Goal: Contribute content: Contribute content

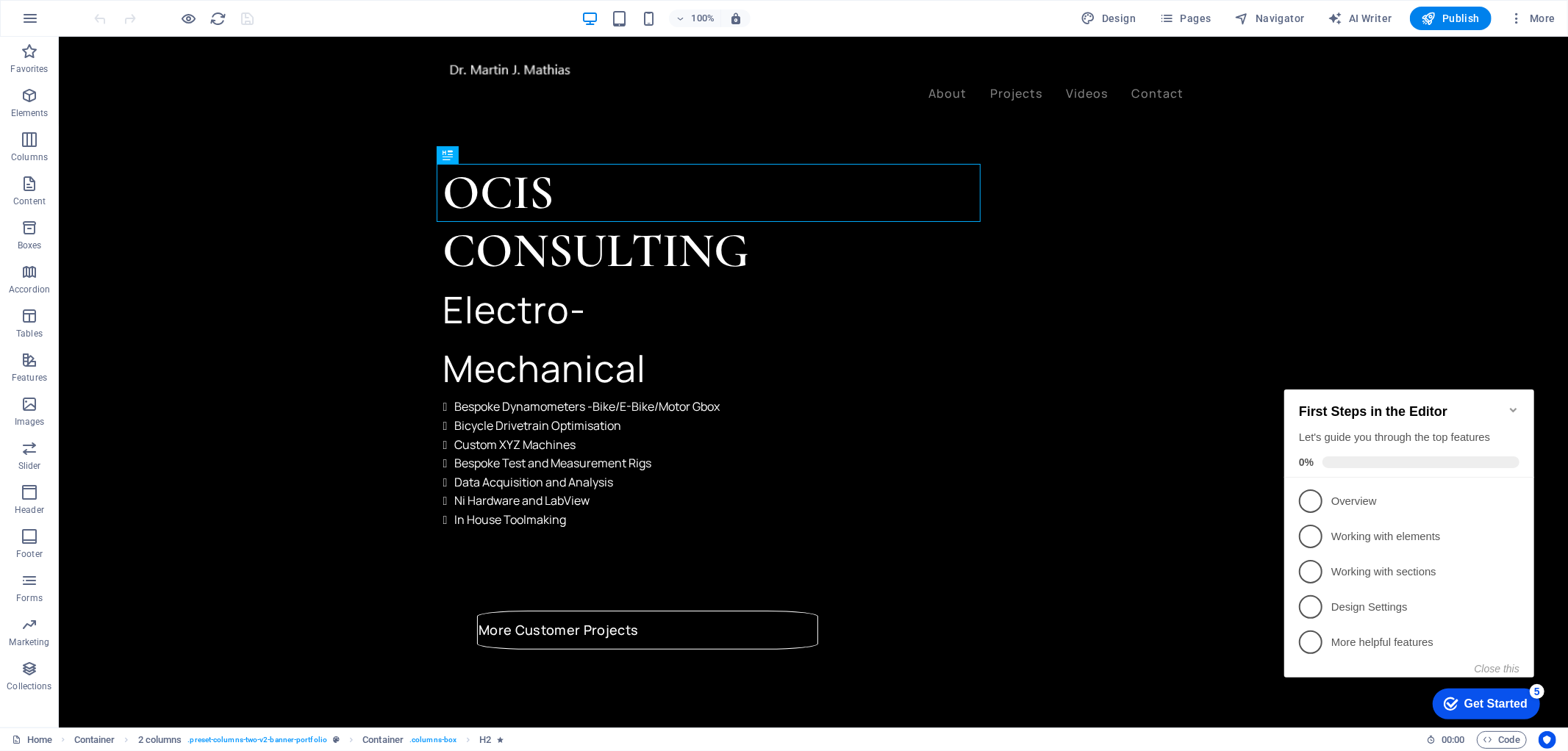
click at [1513, 407] on icon "Minimize checklist" at bounding box center [1513, 409] width 7 height 5
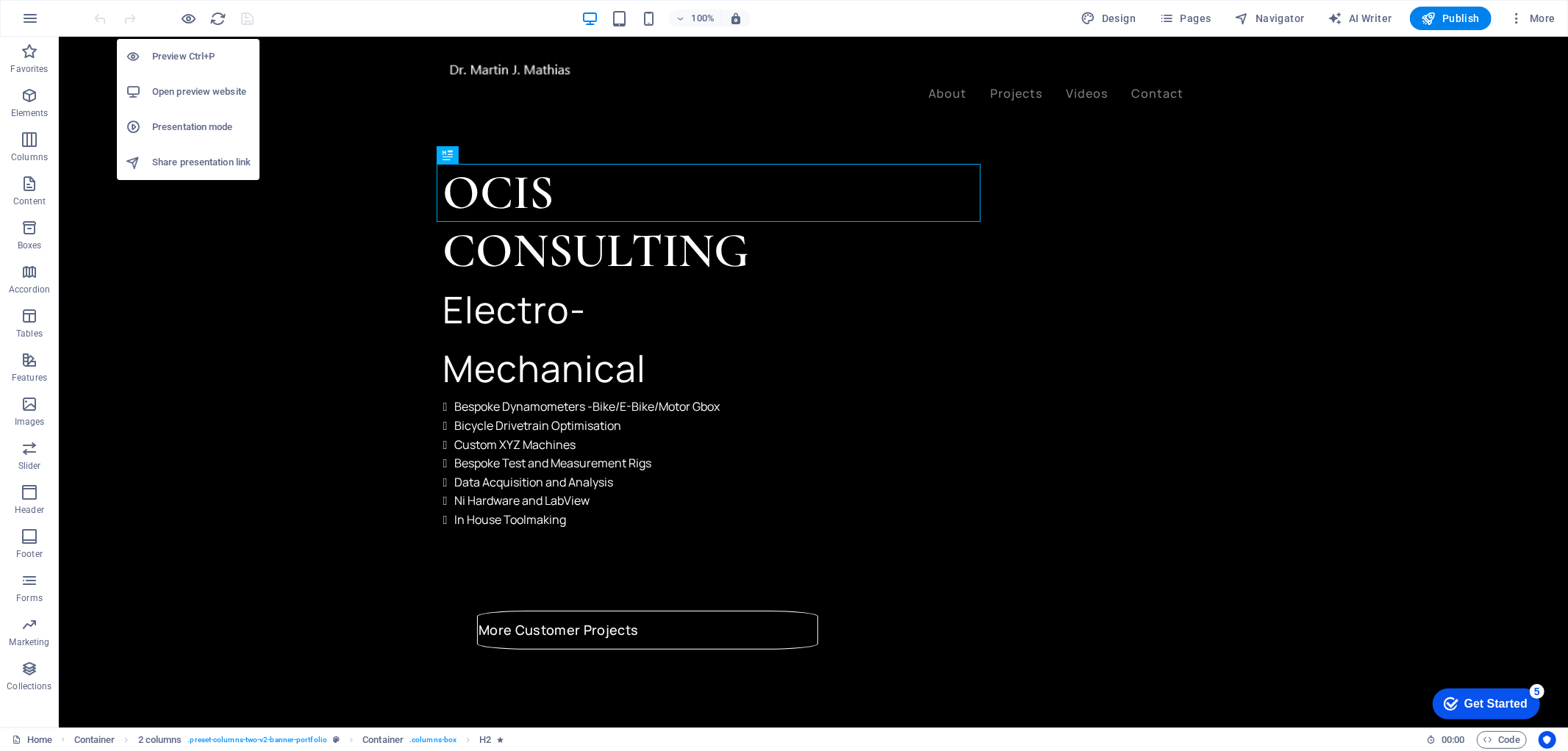
click at [182, 84] on h6 "Open preview website" at bounding box center [201, 92] width 98 height 17
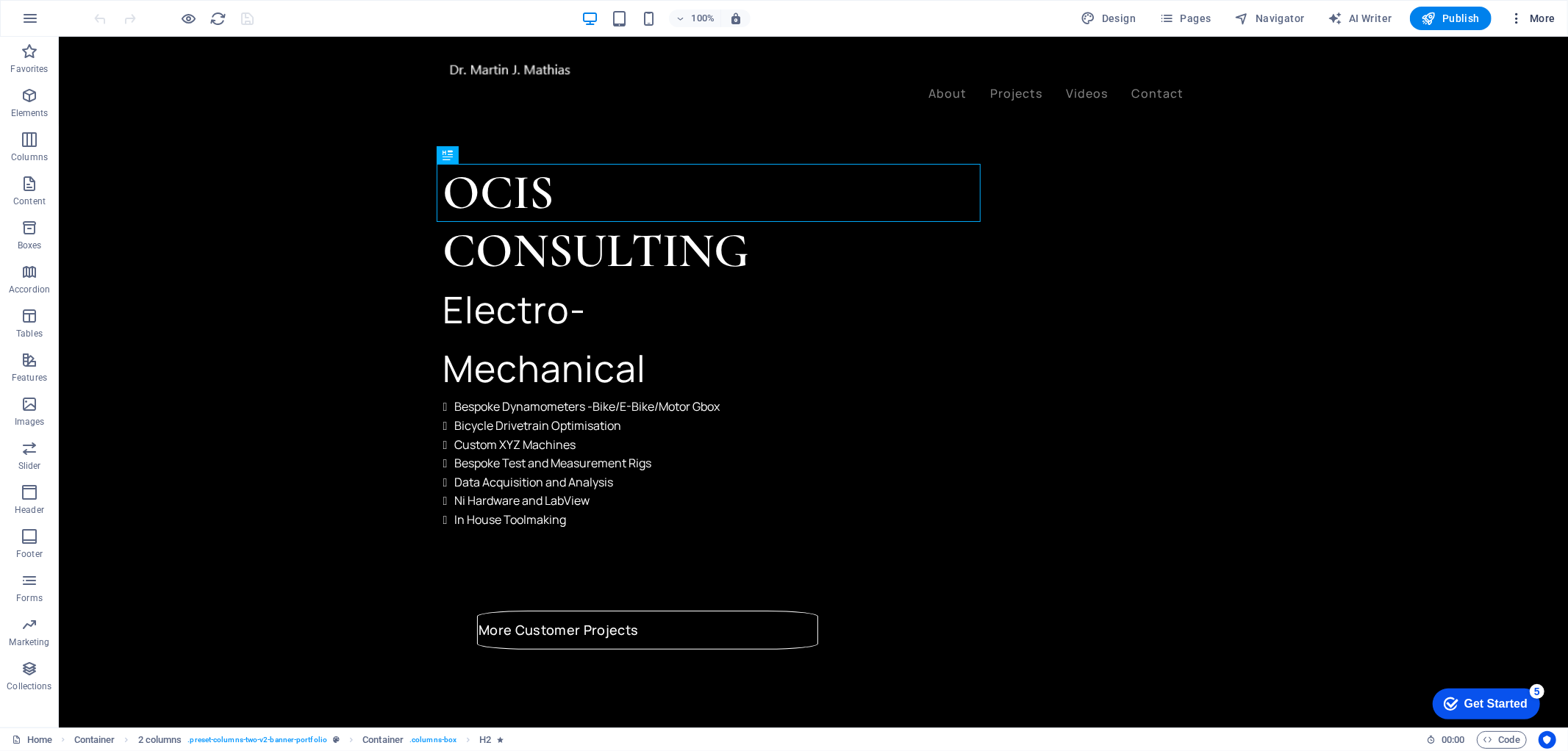
click at [1529, 17] on span "More" at bounding box center [1533, 17] width 47 height 15
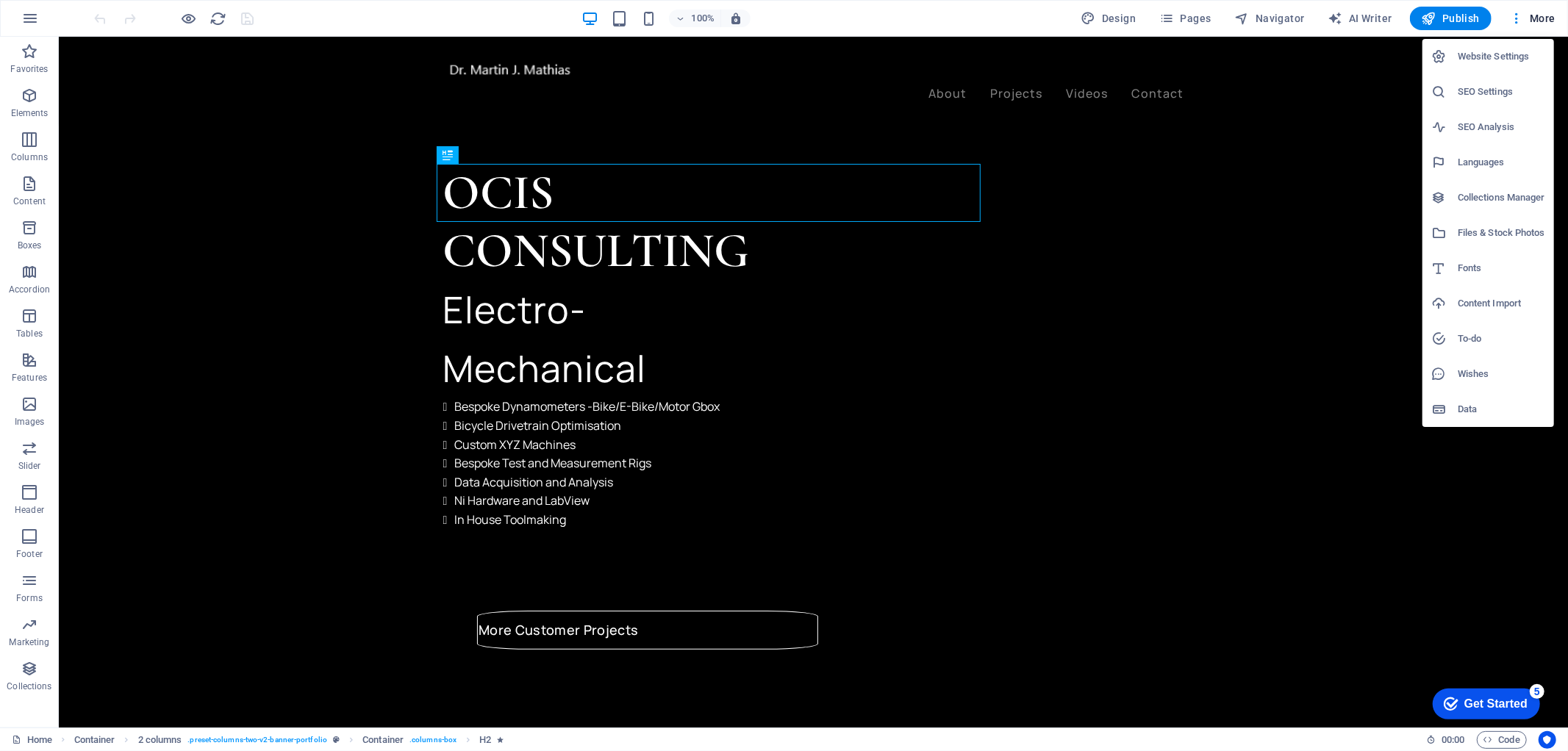
click at [1509, 229] on h6 "Files & Stock Photos" at bounding box center [1502, 233] width 87 height 17
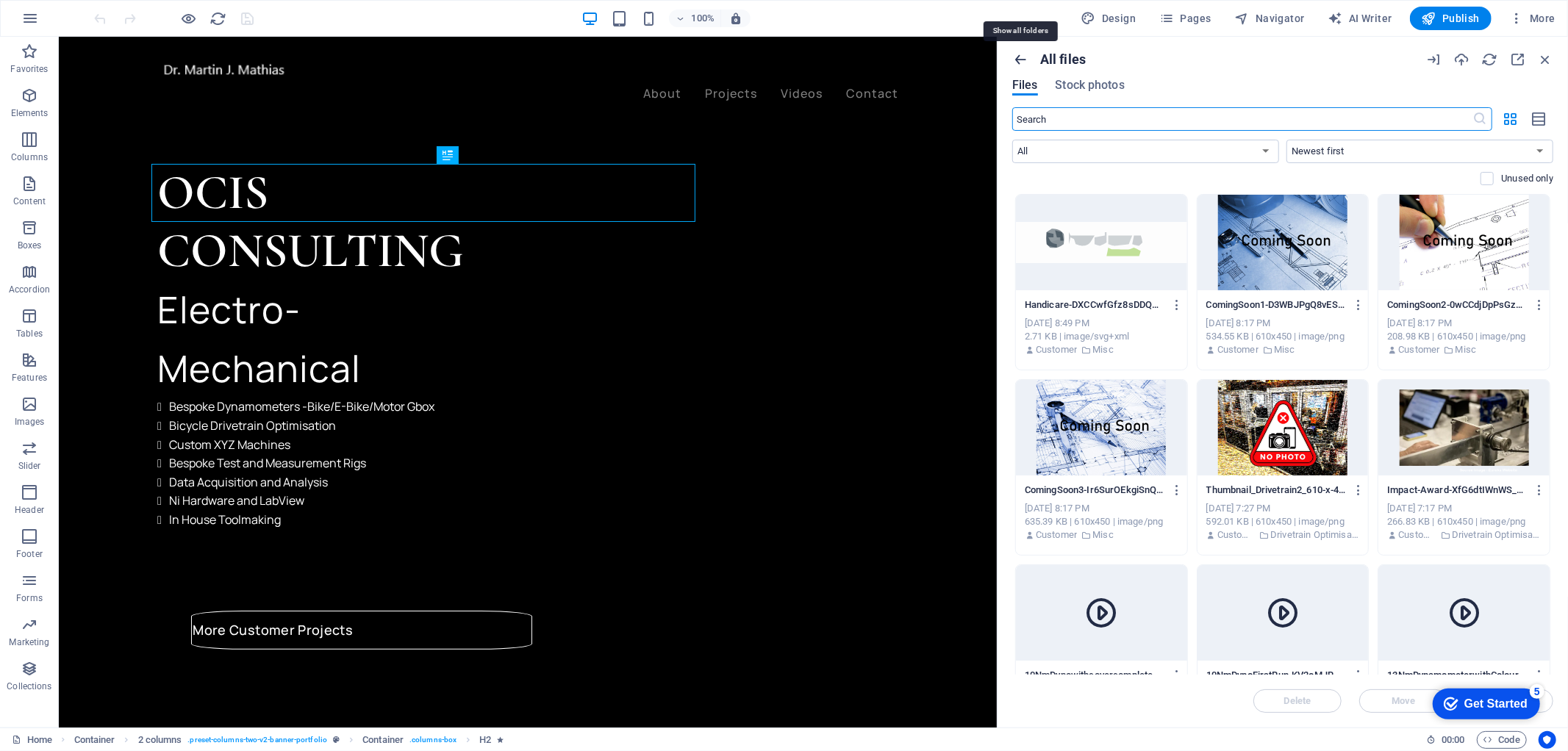
click at [1016, 59] on icon "button" at bounding box center [1020, 59] width 17 height 17
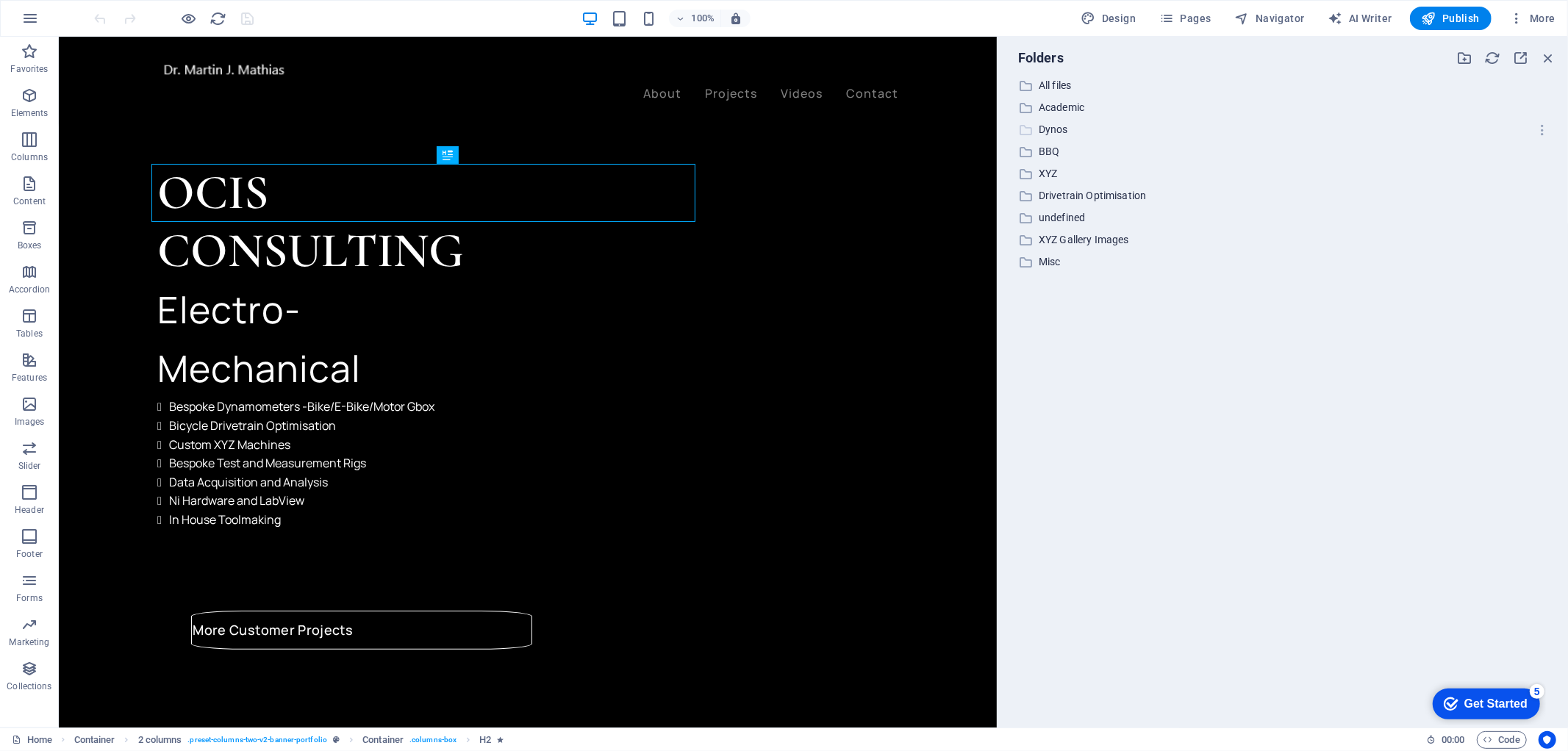
click at [1053, 130] on p "Dynos" at bounding box center [1283, 129] width 491 height 17
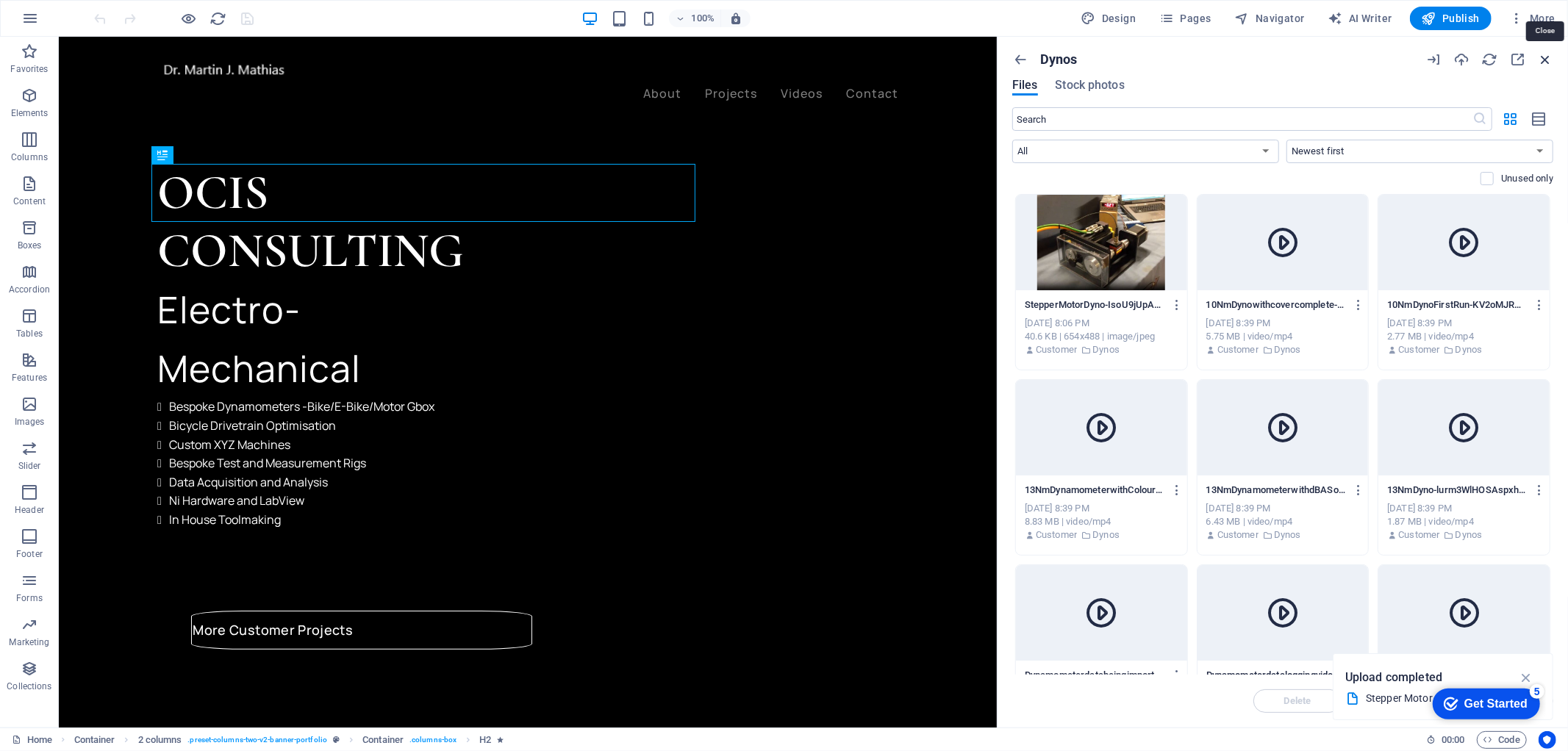
click at [1547, 64] on icon "button" at bounding box center [1545, 59] width 17 height 17
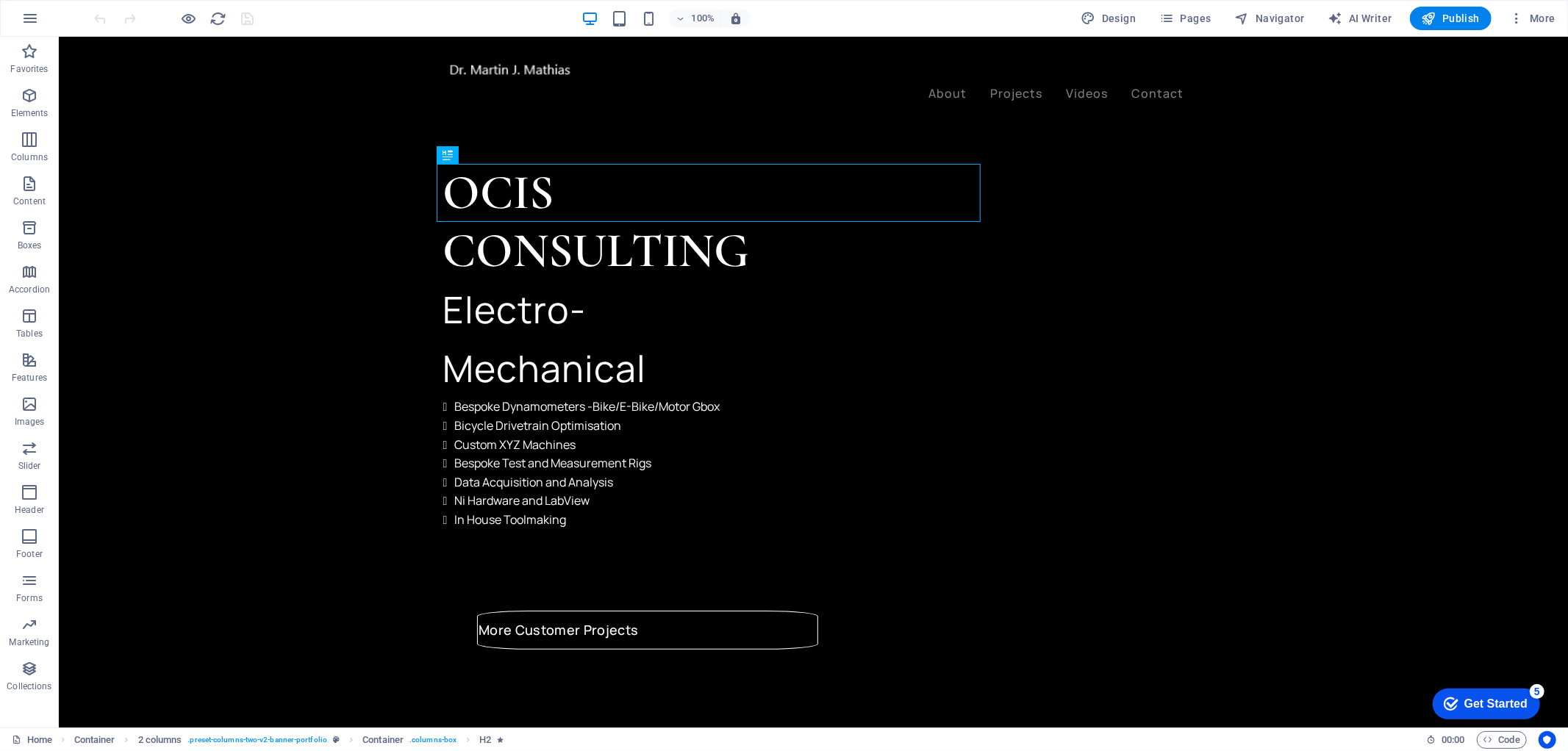
click at [1189, 5] on div "100% Design Pages Navigator AI Writer Publish More" at bounding box center [784, 18] width 1567 height 35
click at [1189, 12] on span "Pages" at bounding box center [1184, 17] width 51 height 15
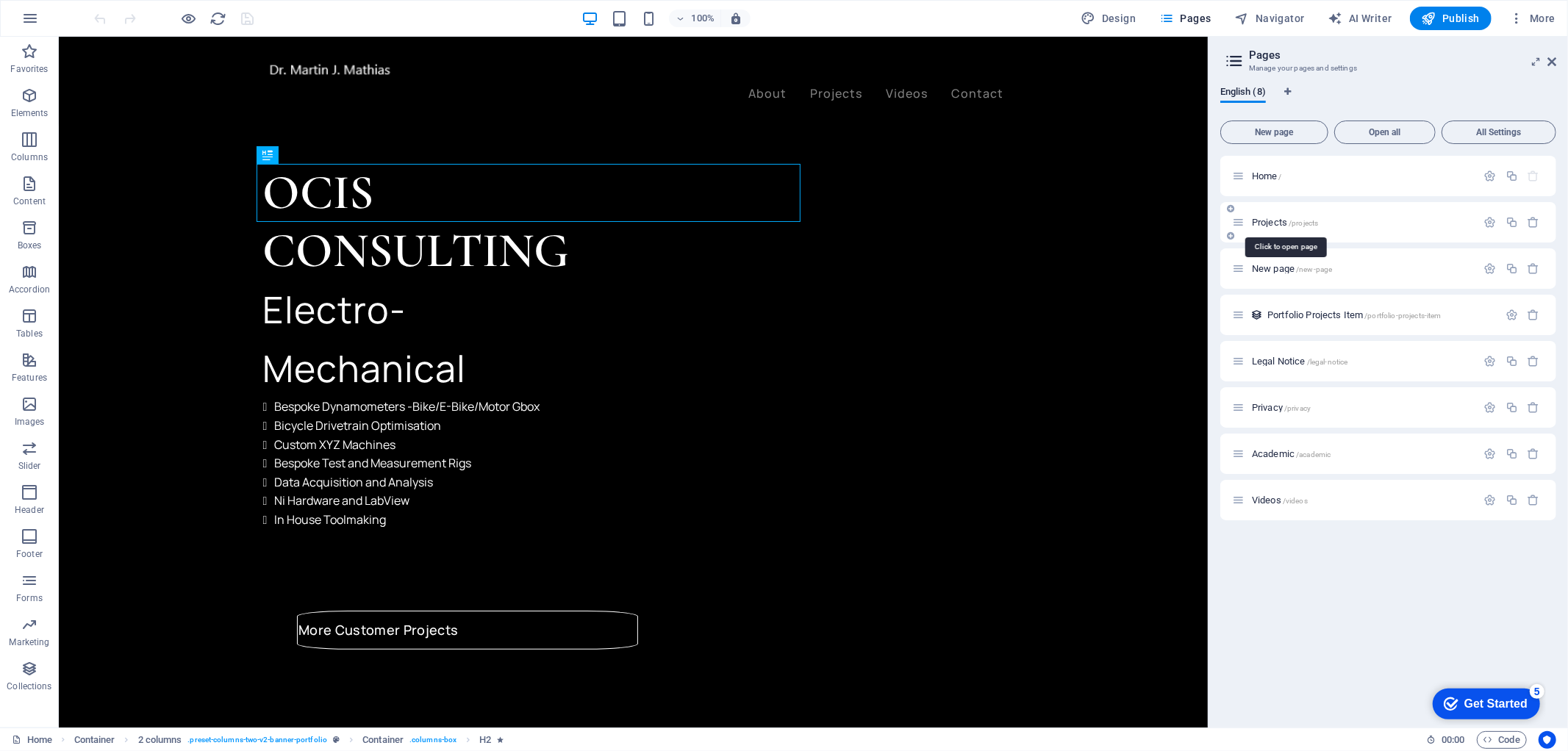
click at [1281, 220] on span "Projects /projects" at bounding box center [1285, 222] width 66 height 11
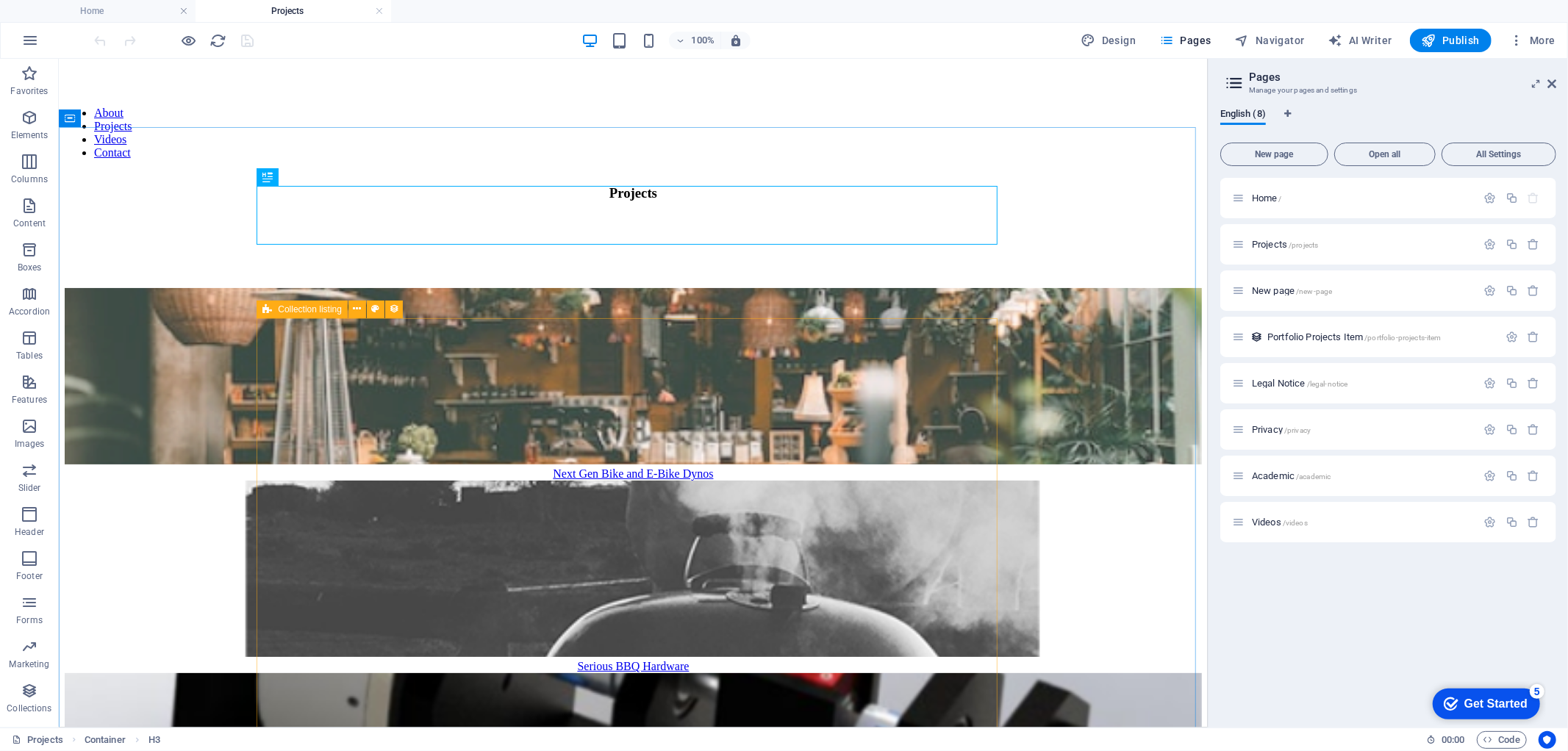
click at [307, 307] on span "Collection listing" at bounding box center [310, 309] width 64 height 9
select select "createdAt_DESC"
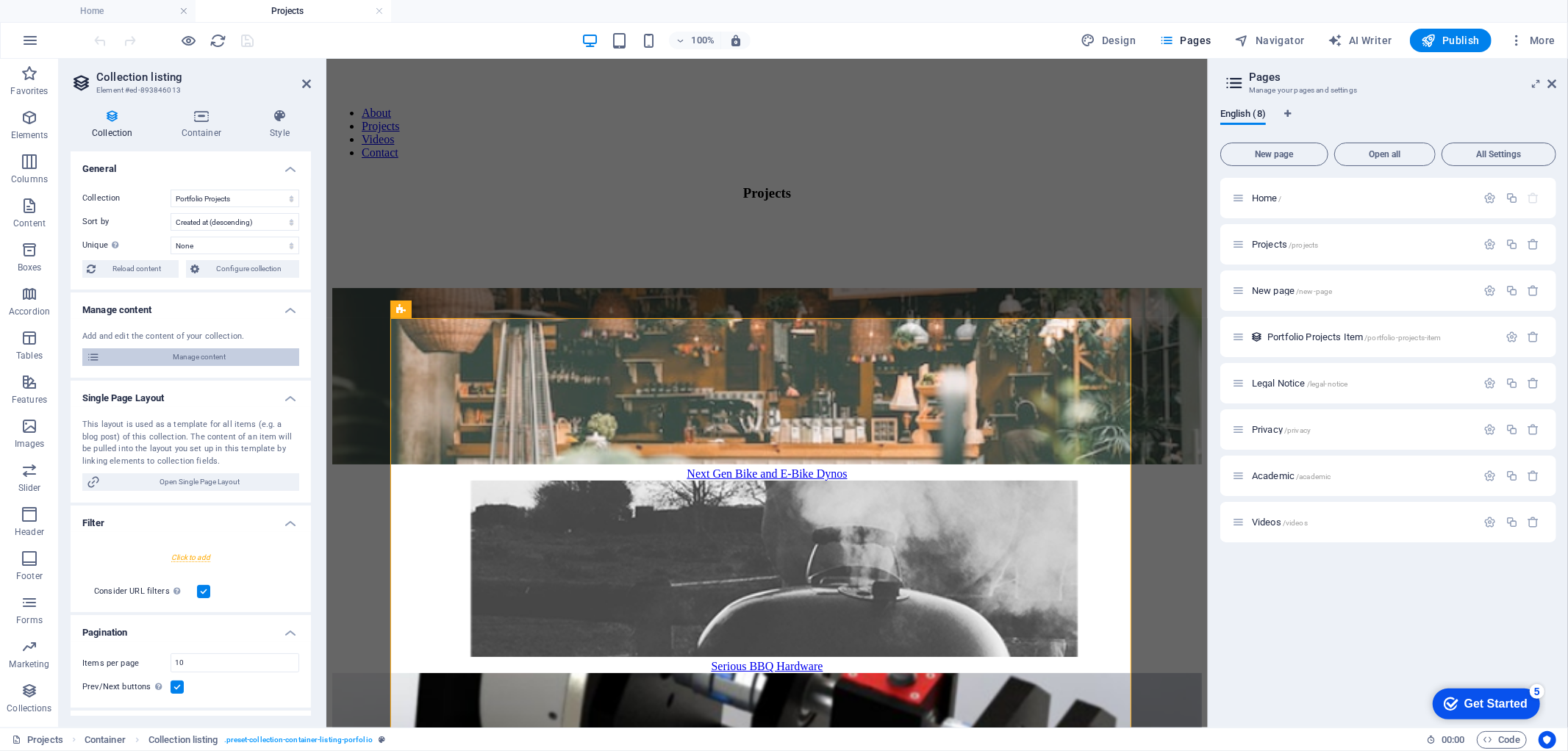
click at [228, 356] on span "Manage content" at bounding box center [199, 358] width 190 height 17
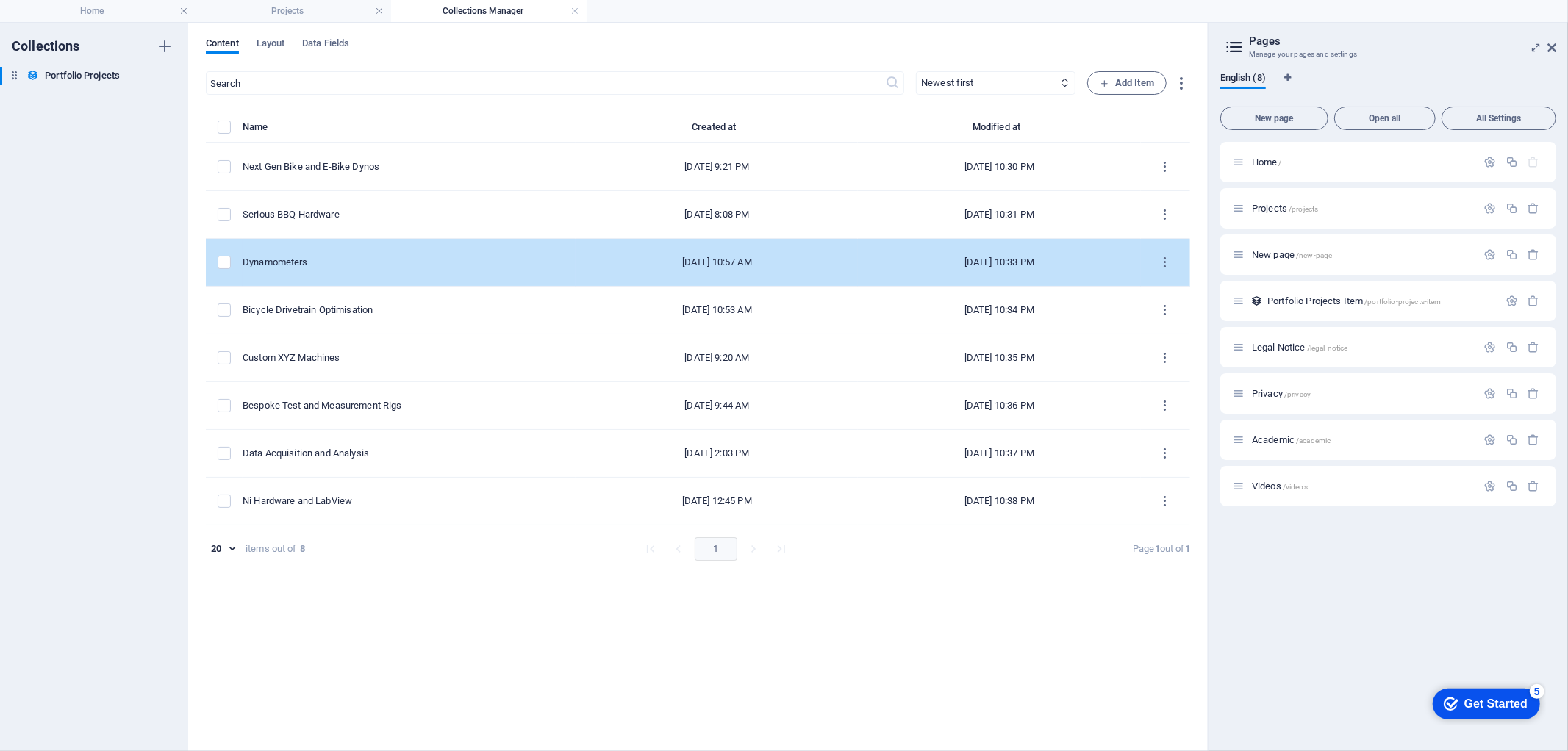
click at [313, 263] on div "Dynamometers" at bounding box center [403, 262] width 322 height 14
select select "Design & Manufacture"
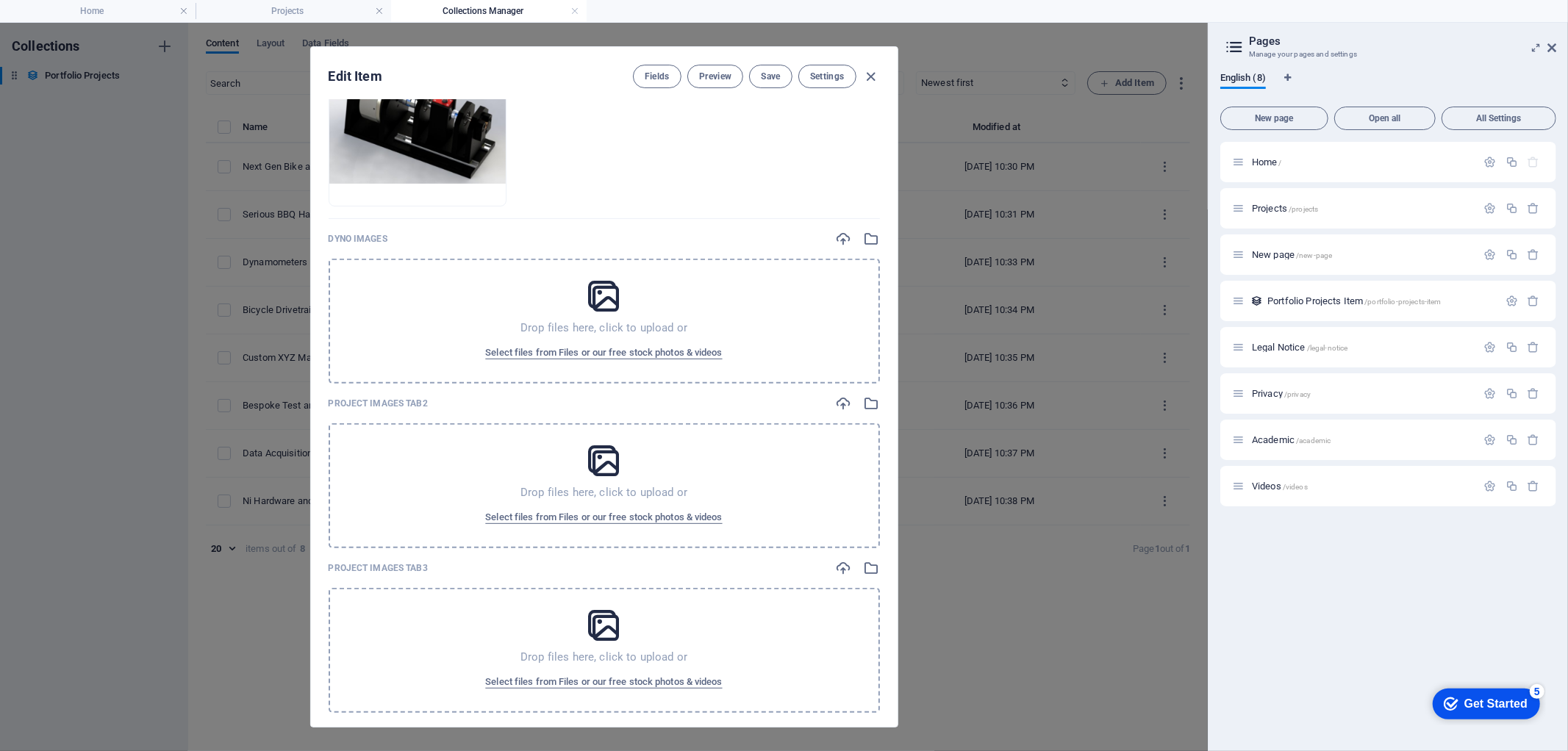
scroll to position [490, 0]
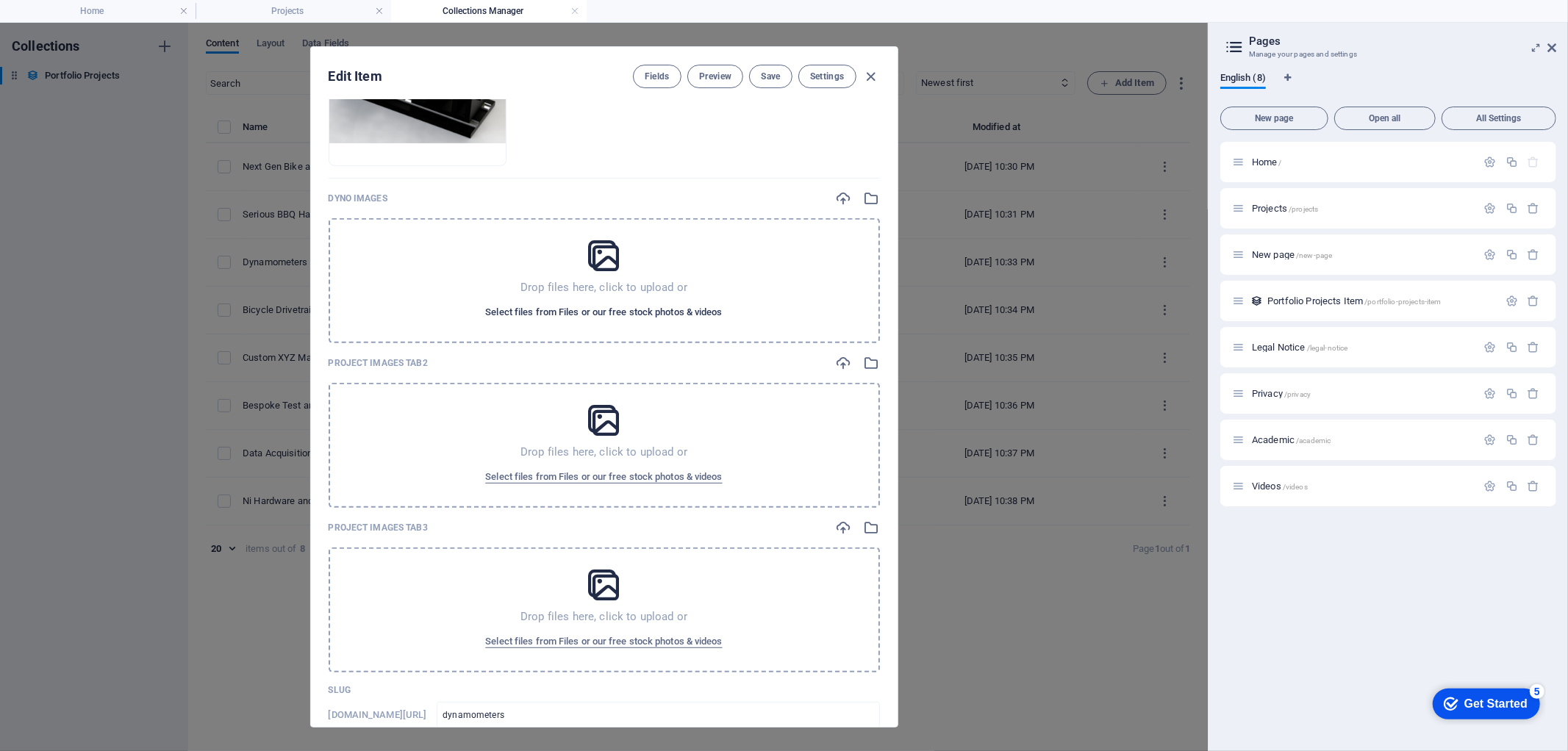
click at [697, 304] on span "Select files from Files or our free stock photos & videos" at bounding box center [603, 313] width 237 height 17
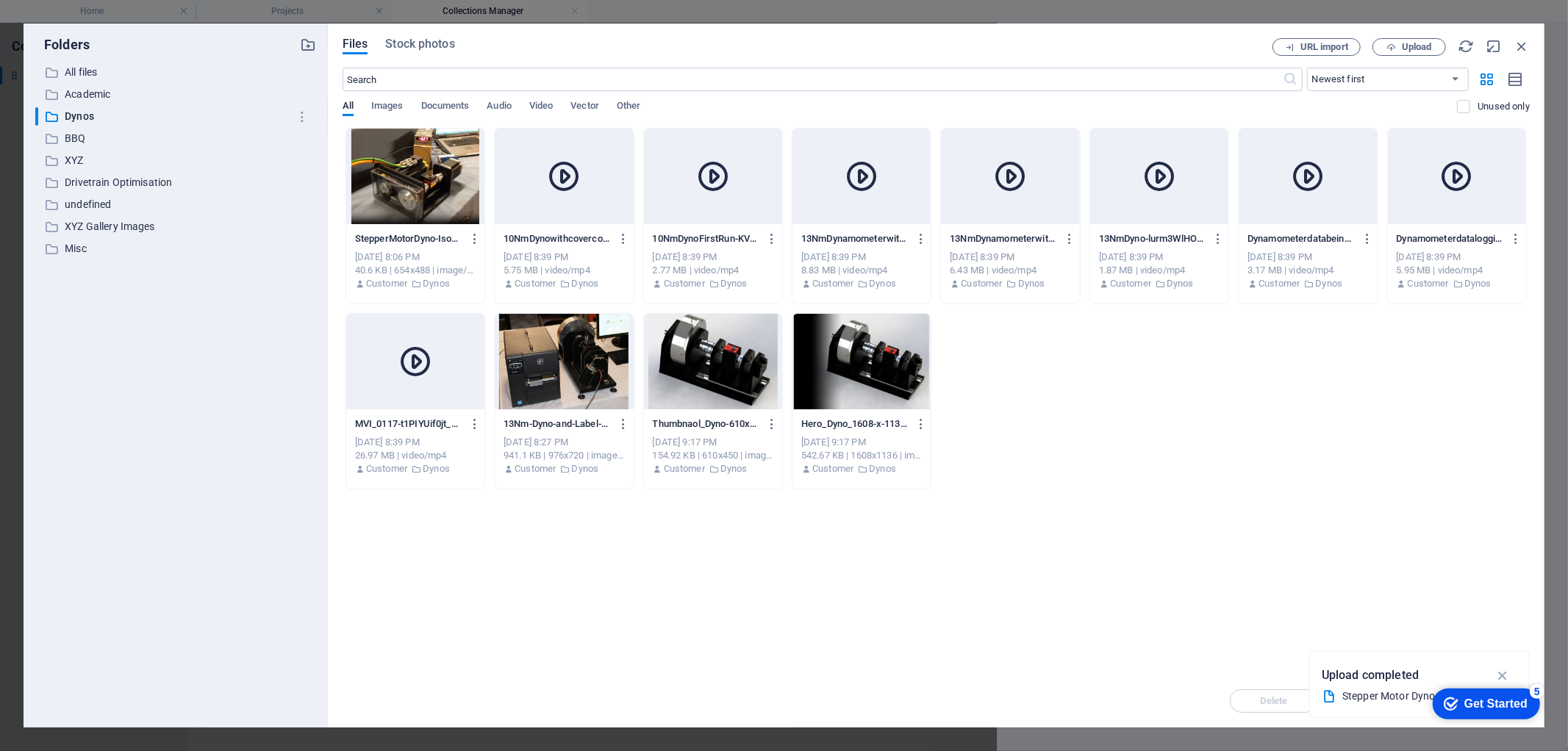
click at [431, 204] on div at bounding box center [415, 176] width 138 height 95
click at [431, 204] on div "1" at bounding box center [415, 176] width 138 height 95
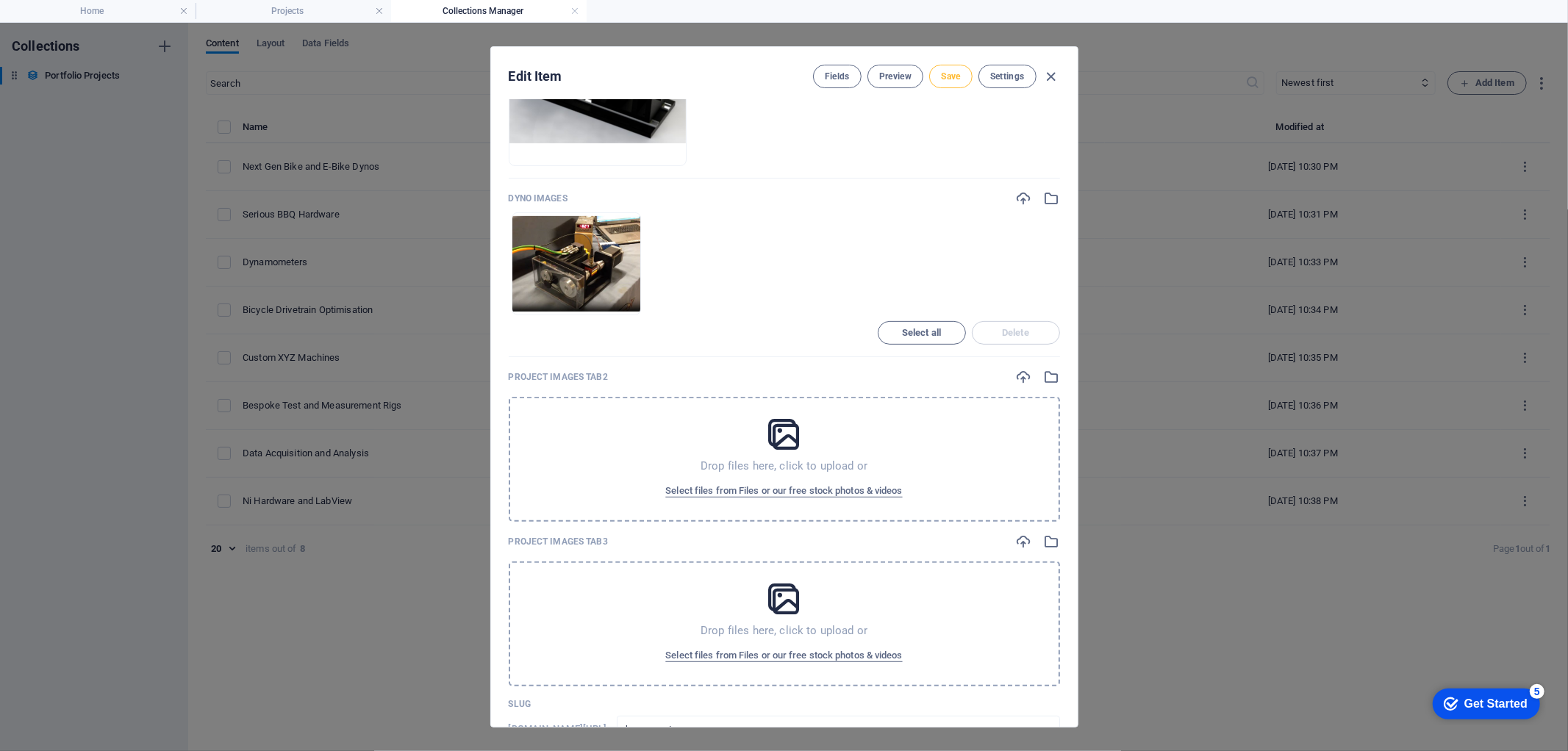
click at [946, 81] on span "Save" at bounding box center [951, 77] width 19 height 12
click at [1017, 201] on icon "button" at bounding box center [1024, 198] width 17 height 17
click at [739, 285] on ul "Drop files here to upload them instantly" at bounding box center [785, 264] width 552 height 103
click at [1049, 194] on icon "button" at bounding box center [1052, 198] width 17 height 17
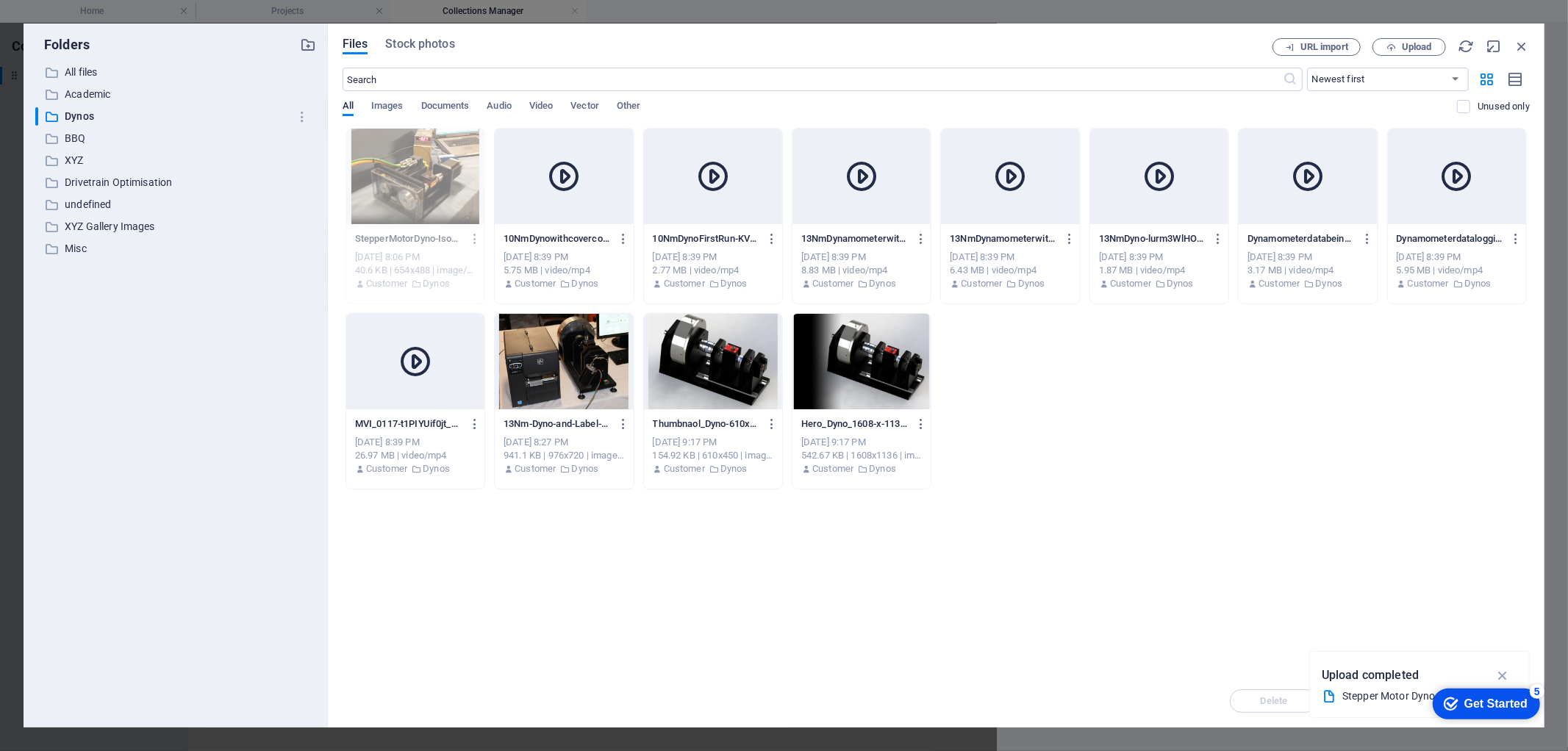
click at [584, 361] on div at bounding box center [563, 361] width 138 height 95
click at [584, 361] on div "1" at bounding box center [563, 361] width 138 height 95
click at [584, 361] on div at bounding box center [563, 361] width 138 height 95
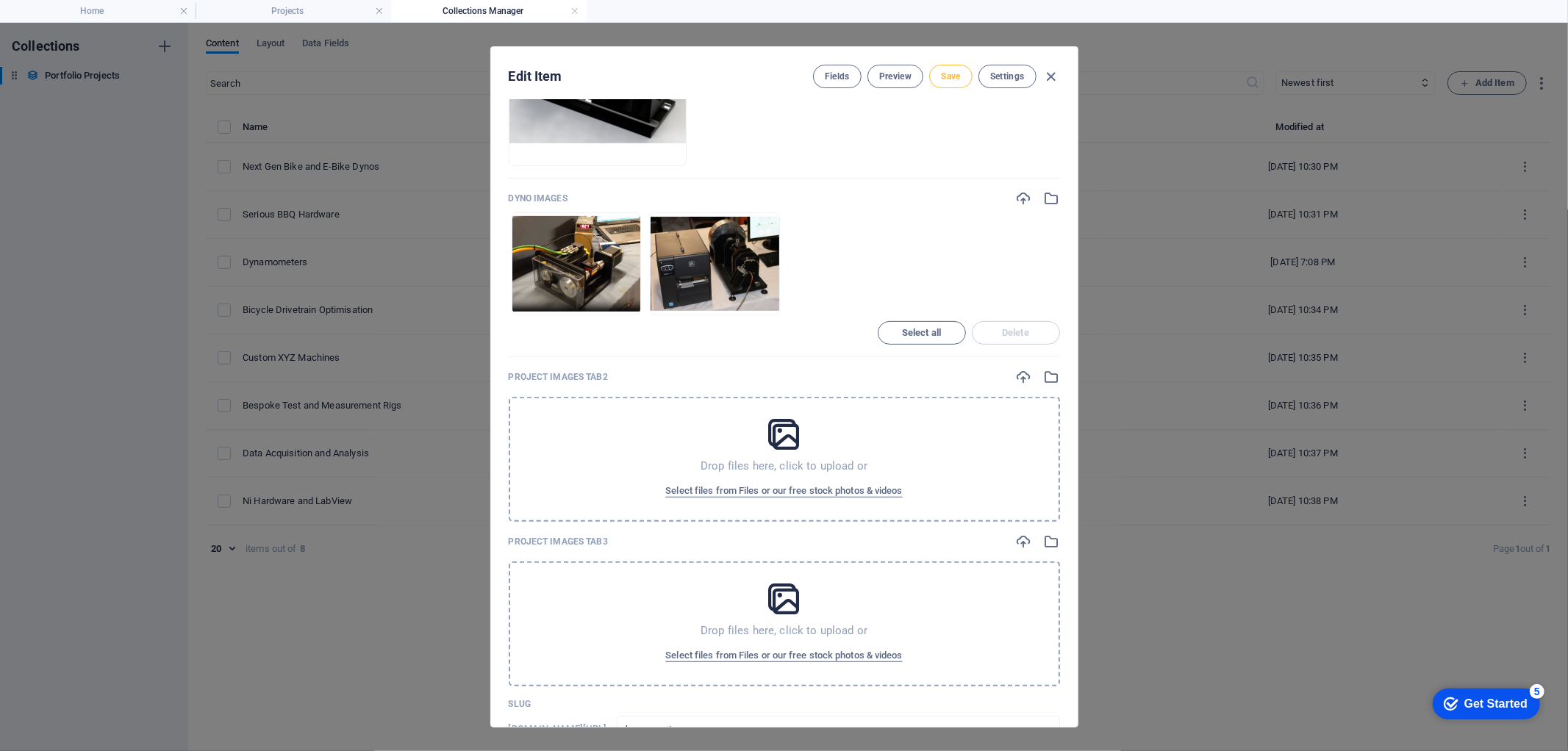
click at [957, 78] on span "Save" at bounding box center [951, 77] width 19 height 12
click at [893, 76] on span "Preview" at bounding box center [895, 77] width 32 height 12
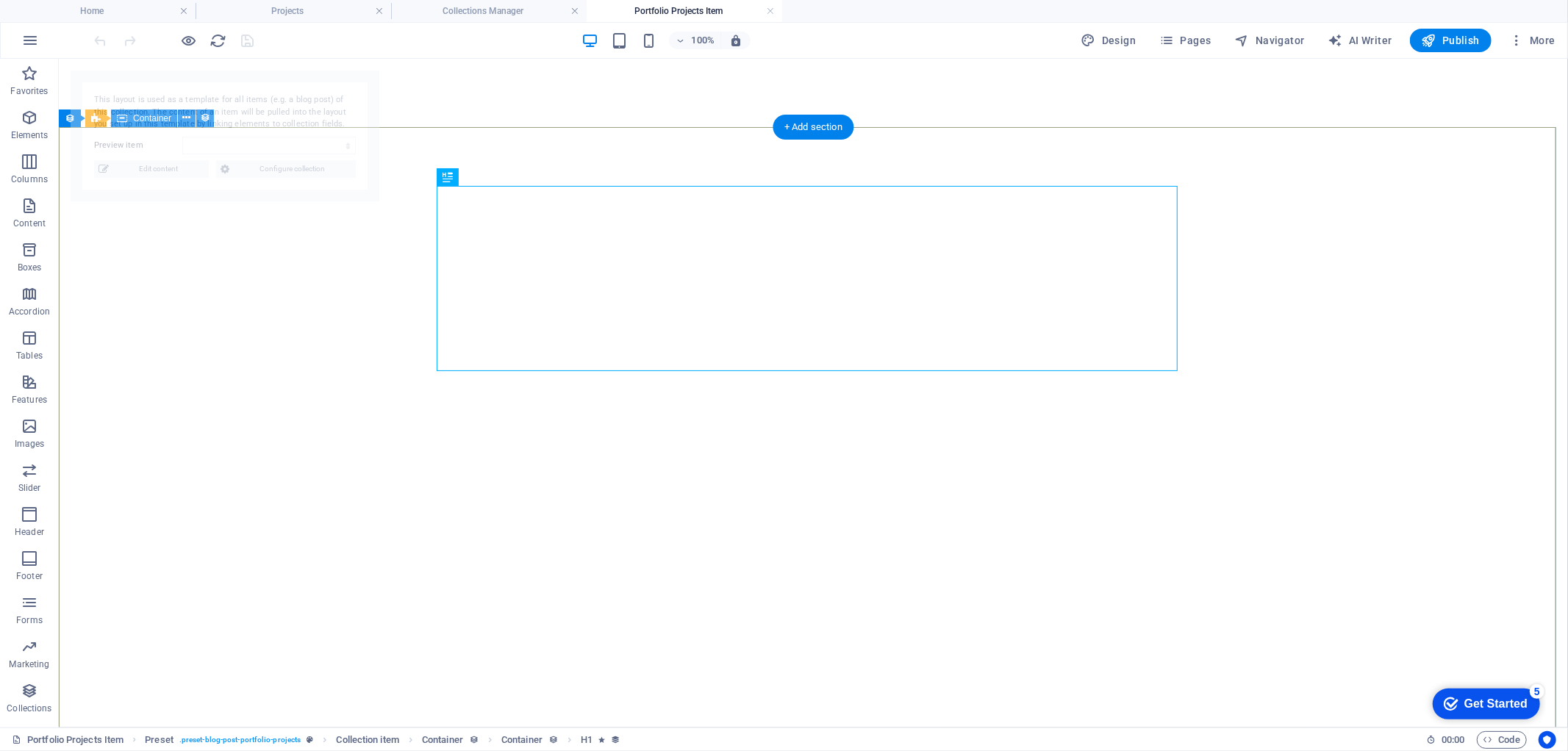
select select "68b4b77ac5ed07f9780d14d2"
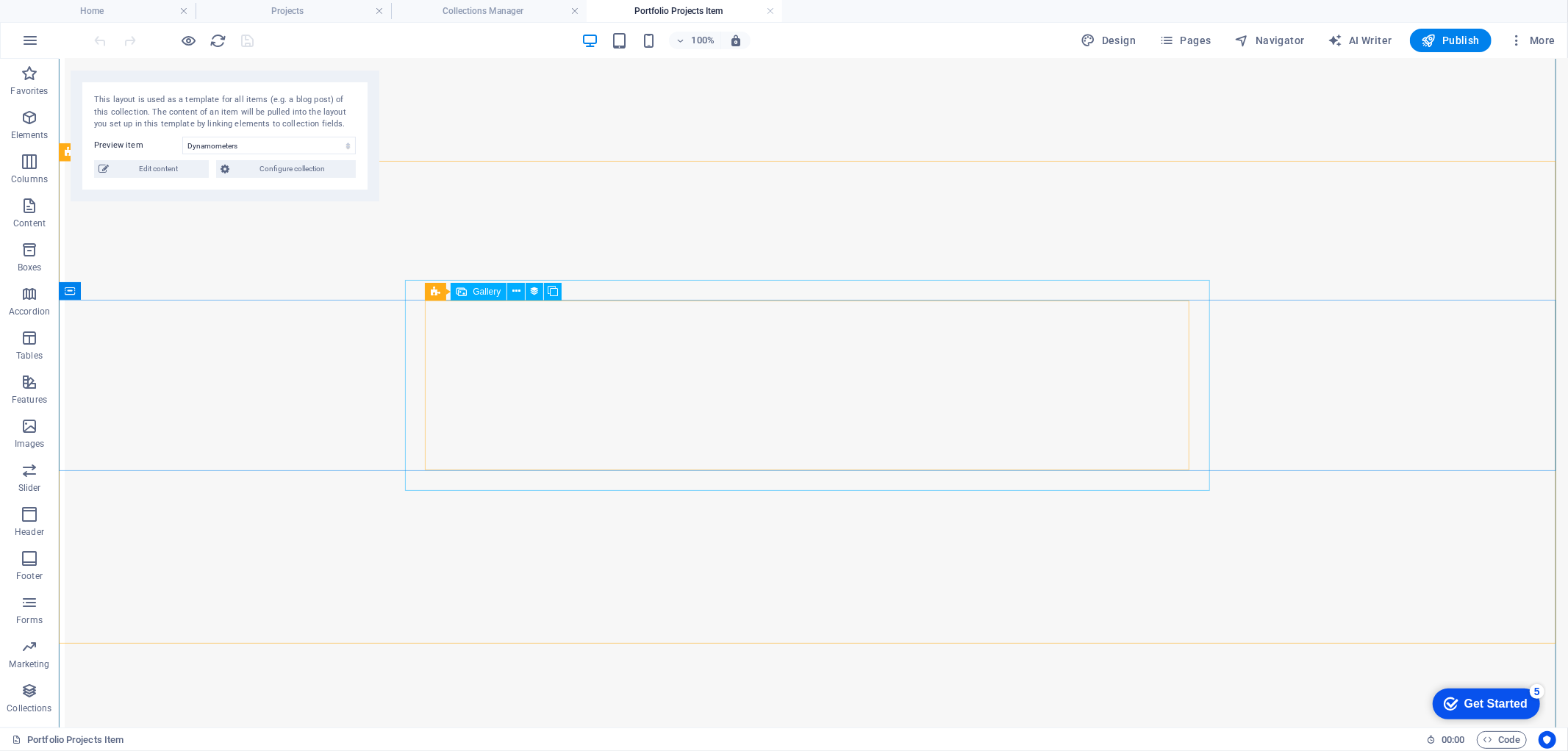
scroll to position [1225, 0]
click at [1449, 34] on span "Publish" at bounding box center [1451, 40] width 58 height 15
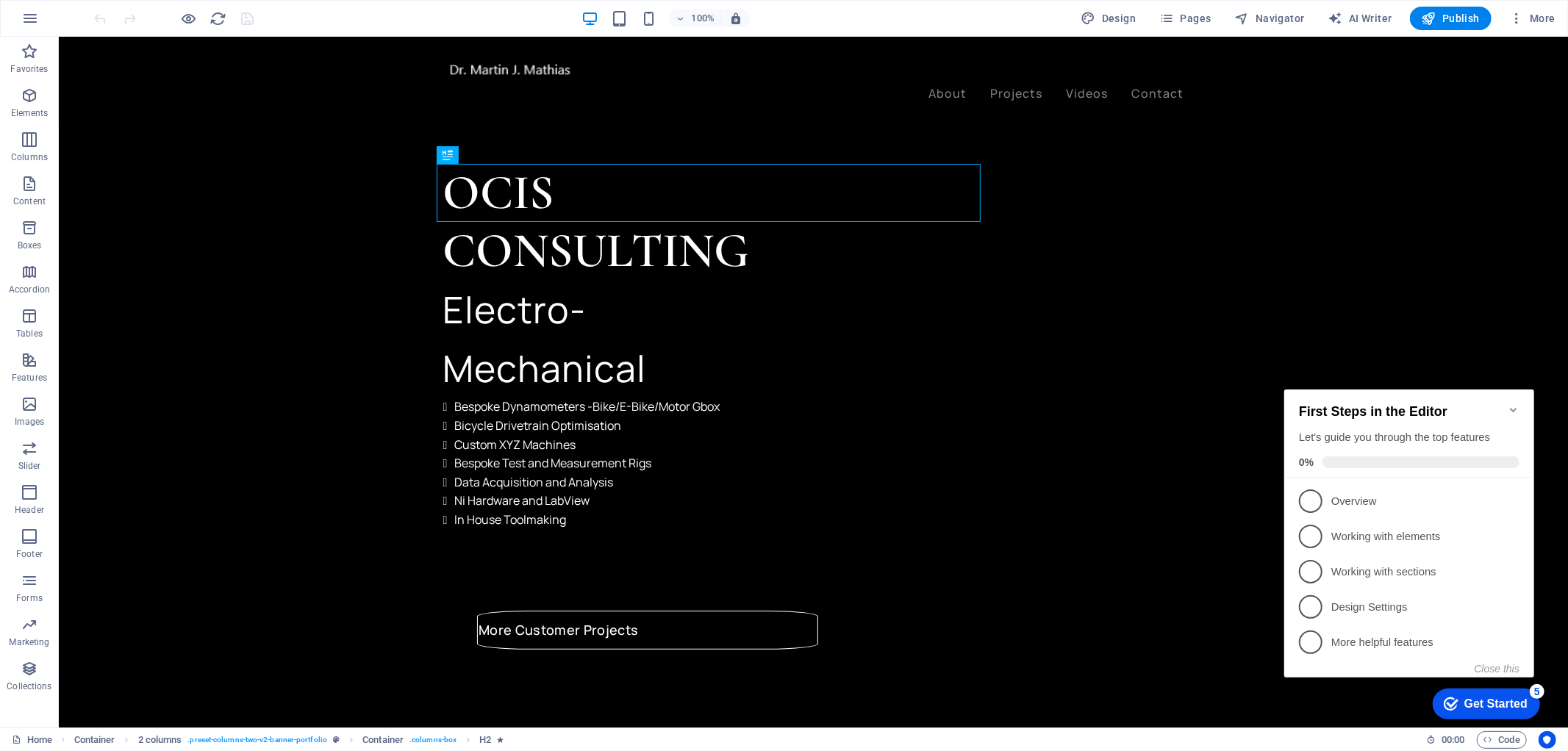
click at [1511, 407] on icon "Minimize checklist" at bounding box center [1513, 409] width 7 height 5
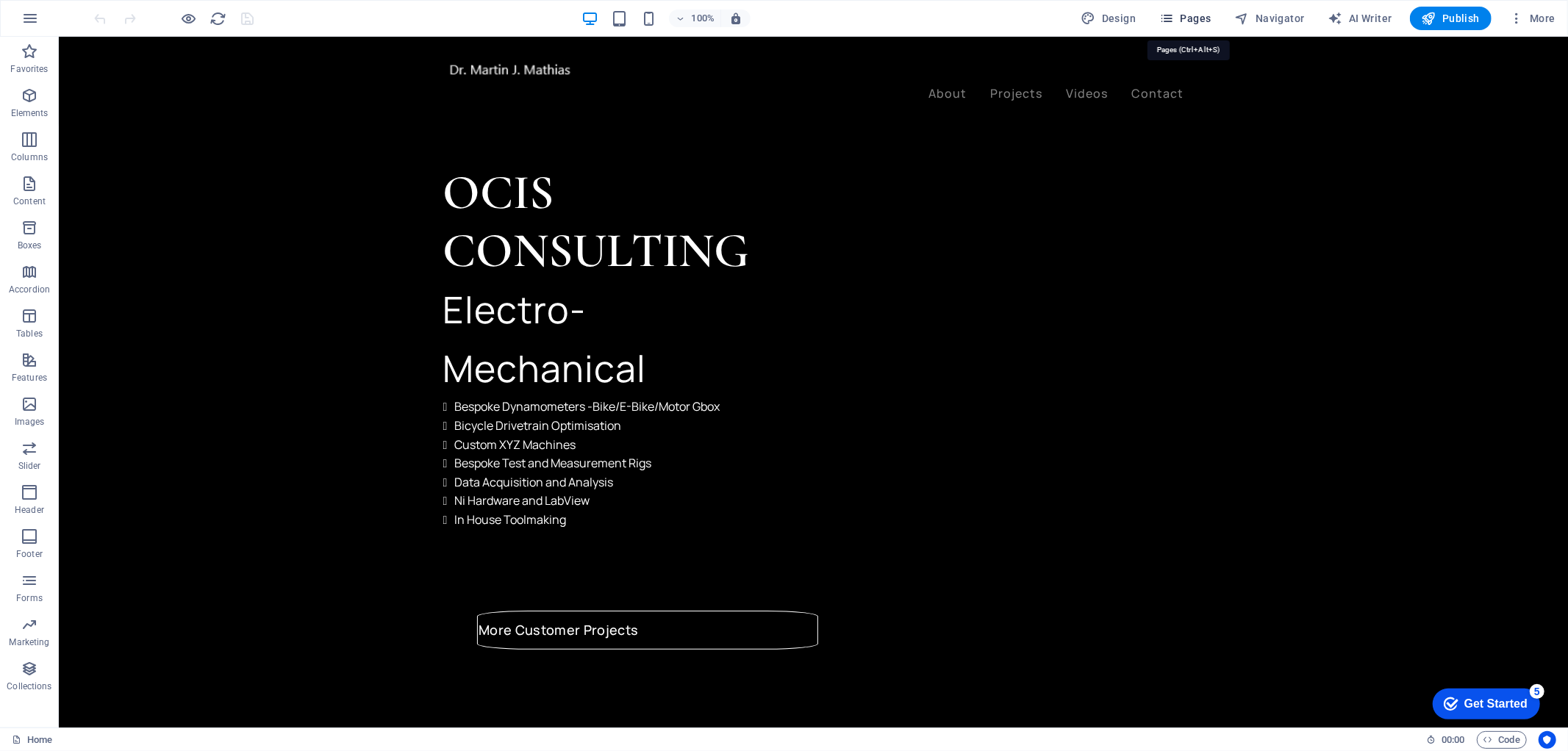
click at [1202, 15] on span "Pages" at bounding box center [1184, 17] width 51 height 15
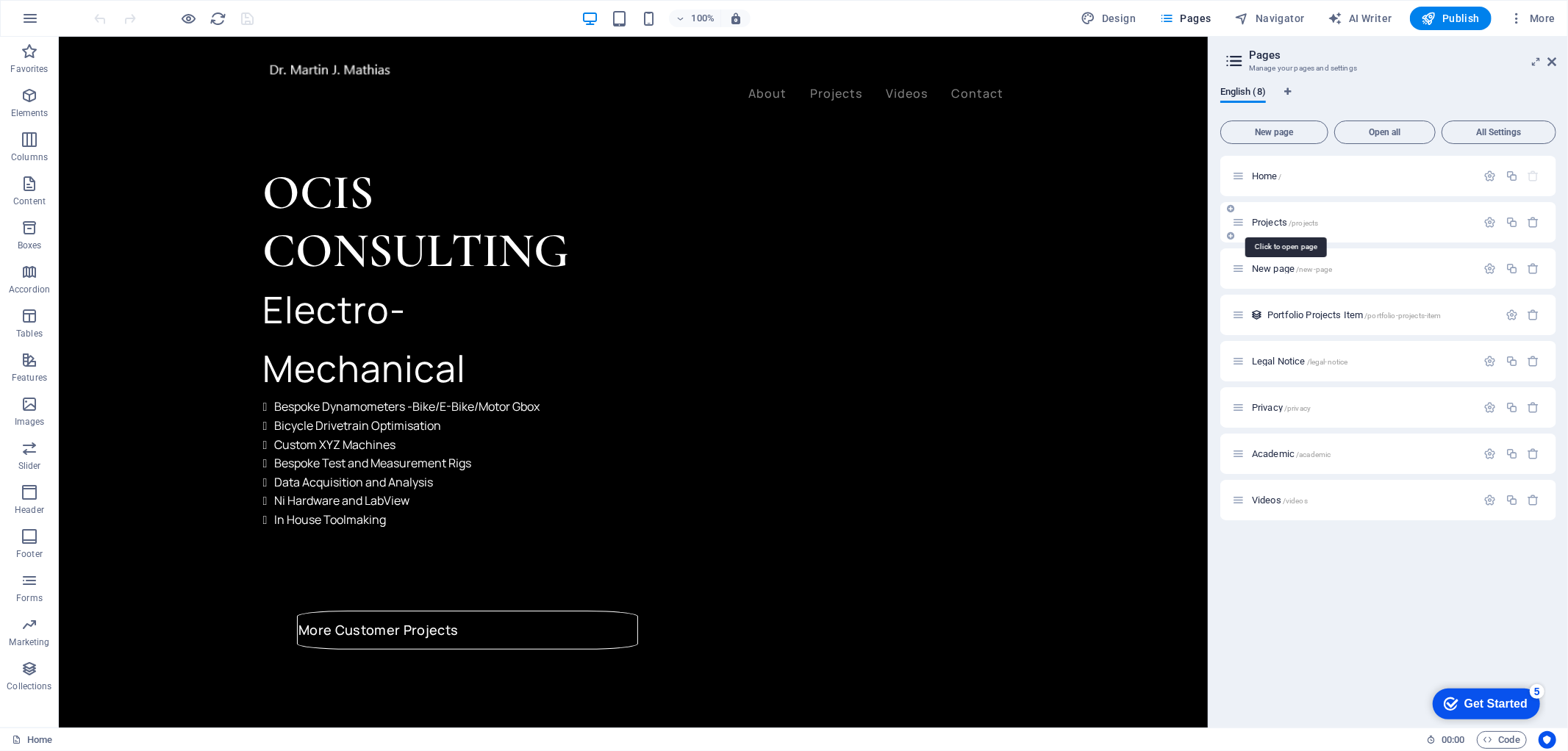
click at [1278, 219] on span "Projects /projects" at bounding box center [1285, 222] width 66 height 11
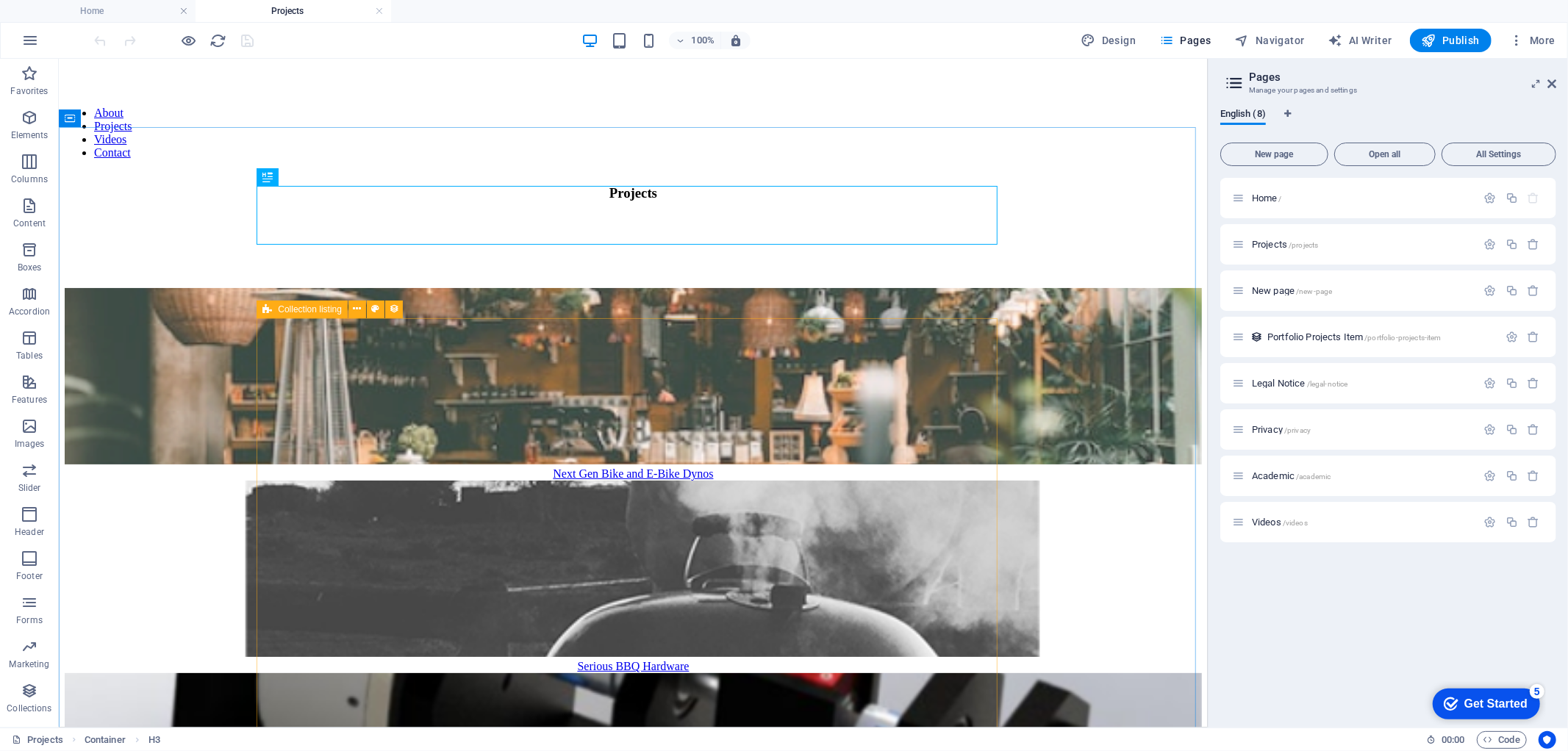
click at [267, 310] on icon at bounding box center [267, 310] width 10 height 17
select select "createdAt_DESC"
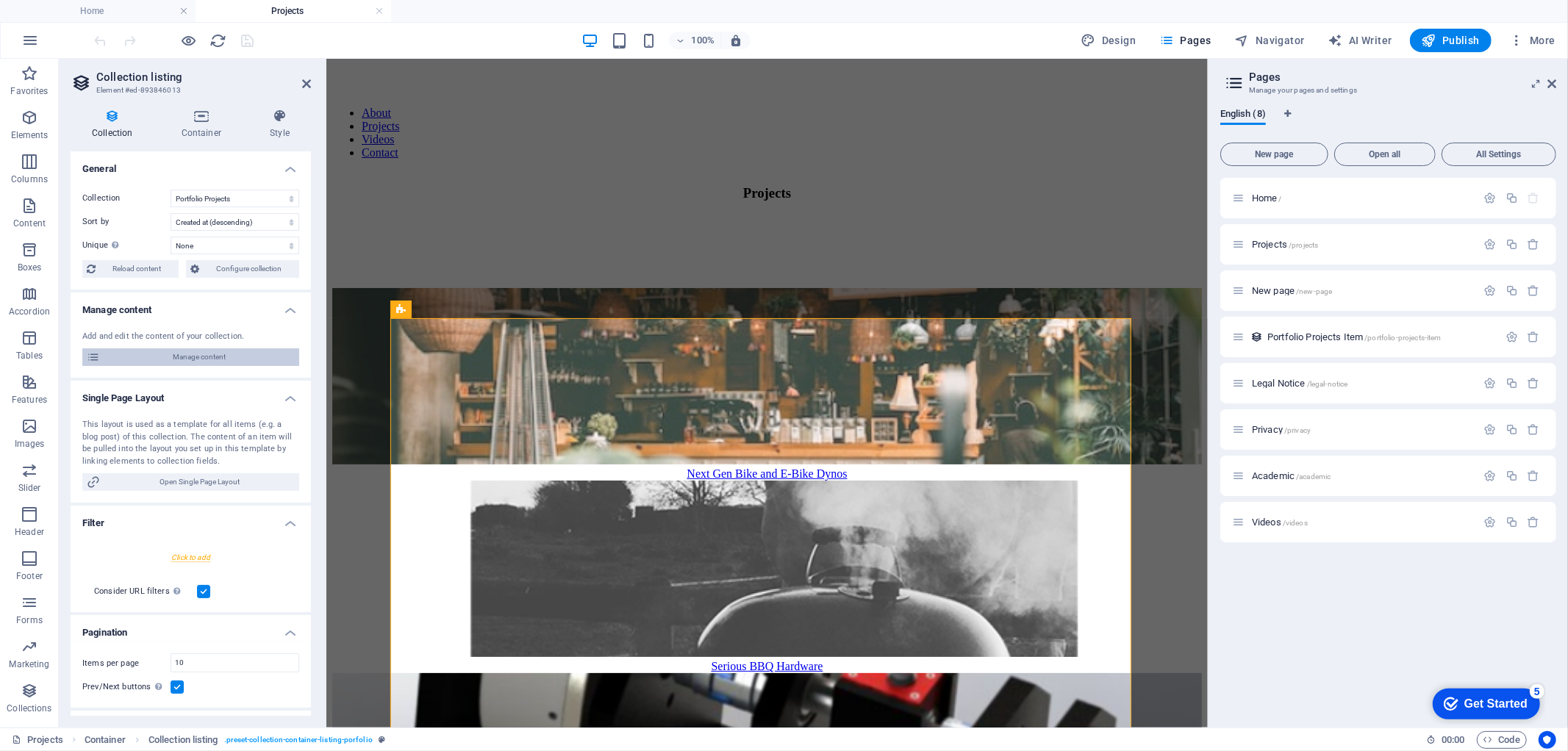
click at [192, 356] on span "Manage content" at bounding box center [199, 358] width 190 height 17
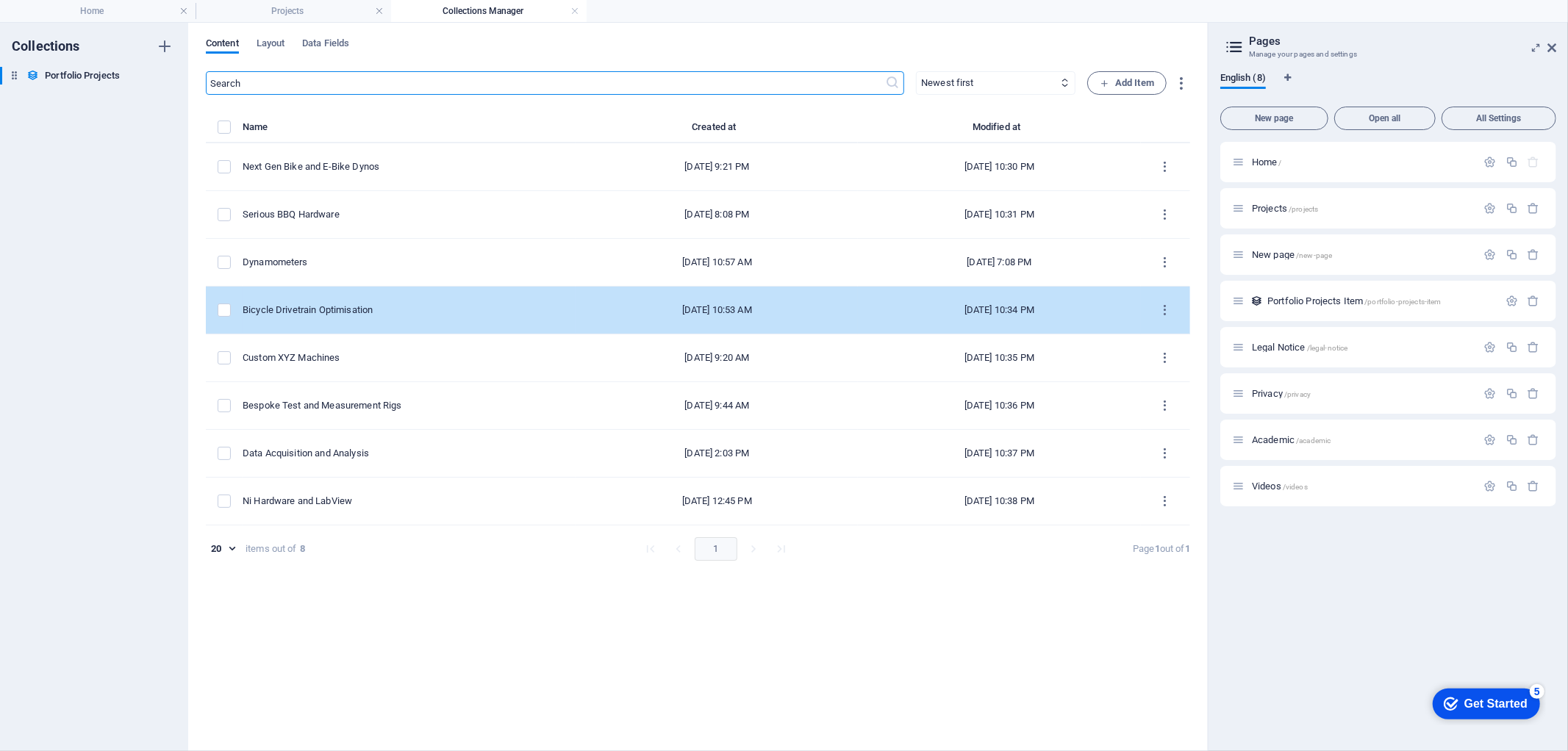
click at [403, 311] on div "Bicycle Drivetrain Optimisation" at bounding box center [403, 311] width 322 height 14
select select "Design & Manufacture"
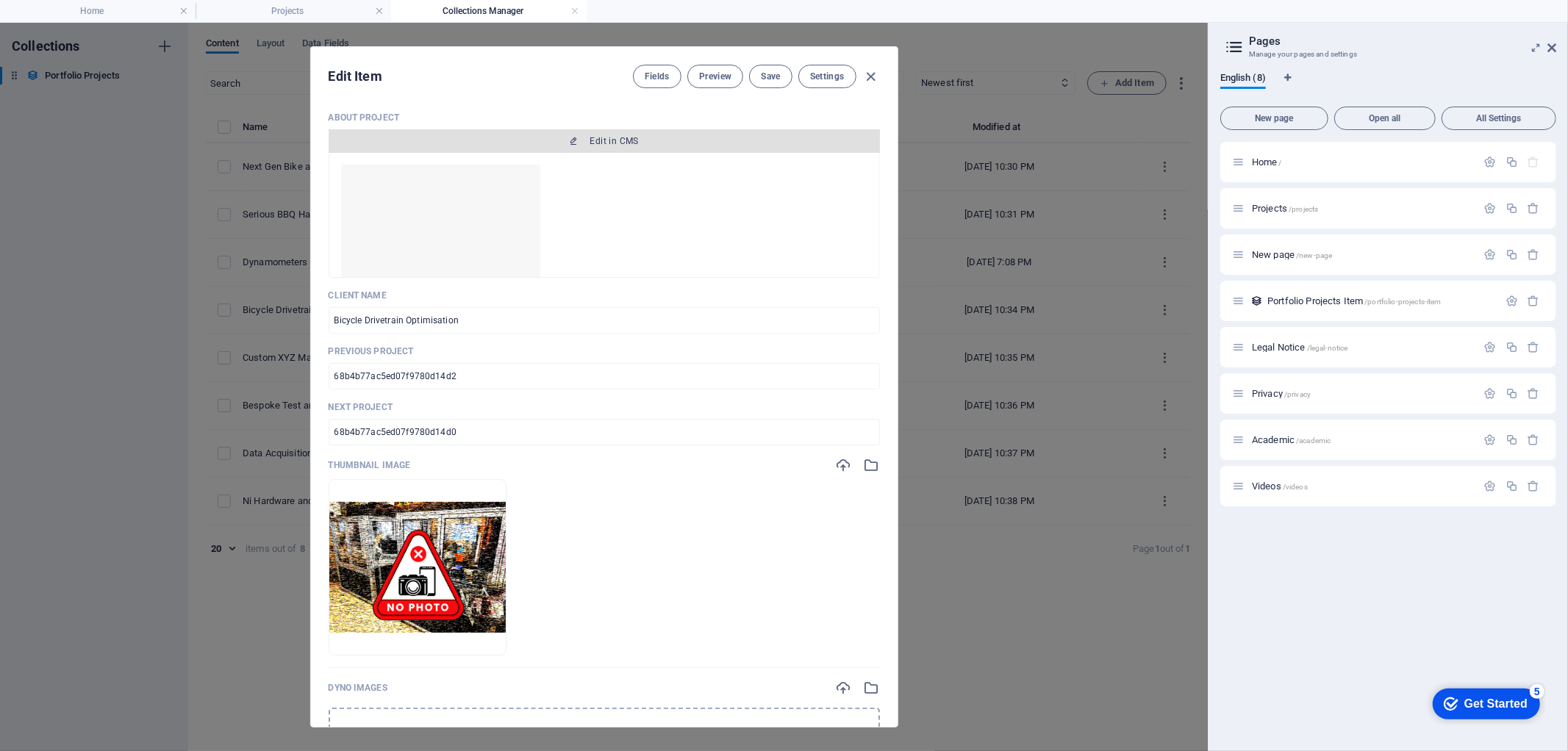
click at [597, 138] on span "Edit in CMS" at bounding box center [615, 141] width 49 height 12
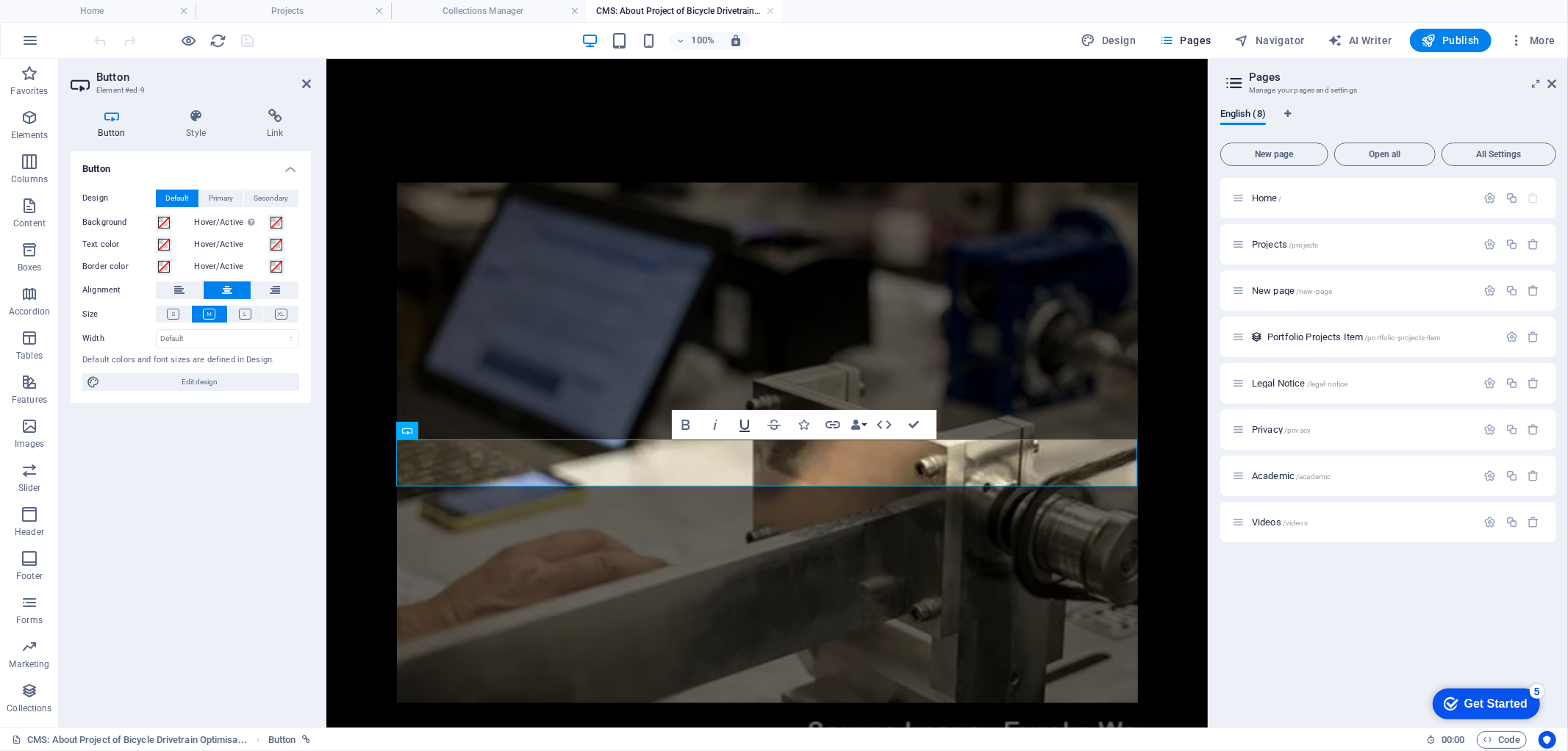
click at [745, 422] on icon "button" at bounding box center [745, 425] width 17 height 17
click at [165, 244] on span at bounding box center [164, 245] width 12 height 12
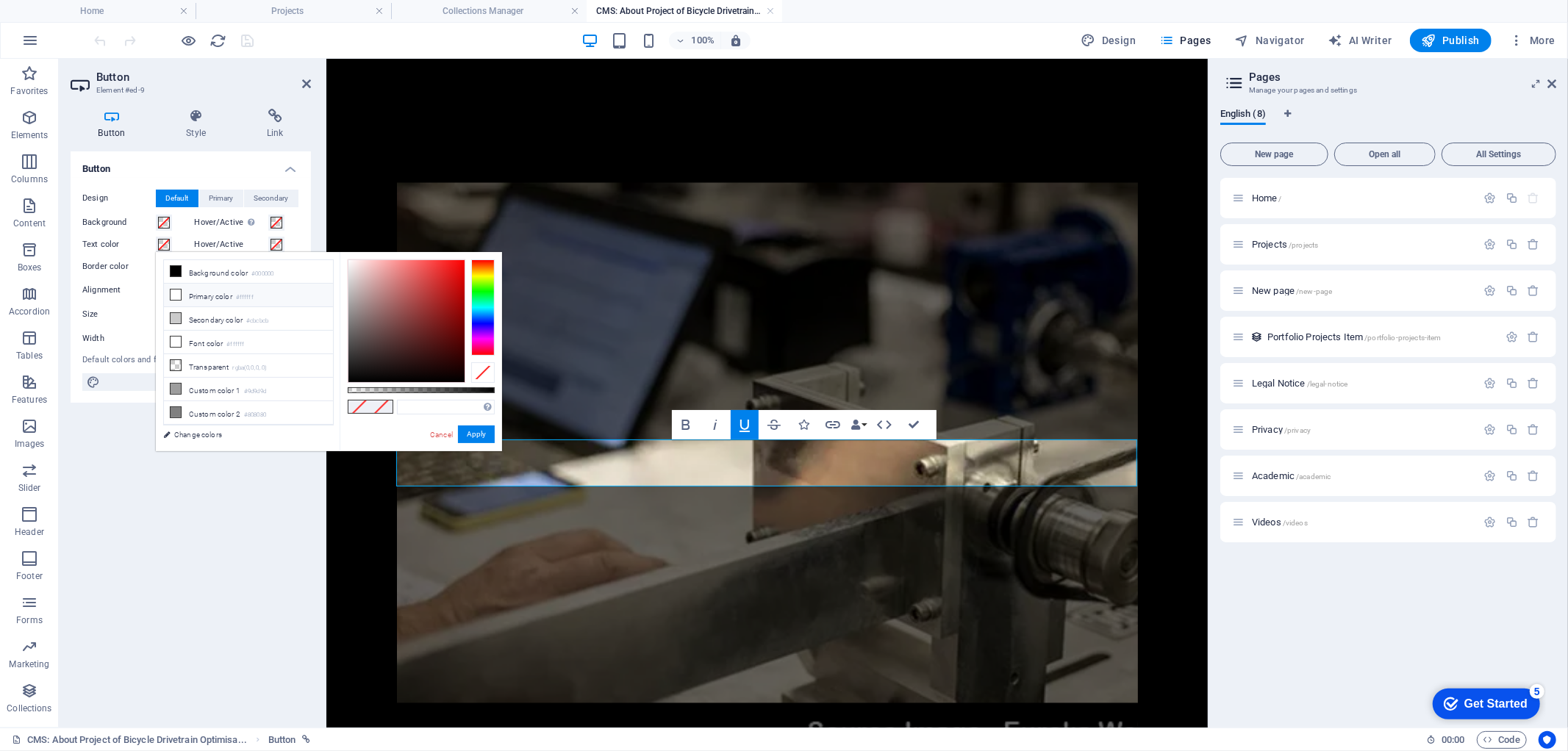
click at [177, 297] on icon at bounding box center [176, 294] width 11 height 11
type input "#ffffff"
click at [485, 437] on button "Apply" at bounding box center [476, 434] width 37 height 17
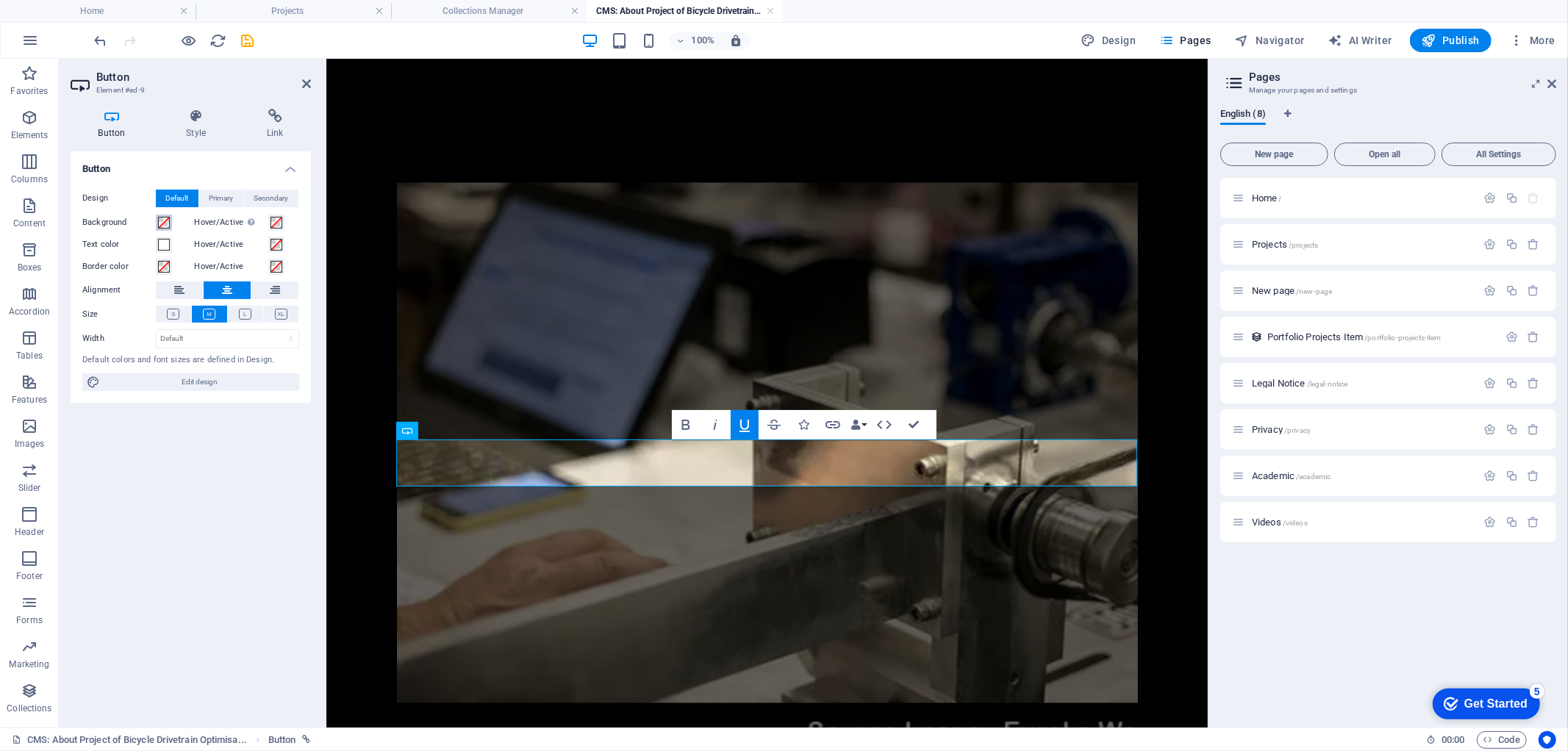
click at [165, 222] on span at bounding box center [164, 222] width 12 height 12
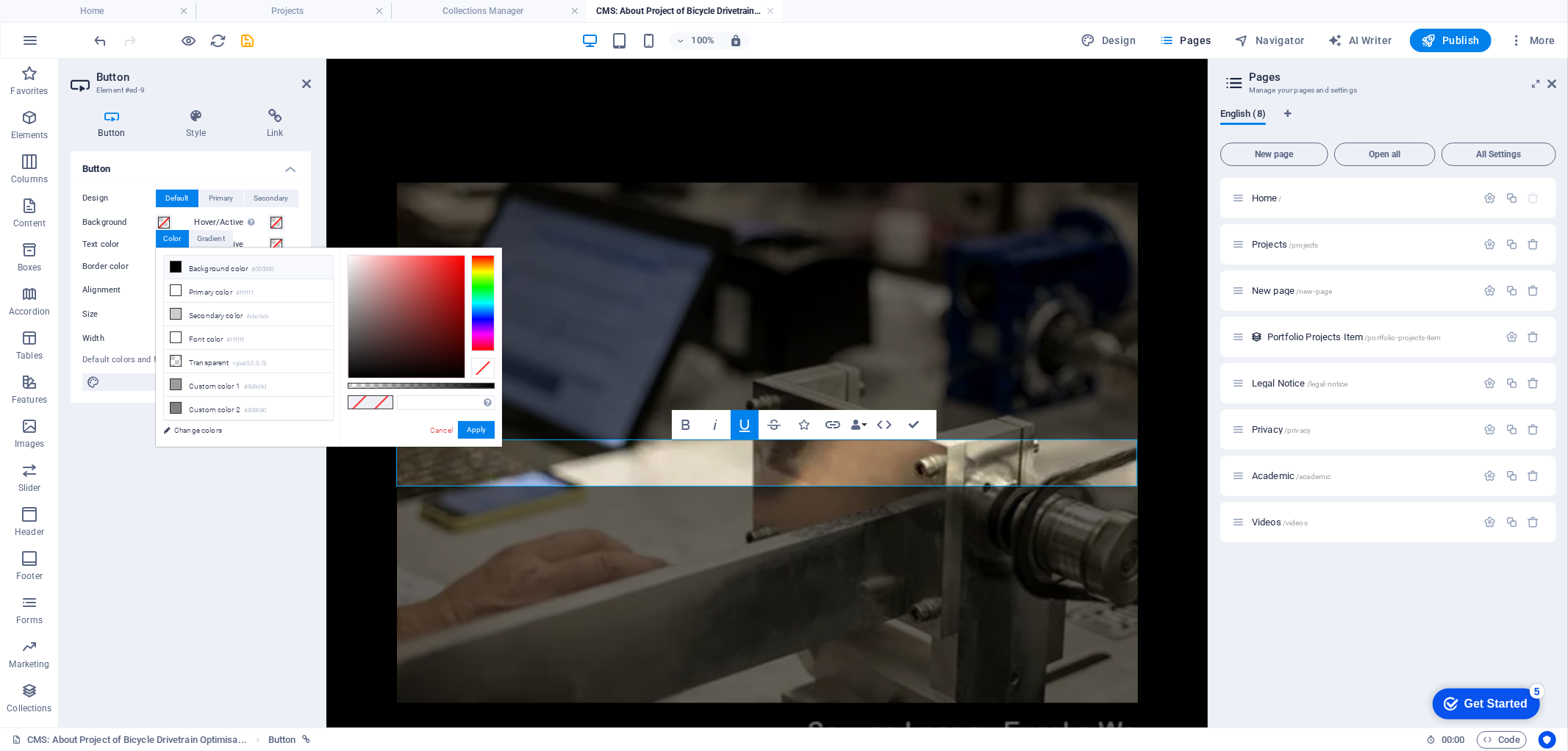
click at [210, 267] on li "Background color #000000" at bounding box center [249, 267] width 169 height 23
type input "#000000"
click at [481, 430] on button "Apply" at bounding box center [476, 430] width 37 height 17
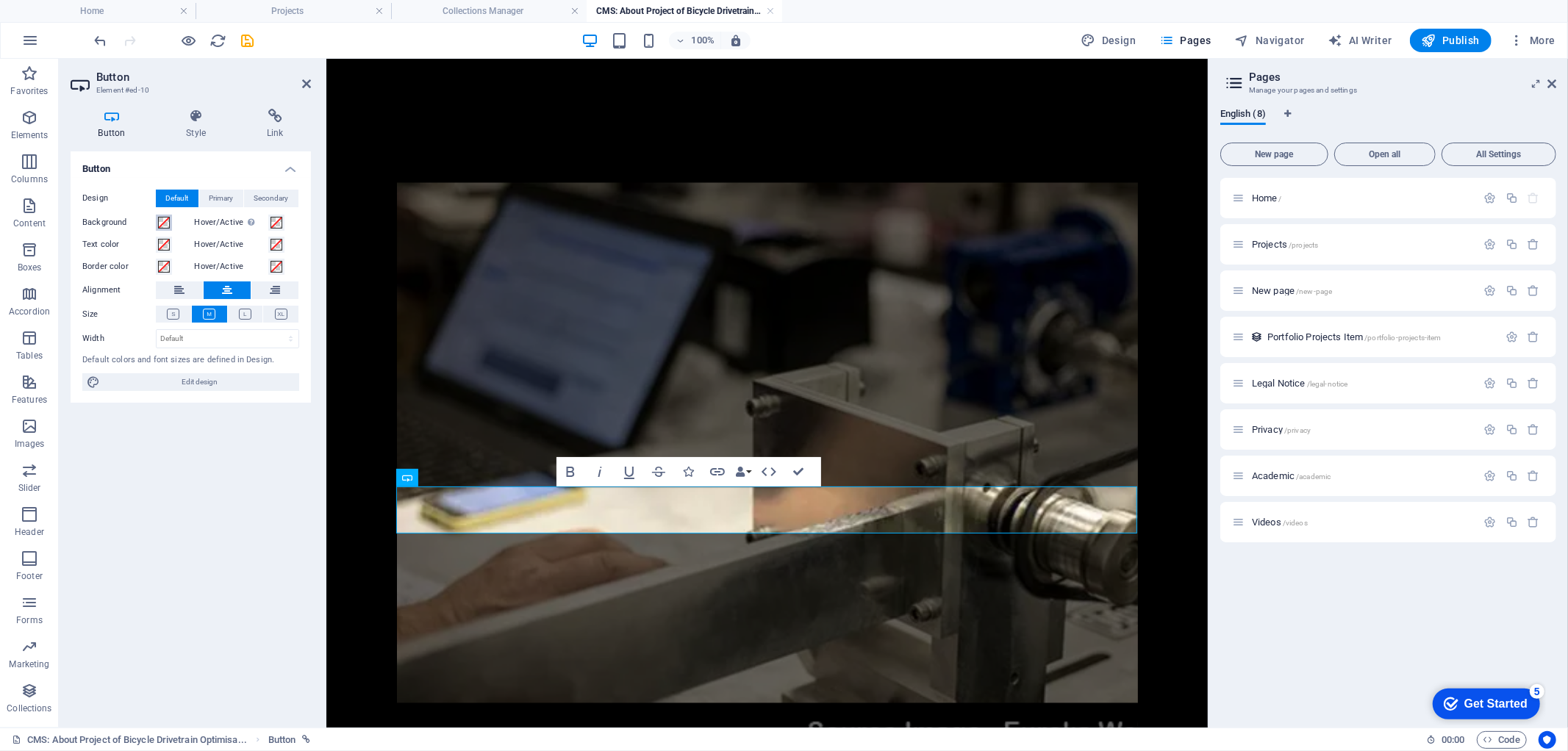
click at [161, 217] on span at bounding box center [164, 222] width 12 height 12
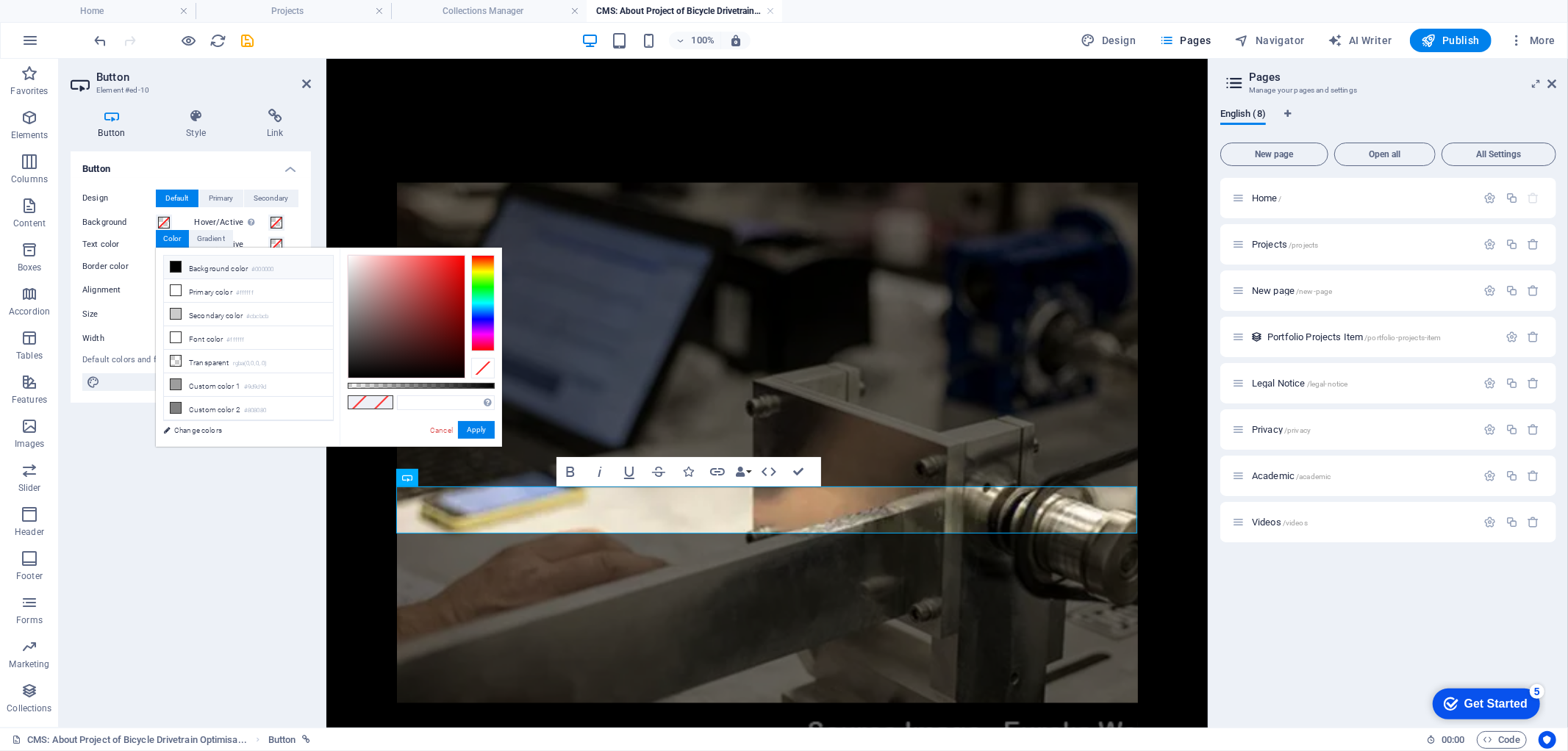
click at [179, 262] on icon at bounding box center [176, 266] width 11 height 11
type input "#000000"
click at [484, 443] on div "#000000 Supported formats #0852ed rgb(8, 82, 237) rgba(8, 82, 237, 90%) hsv(221…" at bounding box center [421, 454] width 162 height 413
click at [473, 430] on button "Apply" at bounding box center [476, 430] width 37 height 17
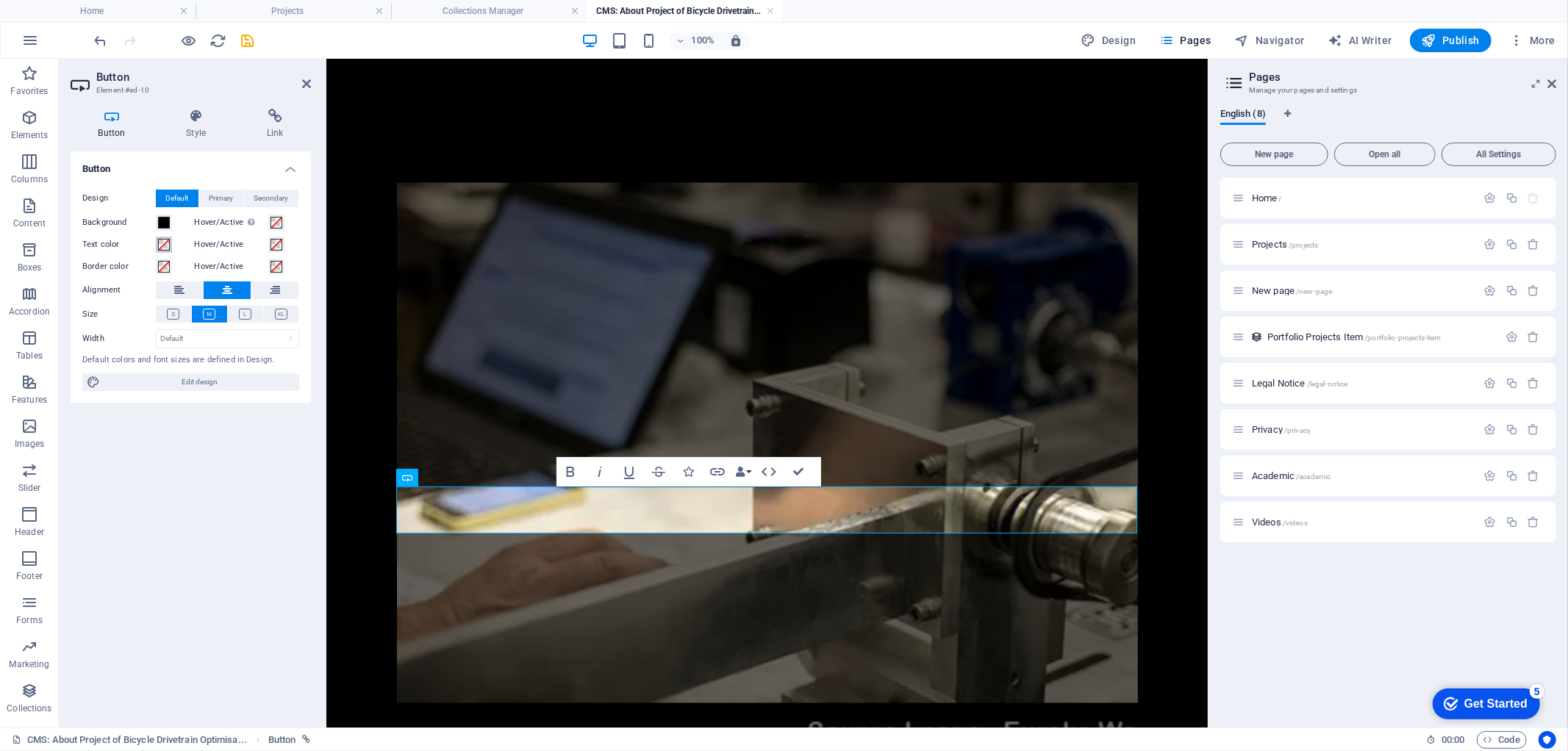
click at [162, 243] on span at bounding box center [164, 245] width 12 height 12
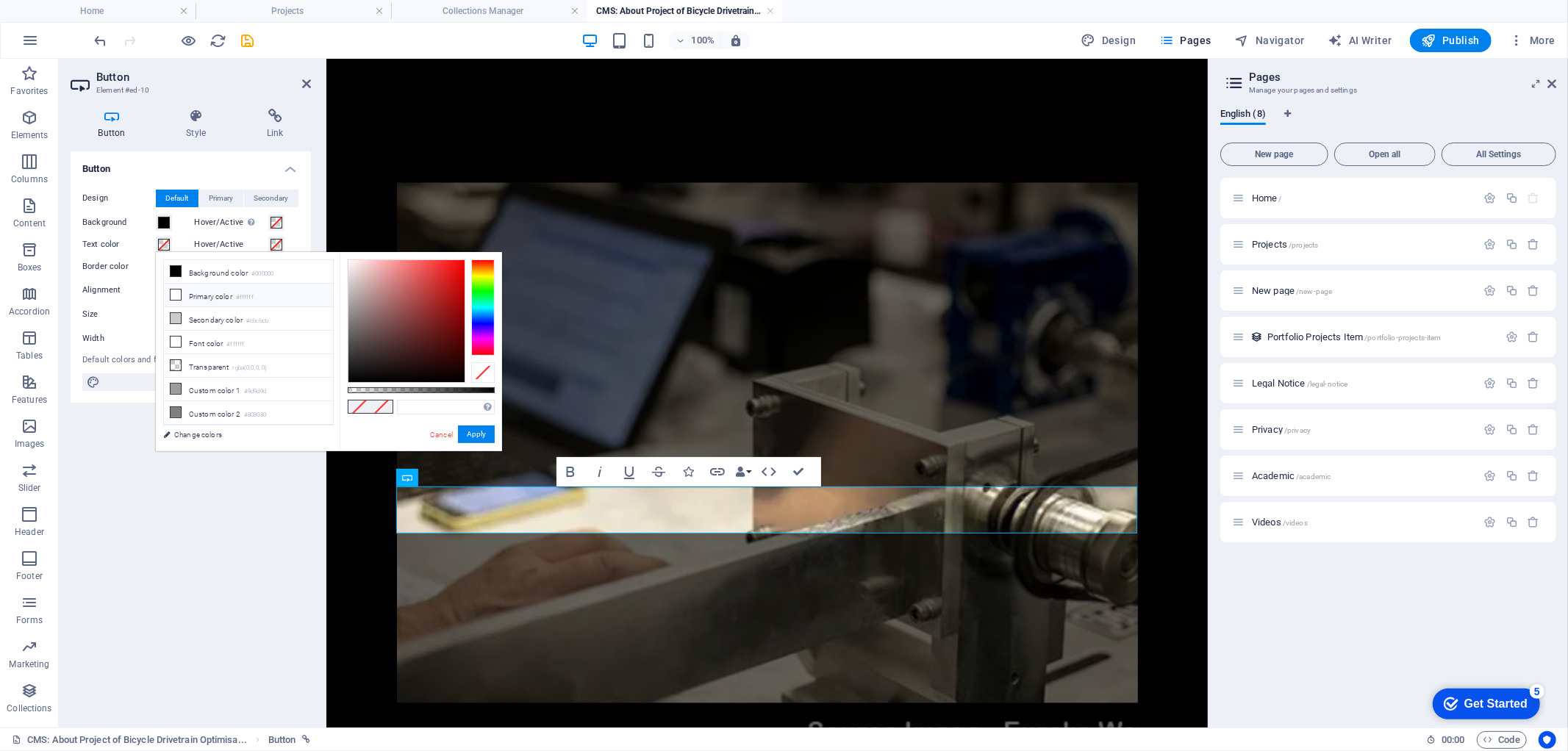
click at [181, 295] on span at bounding box center [176, 294] width 12 height 12
type input "#ffffff"
click at [187, 300] on li "Primary color #ffffff" at bounding box center [249, 295] width 169 height 23
click at [485, 430] on button "Apply" at bounding box center [476, 434] width 37 height 17
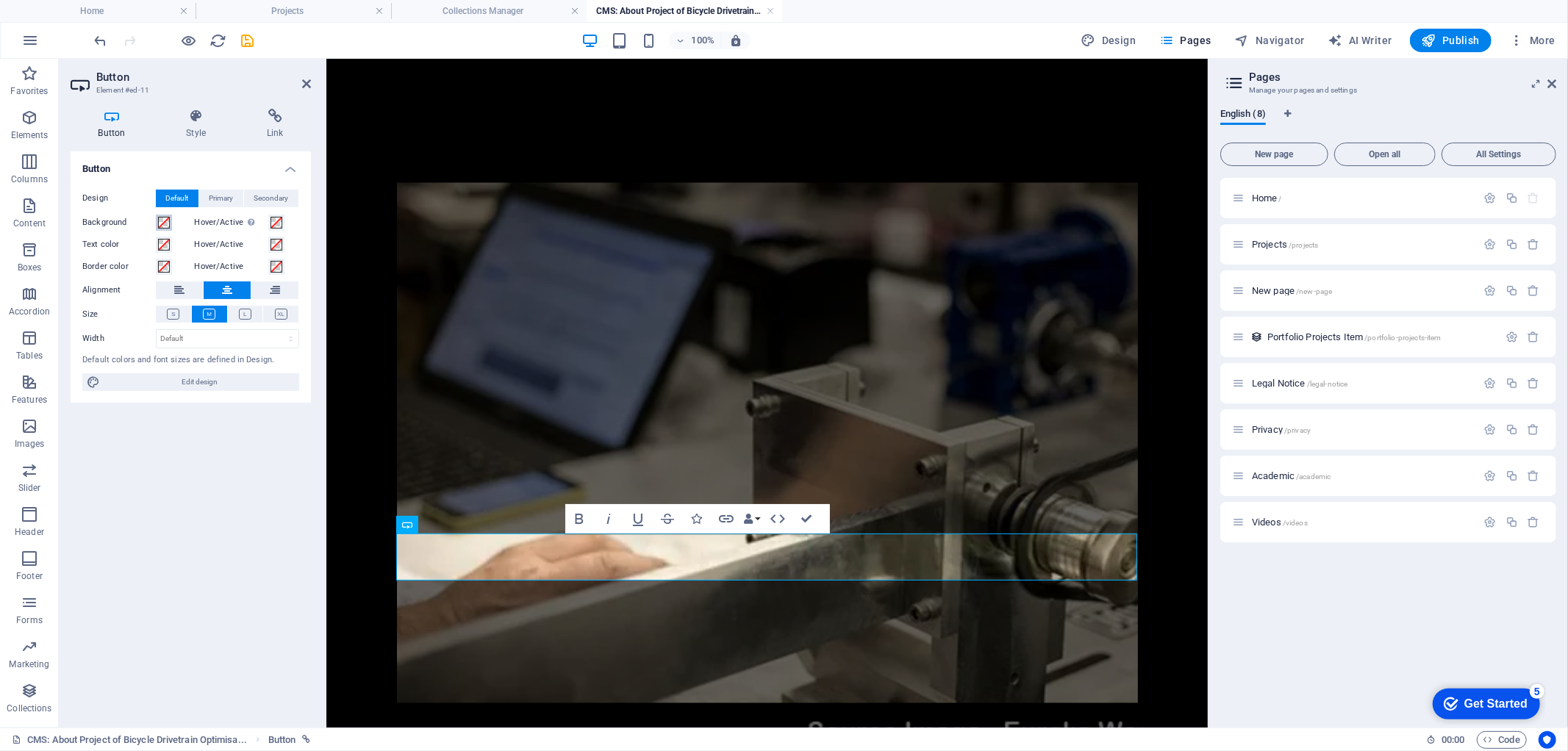
click at [162, 225] on span at bounding box center [164, 222] width 12 height 12
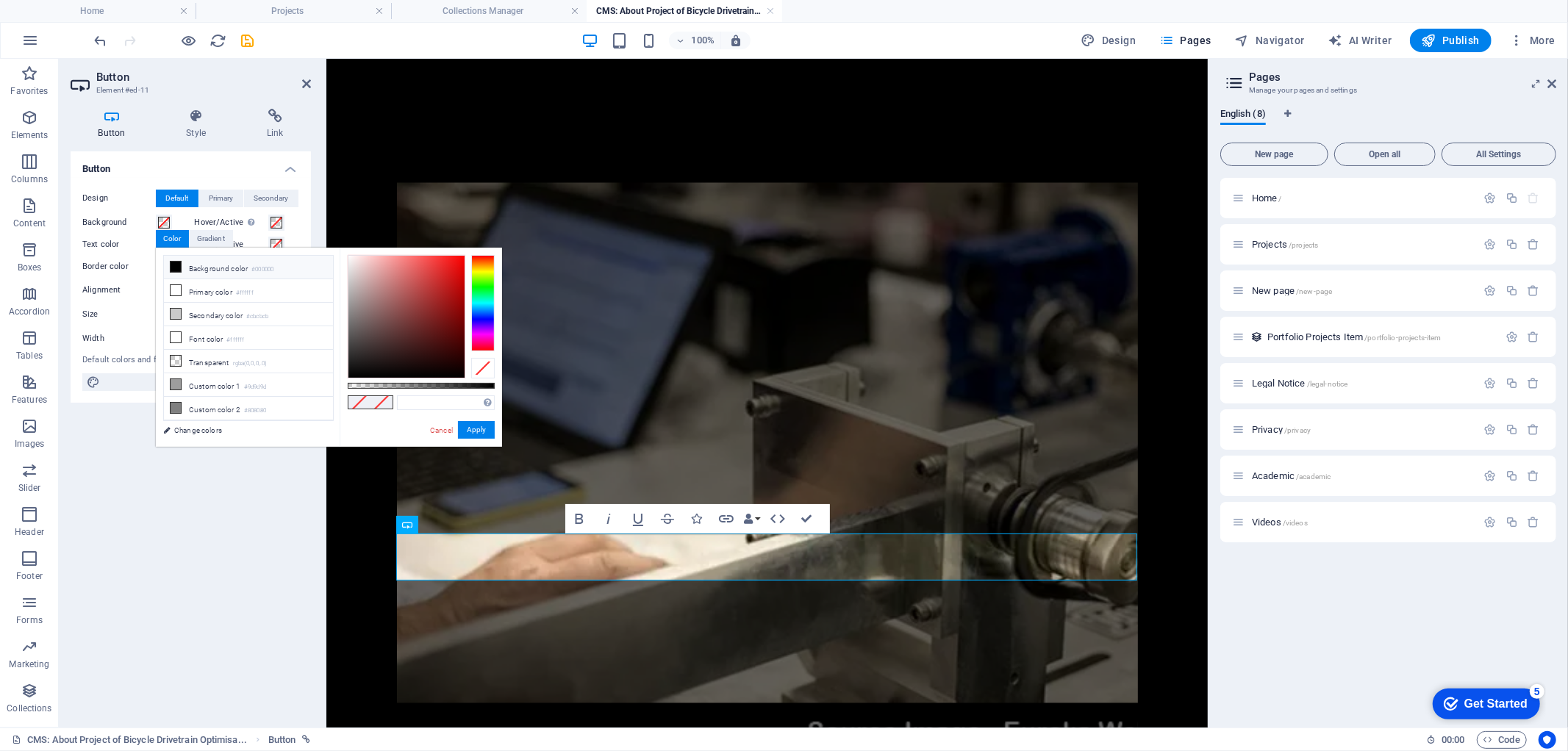
click at [175, 268] on icon at bounding box center [176, 266] width 11 height 11
type input "#000000"
drag, startPoint x: 468, startPoint y: 431, endPoint x: 127, endPoint y: 366, distance: 347.1
click at [468, 431] on button "Apply" at bounding box center [476, 430] width 37 height 17
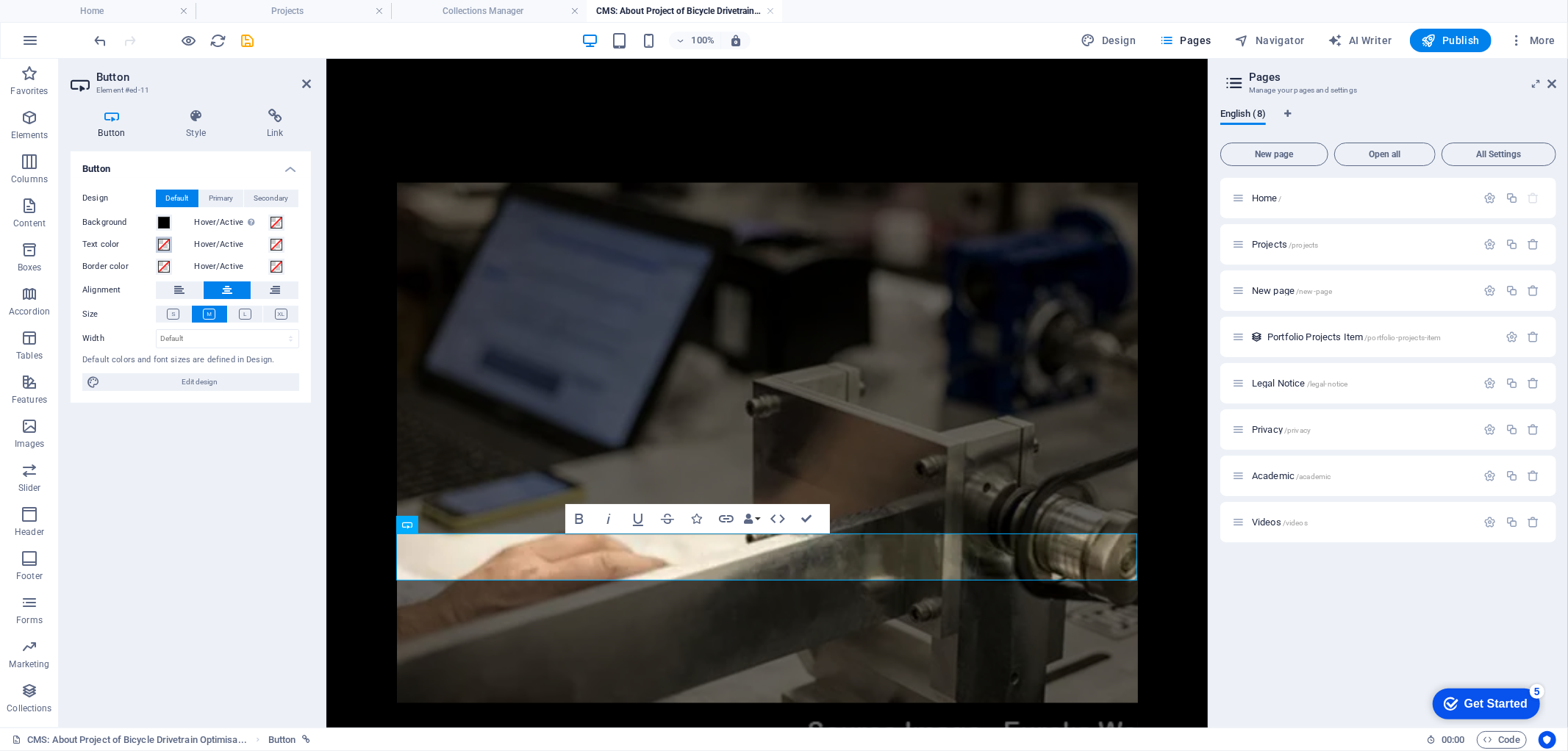
click at [158, 247] on span at bounding box center [164, 245] width 12 height 12
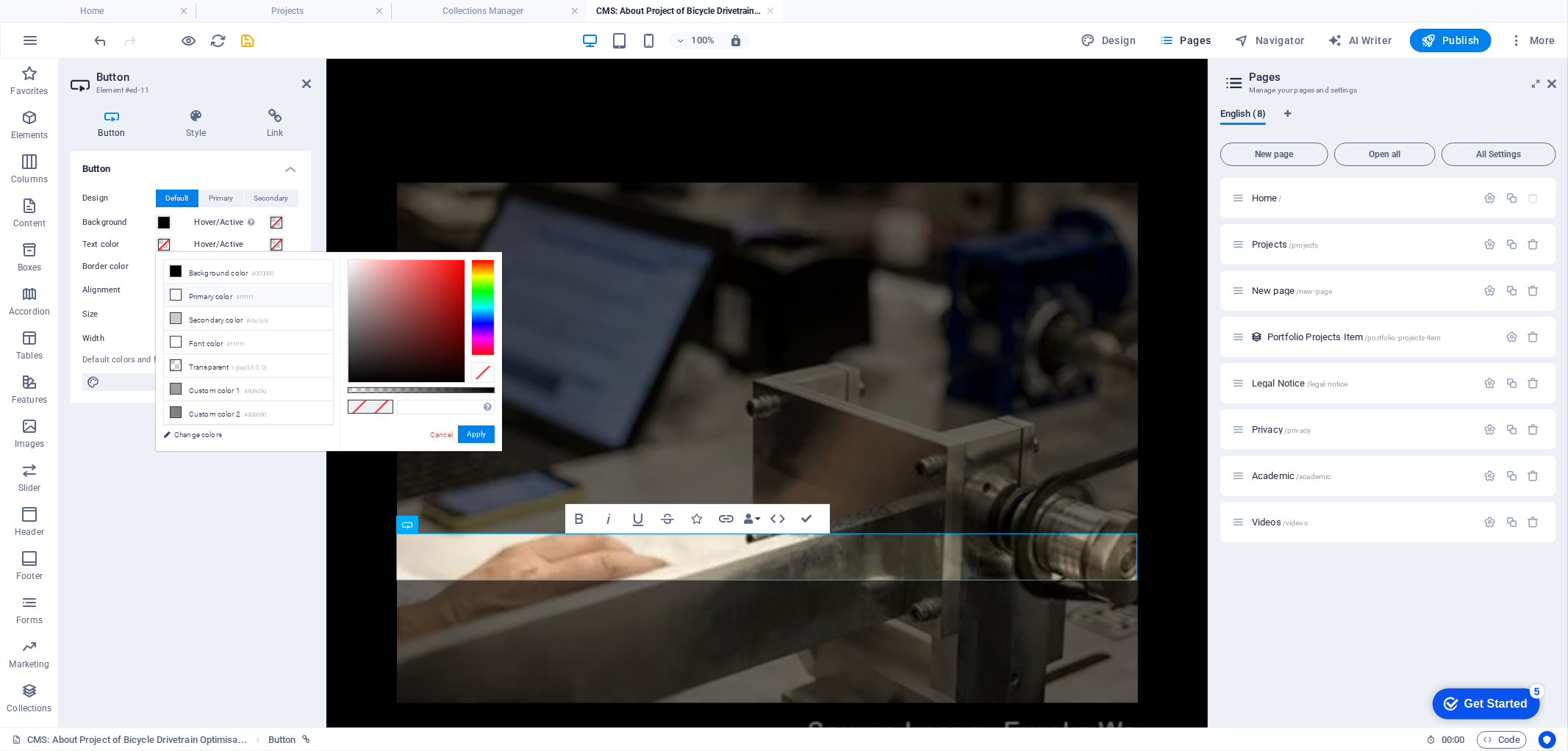
click at [175, 297] on icon at bounding box center [176, 294] width 11 height 11
type input "#ffffff"
click at [483, 434] on button "Apply" at bounding box center [476, 434] width 37 height 17
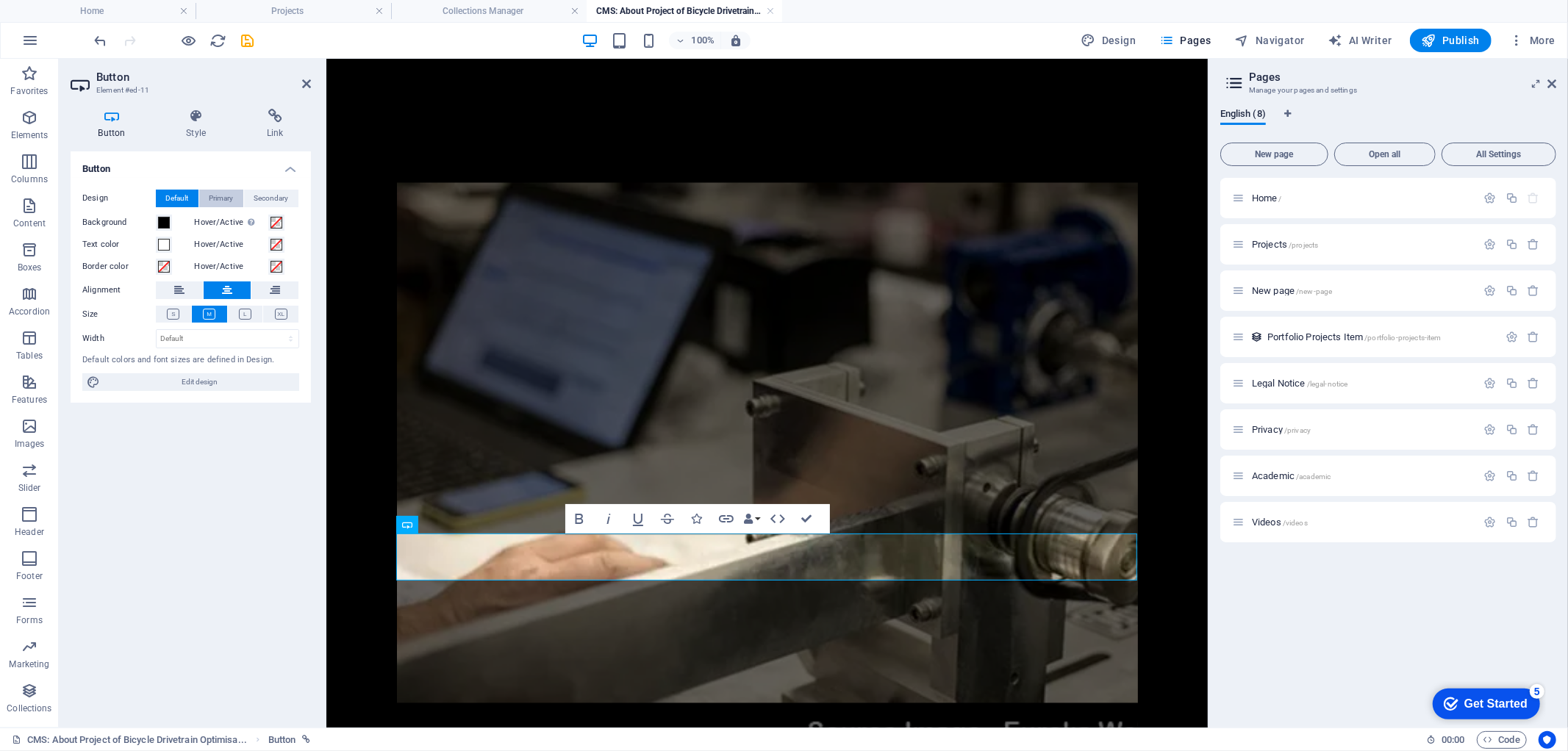
click at [216, 198] on span "Primary" at bounding box center [222, 198] width 24 height 17
click at [285, 202] on span "Secondary" at bounding box center [272, 198] width 35 height 17
click at [186, 192] on span "Default" at bounding box center [177, 198] width 22 height 17
click at [196, 379] on span "Edit design" at bounding box center [199, 382] width 190 height 17
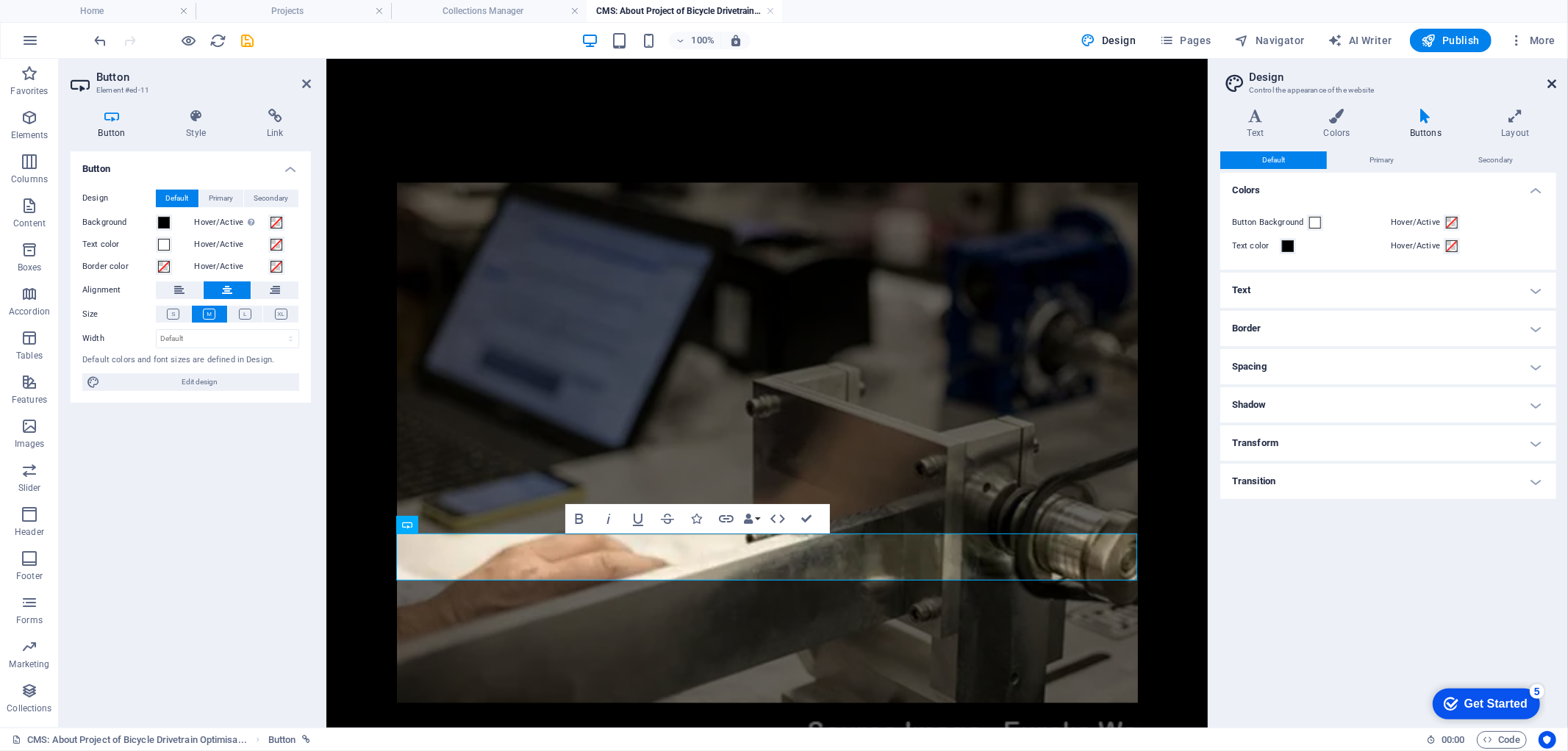
click at [1555, 80] on icon at bounding box center [1551, 84] width 9 height 12
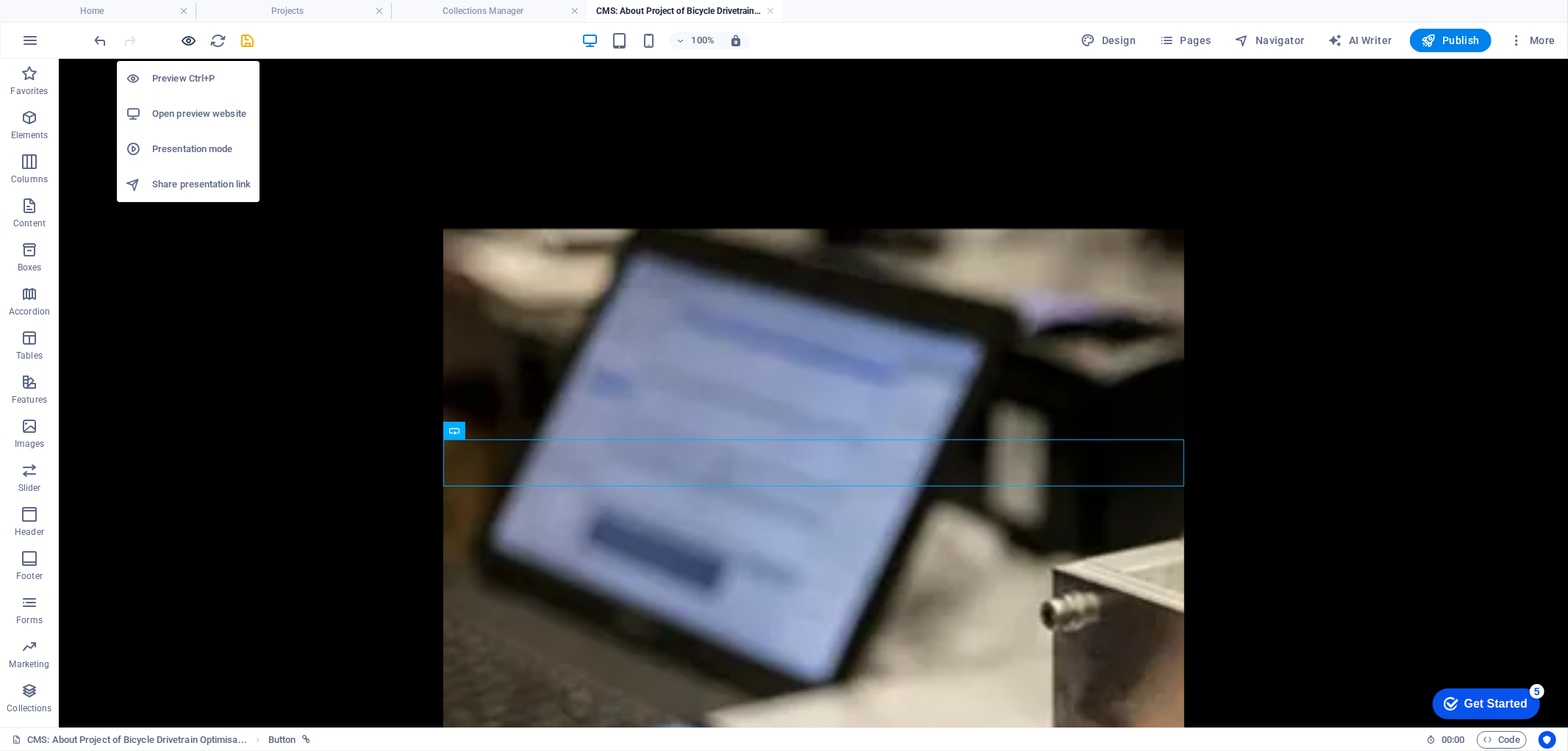
click at [188, 44] on icon "button" at bounding box center [188, 40] width 17 height 17
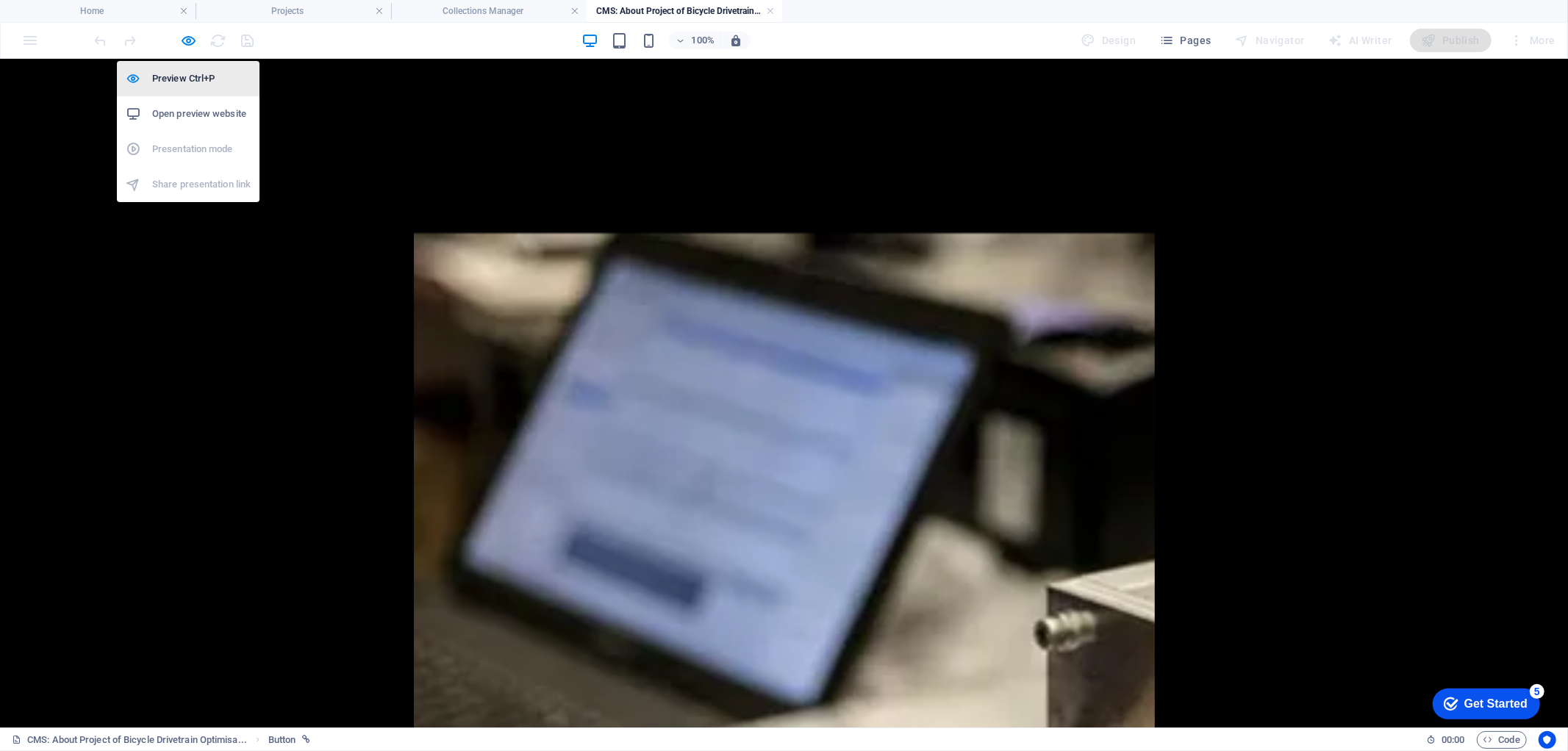
click at [180, 77] on h6 "Preview Ctrl+P" at bounding box center [201, 79] width 98 height 17
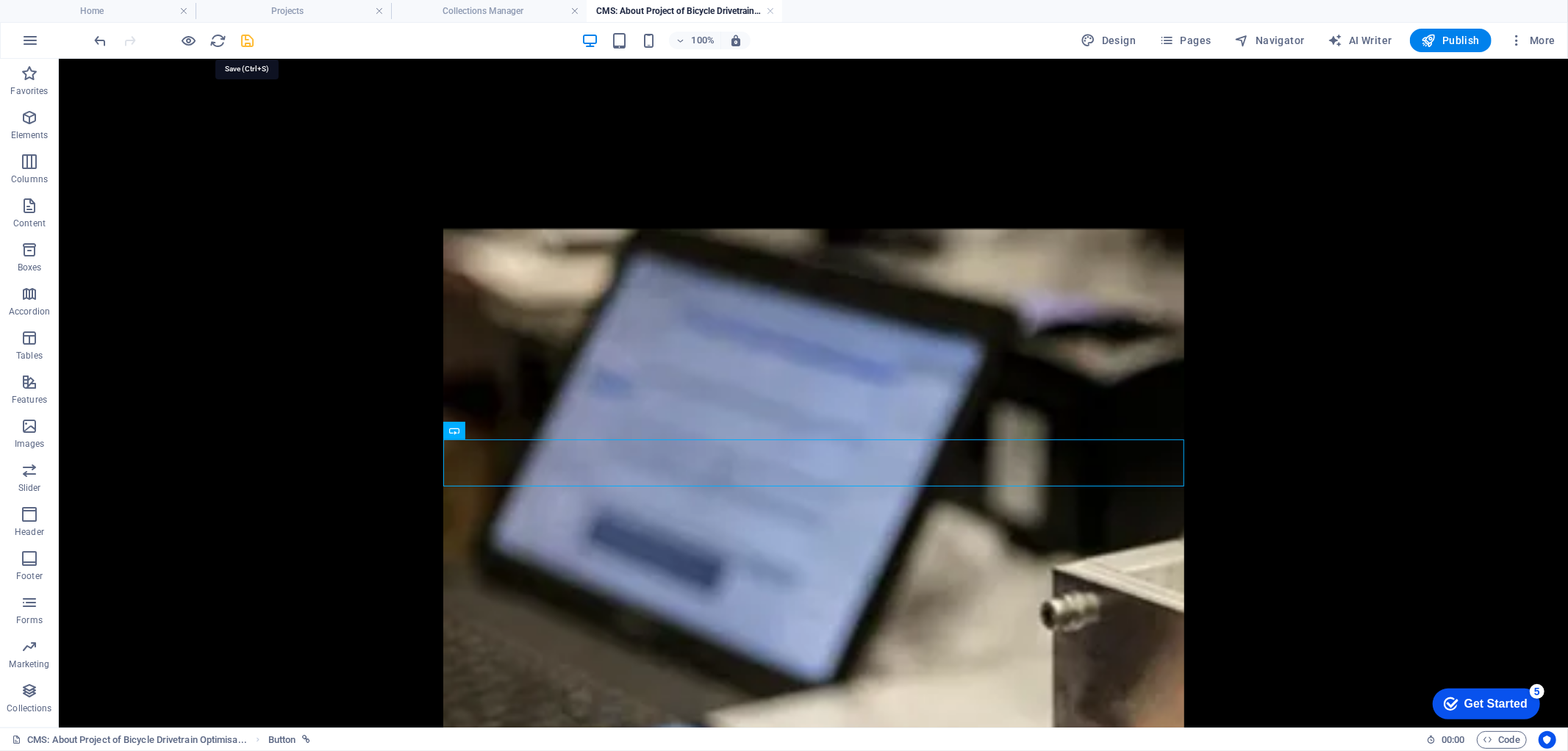
click at [244, 38] on icon "save" at bounding box center [248, 40] width 17 height 17
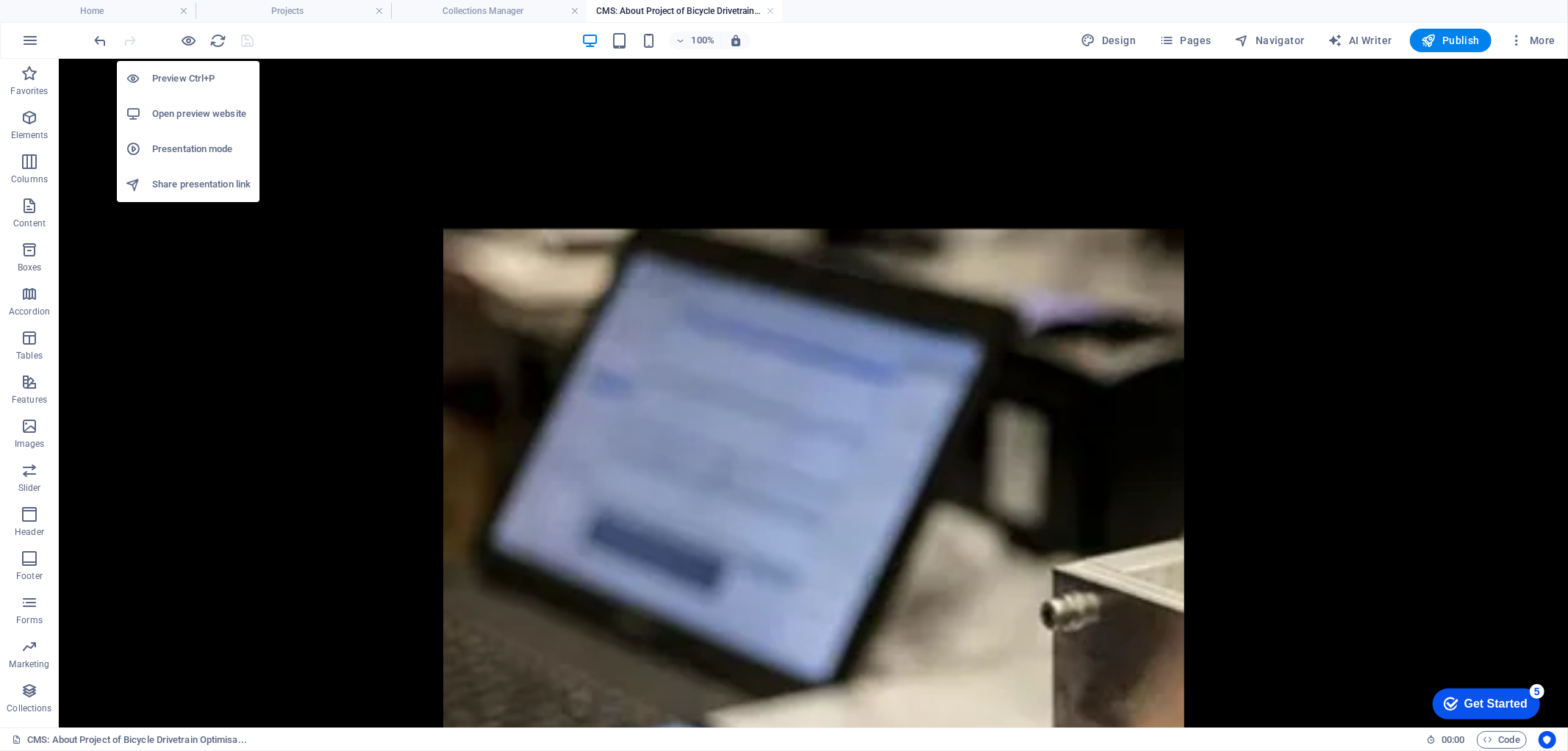
click at [196, 113] on h6 "Open preview website" at bounding box center [201, 114] width 98 height 17
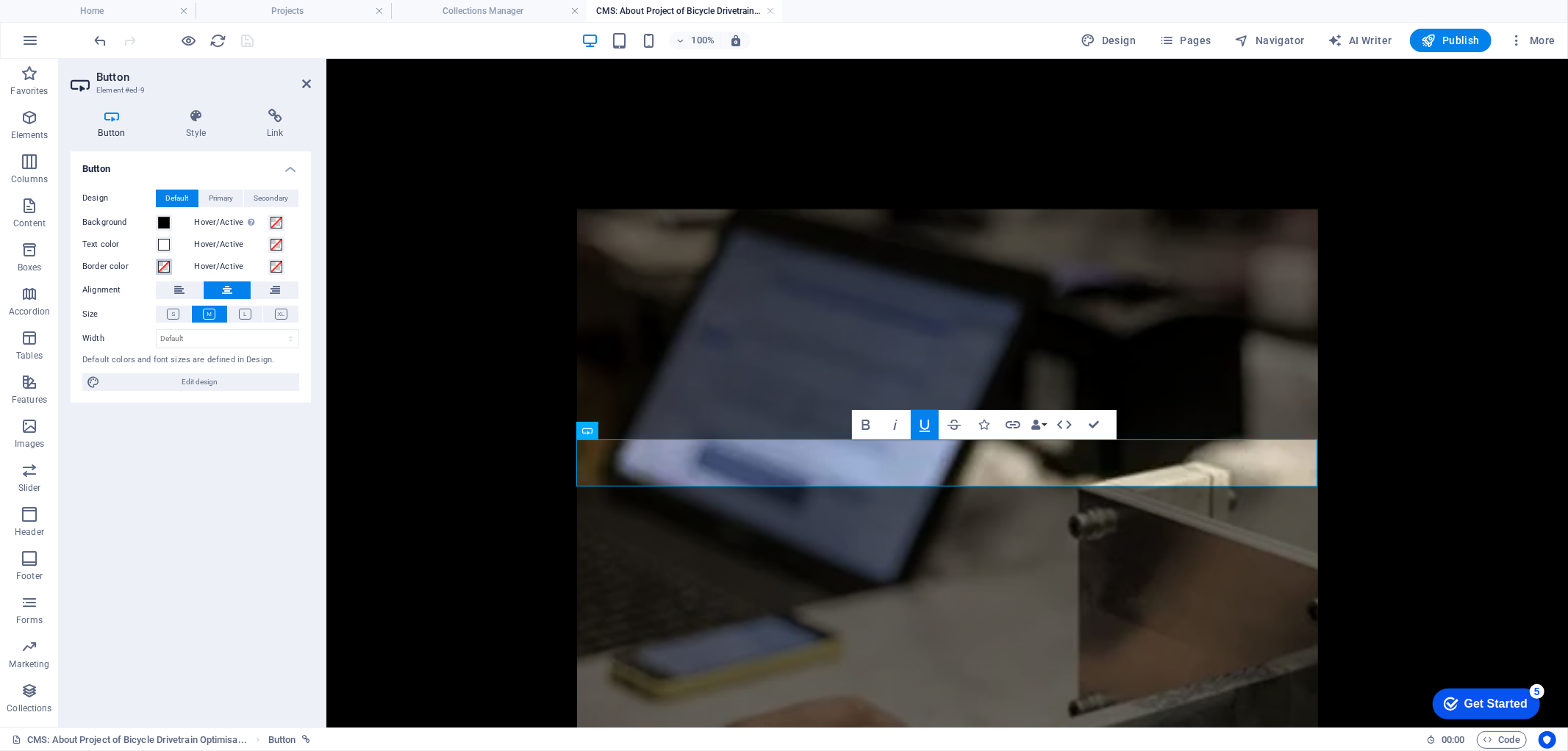
click at [165, 267] on span at bounding box center [164, 267] width 12 height 12
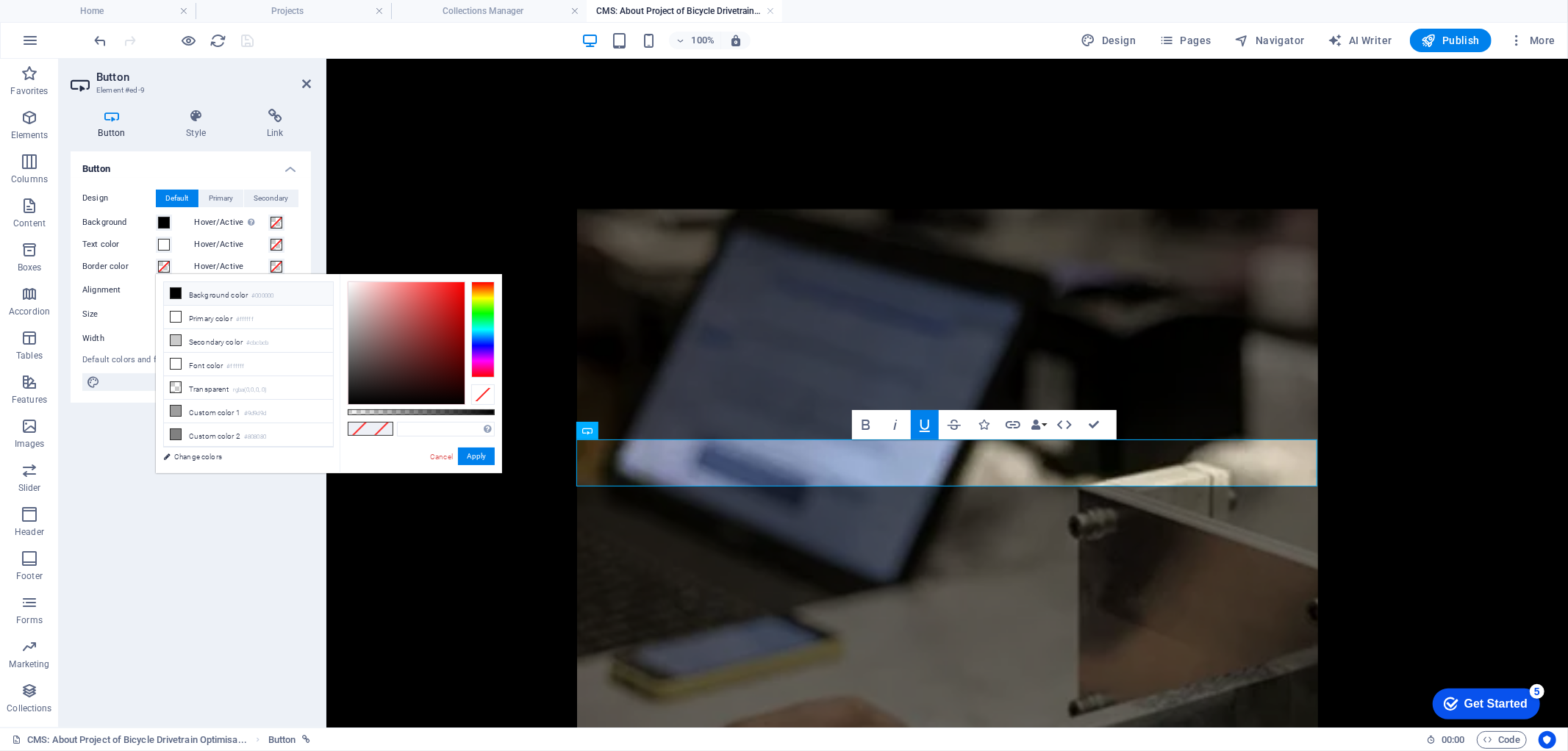
click at [178, 291] on icon at bounding box center [176, 293] width 11 height 11
type input "#000000"
click at [483, 458] on button "Apply" at bounding box center [476, 457] width 37 height 17
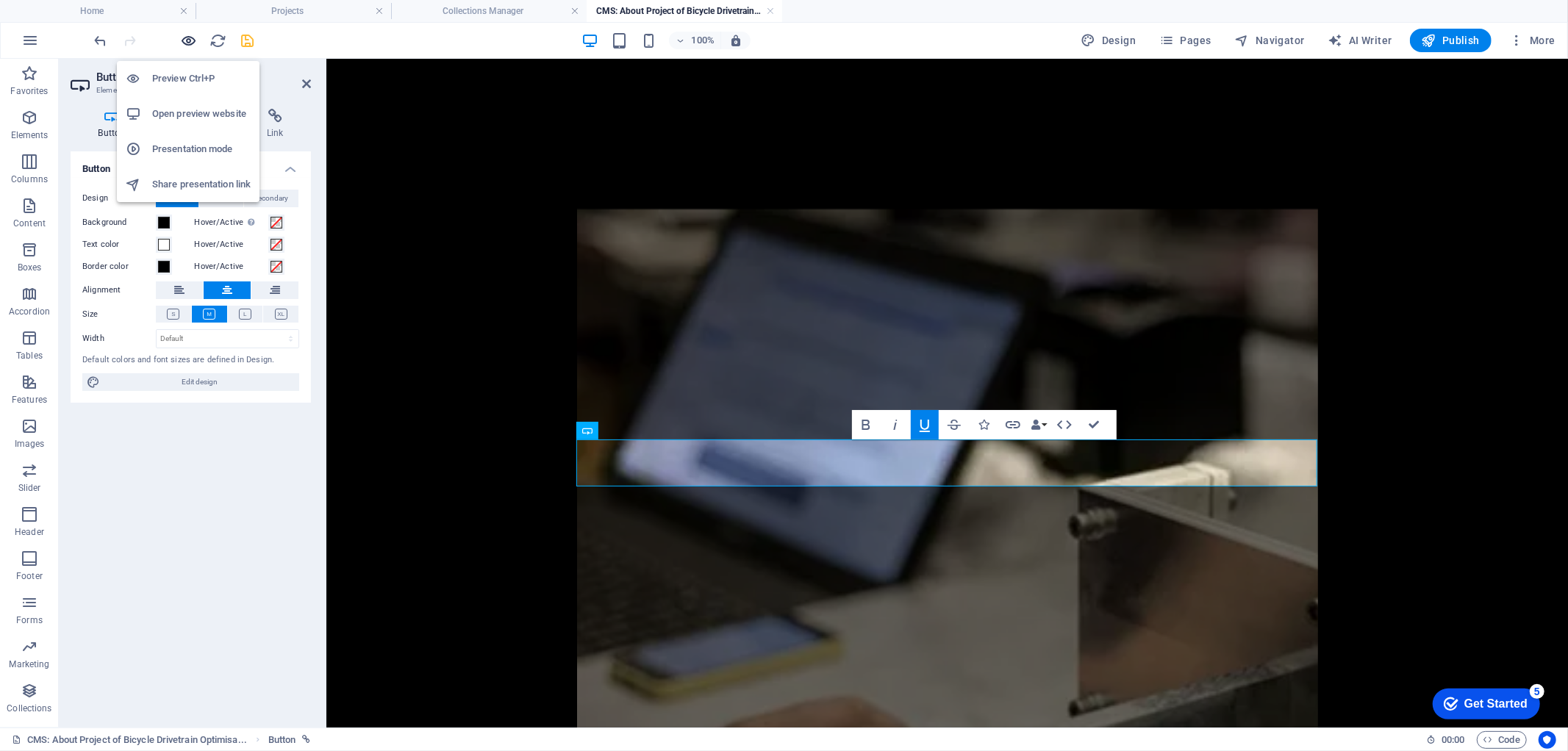
click at [192, 42] on icon "button" at bounding box center [188, 40] width 17 height 17
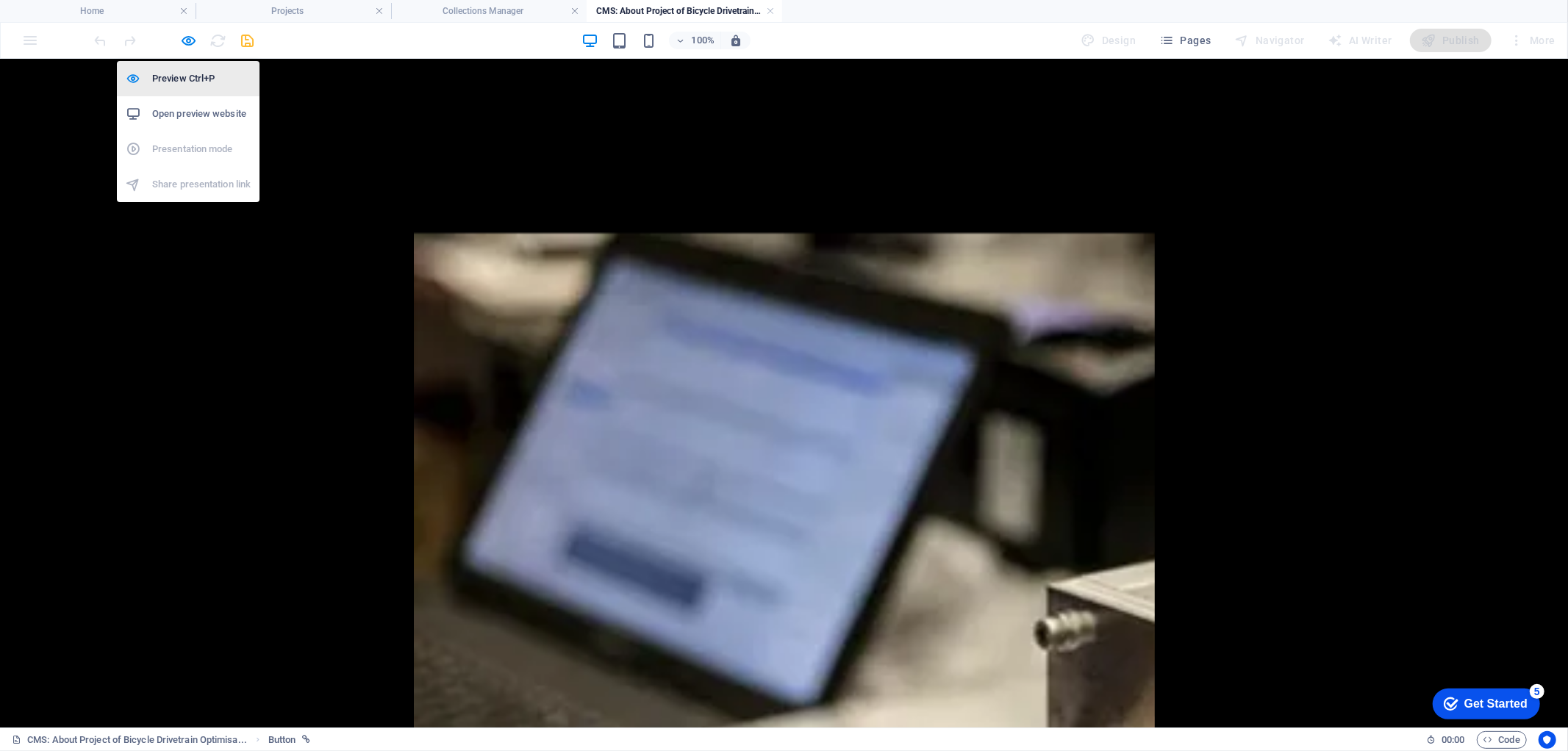
click at [192, 71] on h6 "Preview Ctrl+P" at bounding box center [201, 79] width 98 height 17
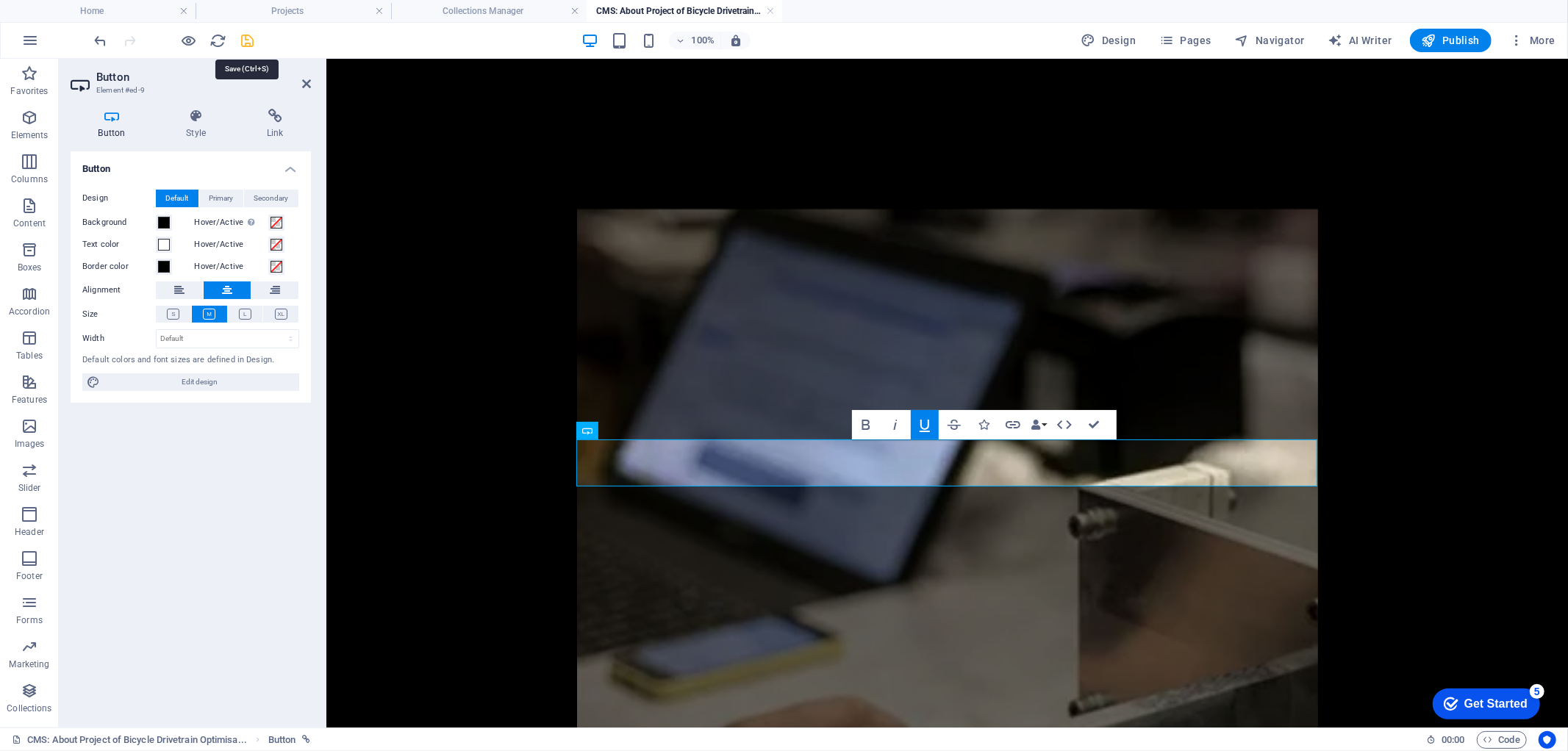
click at [248, 45] on icon "save" at bounding box center [248, 40] width 17 height 17
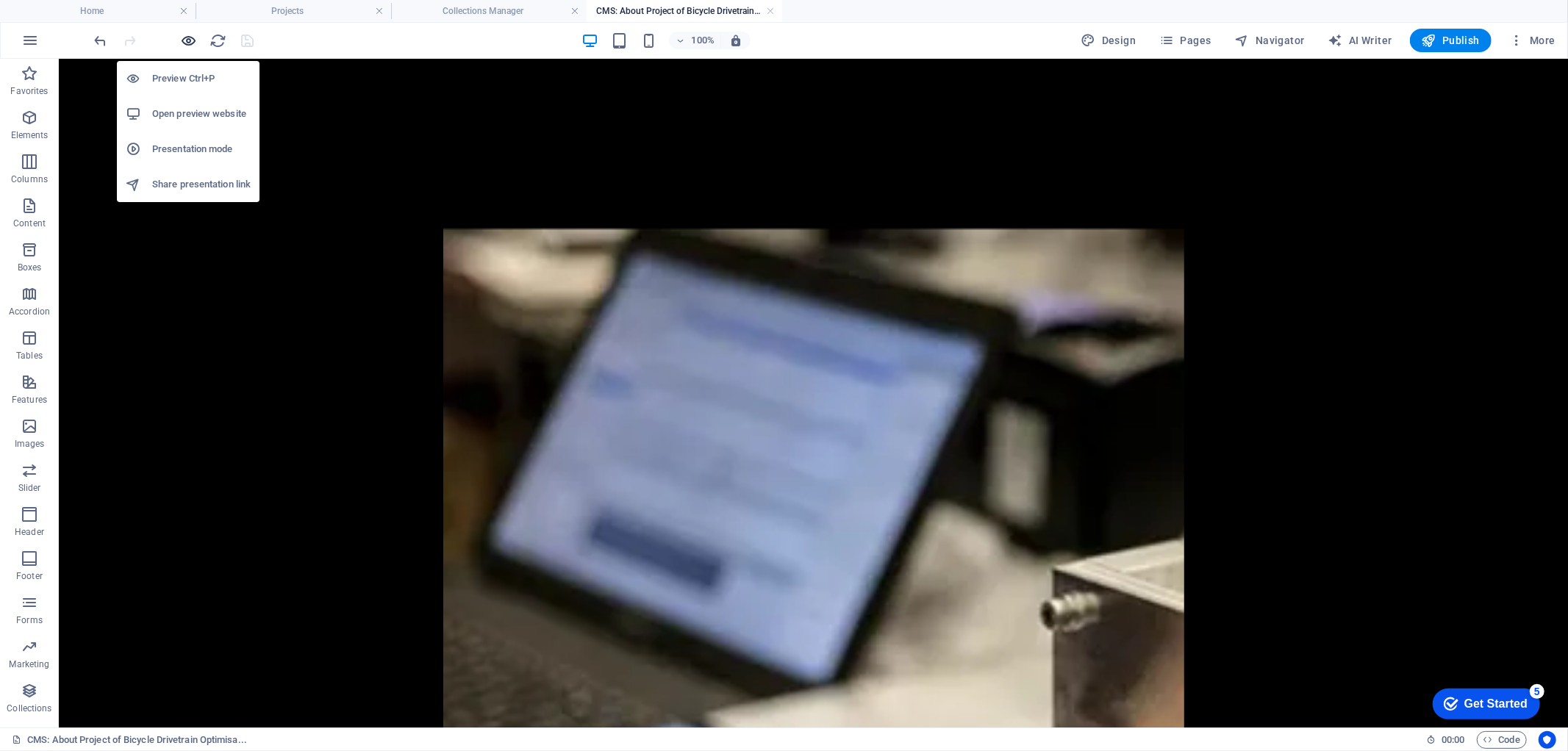
click at [192, 38] on icon "button" at bounding box center [188, 40] width 17 height 17
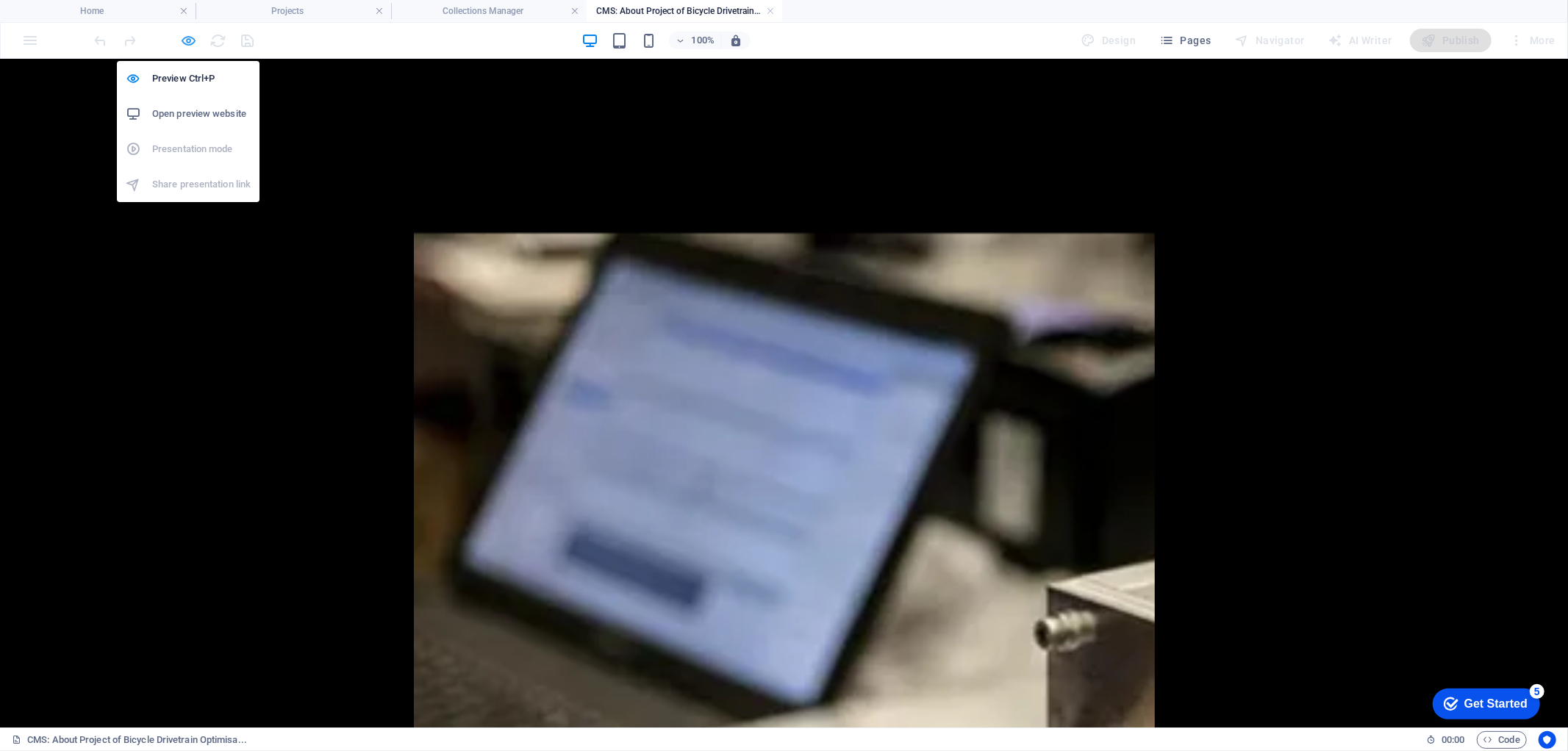
click at [187, 35] on icon "button" at bounding box center [188, 40] width 17 height 17
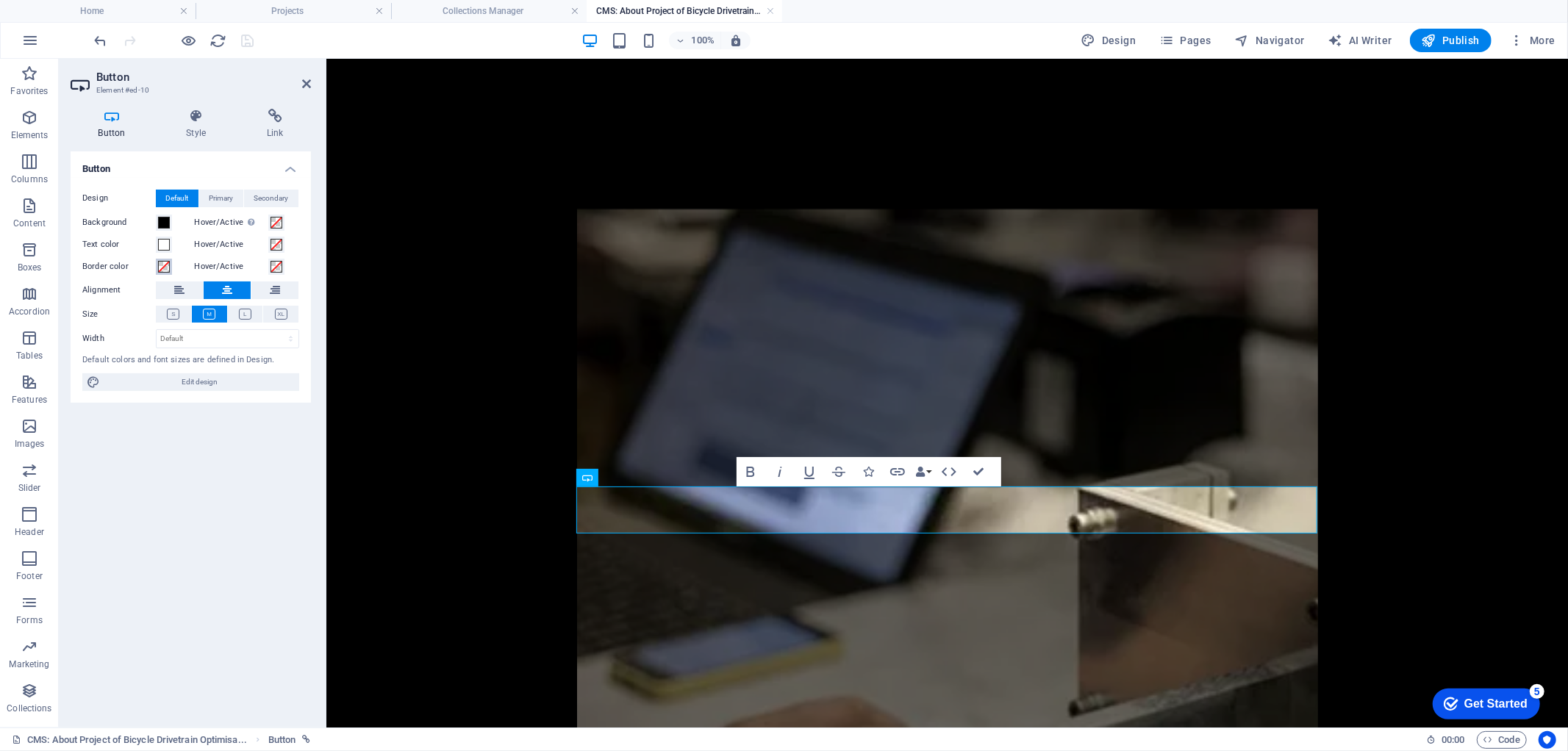
click at [159, 261] on span at bounding box center [164, 267] width 12 height 12
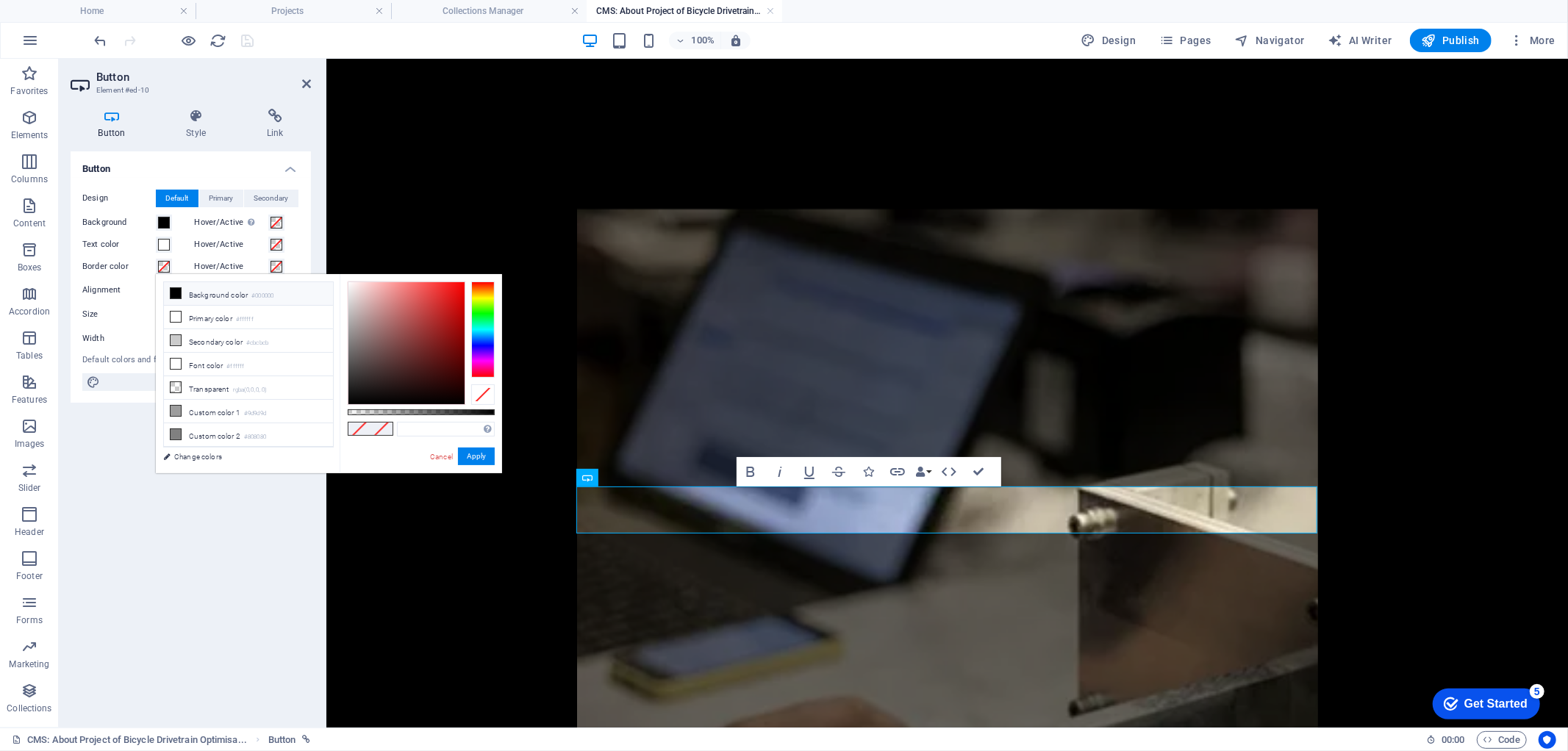
click at [218, 299] on li "Background color #000000" at bounding box center [249, 294] width 169 height 23
type input "#000000"
click at [476, 458] on button "Apply" at bounding box center [476, 457] width 37 height 17
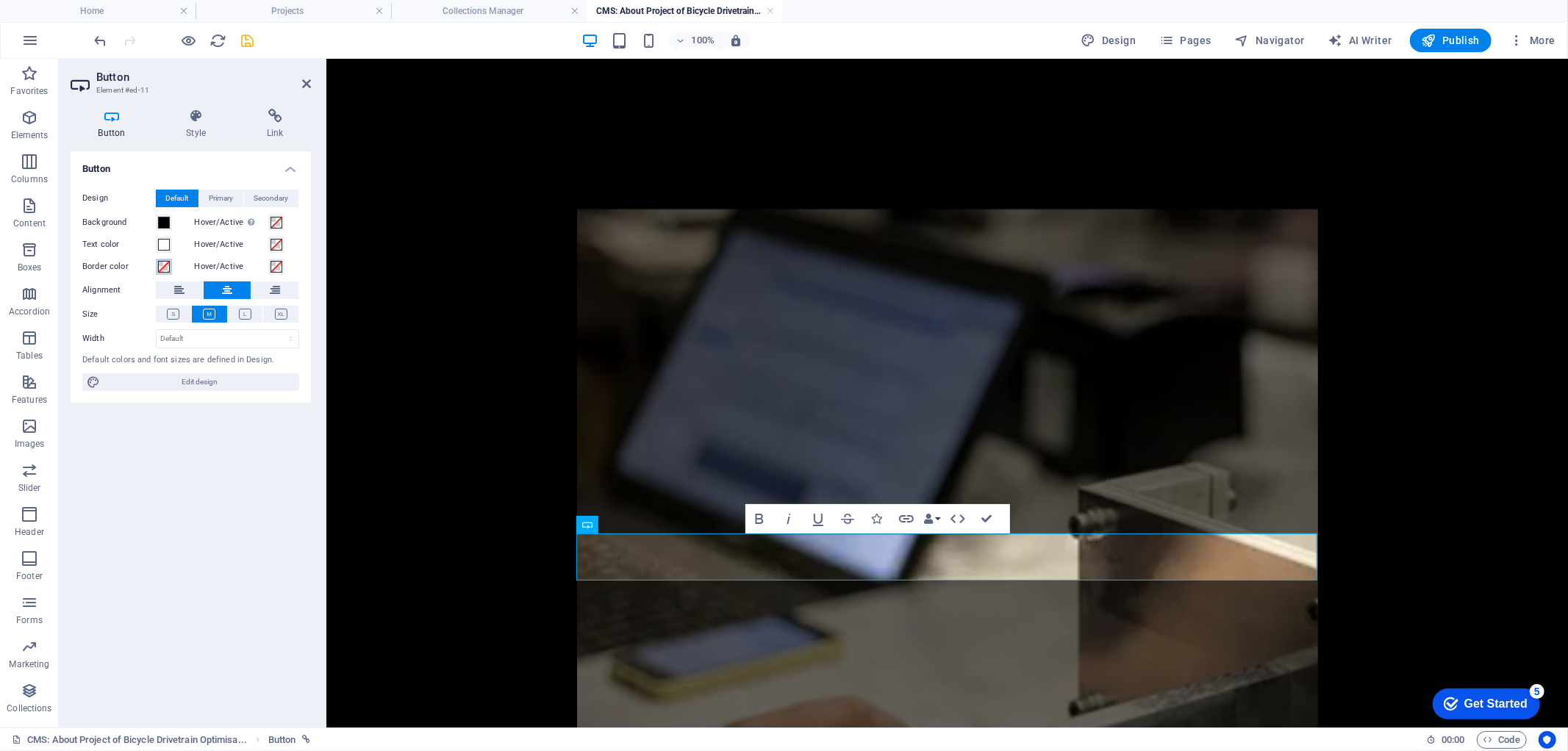
click at [160, 261] on span at bounding box center [164, 267] width 12 height 12
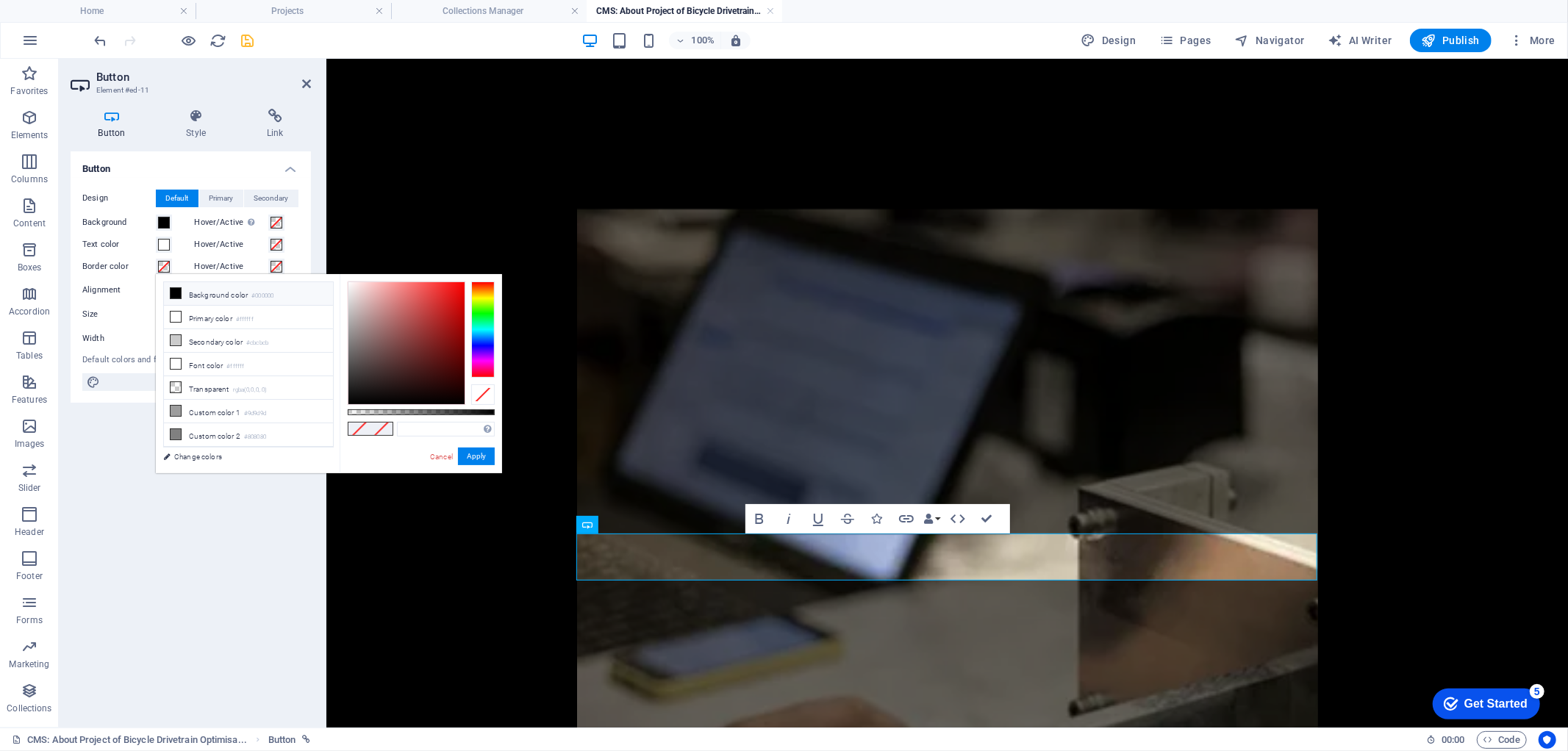
click at [200, 297] on li "Background color #000000" at bounding box center [249, 294] width 169 height 23
type input "#000000"
click at [476, 458] on button "Apply" at bounding box center [476, 457] width 37 height 17
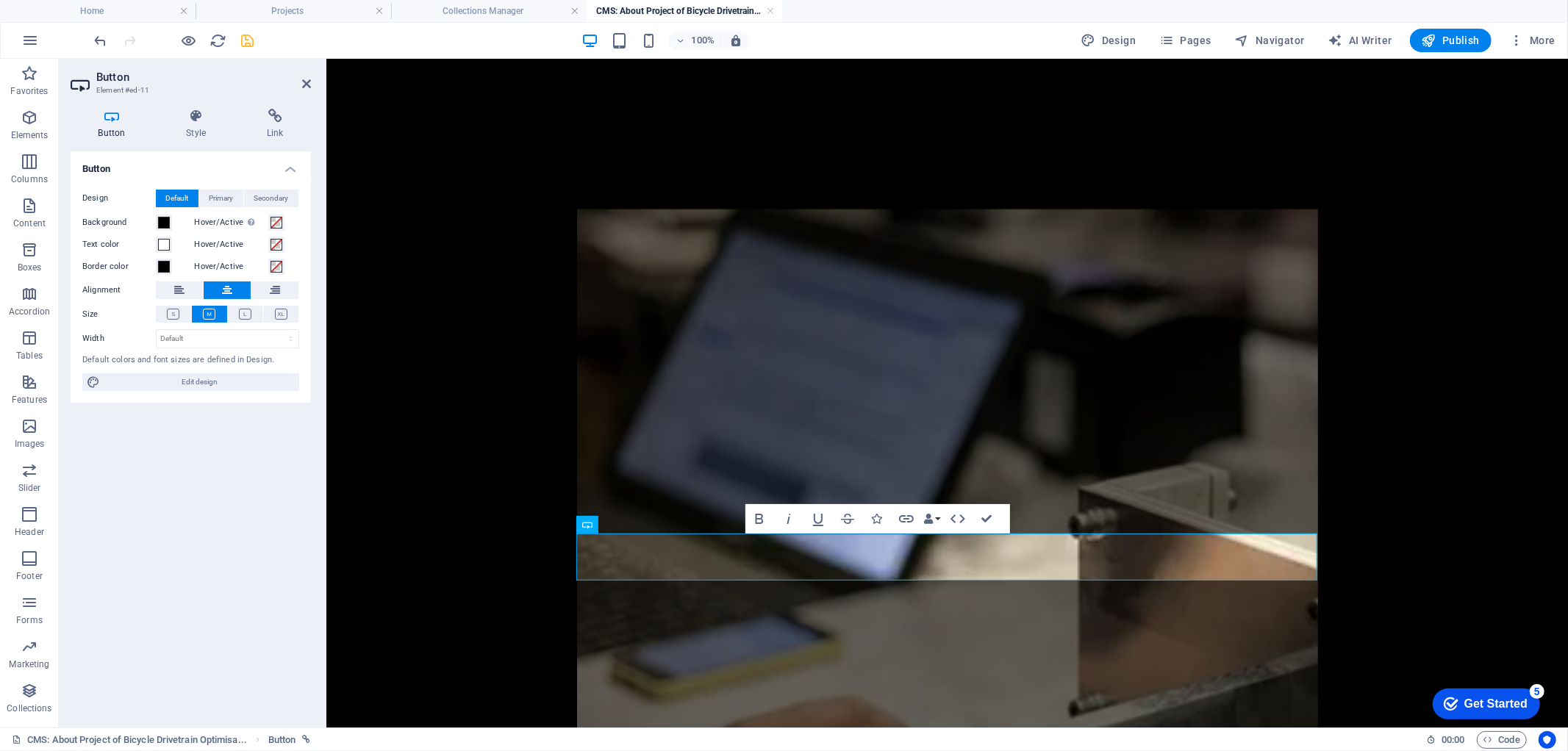
click at [243, 38] on icon "save" at bounding box center [248, 40] width 17 height 17
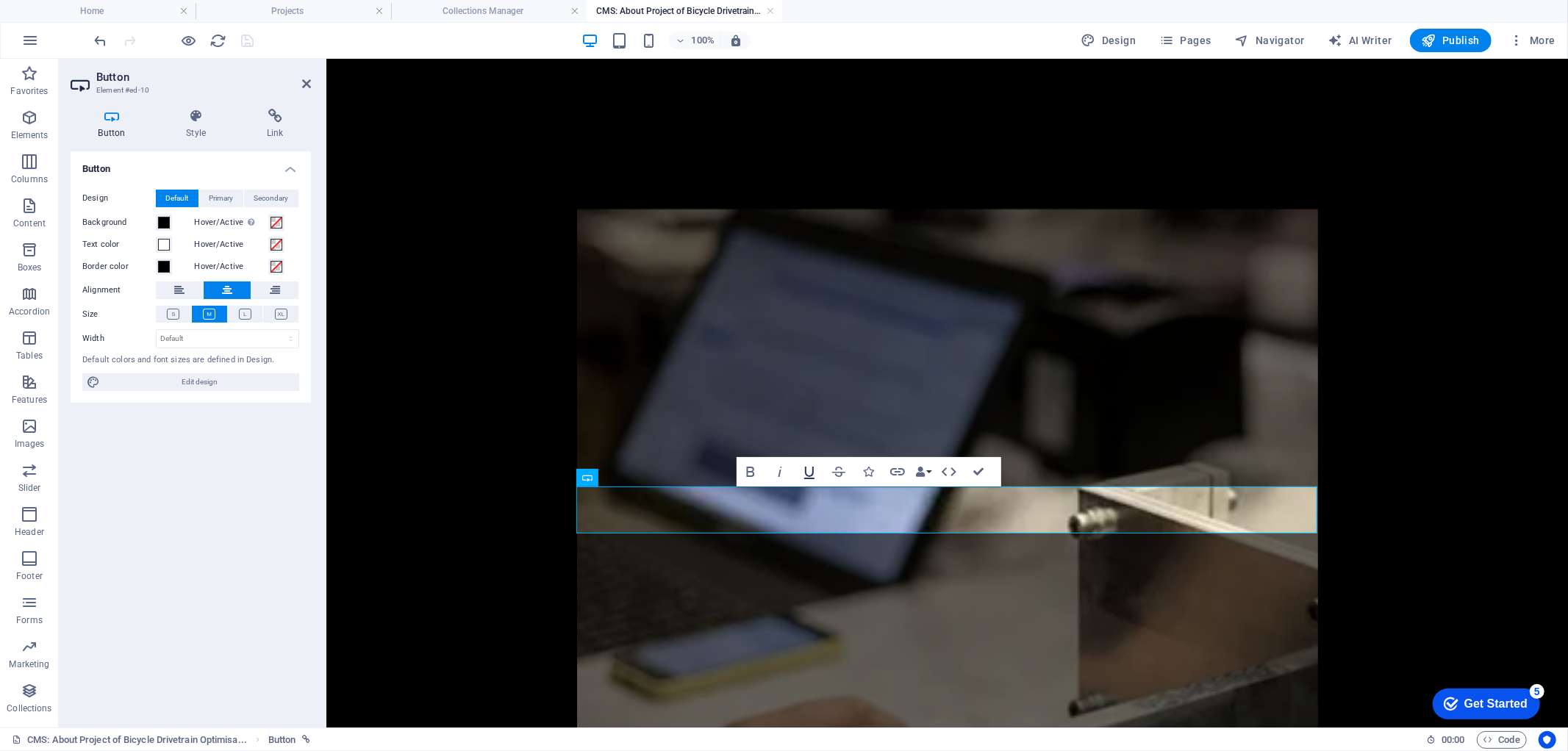
click at [808, 471] on icon "button" at bounding box center [809, 472] width 17 height 17
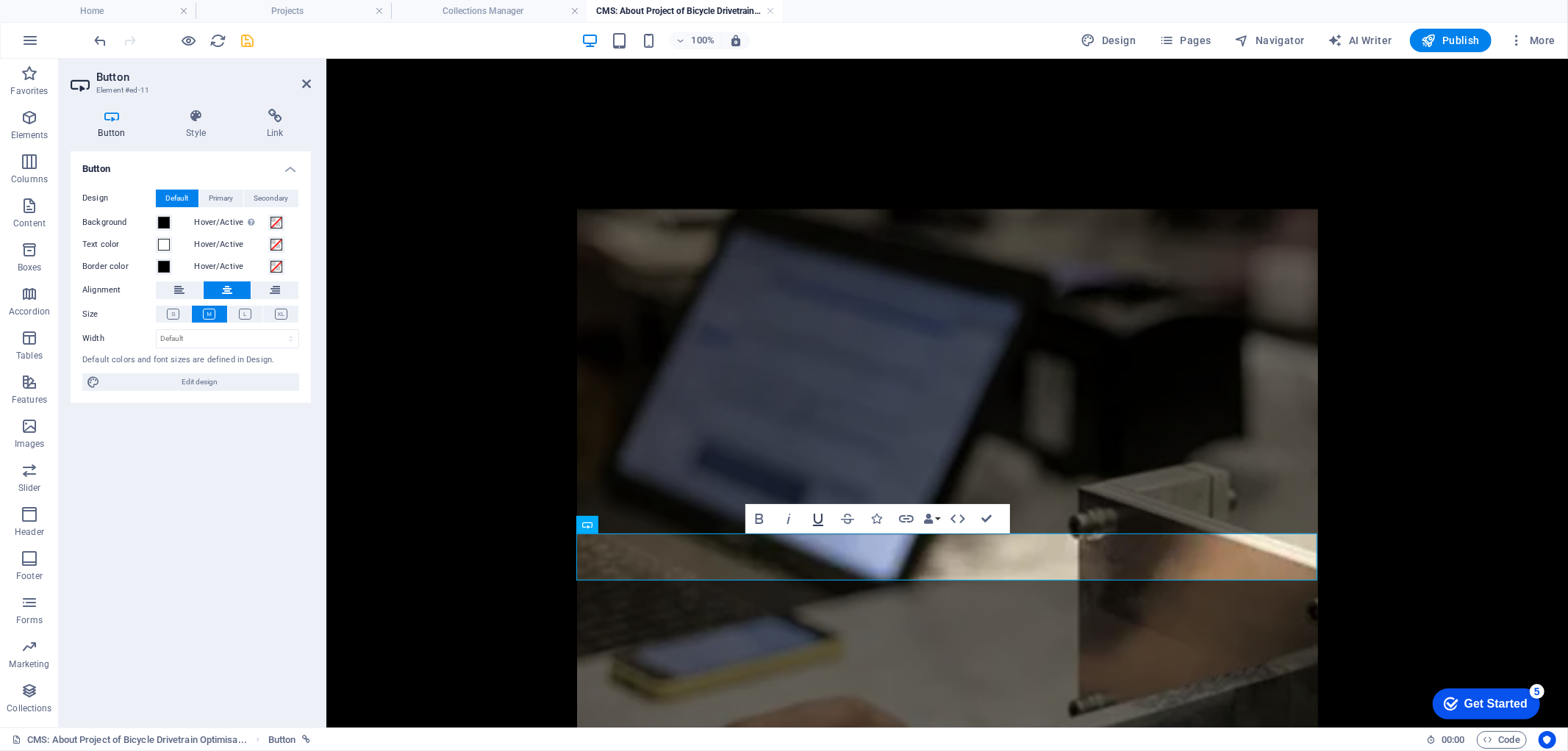
click at [818, 521] on icon "button" at bounding box center [818, 519] width 17 height 17
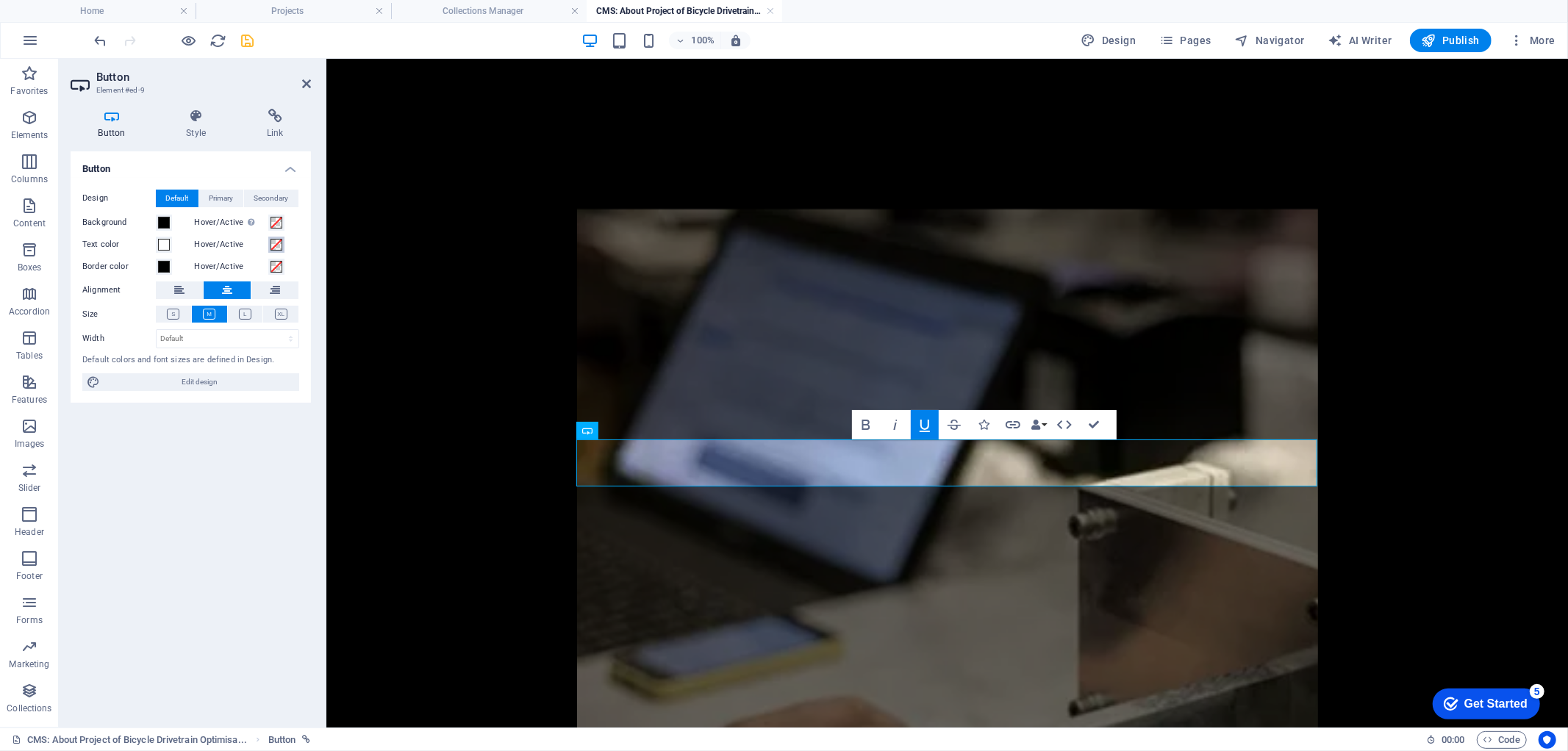
click at [276, 243] on span at bounding box center [277, 245] width 12 height 12
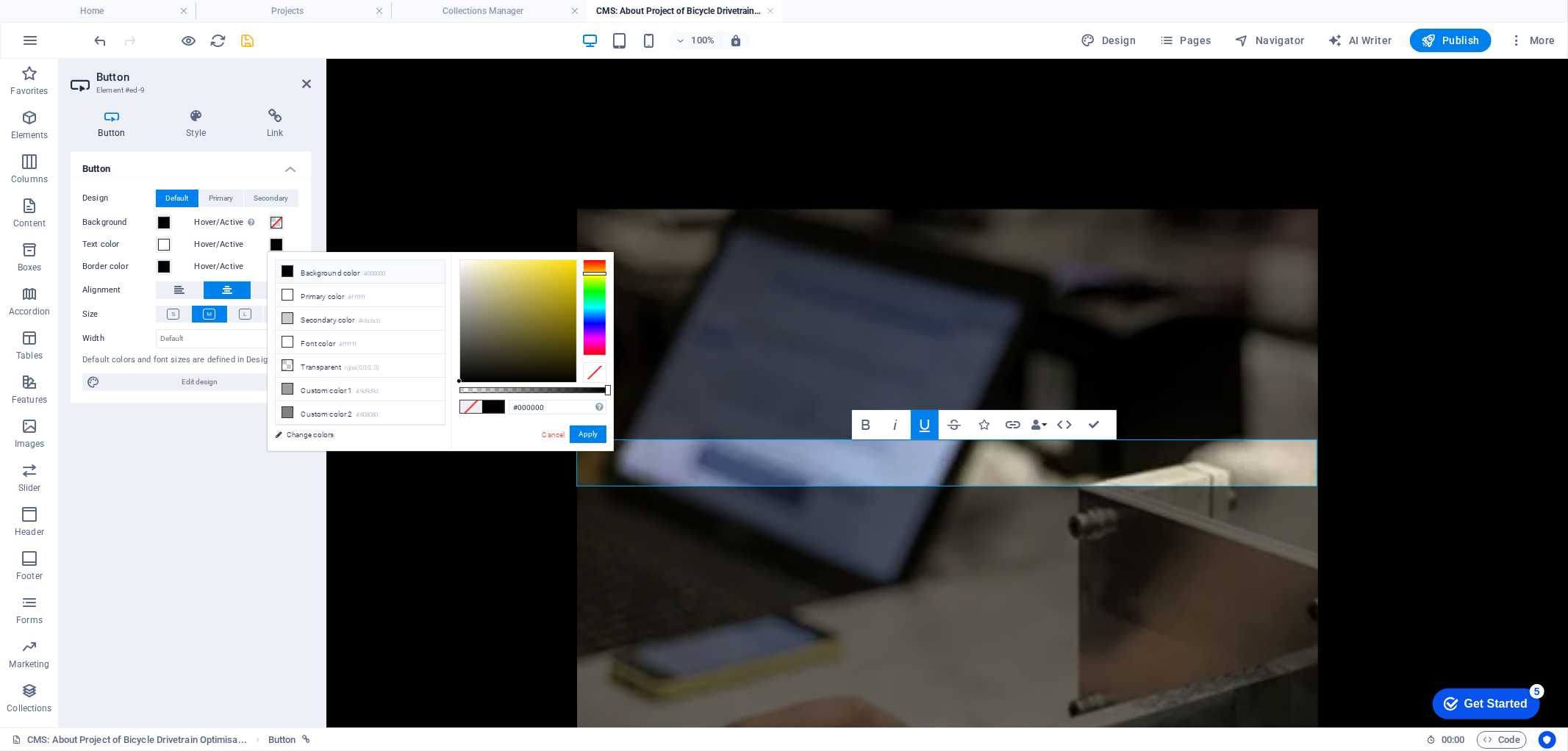
click at [597, 274] on div at bounding box center [595, 307] width 23 height 95
click at [600, 267] on div at bounding box center [595, 307] width 23 height 95
click at [562, 275] on div at bounding box center [519, 322] width 117 height 122
click at [566, 267] on div at bounding box center [519, 322] width 117 height 122
drag, startPoint x: 566, startPoint y: 267, endPoint x: 385, endPoint y: 392, distance: 220.0
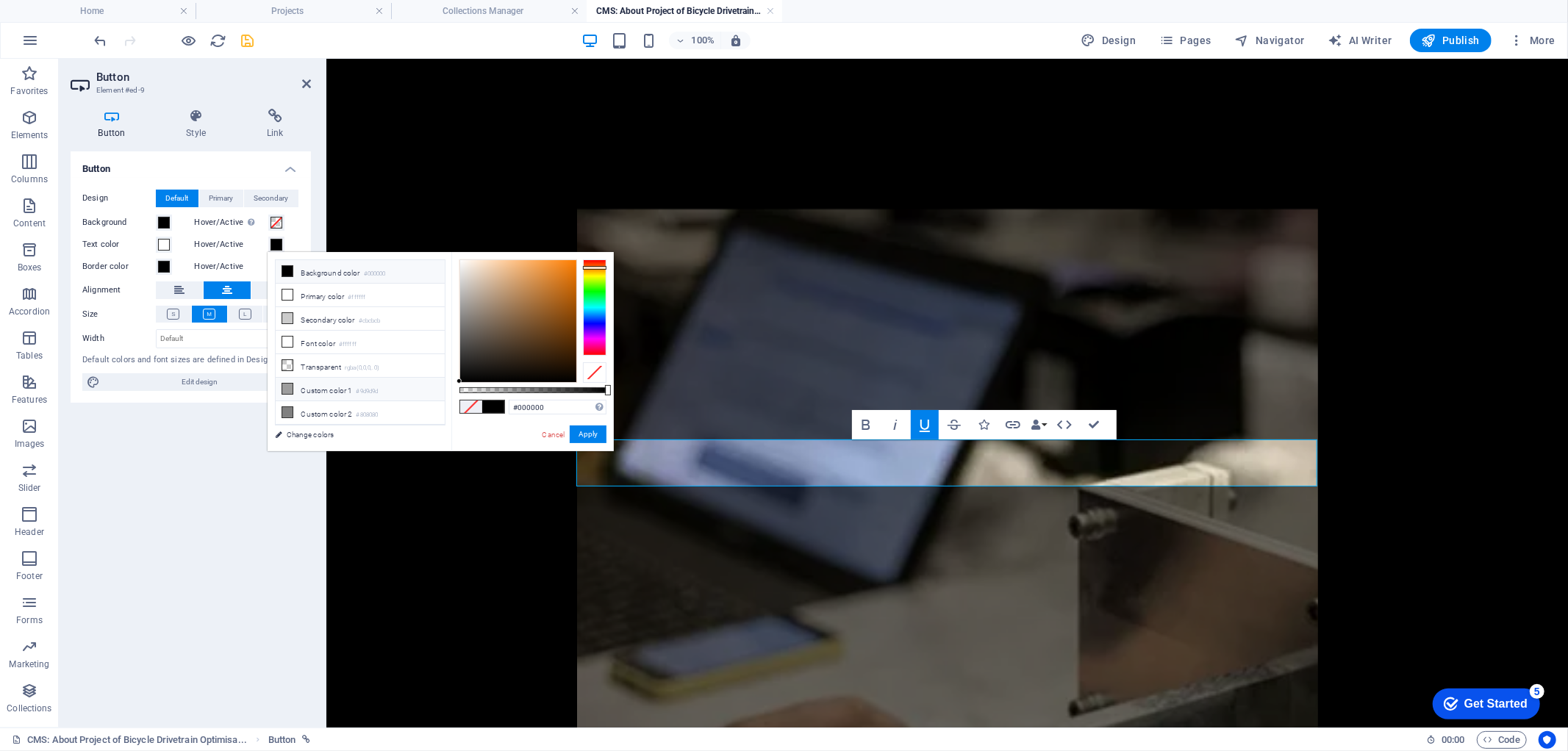
click at [385, 392] on div "less Background color #000000 Primary color #ffffff Secondary color #cbcbcb Fon…" at bounding box center [440, 352] width 346 height 199
click at [306, 393] on li "Custom color 1 #9d9d9d" at bounding box center [360, 390] width 169 height 23
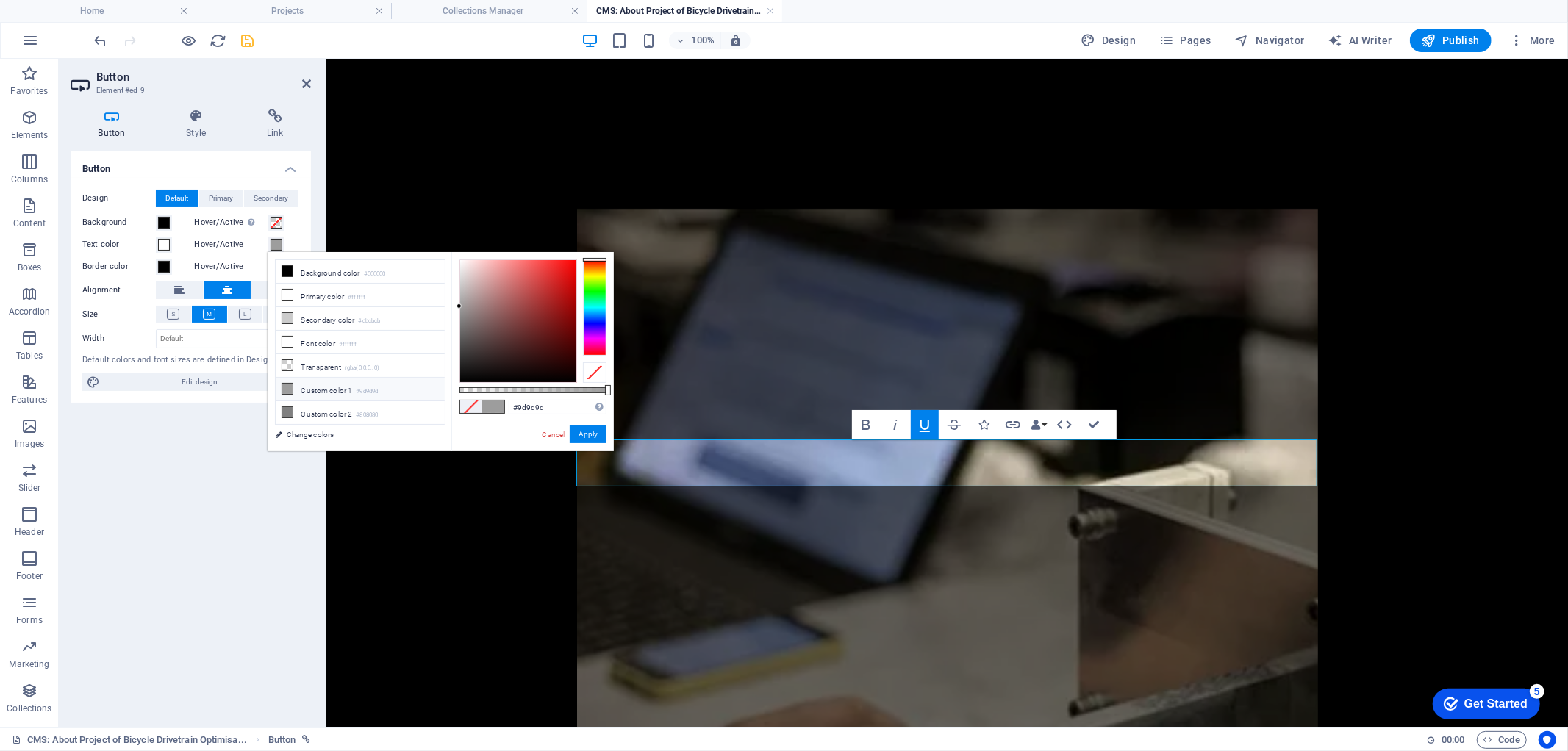
click at [306, 393] on li "Custom color 1 #9d9d9d" at bounding box center [360, 390] width 169 height 23
click at [566, 276] on div at bounding box center [519, 322] width 117 height 122
click at [600, 431] on button "Apply" at bounding box center [589, 434] width 37 height 17
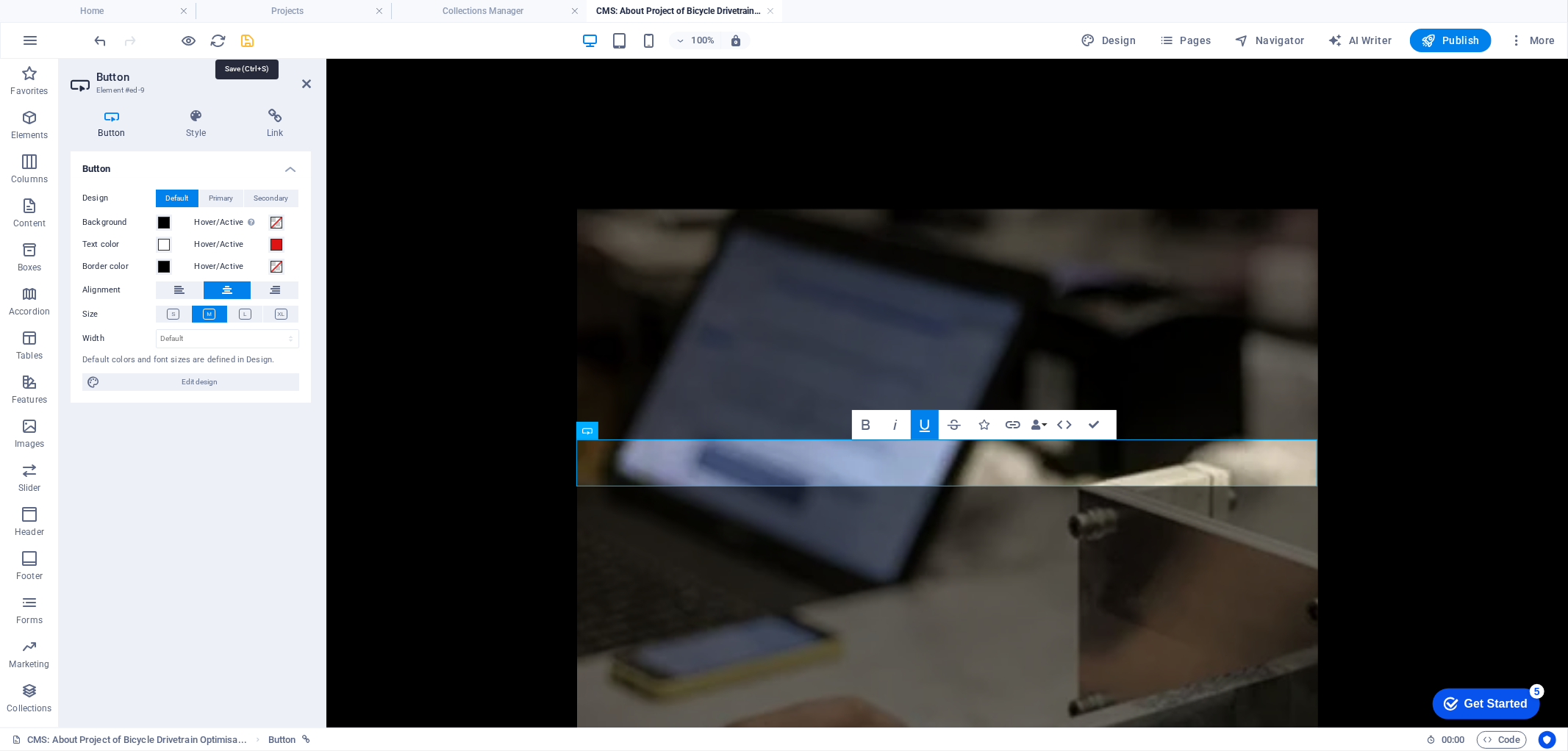
click at [247, 38] on icon "save" at bounding box center [248, 40] width 17 height 17
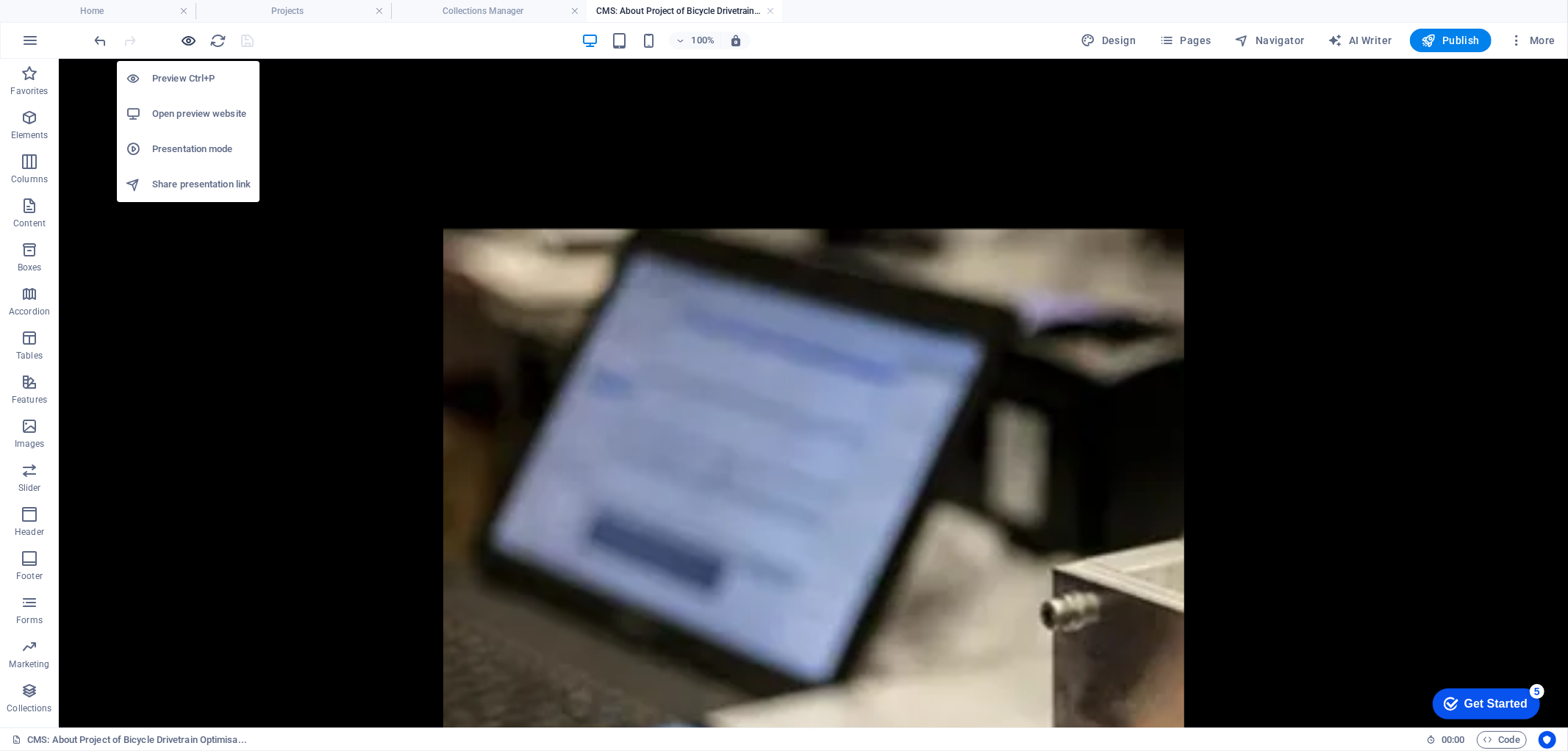
click at [187, 35] on icon "button" at bounding box center [188, 40] width 17 height 17
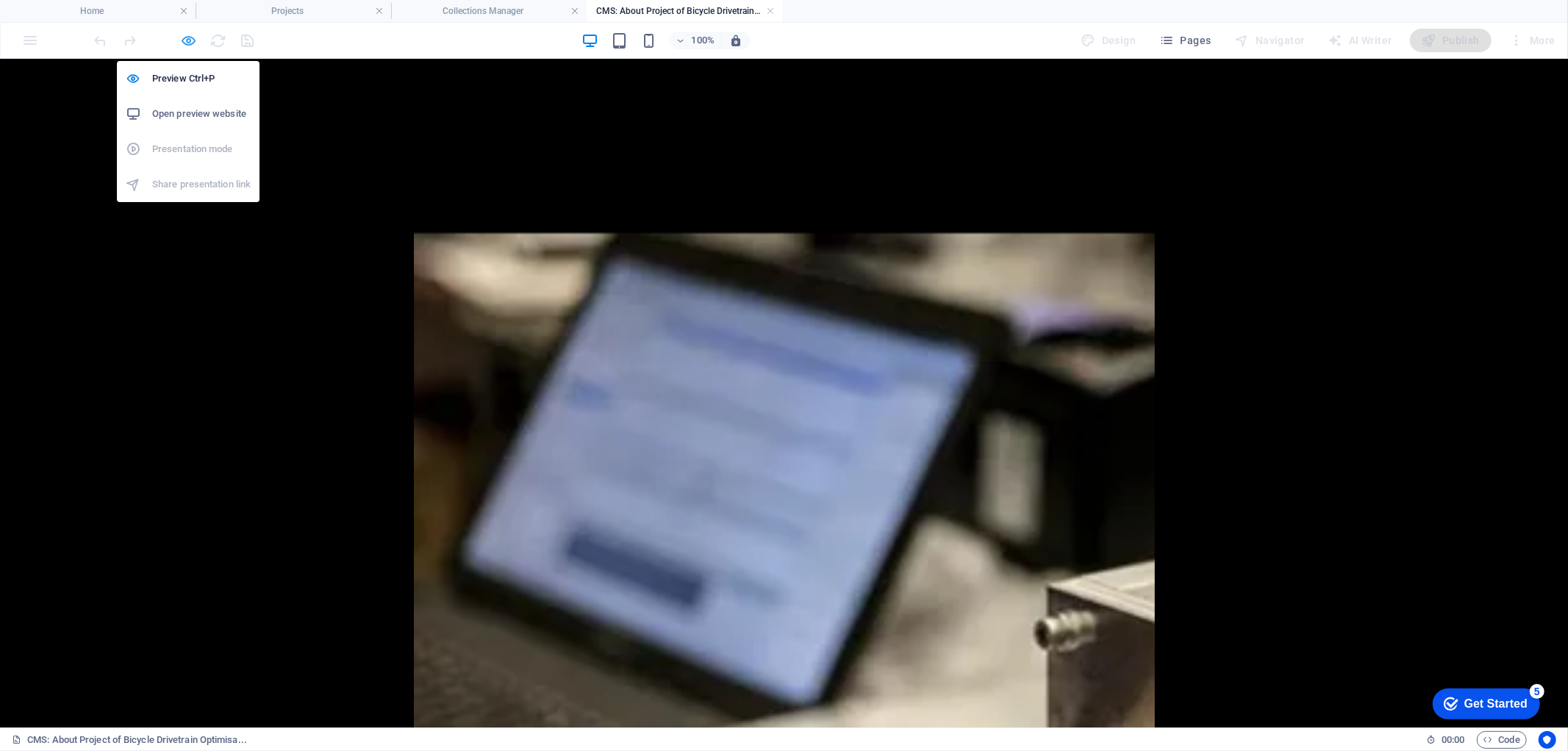
click at [188, 41] on icon "button" at bounding box center [188, 40] width 17 height 17
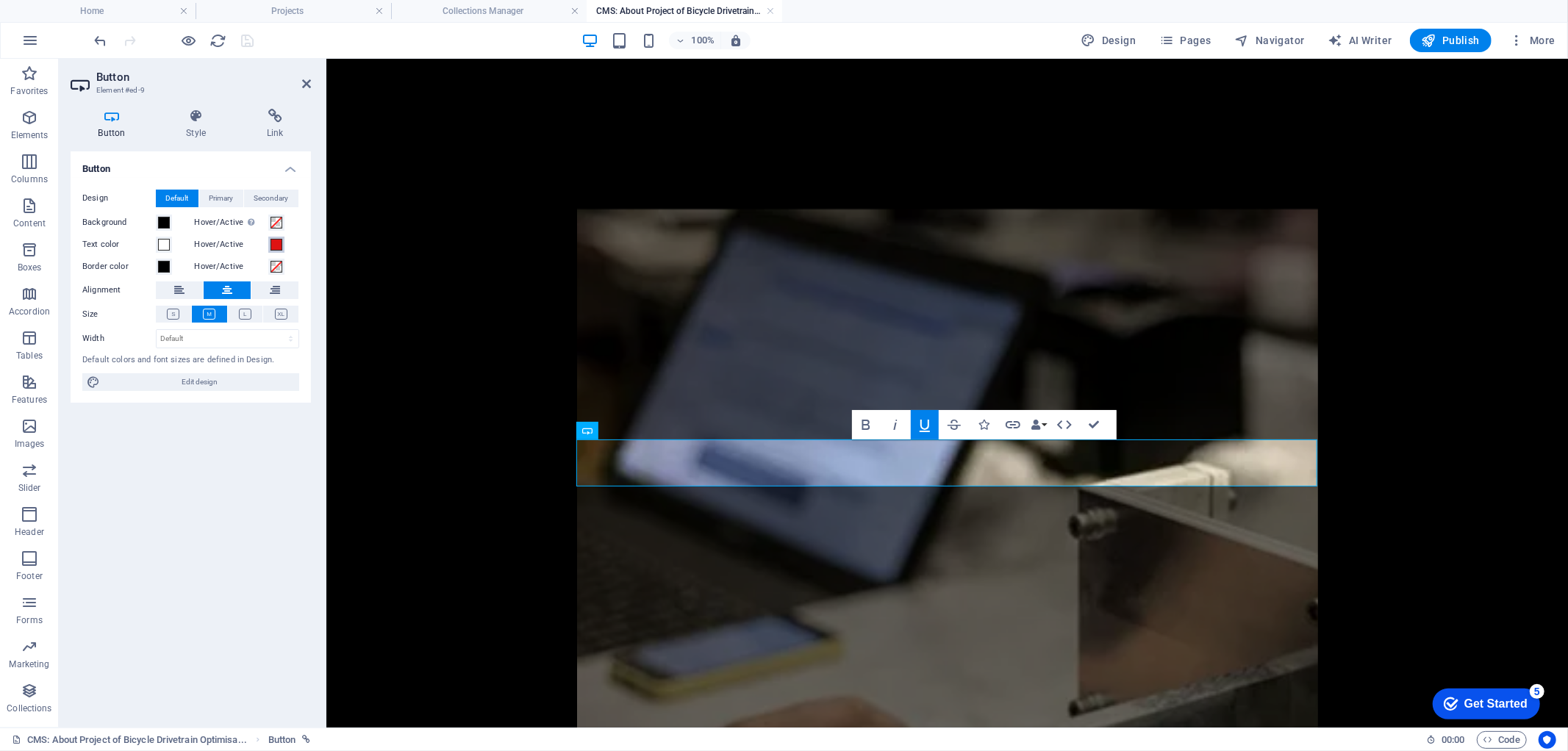
click at [277, 241] on span at bounding box center [277, 245] width 12 height 12
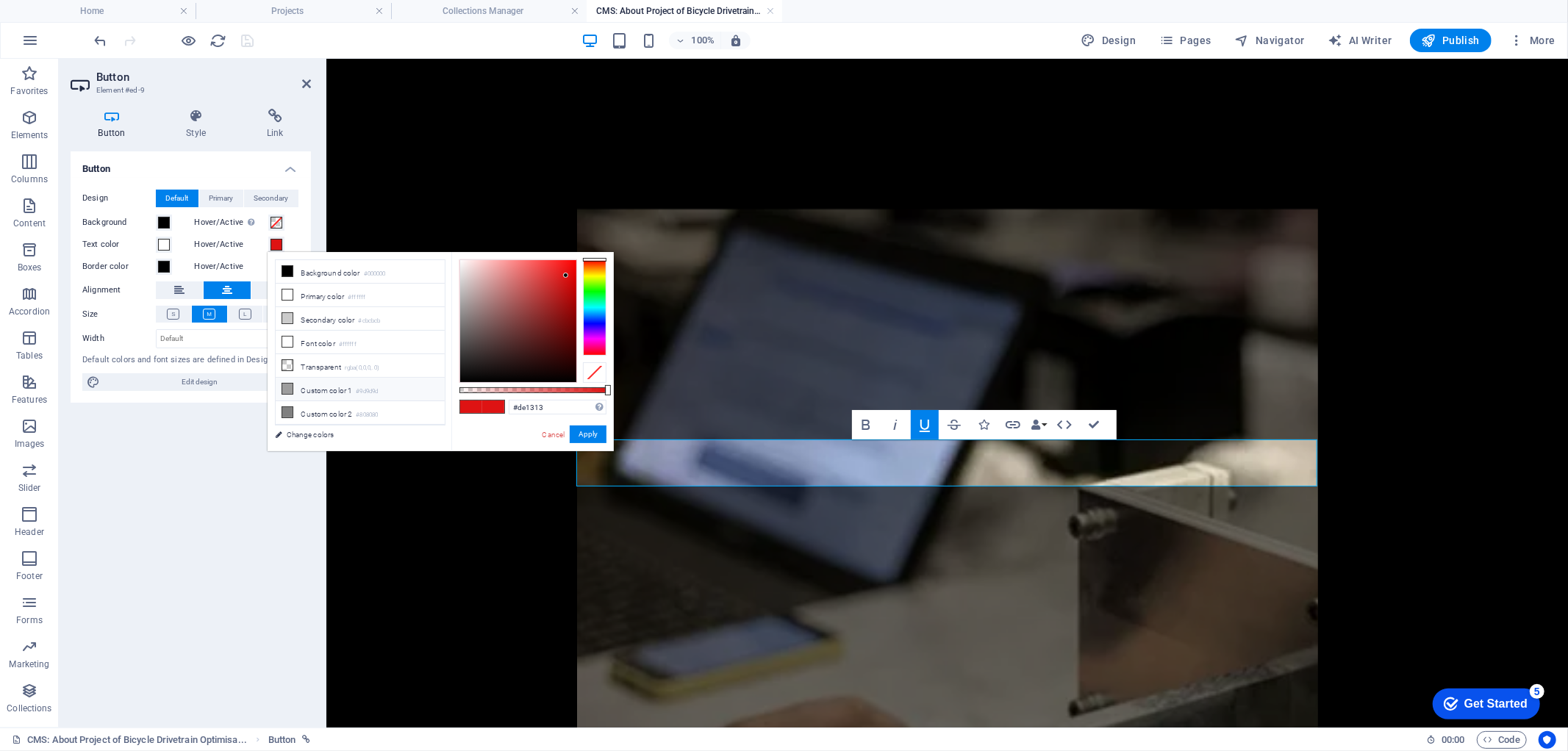
click at [314, 393] on li "Custom color 1 #9d9d9d" at bounding box center [360, 390] width 169 height 23
drag, startPoint x: 459, startPoint y: 305, endPoint x: 570, endPoint y: 284, distance: 113.0
click at [570, 284] on div at bounding box center [569, 283] width 5 height 5
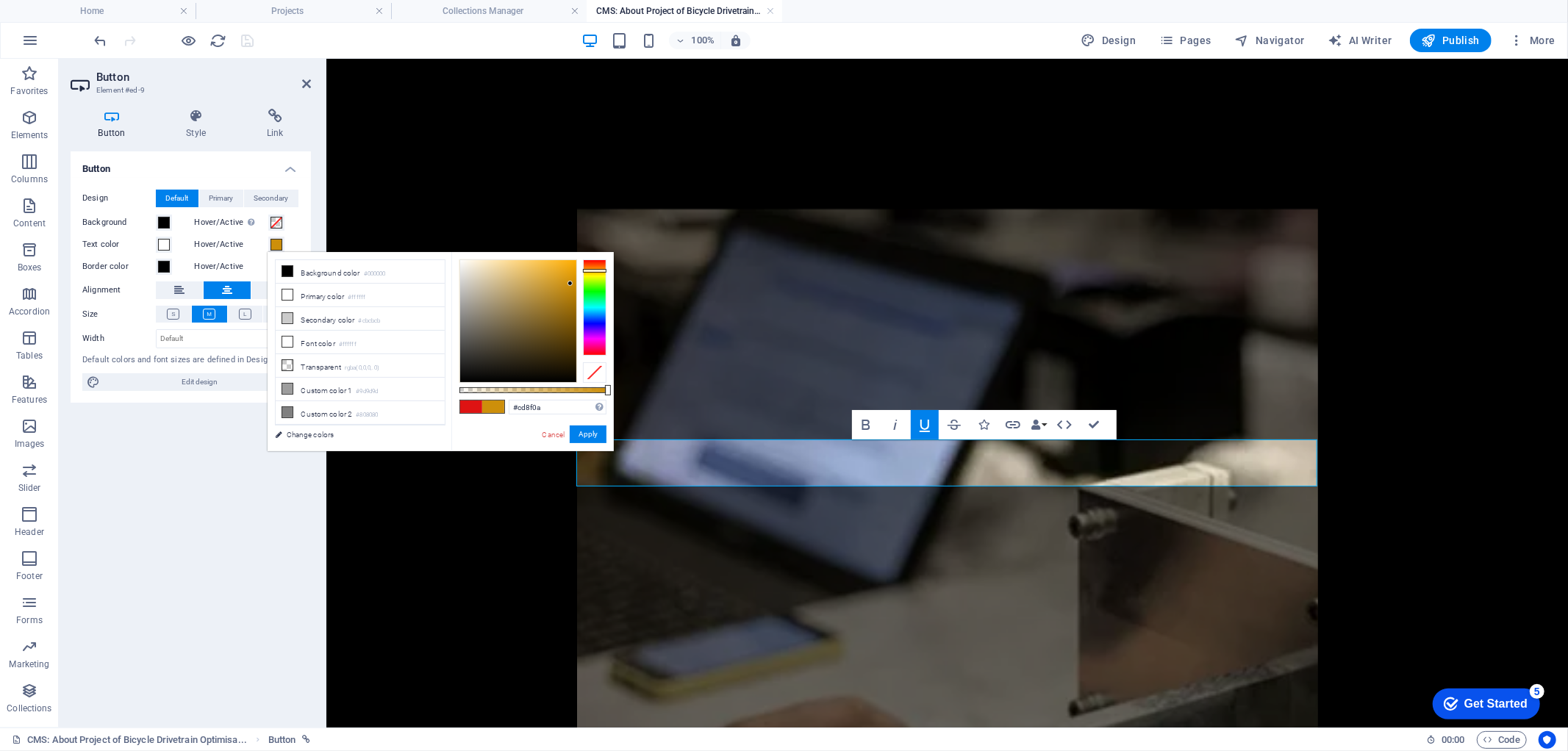
drag, startPoint x: 594, startPoint y: 258, endPoint x: 598, endPoint y: 271, distance: 13.6
click at [598, 271] on div at bounding box center [595, 271] width 23 height 4
drag, startPoint x: 567, startPoint y: 282, endPoint x: 562, endPoint y: 272, distance: 11.2
click at [562, 272] on div at bounding box center [562, 271] width 5 height 5
click at [287, 391] on icon at bounding box center [288, 389] width 11 height 11
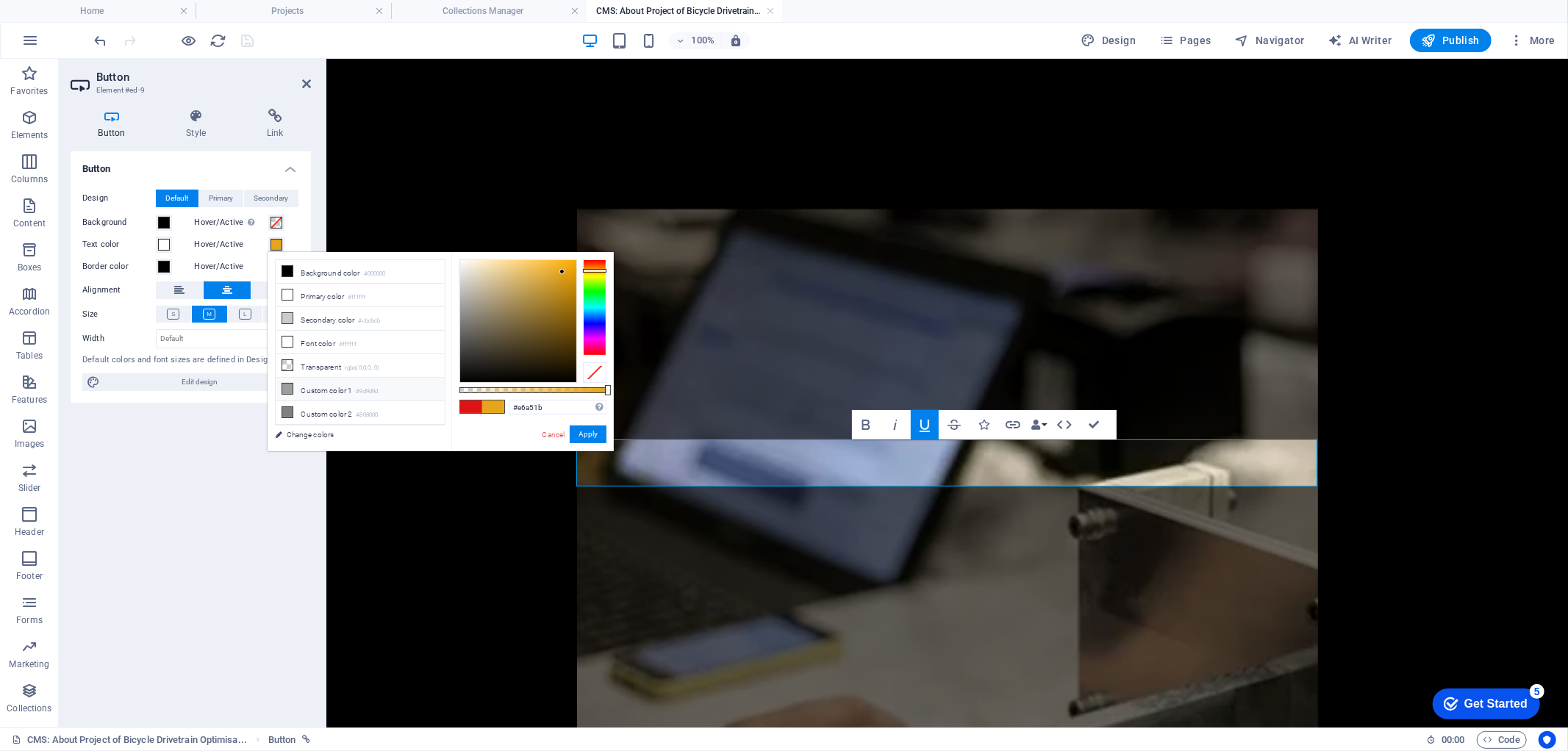
type input "#9d9d9d"
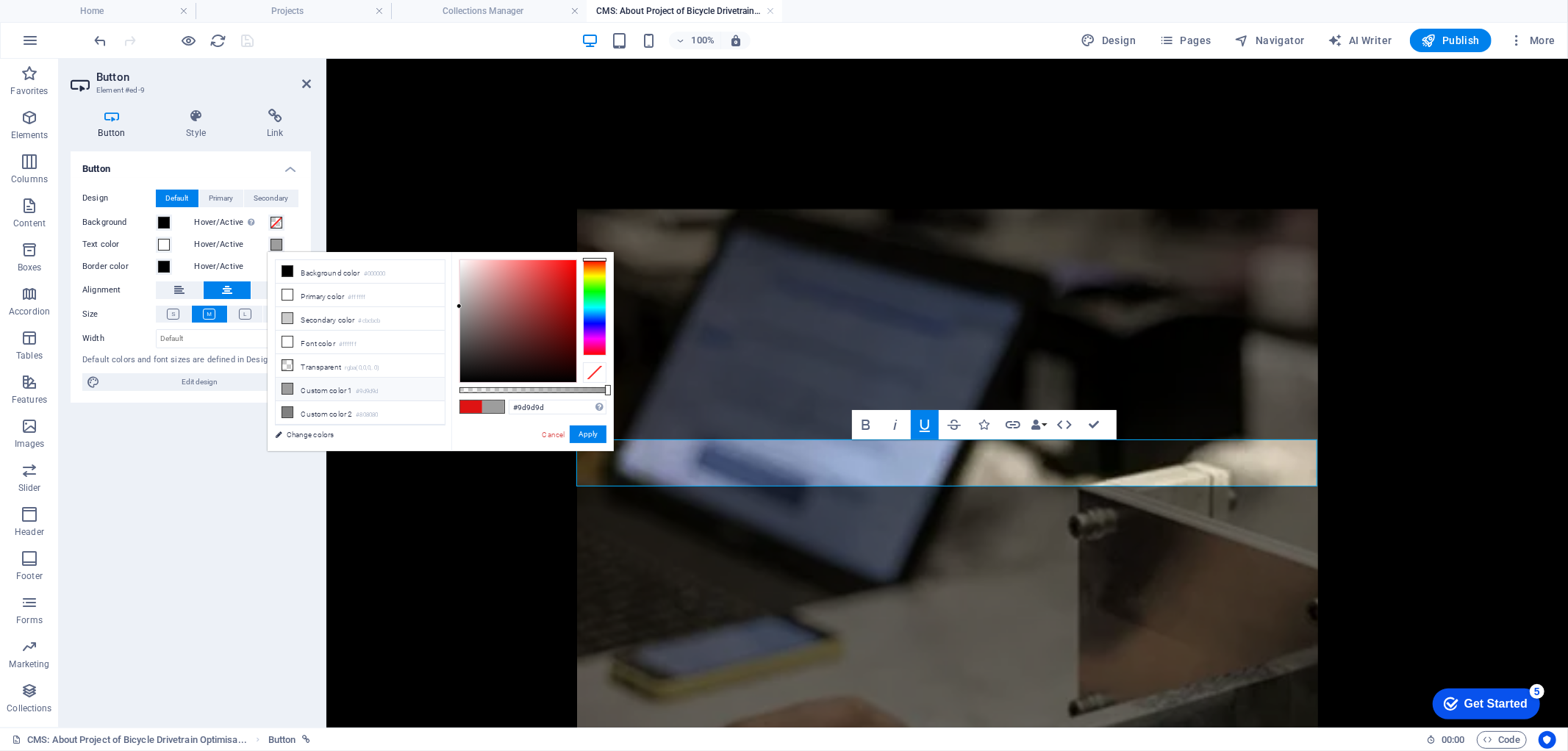
click at [287, 390] on icon at bounding box center [288, 389] width 11 height 11
click at [305, 437] on link "Change colors" at bounding box center [353, 434] width 171 height 18
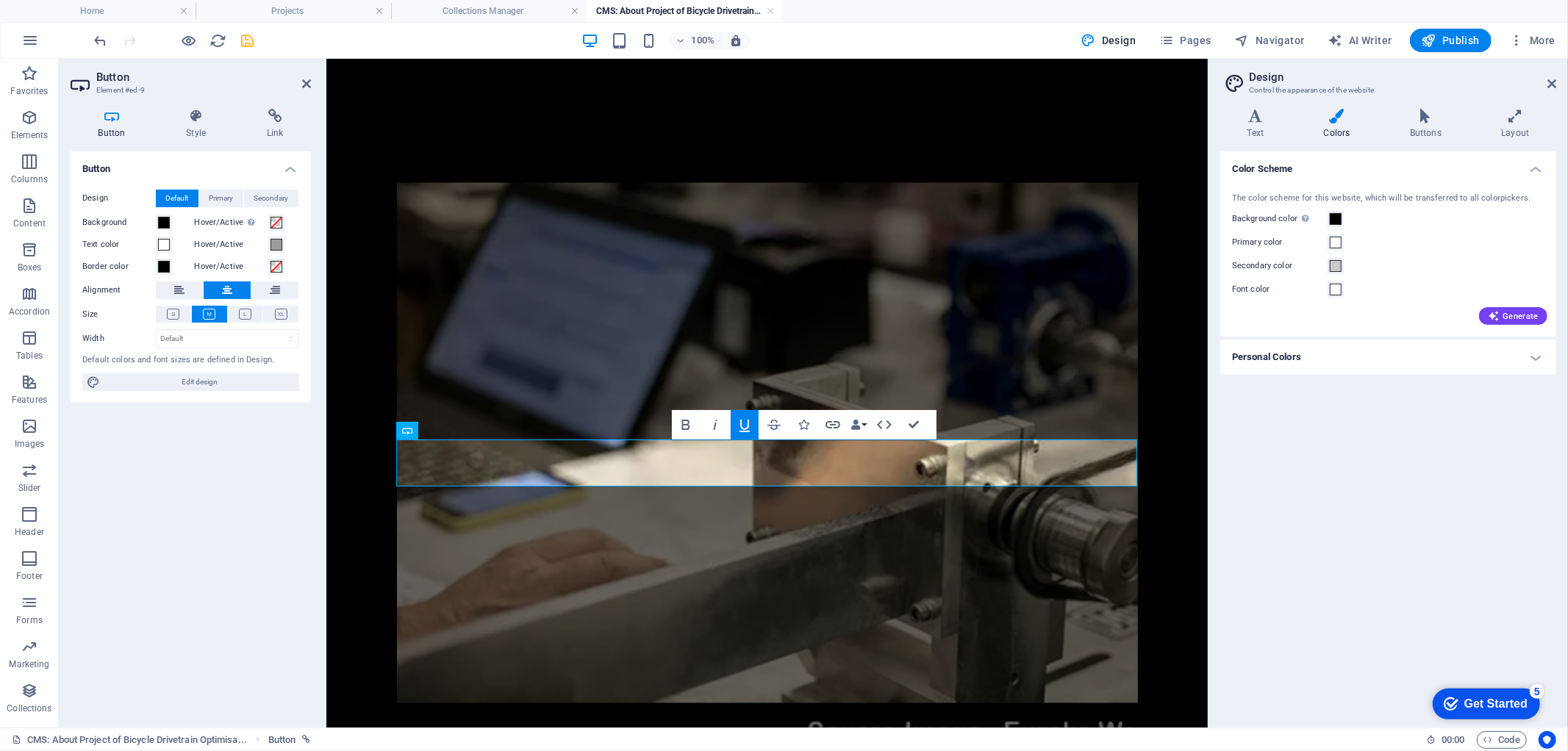
click at [1331, 120] on icon at bounding box center [1337, 116] width 80 height 15
click at [1428, 121] on icon at bounding box center [1426, 116] width 85 height 15
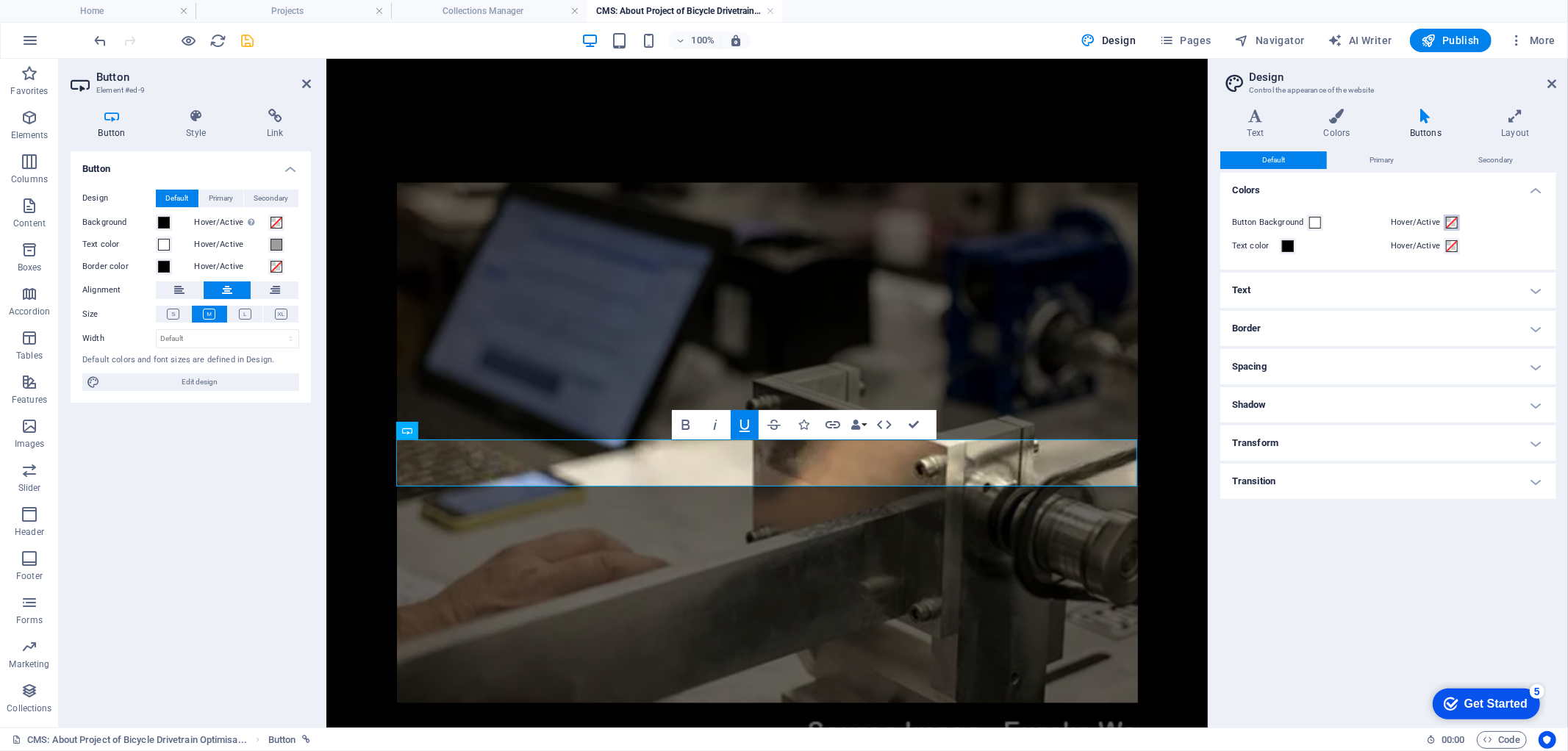
click at [1449, 221] on span at bounding box center [1452, 222] width 12 height 12
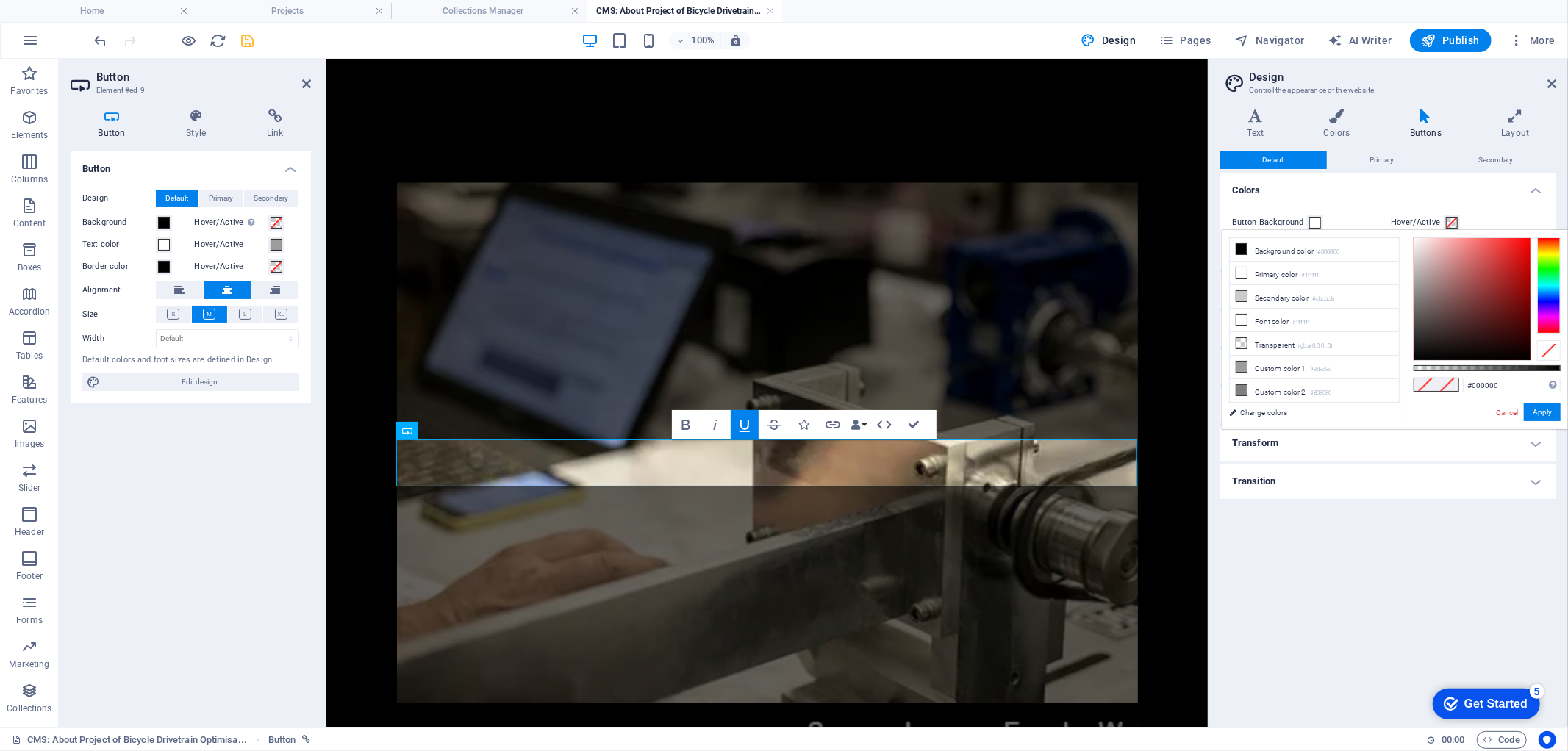
click at [1552, 250] on div at bounding box center [1549, 285] width 23 height 95
click at [1545, 248] on div at bounding box center [1549, 285] width 23 height 95
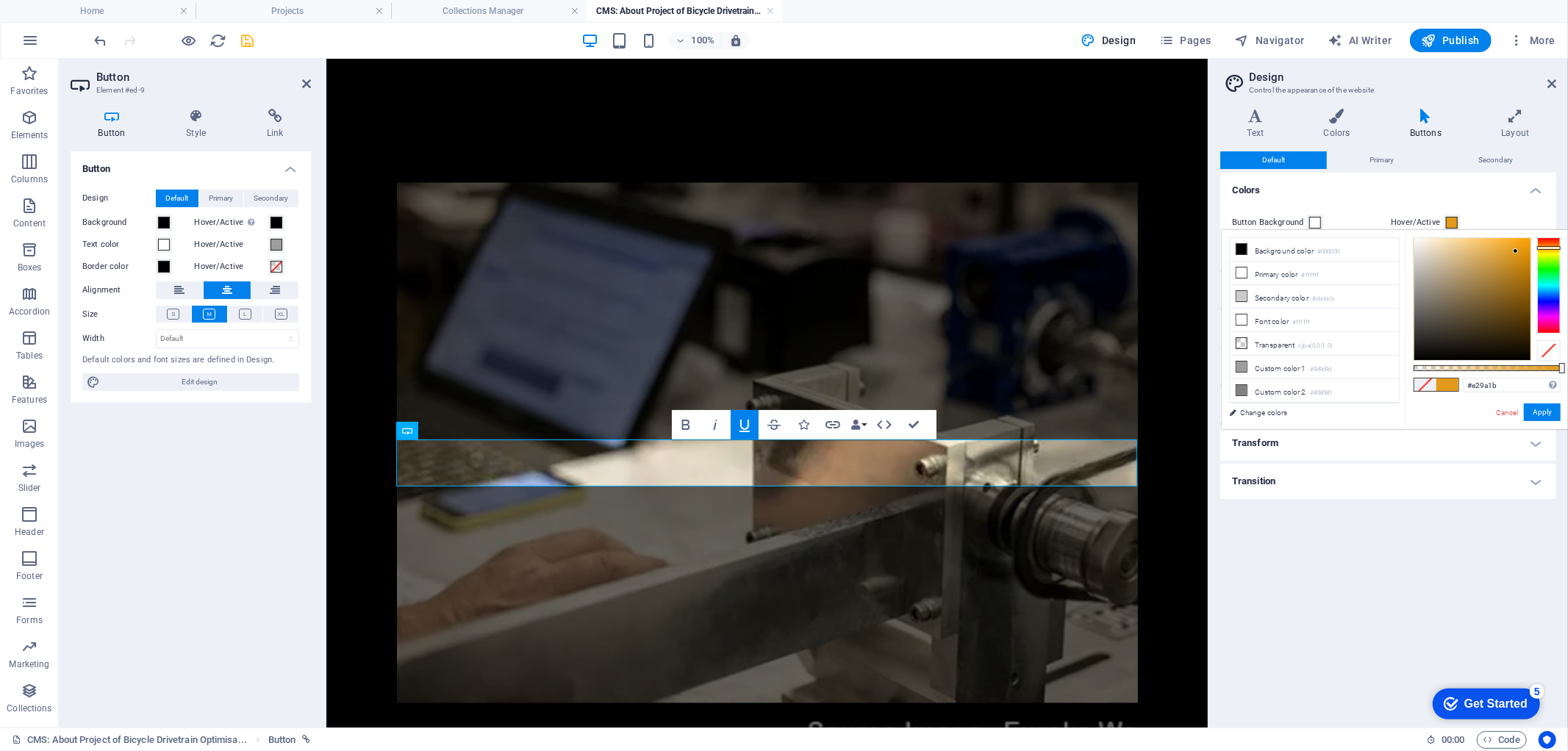
click at [1517, 252] on div at bounding box center [1473, 299] width 117 height 122
click at [1551, 415] on button "Apply" at bounding box center [1543, 412] width 37 height 17
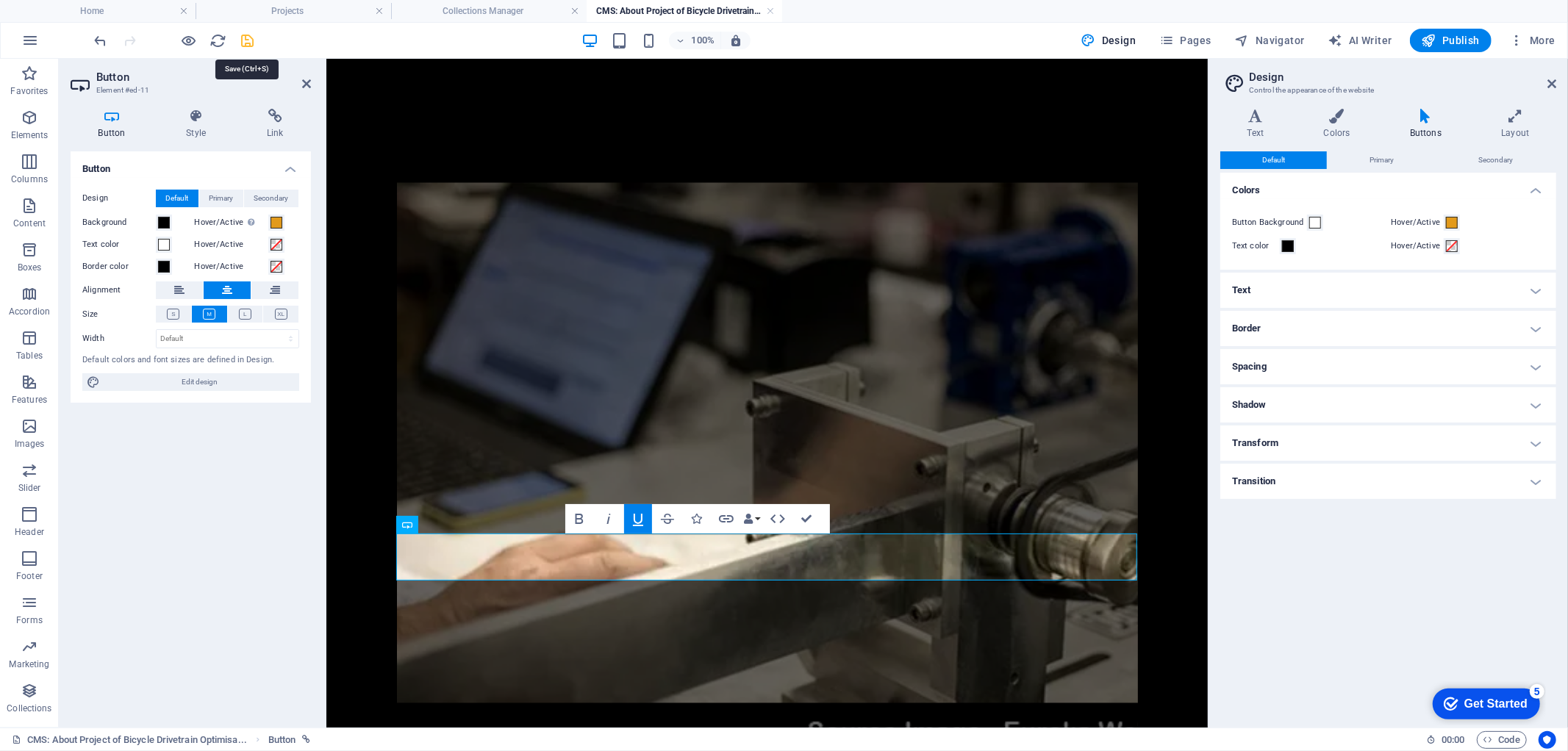
click at [248, 37] on icon "save" at bounding box center [248, 40] width 17 height 17
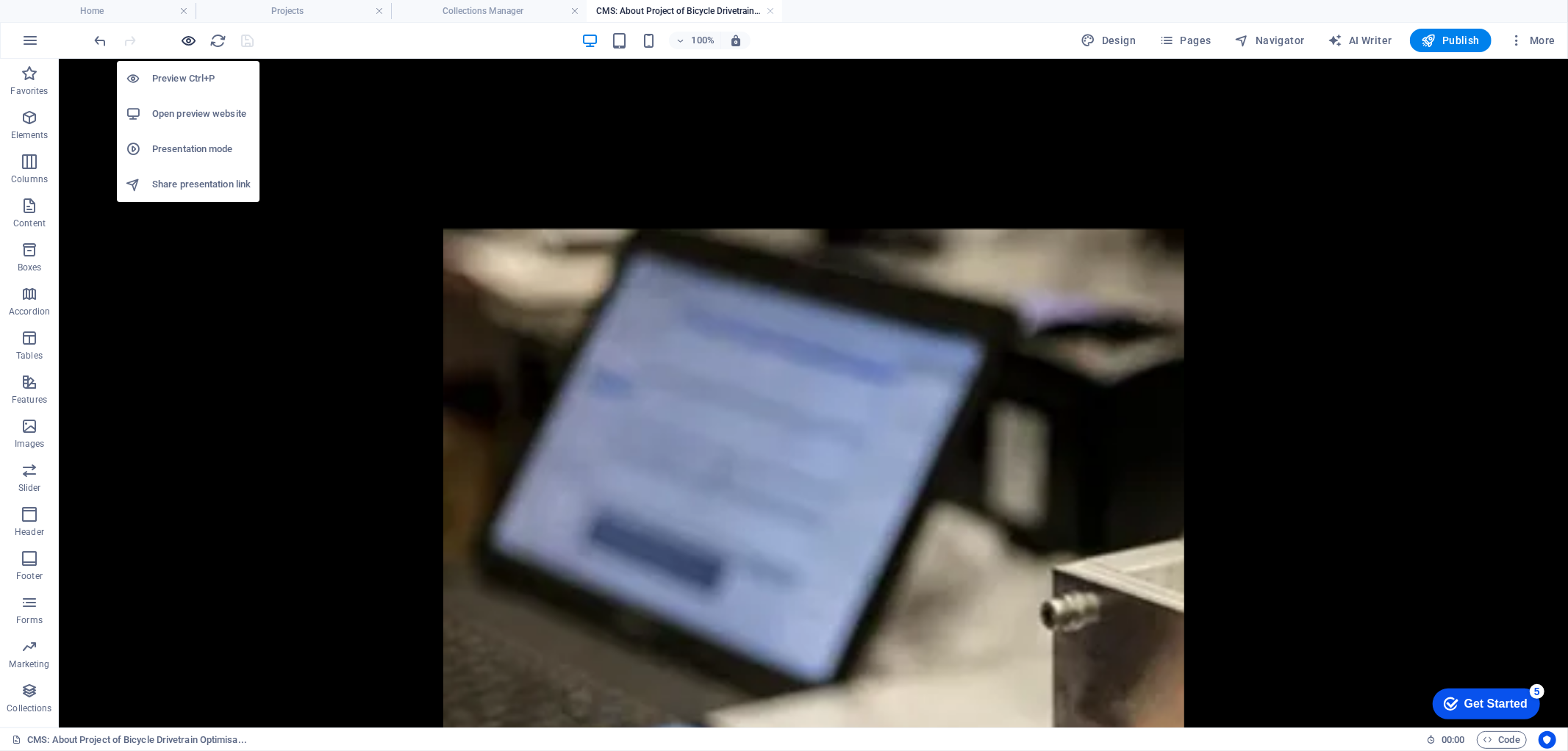
click at [187, 39] on icon "button" at bounding box center [188, 40] width 17 height 17
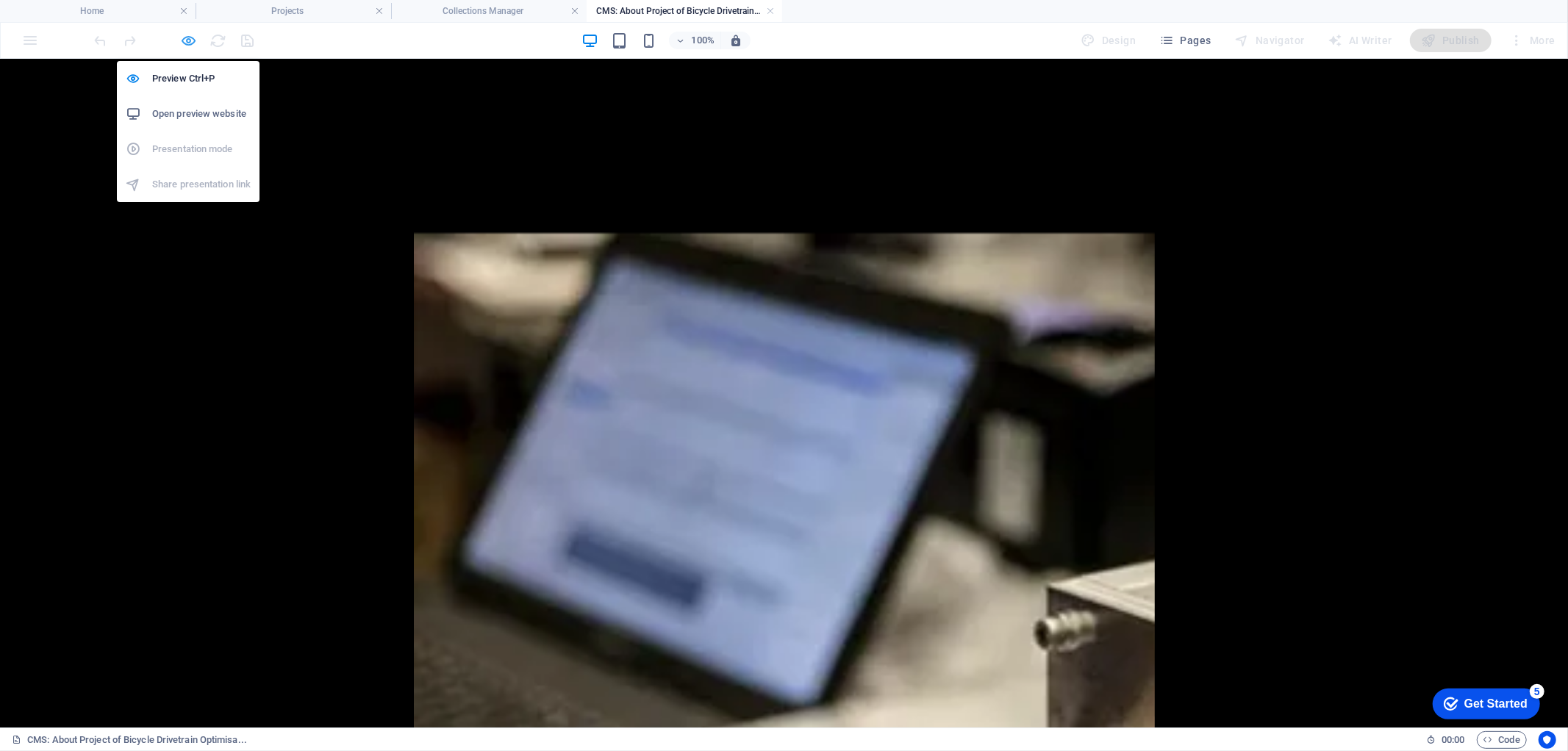
click at [186, 41] on icon "button" at bounding box center [188, 40] width 17 height 17
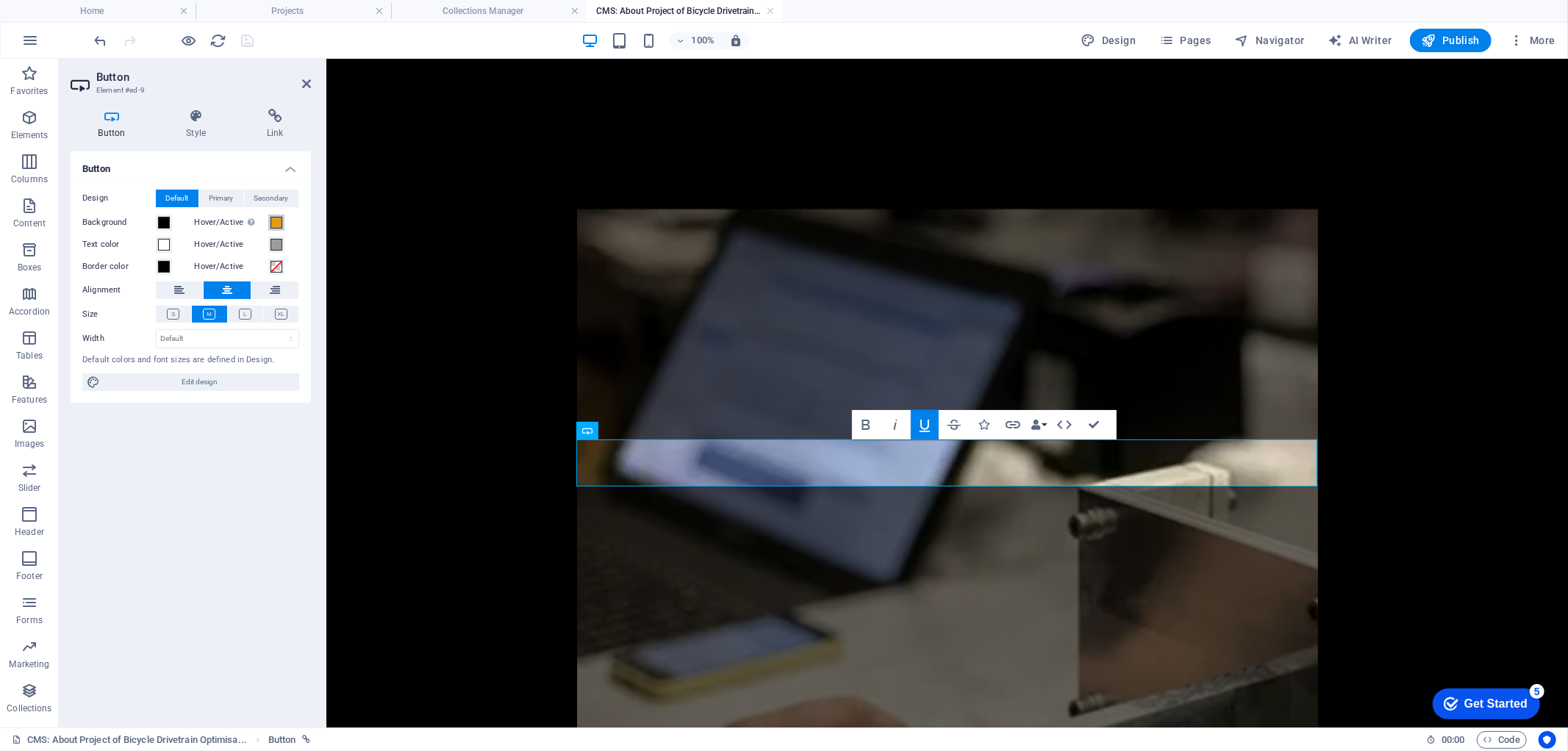
click at [277, 223] on span at bounding box center [277, 222] width 12 height 12
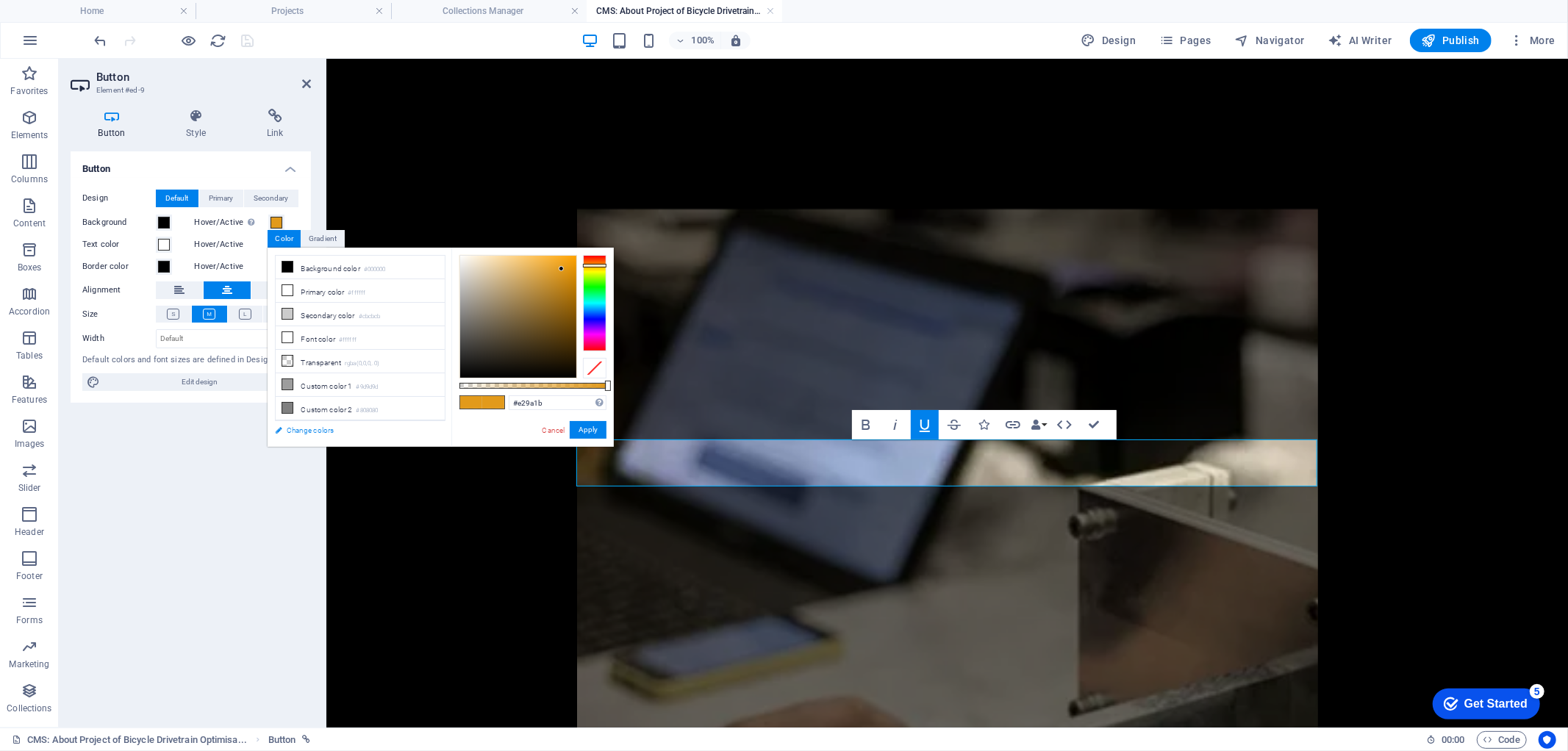
click at [316, 428] on link "Change colors" at bounding box center [353, 430] width 171 height 18
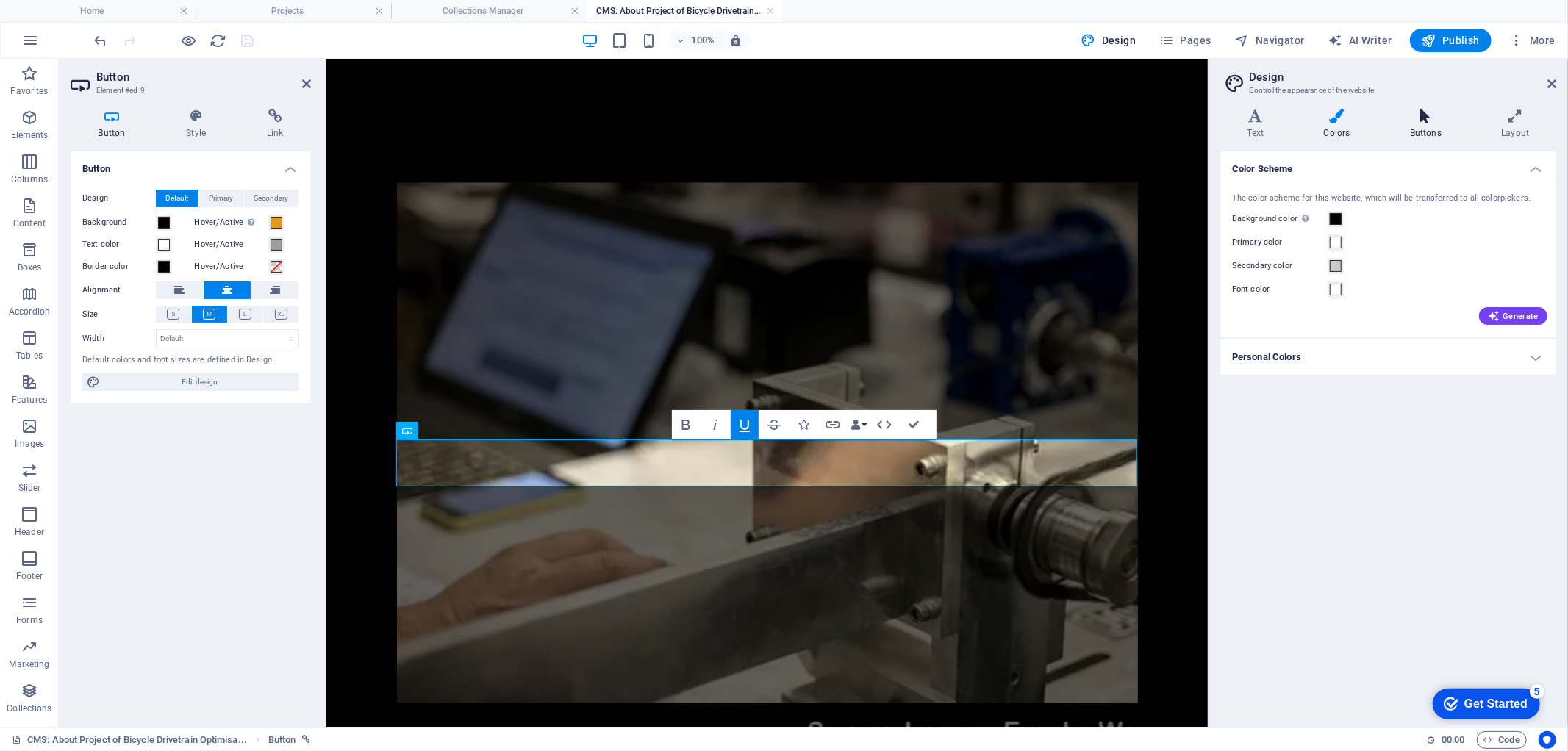
click at [1431, 119] on icon at bounding box center [1426, 116] width 85 height 15
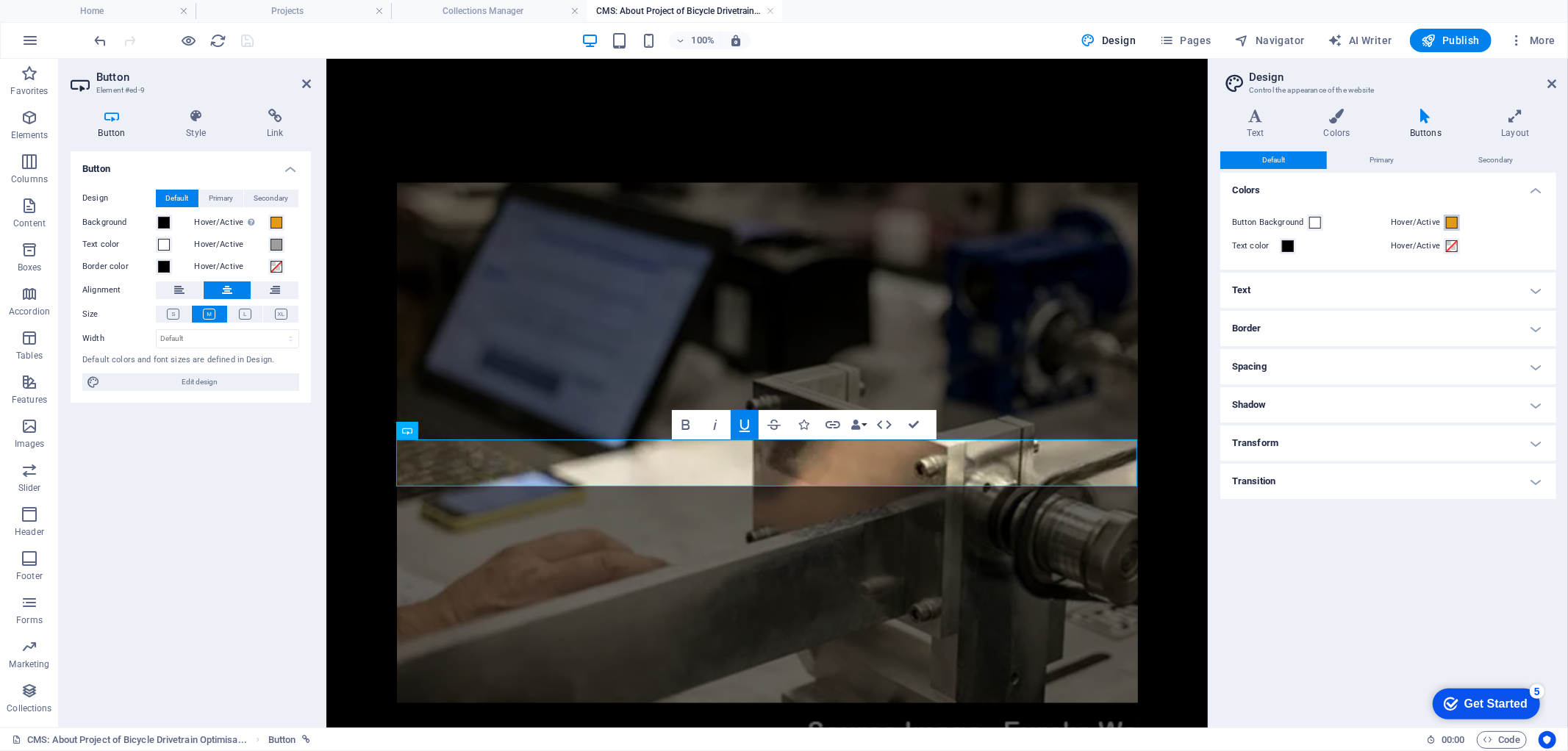
click at [1452, 222] on span at bounding box center [1452, 222] width 12 height 12
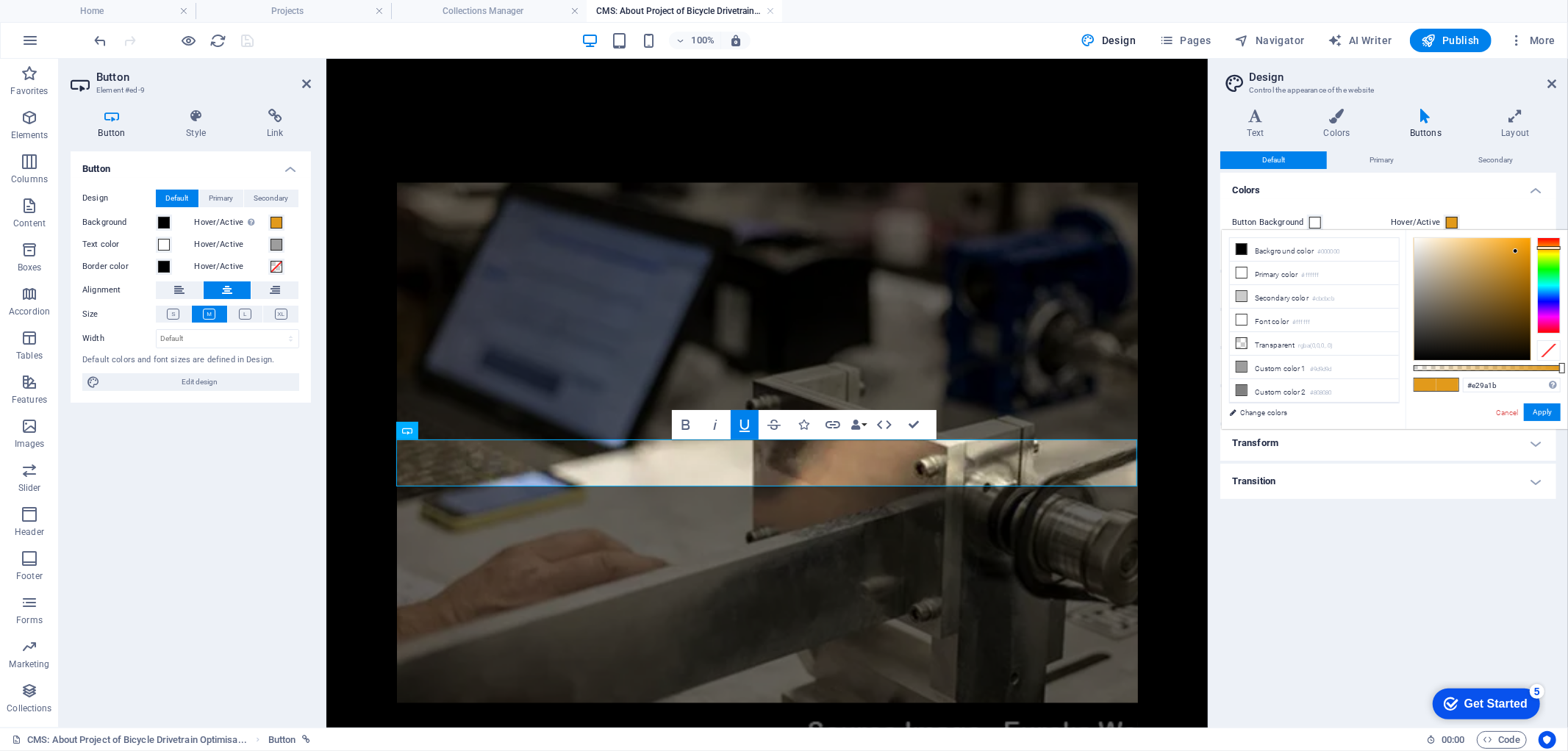
click at [1452, 222] on span at bounding box center [1452, 222] width 12 height 12
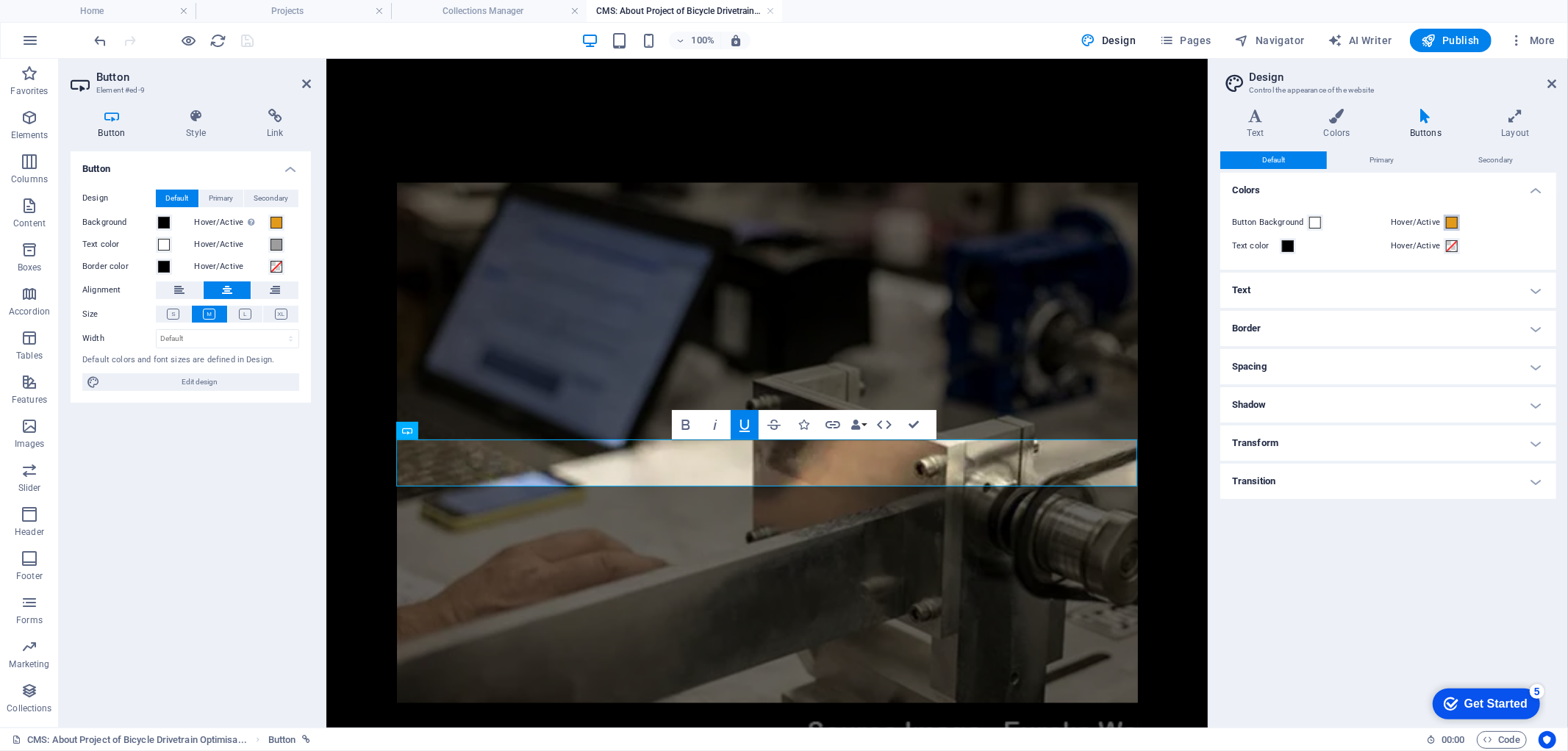
click at [1451, 224] on span at bounding box center [1452, 222] width 12 height 12
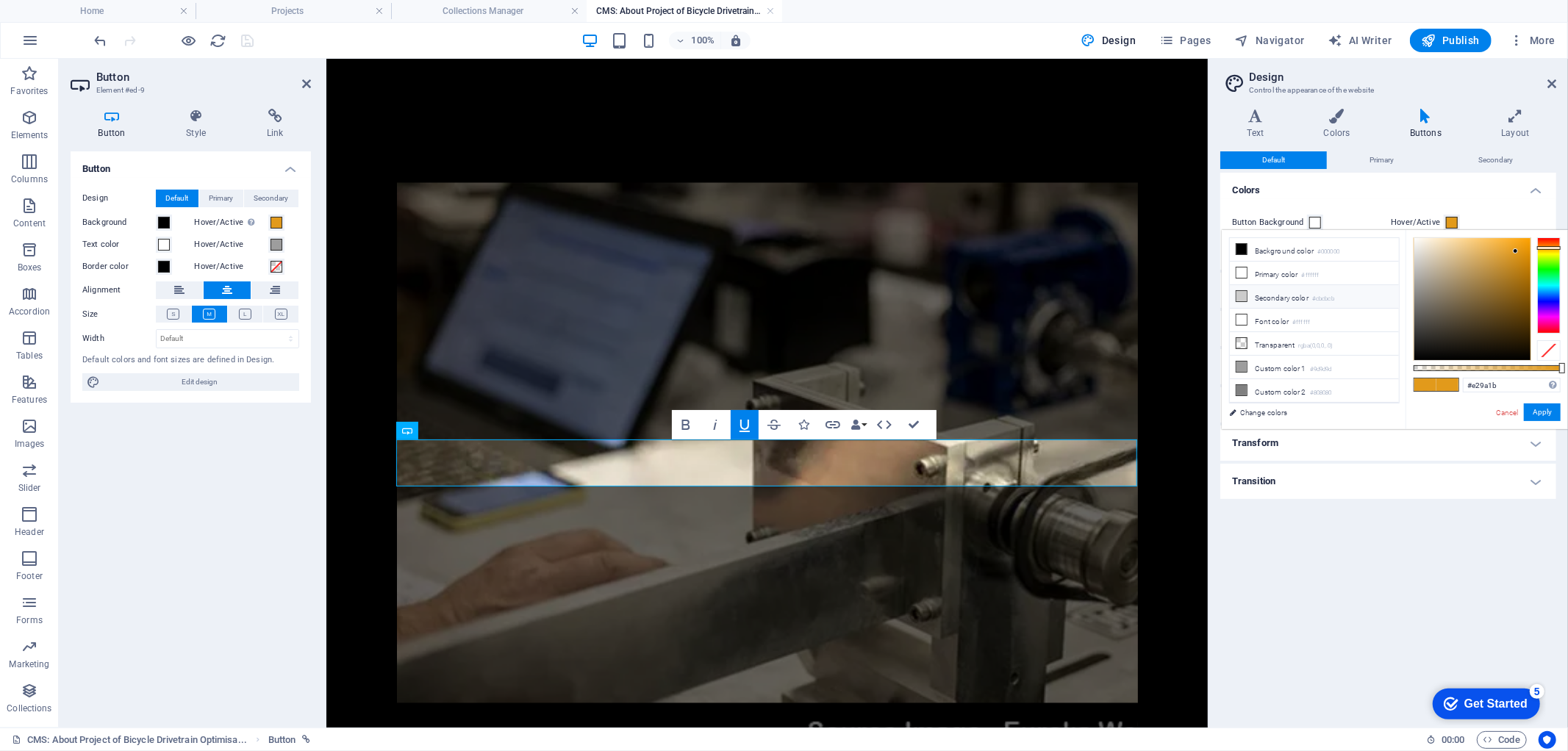
click at [1305, 299] on li "Secondary color #cbcbcb" at bounding box center [1314, 297] width 169 height 23
type input "#cbcbcb"
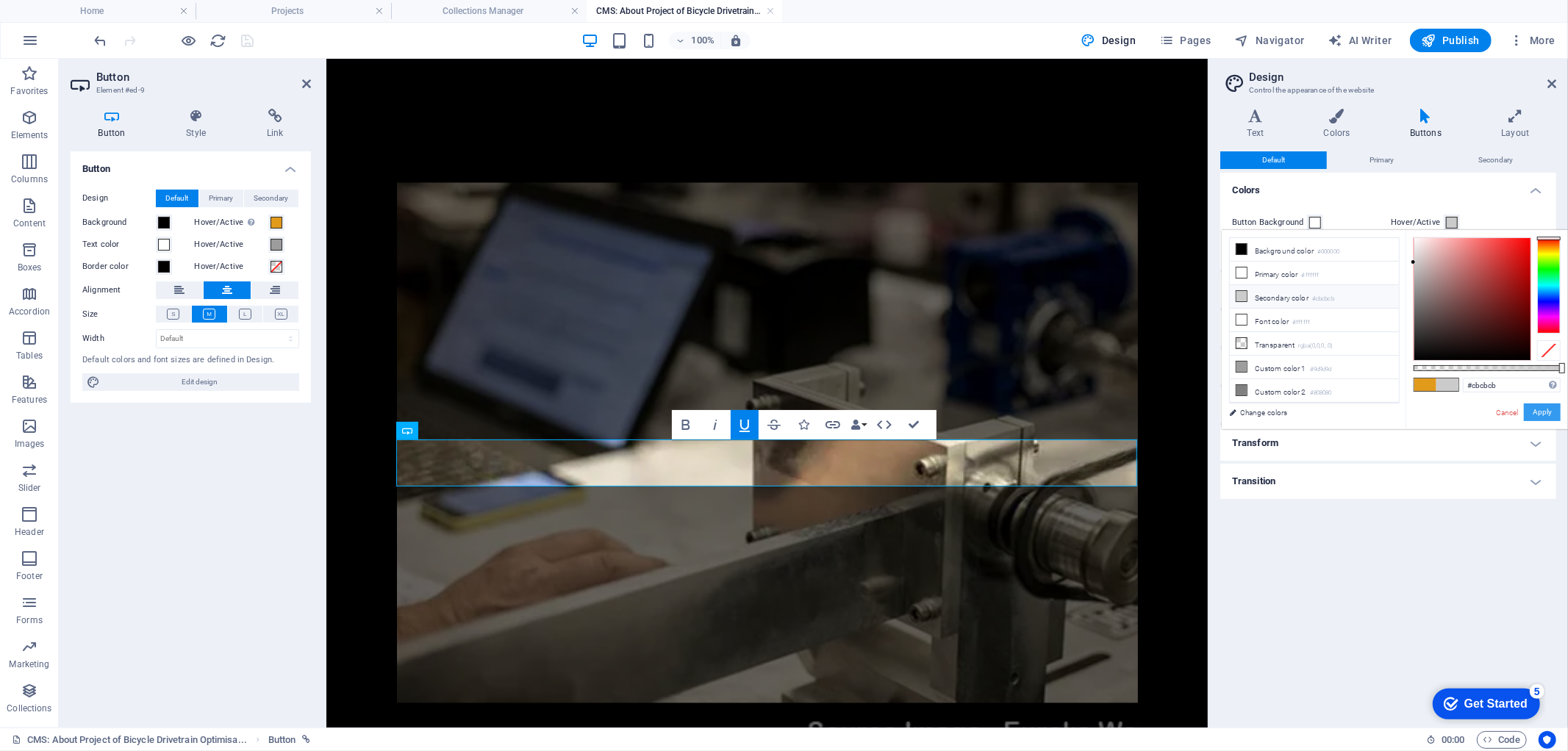
click at [1546, 416] on button "Apply" at bounding box center [1543, 412] width 37 height 17
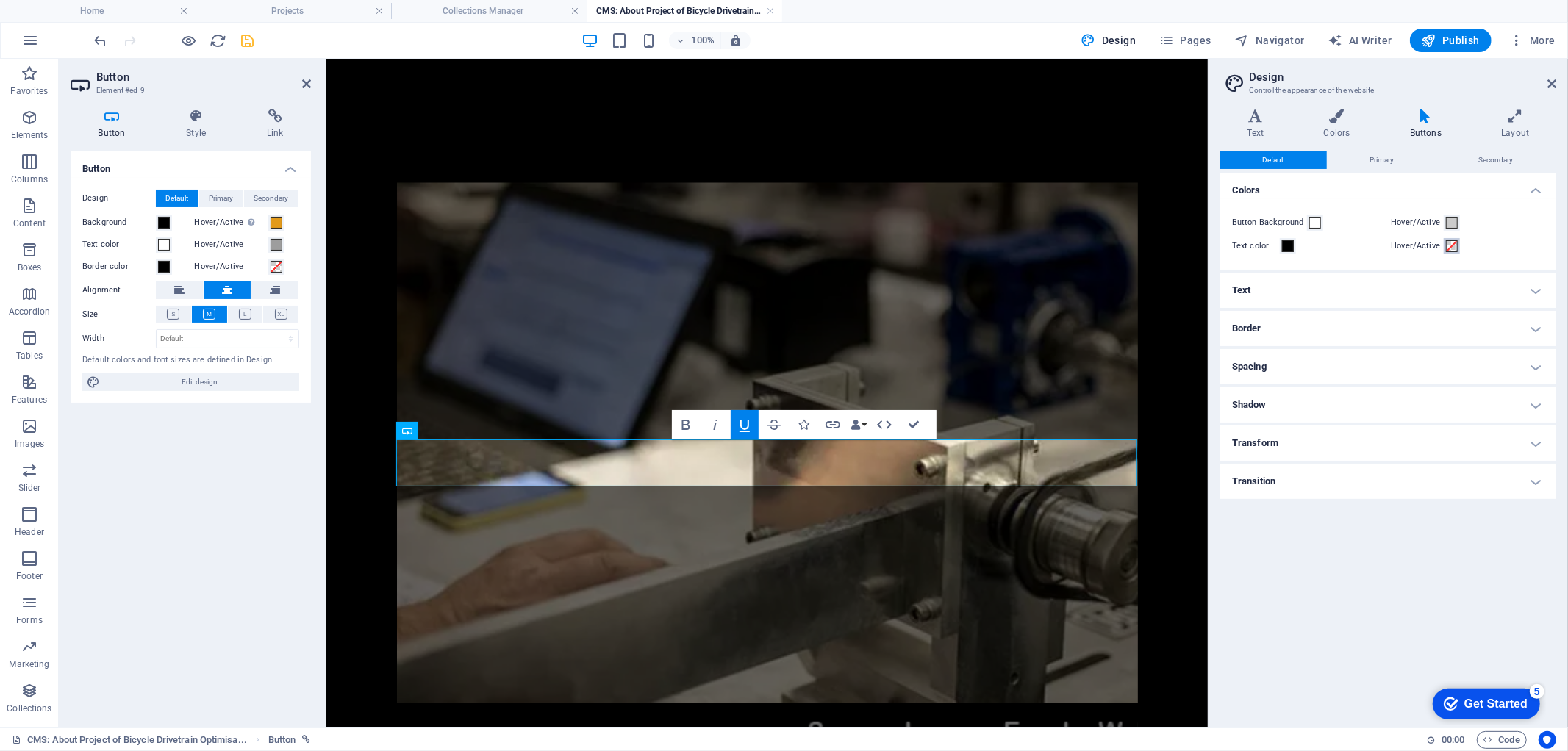
click at [1454, 248] on span at bounding box center [1452, 246] width 12 height 12
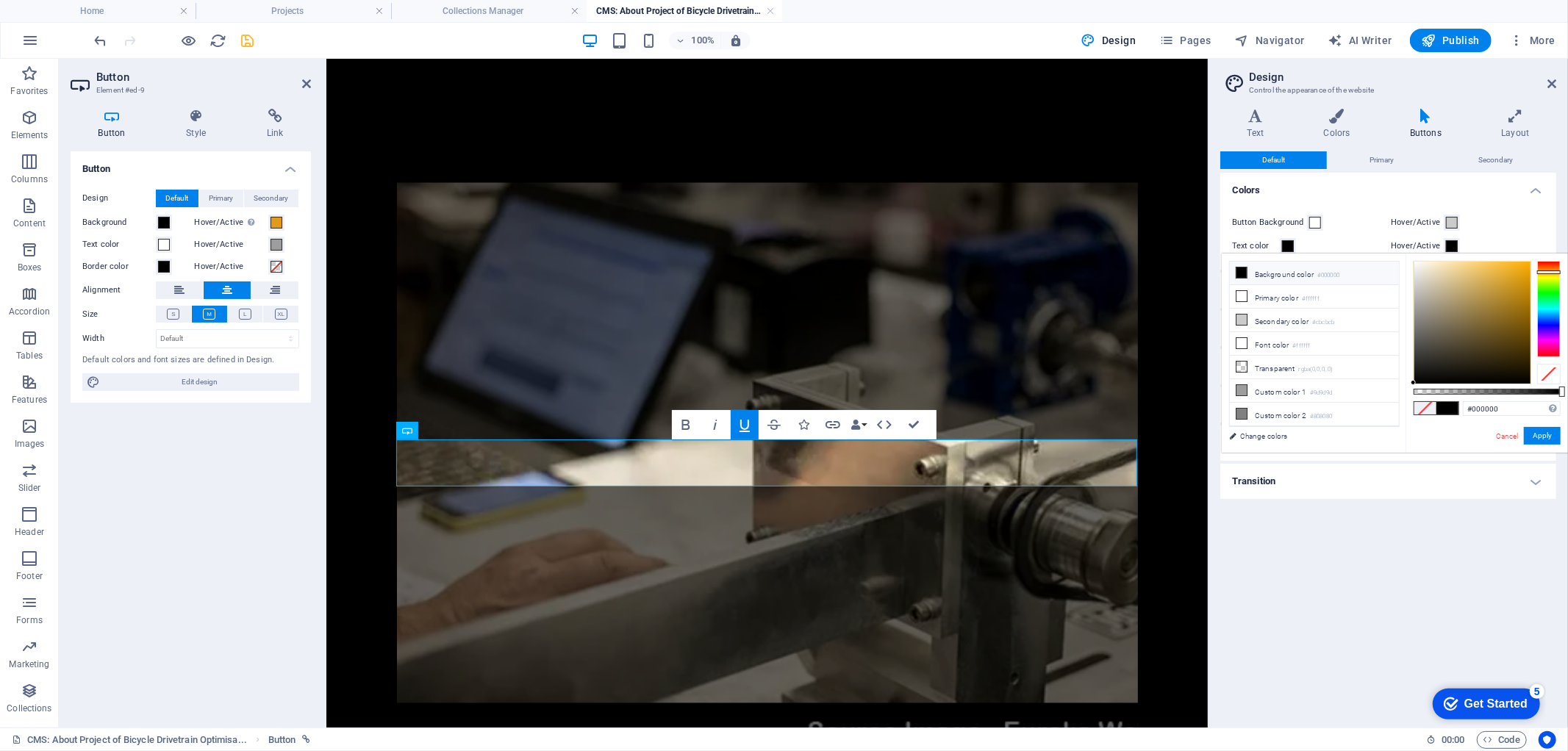
click at [1544, 272] on div at bounding box center [1549, 309] width 23 height 95
drag, startPoint x: 1539, startPoint y: 272, endPoint x: 1547, endPoint y: 290, distance: 19.7
click at [1547, 290] on div at bounding box center [1549, 290] width 23 height 4
type input "#37df1b"
click at [1517, 277] on div at bounding box center [1473, 323] width 117 height 122
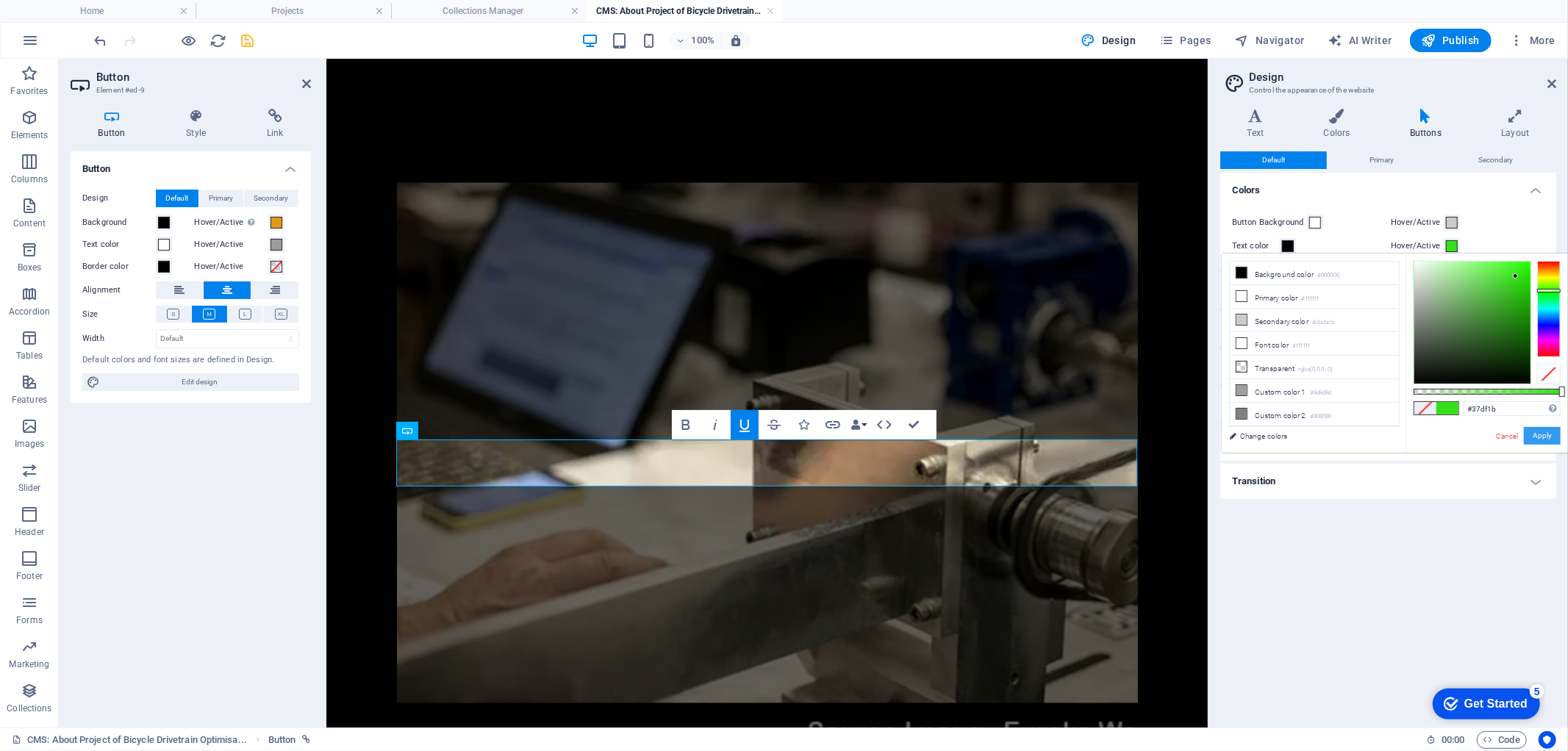
click at [1552, 435] on button "Apply" at bounding box center [1543, 436] width 37 height 17
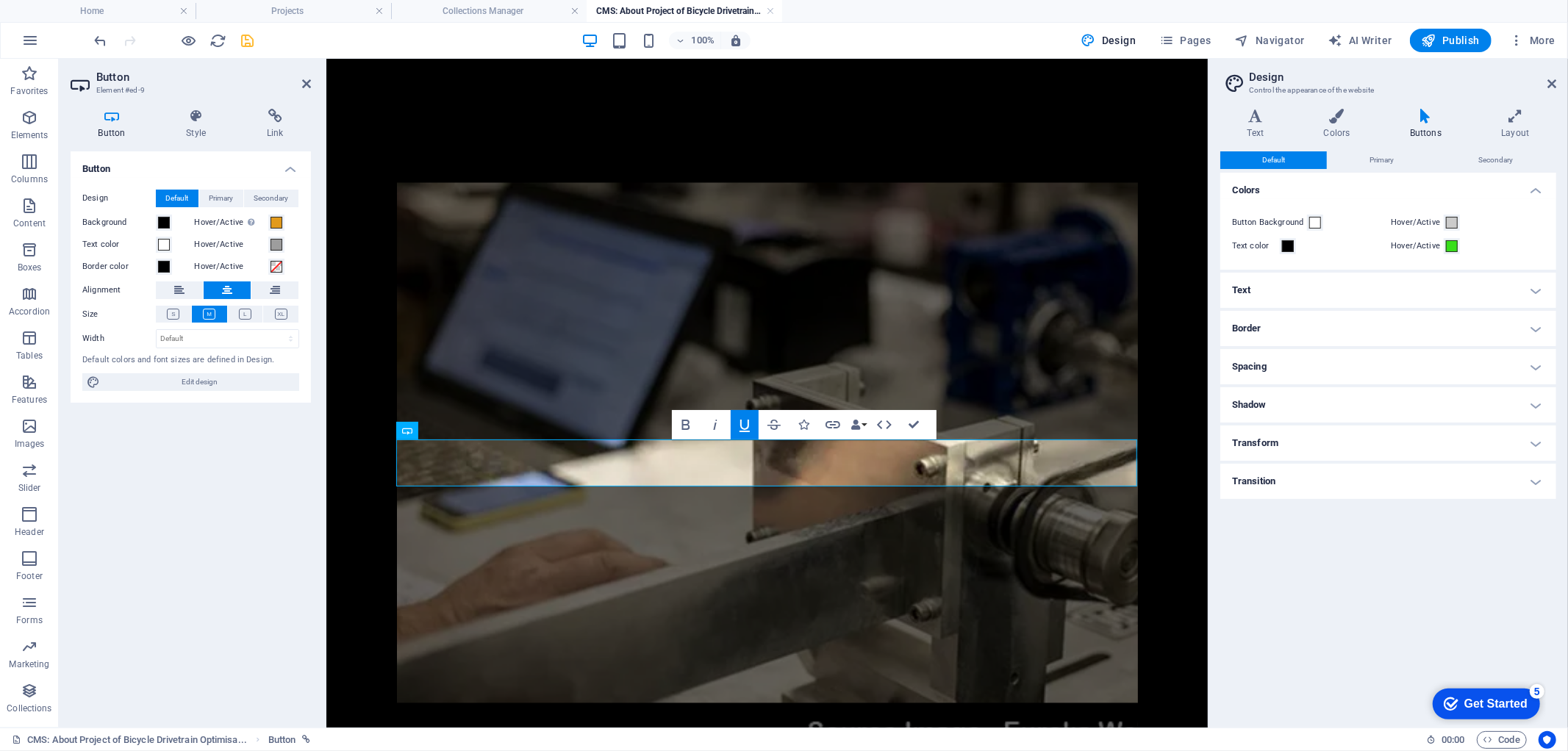
click at [1405, 244] on label "Hover/Active" at bounding box center [1418, 246] width 52 height 17
click at [1444, 244] on button "Hover/Active" at bounding box center [1451, 246] width 17 height 17
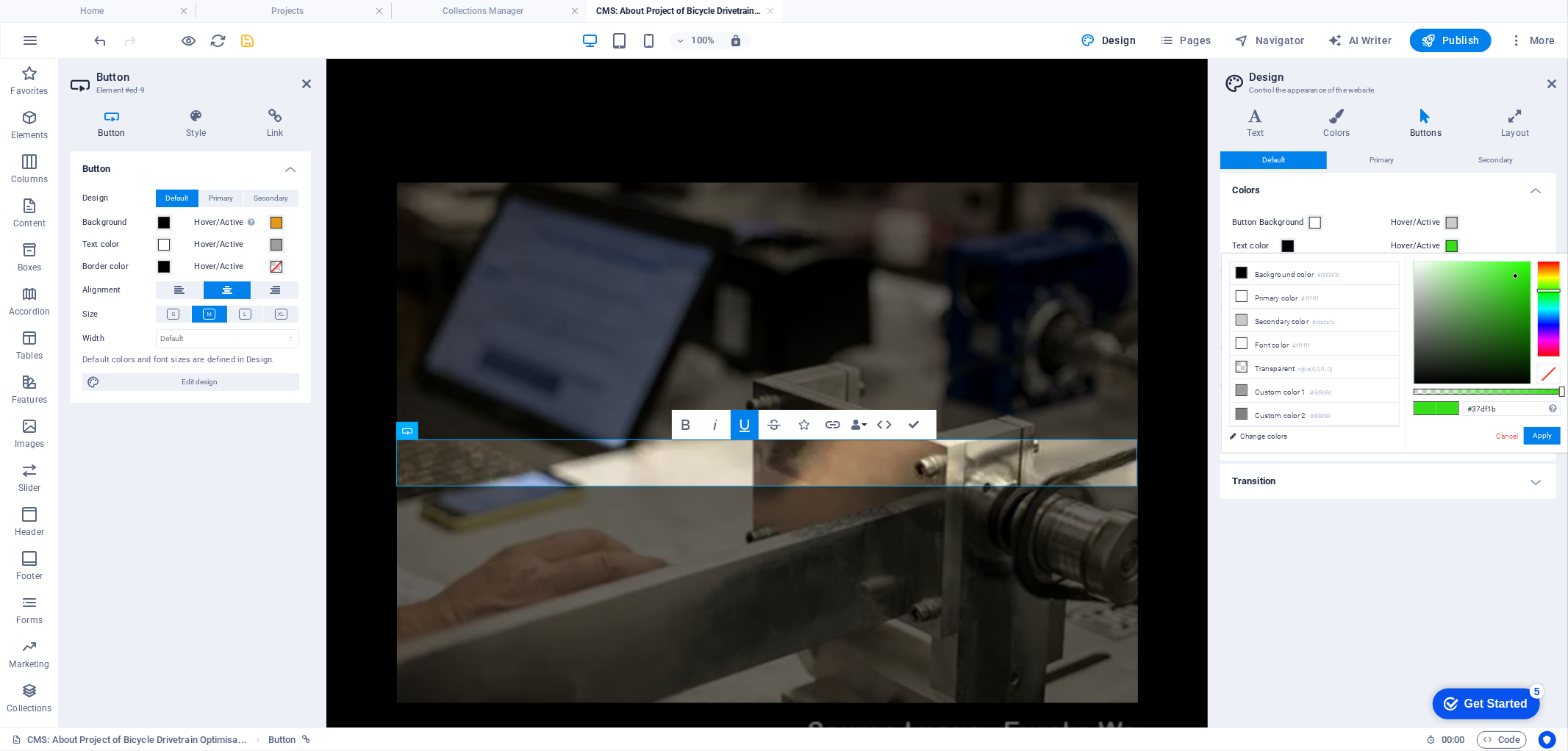
click at [1537, 478] on h4 "Transition" at bounding box center [1388, 482] width 336 height 35
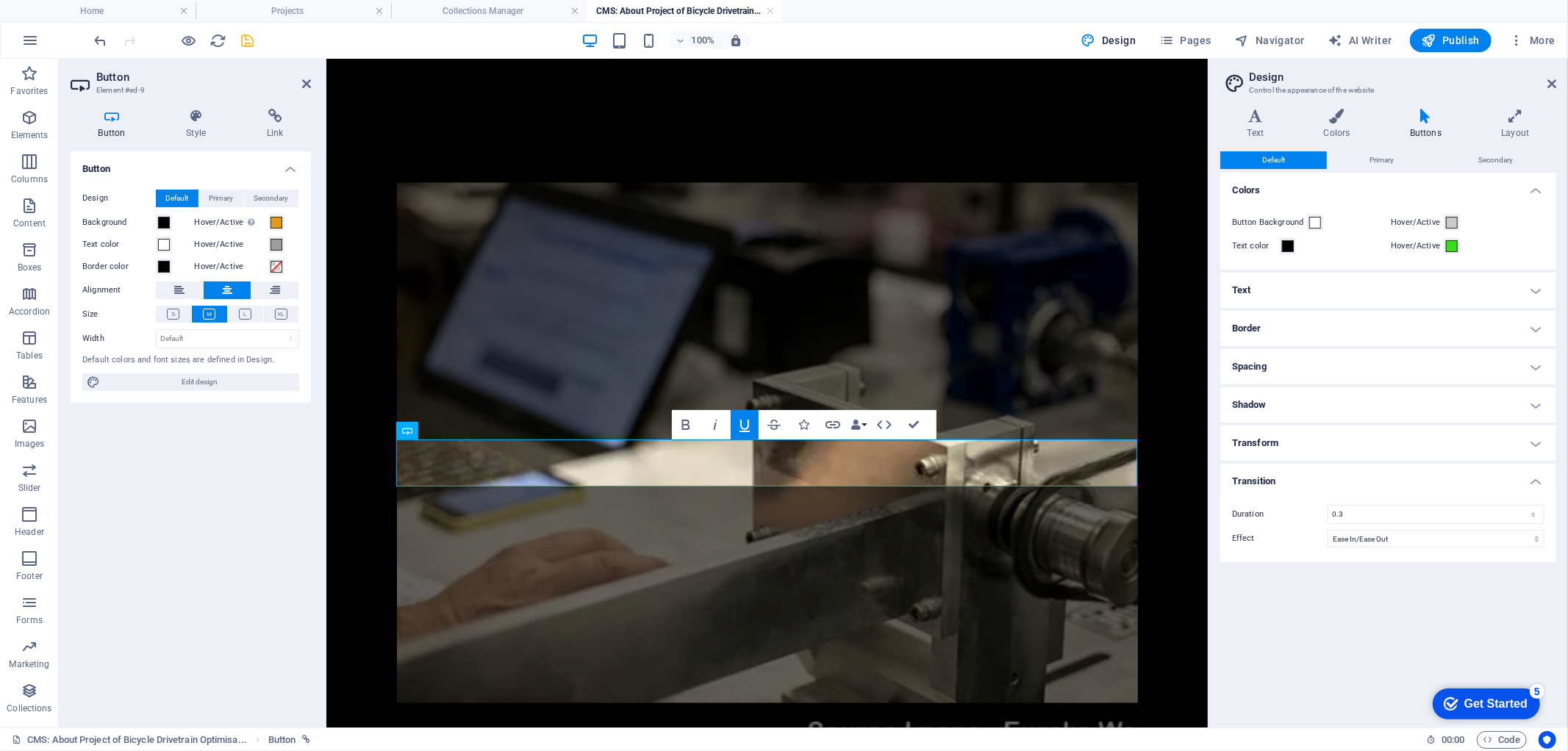
click at [1292, 724] on div "Variants Text Colors Buttons Layout Text Standard Bold Links Font color Font Ma…" at bounding box center [1388, 412] width 359 height 631
click at [1356, 601] on div "Default Primary Secondary Colors Button Background Hover/Active Text color Hove…" at bounding box center [1388, 433] width 336 height 564
click at [1333, 123] on h4 "Colors" at bounding box center [1340, 124] width 86 height 31
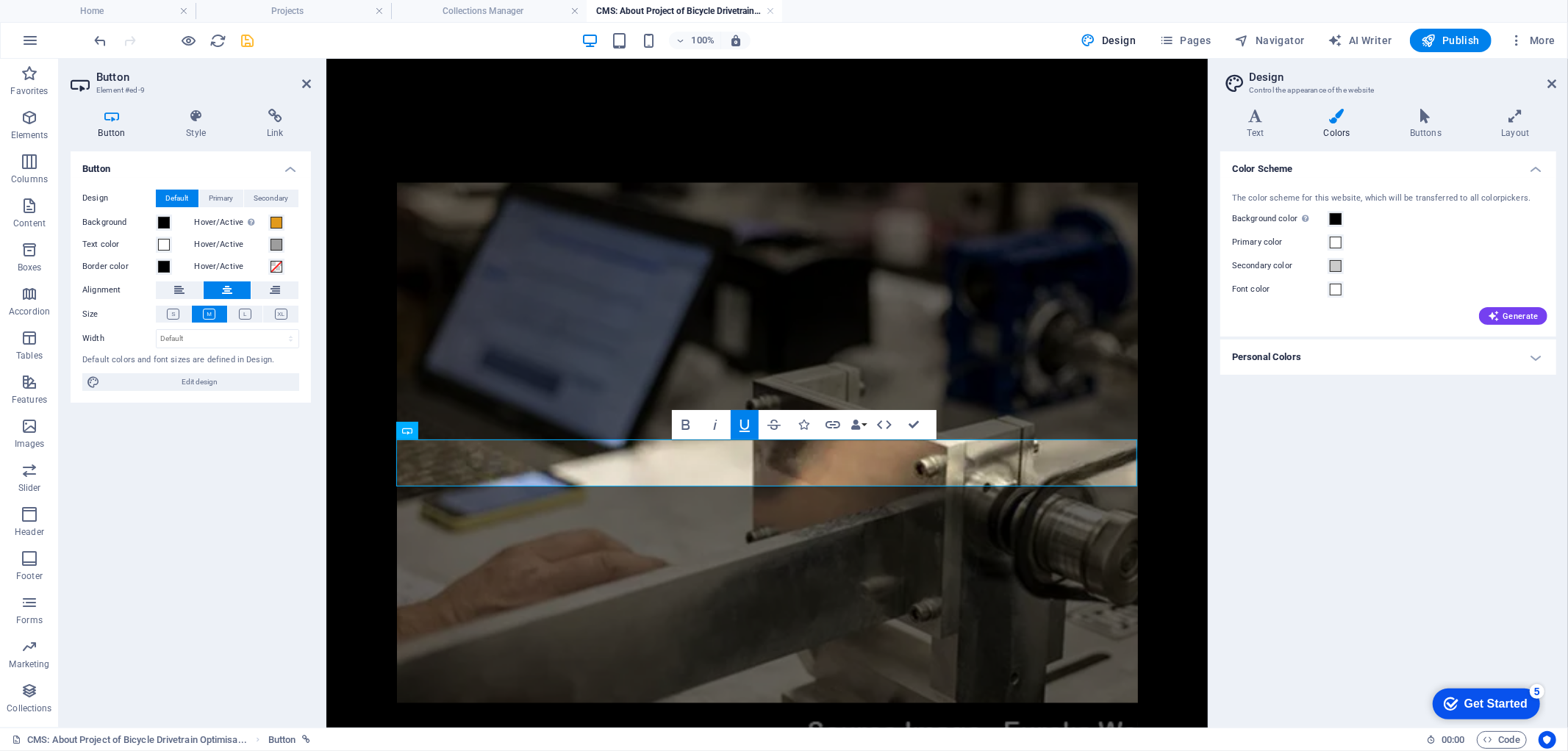
click at [1333, 123] on h4 "Colors" at bounding box center [1340, 124] width 86 height 31
click at [1441, 127] on h4 "Buttons" at bounding box center [1429, 124] width 91 height 31
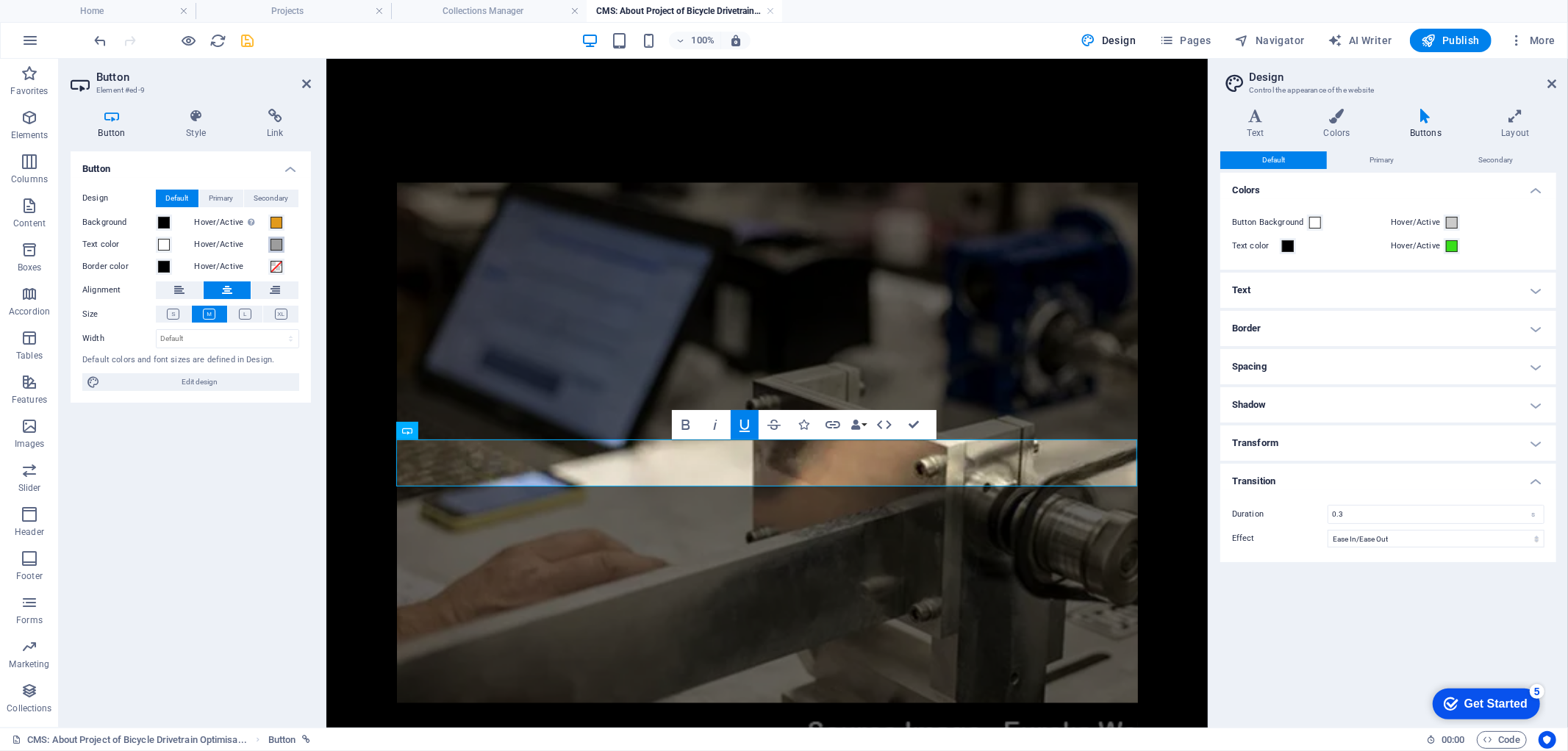
click at [277, 246] on span at bounding box center [277, 245] width 12 height 12
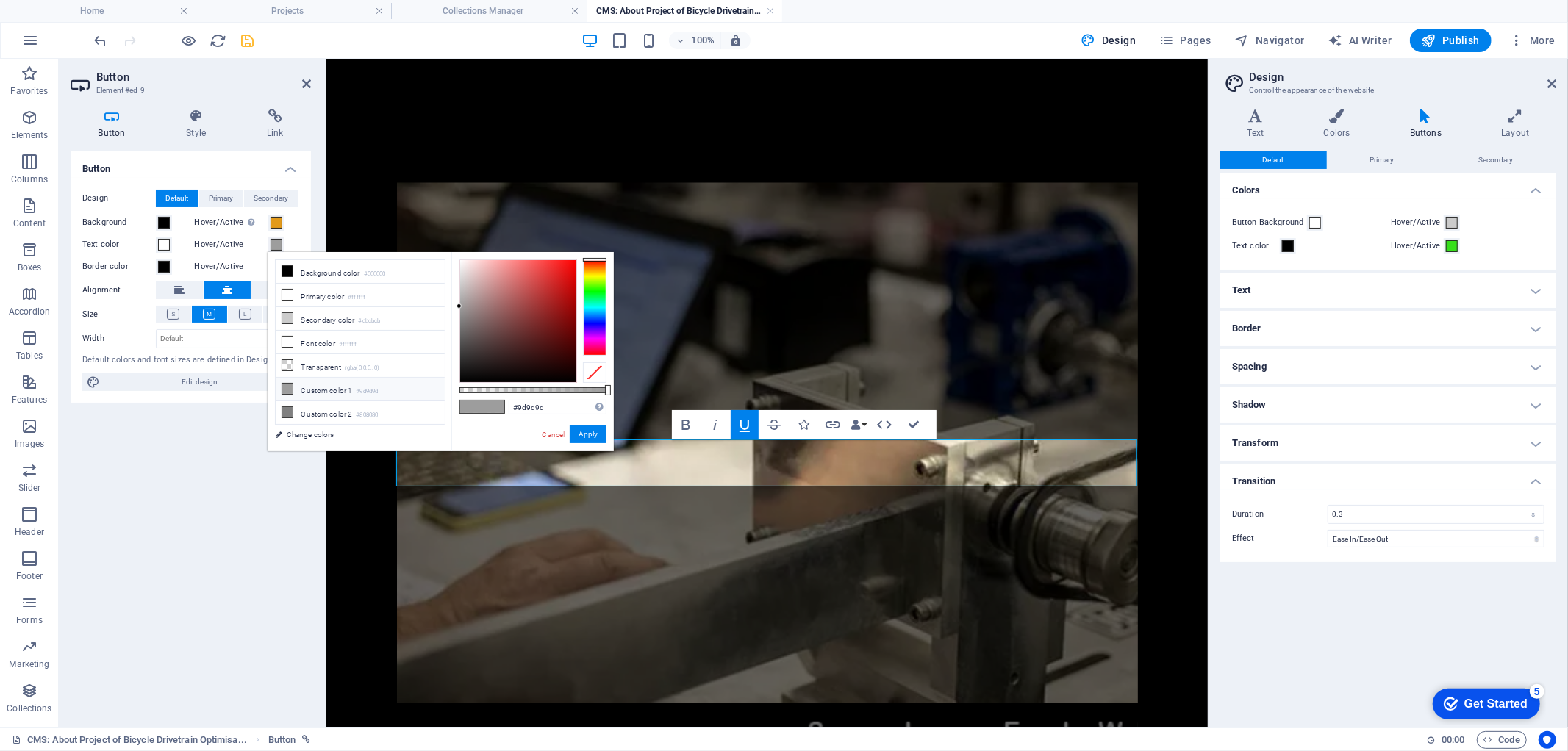
click at [277, 246] on span at bounding box center [277, 245] width 12 height 12
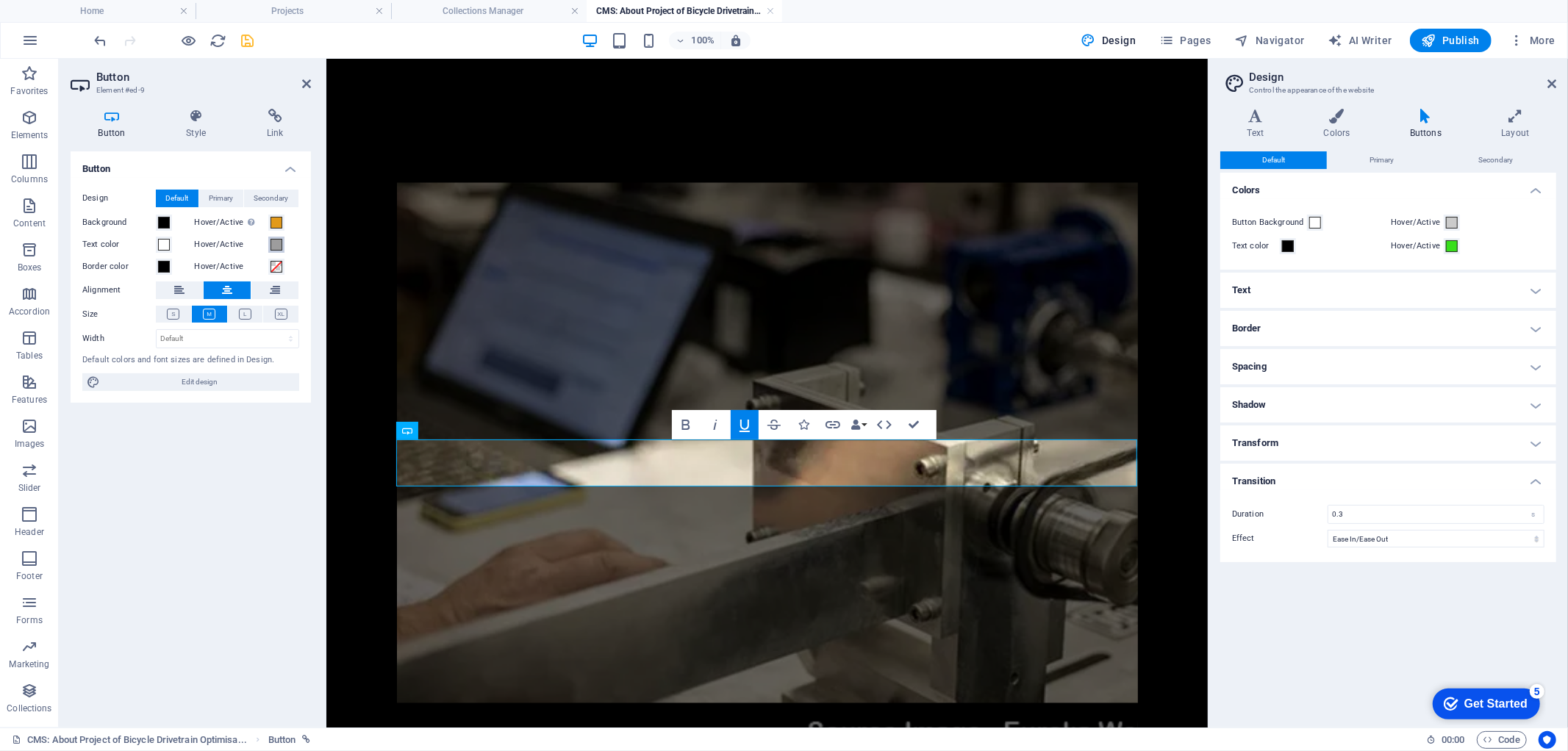
click at [277, 246] on span at bounding box center [277, 245] width 12 height 12
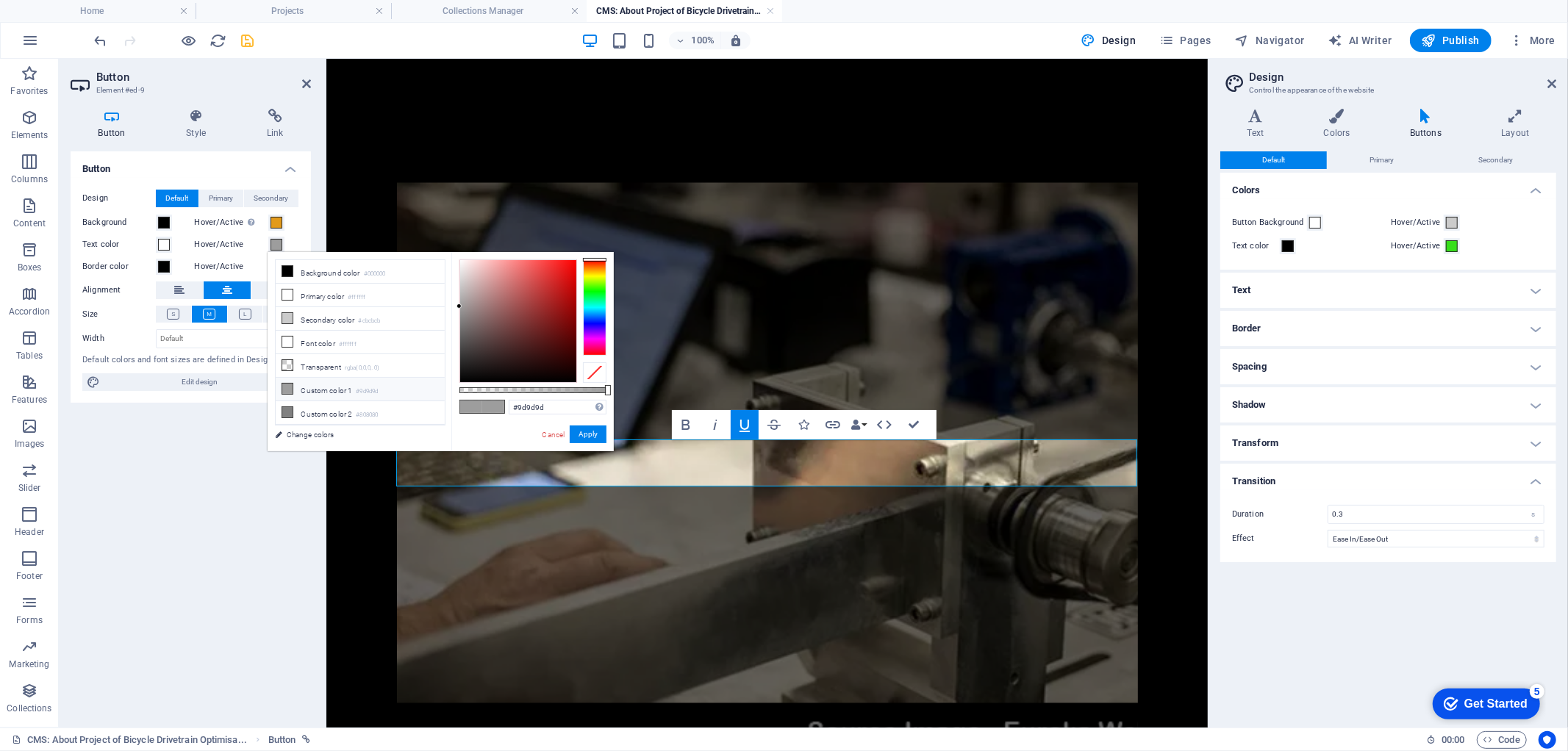
click at [1295, 621] on div "Default Primary Secondary Colors Button Background Hover/Active Text color Hove…" at bounding box center [1388, 433] width 336 height 564
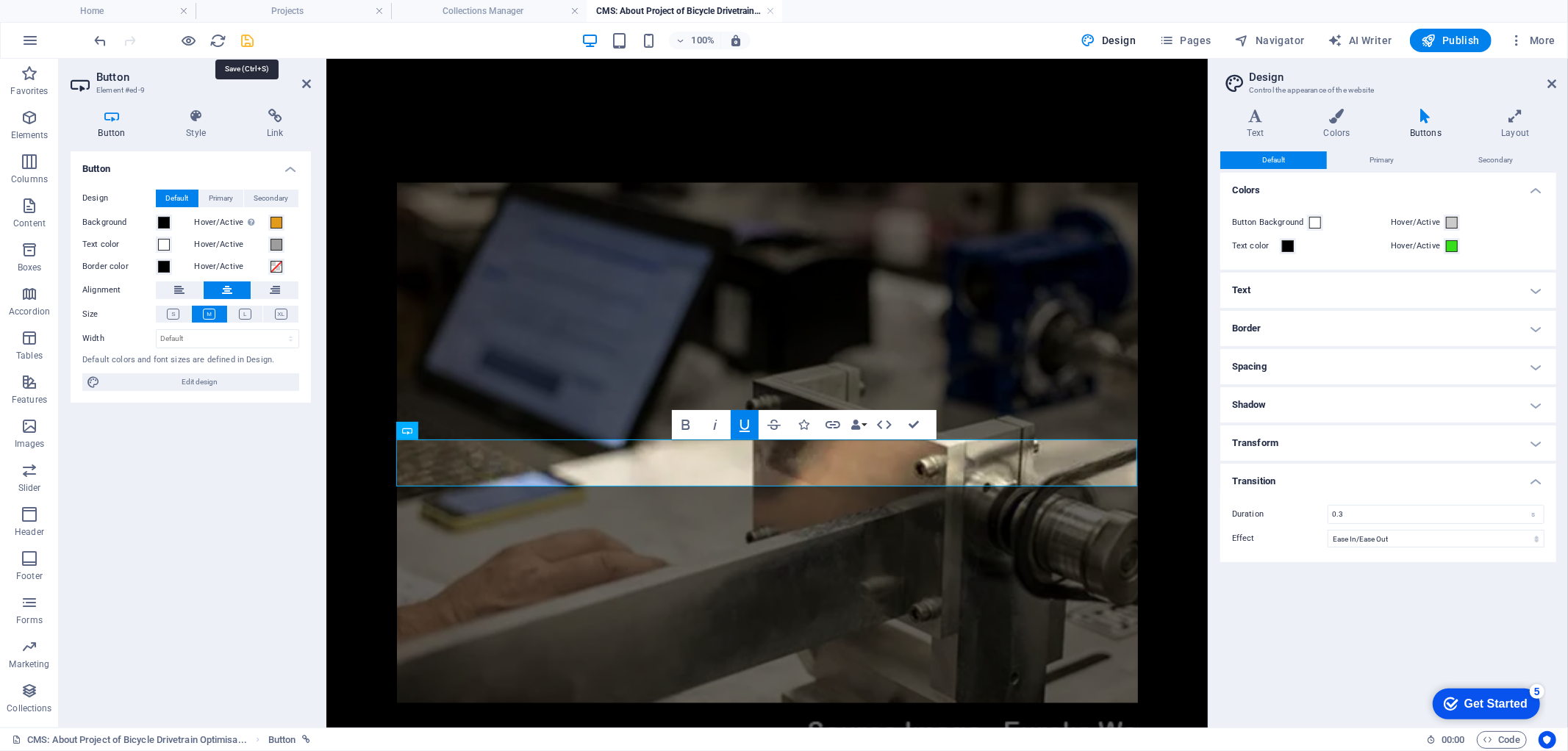
click at [247, 40] on icon "save" at bounding box center [248, 40] width 17 height 17
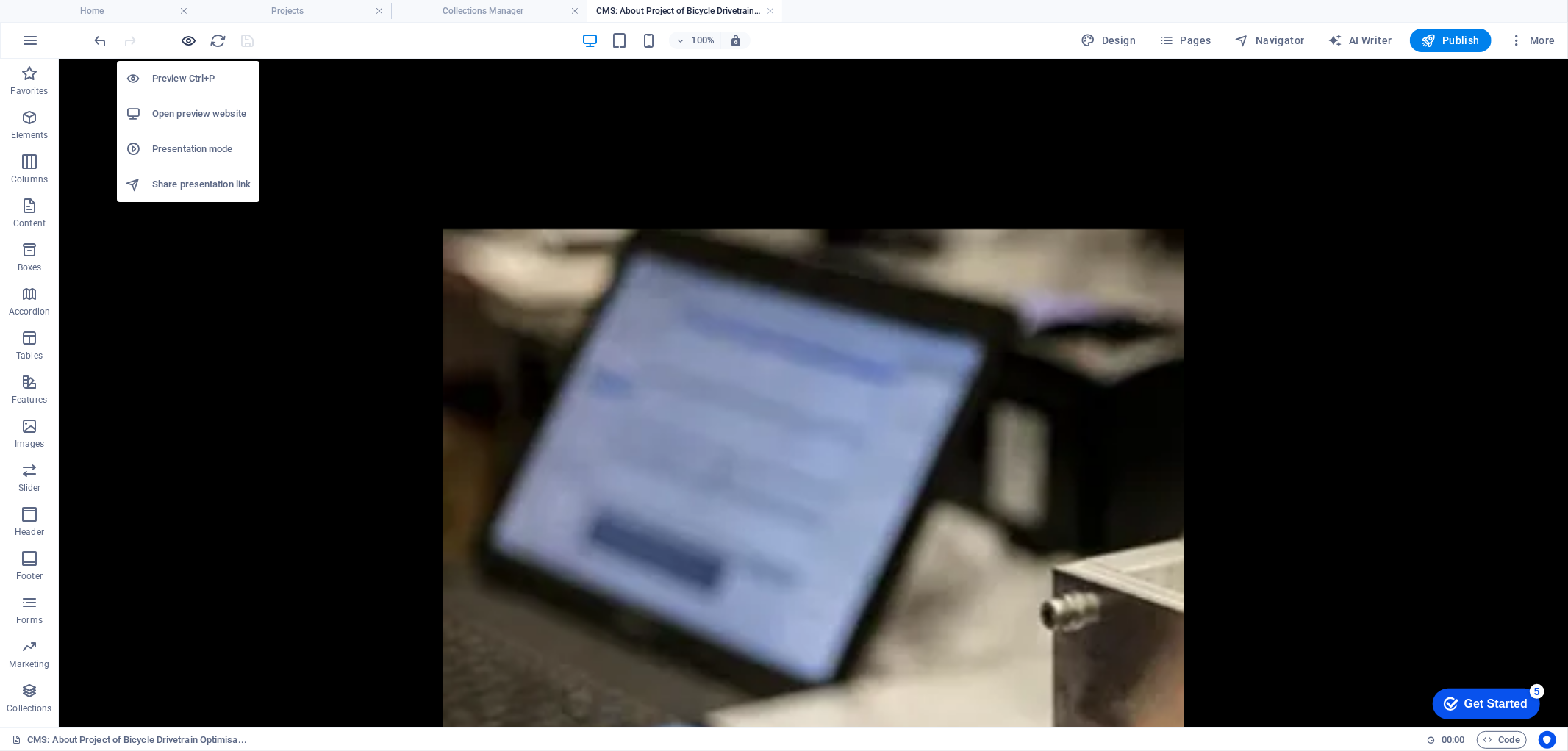
click at [181, 40] on icon "button" at bounding box center [188, 40] width 17 height 17
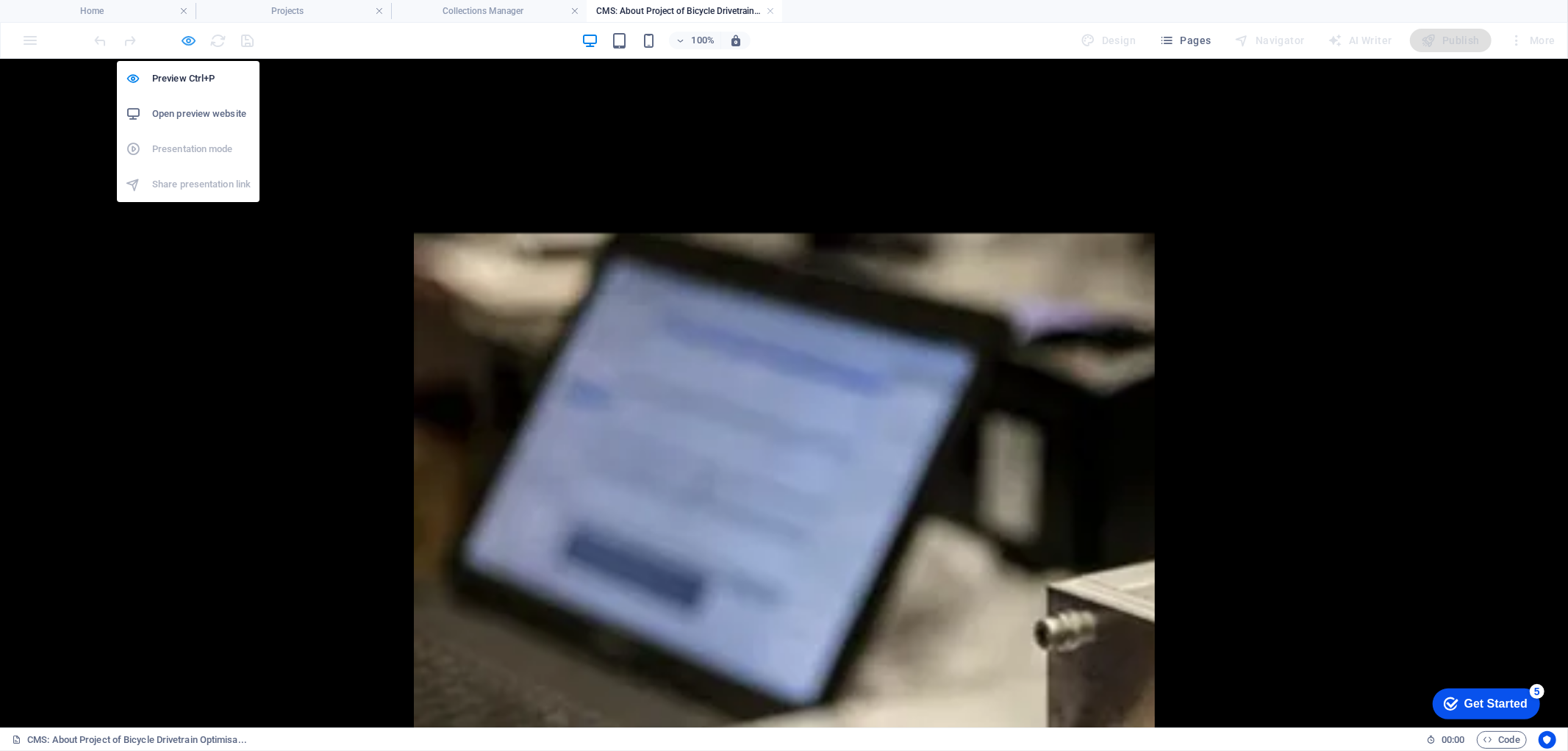
click at [188, 37] on icon "button" at bounding box center [188, 40] width 17 height 17
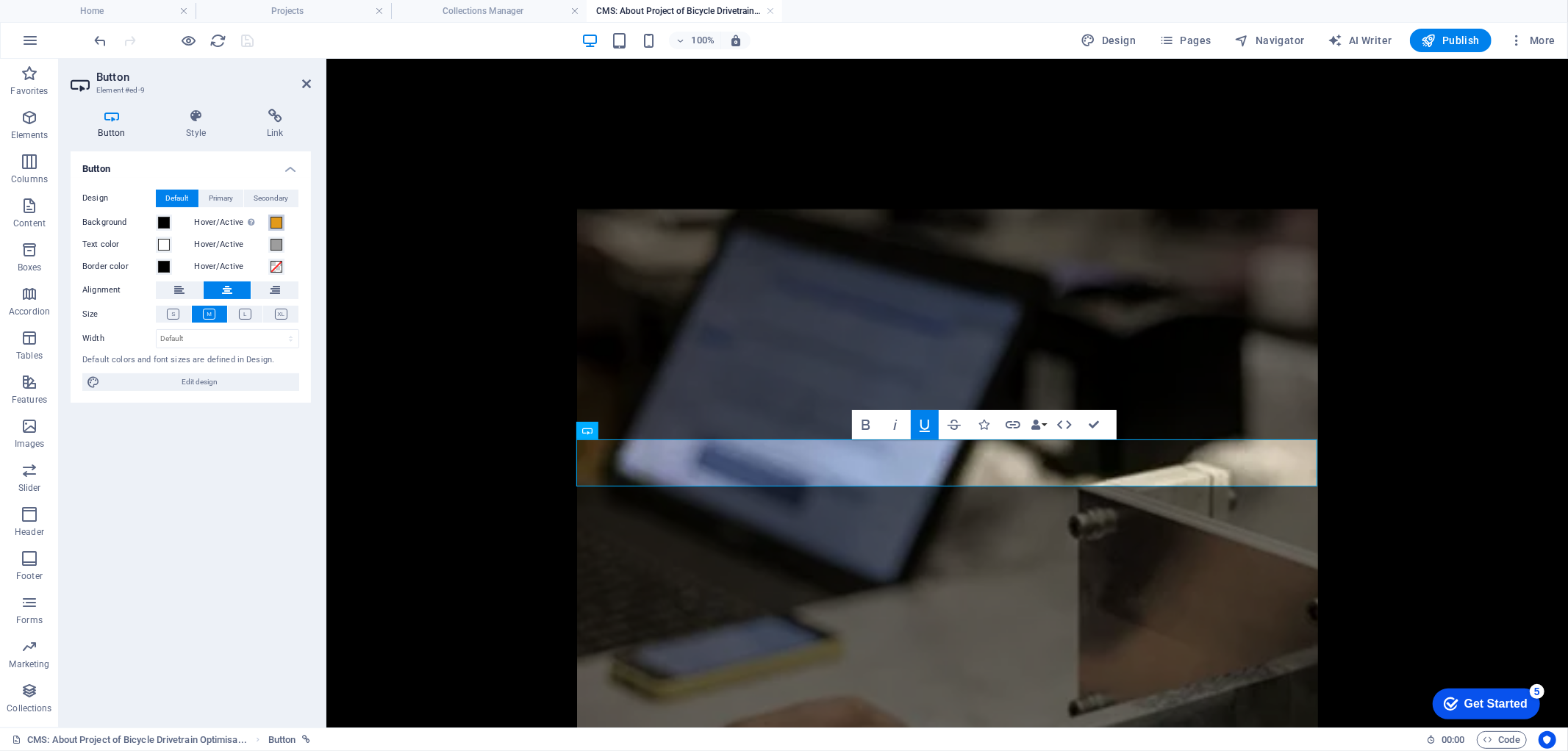
click at [277, 220] on span at bounding box center [277, 222] width 12 height 12
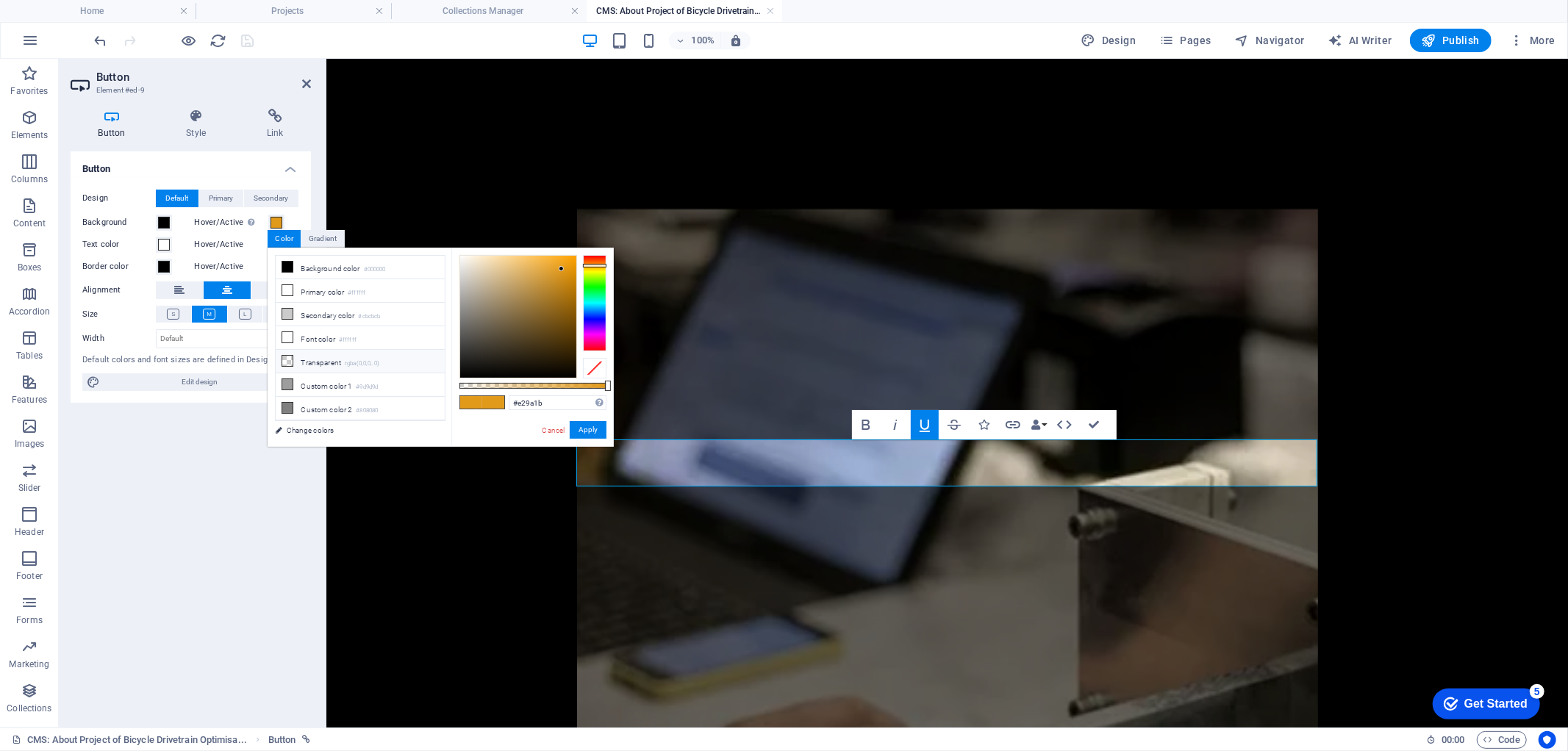
click at [312, 360] on li "Transparent rgba(0,0,0,.0)" at bounding box center [360, 361] width 169 height 23
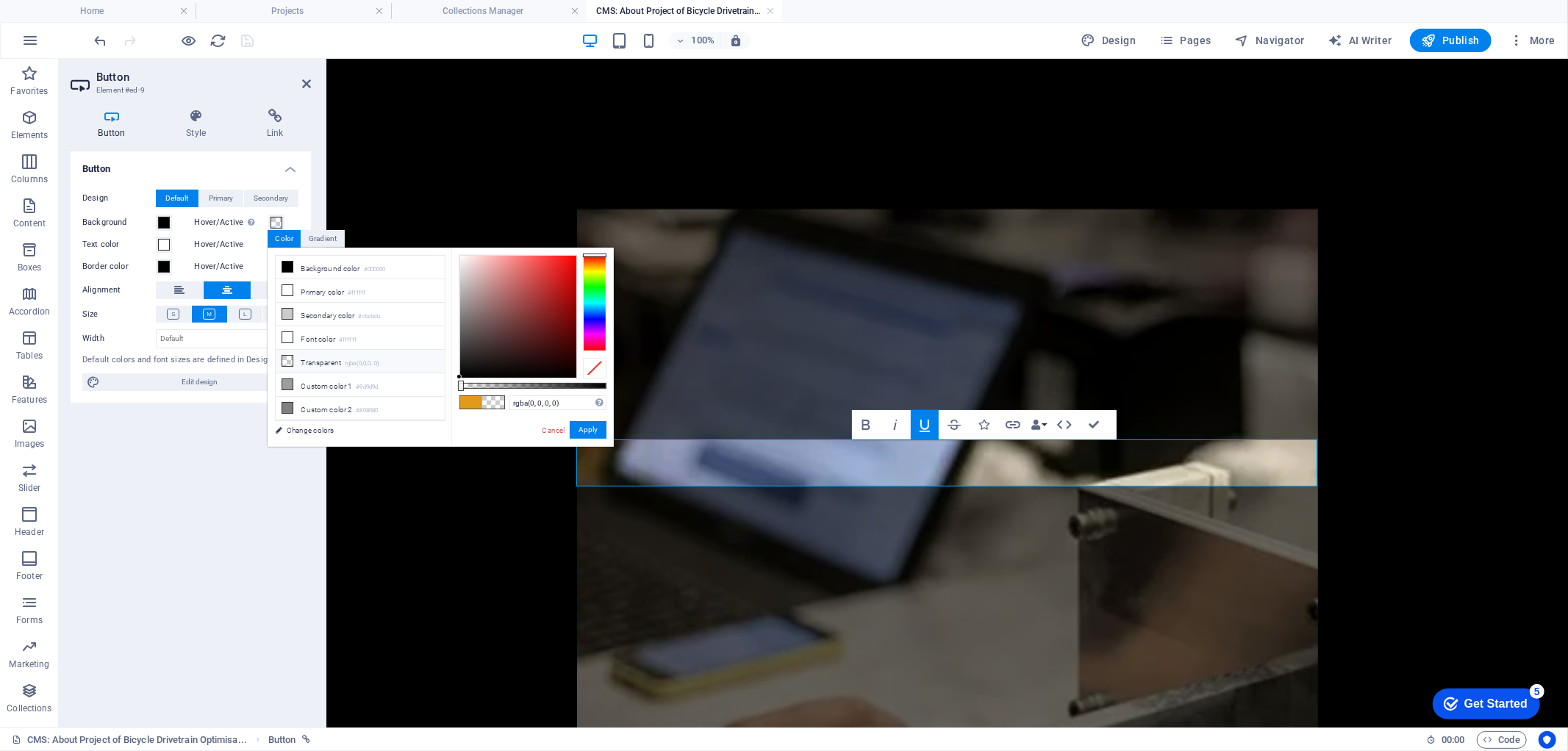
click at [312, 360] on li "Transparent rgba(0,0,0,.0)" at bounding box center [360, 361] width 169 height 23
click at [289, 271] on icon at bounding box center [288, 266] width 11 height 11
type input "#000000"
click at [585, 425] on button "Apply" at bounding box center [589, 430] width 37 height 17
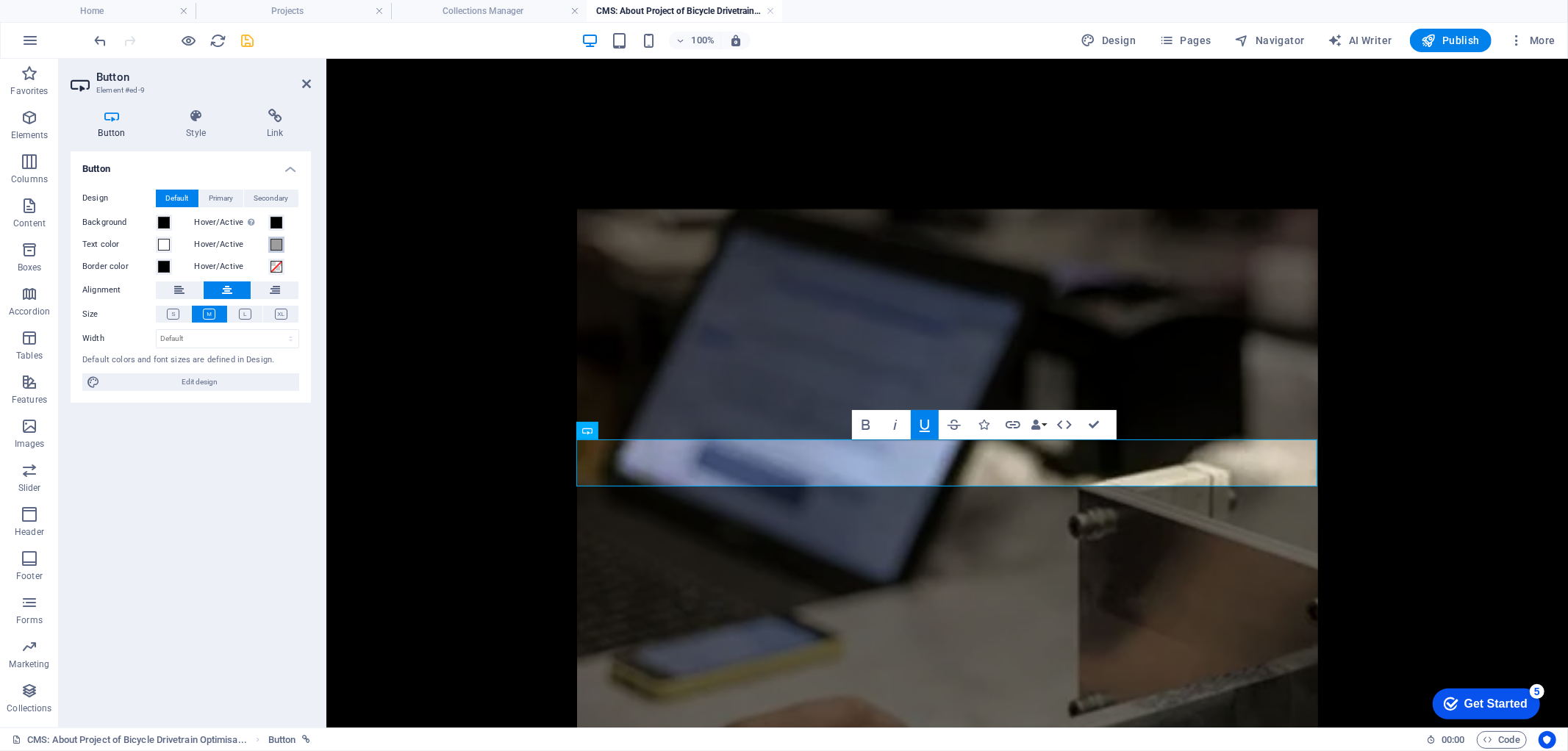
click at [275, 244] on span at bounding box center [277, 245] width 12 height 12
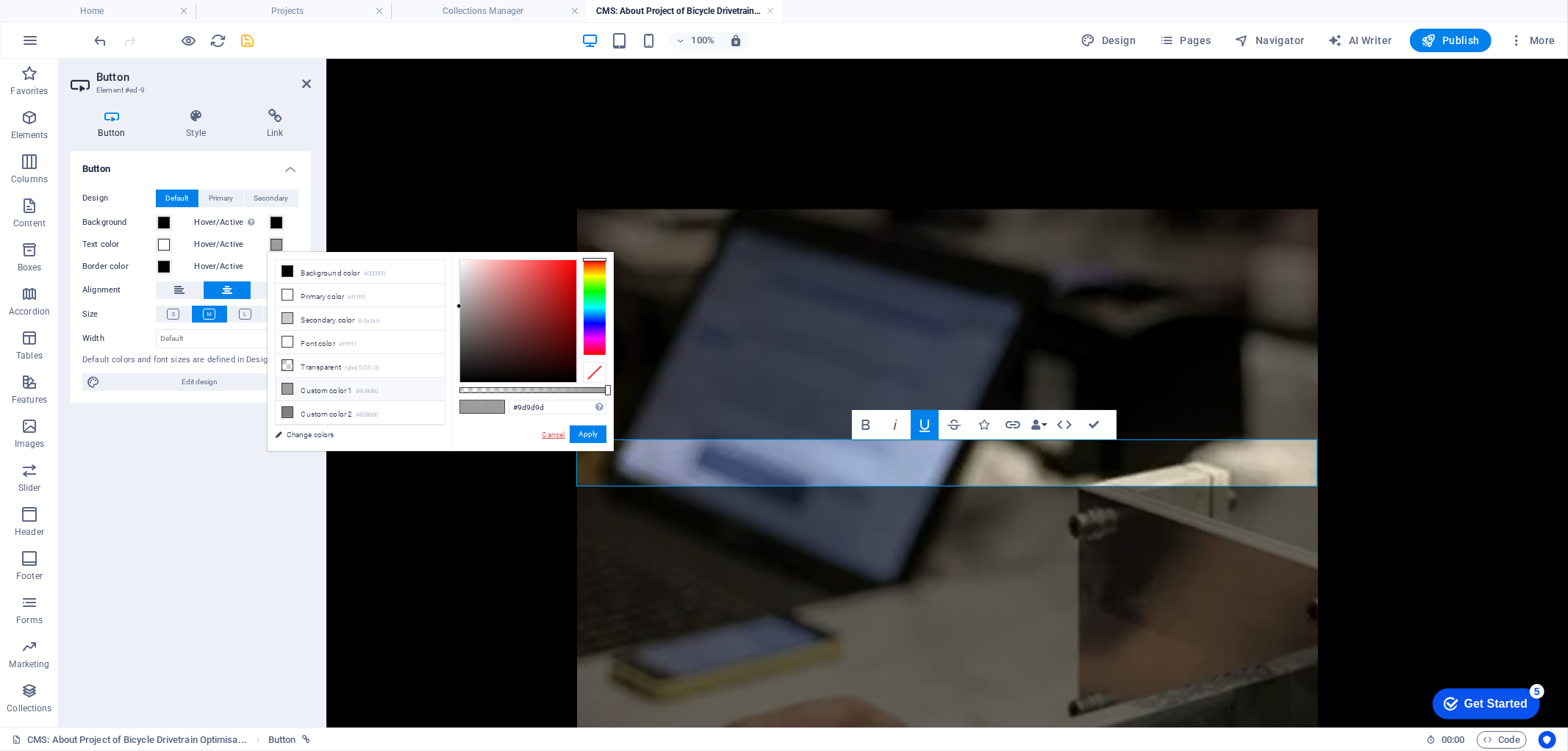
click at [549, 435] on link "Cancel" at bounding box center [554, 434] width 25 height 11
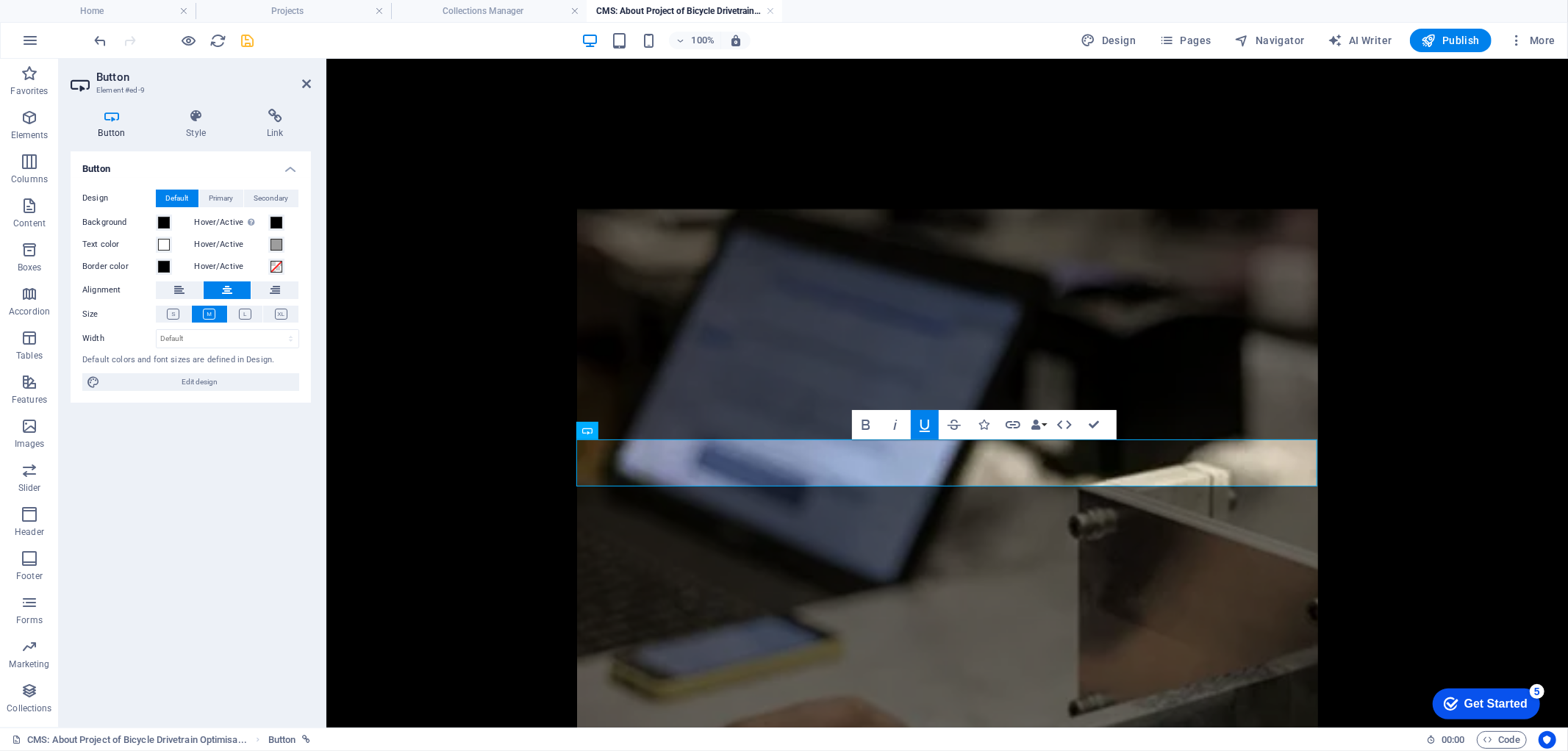
click at [275, 425] on div "Button Design Default Primary Secondary Background Hover/Active Switch to previ…" at bounding box center [190, 433] width 240 height 564
click at [216, 378] on span "Edit design" at bounding box center [199, 382] width 190 height 17
select select "ease-in-out"
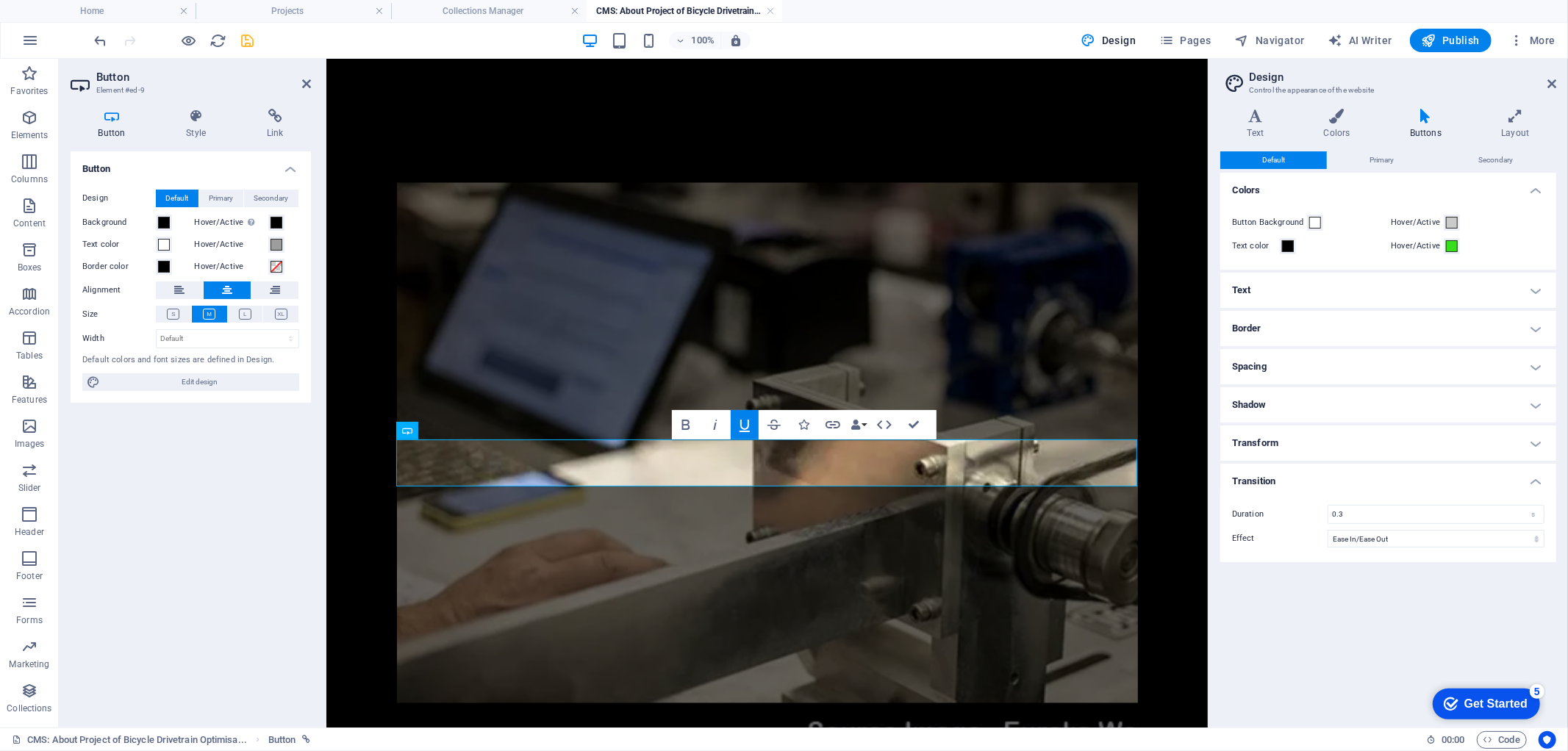
click at [1432, 122] on h4 "Buttons" at bounding box center [1429, 124] width 91 height 31
click at [1427, 118] on icon at bounding box center [1426, 116] width 85 height 15
click at [240, 35] on icon "save" at bounding box center [248, 40] width 17 height 17
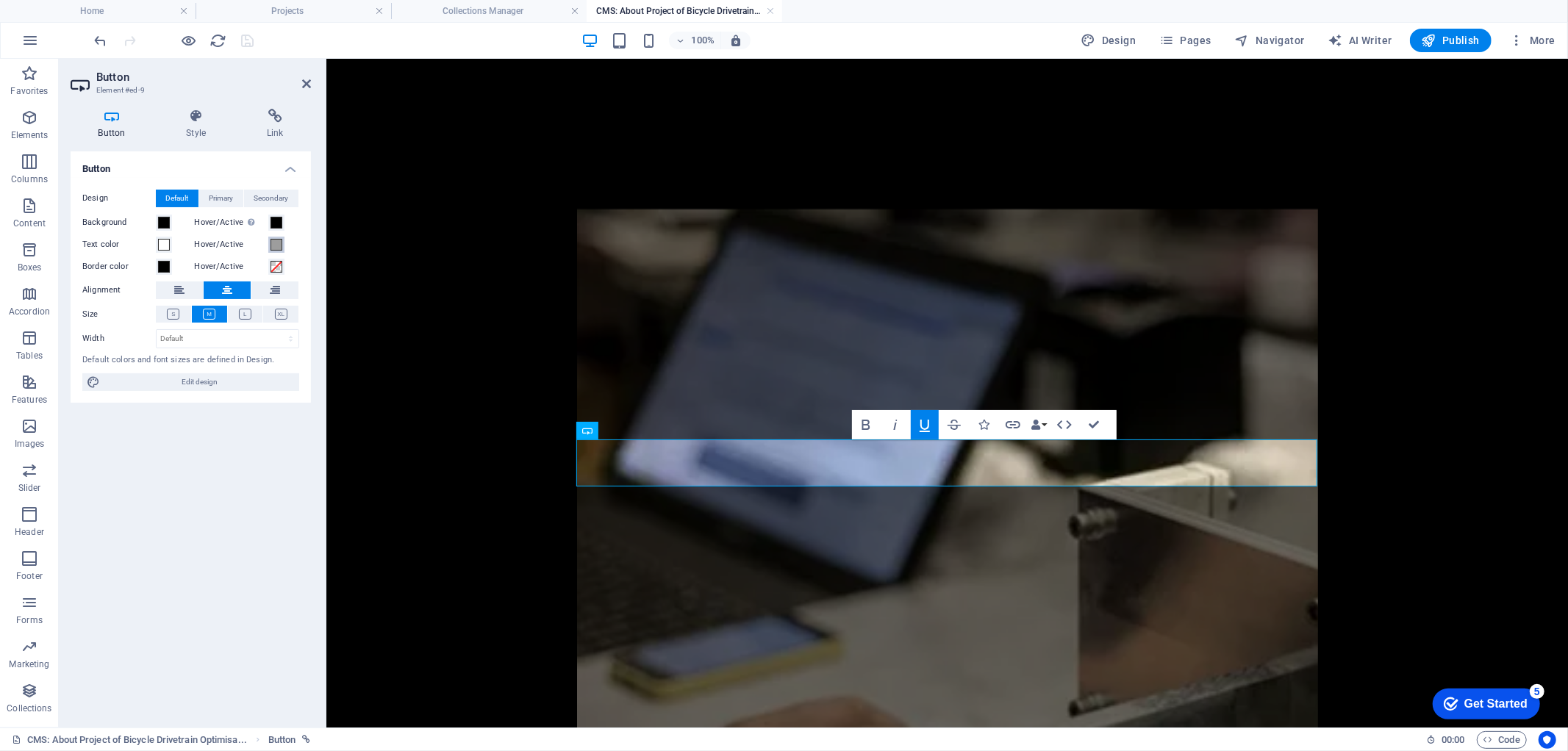
click at [271, 240] on span at bounding box center [277, 245] width 12 height 12
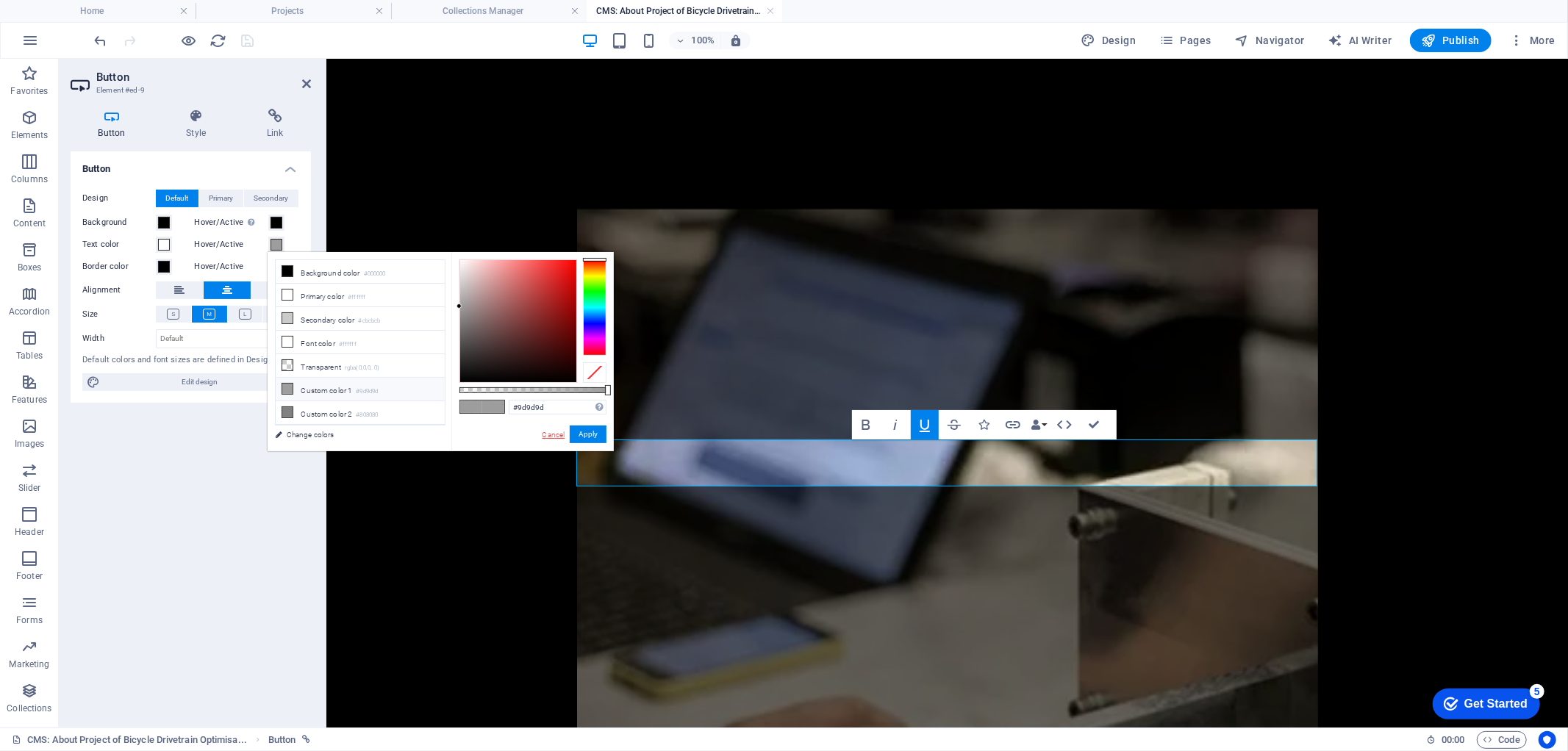
click at [557, 437] on link "Cancel" at bounding box center [554, 434] width 25 height 11
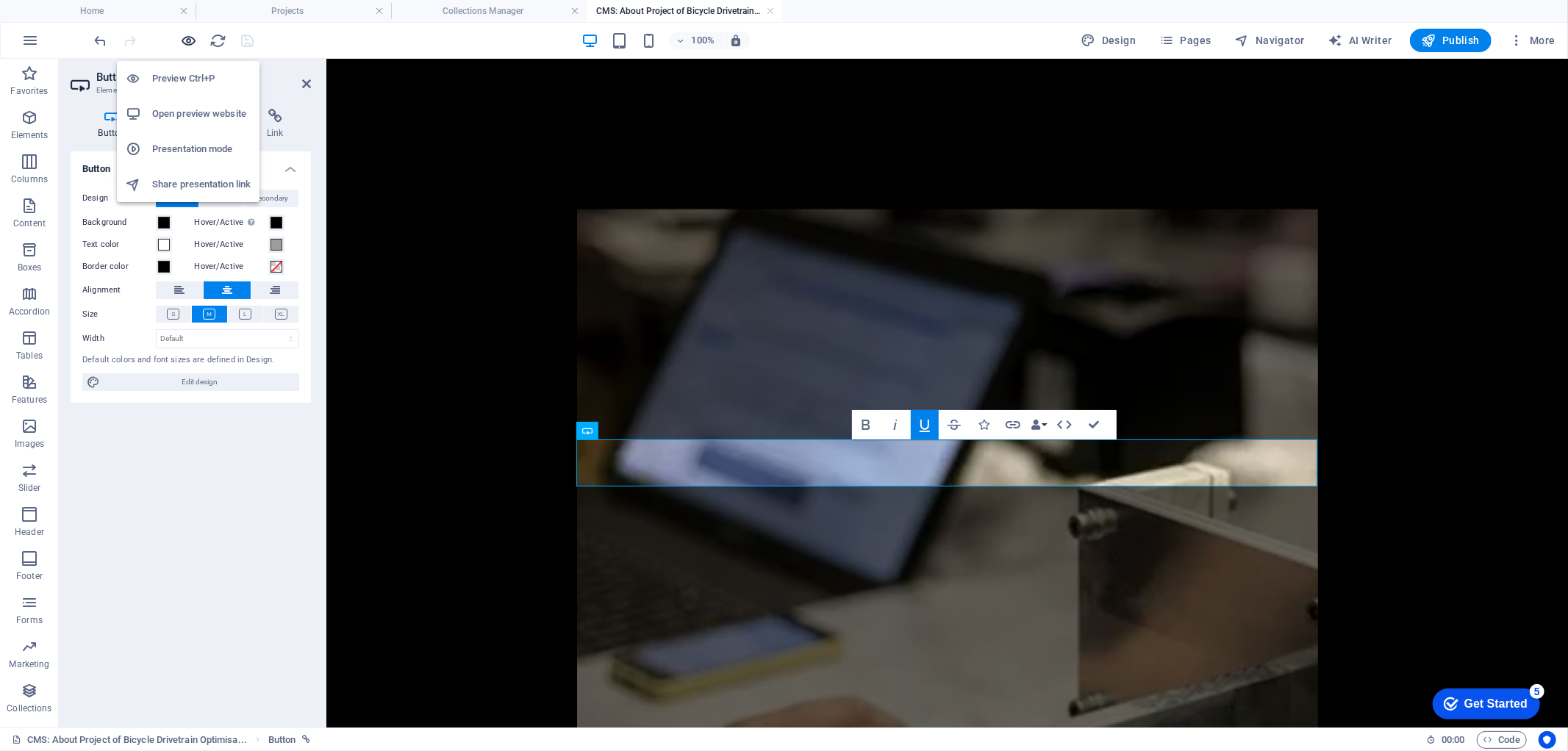
click at [183, 38] on icon "button" at bounding box center [188, 40] width 17 height 17
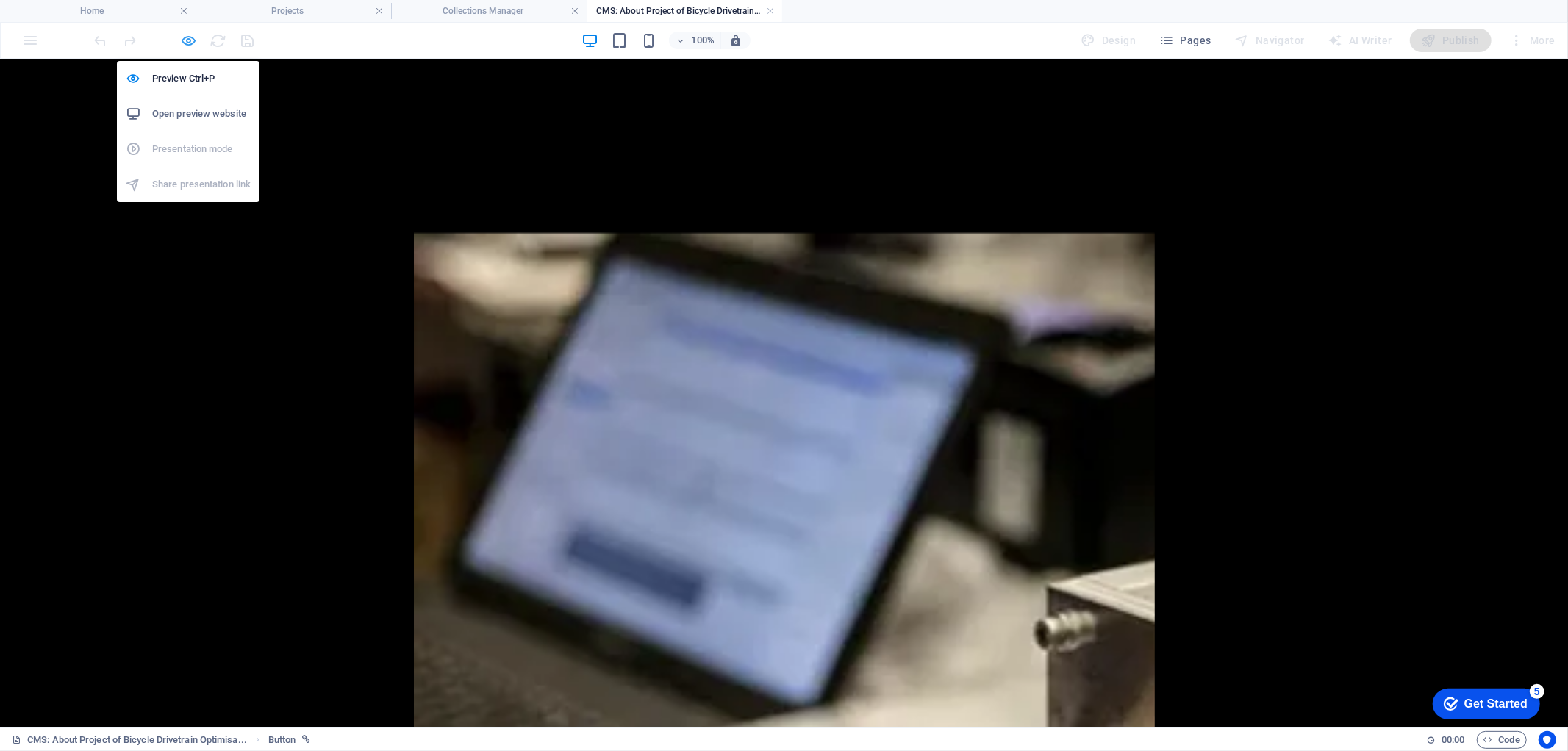
click at [193, 43] on icon "button" at bounding box center [188, 40] width 17 height 17
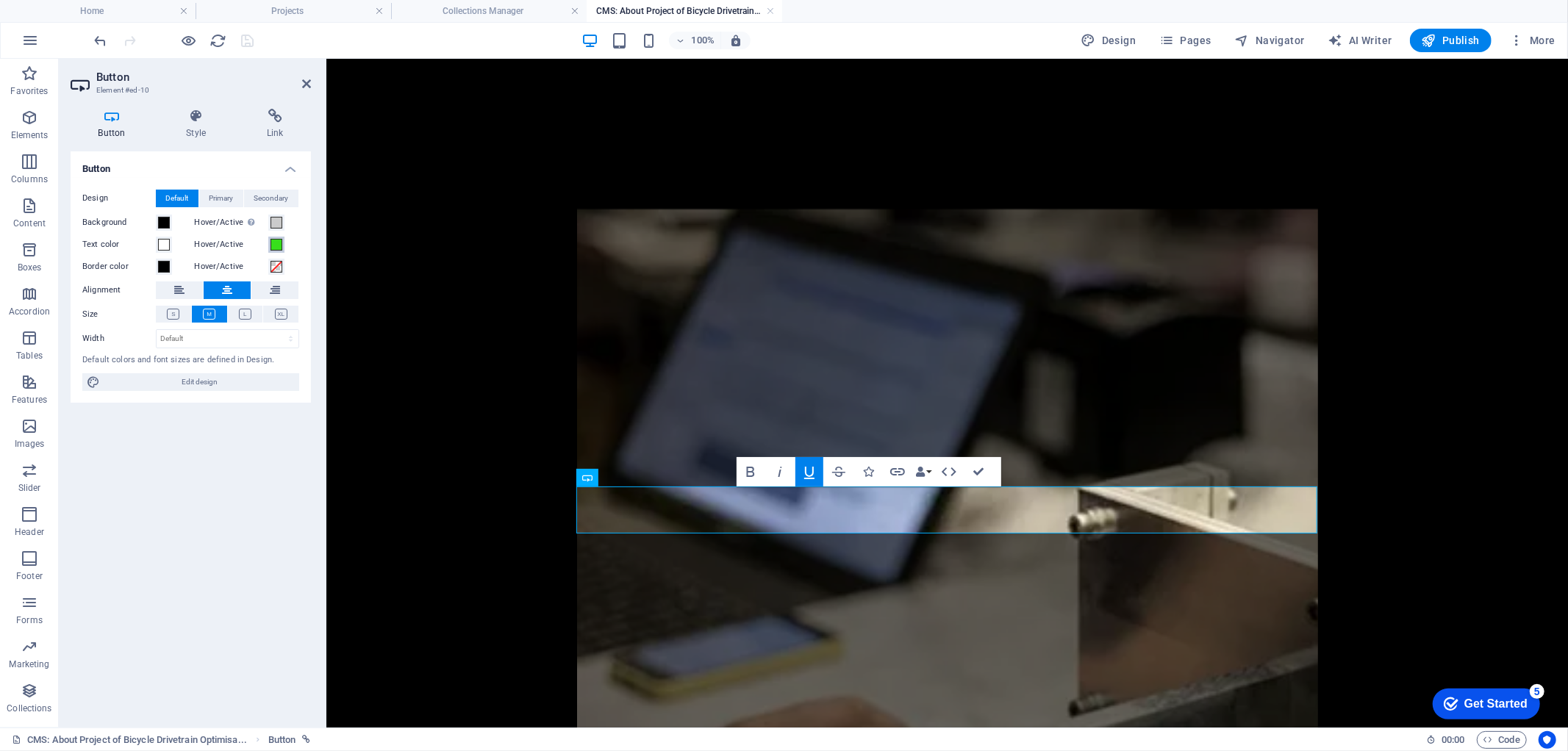
click at [276, 244] on span at bounding box center [277, 245] width 12 height 12
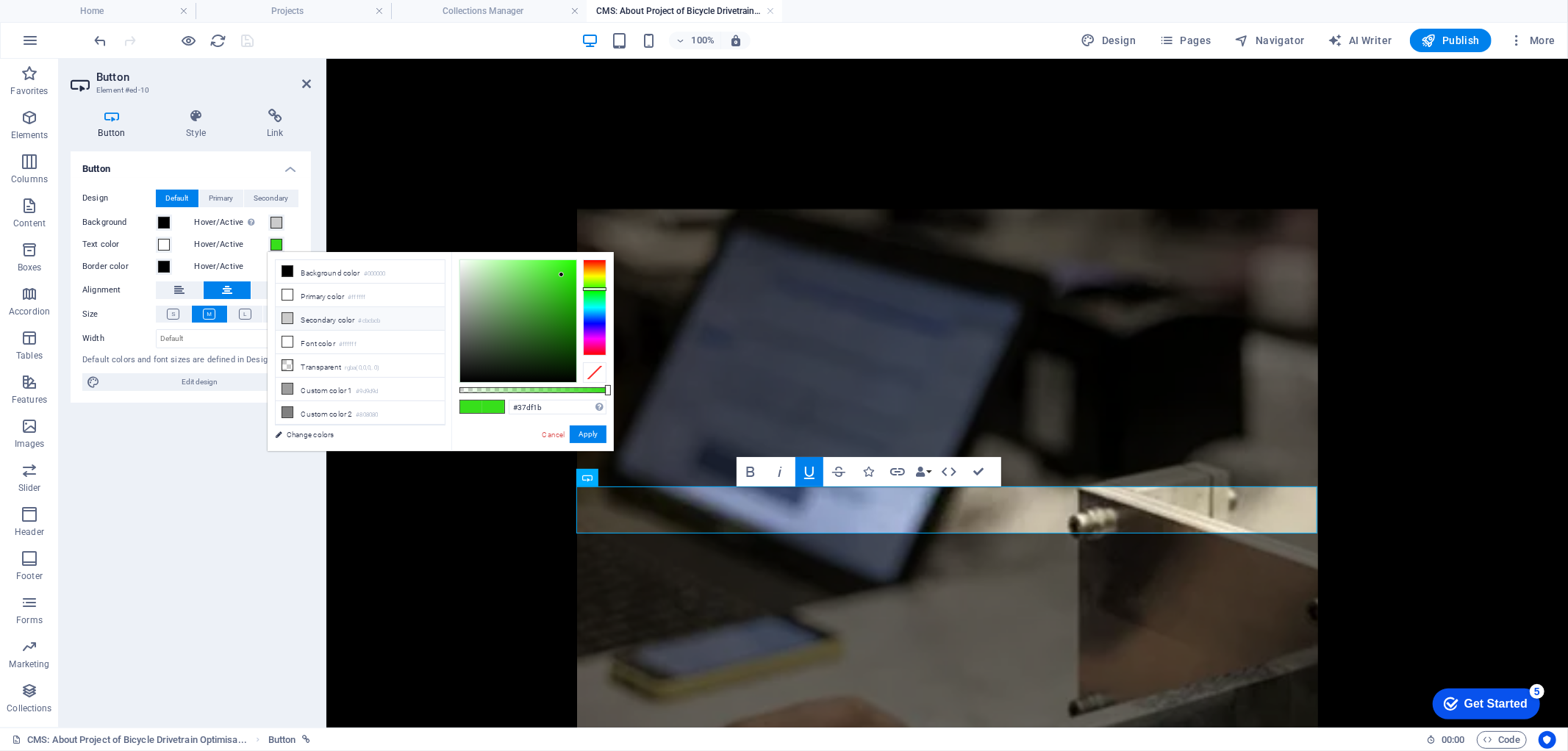
click at [318, 320] on li "Secondary color #cbcbcb" at bounding box center [360, 319] width 169 height 23
type input "#cbcbcb"
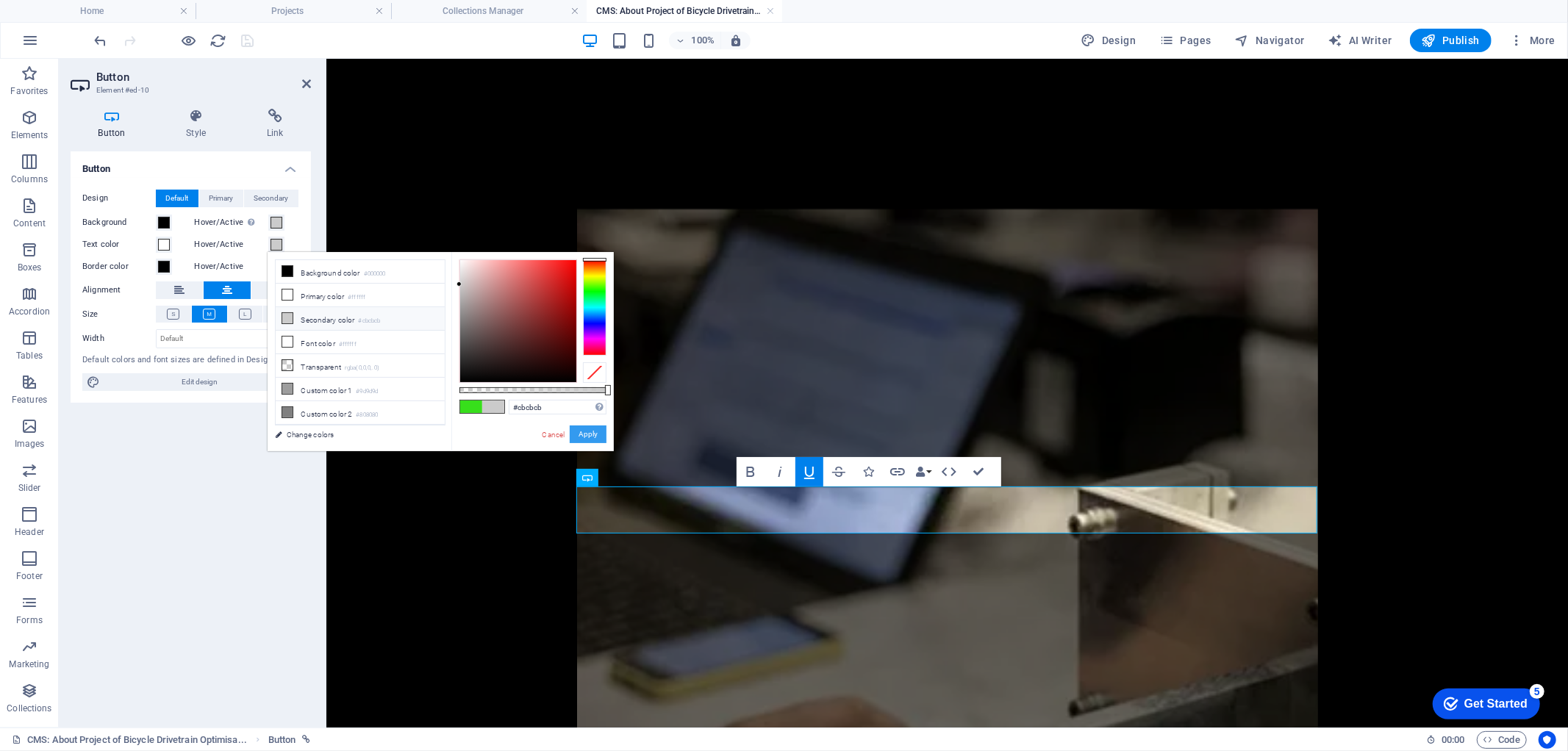
click at [597, 434] on button "Apply" at bounding box center [589, 434] width 37 height 17
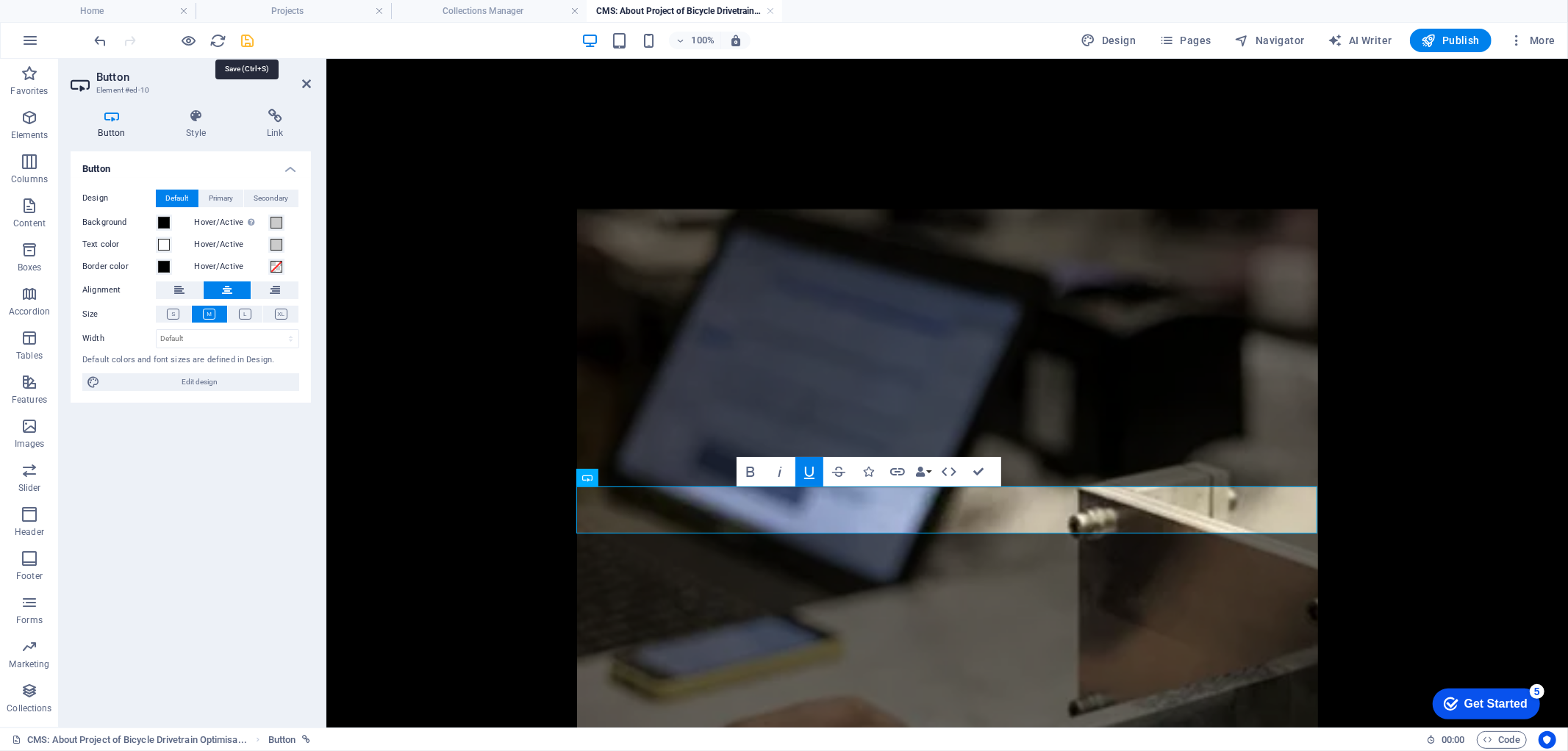
click at [246, 39] on icon "save" at bounding box center [248, 40] width 17 height 17
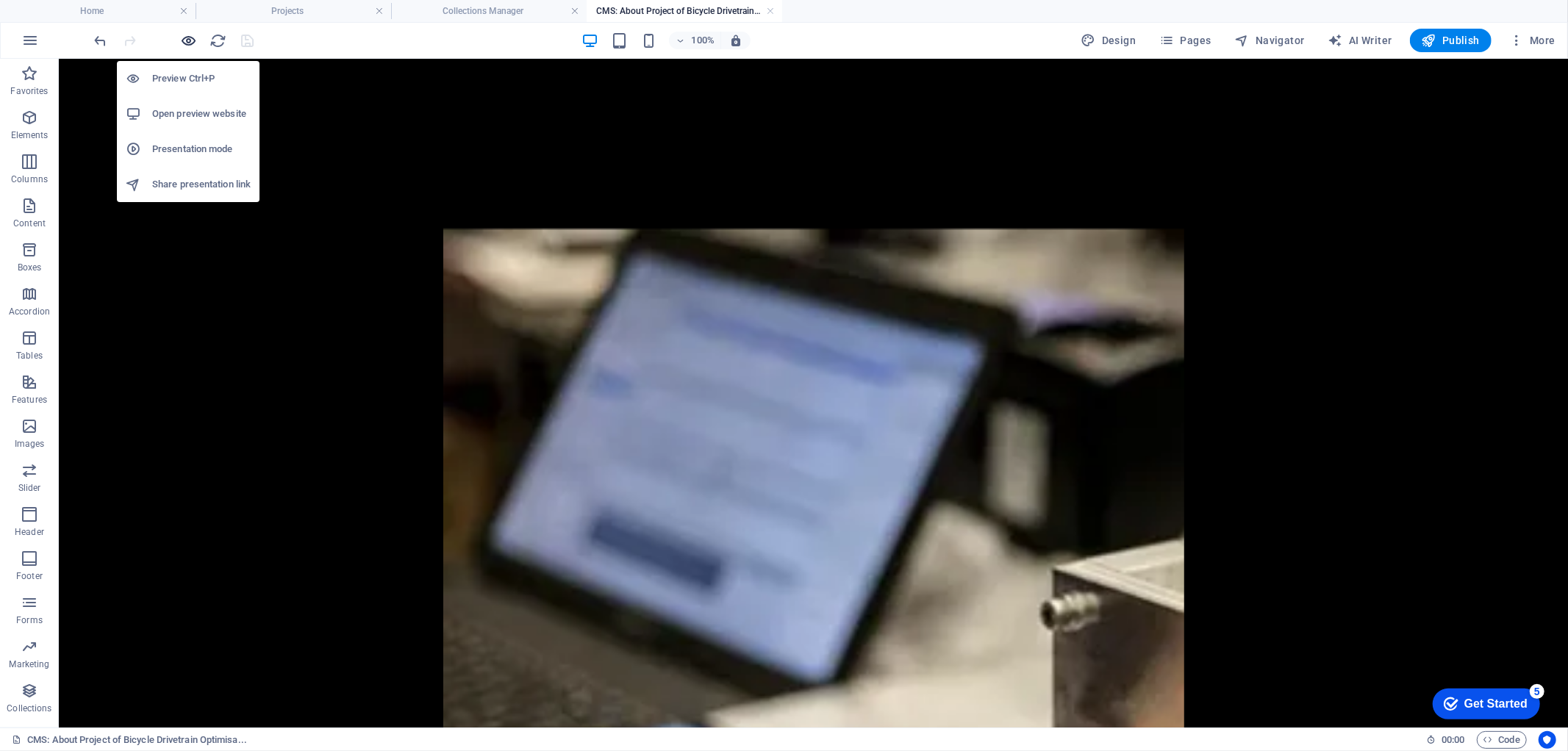
click at [182, 37] on icon "button" at bounding box center [188, 40] width 17 height 17
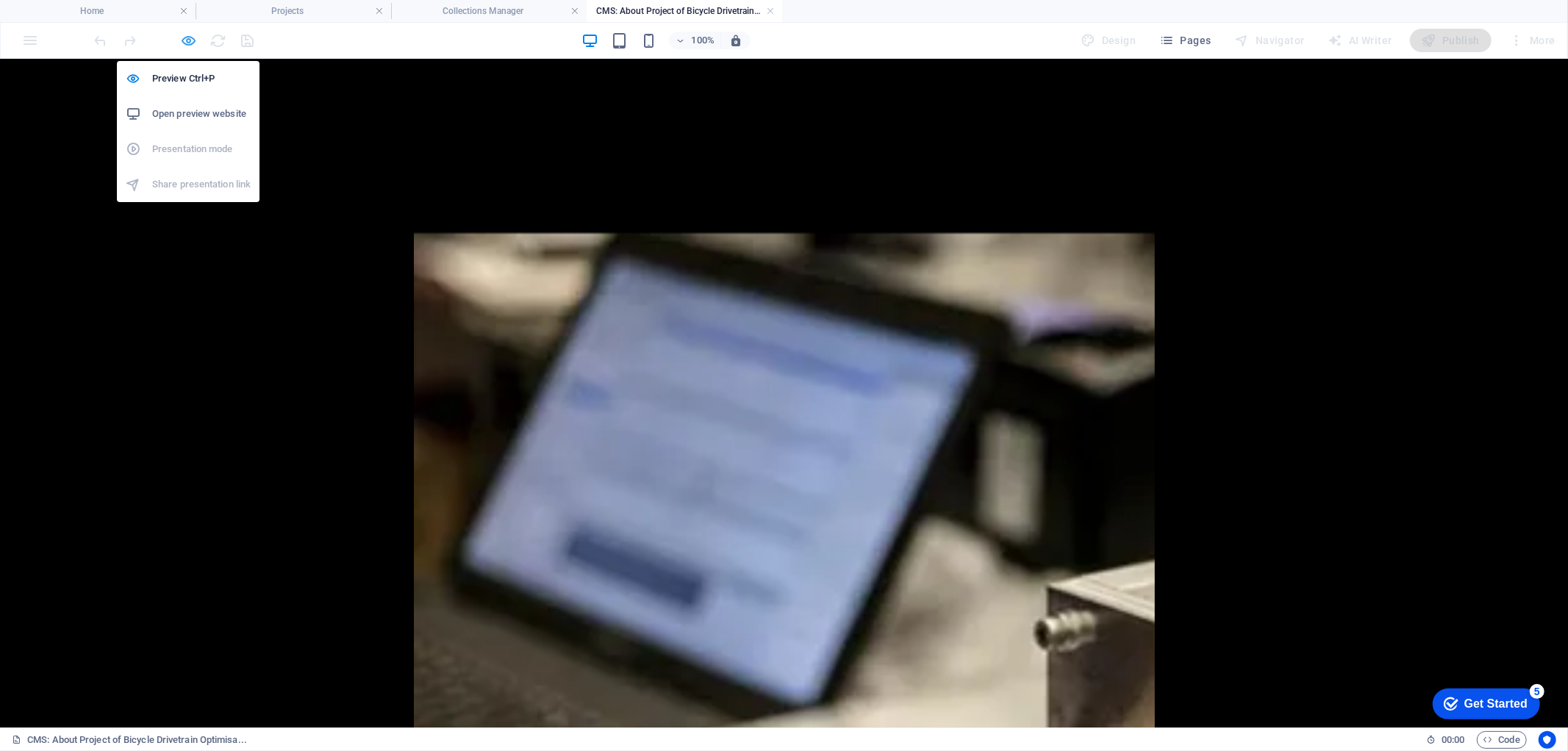
click at [192, 39] on icon "button" at bounding box center [188, 40] width 17 height 17
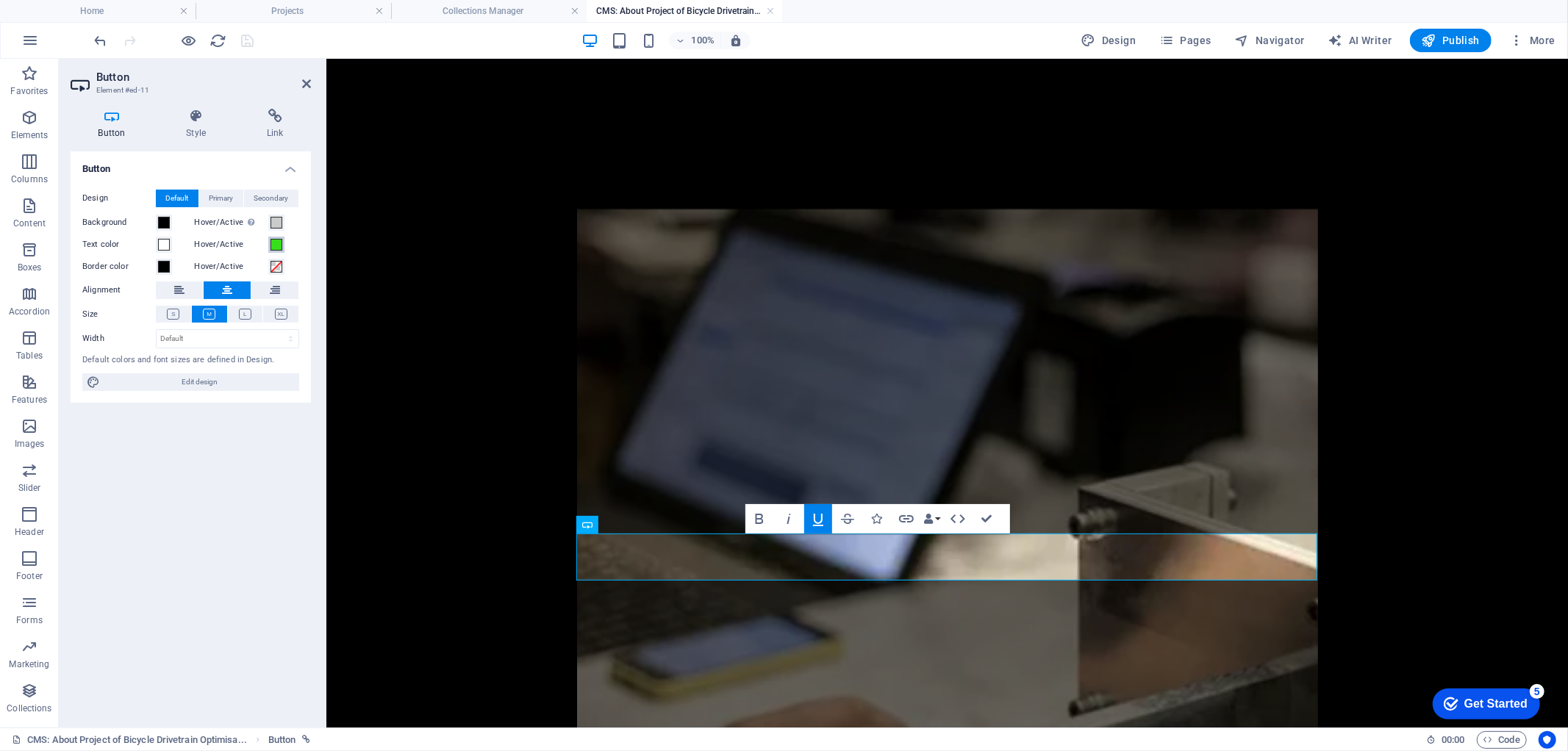
click at [275, 245] on span at bounding box center [277, 245] width 12 height 12
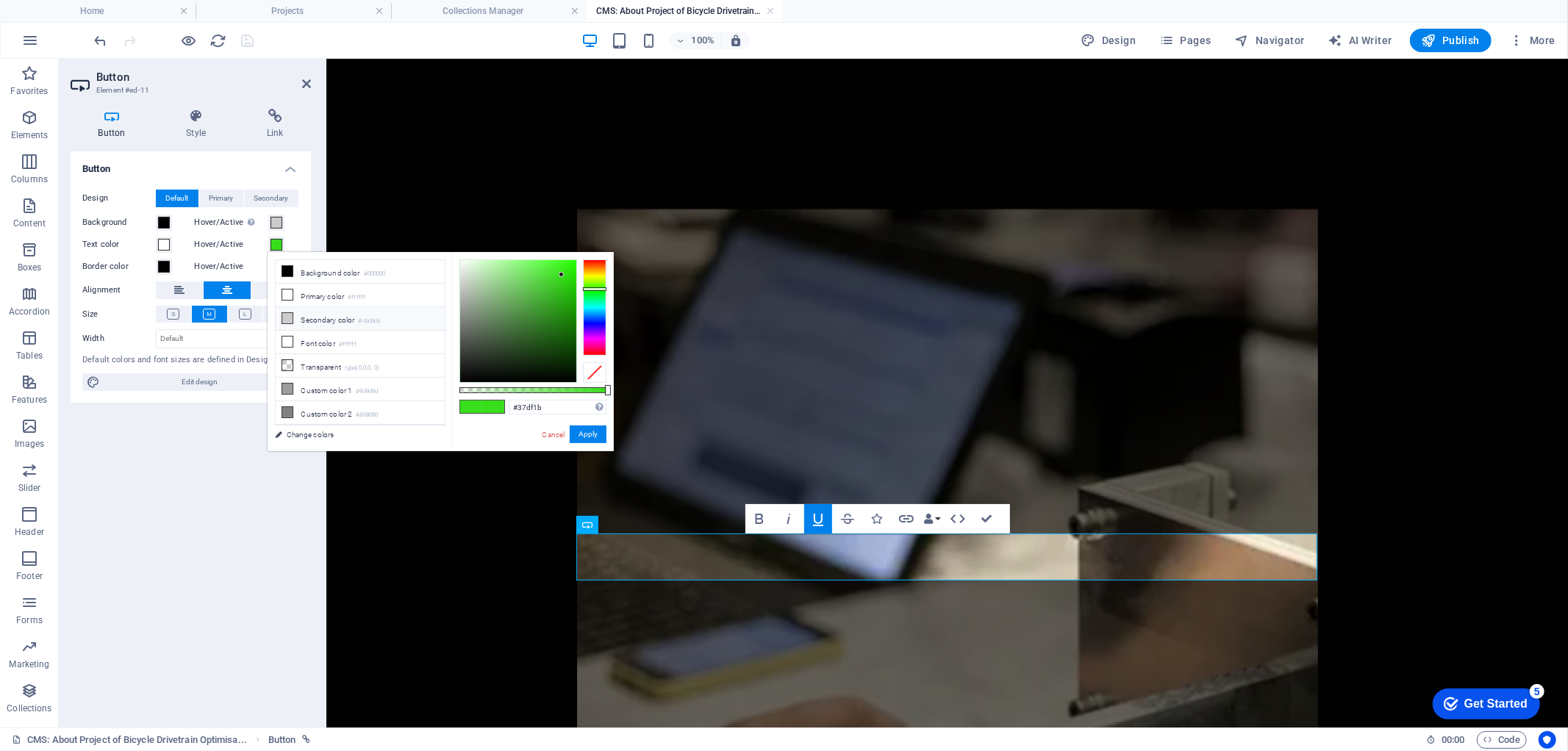
click at [309, 320] on li "Secondary color #cbcbcb" at bounding box center [360, 319] width 169 height 23
type input "#cbcbcb"
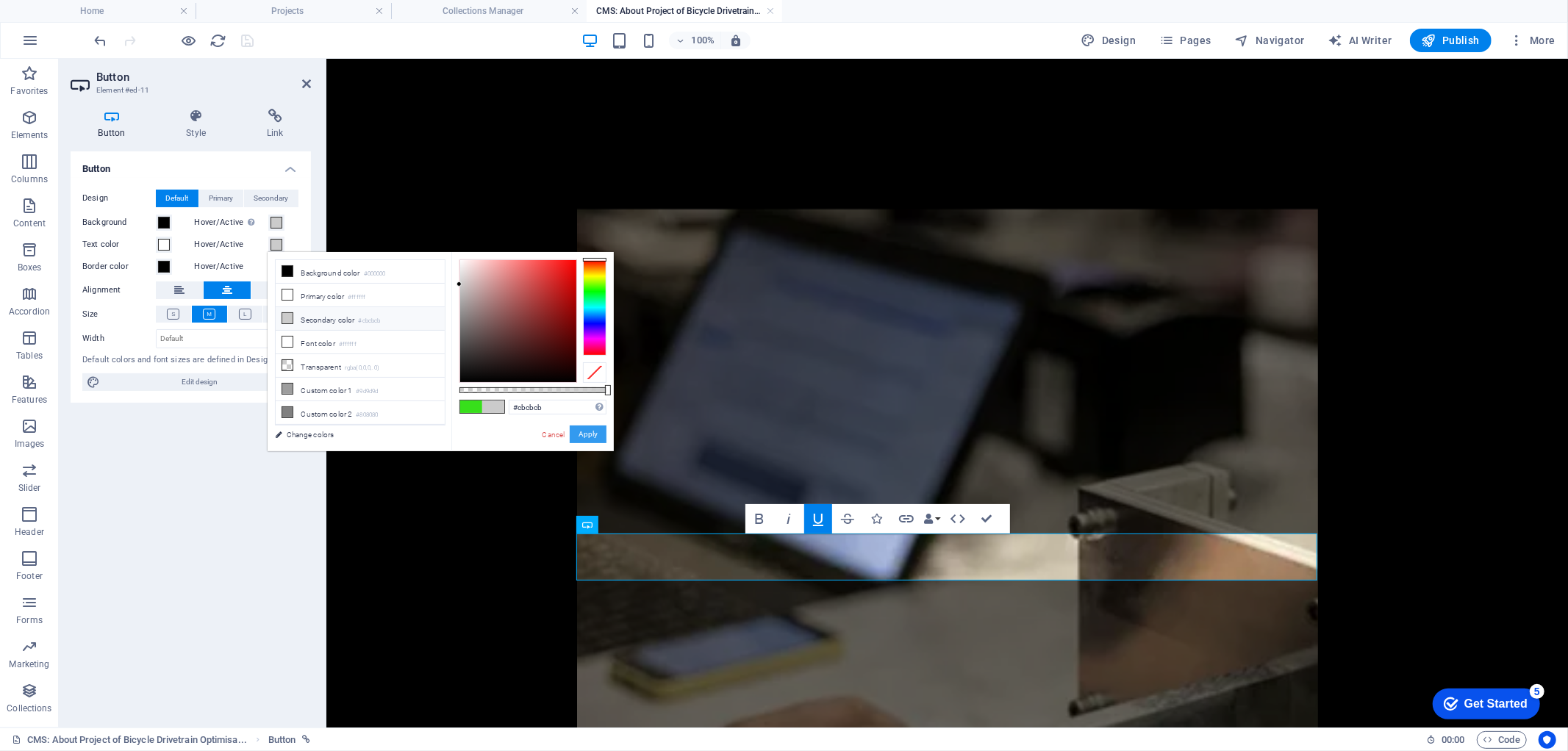
click at [600, 437] on button "Apply" at bounding box center [589, 434] width 37 height 17
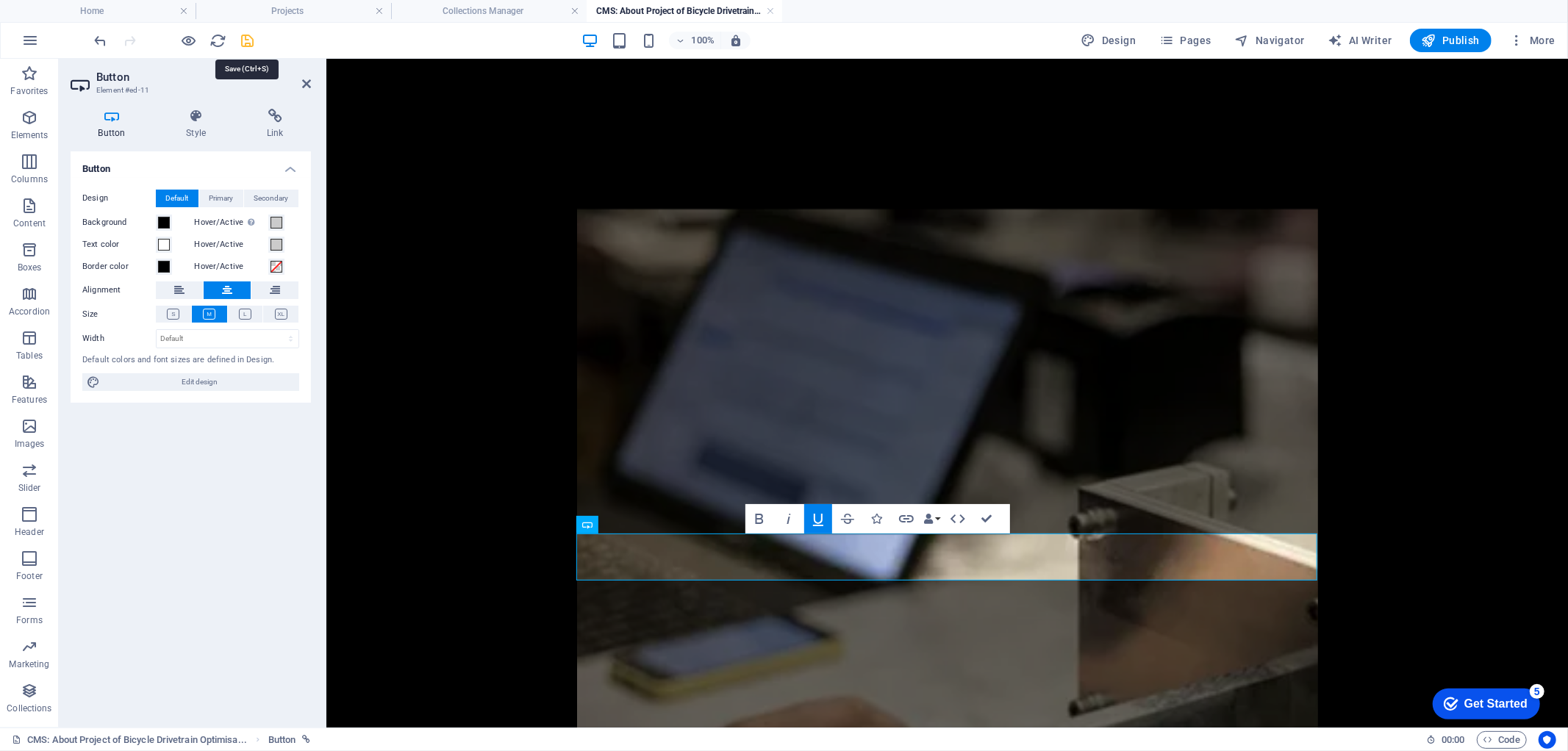
click at [249, 40] on icon "save" at bounding box center [248, 40] width 17 height 17
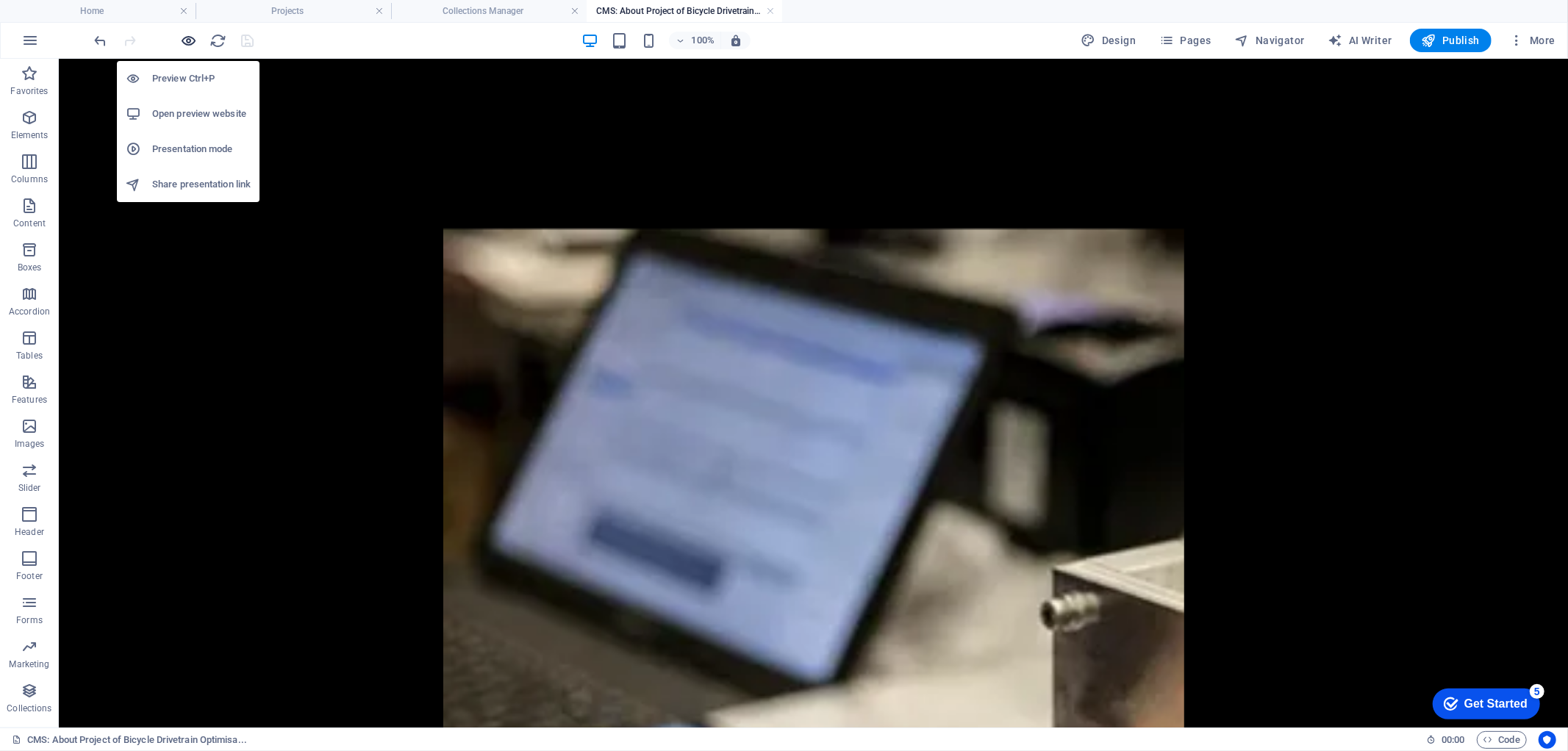
click at [187, 39] on icon "button" at bounding box center [188, 40] width 17 height 17
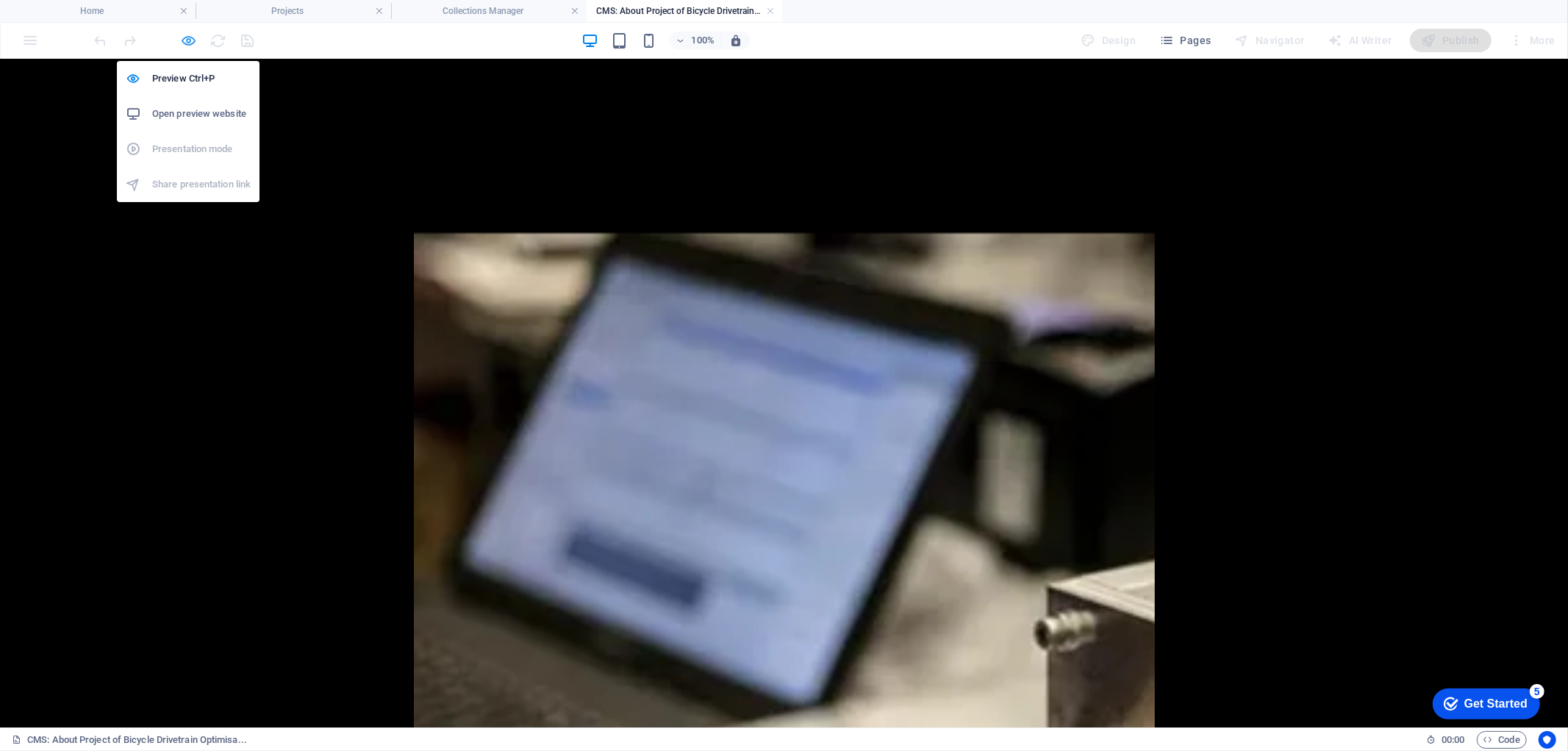
click at [188, 37] on icon "button" at bounding box center [188, 40] width 17 height 17
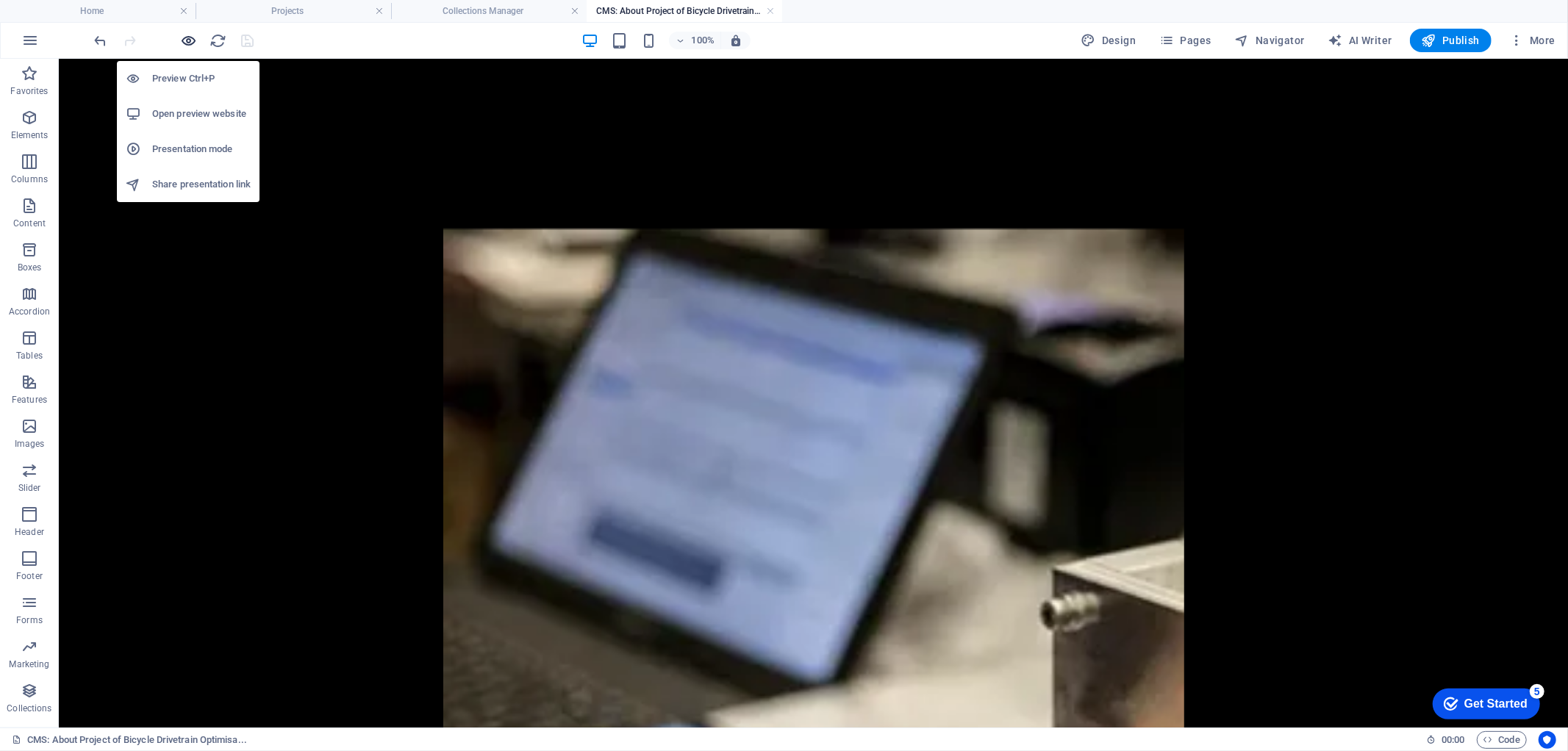
click at [182, 34] on icon "button" at bounding box center [188, 40] width 17 height 17
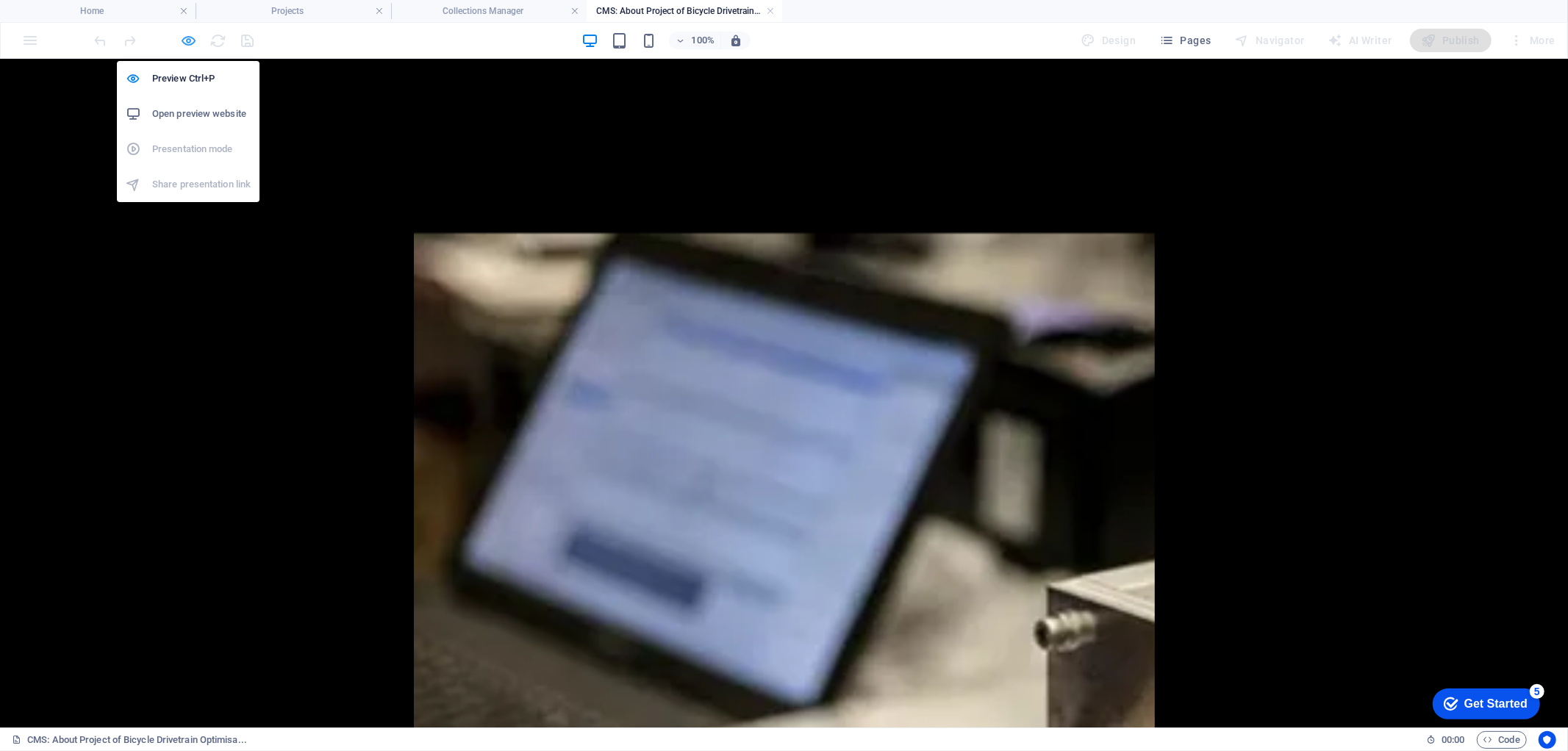
click at [187, 39] on icon "button" at bounding box center [188, 40] width 17 height 17
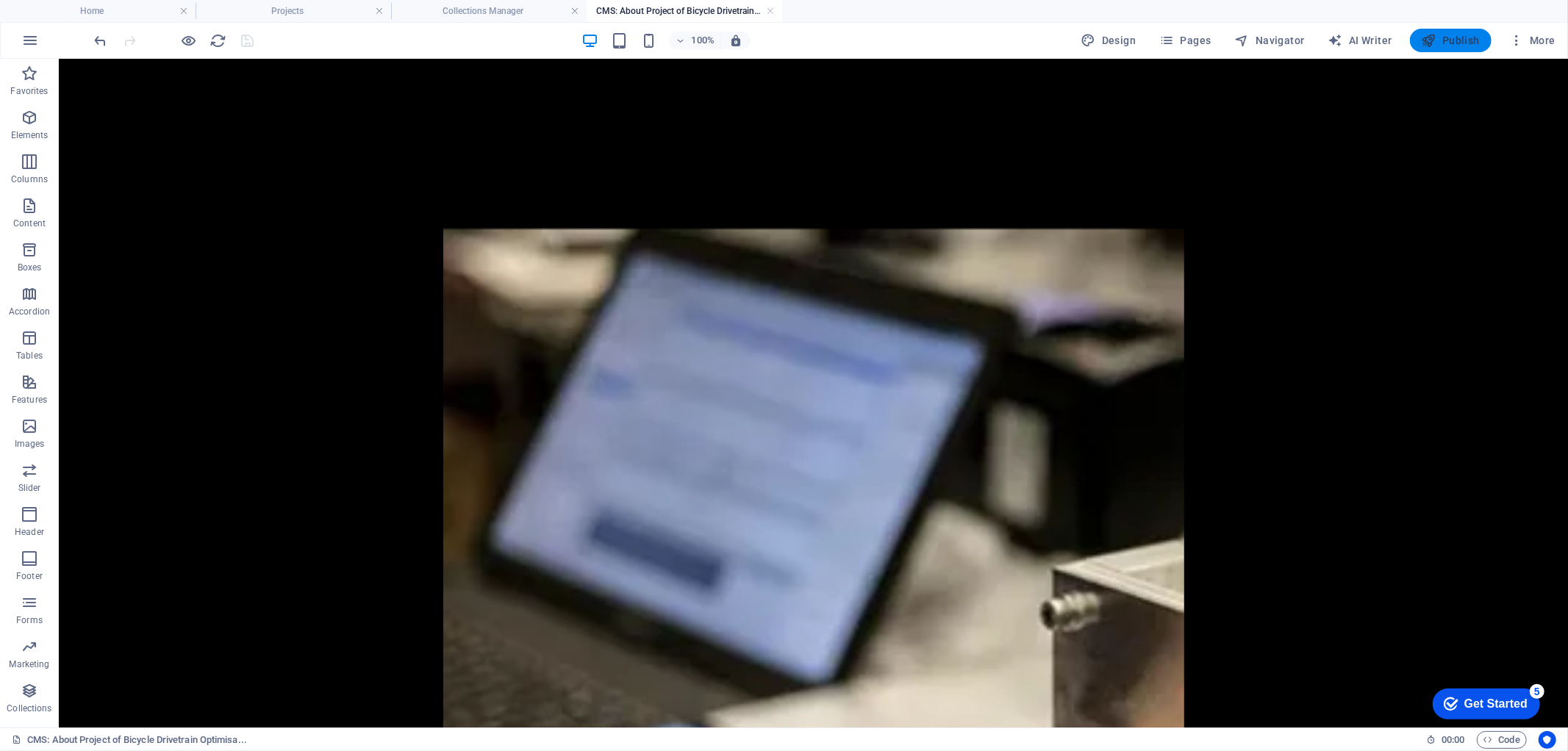
click at [1439, 35] on span "Publish" at bounding box center [1451, 40] width 58 height 15
click at [96, 5] on h4 "Home" at bounding box center [97, 11] width 195 height 17
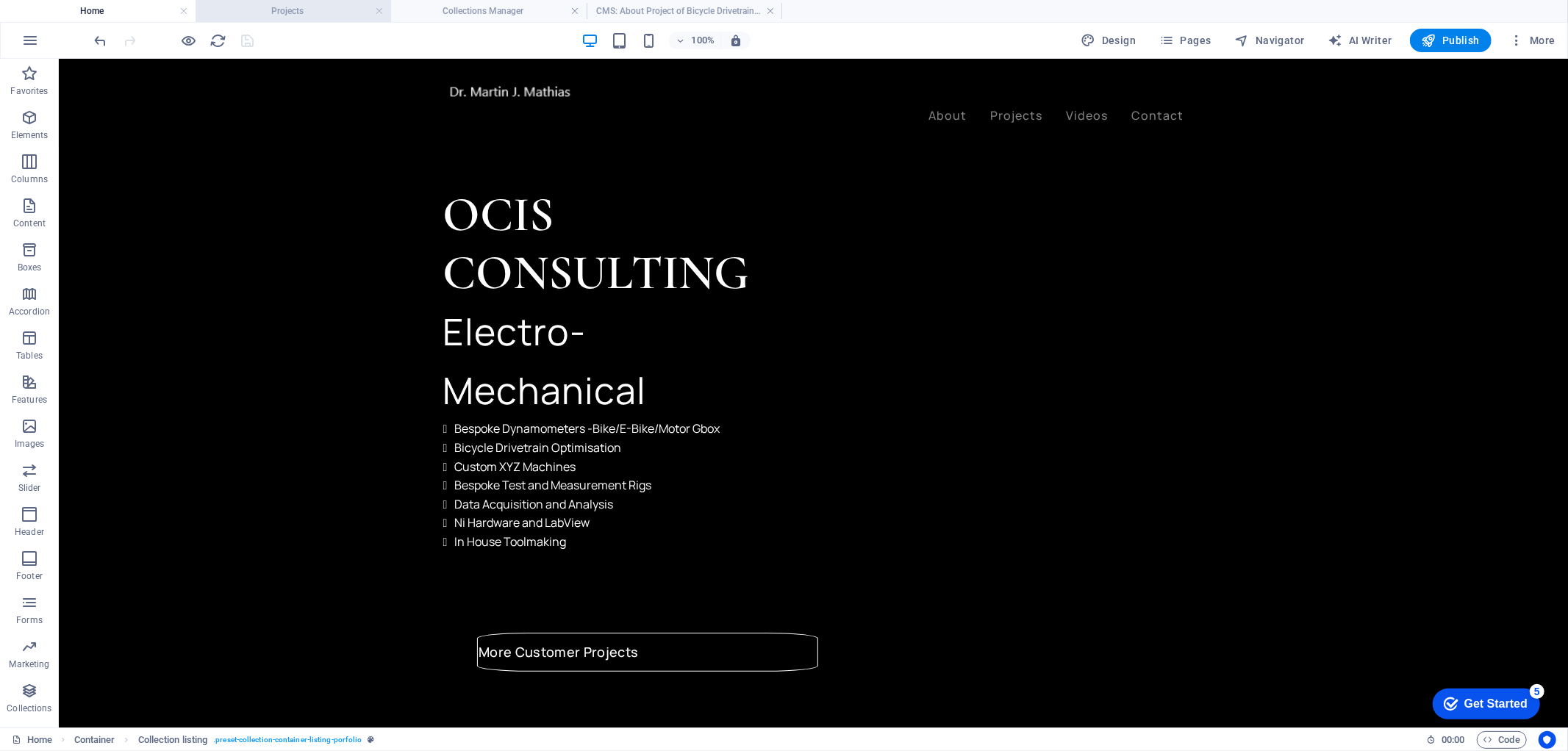
click at [290, 11] on h4 "Projects" at bounding box center [292, 11] width 195 height 17
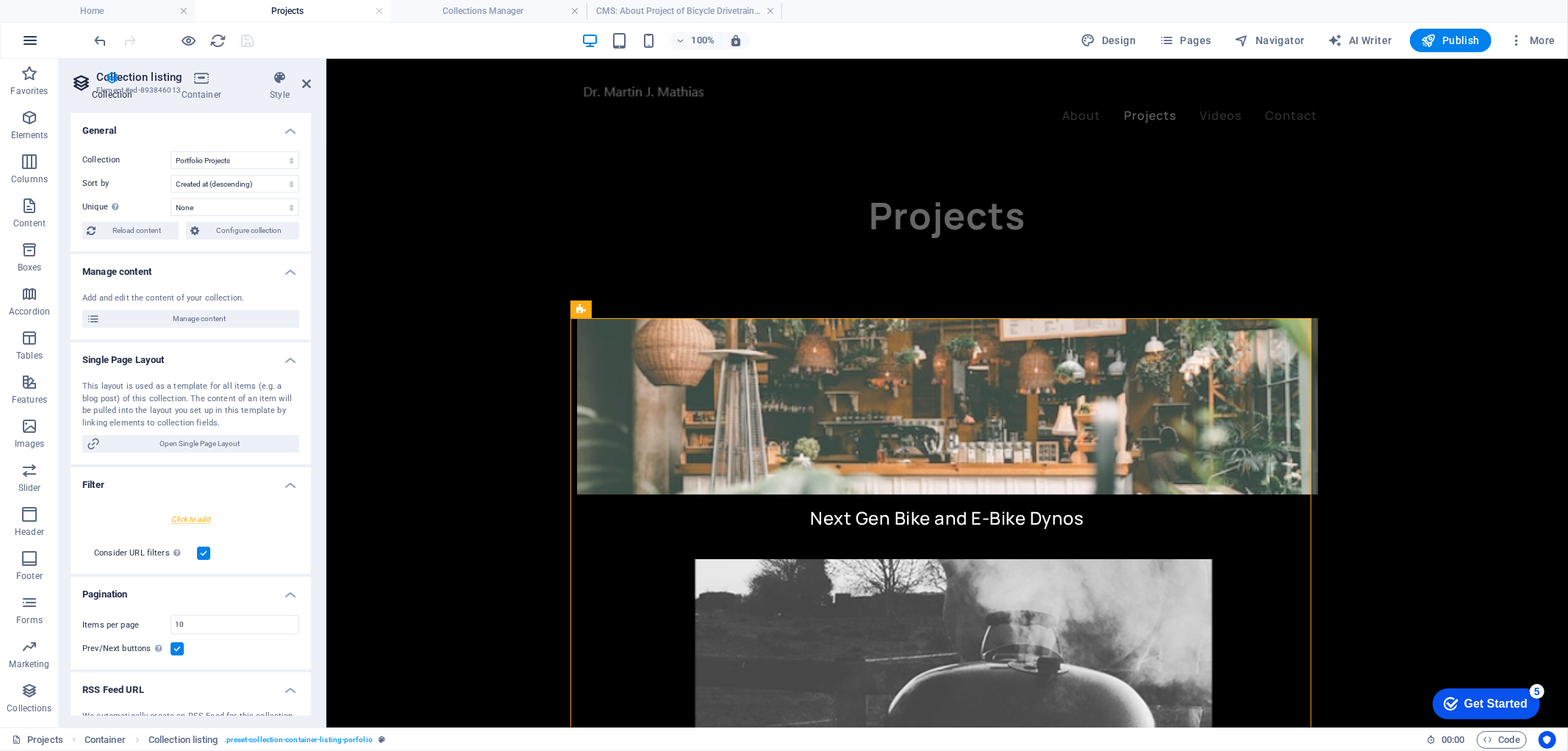
click at [23, 48] on icon "button" at bounding box center [30, 41] width 17 height 17
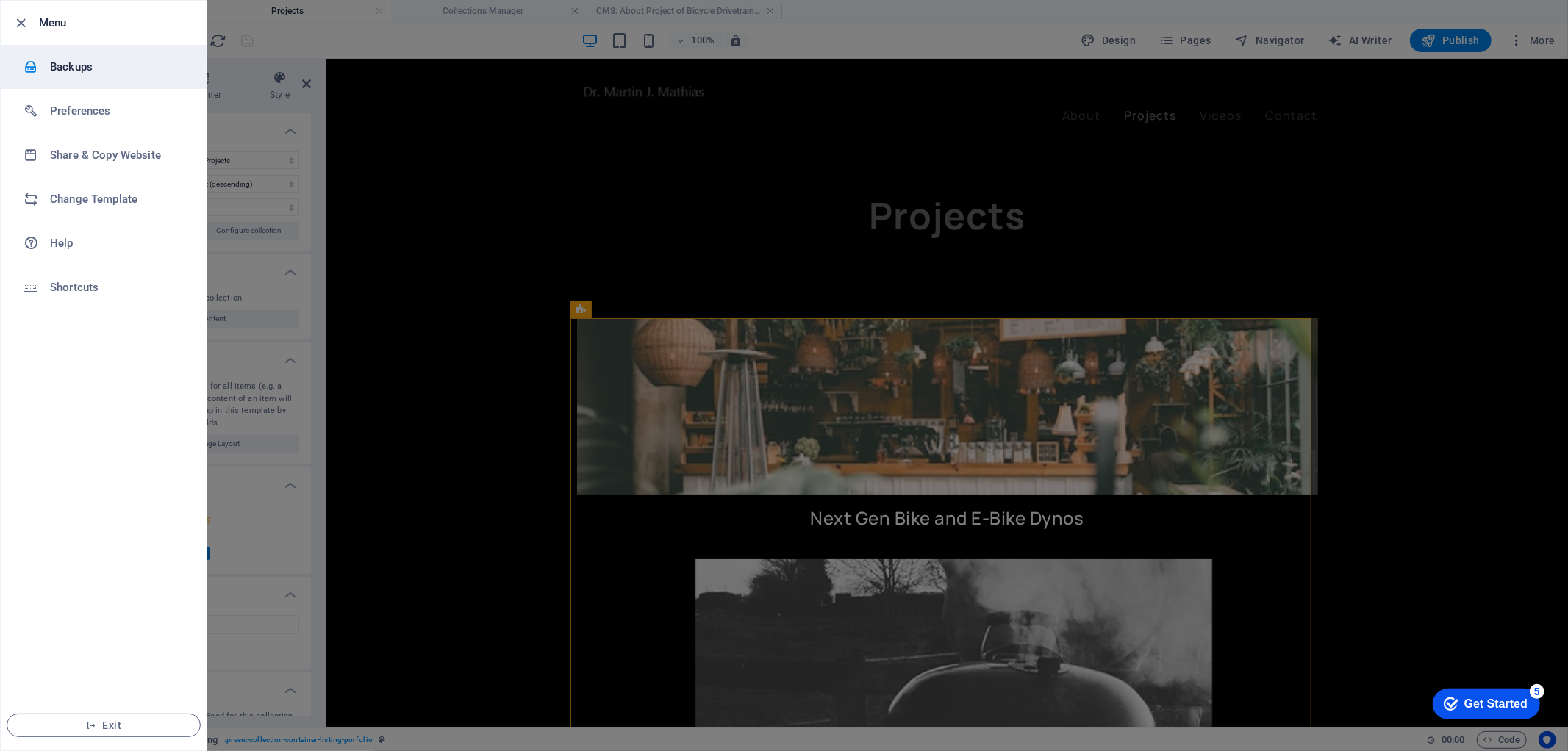
click at [47, 63] on div at bounding box center [36, 66] width 26 height 15
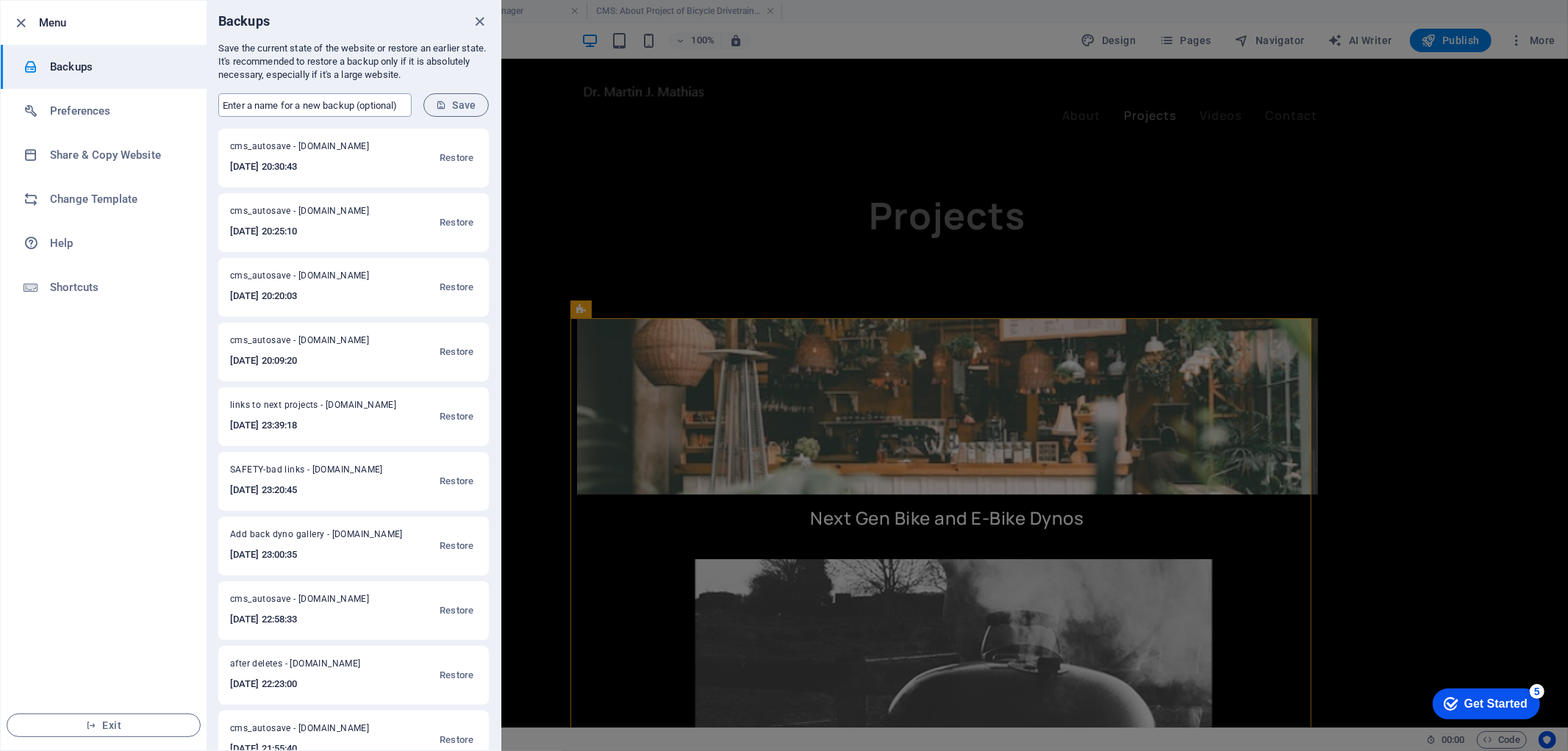
click at [331, 99] on input "text" at bounding box center [315, 105] width 193 height 23
type input "b"
type input "link buttons done"
click at [451, 114] on button "Save" at bounding box center [456, 105] width 65 height 23
click at [17, 19] on icon "button" at bounding box center [21, 22] width 17 height 17
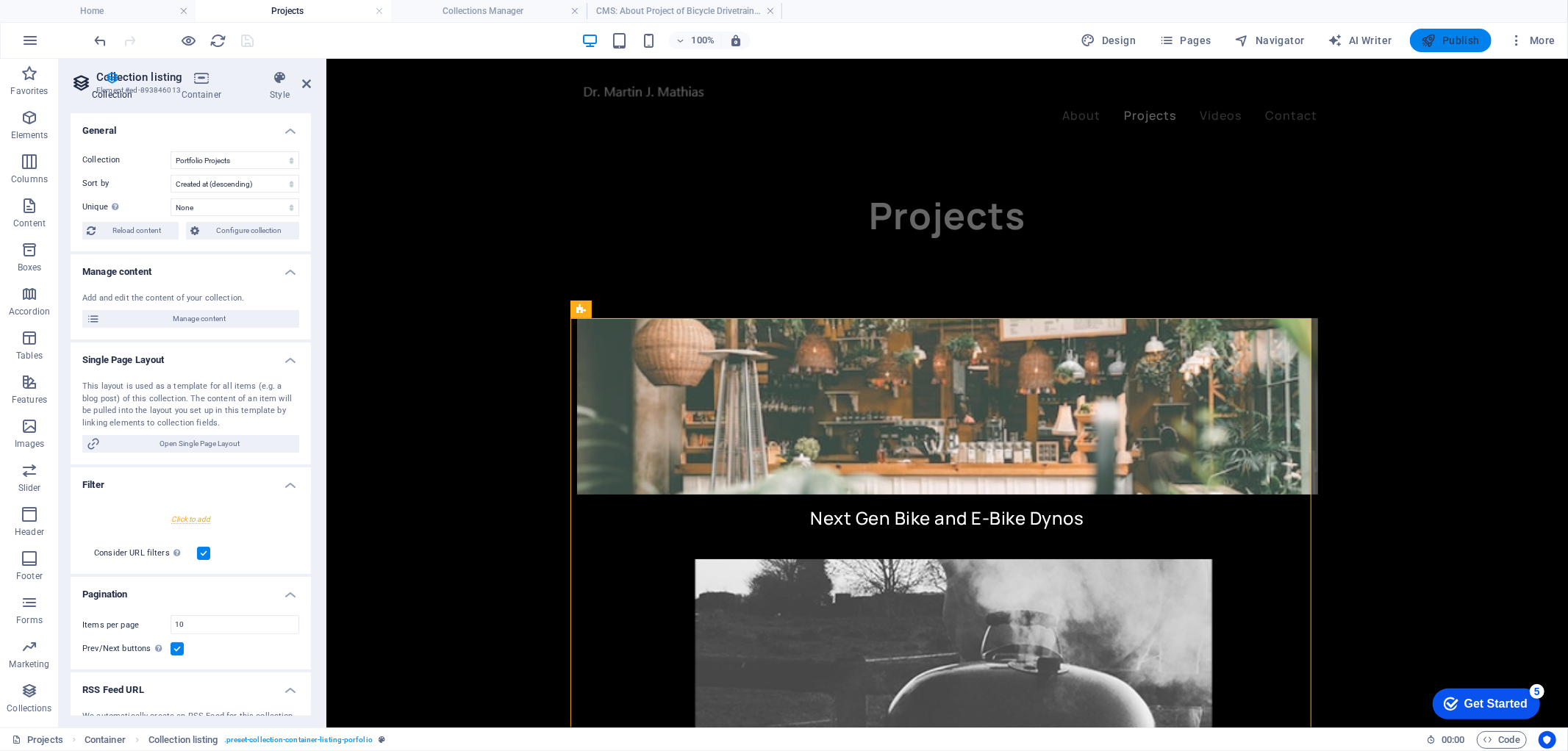
click at [1435, 31] on button "Publish" at bounding box center [1451, 41] width 82 height 23
select select "createdAt_DESC"
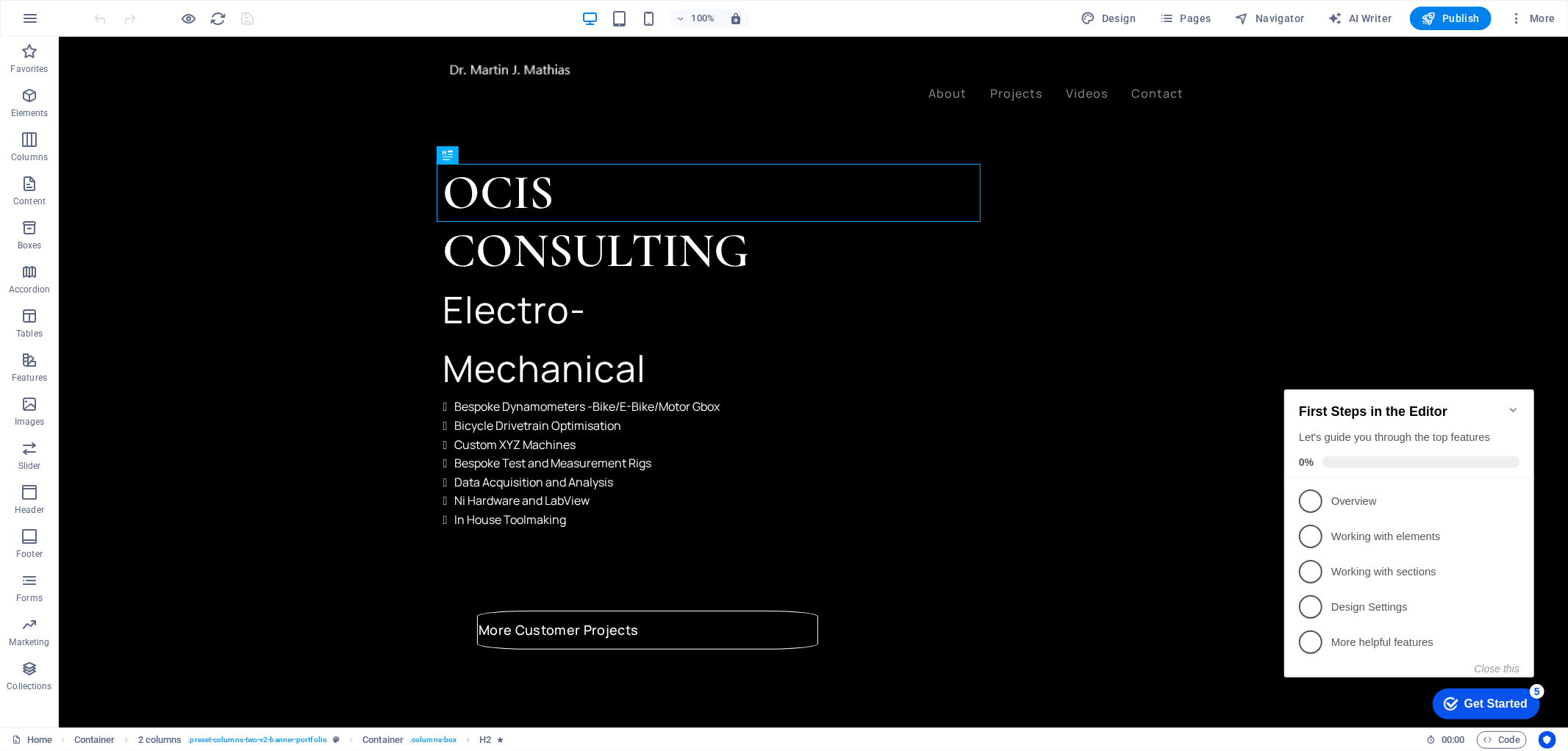
click at [1517, 403] on icon "Minimize checklist" at bounding box center [1513, 409] width 12 height 12
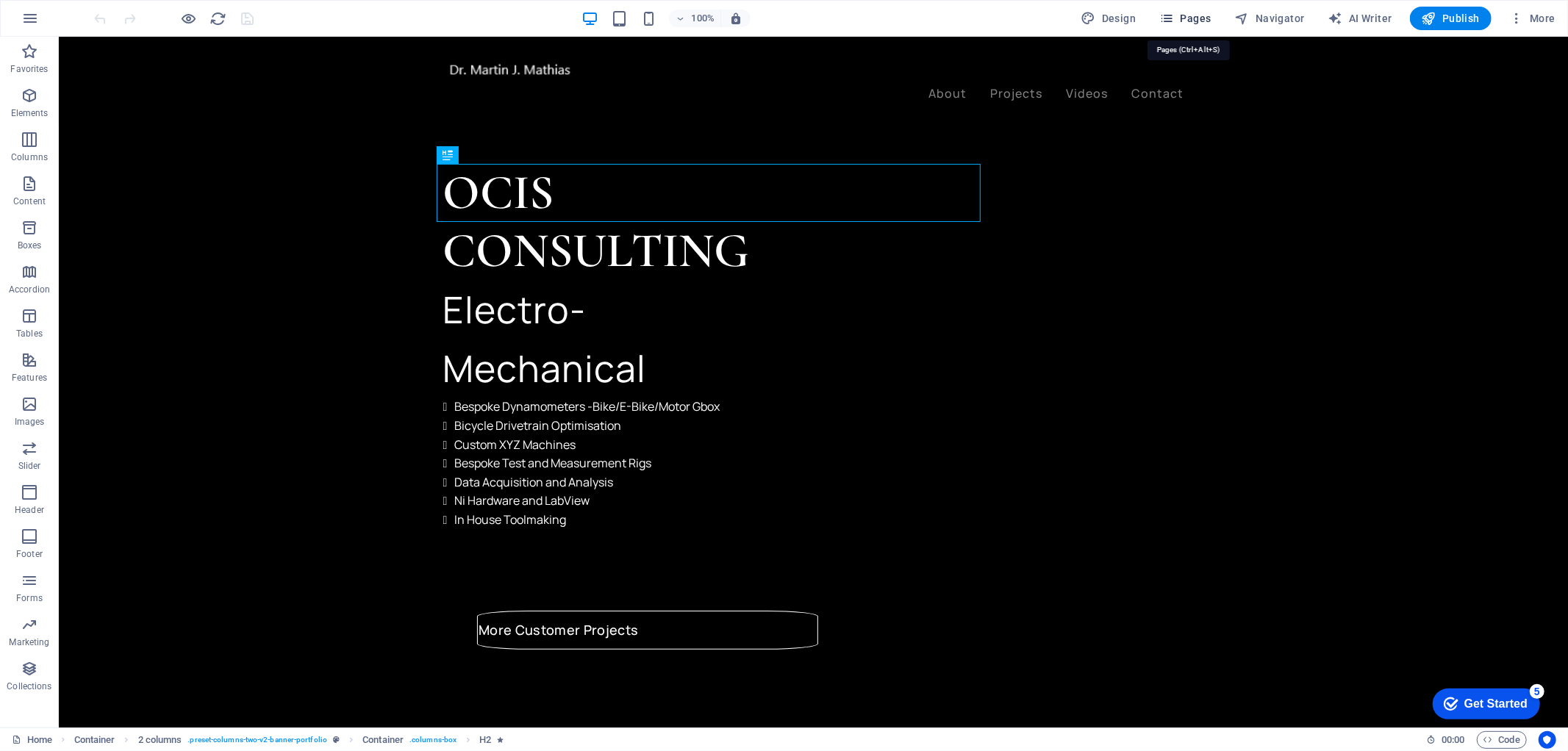
click at [1197, 18] on span "Pages" at bounding box center [1184, 17] width 51 height 15
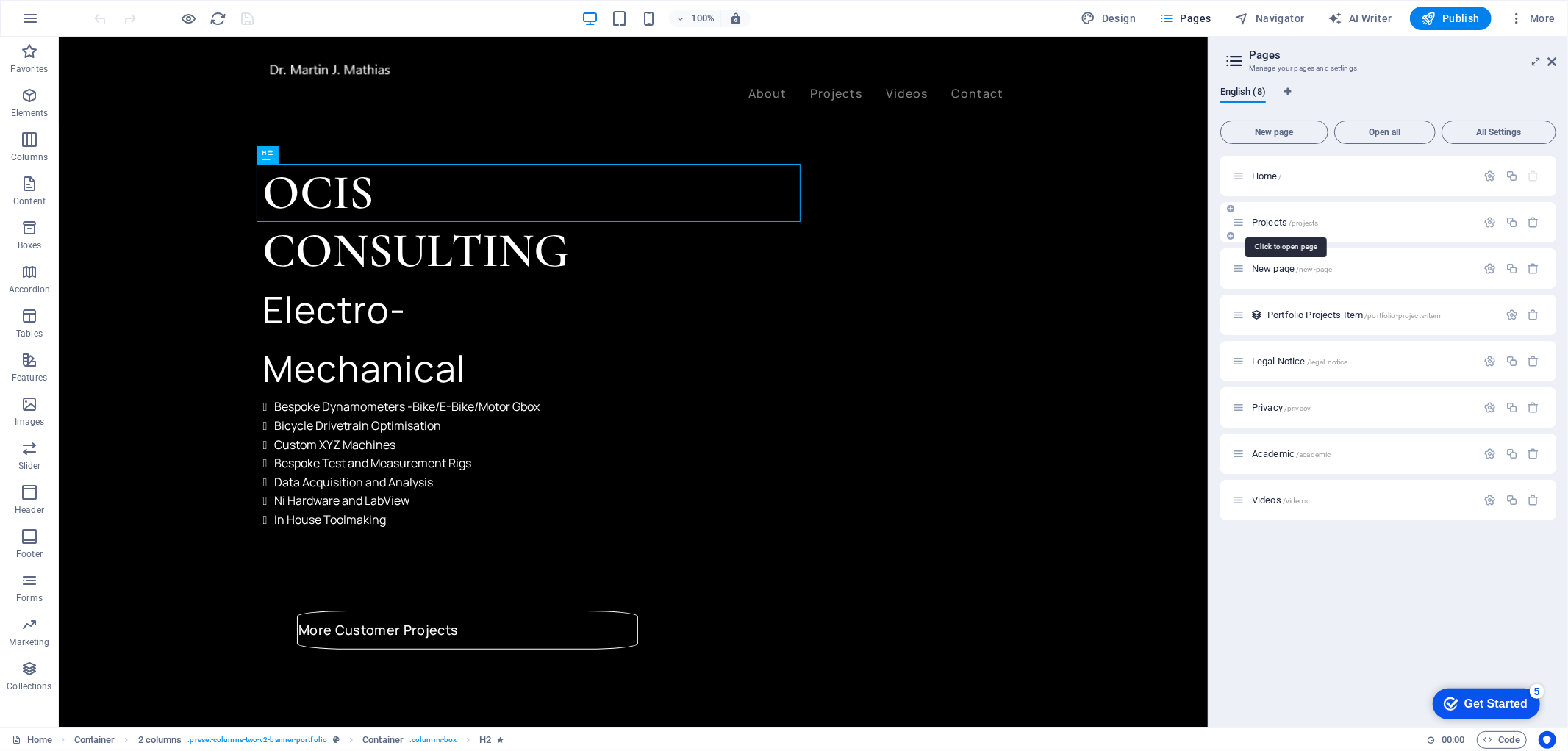
click at [1273, 224] on span "Projects /projects" at bounding box center [1285, 222] width 66 height 11
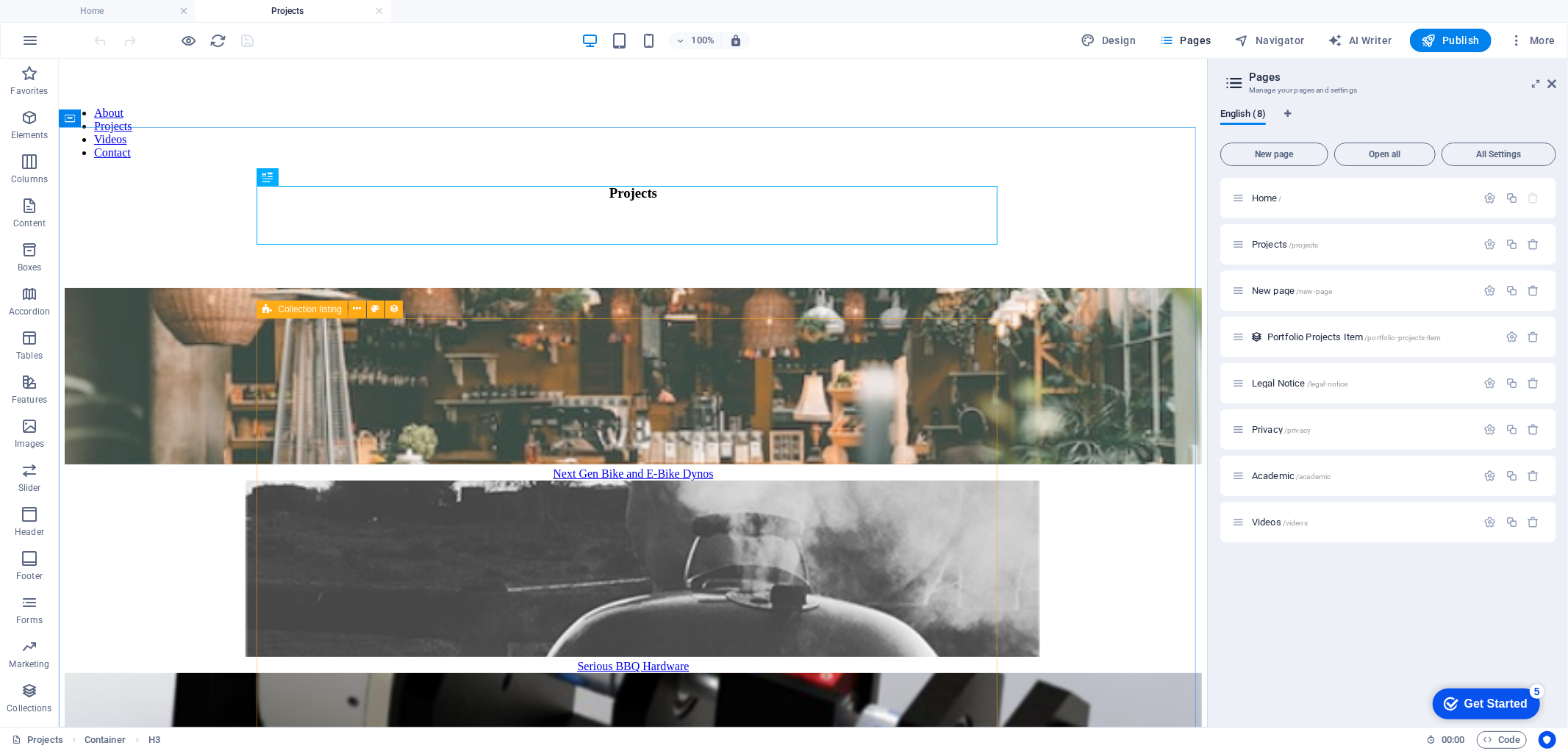
click at [269, 307] on icon at bounding box center [267, 310] width 10 height 17
select select "createdAt_DESC"
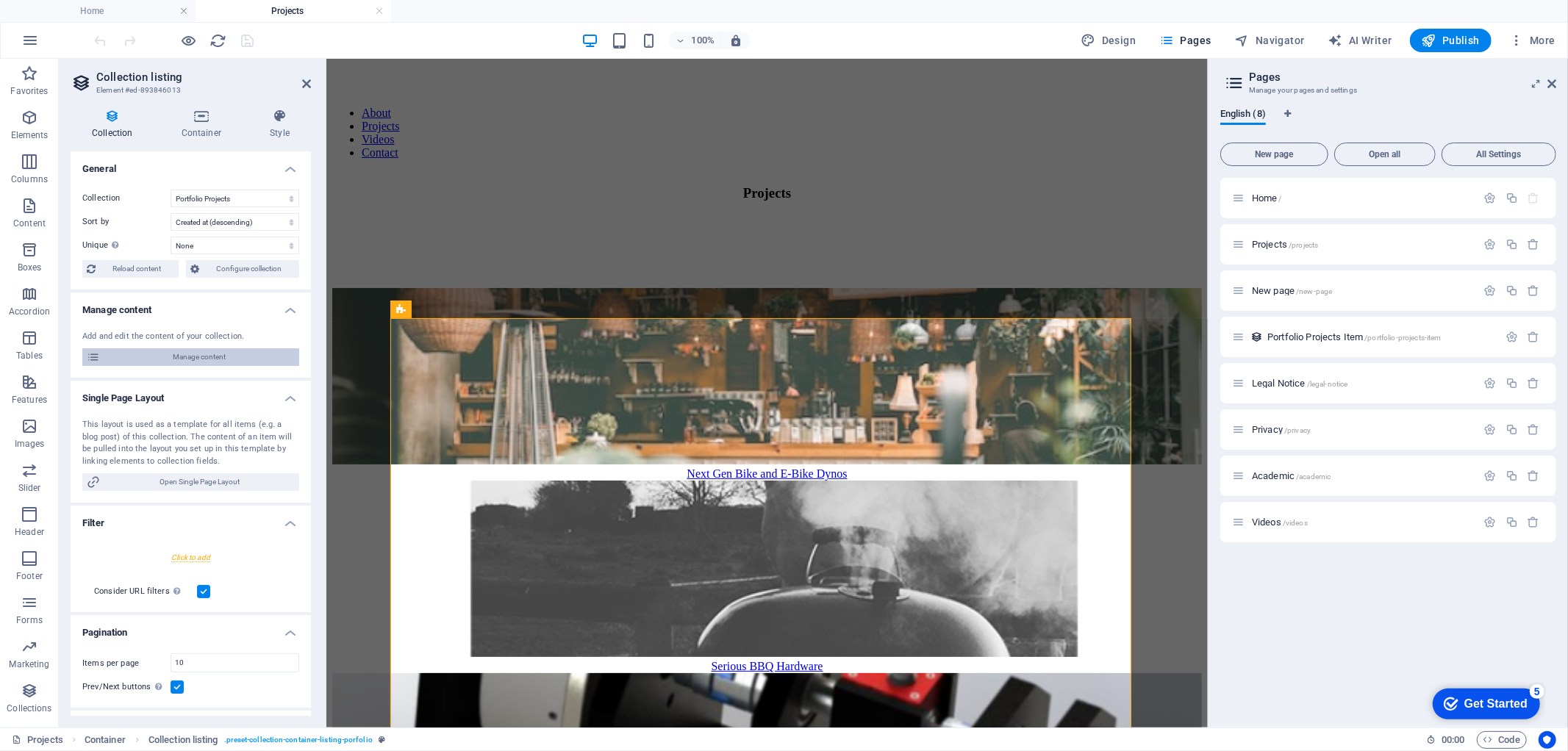
click at [187, 358] on span "Manage content" at bounding box center [199, 358] width 190 height 17
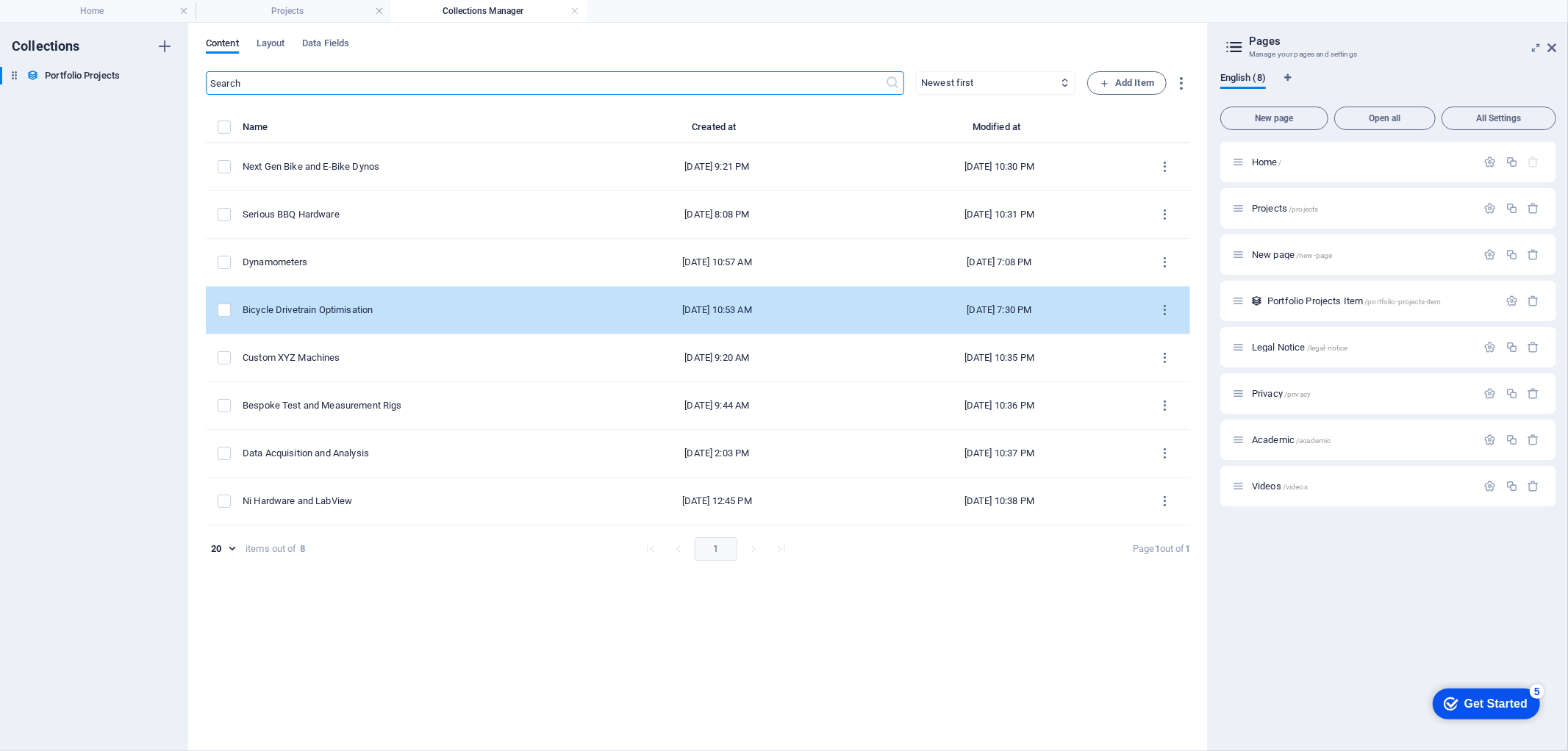
click at [456, 298] on td "Bicycle Drivetrain Optimisation" at bounding box center [409, 310] width 333 height 48
select select "Design & Manufacture"
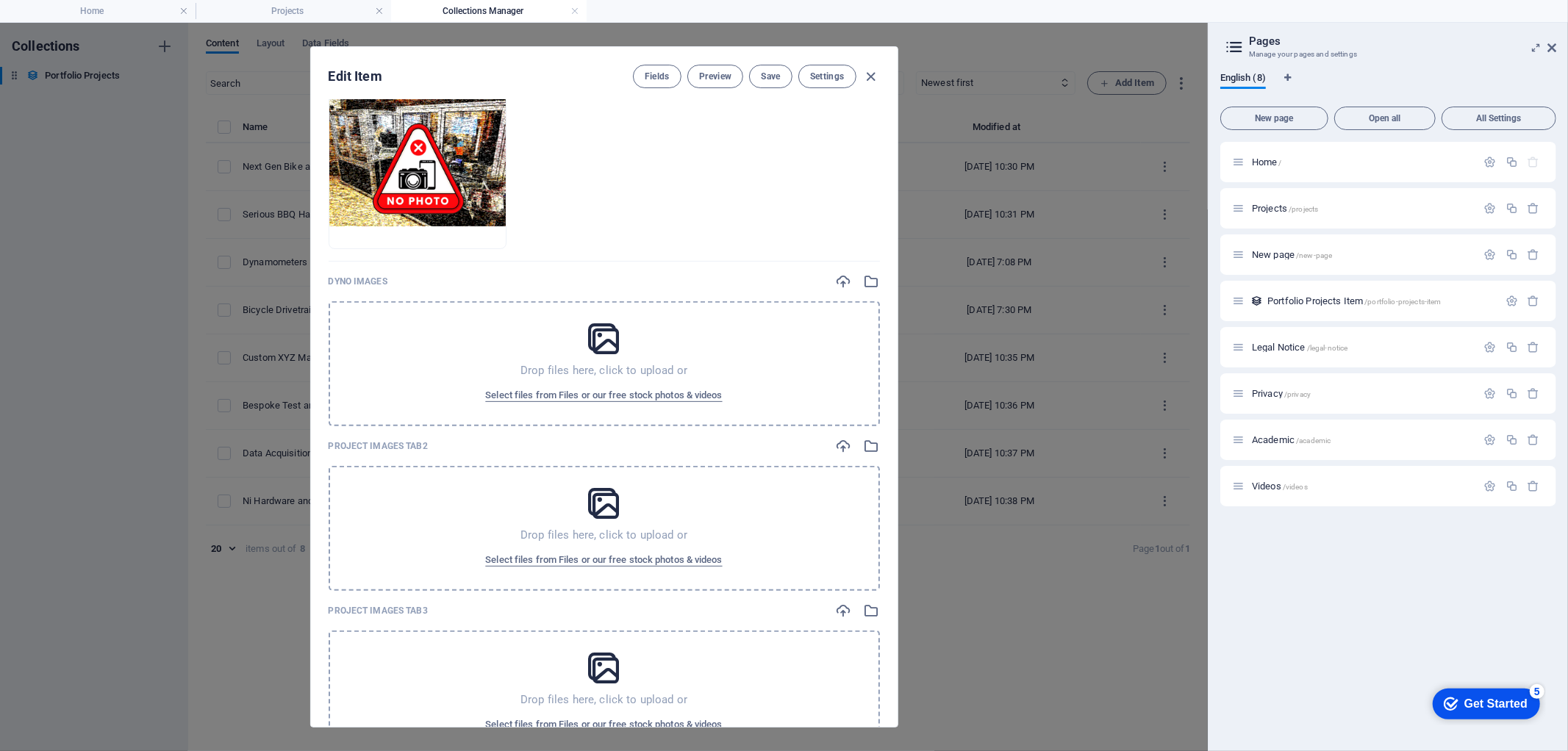
scroll to position [408, 0]
click at [655, 383] on button "Select files from Files or our free stock photos & videos" at bounding box center [603, 394] width 244 height 23
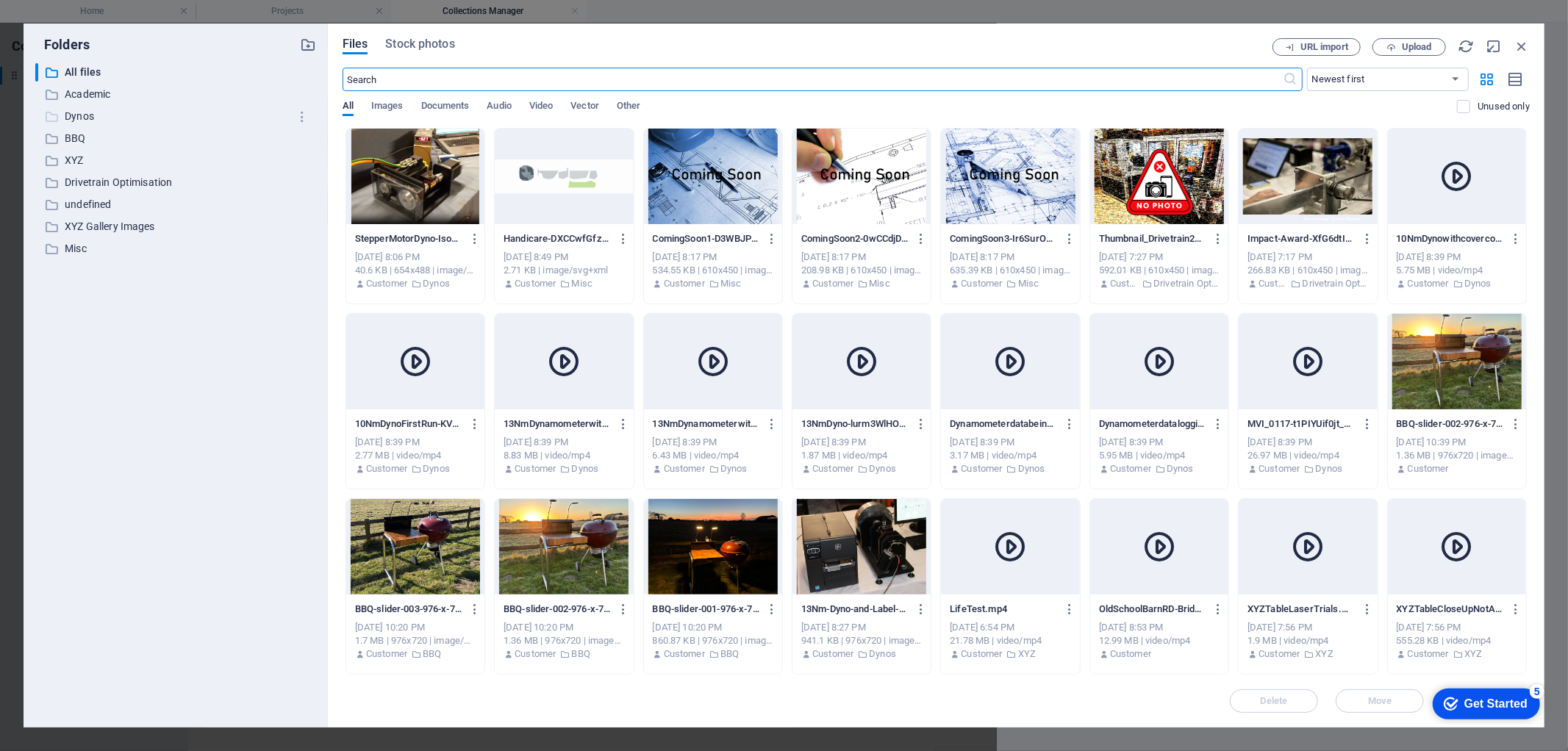
click at [89, 114] on p "Dynos" at bounding box center [177, 116] width 224 height 17
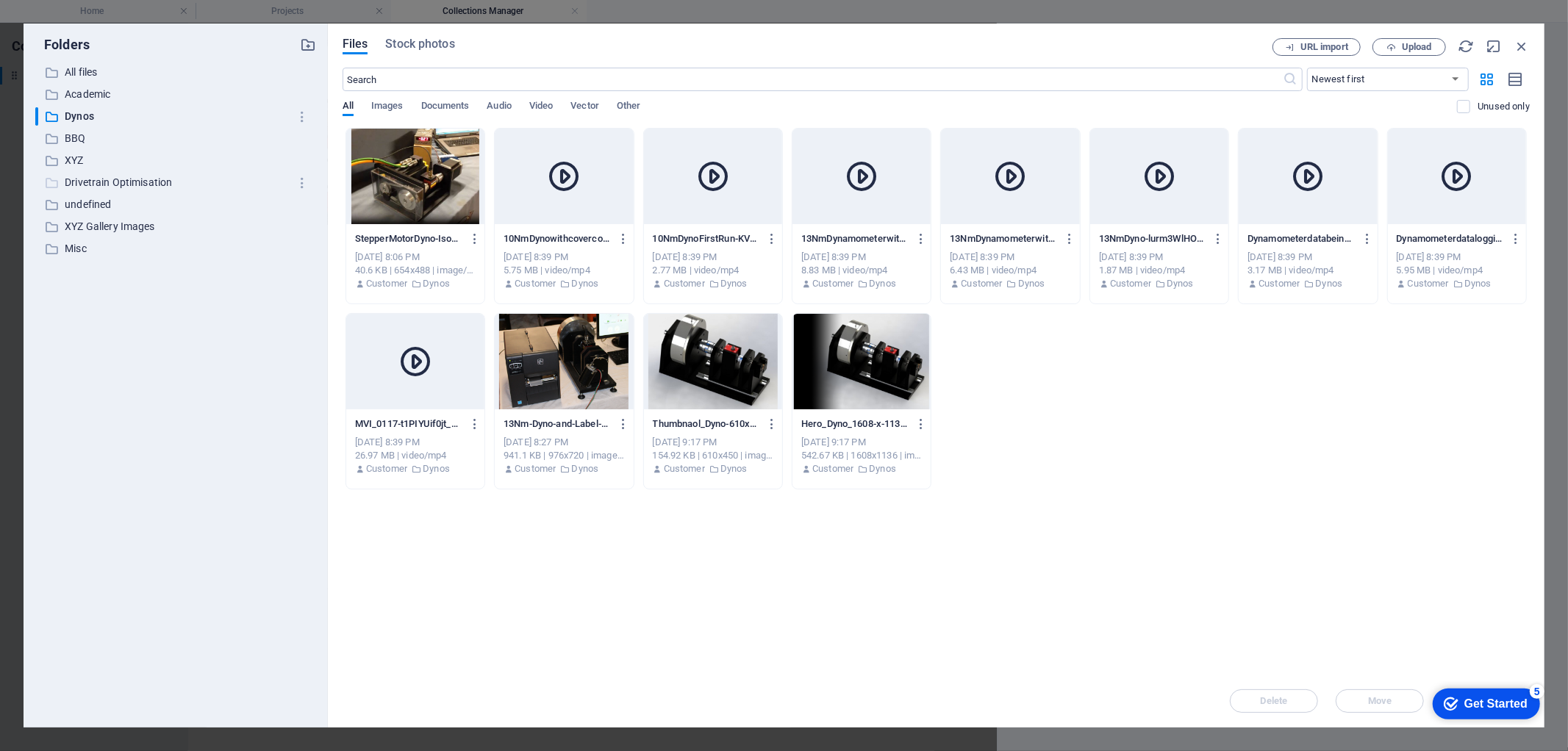
click at [101, 174] on p "Drivetrain Optimisation" at bounding box center [177, 182] width 224 height 17
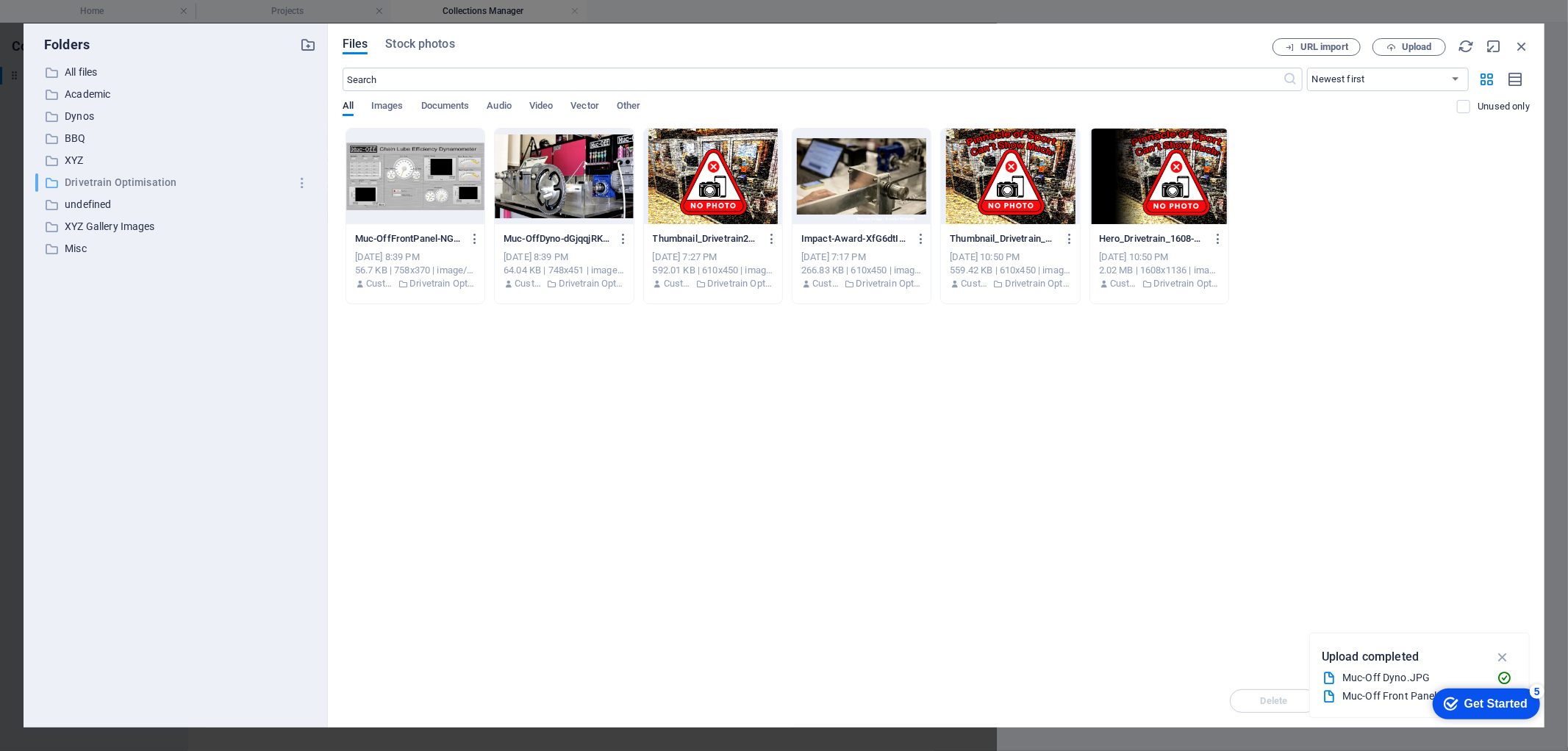
click at [129, 177] on p "Drivetrain Optimisation" at bounding box center [177, 182] width 224 height 17
click at [86, 117] on p "Dynos" at bounding box center [177, 116] width 224 height 17
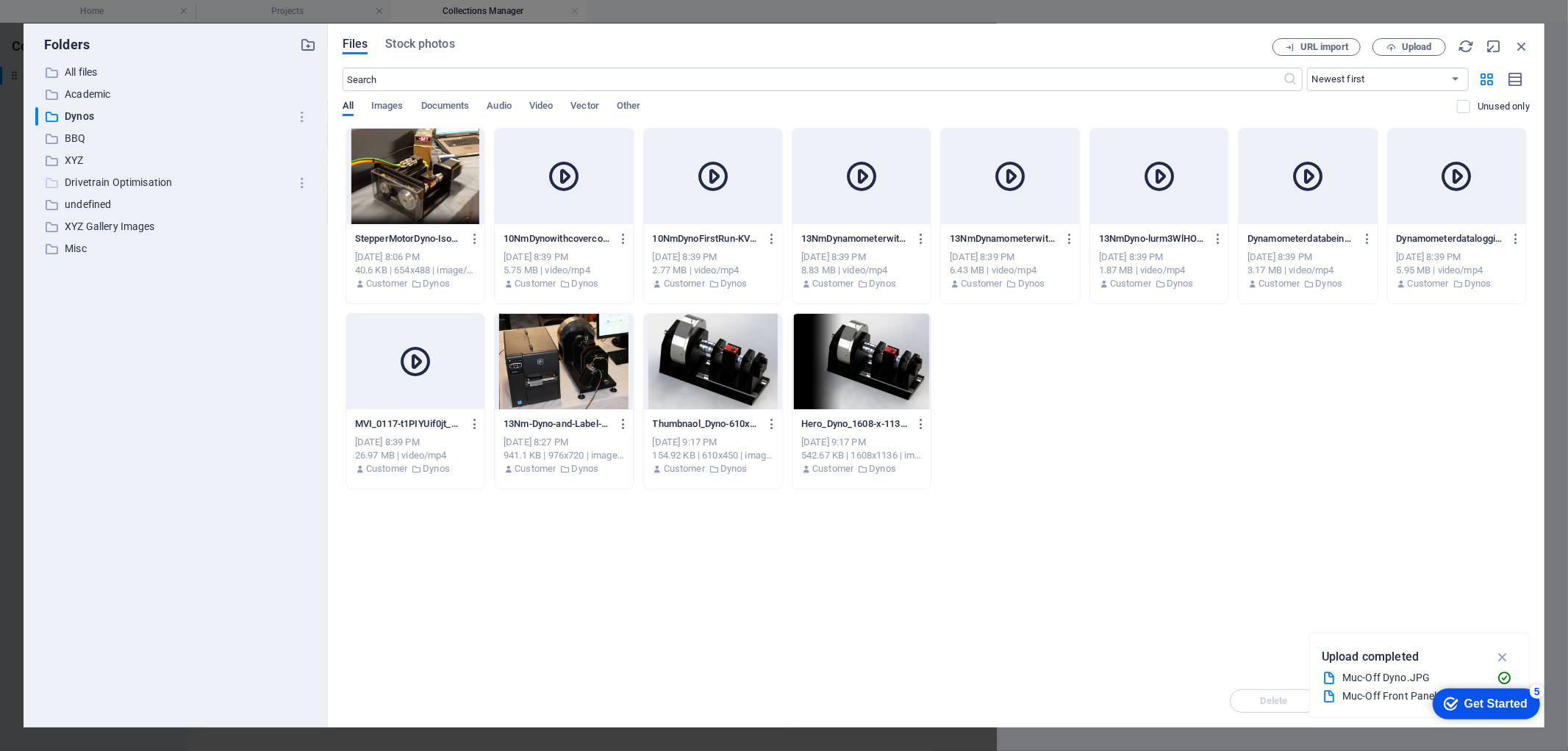
click at [82, 174] on p "Drivetrain Optimisation" at bounding box center [177, 182] width 224 height 17
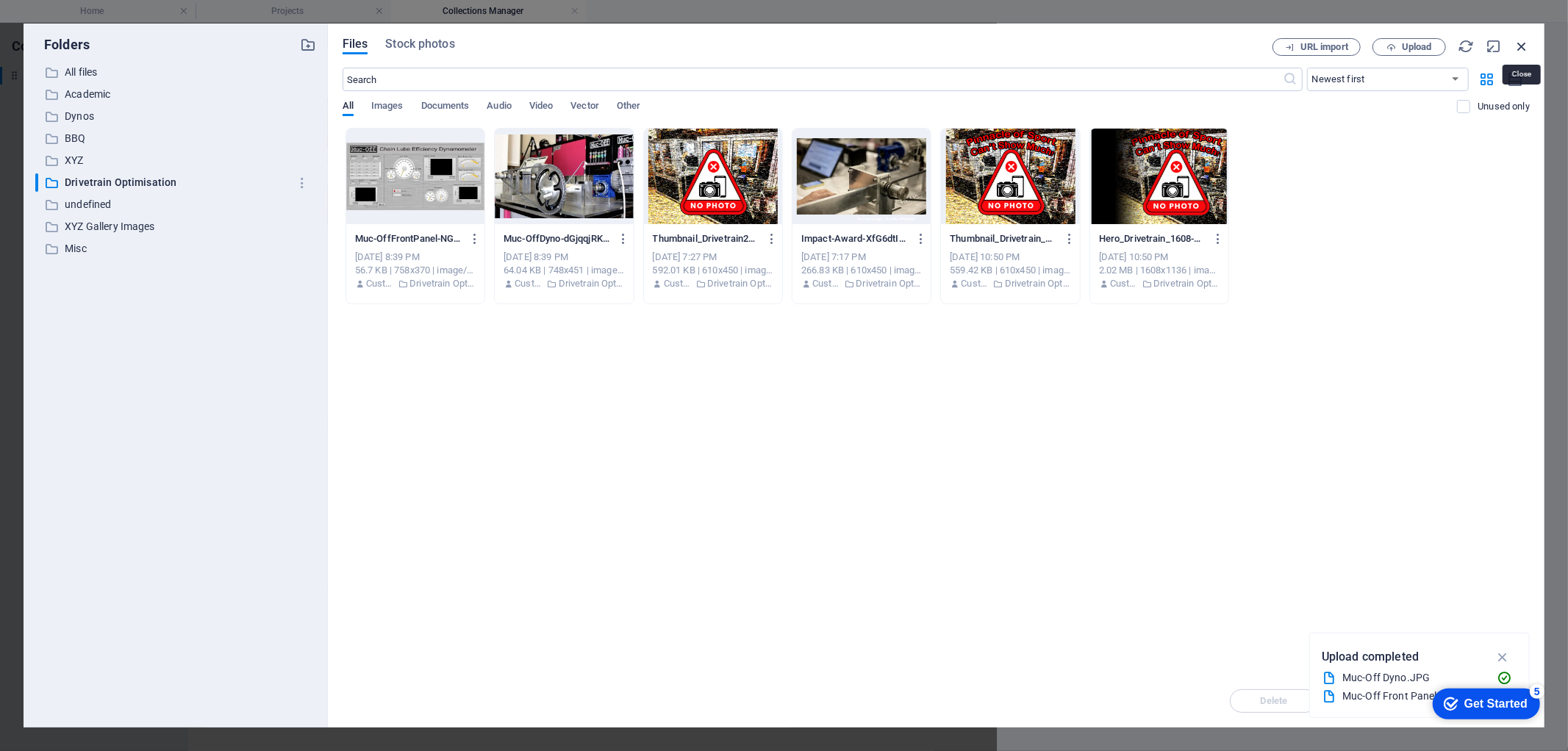
click at [1519, 42] on icon "button" at bounding box center [1521, 46] width 17 height 17
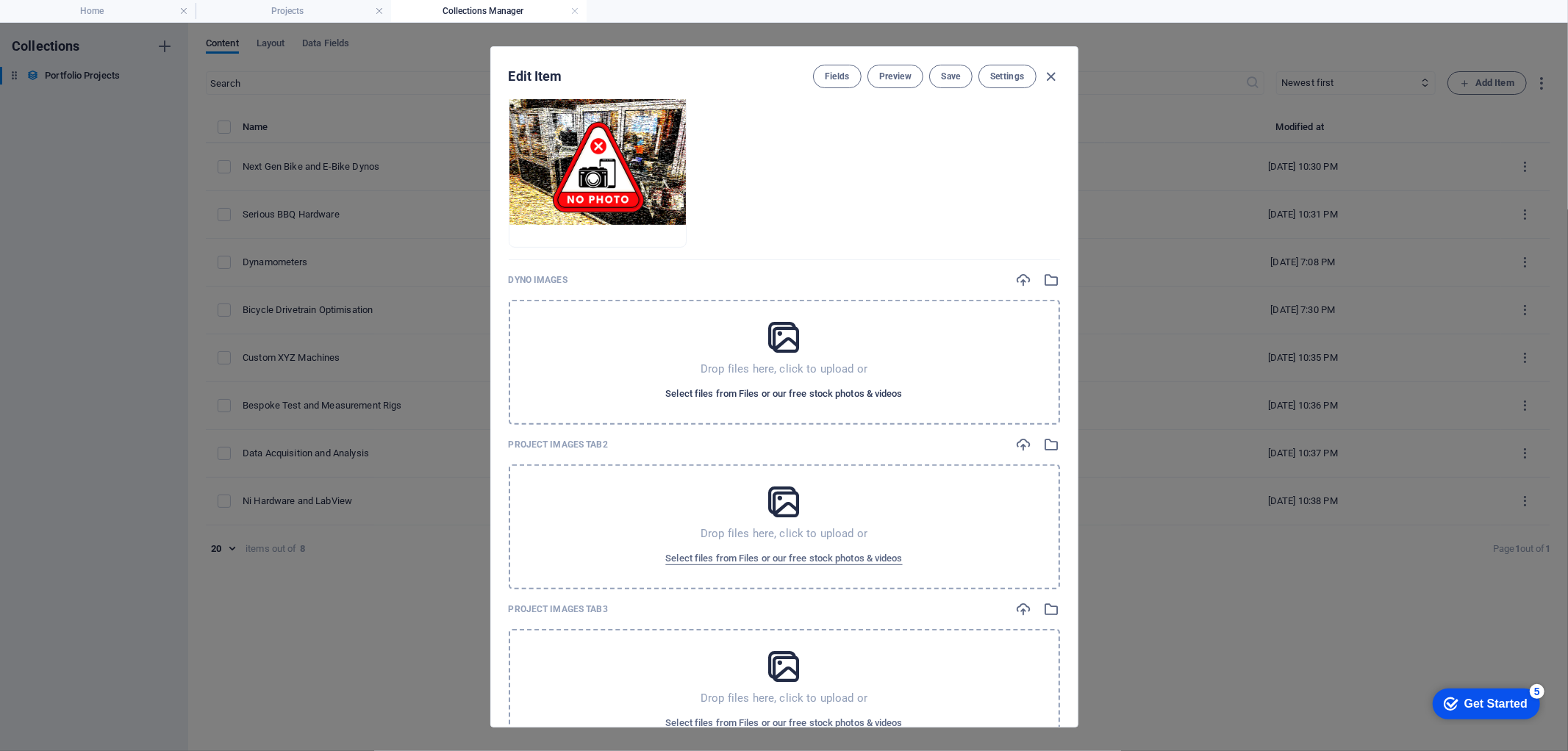
click at [802, 388] on span "Select files from Files or our free stock photos & videos" at bounding box center [784, 394] width 237 height 17
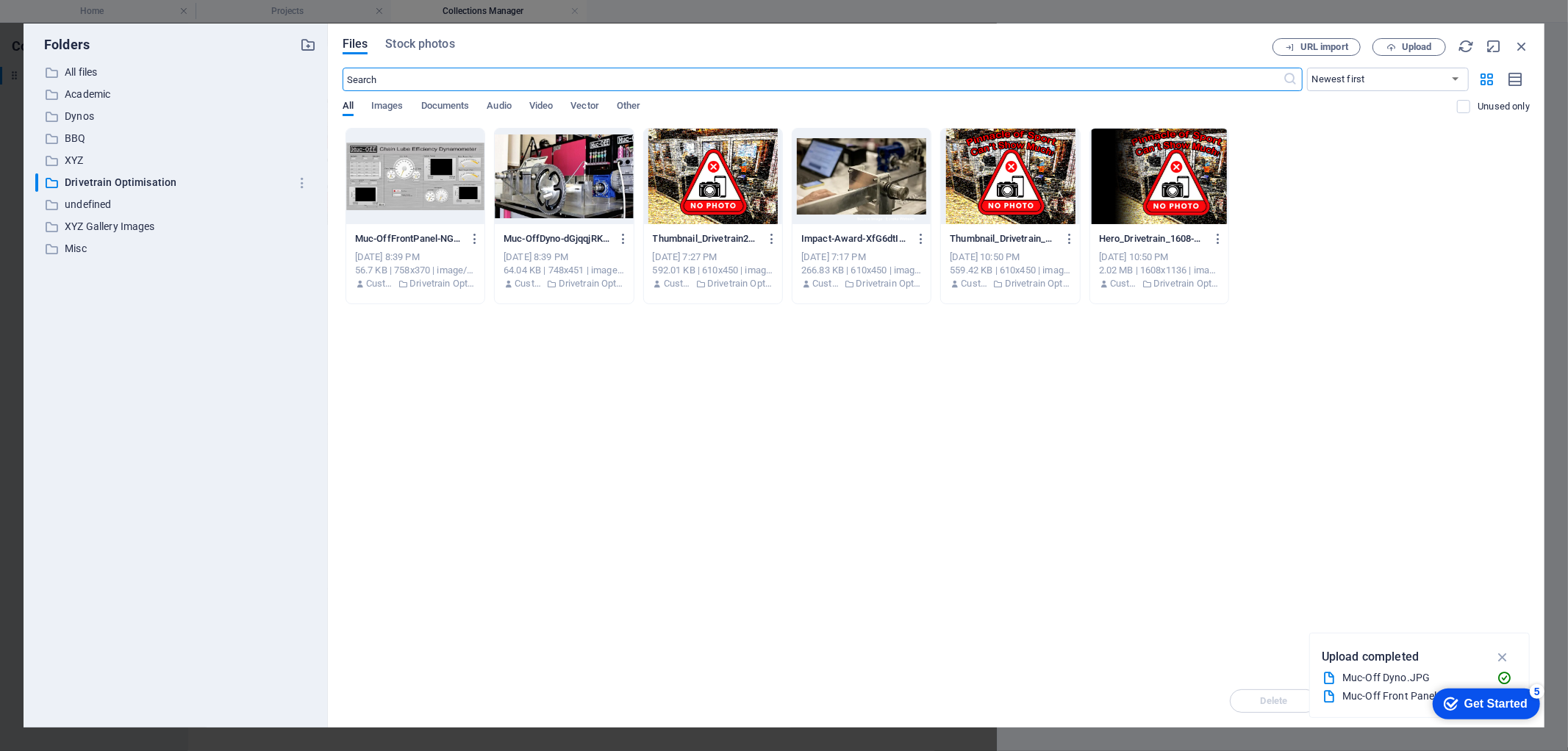
click at [543, 179] on div at bounding box center [563, 176] width 138 height 95
click at [543, 179] on div "1" at bounding box center [563, 176] width 138 height 95
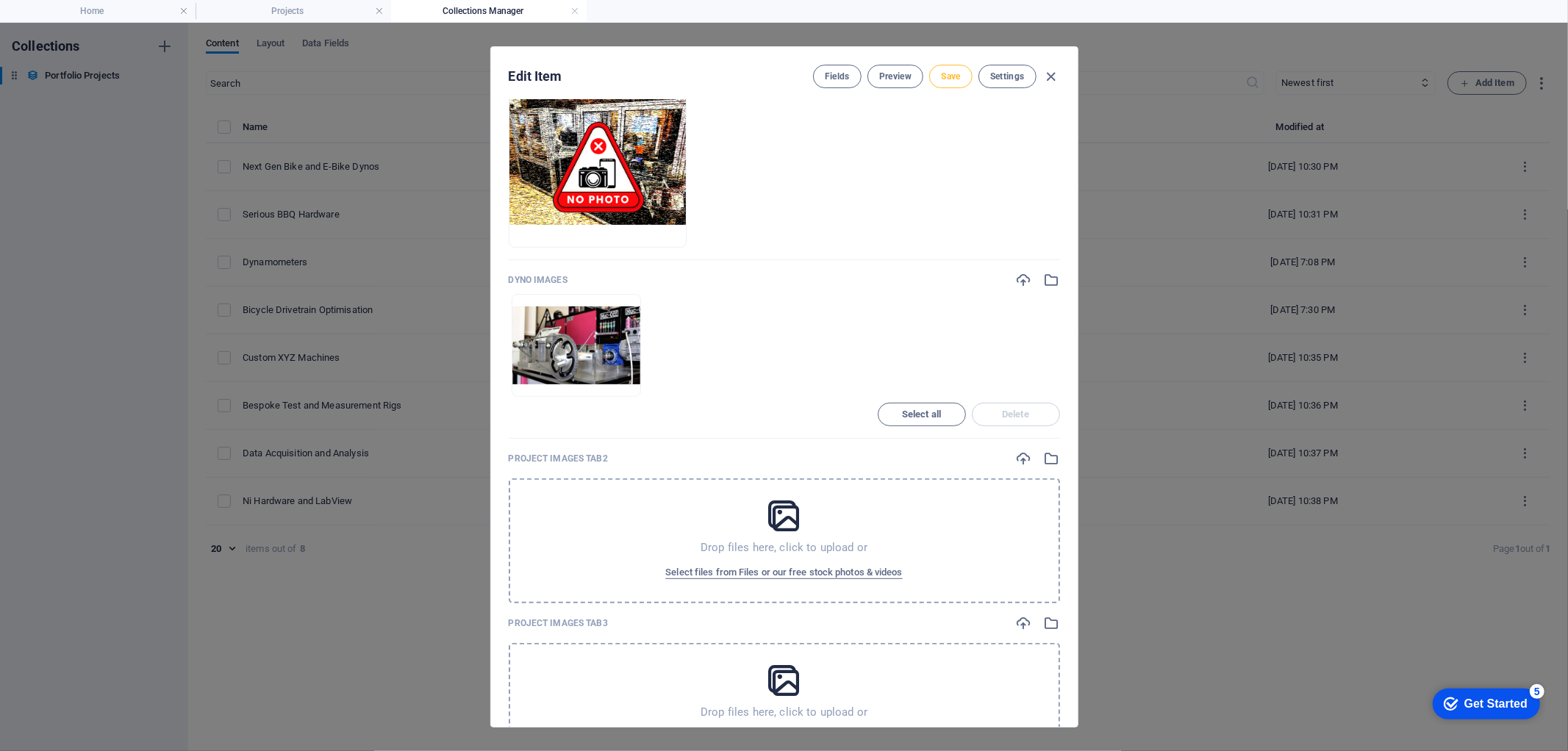
click at [962, 77] on button "Save" at bounding box center [951, 77] width 43 height 23
click at [1047, 280] on icon "button" at bounding box center [1052, 280] width 17 height 17
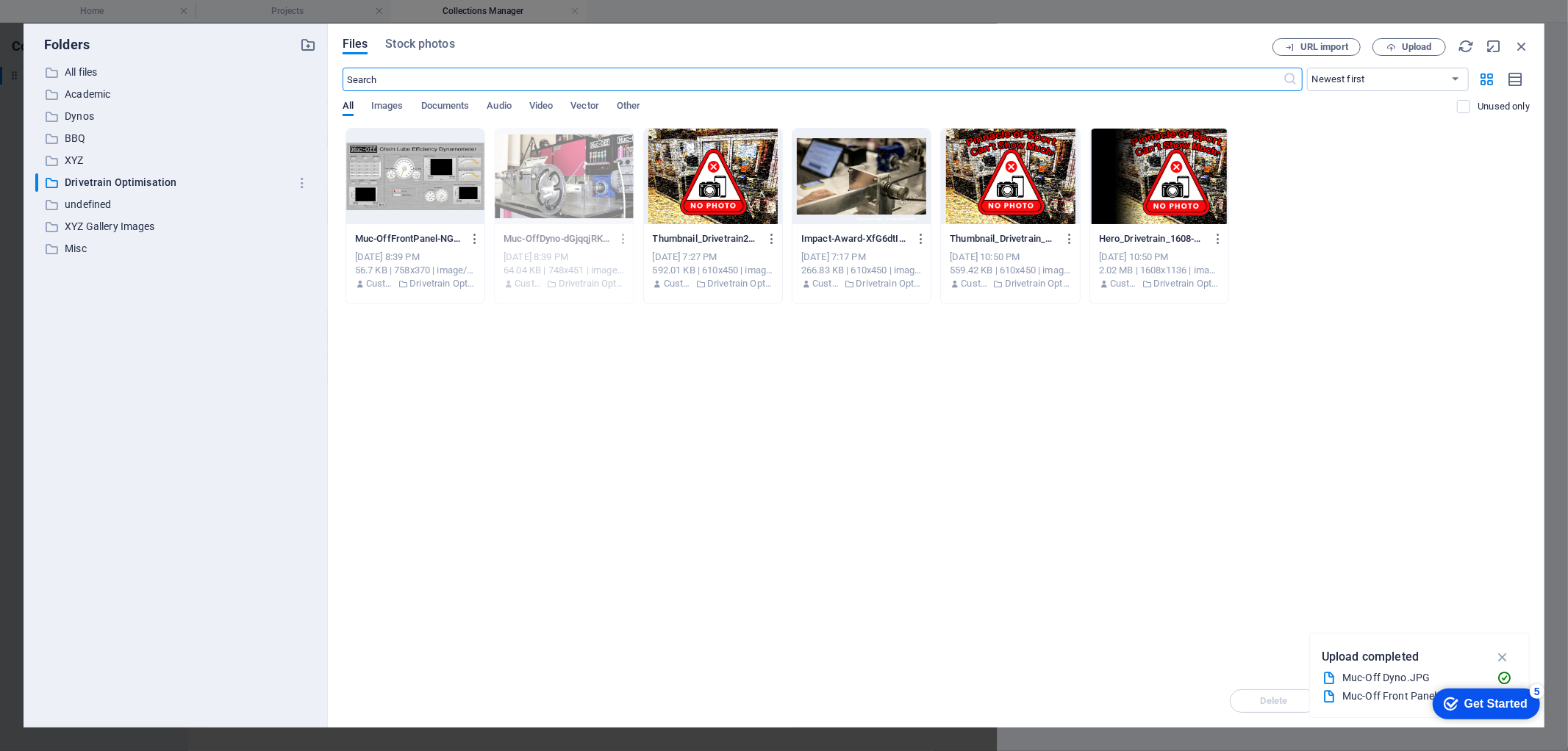
click at [425, 166] on div at bounding box center [415, 176] width 138 height 95
click at [425, 166] on div "1" at bounding box center [415, 176] width 138 height 95
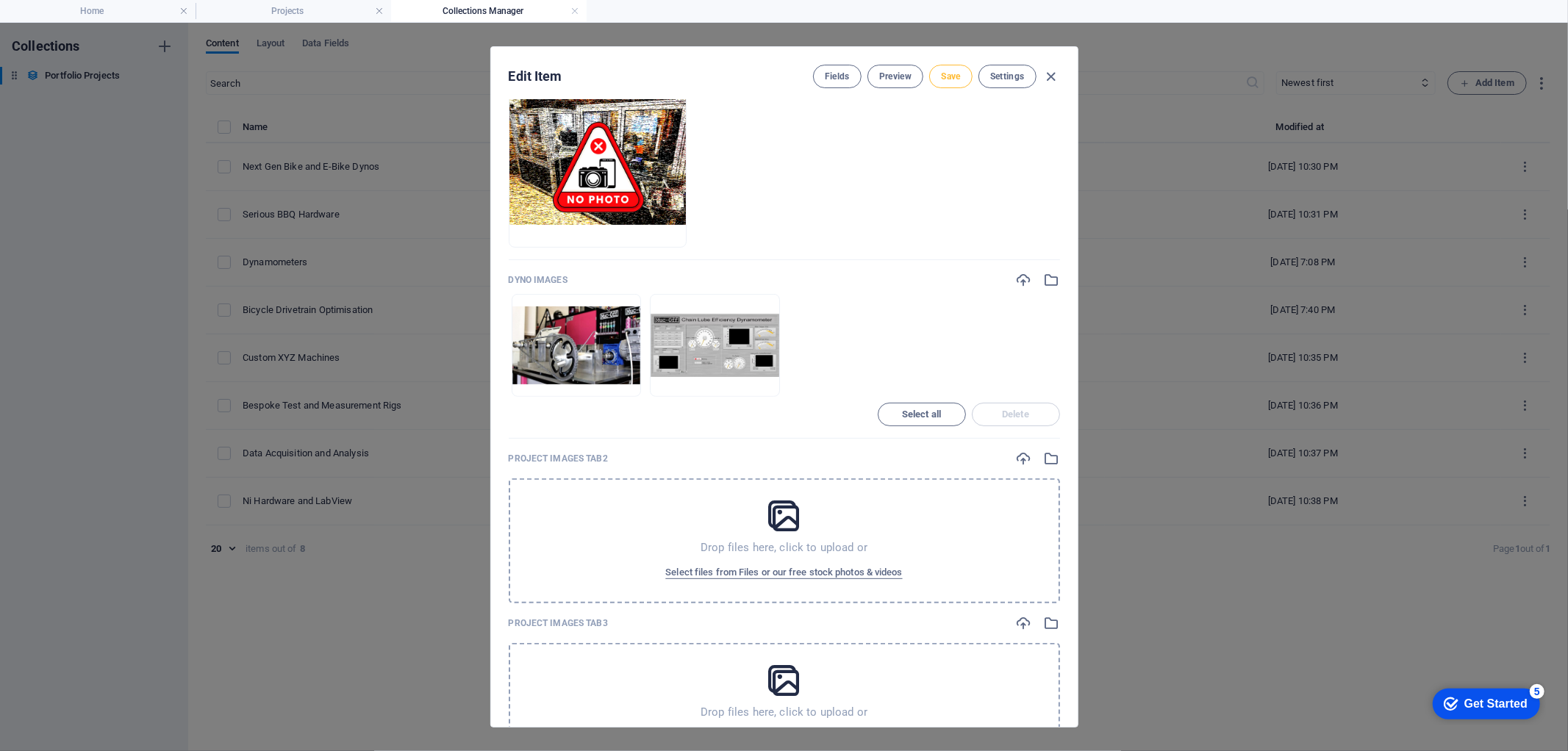
click at [944, 80] on span "Save" at bounding box center [951, 77] width 19 height 12
click at [1051, 74] on icon "button" at bounding box center [1050, 76] width 17 height 17
type input "bicycle-drivetrain-optimisation"
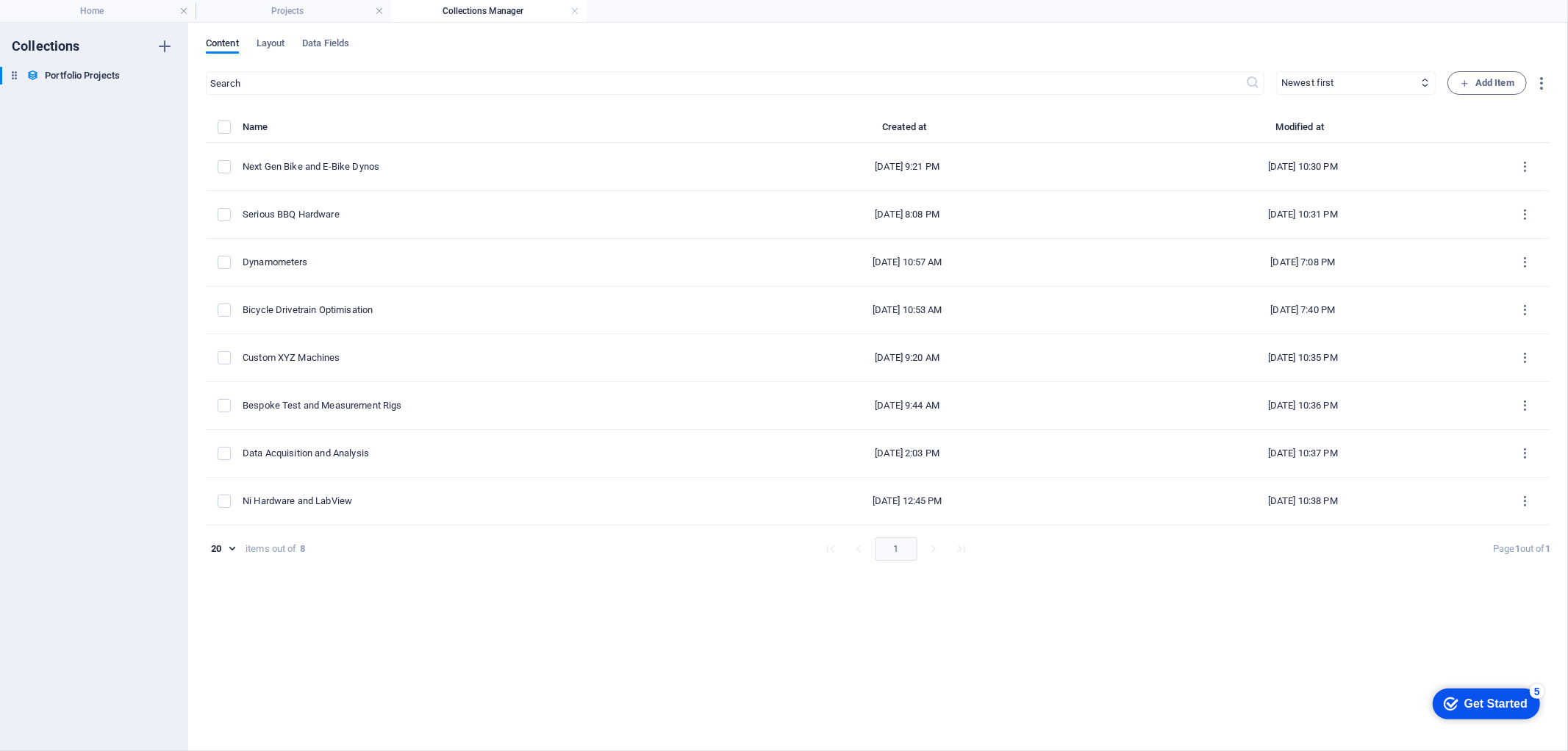
scroll to position [321, 0]
click at [295, 14] on h4 "Projects" at bounding box center [292, 11] width 195 height 17
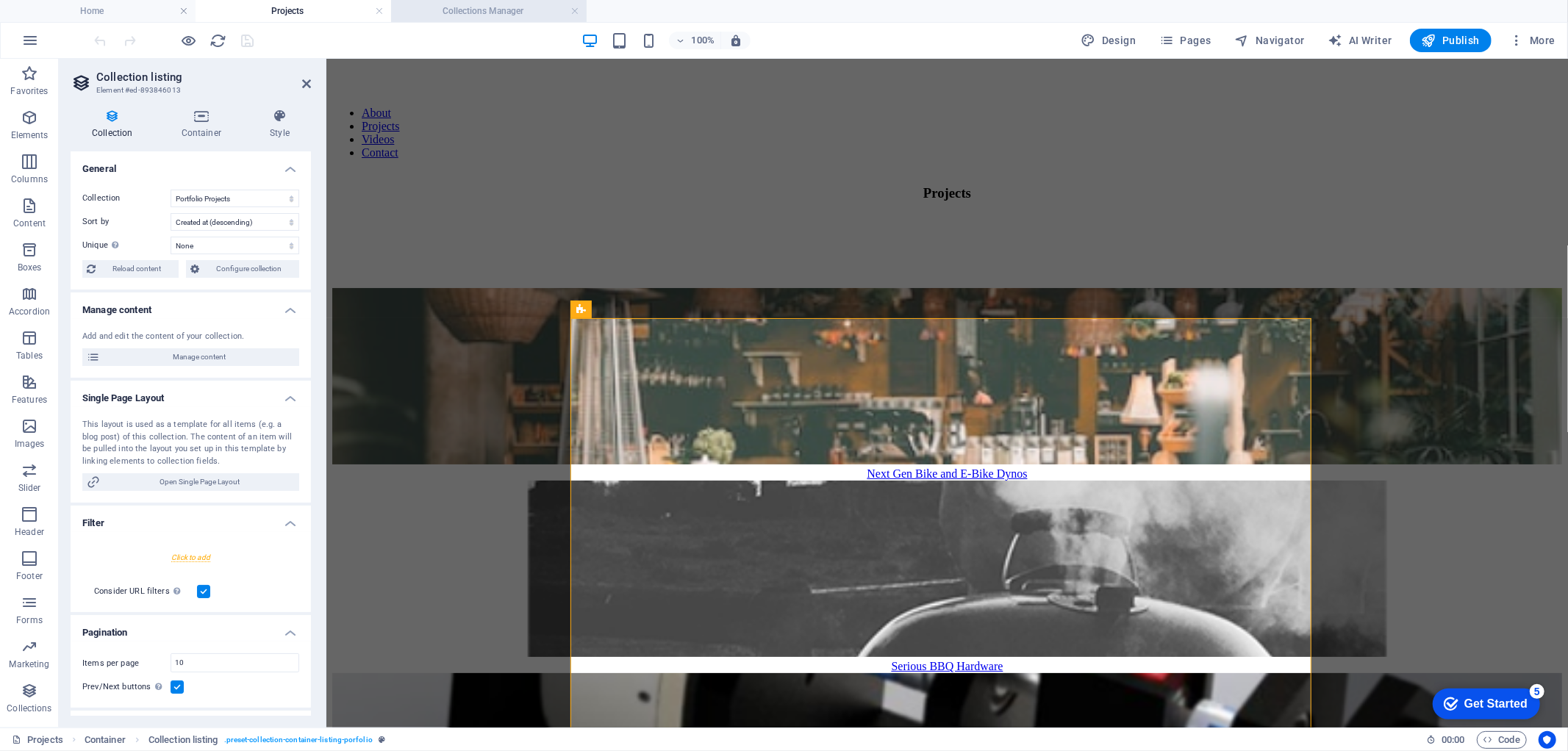
click at [466, 17] on h4 "Collections Manager" at bounding box center [489, 11] width 195 height 17
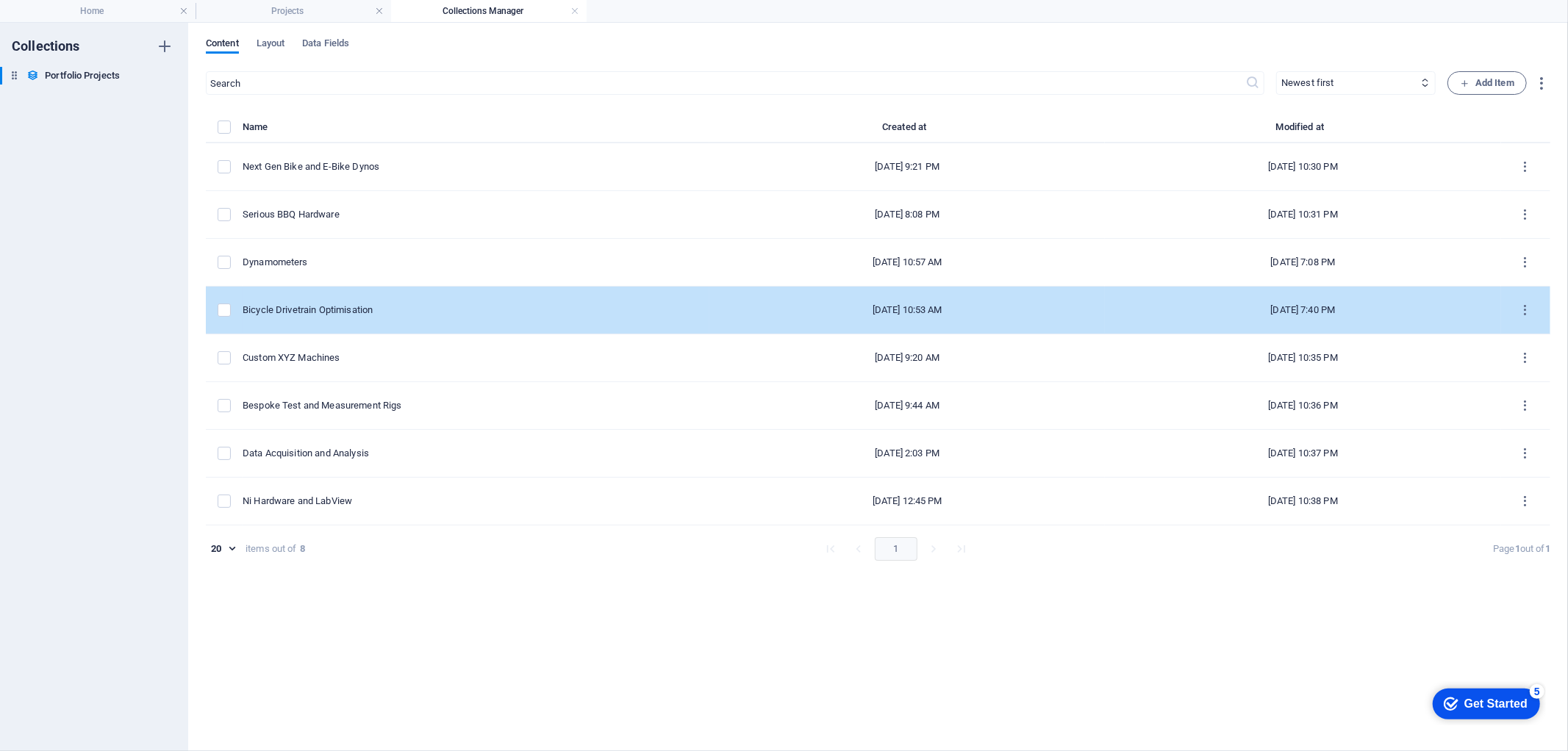
click at [313, 307] on div "Bicycle Drivetrain Optimisation" at bounding box center [470, 311] width 455 height 14
select select "Design & Manufacture"
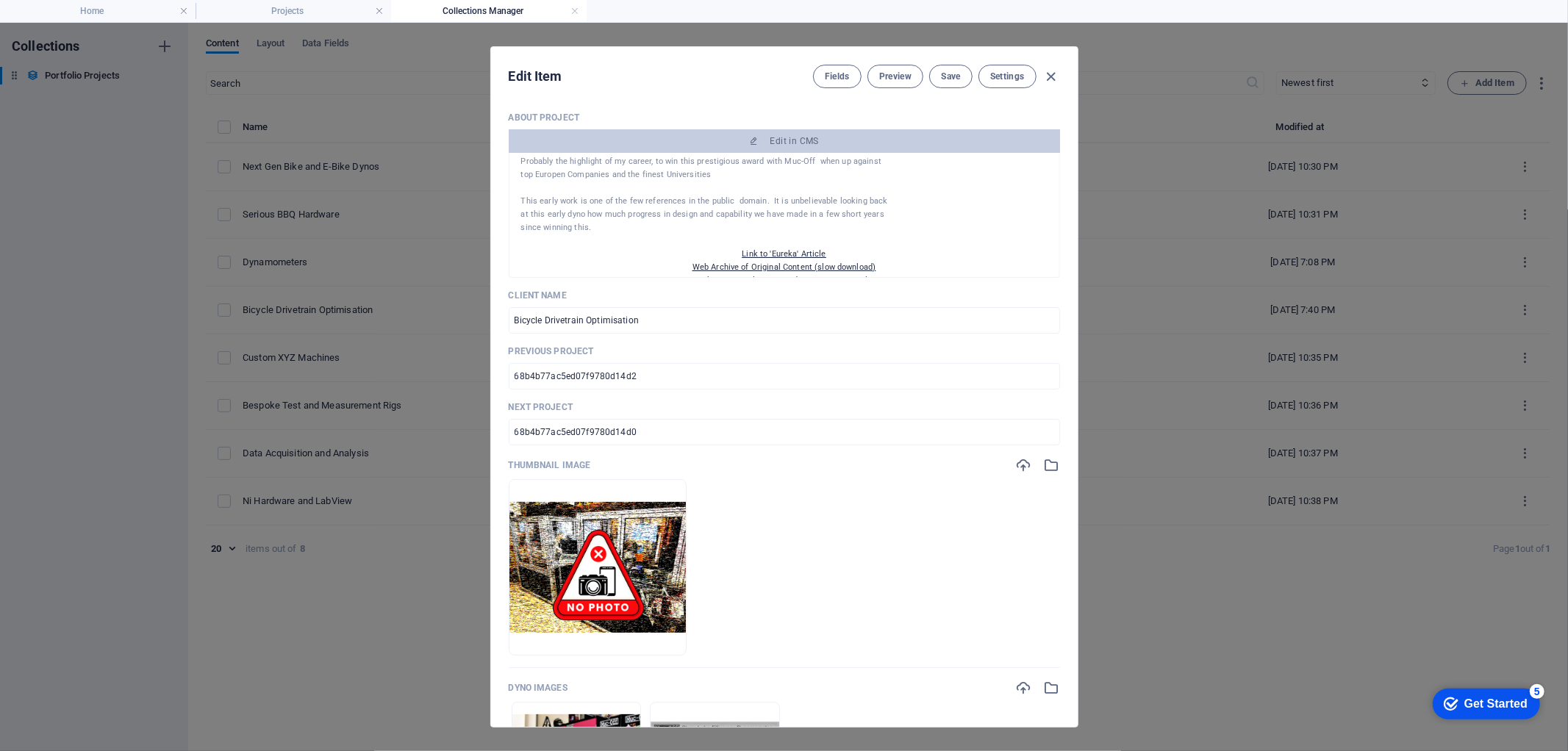
scroll to position [231, 0]
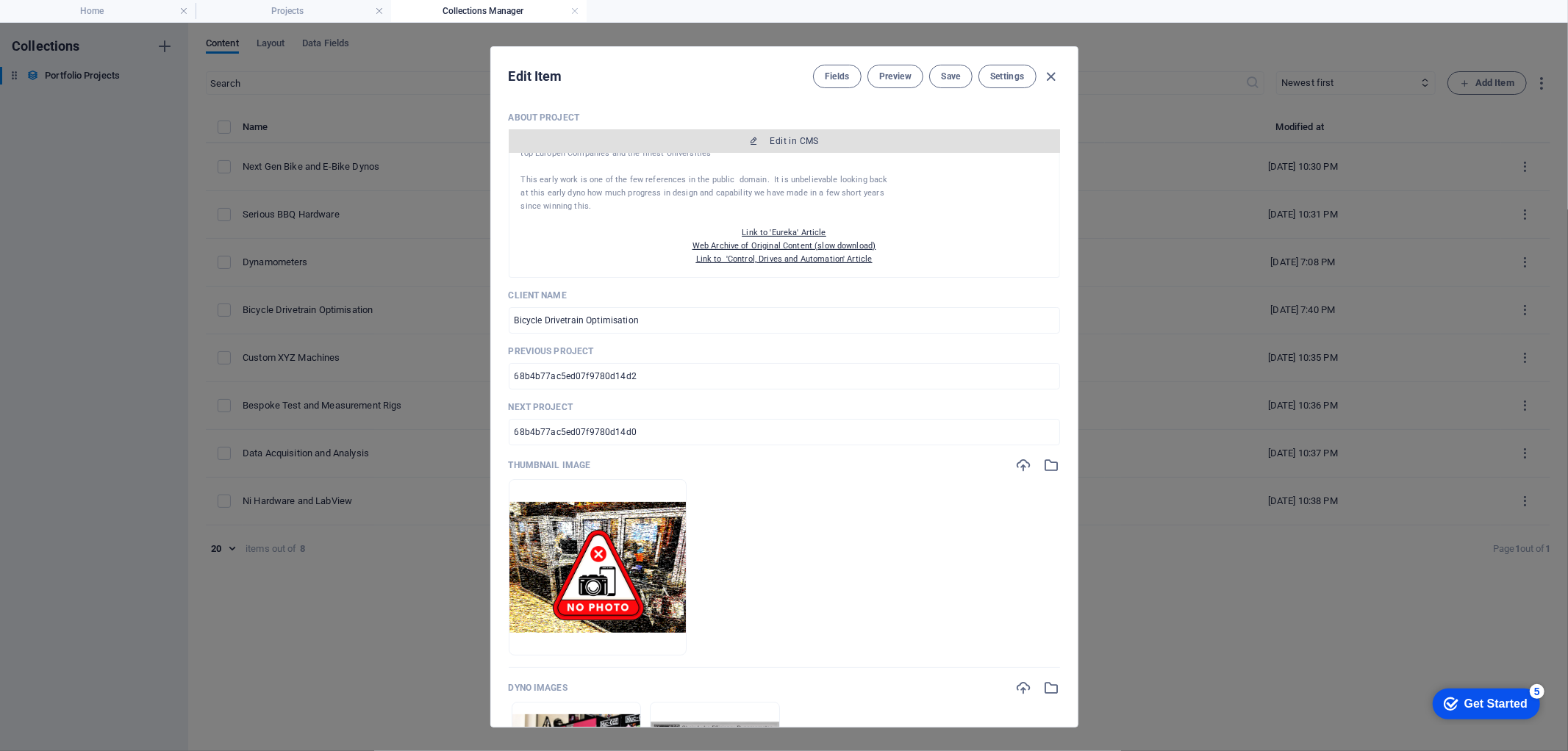
click at [812, 142] on span "Edit in CMS" at bounding box center [795, 141] width 49 height 12
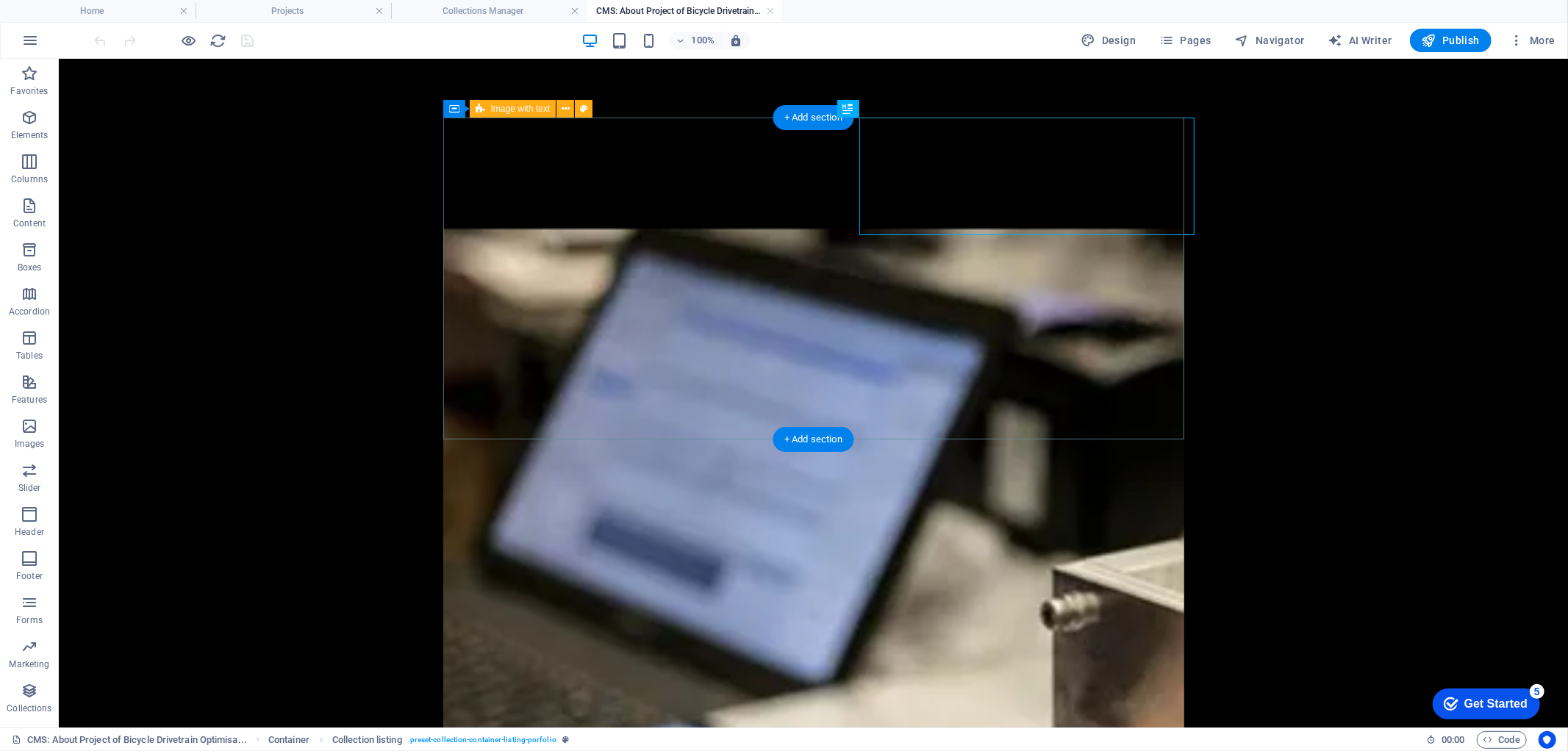
scroll to position [0, 0]
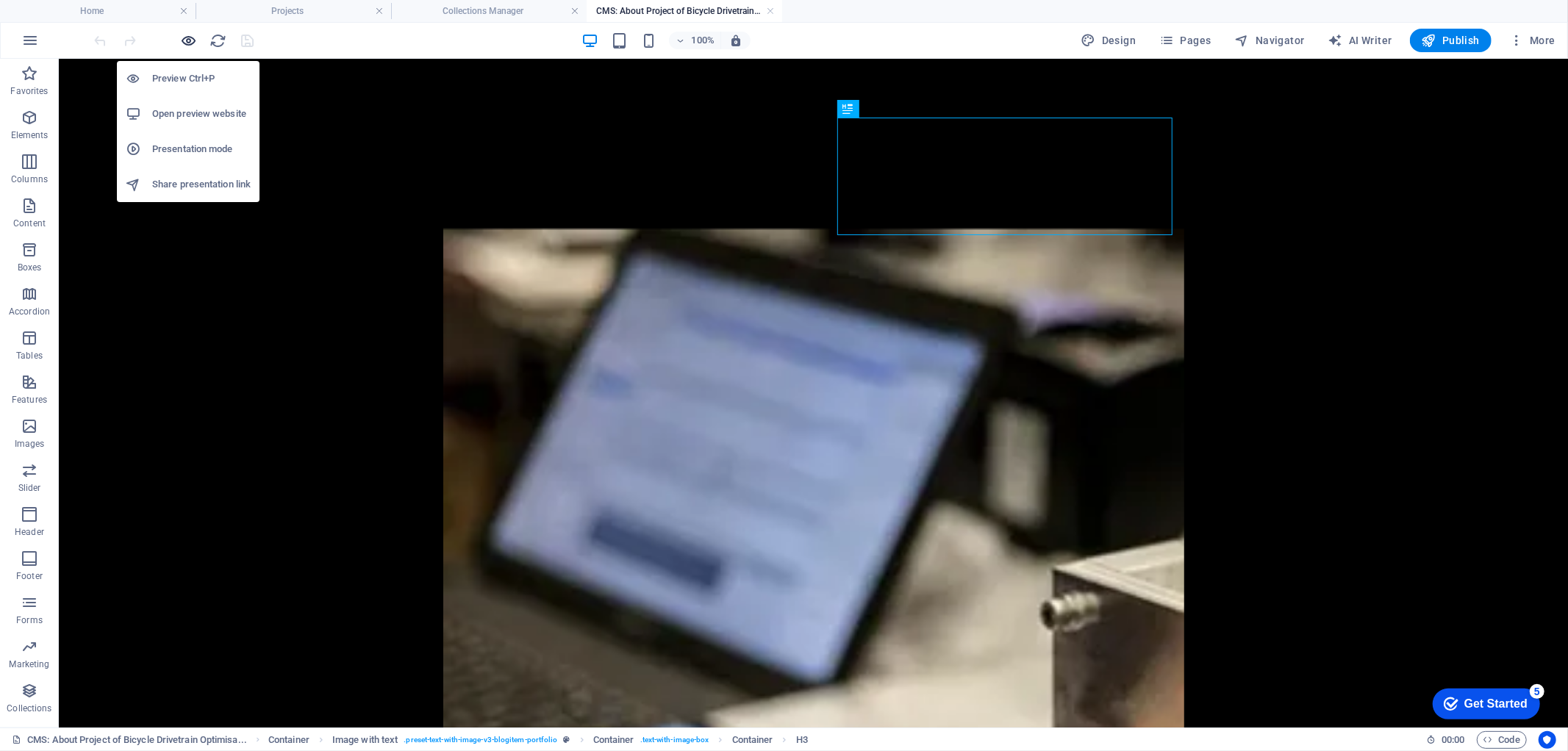
click at [186, 33] on icon "button" at bounding box center [188, 40] width 17 height 17
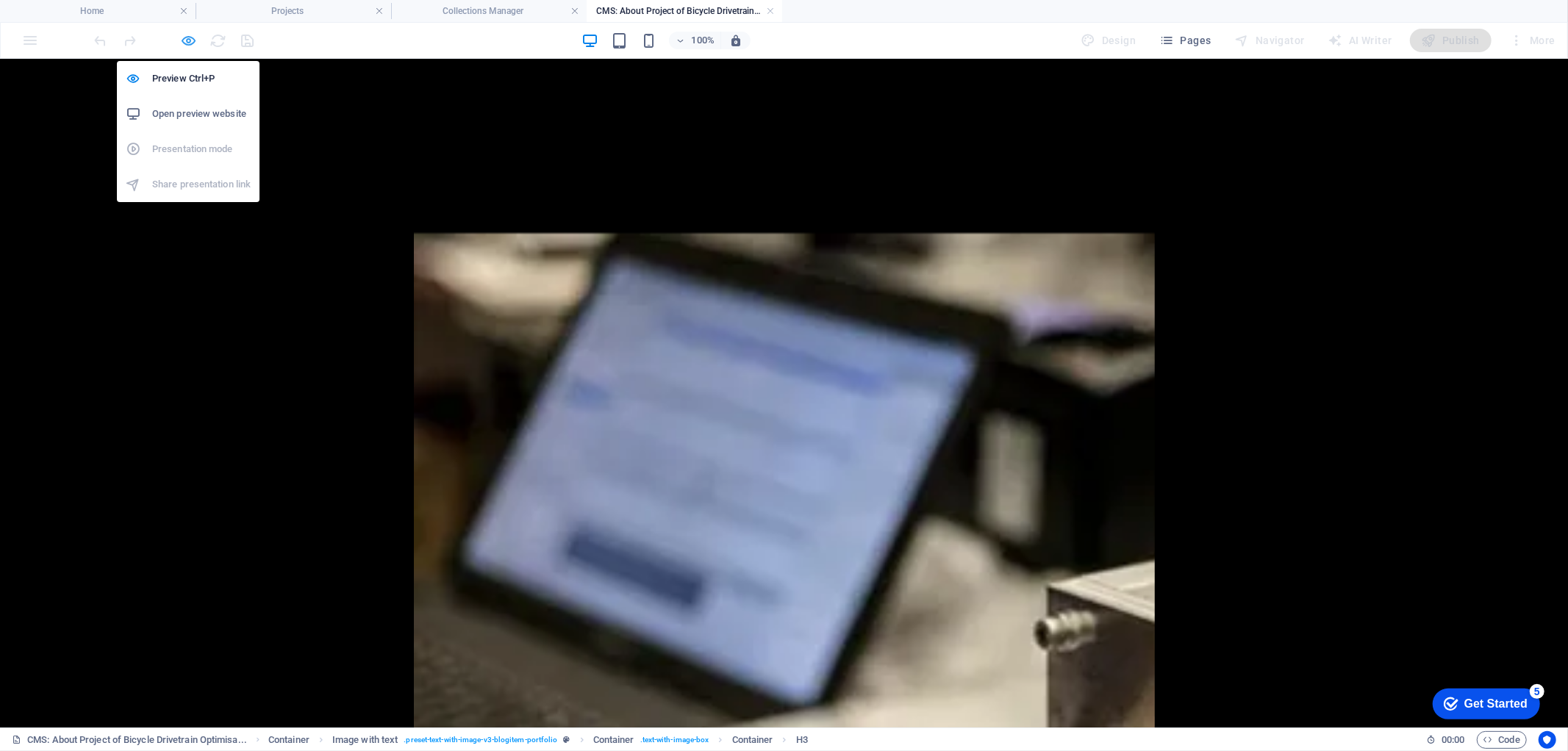
click at [188, 42] on icon "button" at bounding box center [188, 40] width 17 height 17
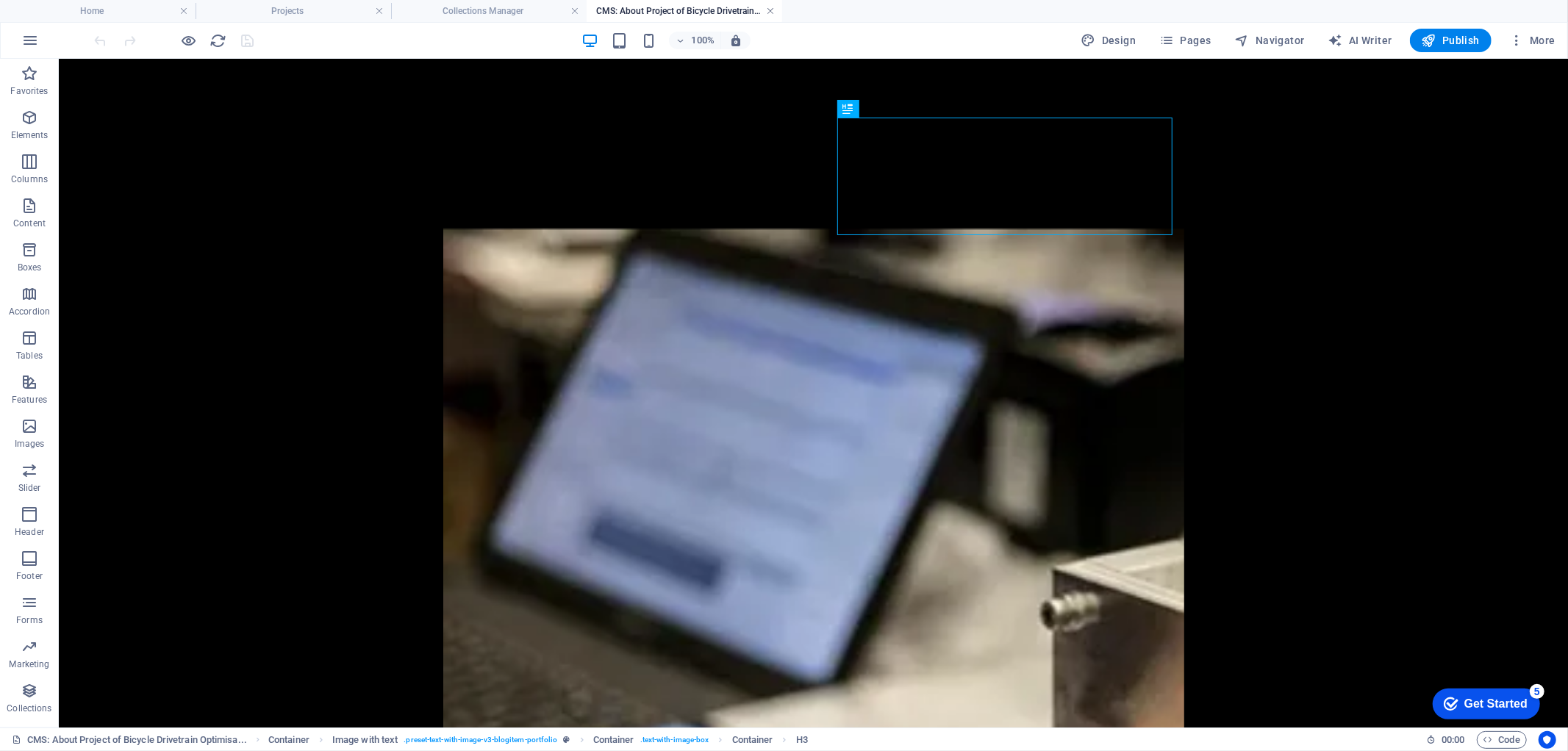
click at [769, 9] on link at bounding box center [770, 12] width 9 height 14
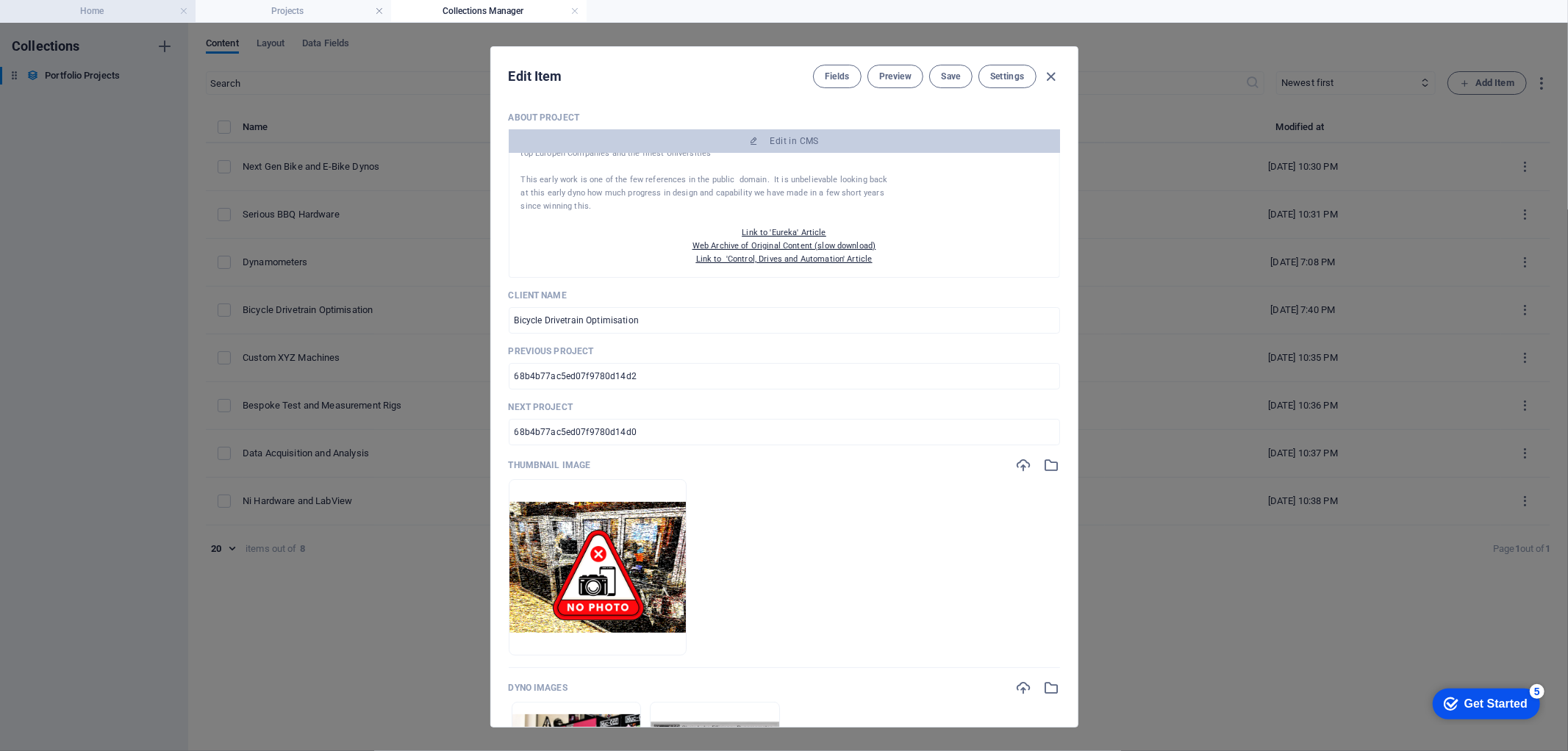
click at [134, 1] on li "Home" at bounding box center [97, 11] width 195 height 22
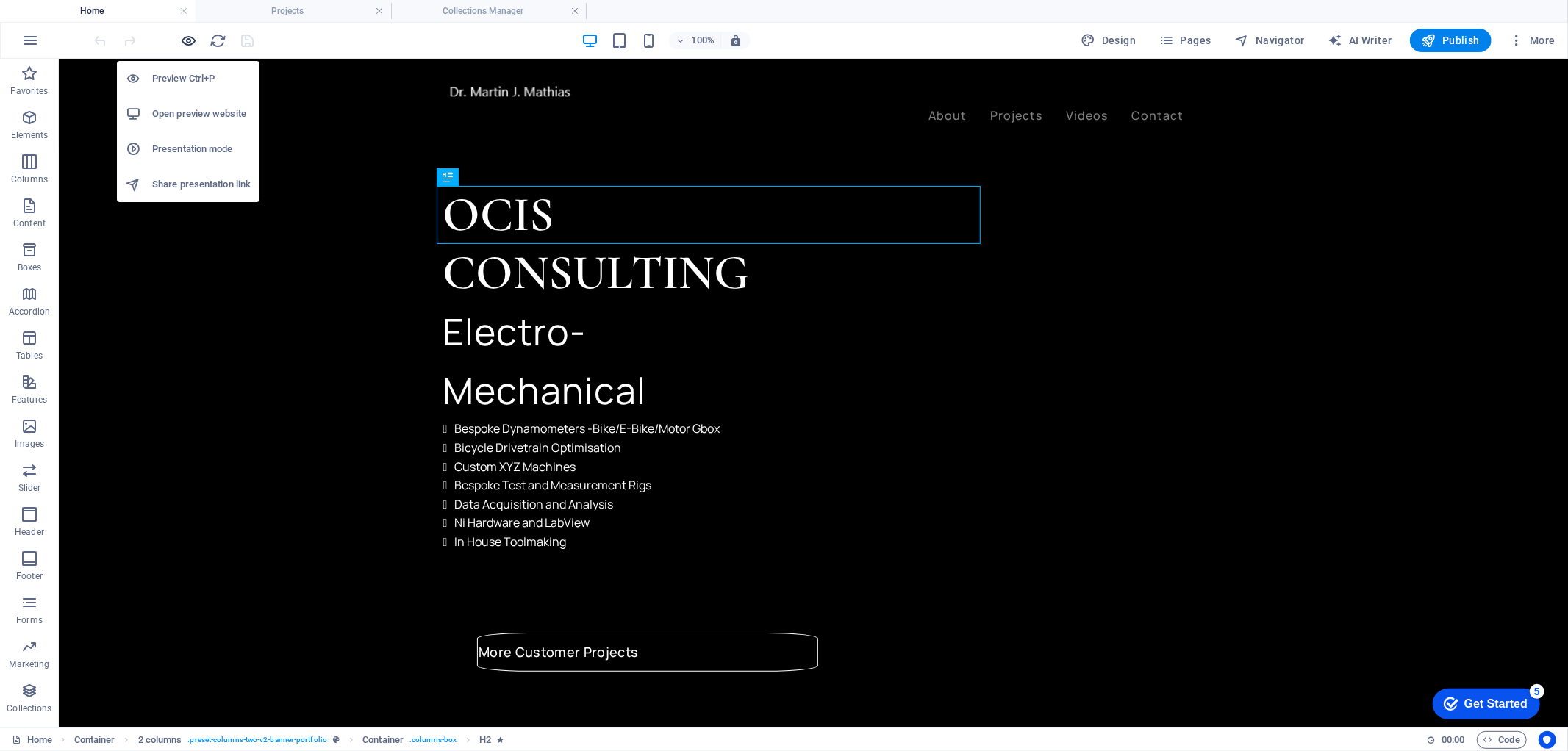
click at [193, 39] on icon "button" at bounding box center [188, 40] width 17 height 17
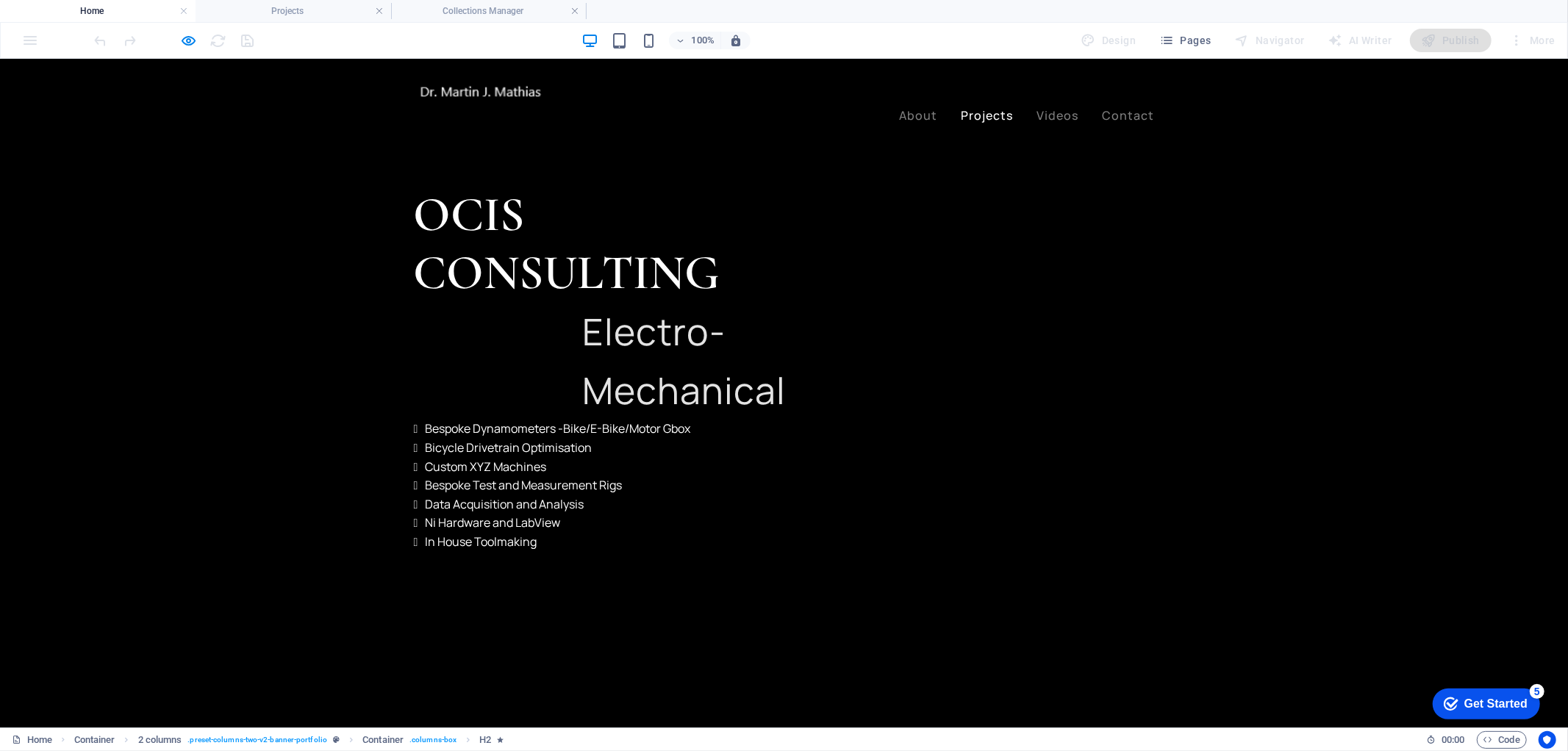
click at [975, 109] on link "Projects" at bounding box center [988, 115] width 52 height 12
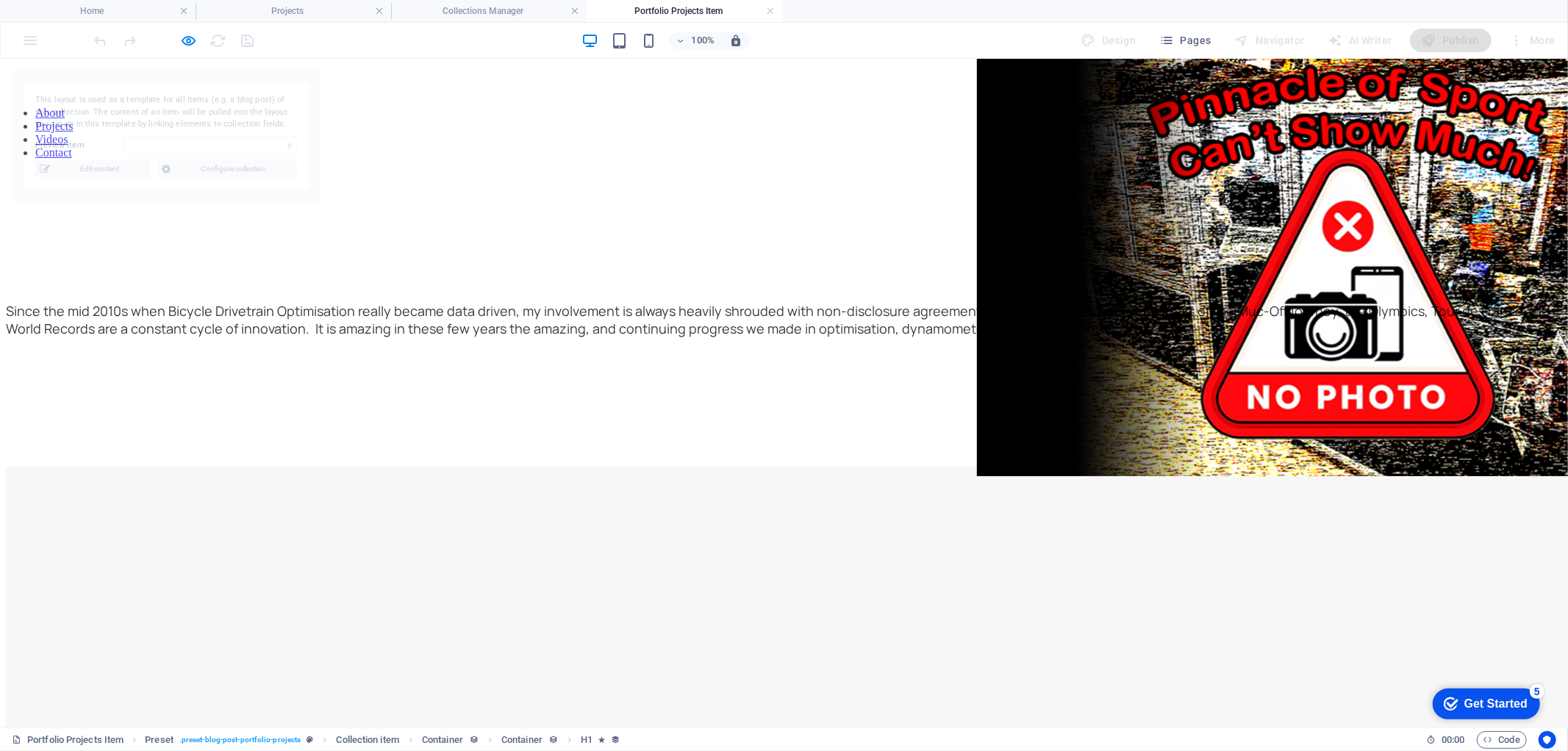
select select "68b4b77ac5ed07f9780d14cf"
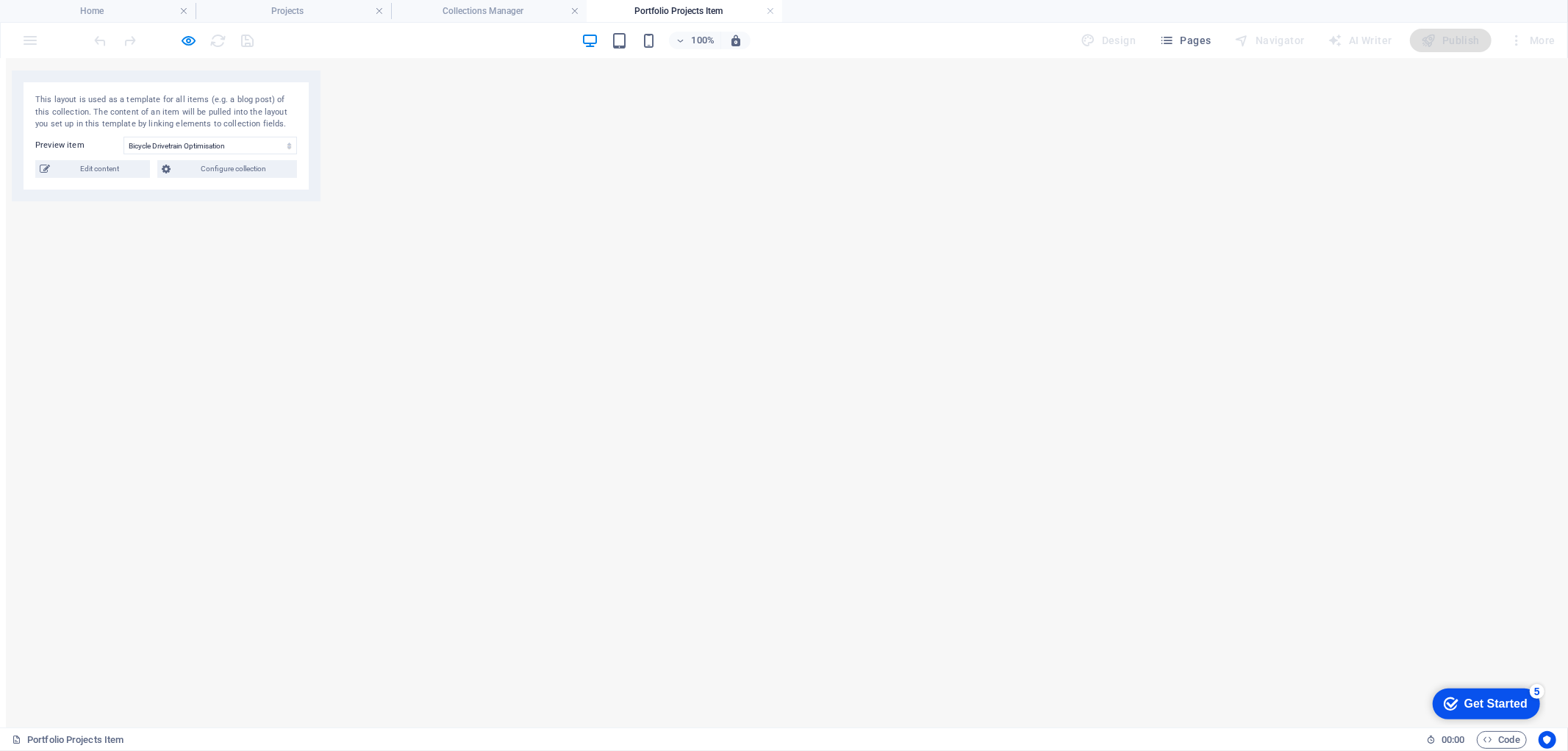
scroll to position [735, 0]
click at [107, 174] on span "Edit content" at bounding box center [100, 169] width 91 height 17
type input "bicycle-drivetrain-optimisation"
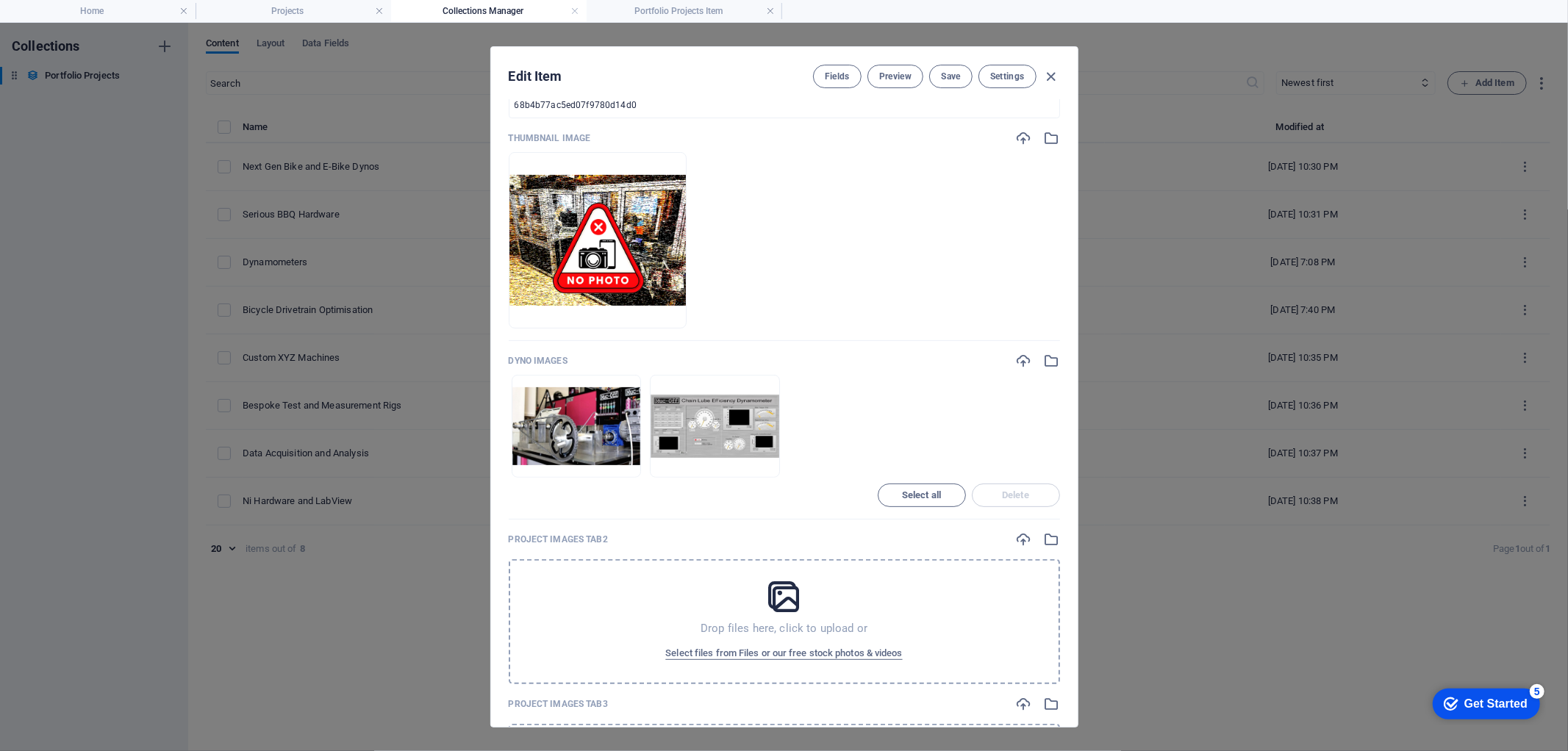
scroll to position [326, 0]
click at [587, 464] on icon "Edit alternative text" at bounding box center [592, 465] width 12 height 12
click at [592, 522] on input "text" at bounding box center [591, 528] width 160 height 29
type input "E"
type input "Early Muc-Off Dymo"
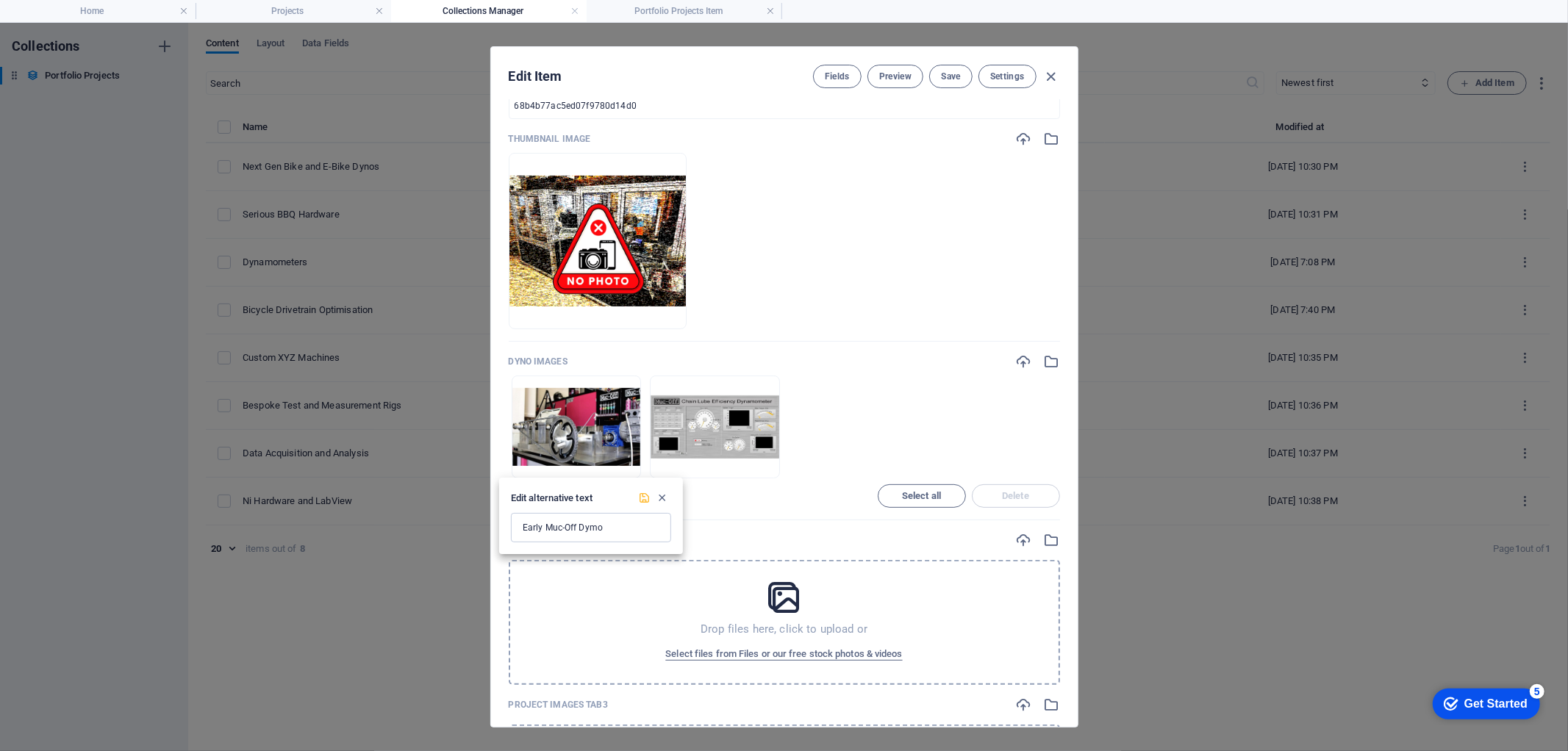
click at [642, 497] on icon "Save" at bounding box center [645, 497] width 13 height 13
click at [557, 465] on icon "button" at bounding box center [561, 465] width 12 height 12
click at [731, 465] on icon "Edit alternative text" at bounding box center [730, 465] width 12 height 12
click at [697, 528] on input "text" at bounding box center [729, 528] width 160 height 29
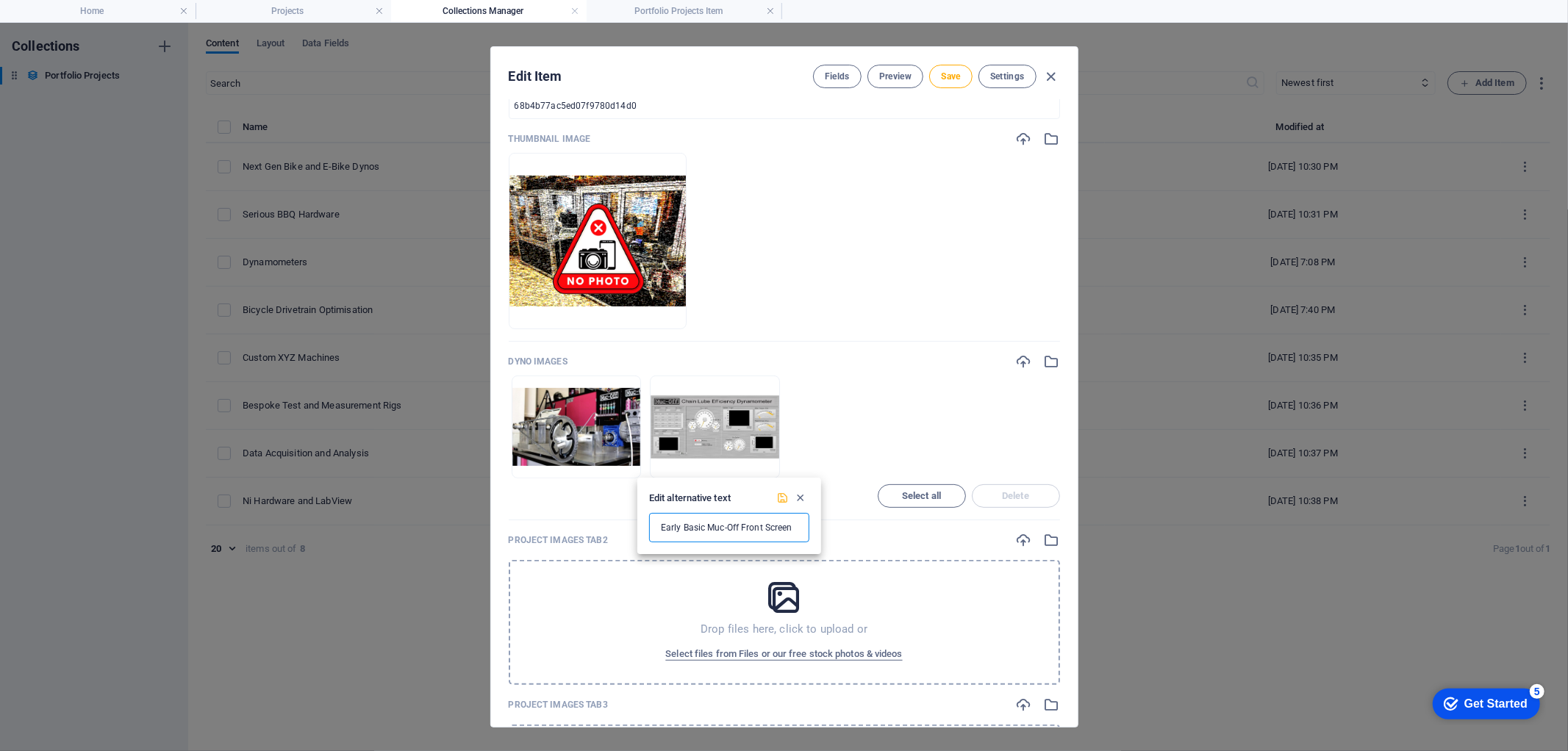
type input "Early Basic Muc-Off Front Screen"
click at [788, 498] on icon "Save" at bounding box center [783, 497] width 13 height 13
click at [954, 82] on button "Save" at bounding box center [951, 77] width 43 height 23
click at [894, 78] on span "Preview" at bounding box center [895, 77] width 32 height 12
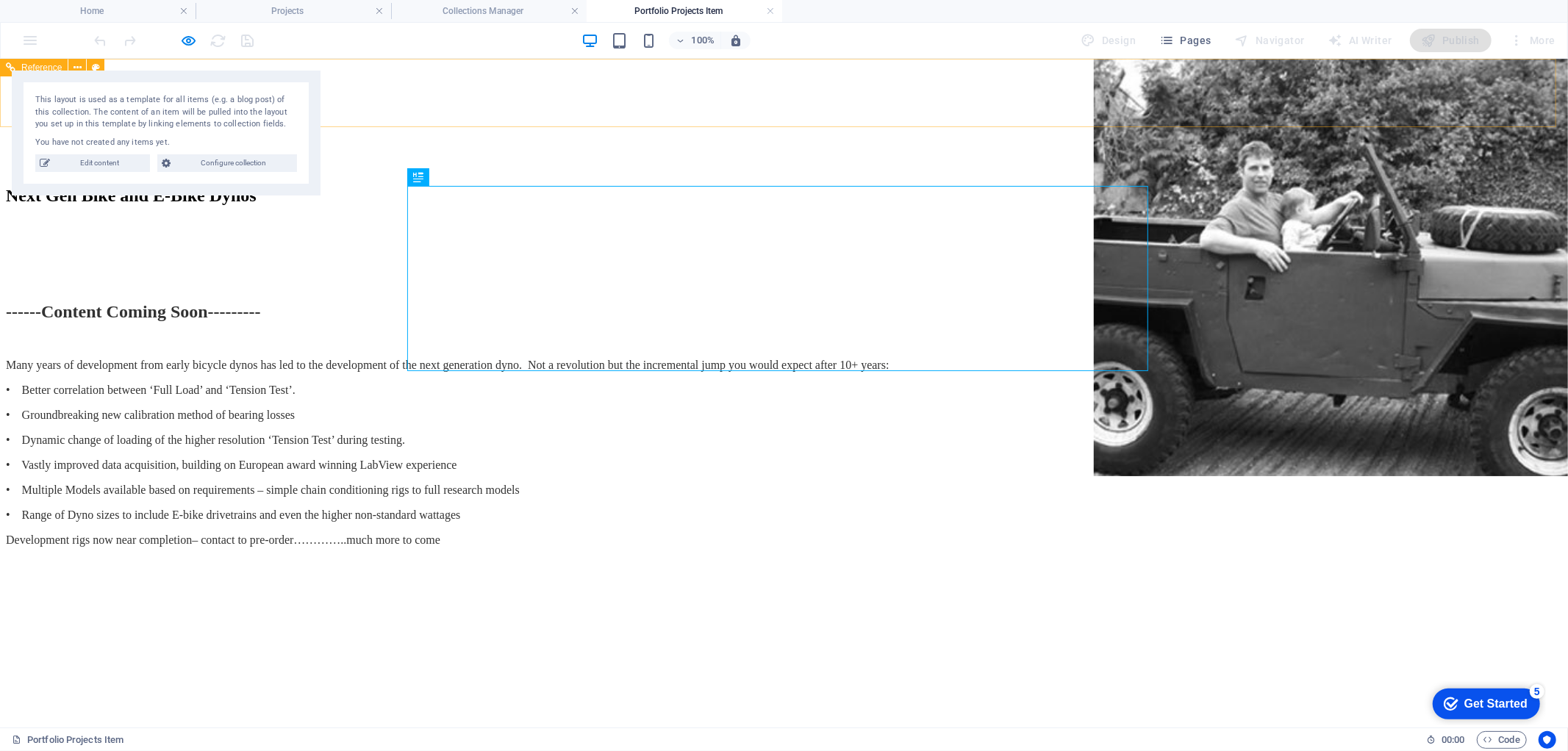
scroll to position [0, 0]
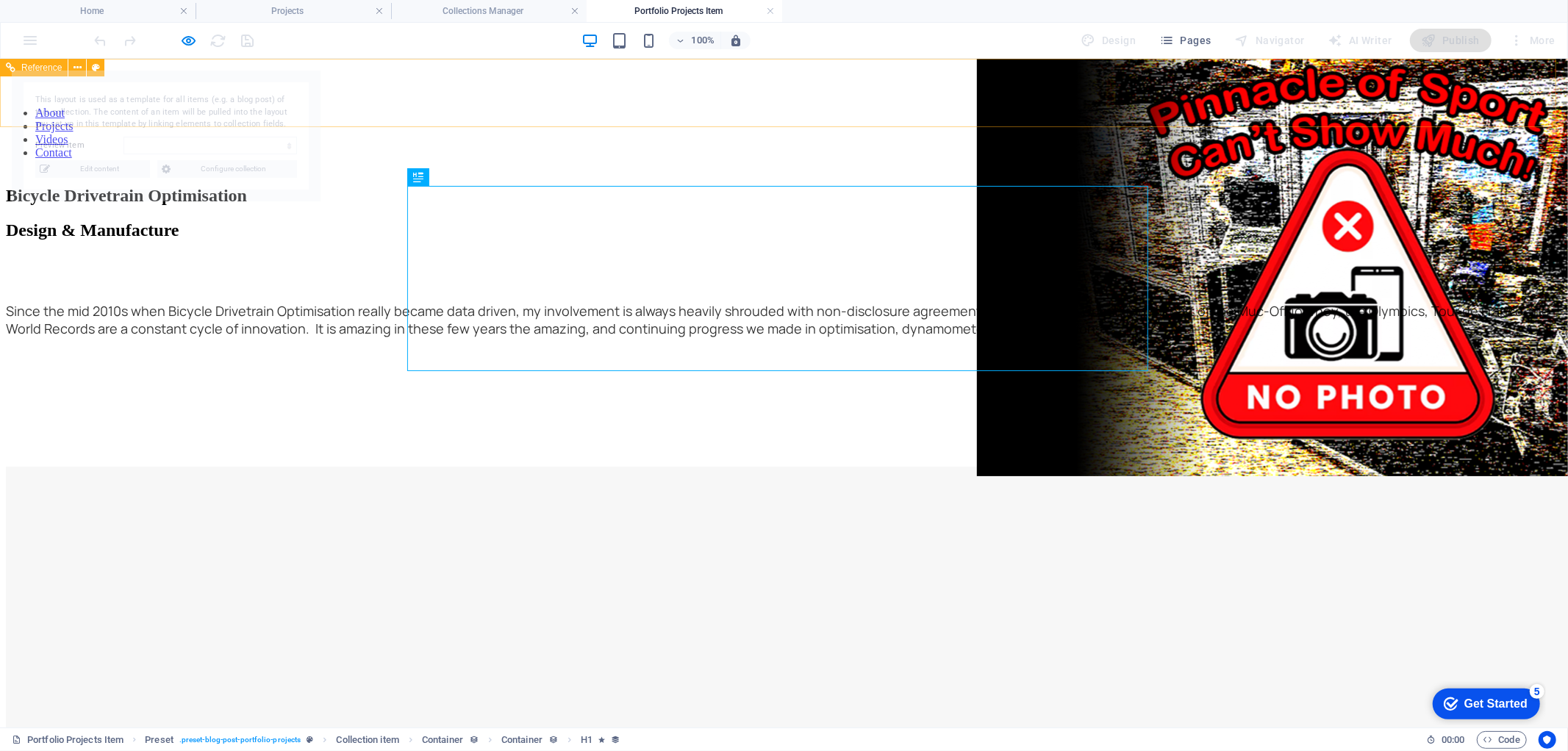
select select "68b4b77ac5ed07f9780d14cf"
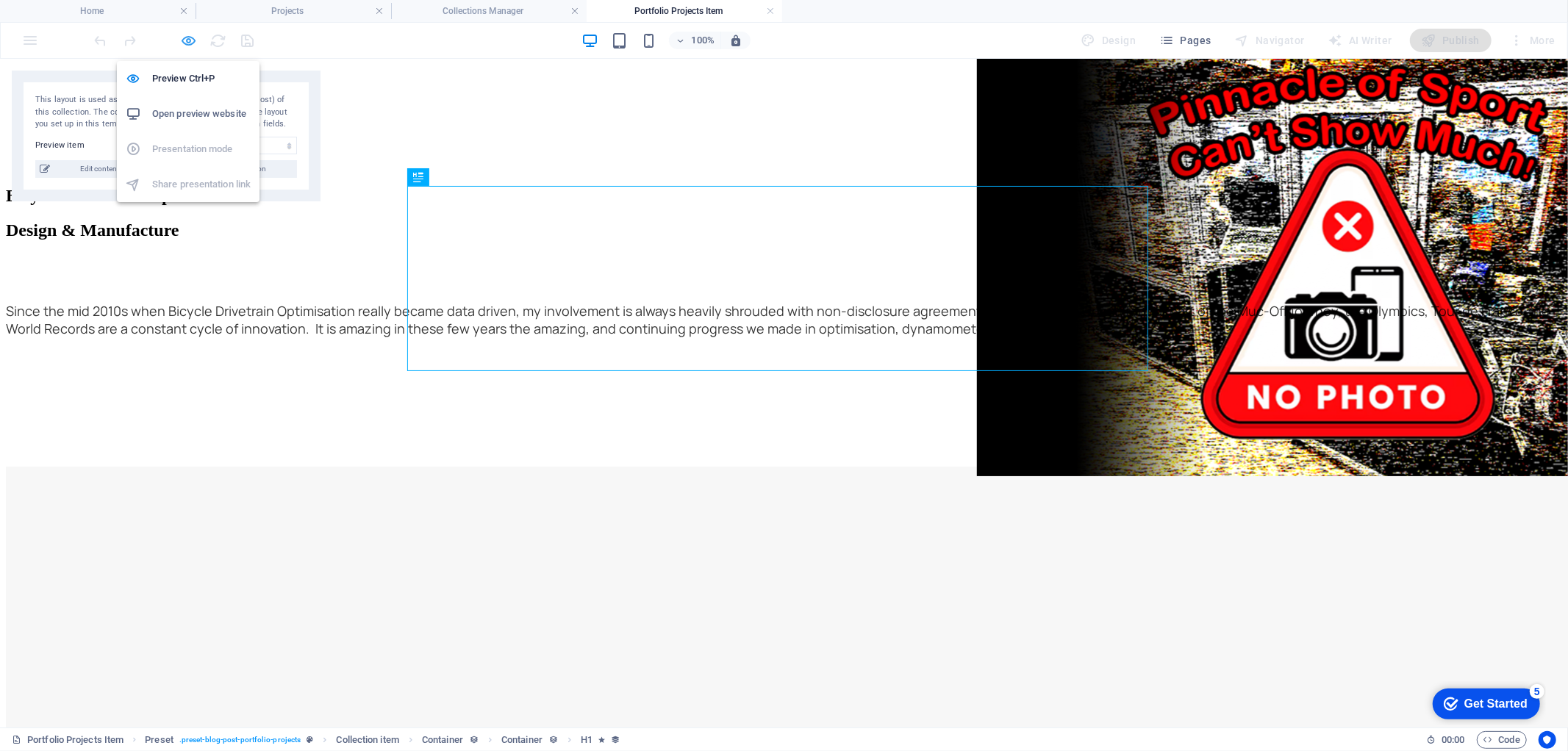
click at [186, 42] on icon "button" at bounding box center [188, 40] width 17 height 17
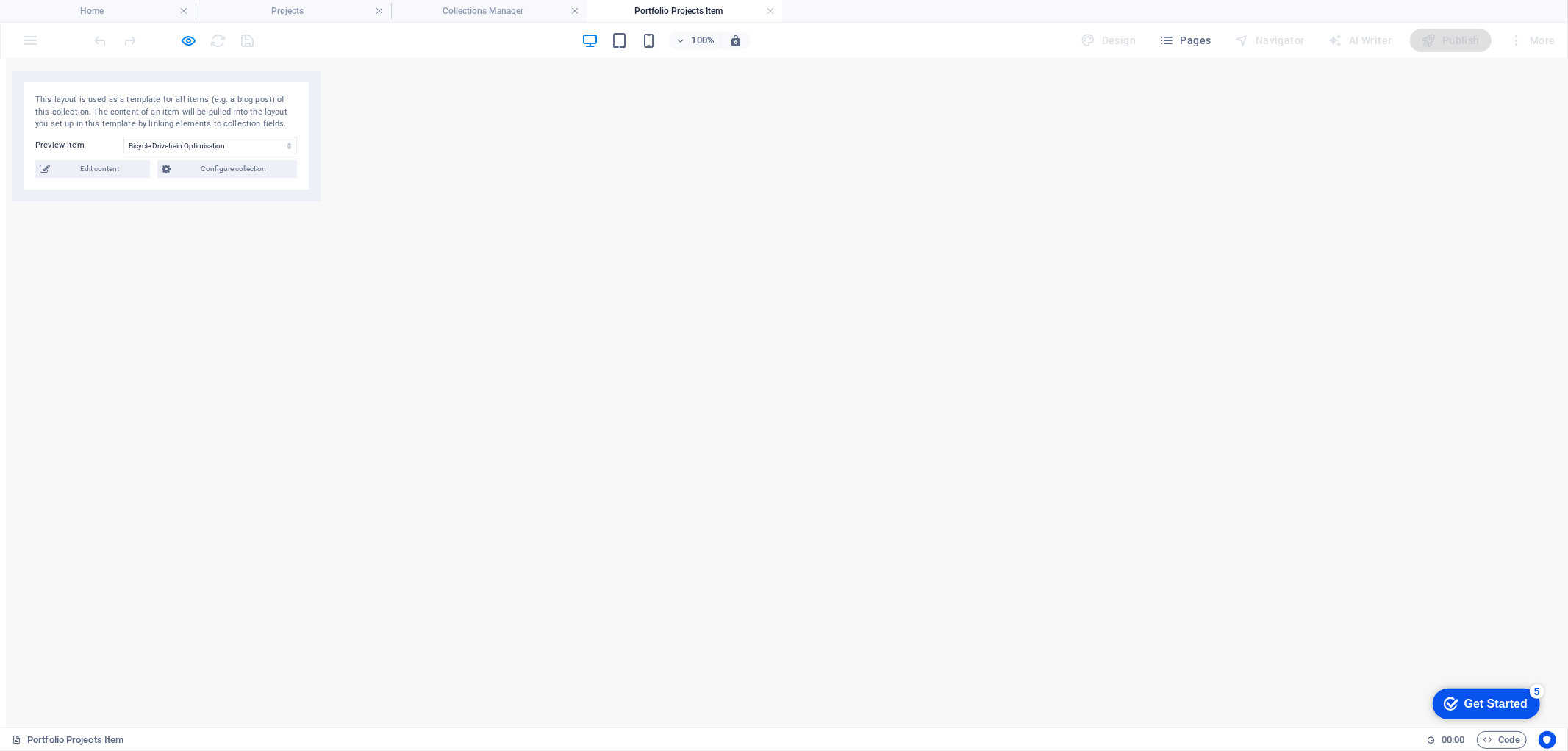
scroll to position [1388, 0]
click at [188, 41] on icon "button" at bounding box center [188, 40] width 17 height 17
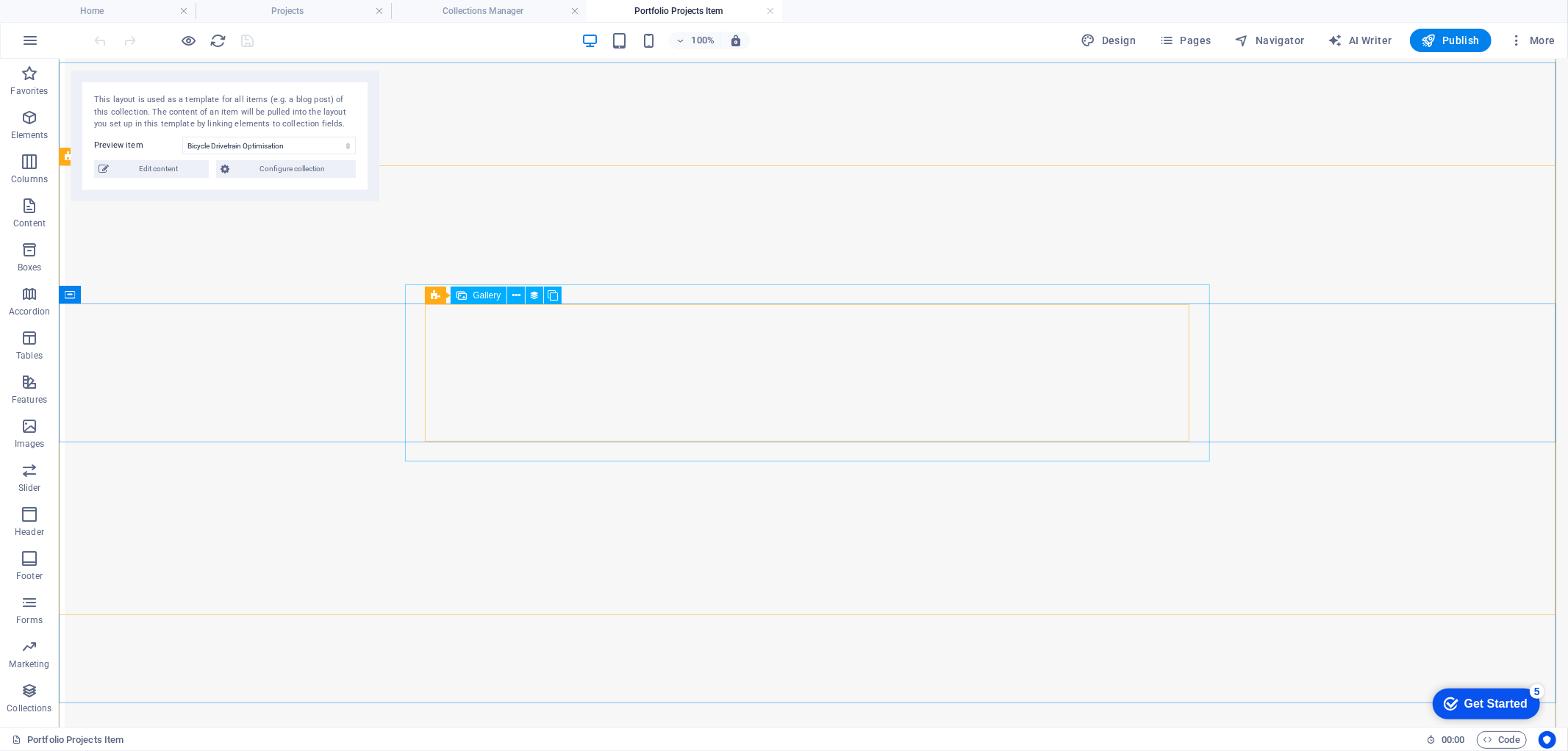
scroll to position [1449, 0]
click at [488, 260] on span "Gallery" at bounding box center [487, 258] width 28 height 9
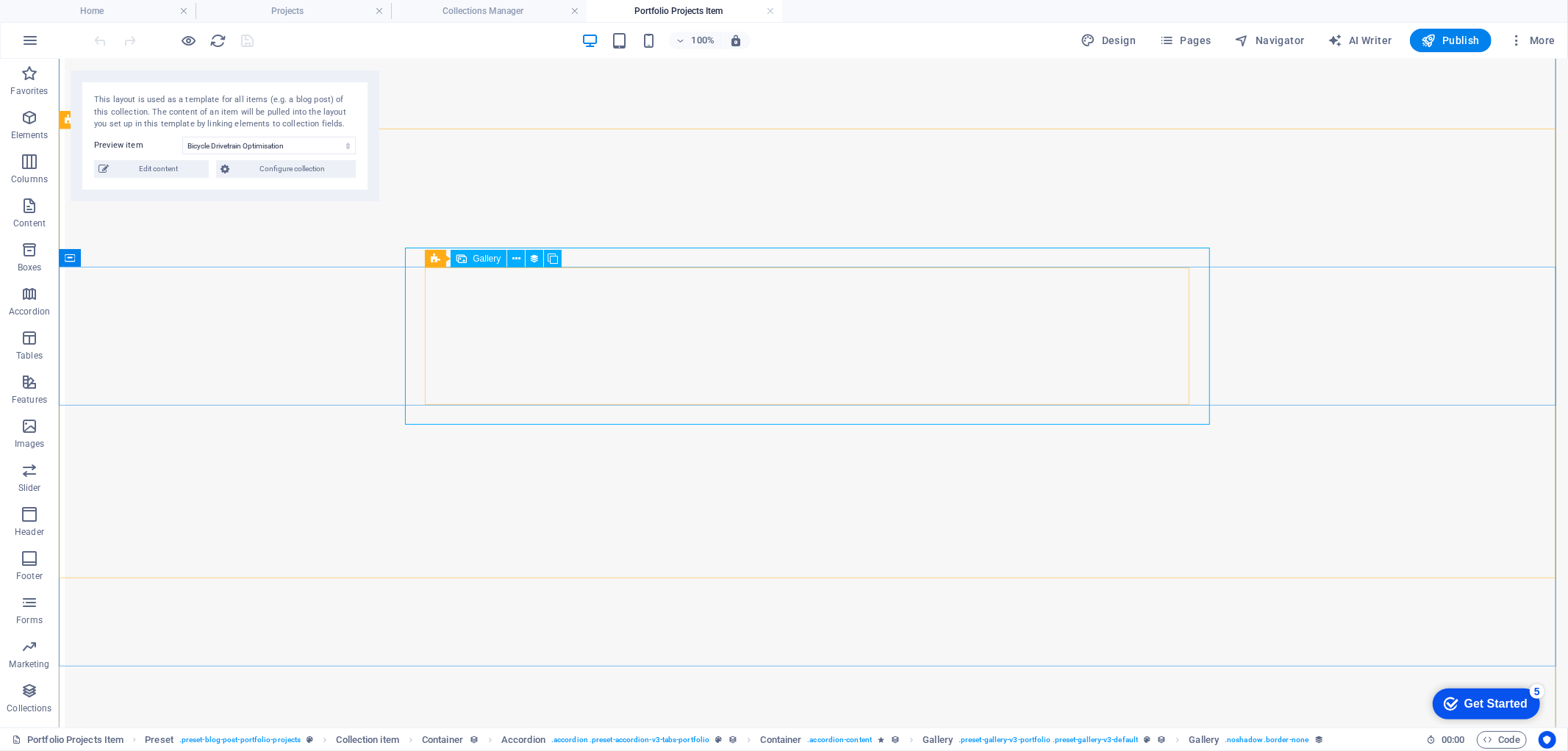
select select "project-images"
select select "%"
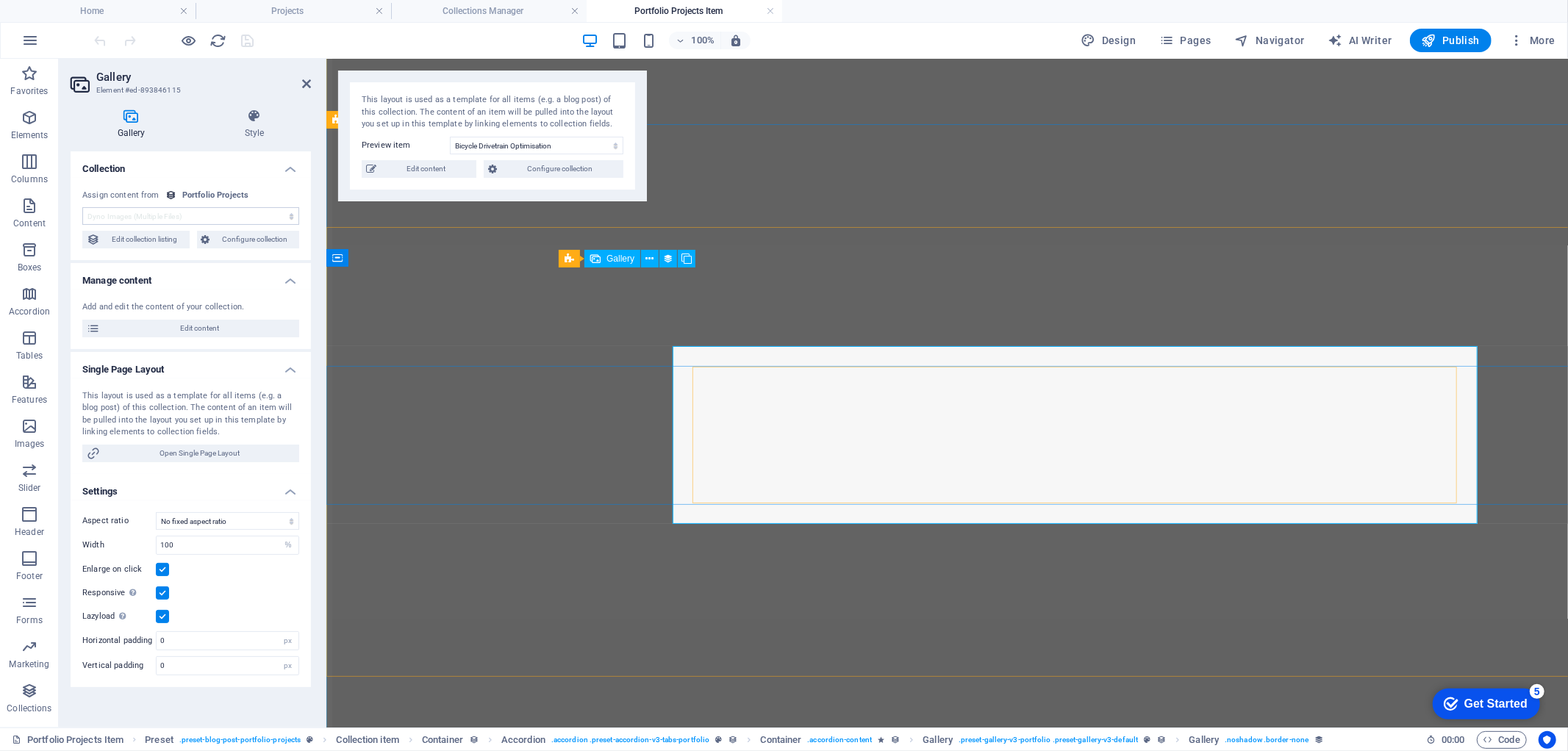
scroll to position [1349, 0]
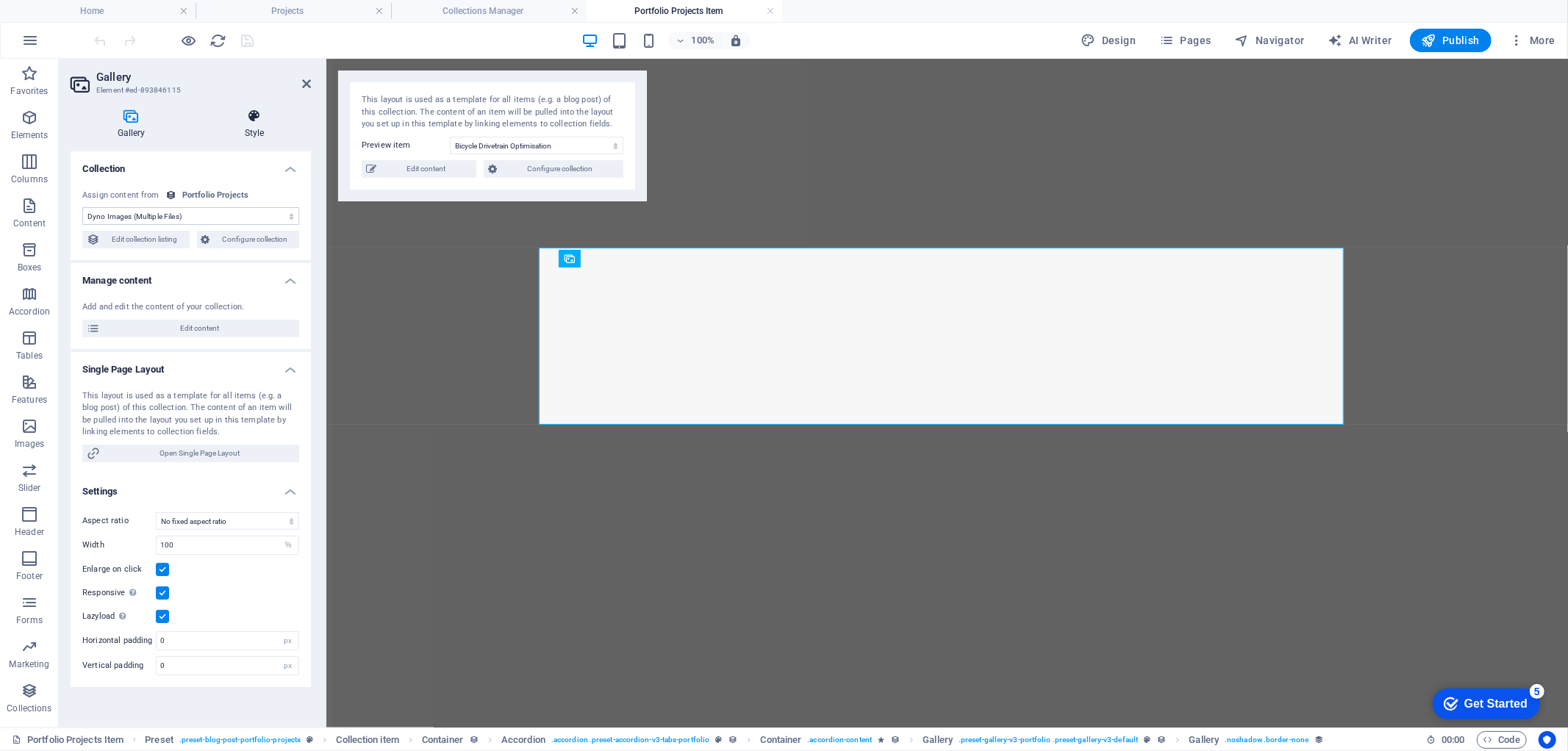
click at [258, 128] on h4 "Style" at bounding box center [255, 124] width 114 height 31
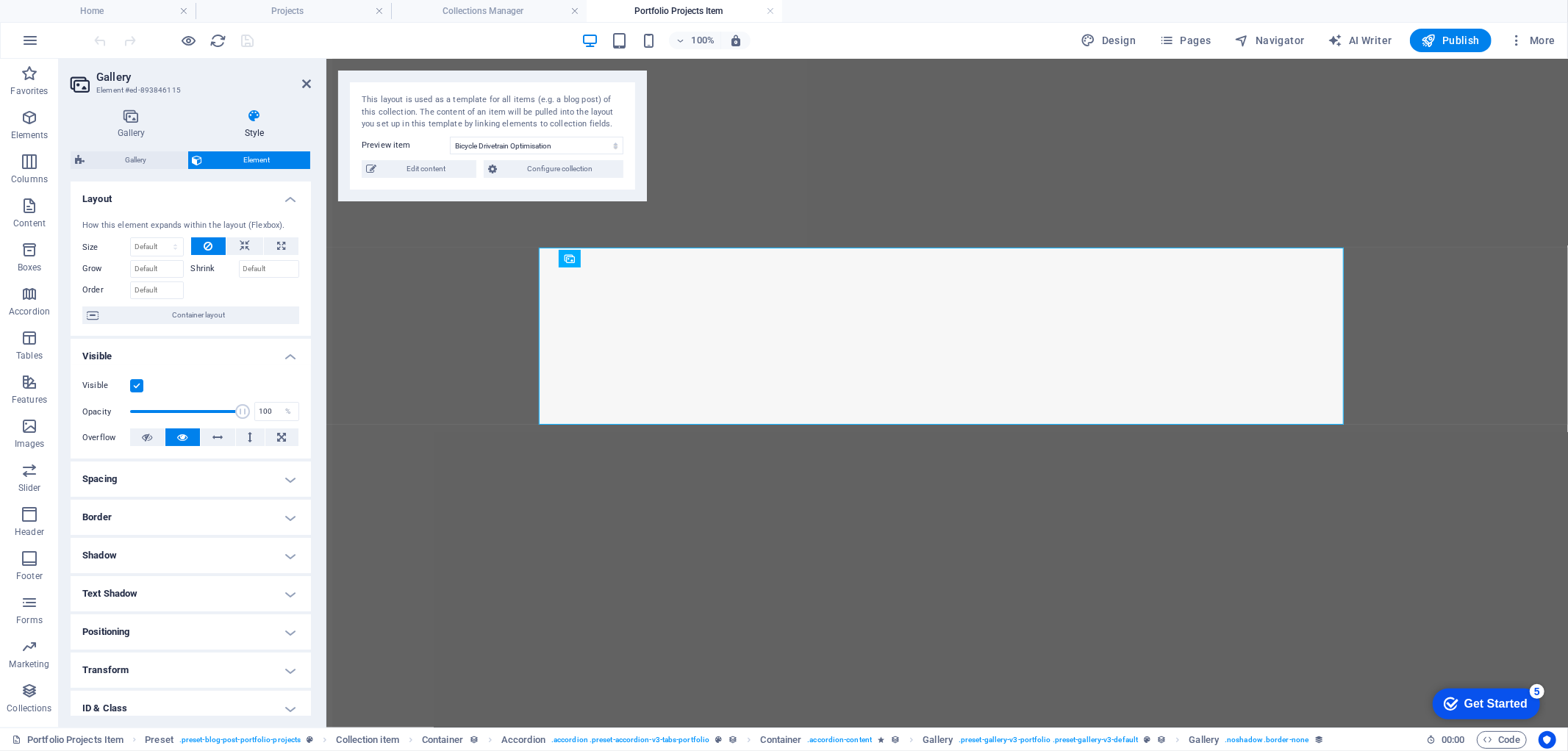
click at [291, 588] on h4 "Text Shadow" at bounding box center [190, 594] width 240 height 35
click at [291, 588] on h4 "Text Shadow" at bounding box center [190, 589] width 240 height 26
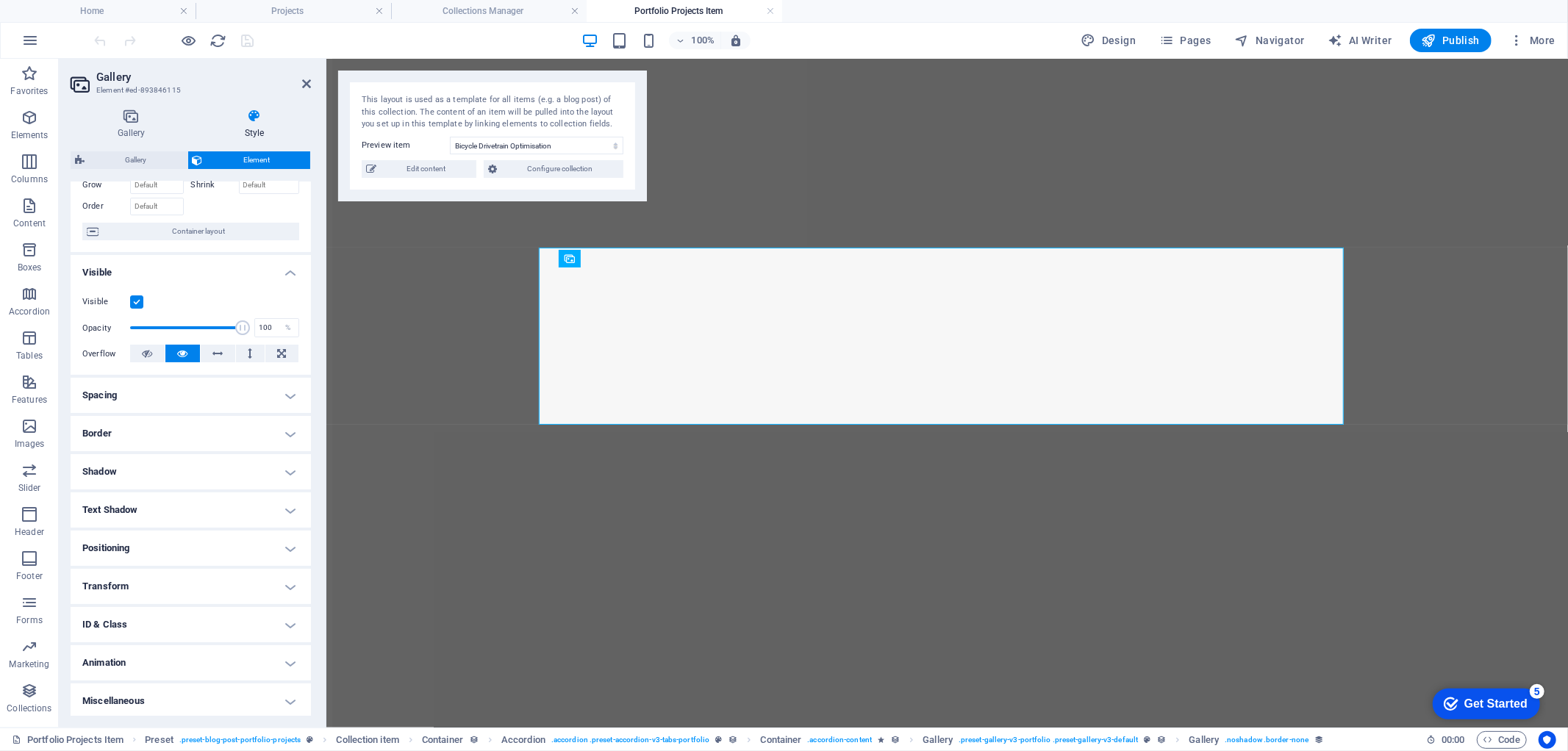
scroll to position [86, 0]
click at [287, 625] on h4 "ID & Class" at bounding box center [190, 623] width 240 height 35
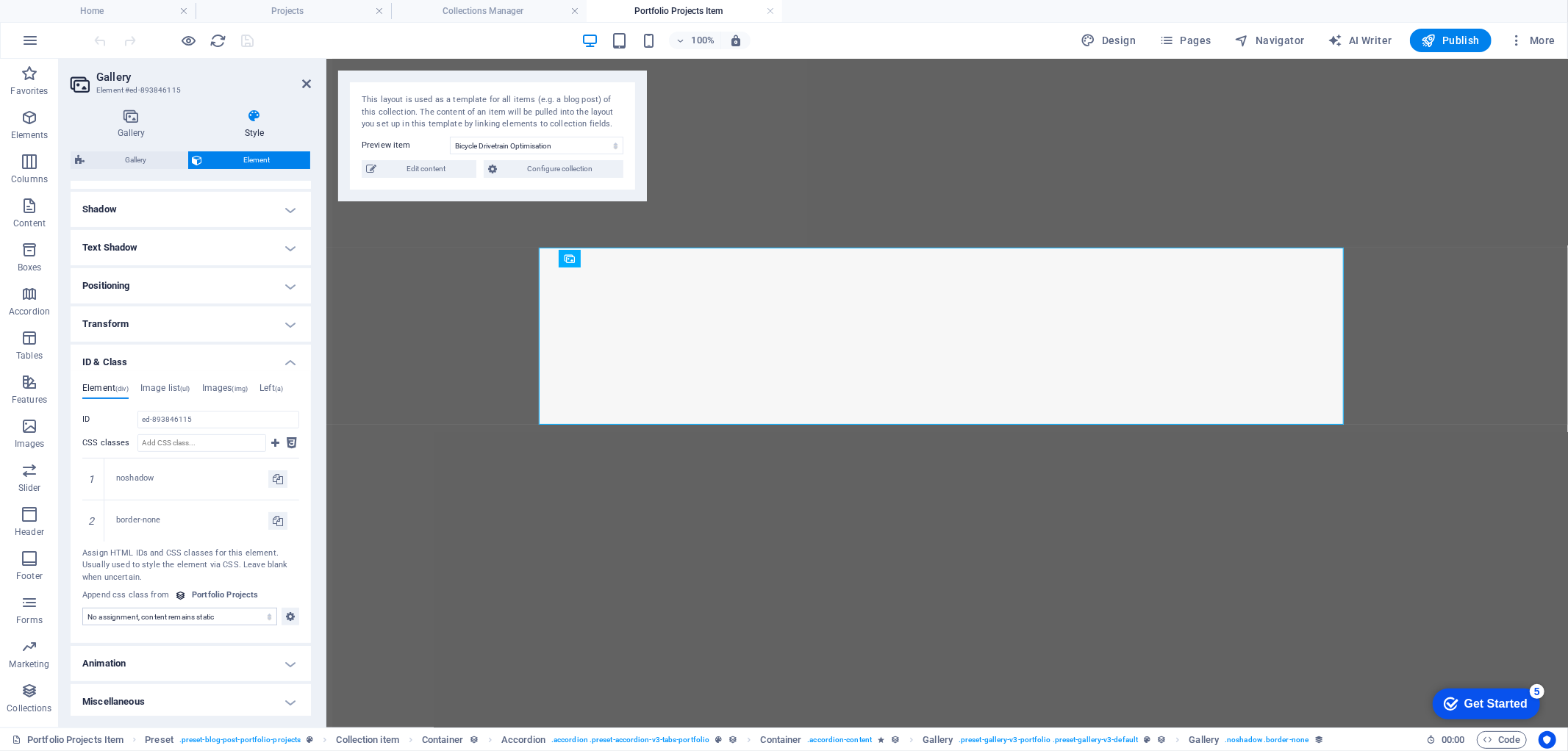
scroll to position [349, 0]
click at [289, 700] on h4 "Miscellaneous" at bounding box center [190, 700] width 240 height 35
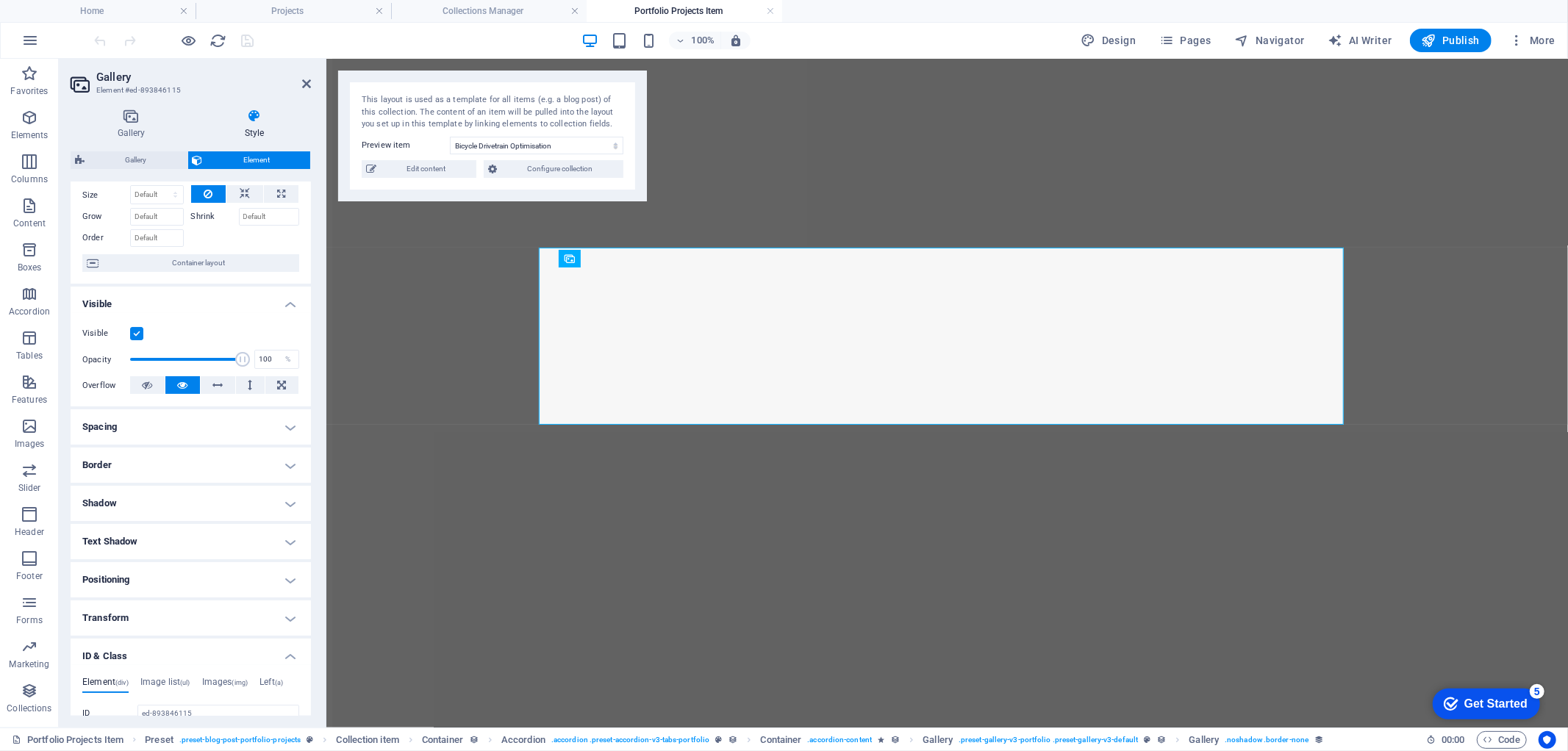
scroll to position [0, 0]
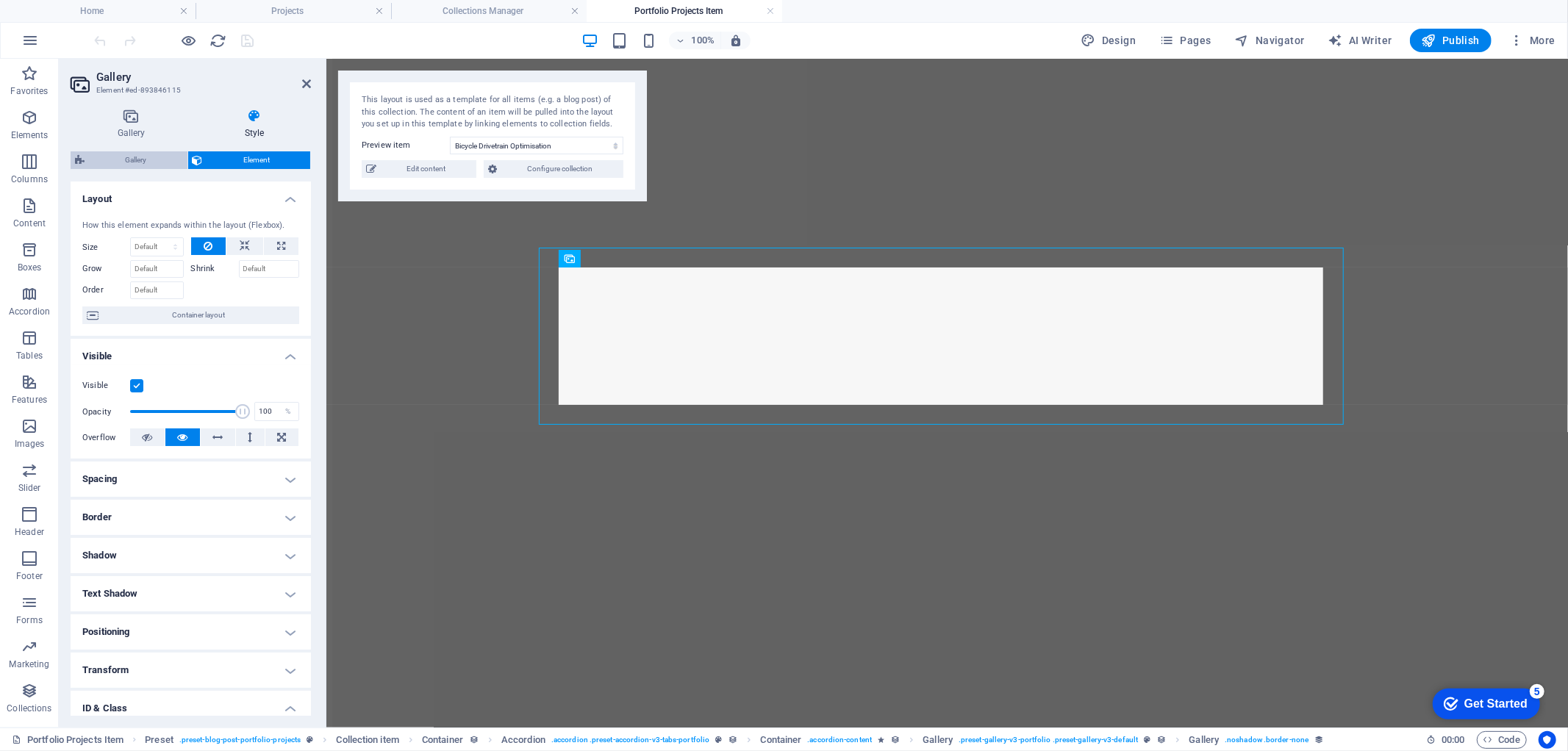
click at [133, 154] on span "Gallery" at bounding box center [136, 160] width 94 height 17
select select "px"
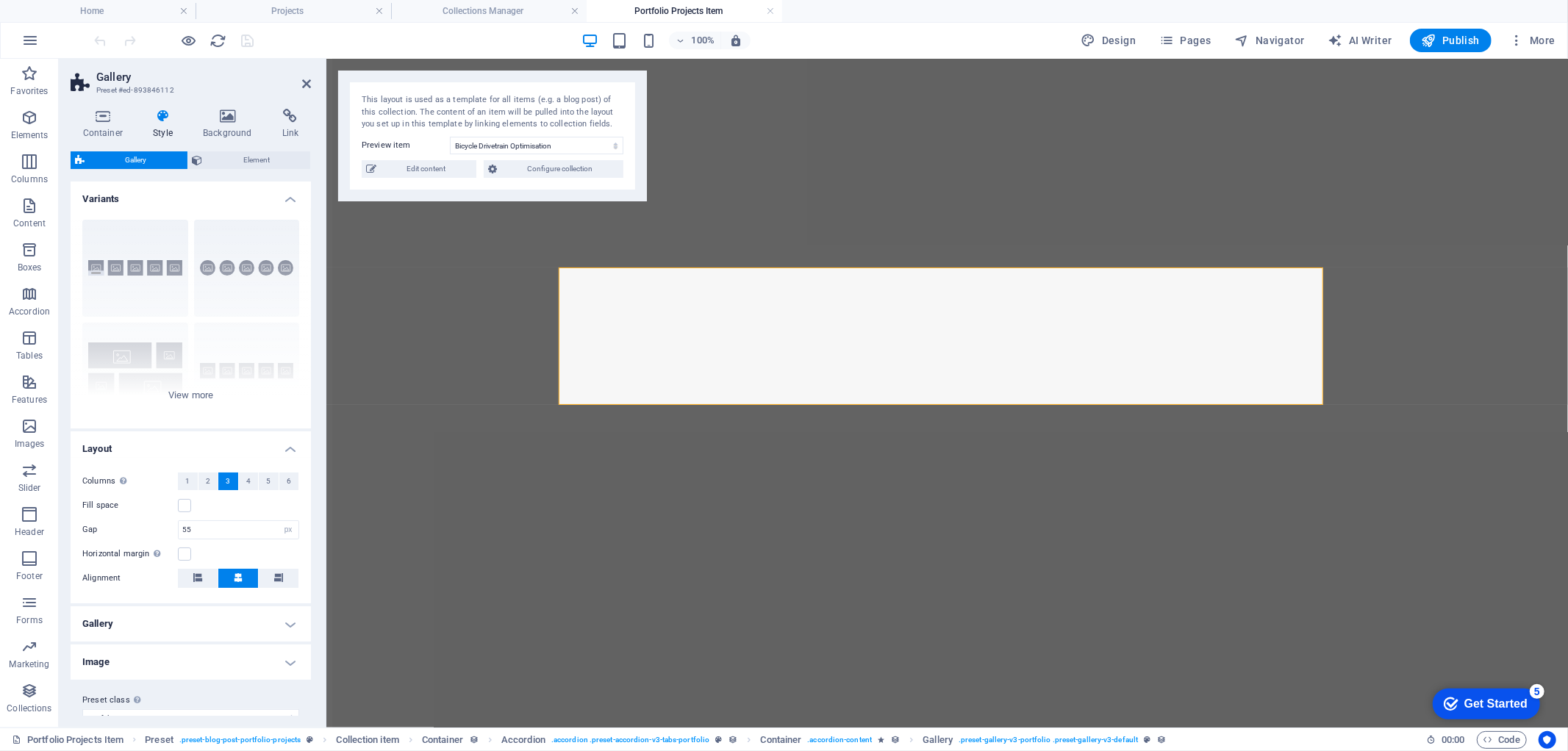
scroll to position [20, 0]
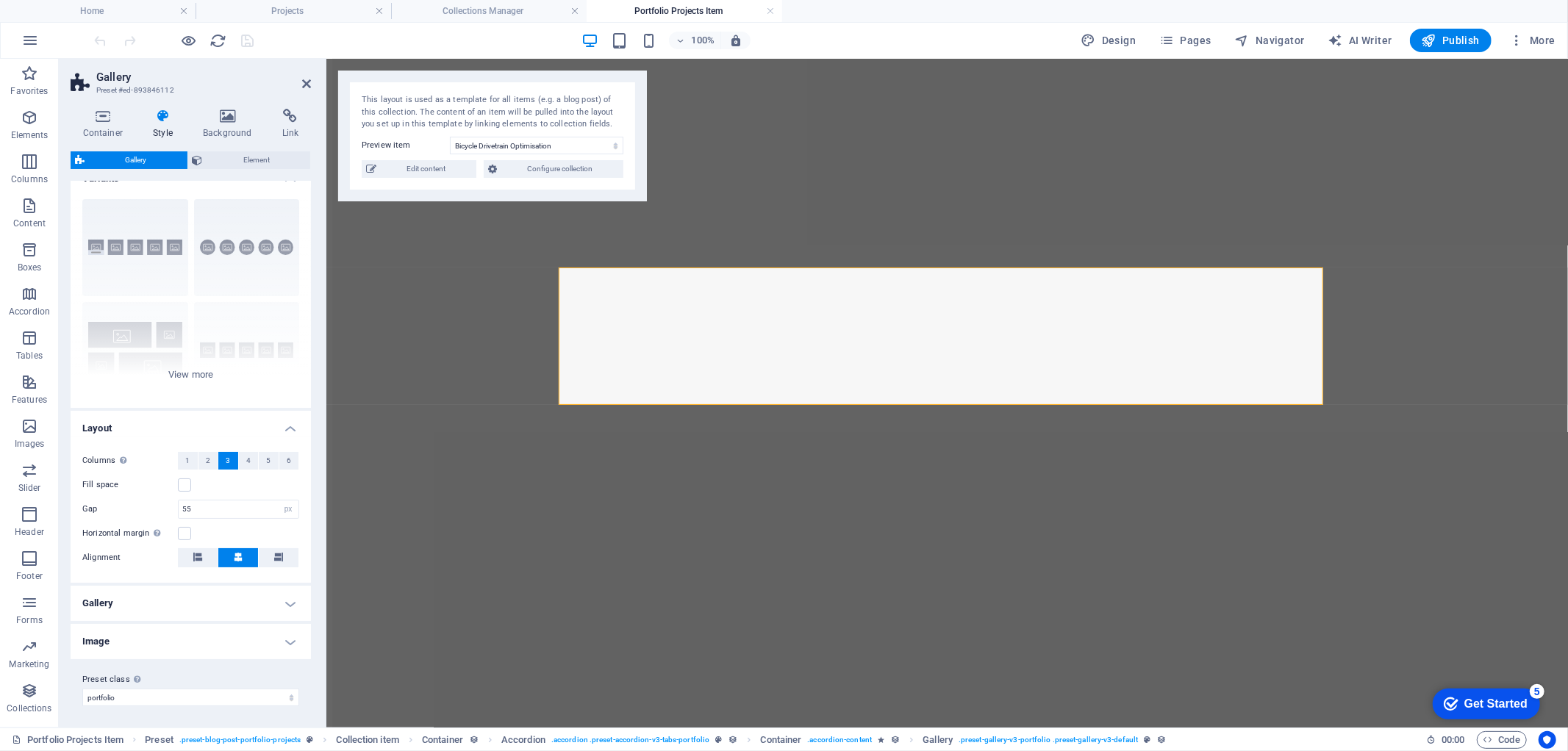
click at [292, 640] on h4 "Image" at bounding box center [190, 642] width 240 height 35
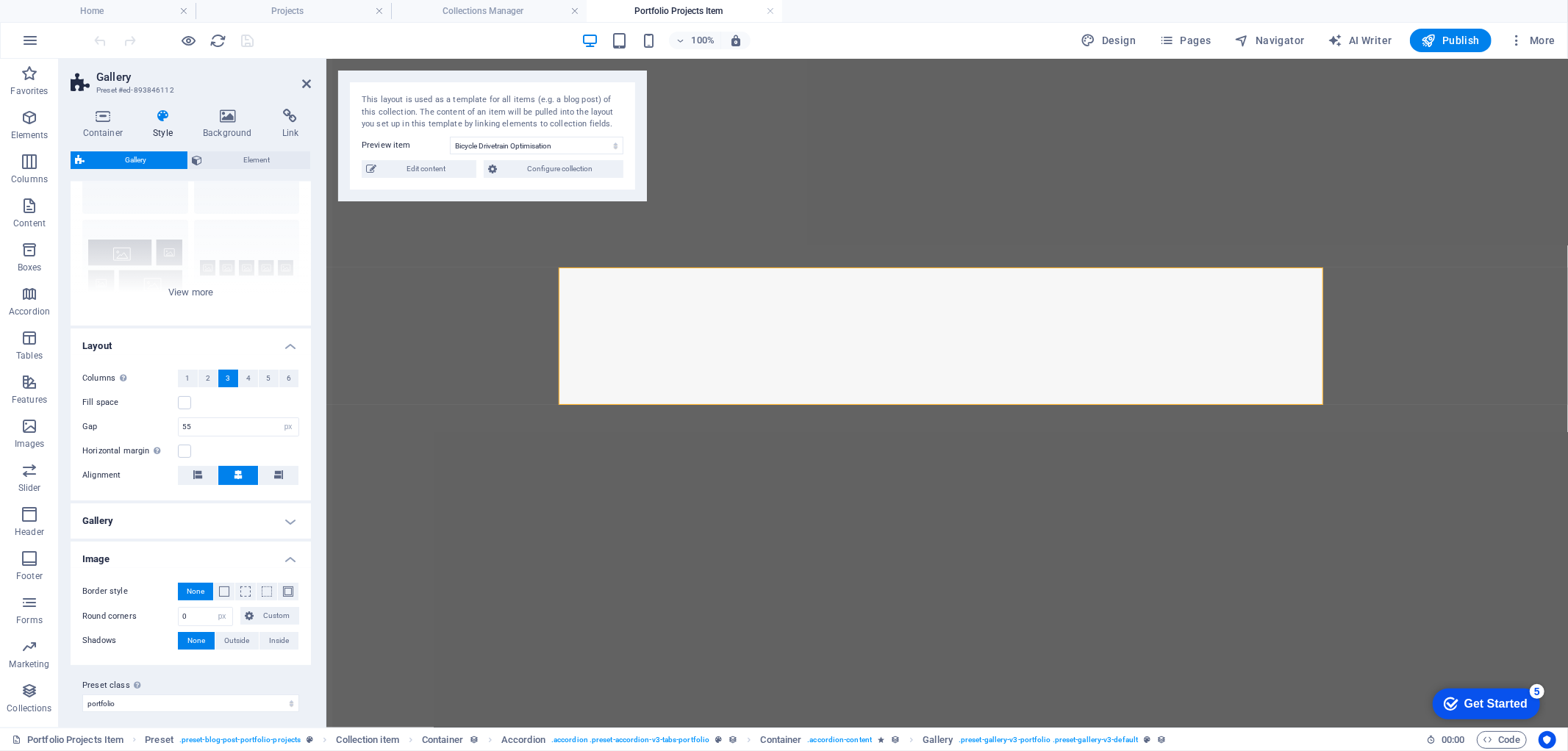
scroll to position [109, 0]
click at [292, 118] on icon at bounding box center [290, 116] width 41 height 15
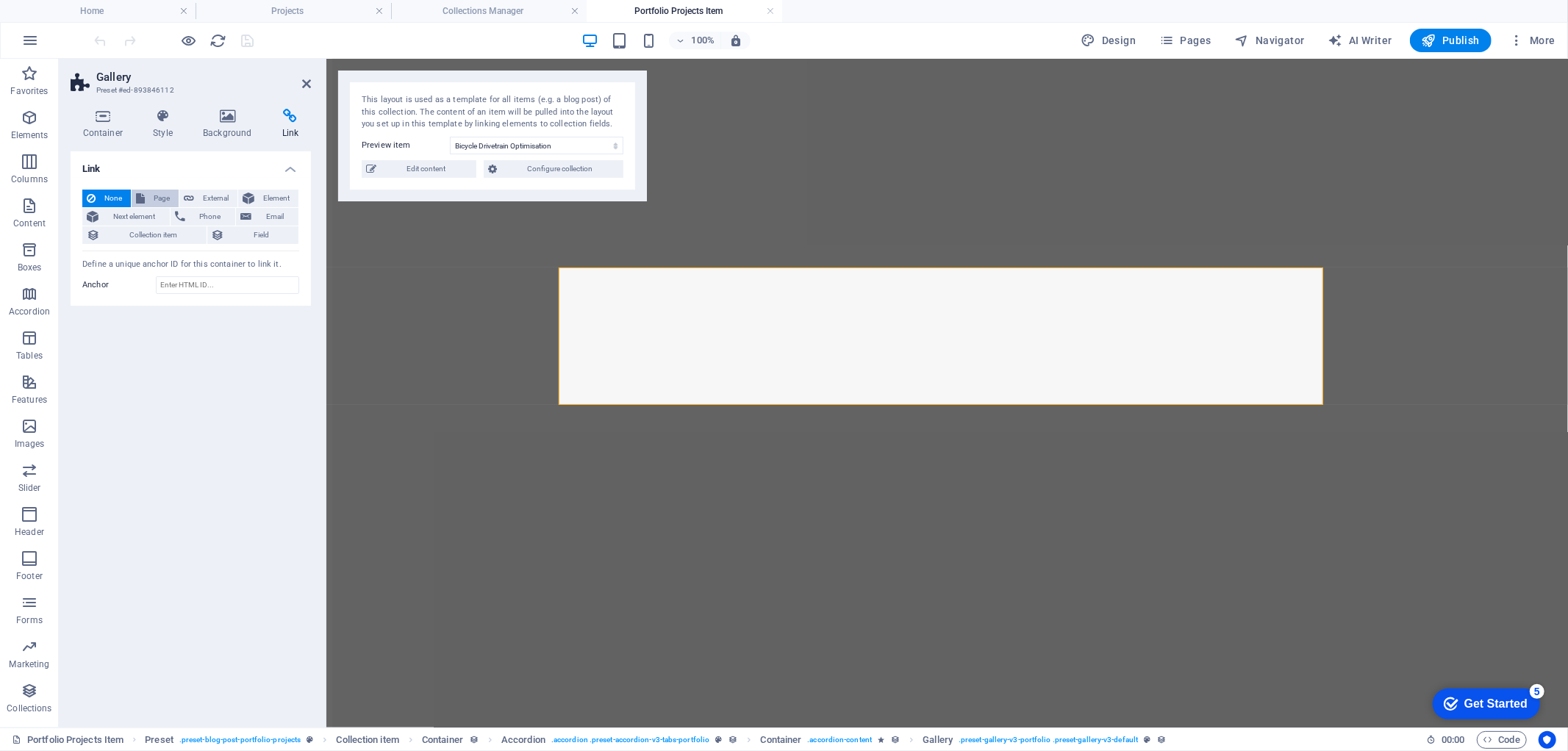
click at [161, 198] on span "Page" at bounding box center [162, 198] width 25 height 17
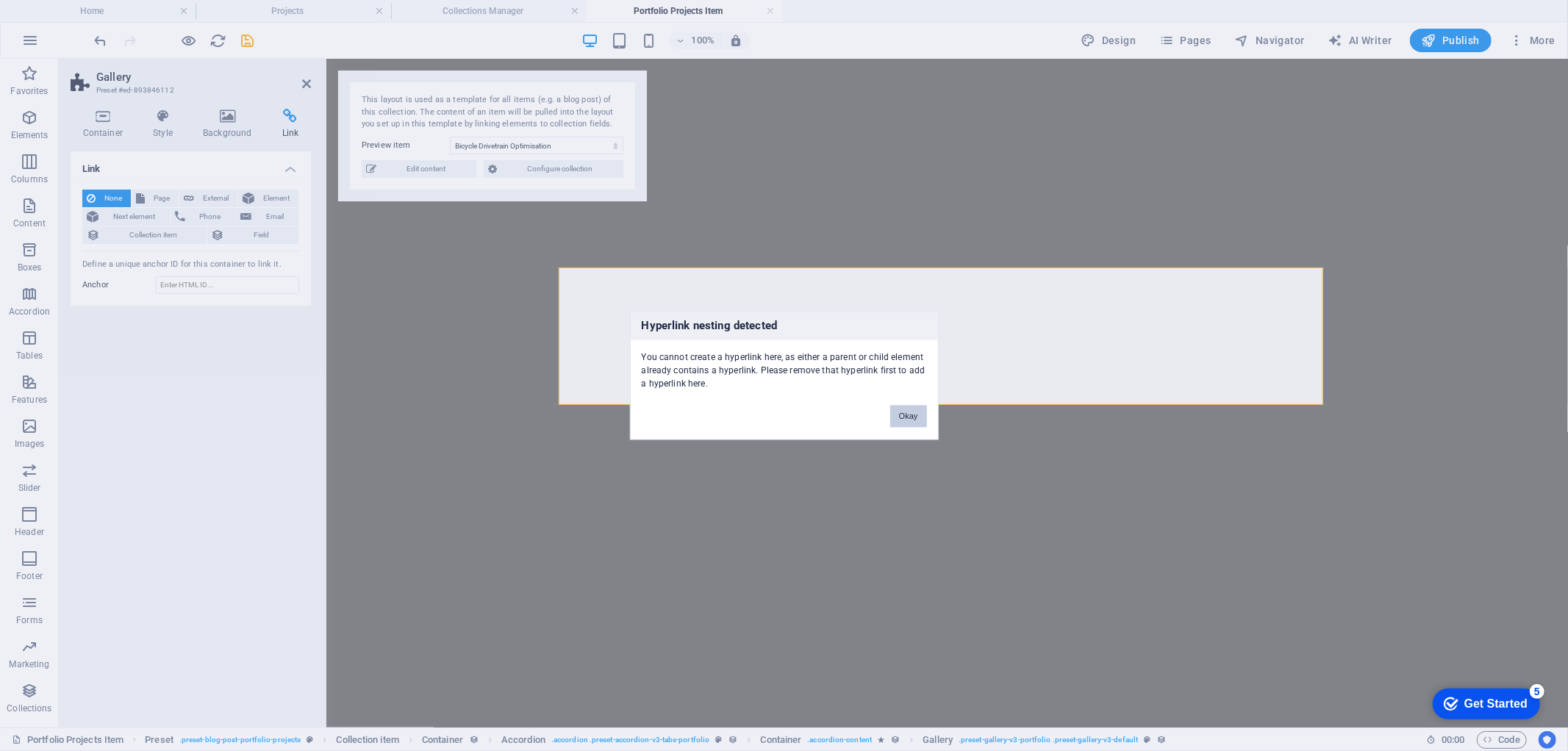
click at [907, 421] on button "Okay" at bounding box center [908, 417] width 37 height 22
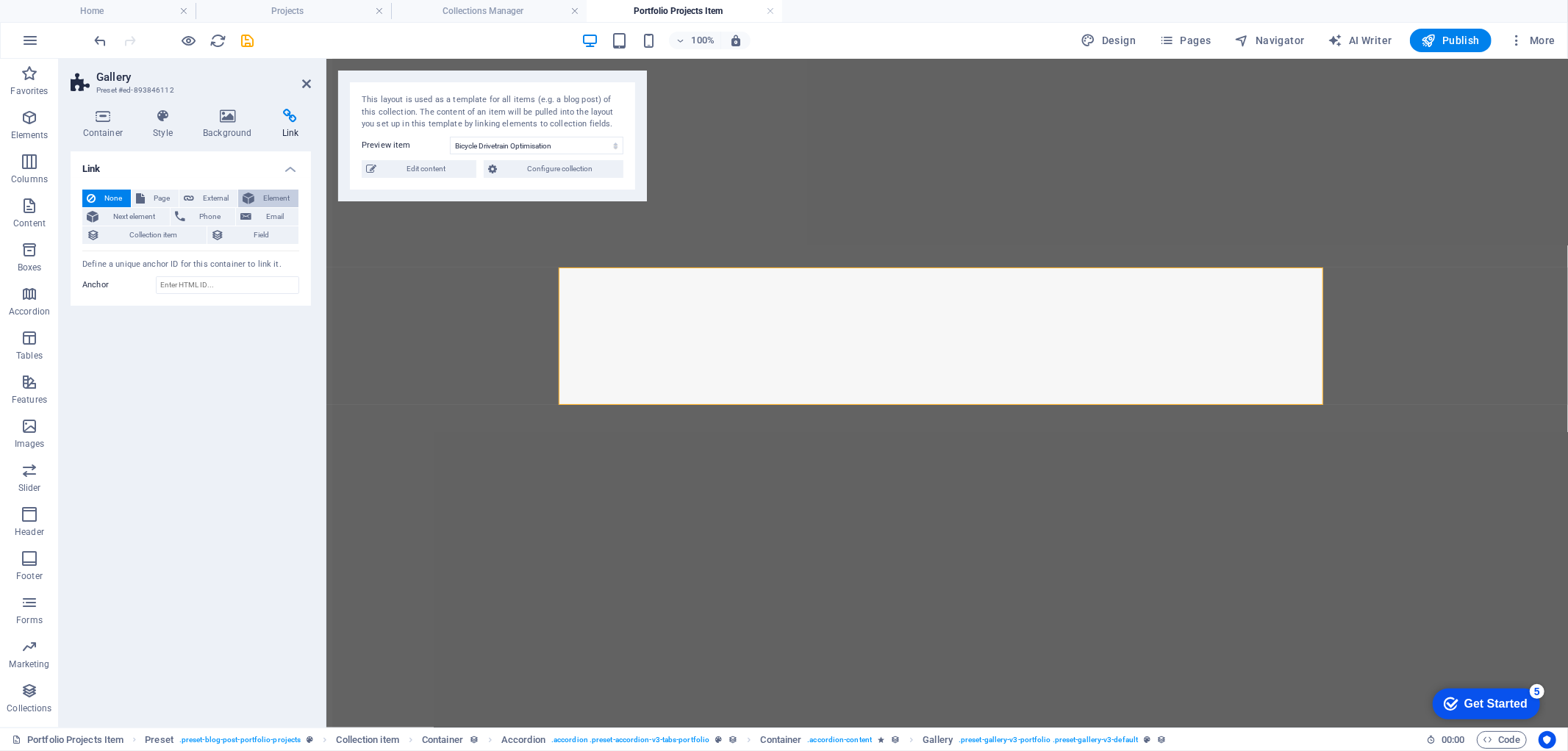
click at [277, 199] on span "Element" at bounding box center [276, 198] width 35 height 17
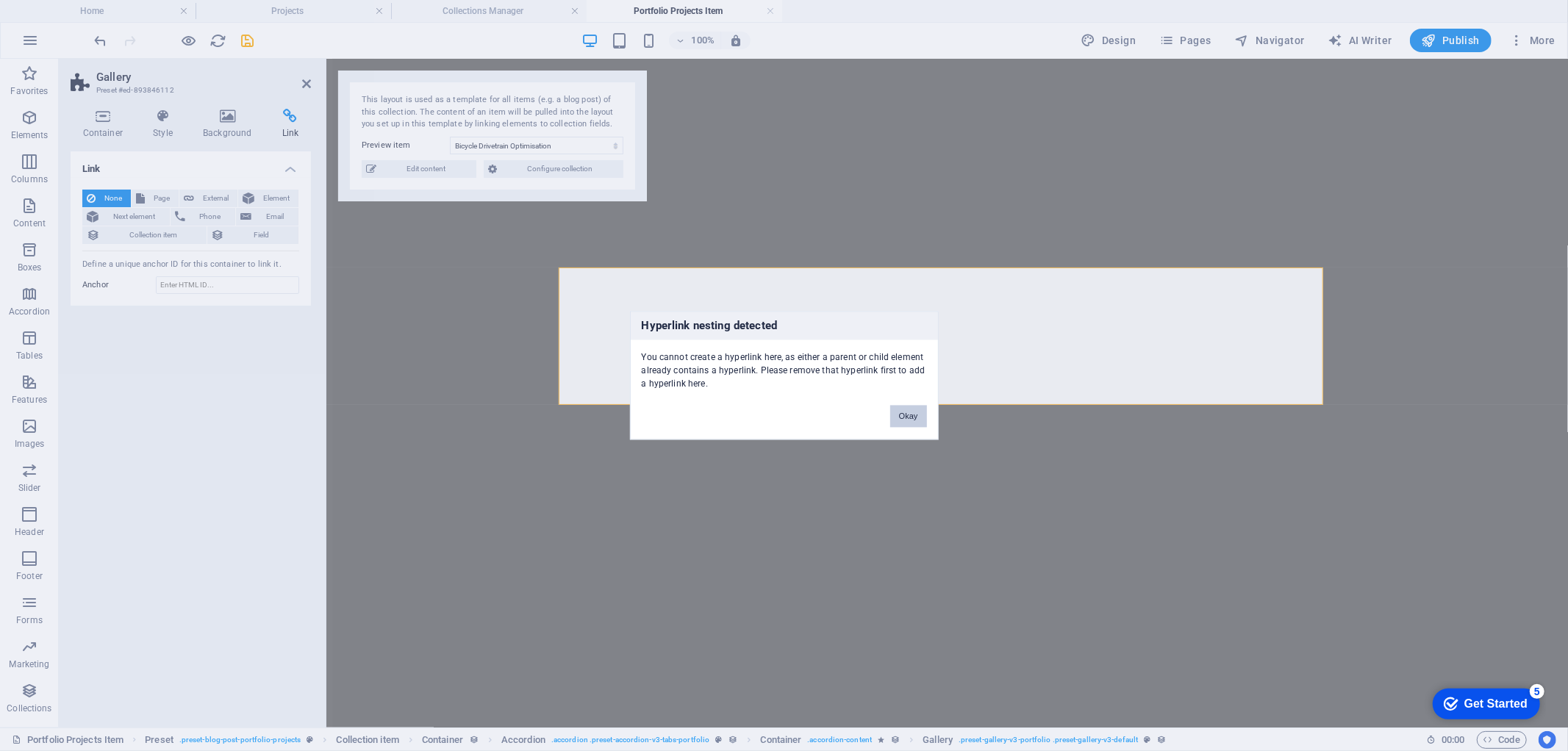
click at [908, 417] on button "Okay" at bounding box center [908, 417] width 37 height 22
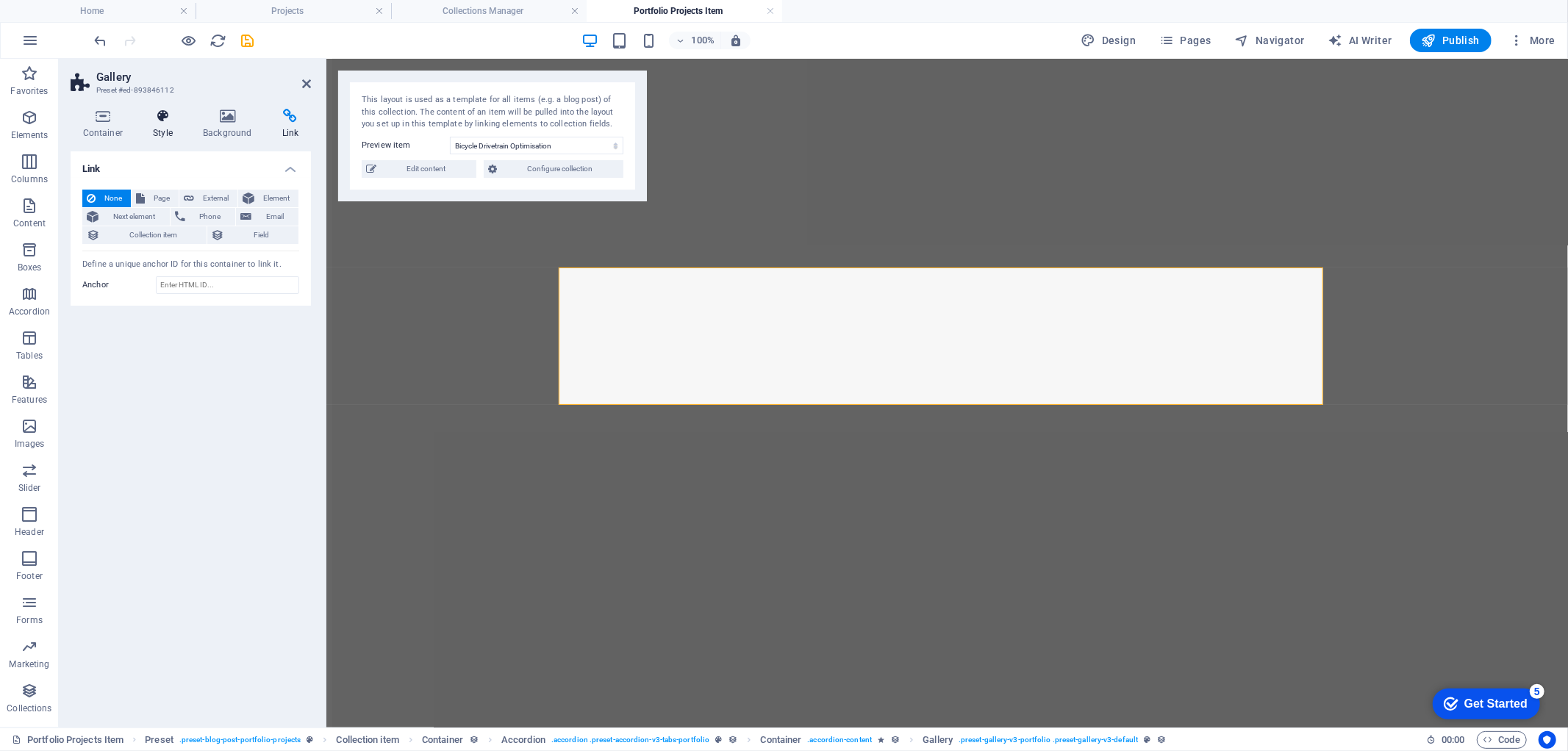
click at [155, 116] on icon at bounding box center [162, 116] width 44 height 15
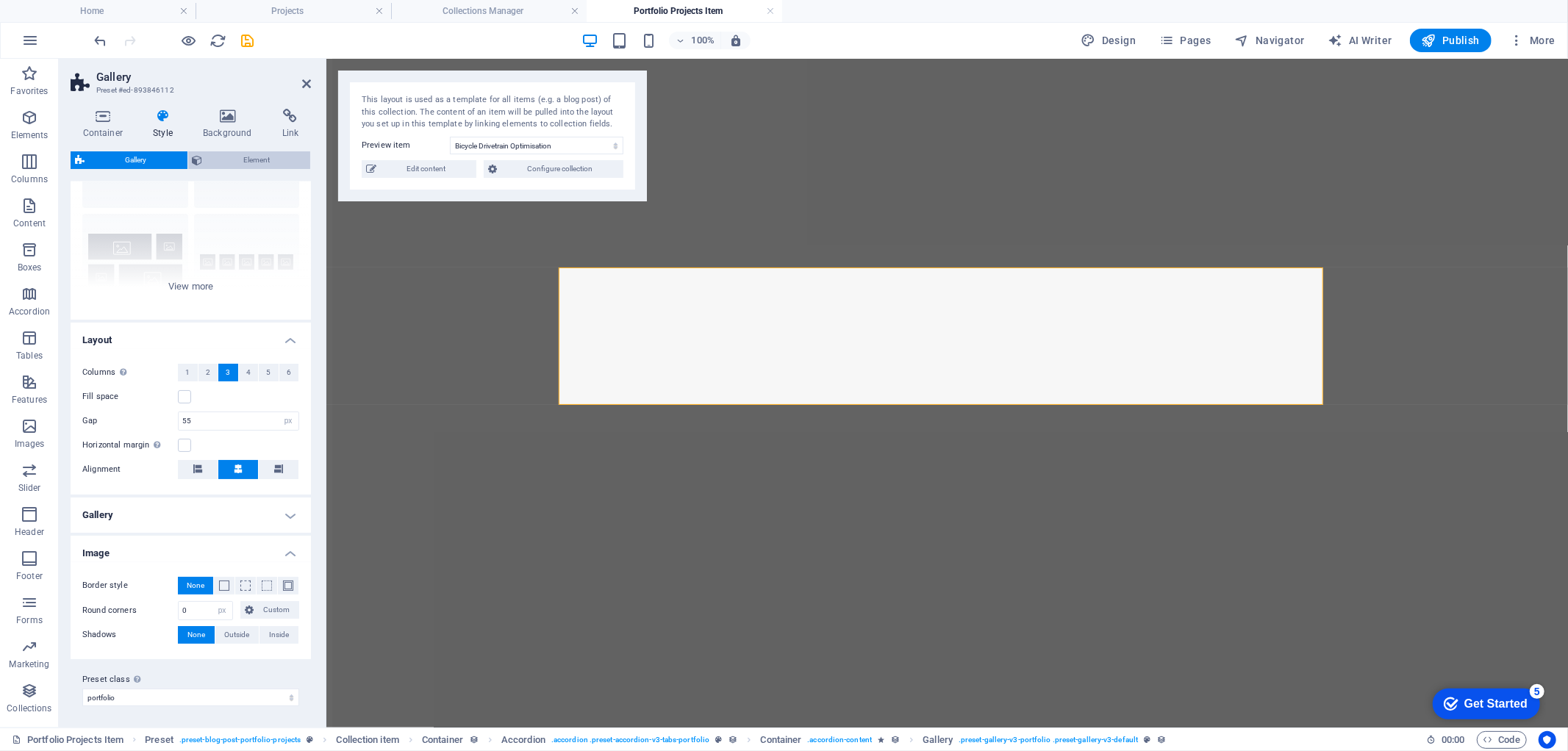
click at [236, 159] on span "Element" at bounding box center [256, 160] width 99 height 17
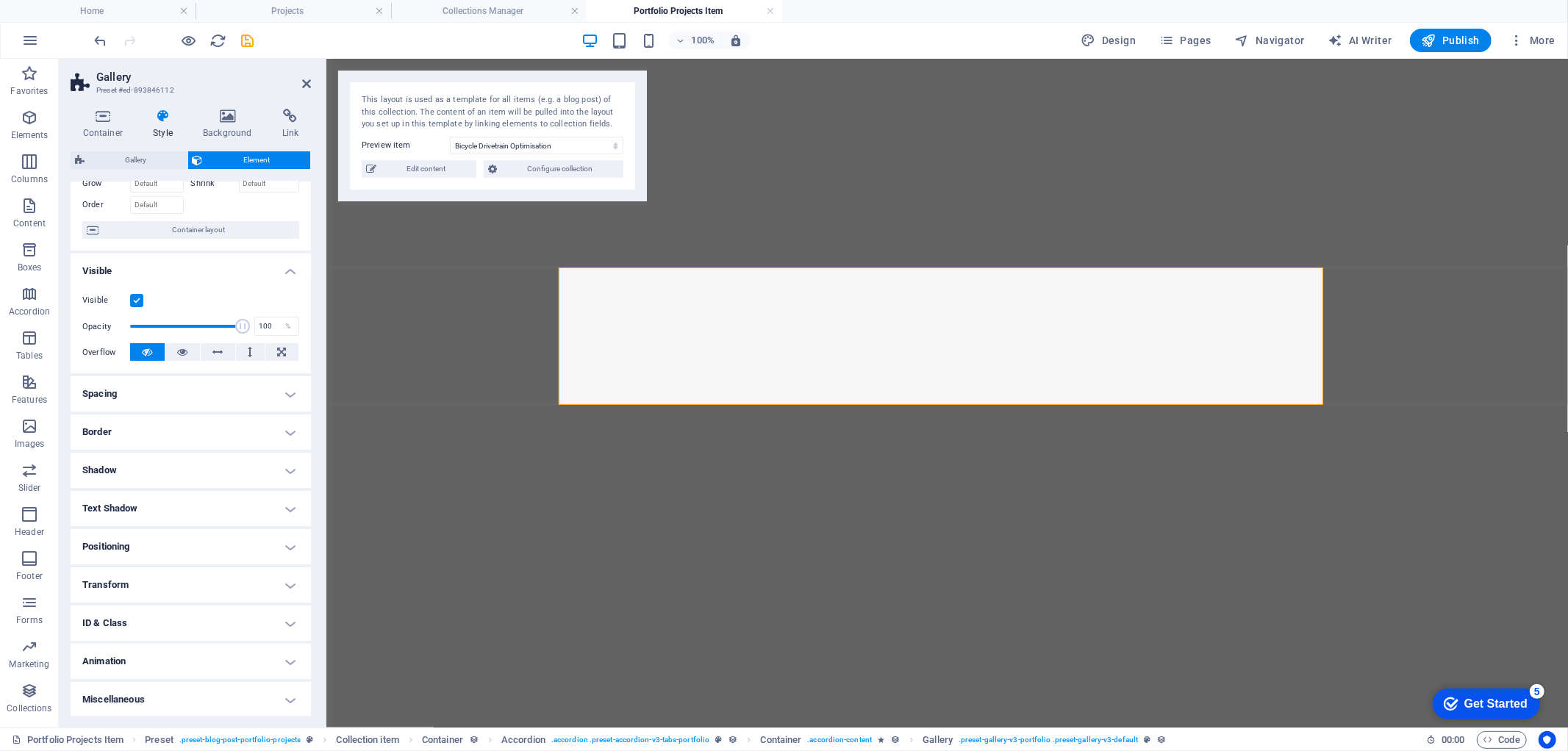
scroll to position [86, 0]
click at [290, 505] on h4 "Text Shadow" at bounding box center [190, 508] width 240 height 35
click at [290, 505] on h4 "Text Shadow" at bounding box center [190, 503] width 240 height 26
click at [289, 547] on h4 "Positioning" at bounding box center [190, 546] width 240 height 35
click at [289, 548] on h4 "Positioning" at bounding box center [190, 541] width 240 height 26
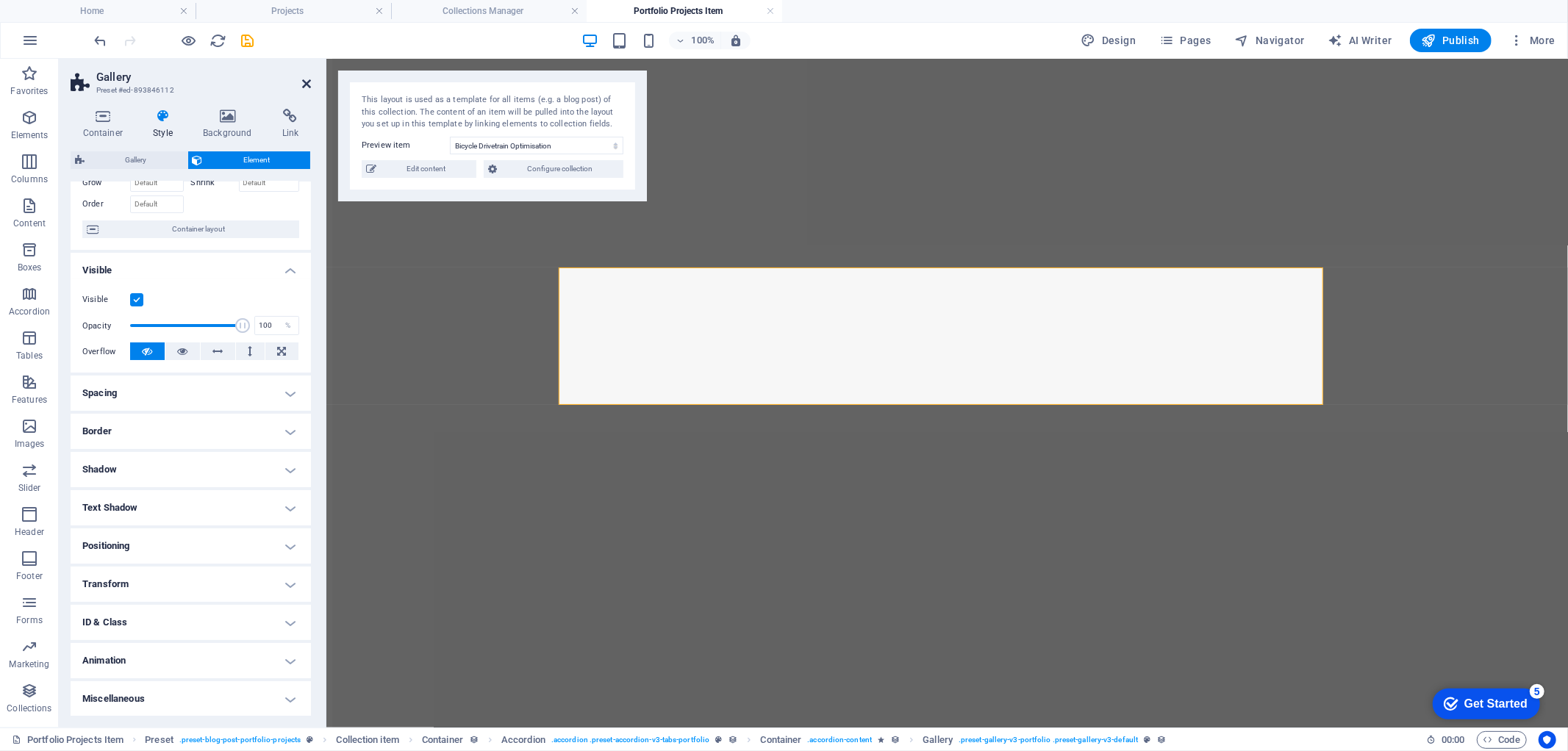
click at [309, 80] on icon at bounding box center [306, 84] width 9 height 12
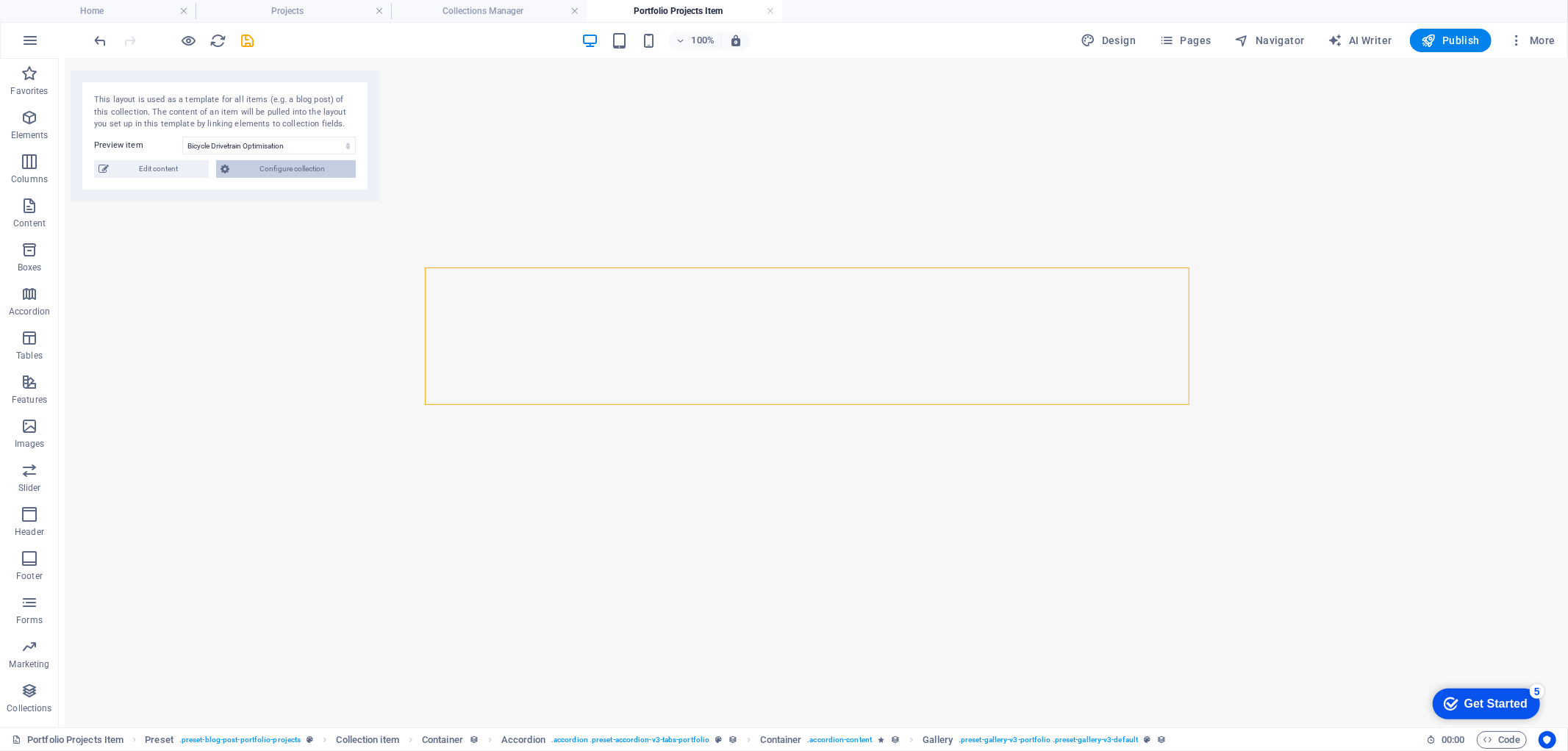
click at [275, 169] on span "Configure collection" at bounding box center [292, 169] width 118 height 17
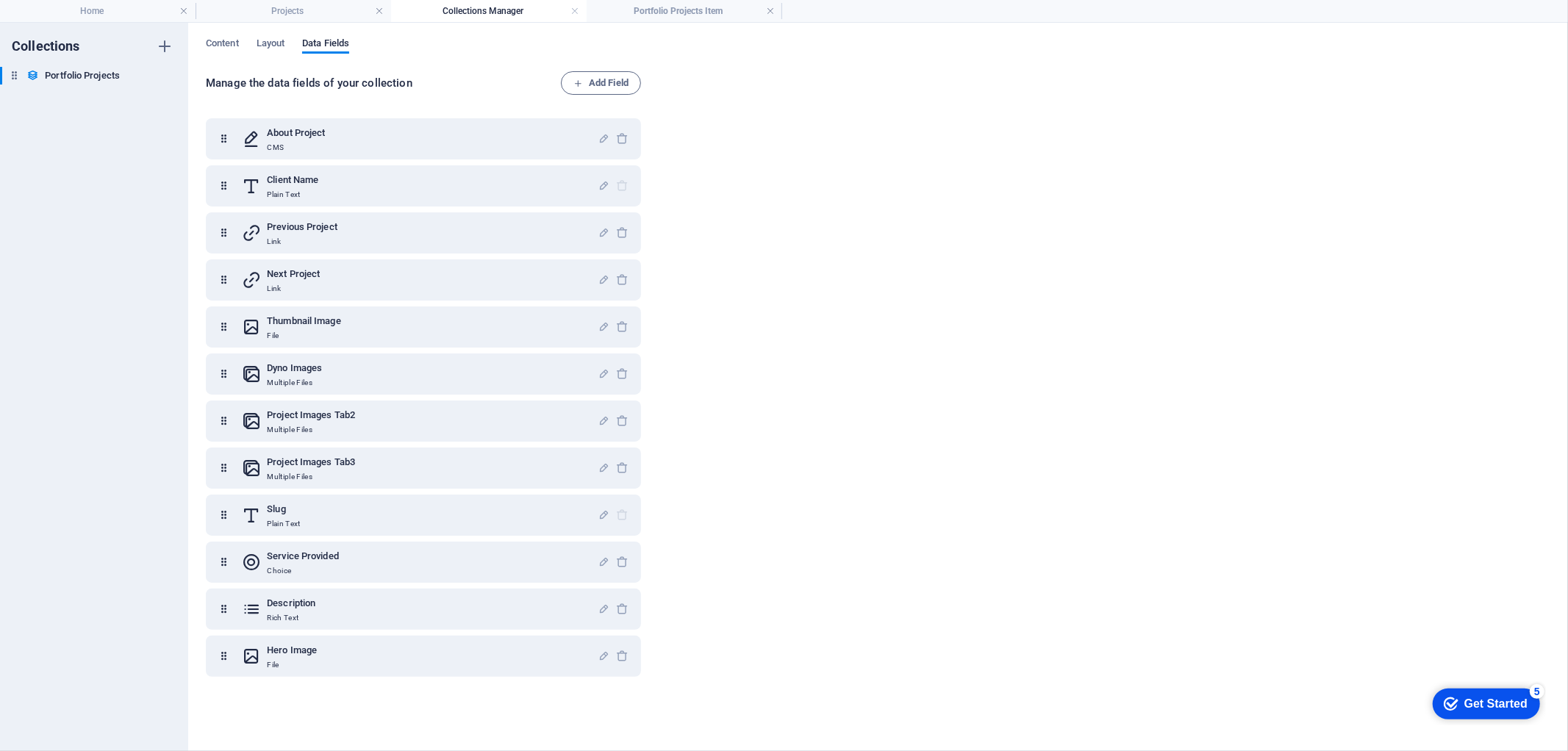
scroll to position [0, 0]
click at [231, 38] on span "Content" at bounding box center [222, 45] width 33 height 20
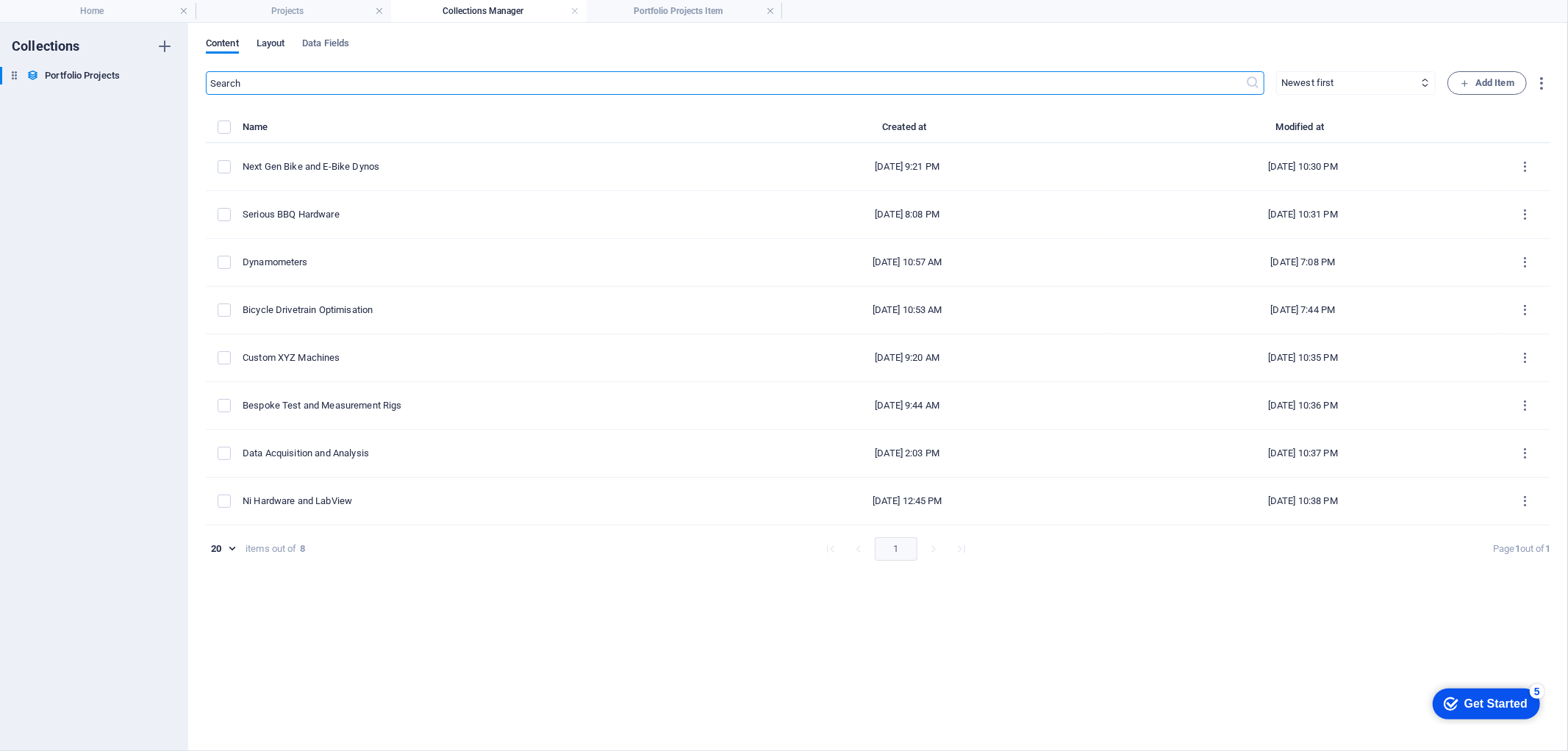
click at [258, 41] on span "Layout" at bounding box center [271, 45] width 29 height 20
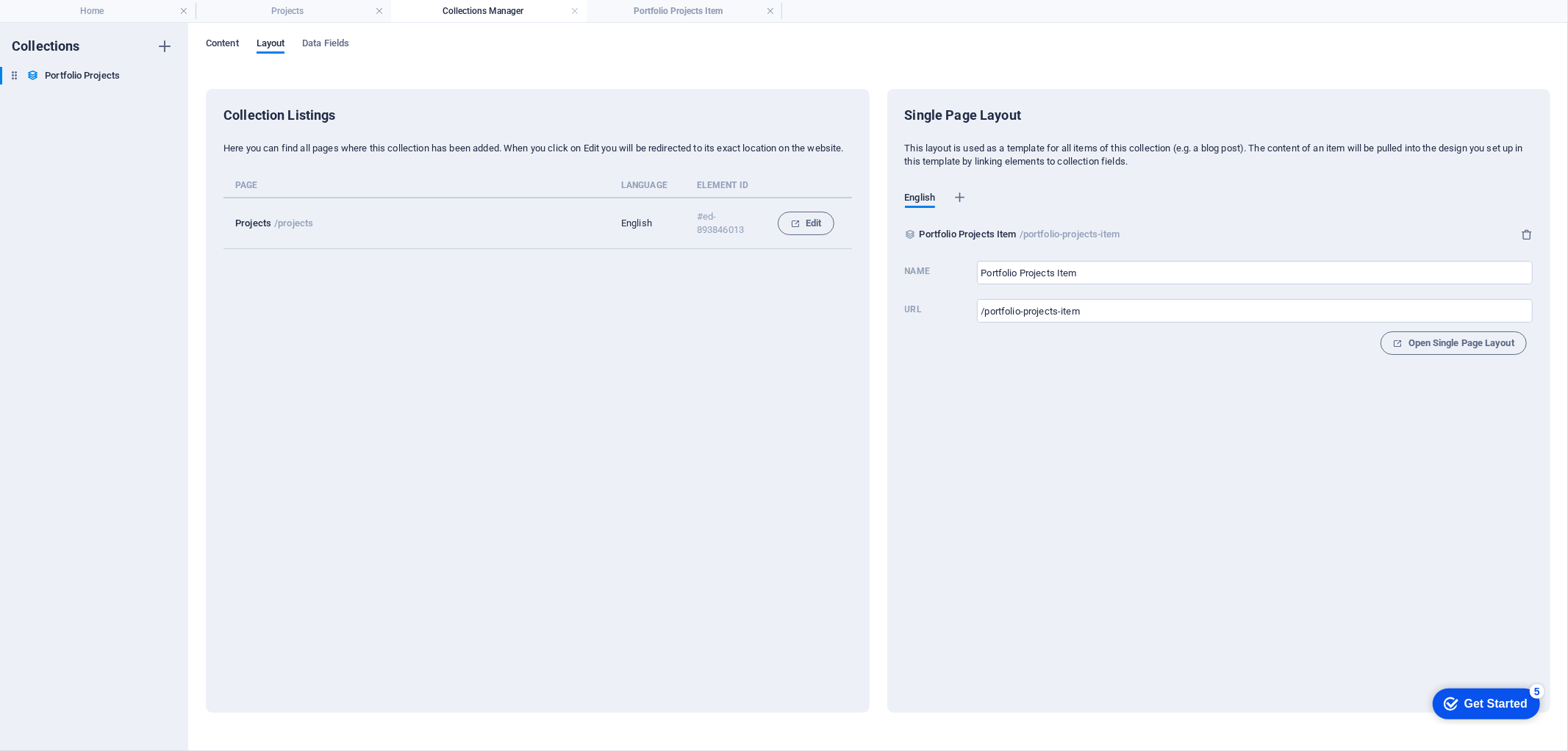
click at [228, 44] on span "Content" at bounding box center [222, 45] width 33 height 20
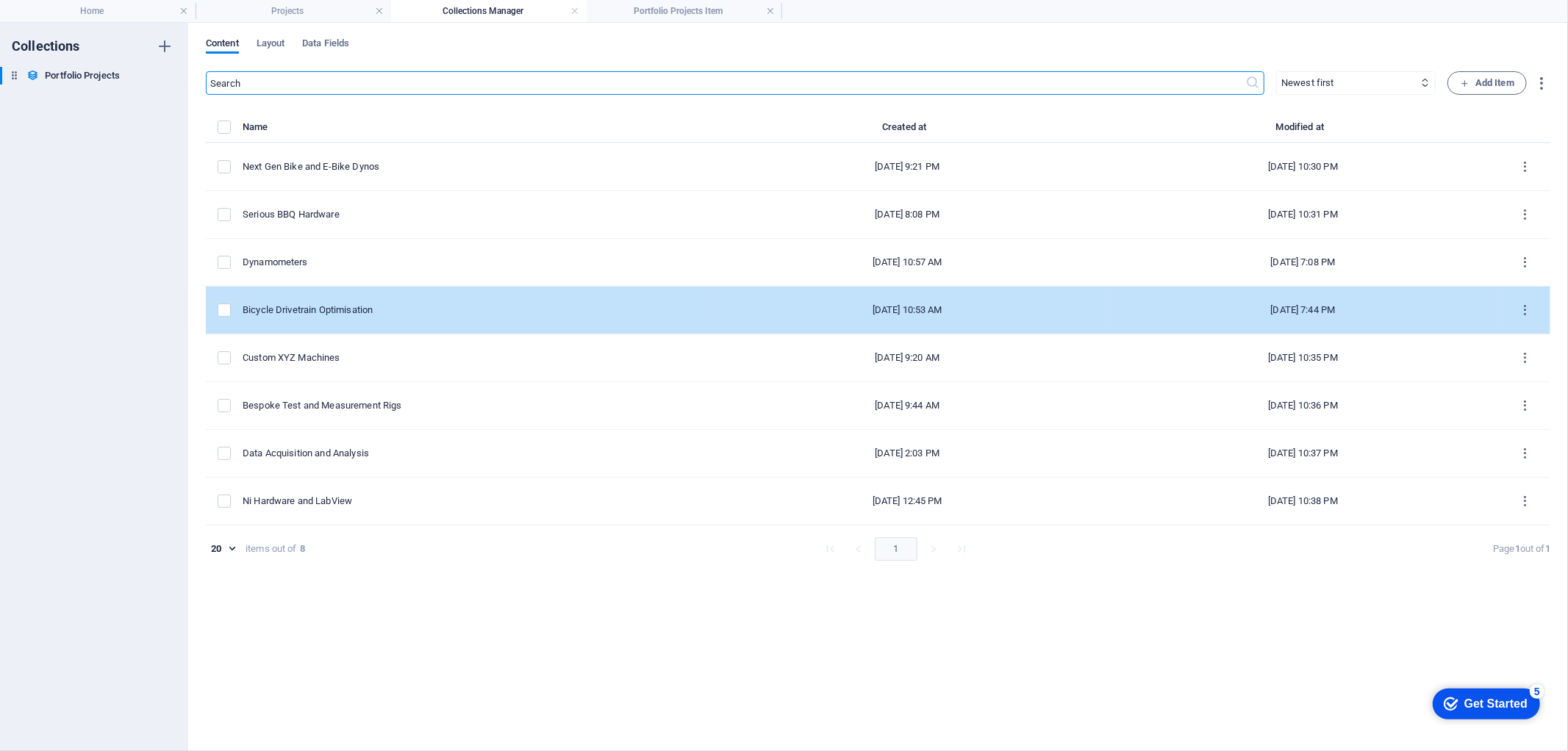
click at [414, 309] on div "Bicycle Drivetrain Optimisation" at bounding box center [470, 311] width 455 height 14
select select "Design & Manufacture"
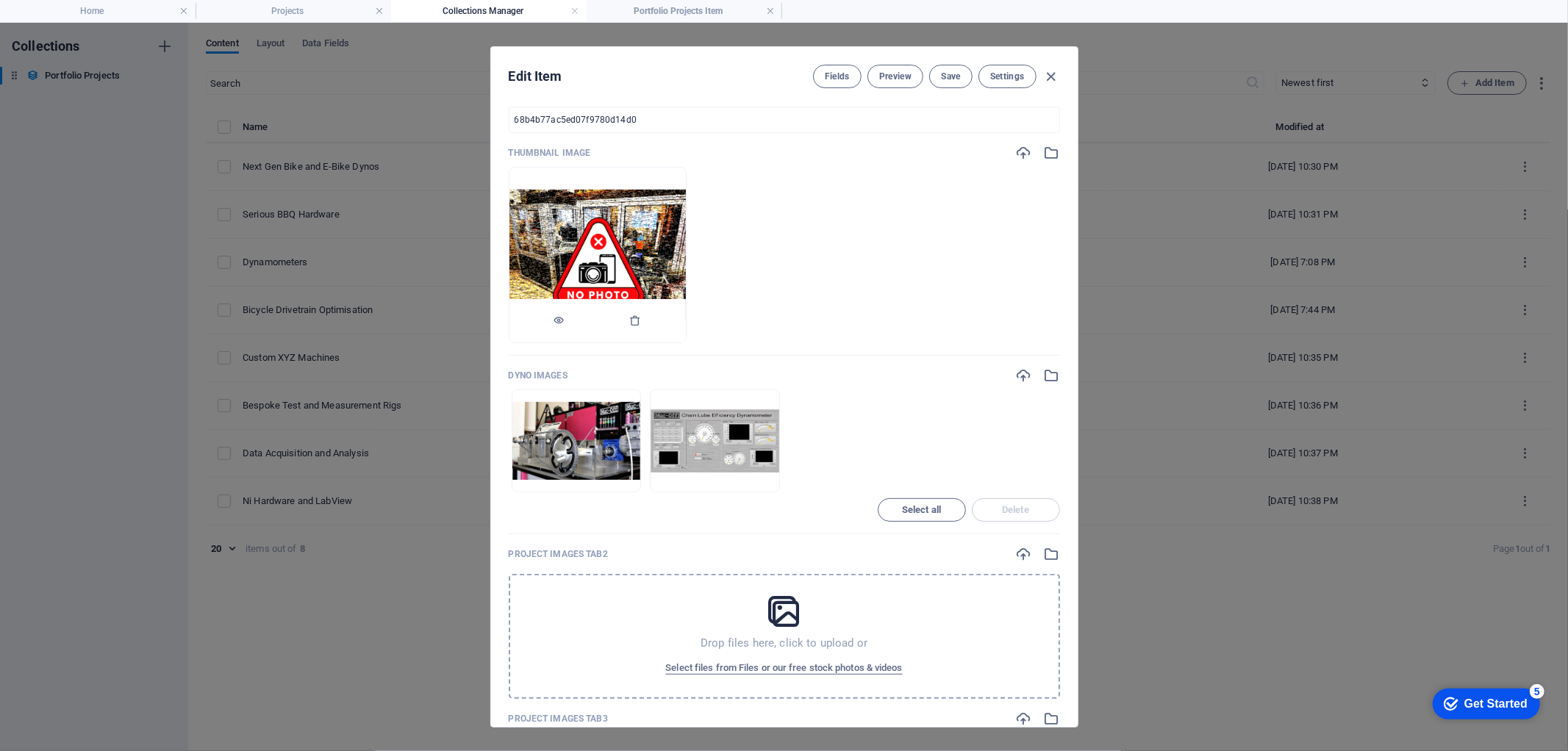
scroll to position [326, 0]
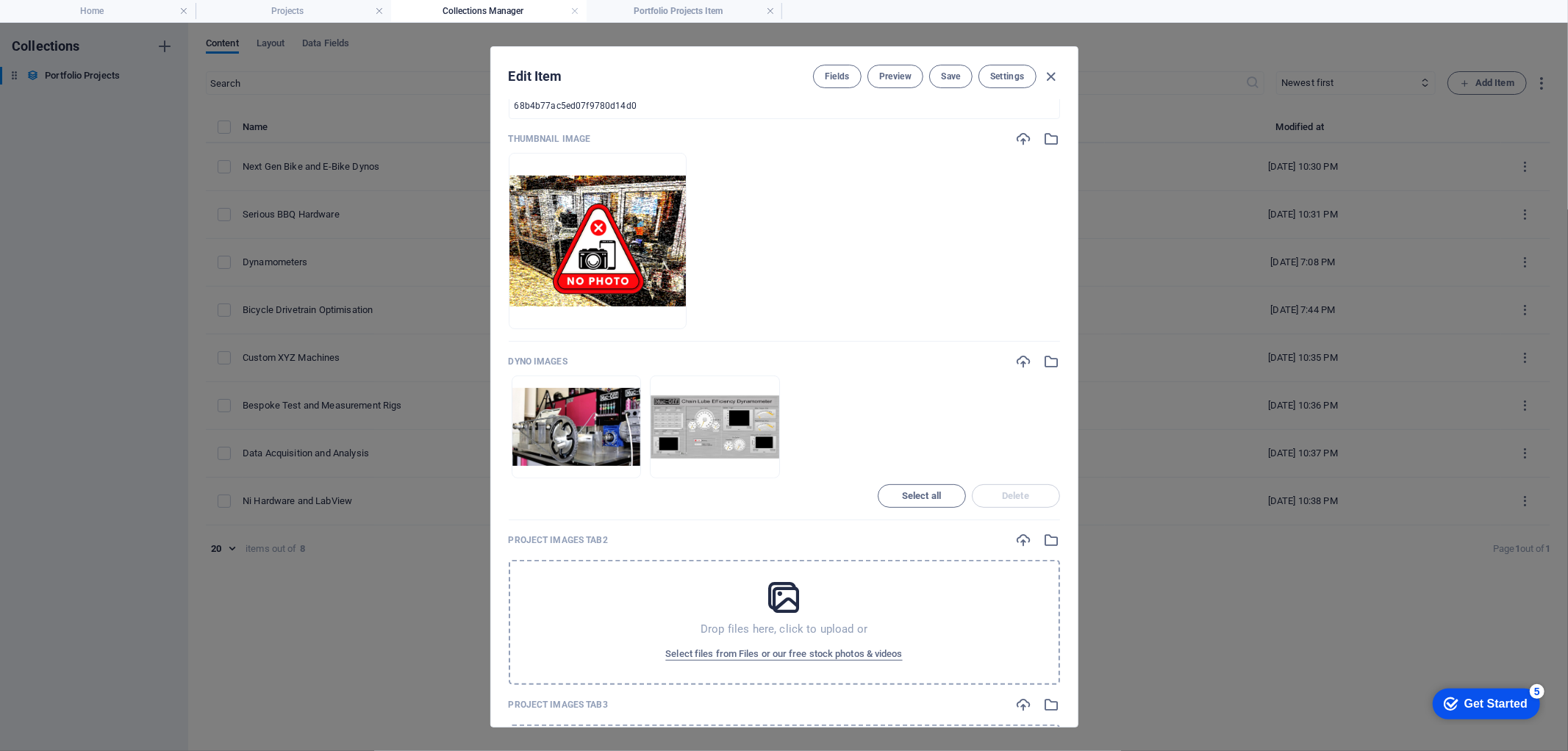
click at [833, 425] on ul "Drop files here to upload them instantly" at bounding box center [785, 427] width 552 height 103
click at [1046, 65] on div "Fields Preview Save Settings" at bounding box center [937, 77] width 247 height 23
click at [1051, 75] on icon "button" at bounding box center [1050, 76] width 17 height 17
type input "bicycle-drivetrain-optimisation"
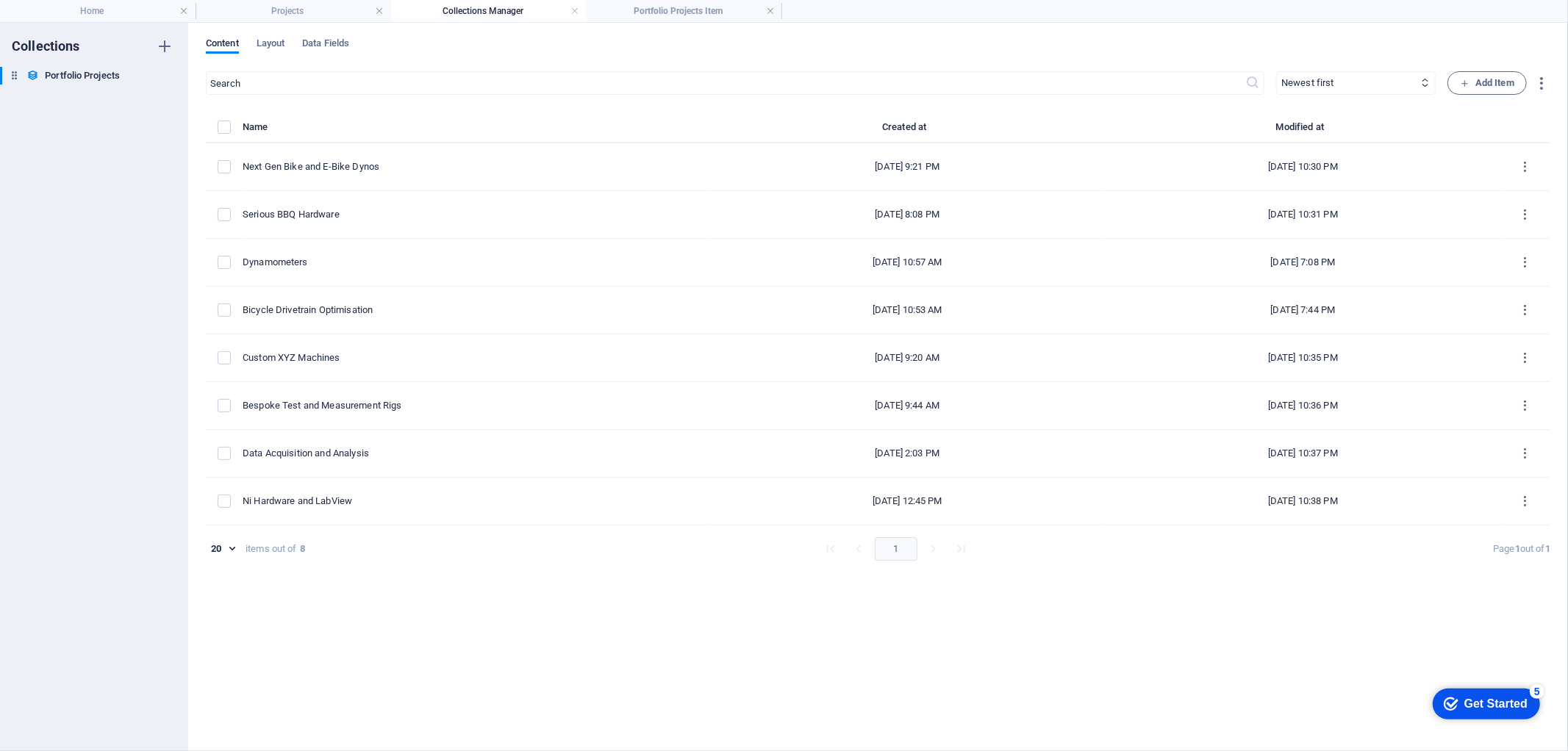
scroll to position [239, 0]
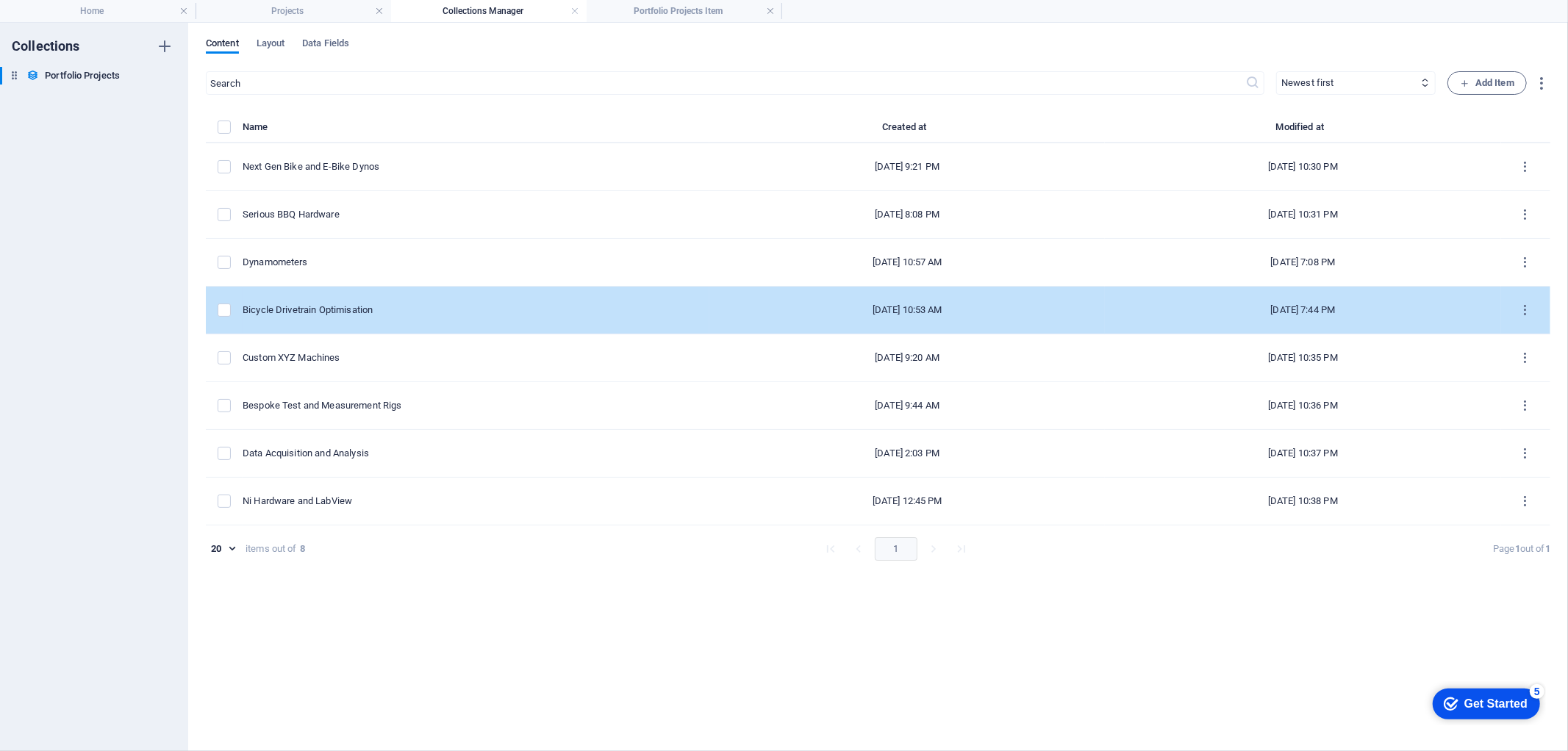
click at [343, 314] on div "Bicycle Drivetrain Optimisation" at bounding box center [470, 311] width 455 height 14
select select "Design & Manufacture"
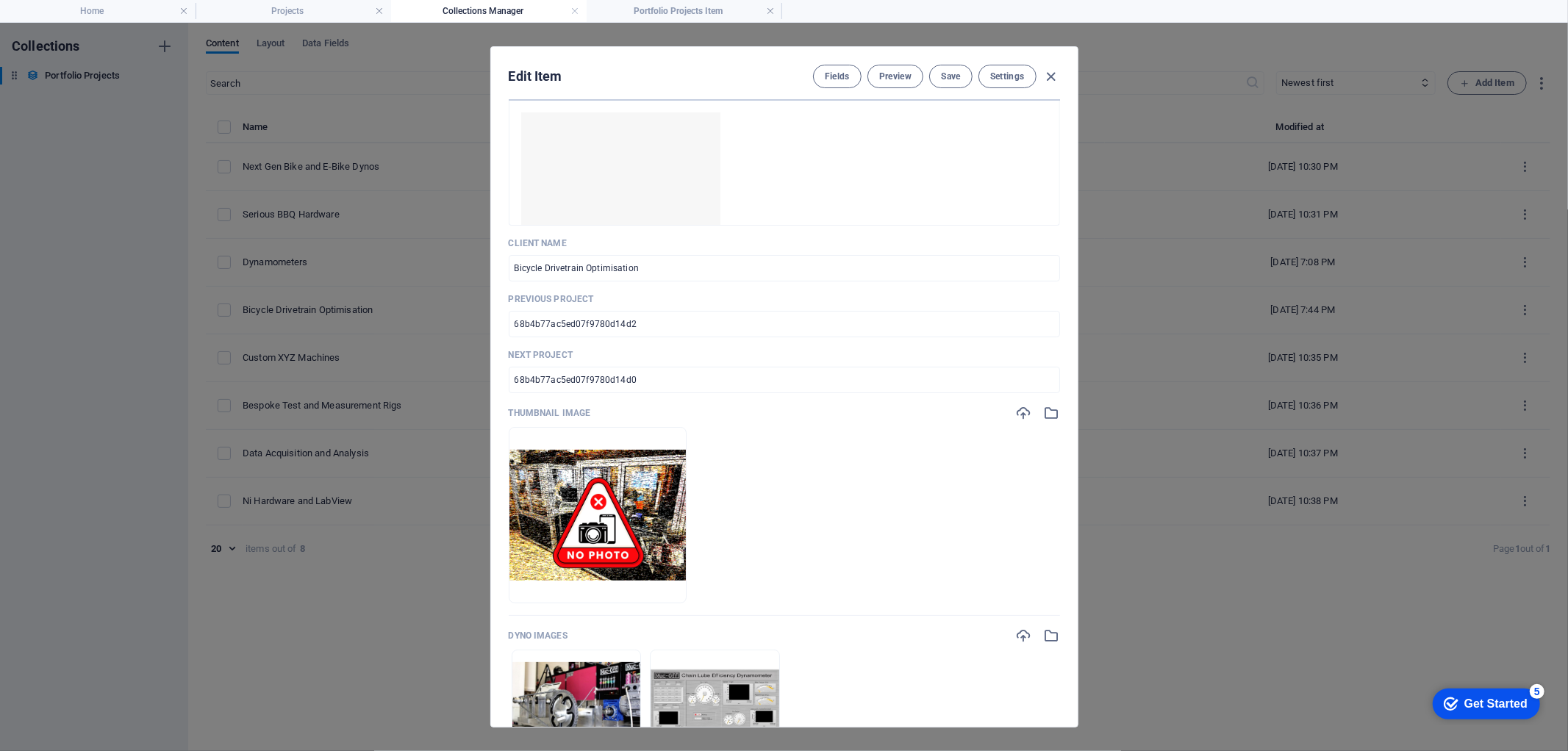
scroll to position [0, 0]
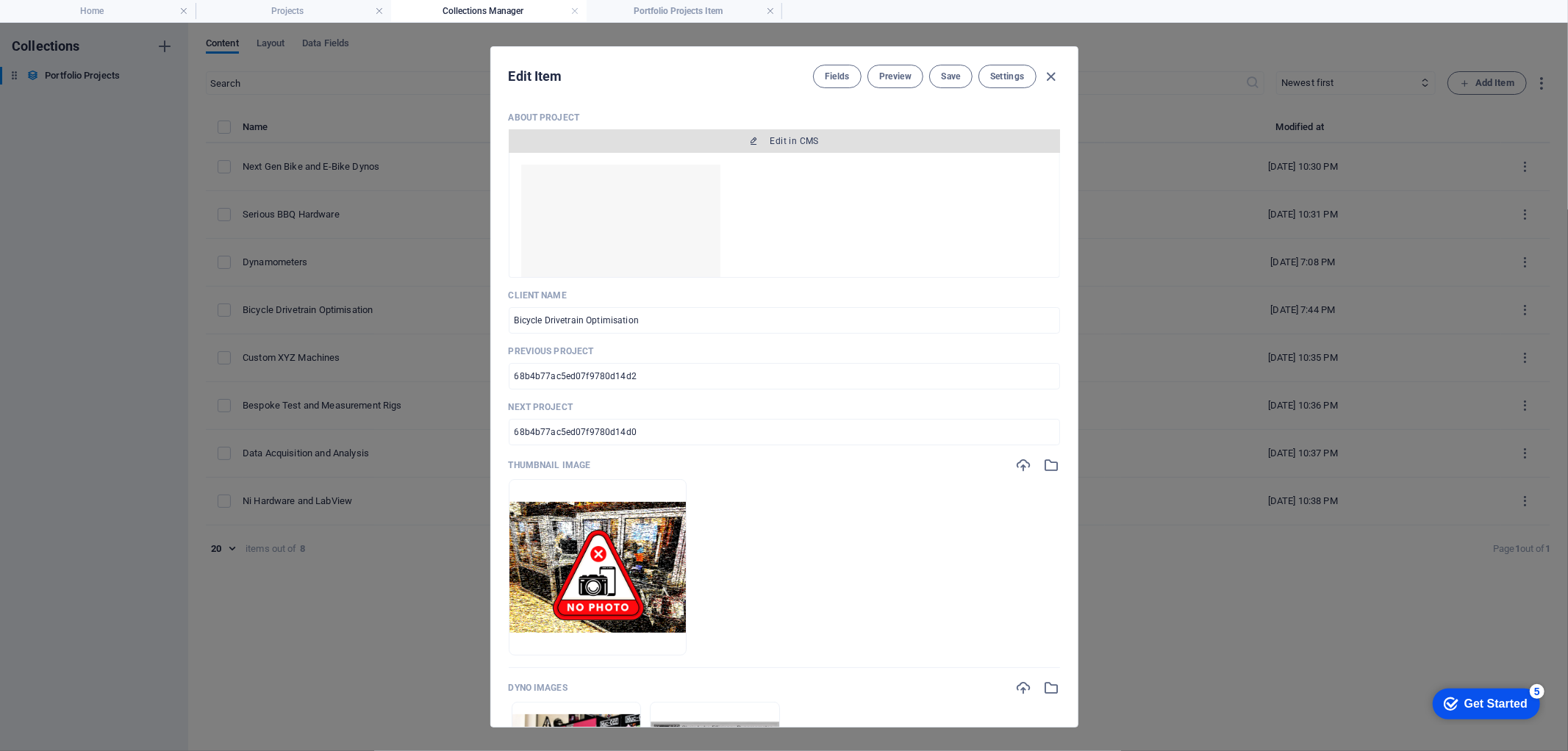
click at [779, 140] on span "Edit in CMS" at bounding box center [795, 141] width 49 height 12
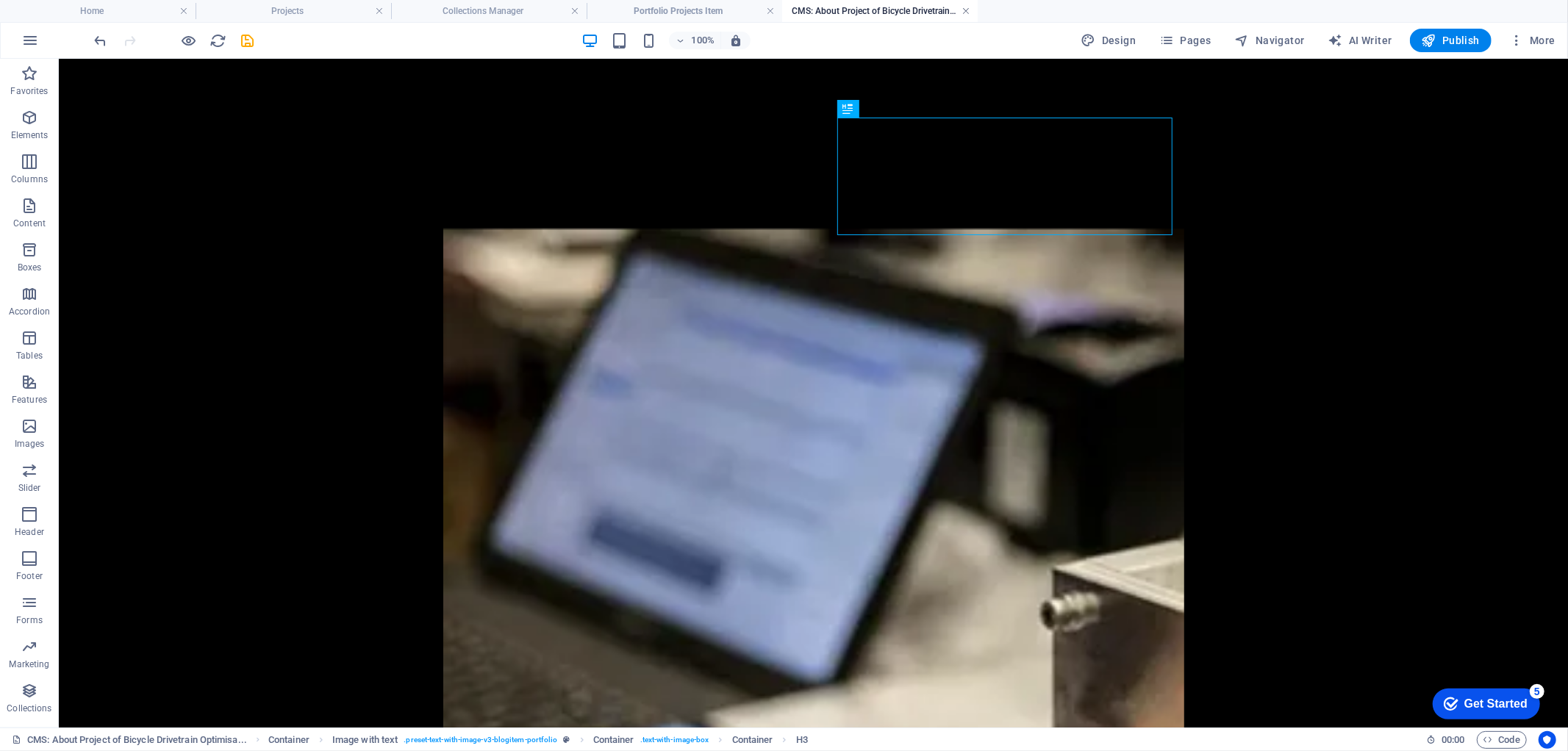
click at [963, 9] on link at bounding box center [966, 12] width 9 height 14
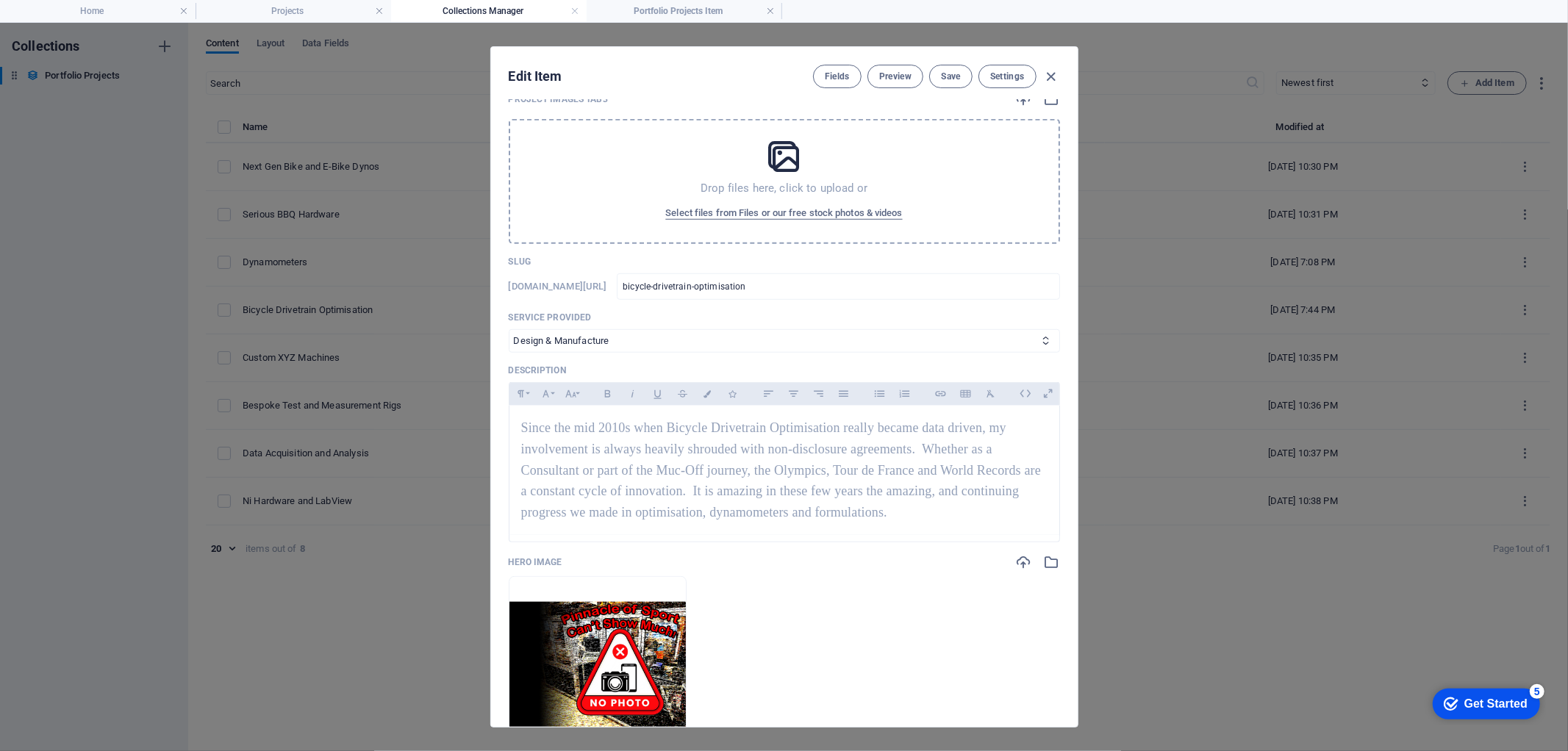
scroll to position [980, 0]
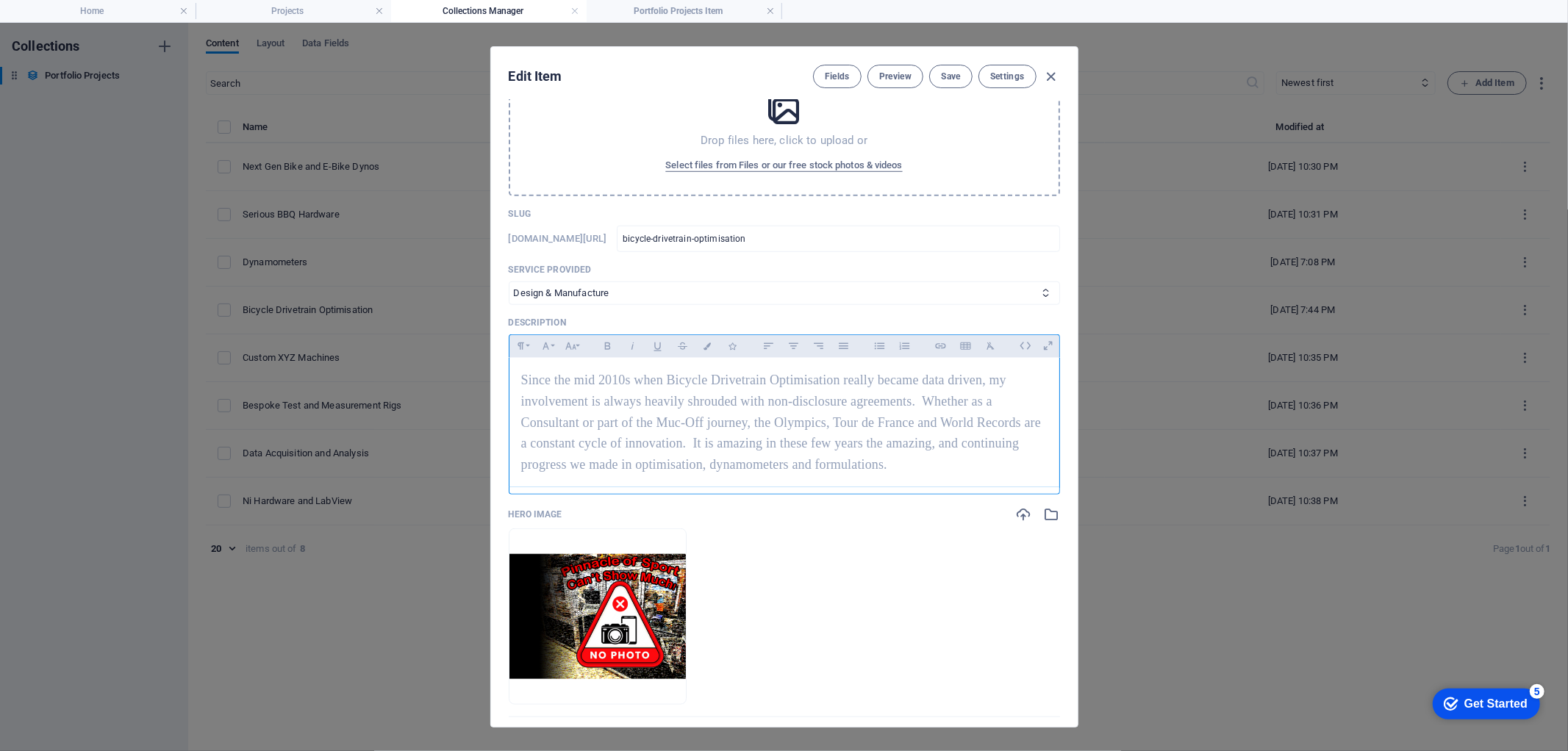
click at [903, 464] on p "Since the mid 2010s when Bicycle Drivetrain Optimisation really became data dri…" at bounding box center [785, 423] width 527 height 106
click at [890, 464] on span "Since the mid 2010s when Bicycle Drivetrain Optimisation really became data dri…" at bounding box center [781, 423] width 520 height 99
click at [884, 464] on span "Since the mid 2010s when Bicycle Drivetrain Optimisation really became data dri…" at bounding box center [781, 423] width 520 height 99
click at [891, 464] on span "Since the mid 2010s when Bicycle Drivetrain Optimisation really became data dri…" at bounding box center [781, 423] width 520 height 99
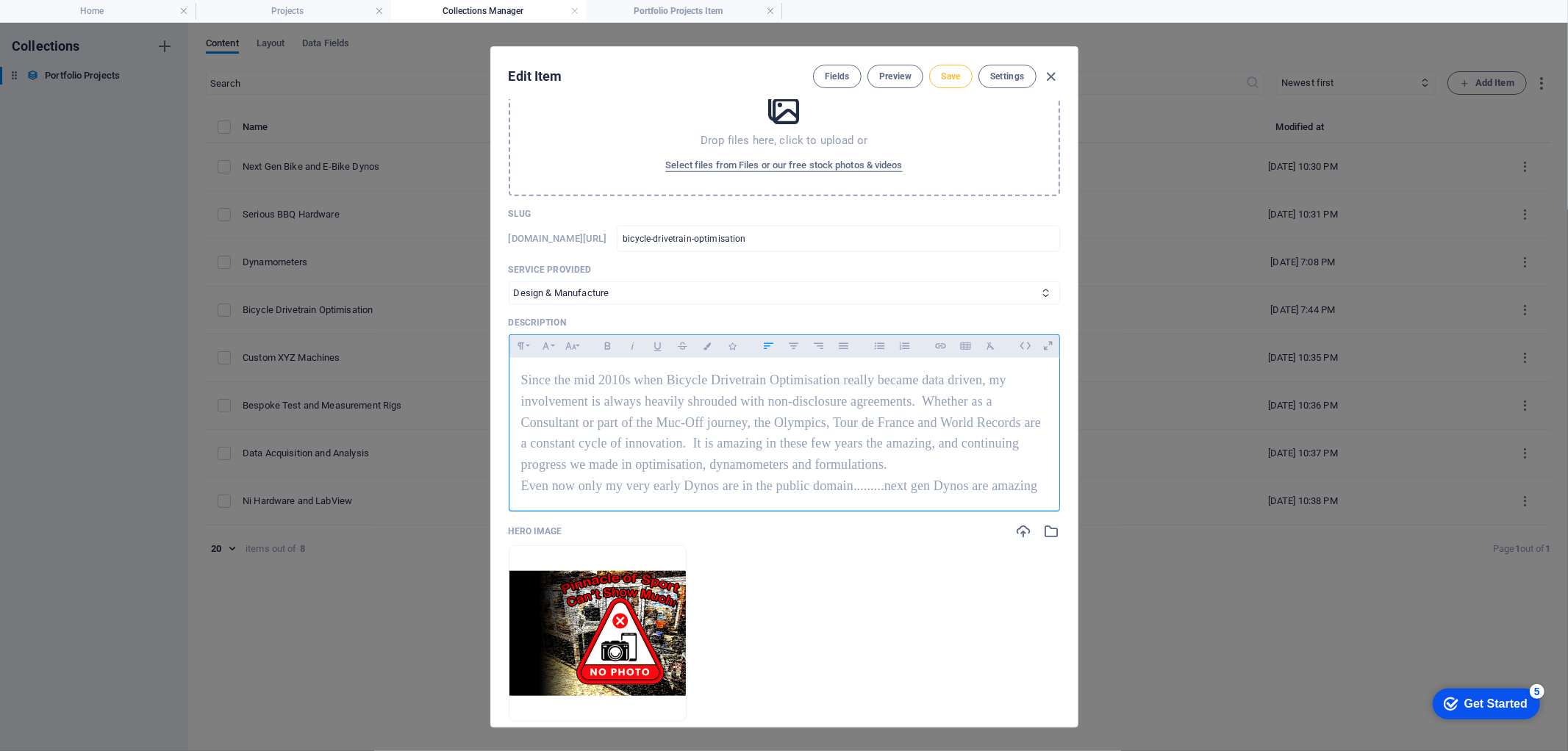
click at [943, 74] on span "Save" at bounding box center [951, 77] width 19 height 12
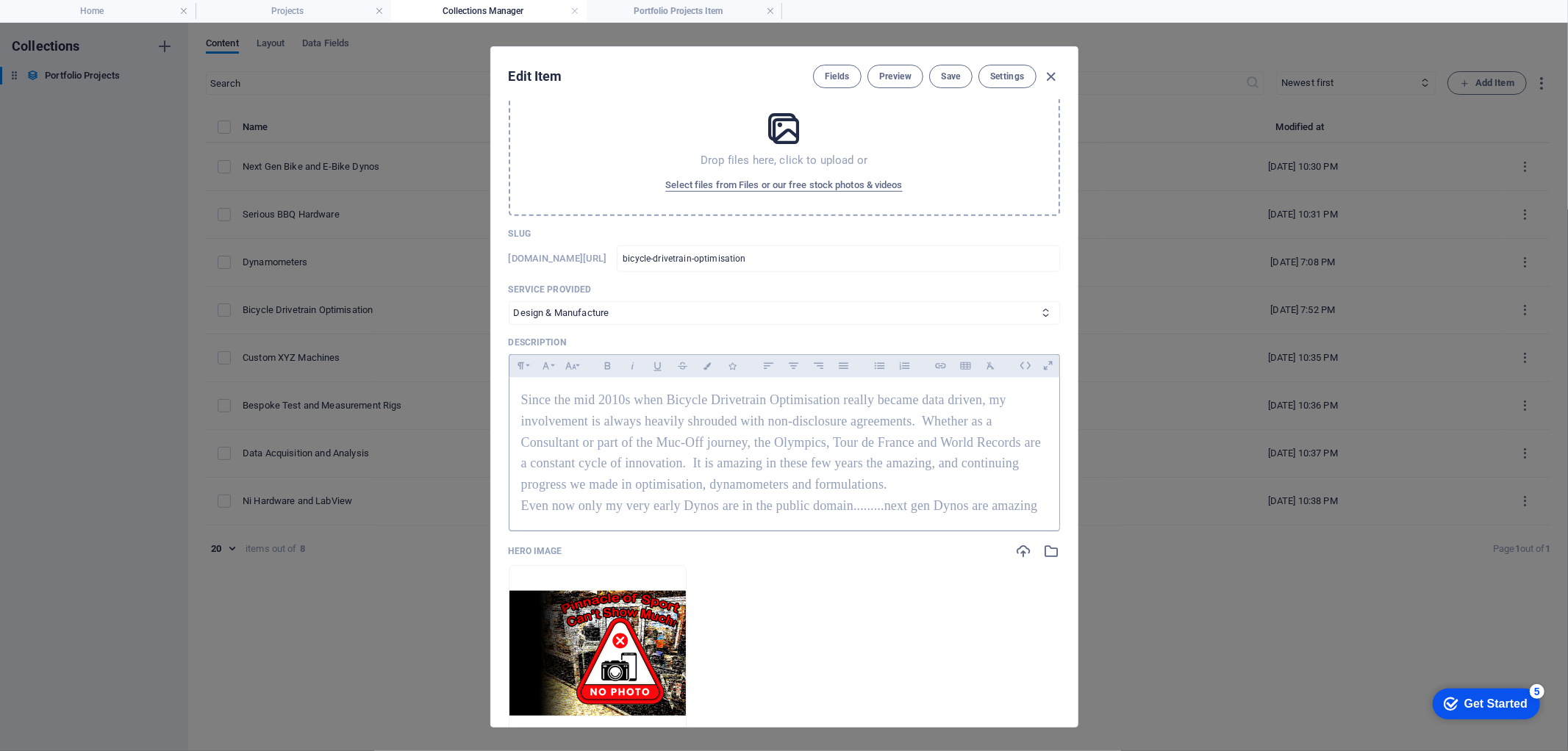
scroll to position [899, 0]
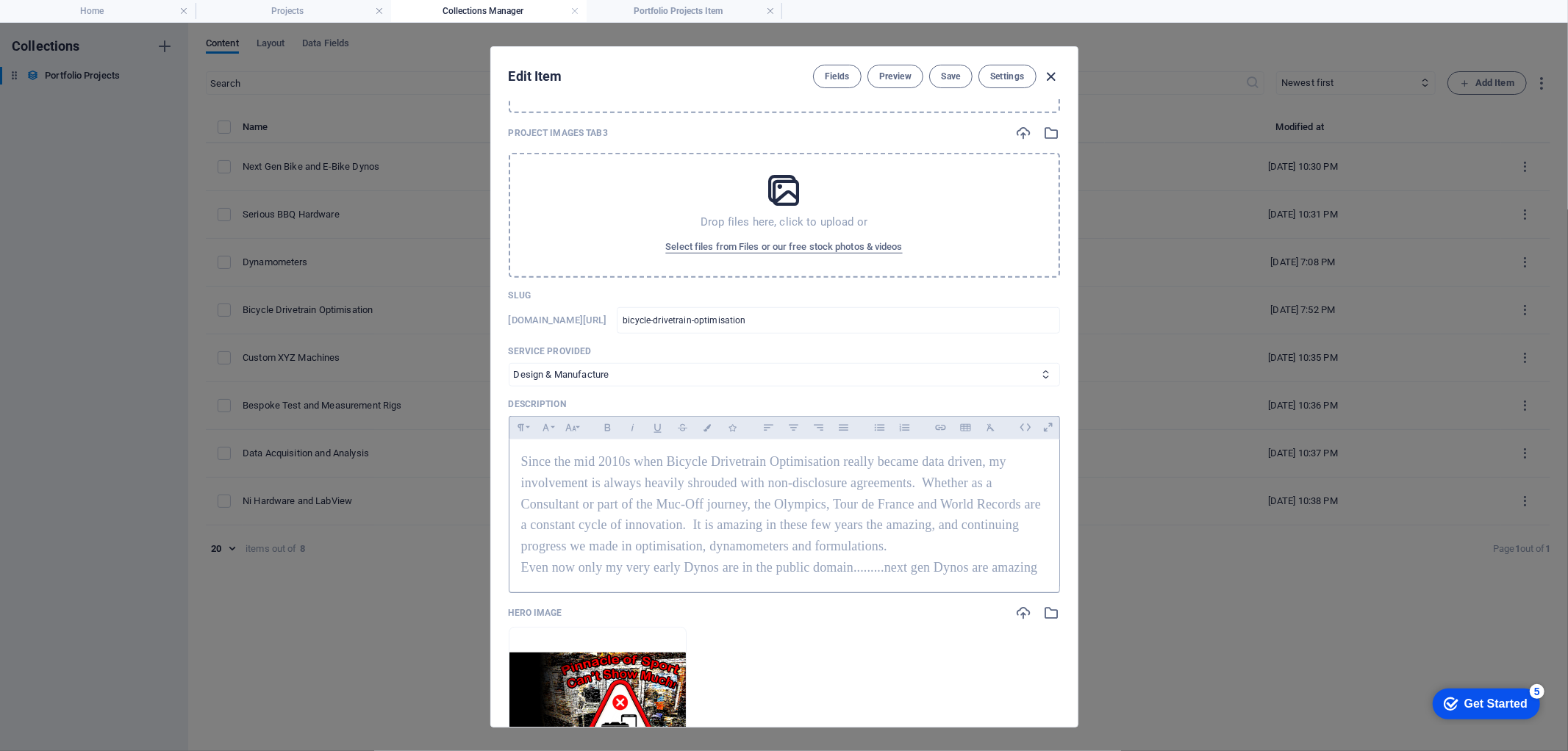
click at [1053, 76] on icon "button" at bounding box center [1050, 76] width 17 height 17
type input "bicycle-drivetrain-optimisation"
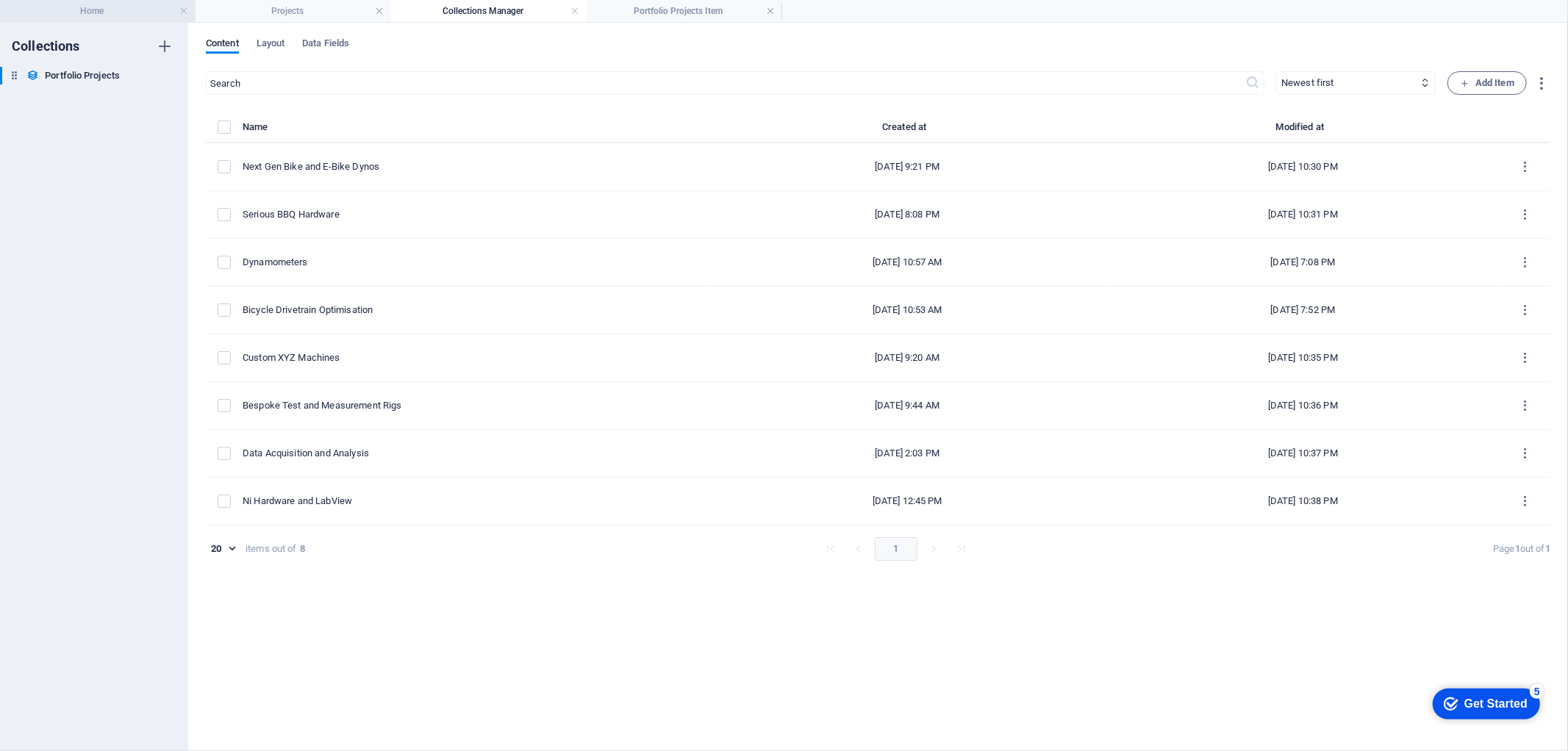
click at [105, 8] on h4 "Home" at bounding box center [97, 11] width 195 height 17
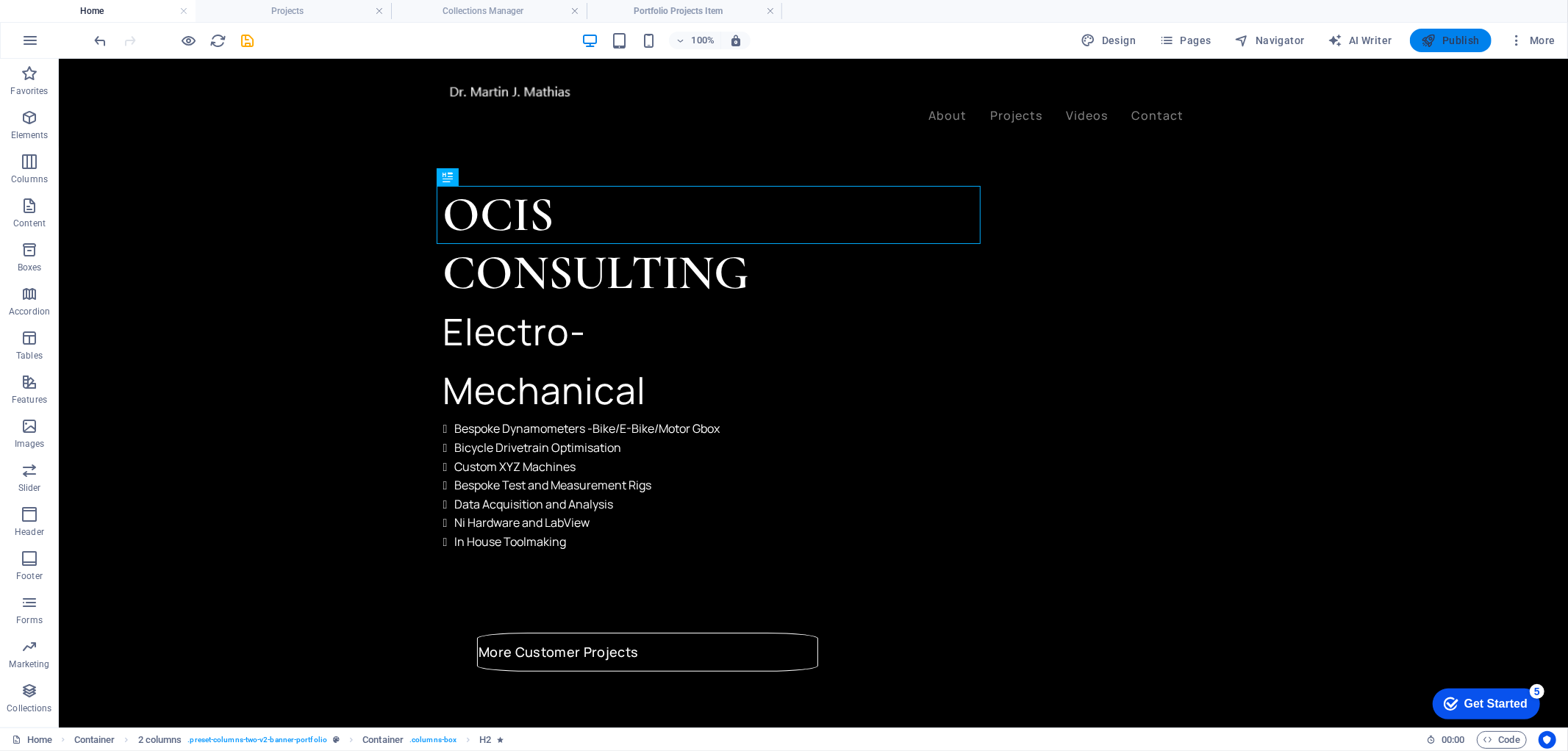
click at [1449, 37] on span "Publish" at bounding box center [1451, 40] width 58 height 15
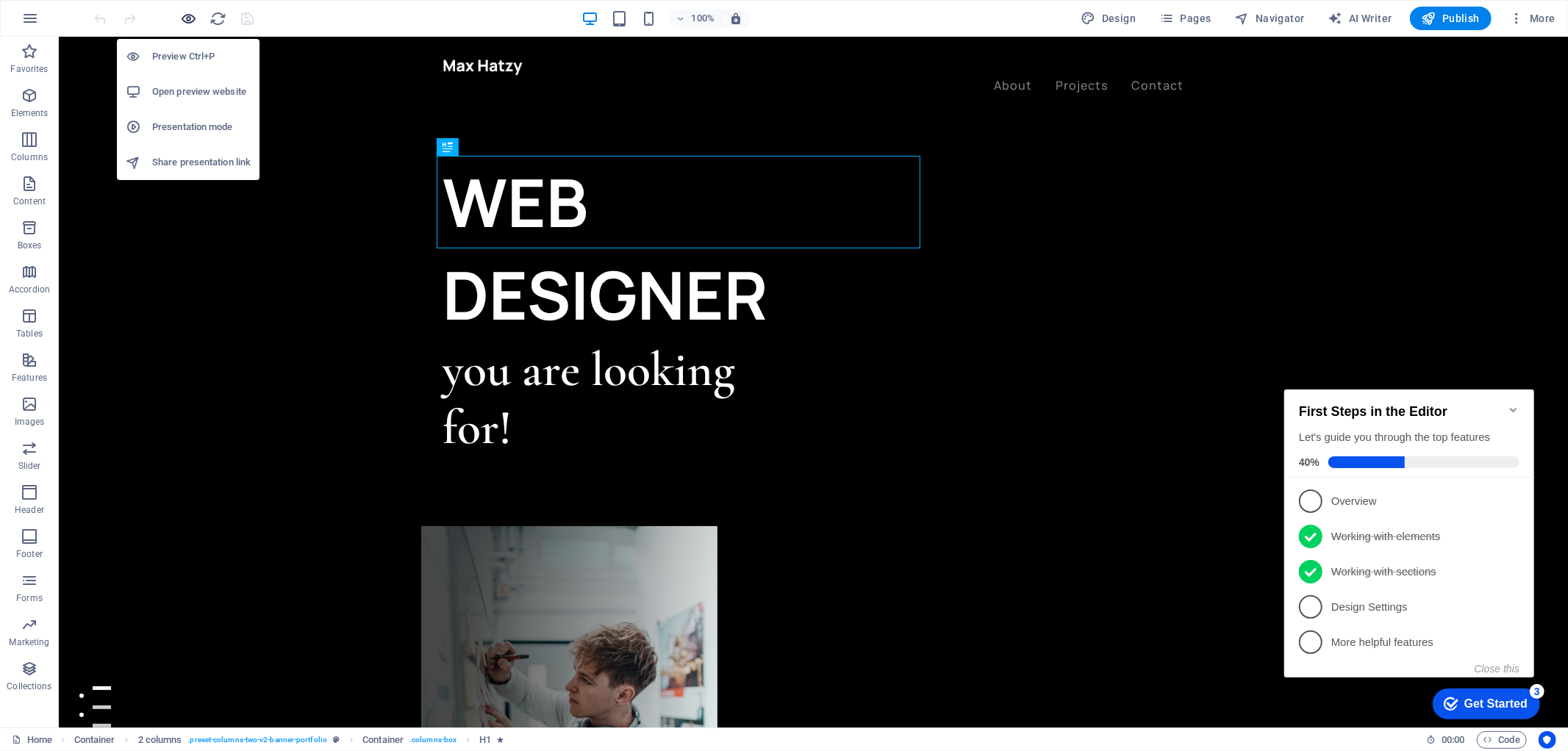
click at [191, 19] on icon "button" at bounding box center [188, 18] width 17 height 17
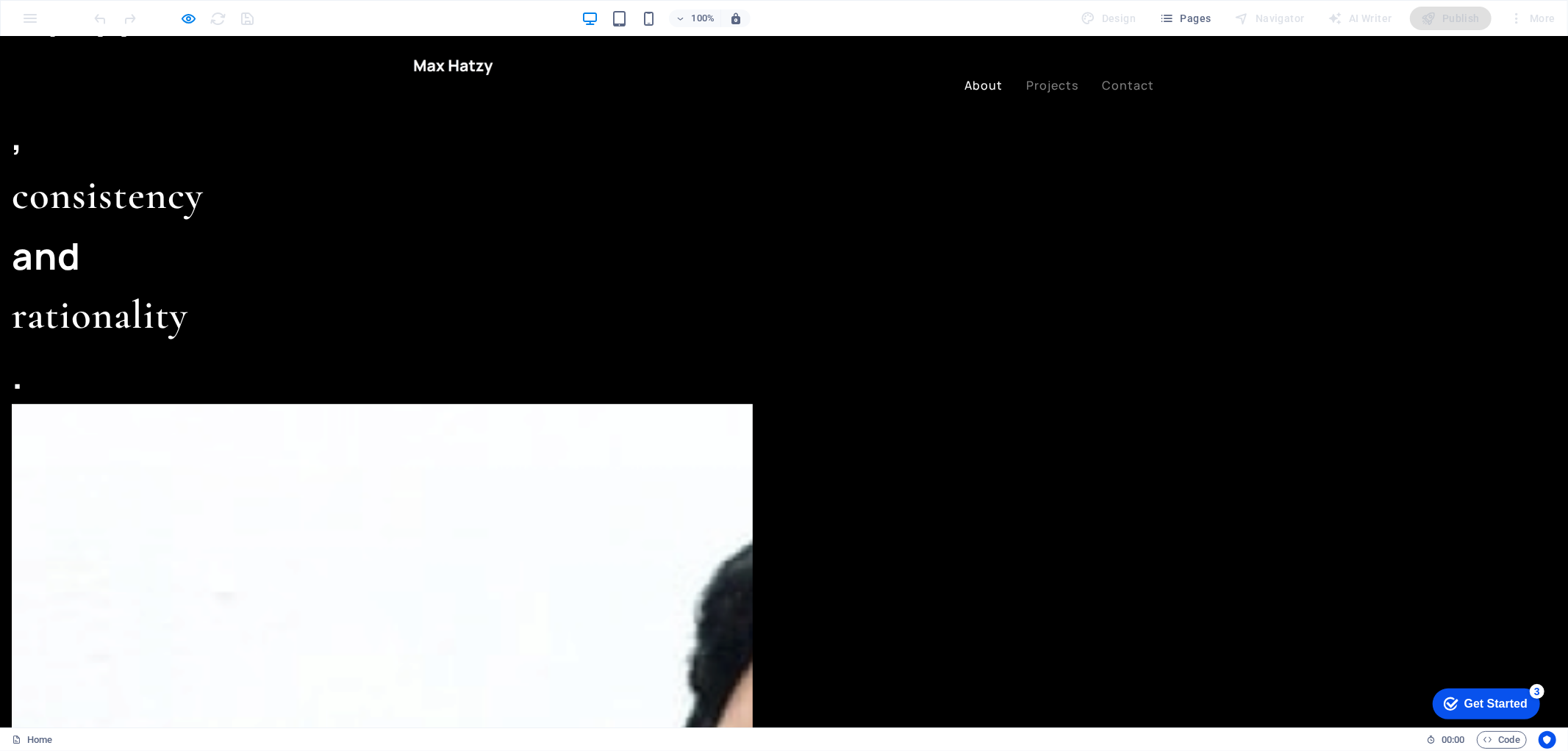
scroll to position [1471, 0]
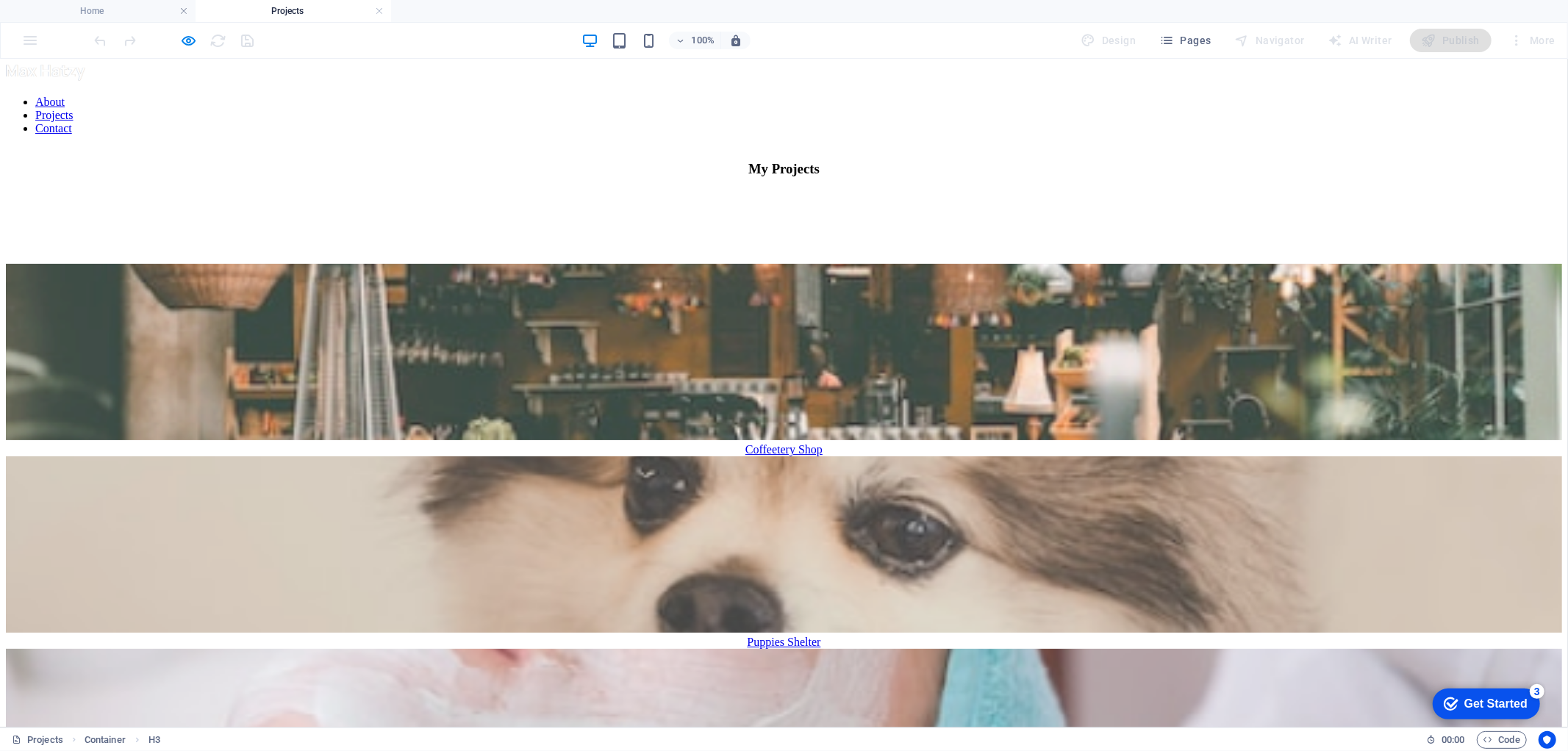
scroll to position [0, 0]
click at [792, 456] on figure at bounding box center [784, 545] width 1556 height 180
click at [799, 635] on div "Puppies Shelter" at bounding box center [784, 642] width 1556 height 14
click at [806, 456] on figure at bounding box center [784, 545] width 1556 height 180
click at [999, 648] on figure at bounding box center [784, 737] width 1556 height 180
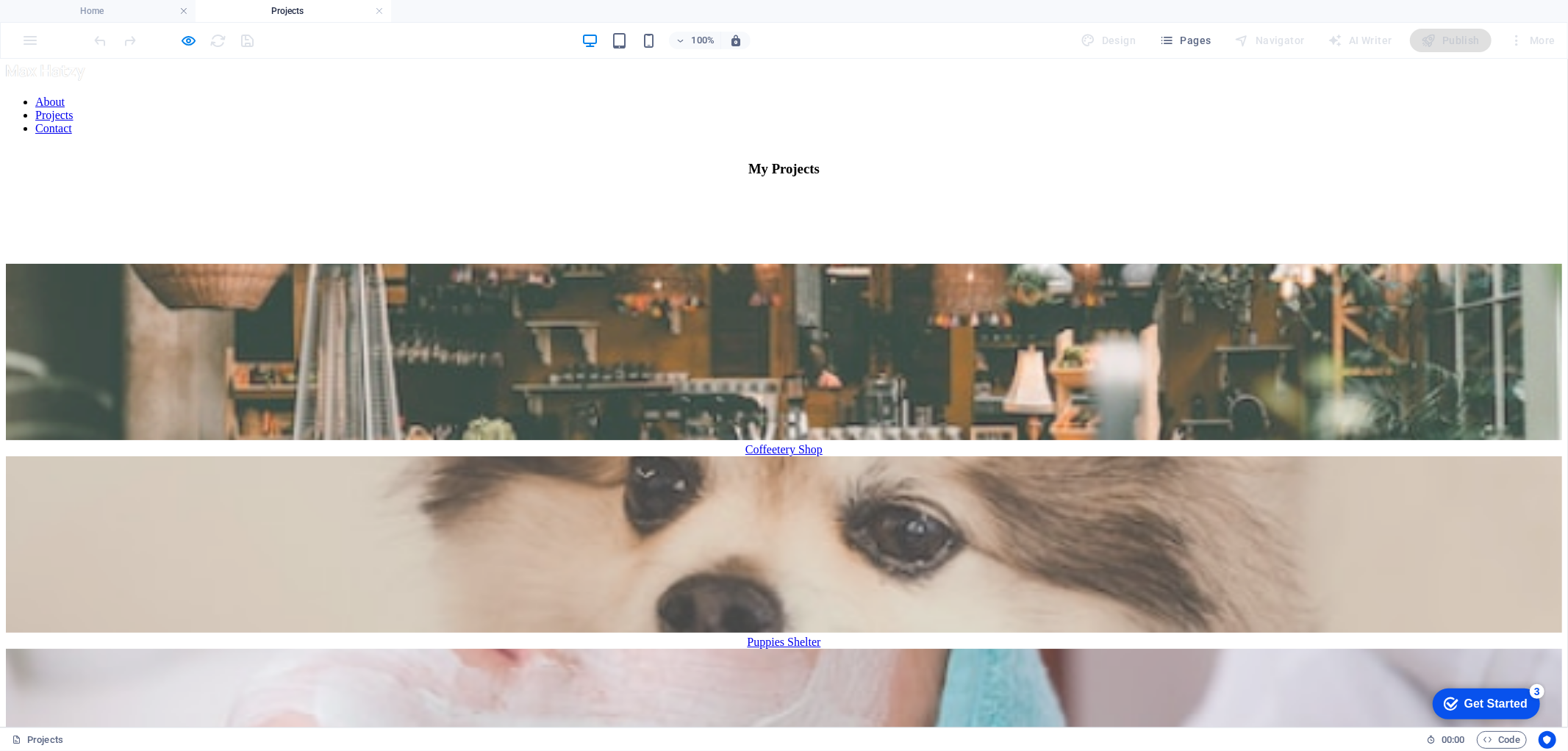
click at [971, 95] on nav "About Projects Contact" at bounding box center [784, 115] width 1556 height 40
click at [984, 95] on nav "About Projects Contact" at bounding box center [784, 115] width 1556 height 40
click at [183, 32] on icon "button" at bounding box center [188, 40] width 17 height 17
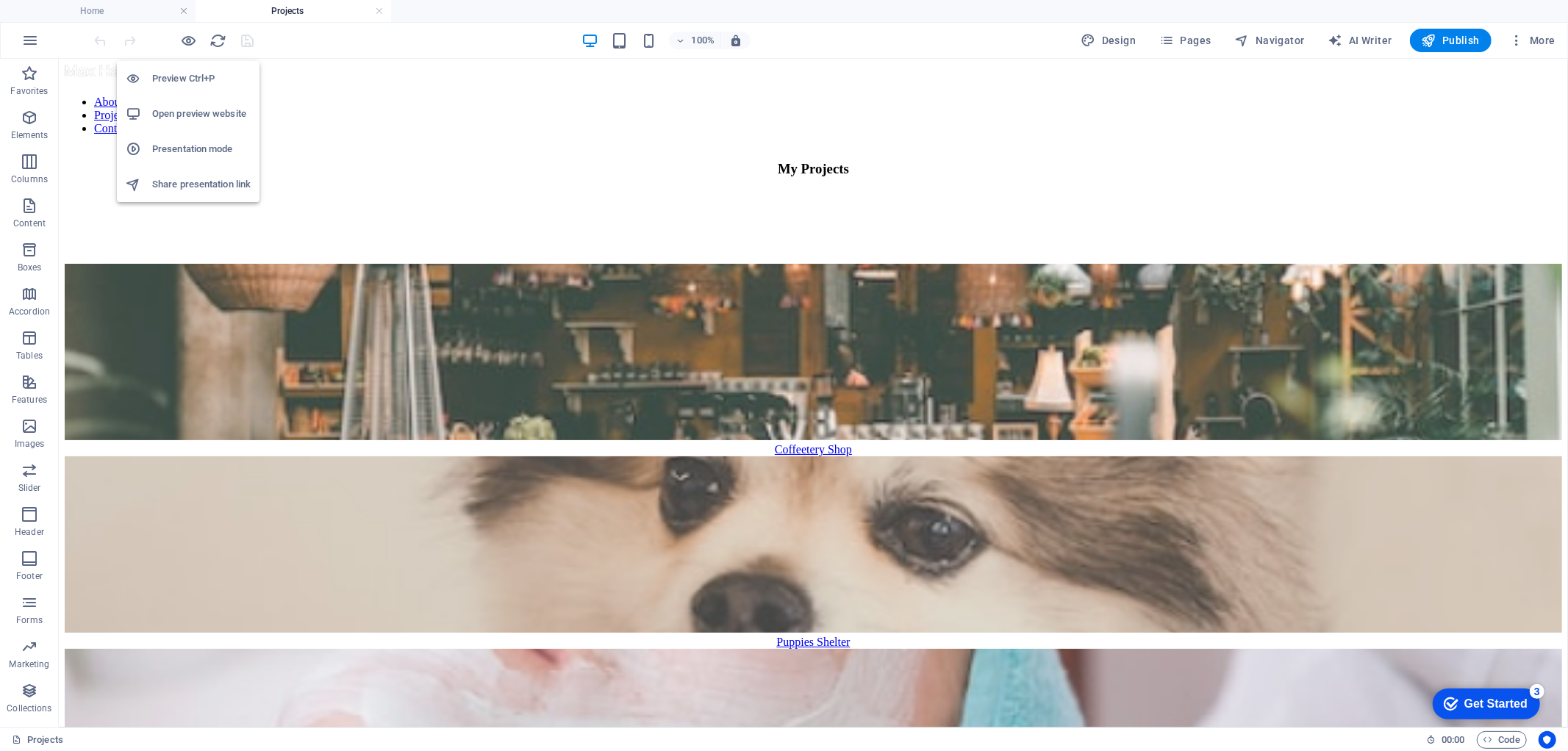
click at [196, 111] on h6 "Open preview website" at bounding box center [201, 114] width 98 height 17
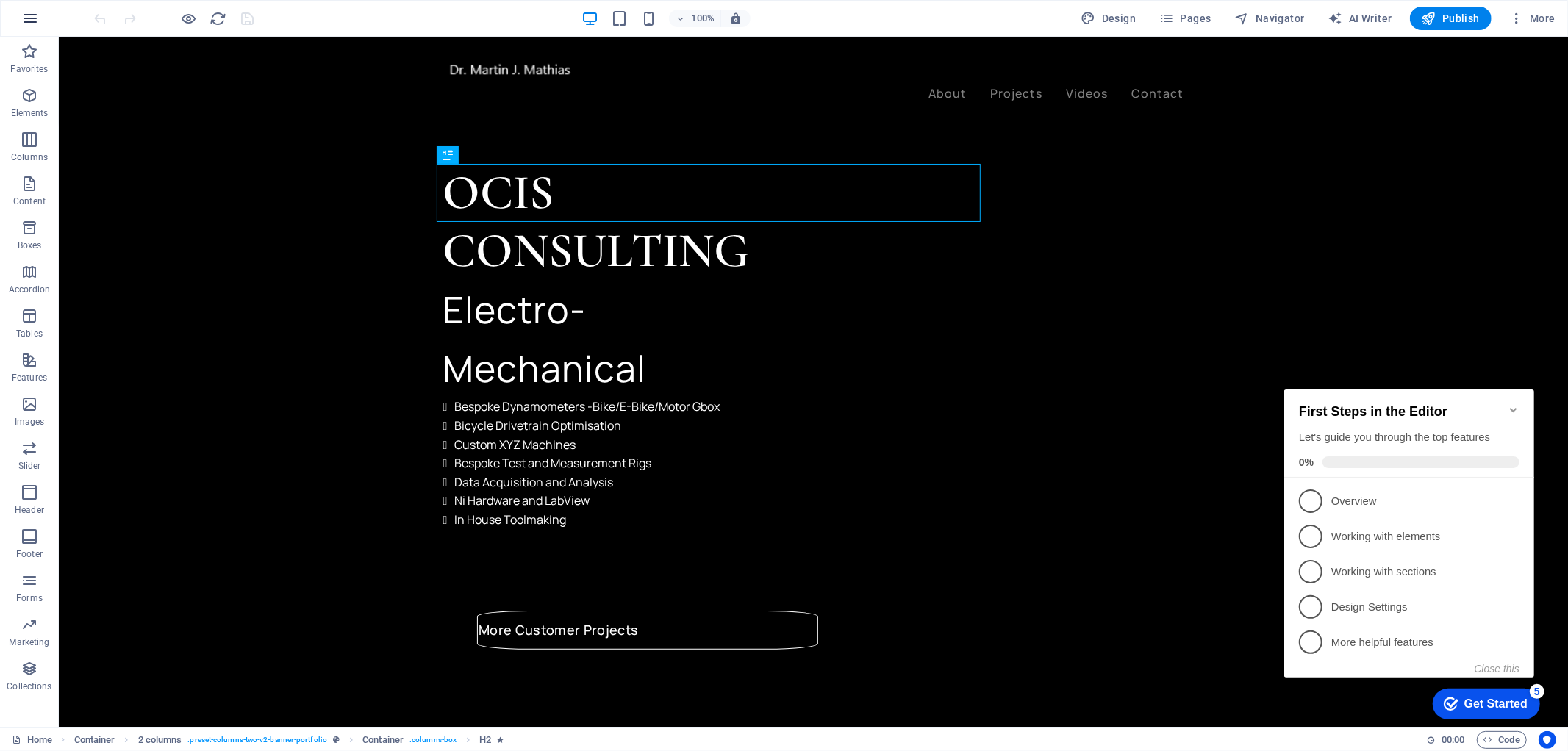
click at [27, 16] on icon "button" at bounding box center [30, 18] width 17 height 17
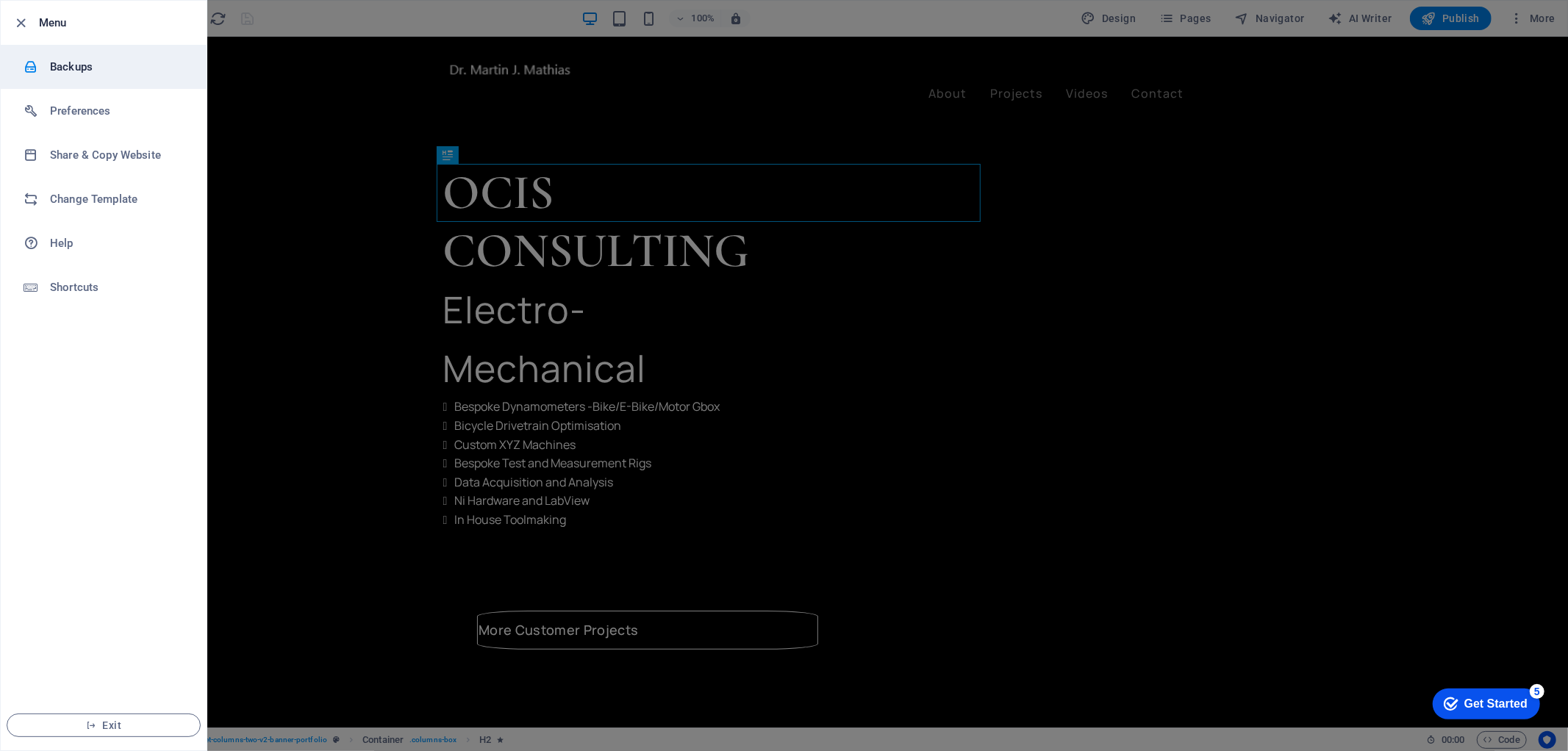
click at [45, 63] on div at bounding box center [36, 66] width 26 height 15
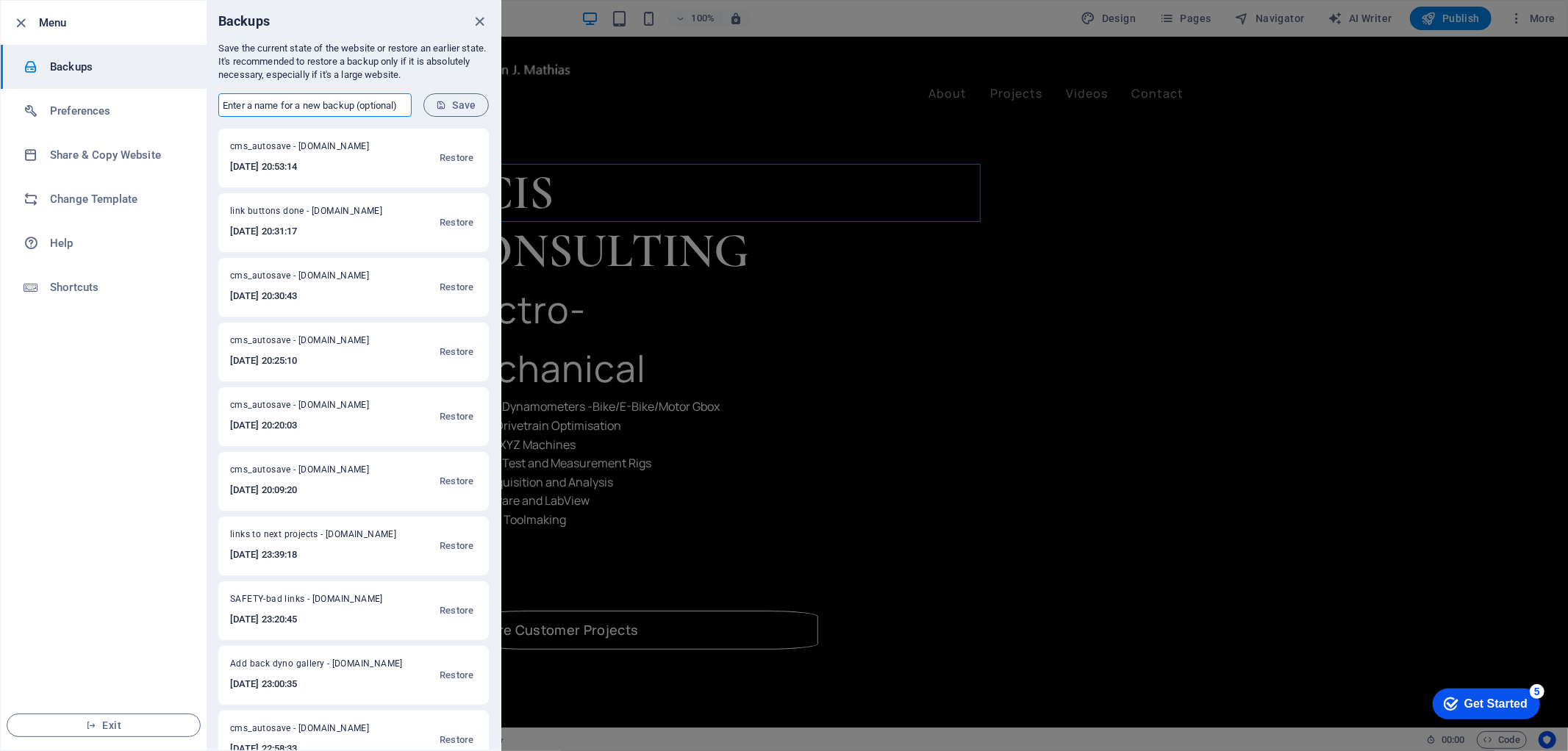
click at [288, 106] on input "text" at bounding box center [315, 105] width 193 height 23
type input "pre-reorder of projects"
click at [469, 104] on span "Save" at bounding box center [457, 105] width 41 height 12
click at [456, 103] on span "Save" at bounding box center [457, 105] width 41 height 12
click at [480, 22] on icon "close" at bounding box center [480, 21] width 17 height 17
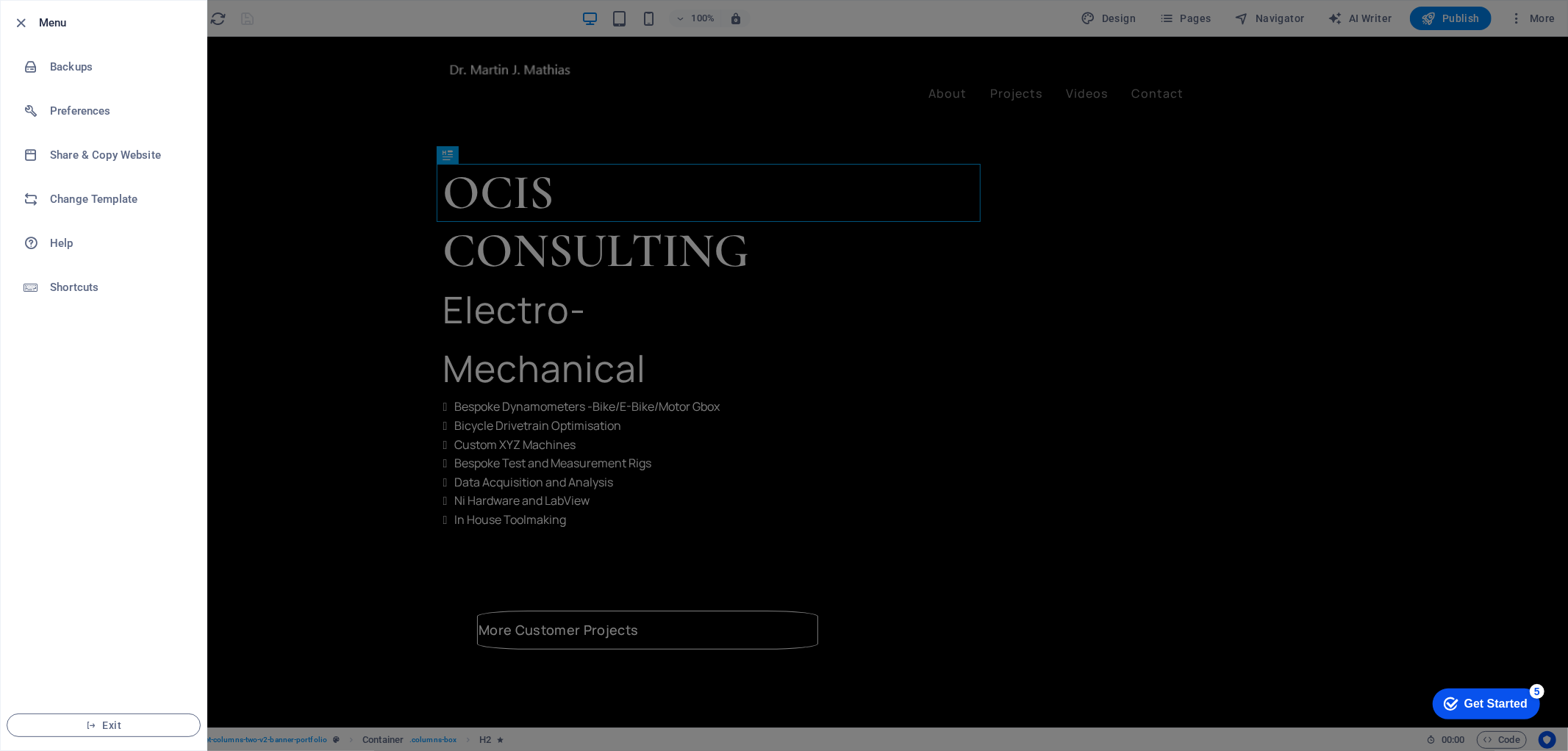
click at [1348, 263] on div at bounding box center [784, 375] width 1568 height 751
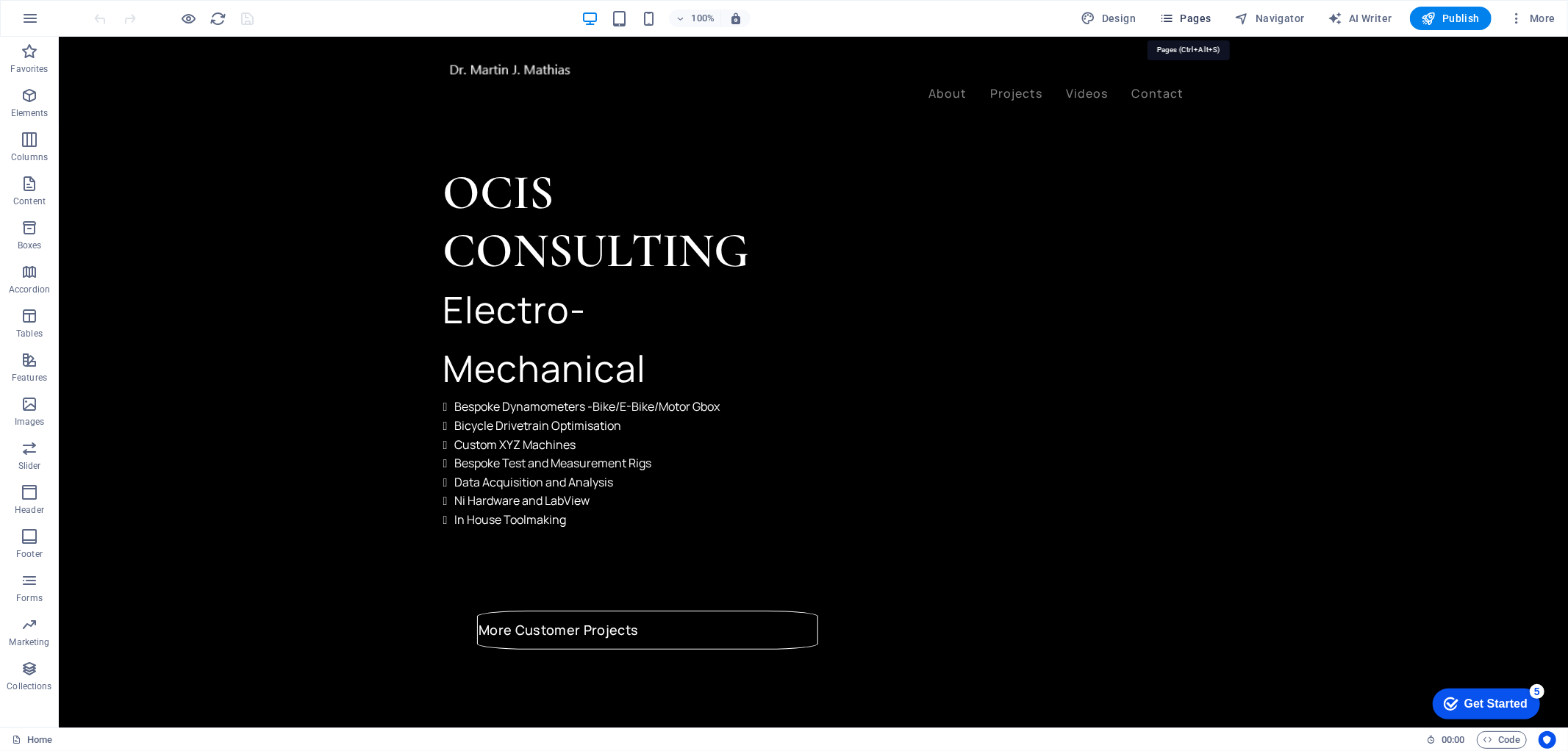
click at [1205, 18] on span "Pages" at bounding box center [1184, 17] width 51 height 15
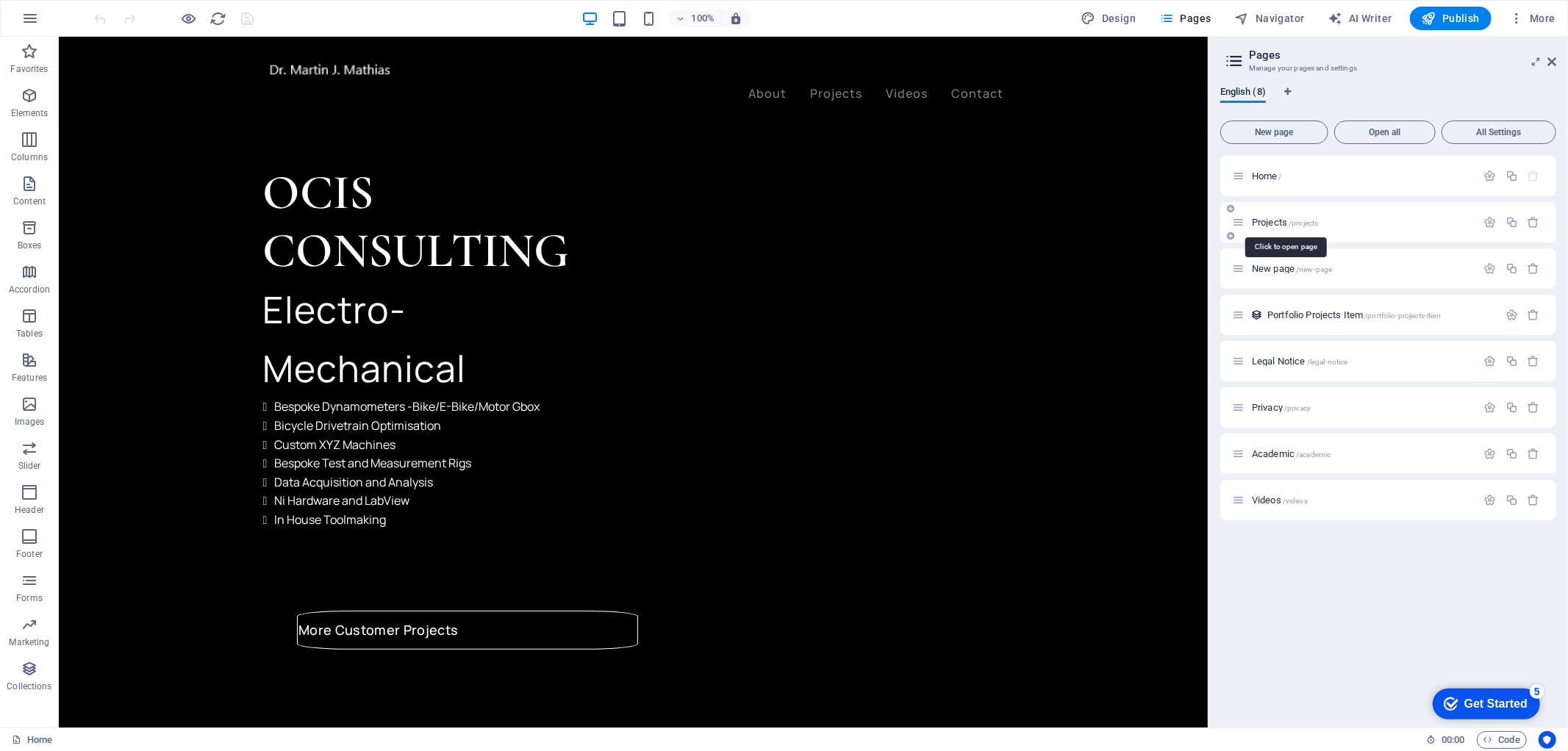
click at [1292, 224] on span "/projects" at bounding box center [1304, 223] width 29 height 8
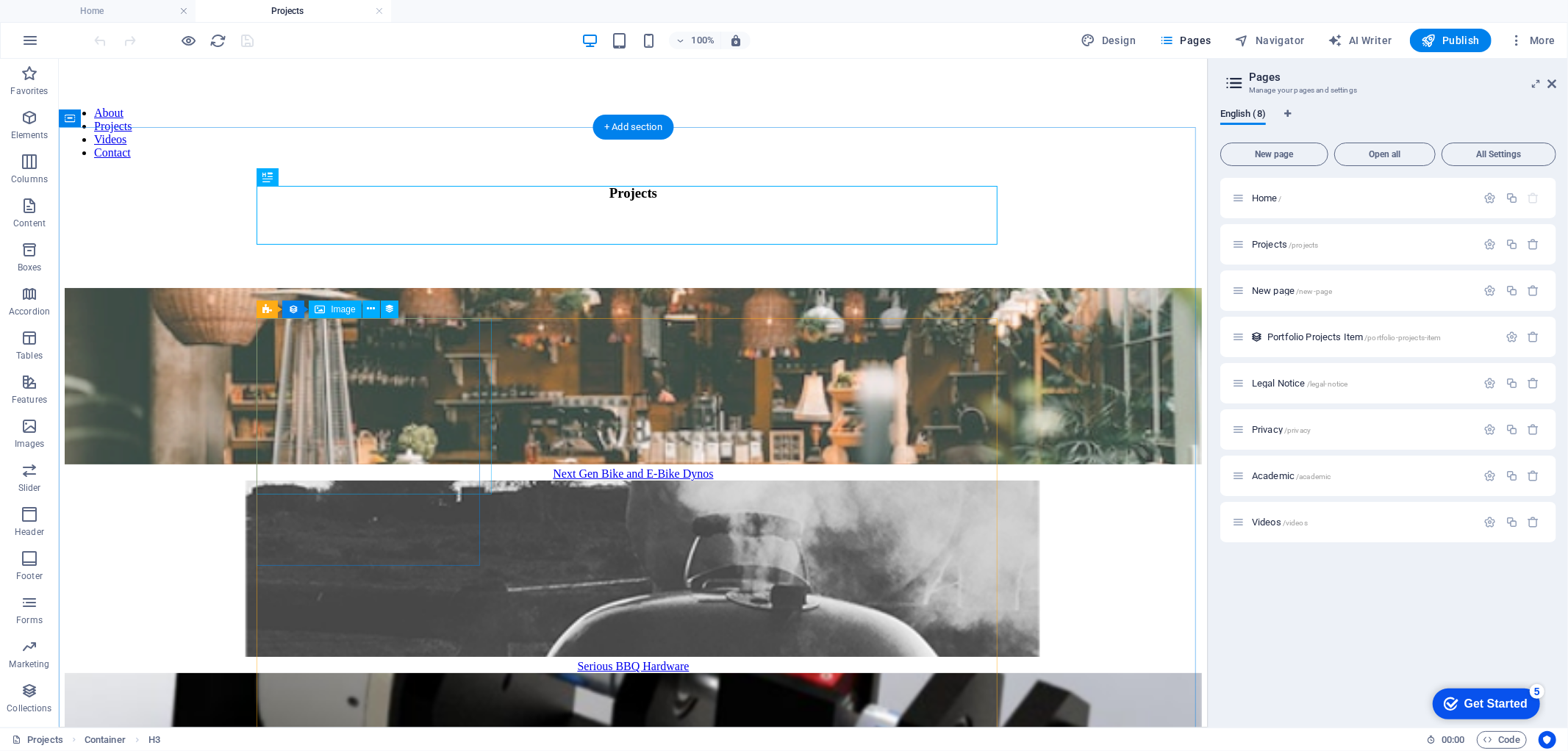
click at [362, 445] on figure at bounding box center [632, 377] width 1138 height 180
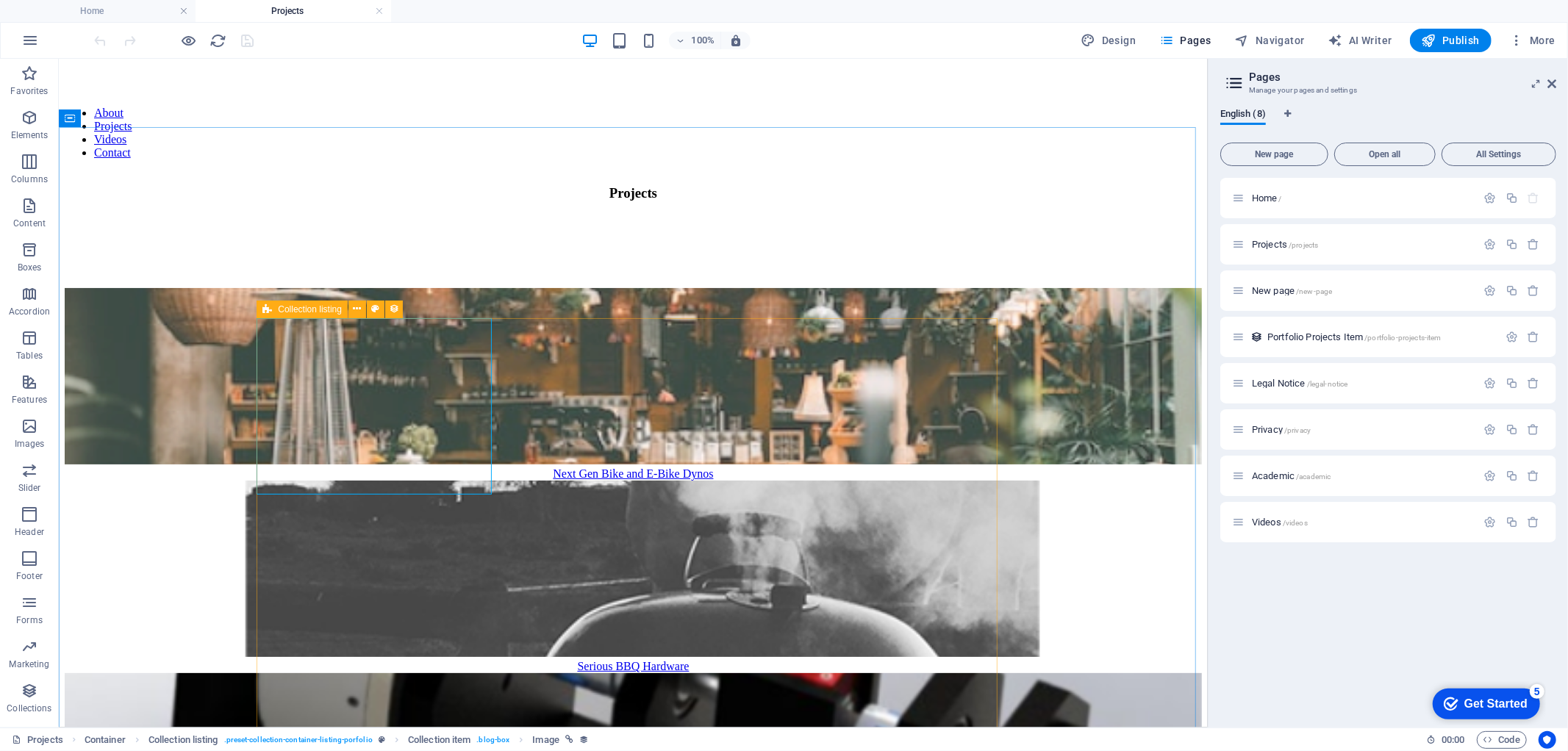
click at [290, 310] on span "Collection listing" at bounding box center [310, 309] width 64 height 9
select select "createdAt_DESC"
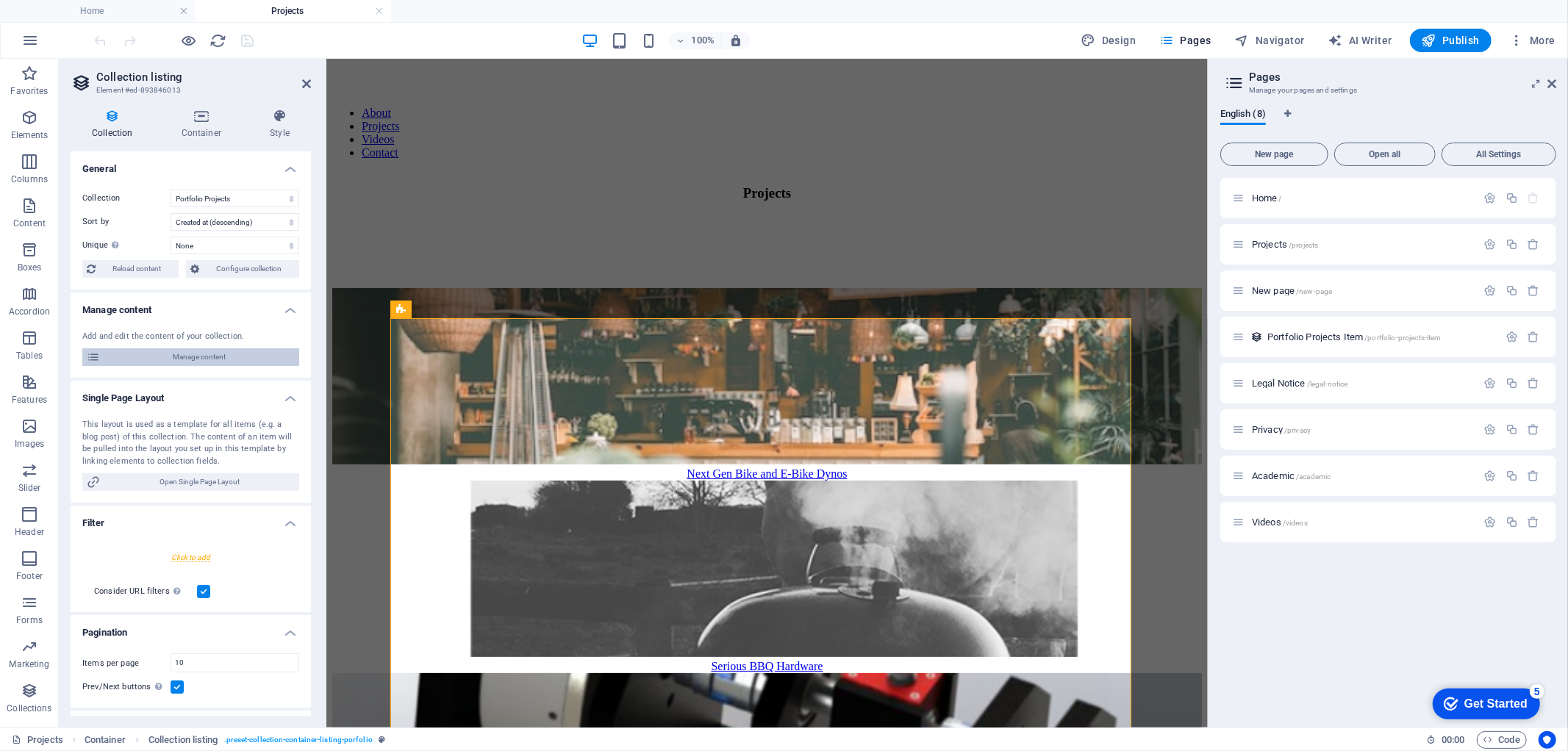
click at [216, 356] on span "Manage content" at bounding box center [199, 358] width 190 height 17
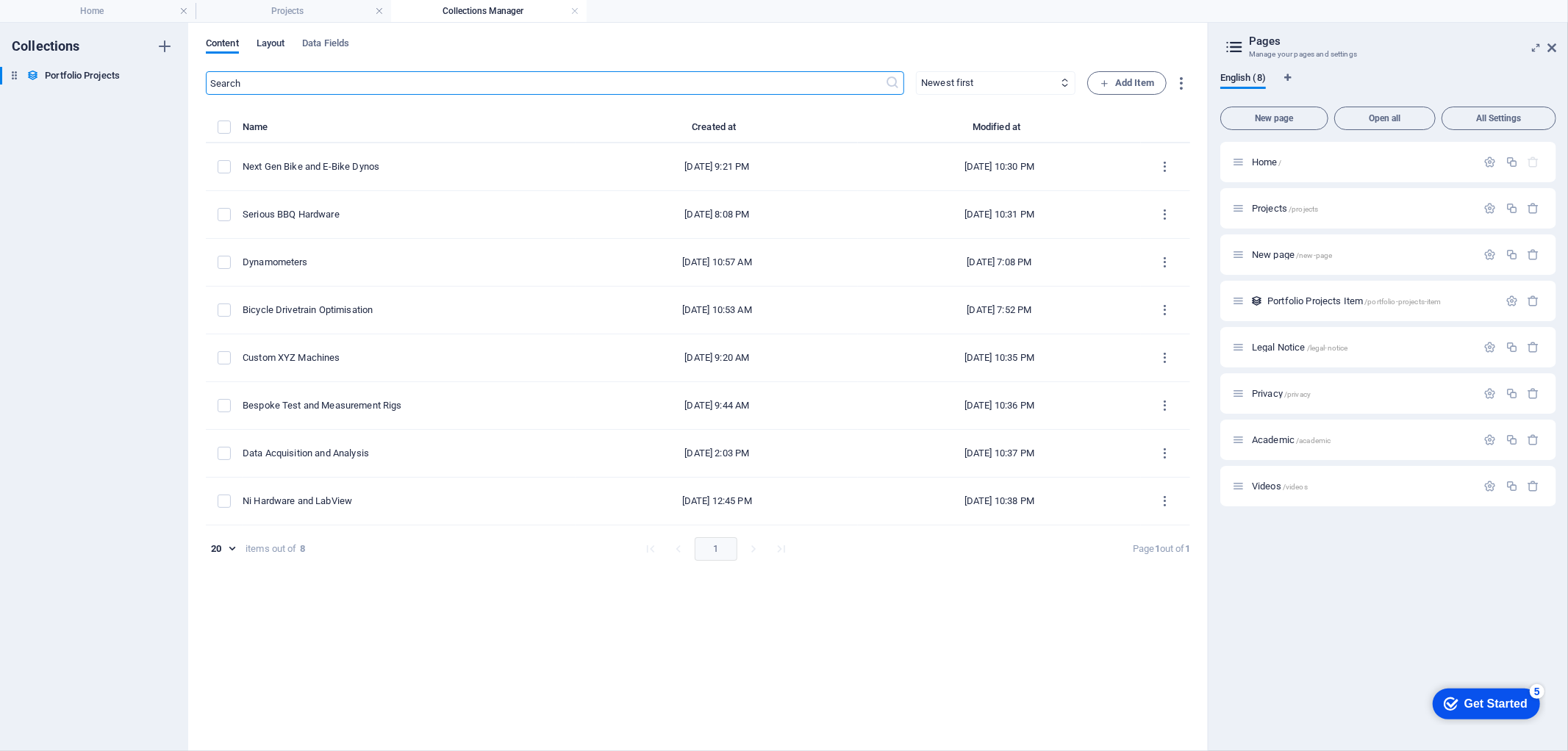
click at [266, 46] on span "Layout" at bounding box center [271, 45] width 29 height 20
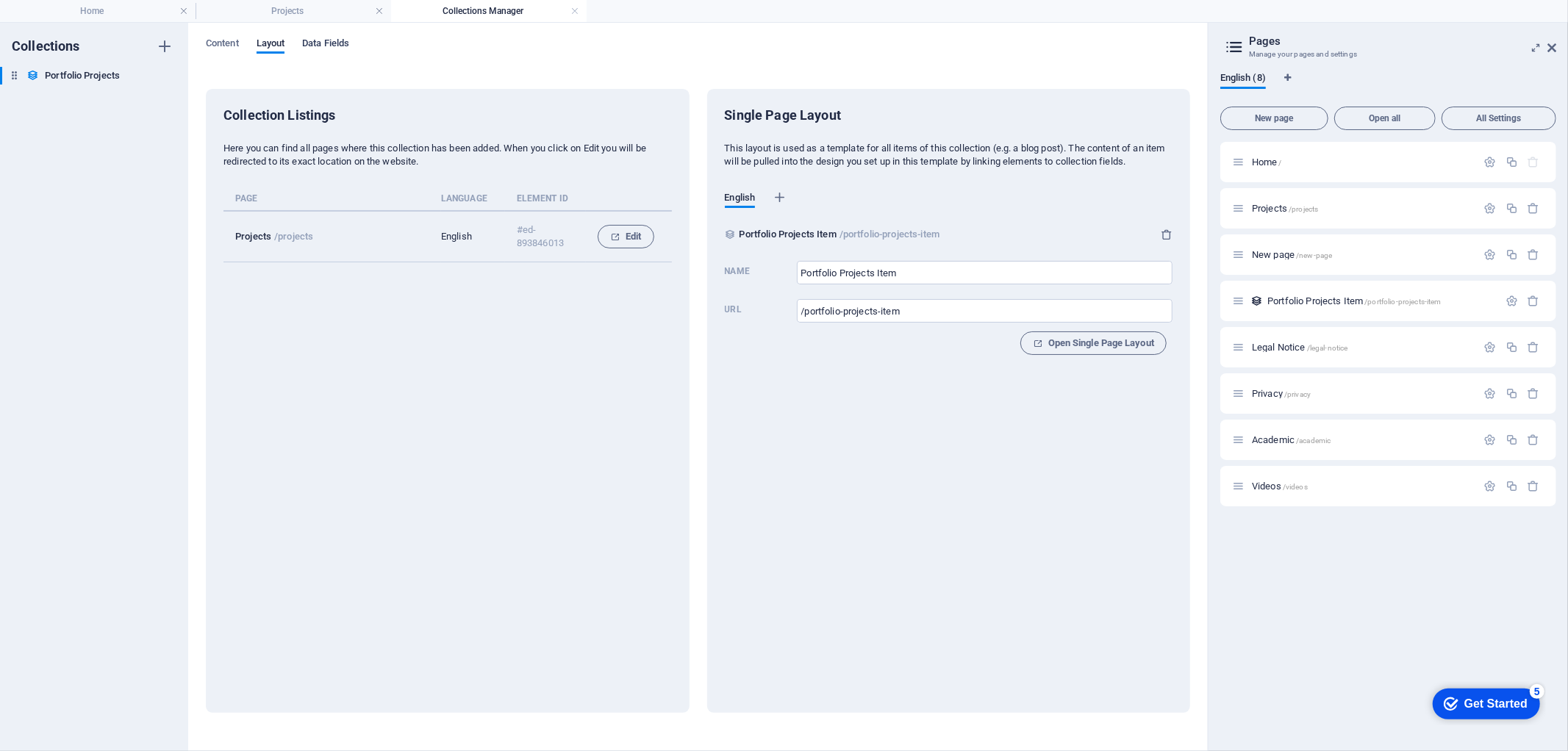
click at [324, 44] on span "Data Fields" at bounding box center [325, 45] width 47 height 20
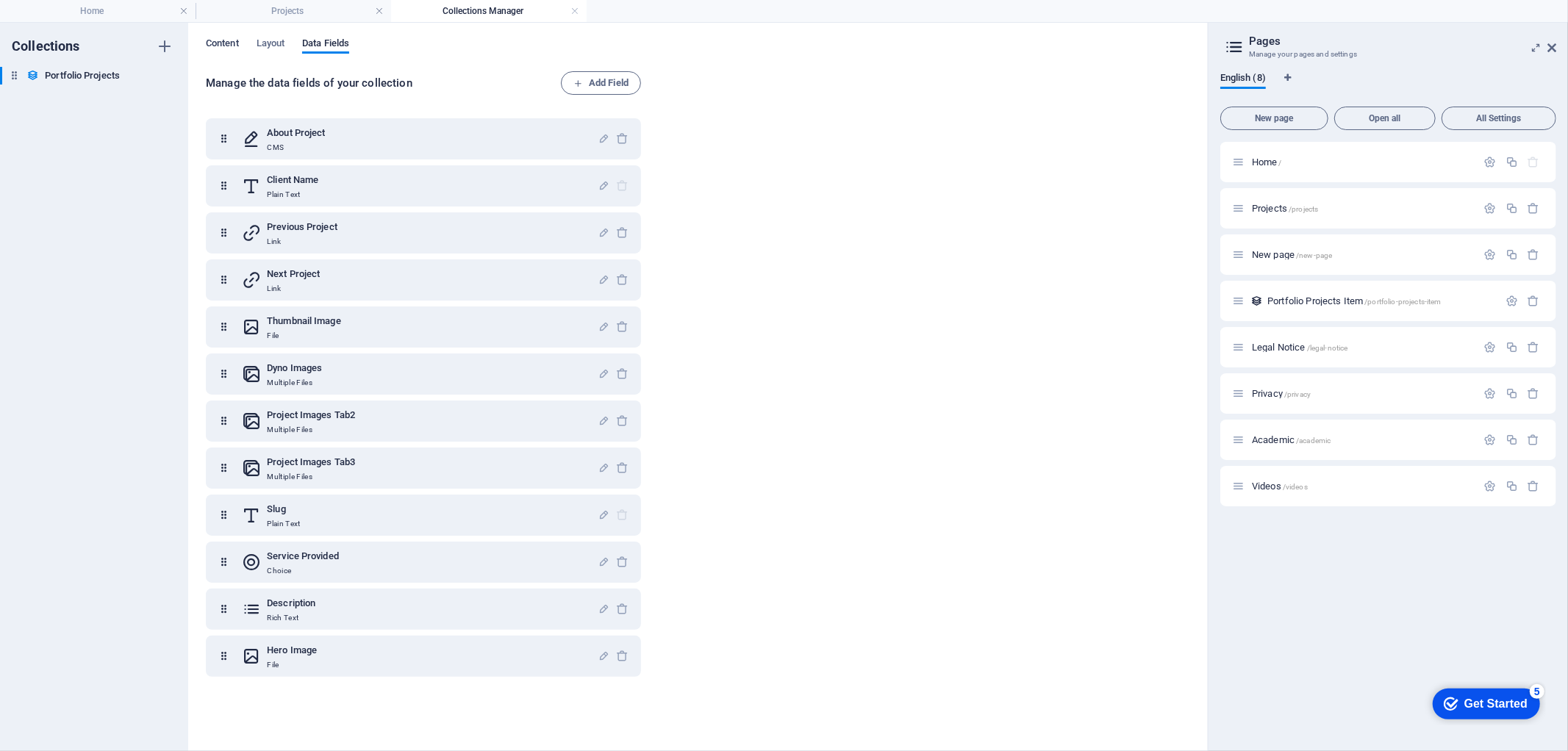
click at [216, 47] on span "Content" at bounding box center [222, 45] width 33 height 20
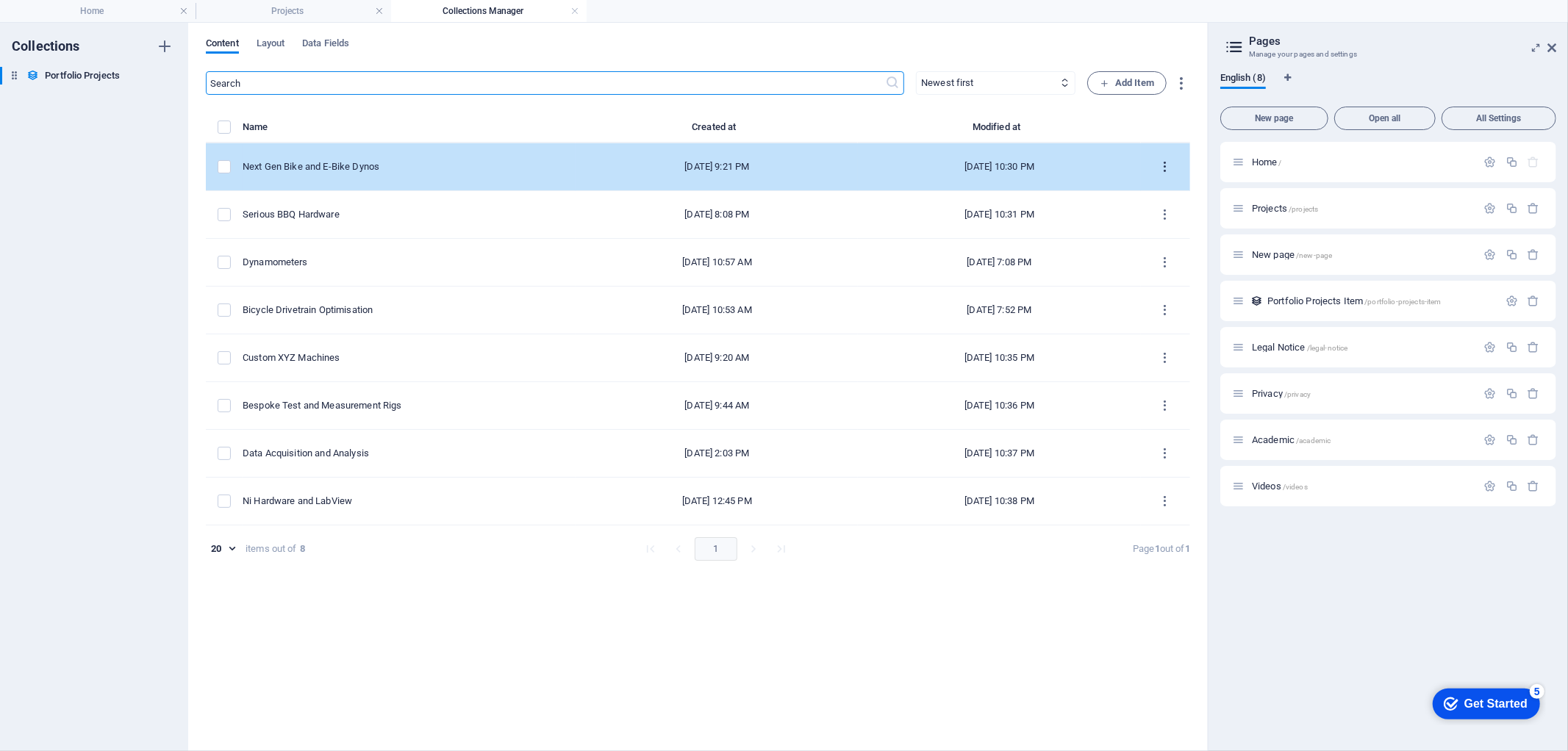
click at [1166, 166] on icon "items list" at bounding box center [1166, 167] width 14 height 14
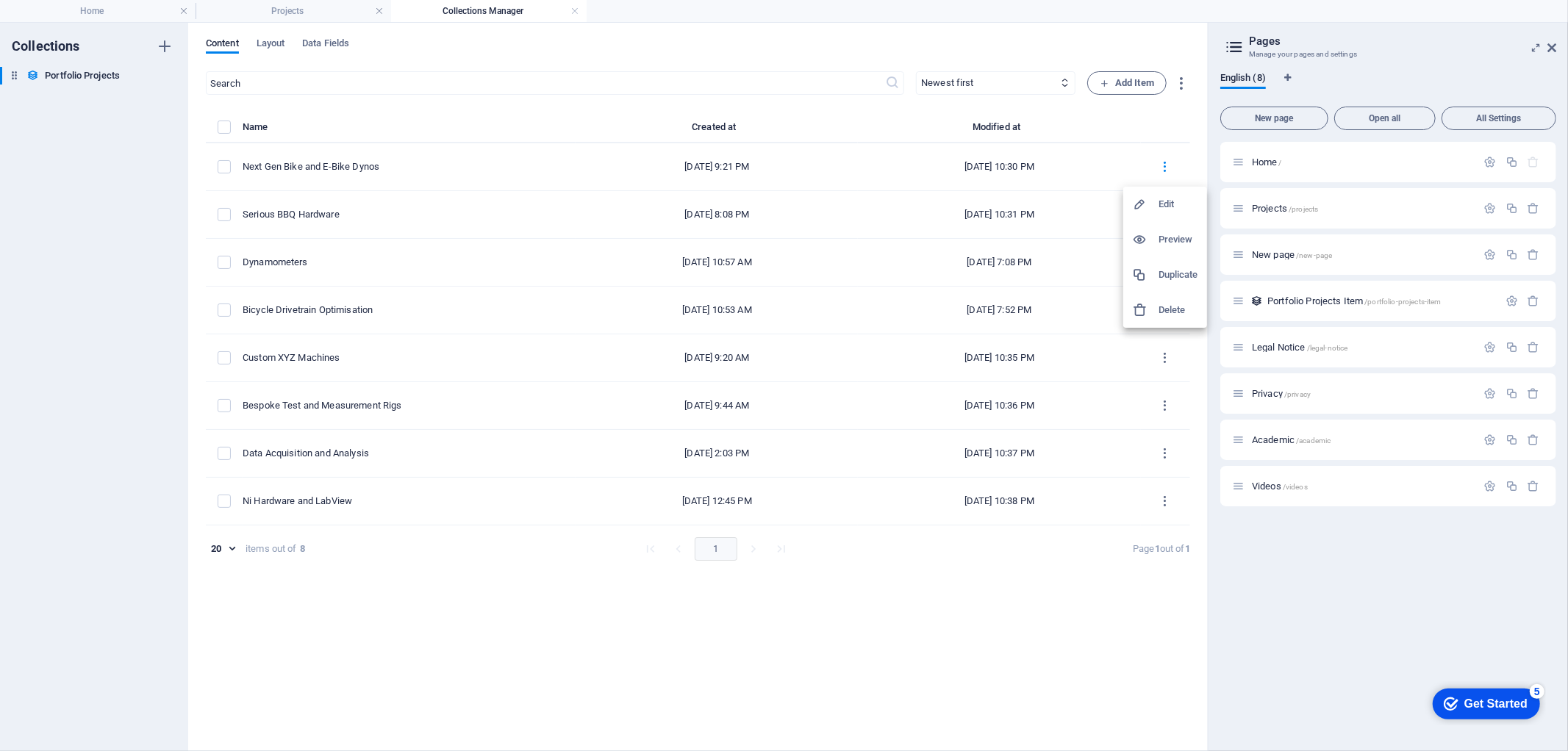
click at [733, 594] on div at bounding box center [784, 375] width 1568 height 751
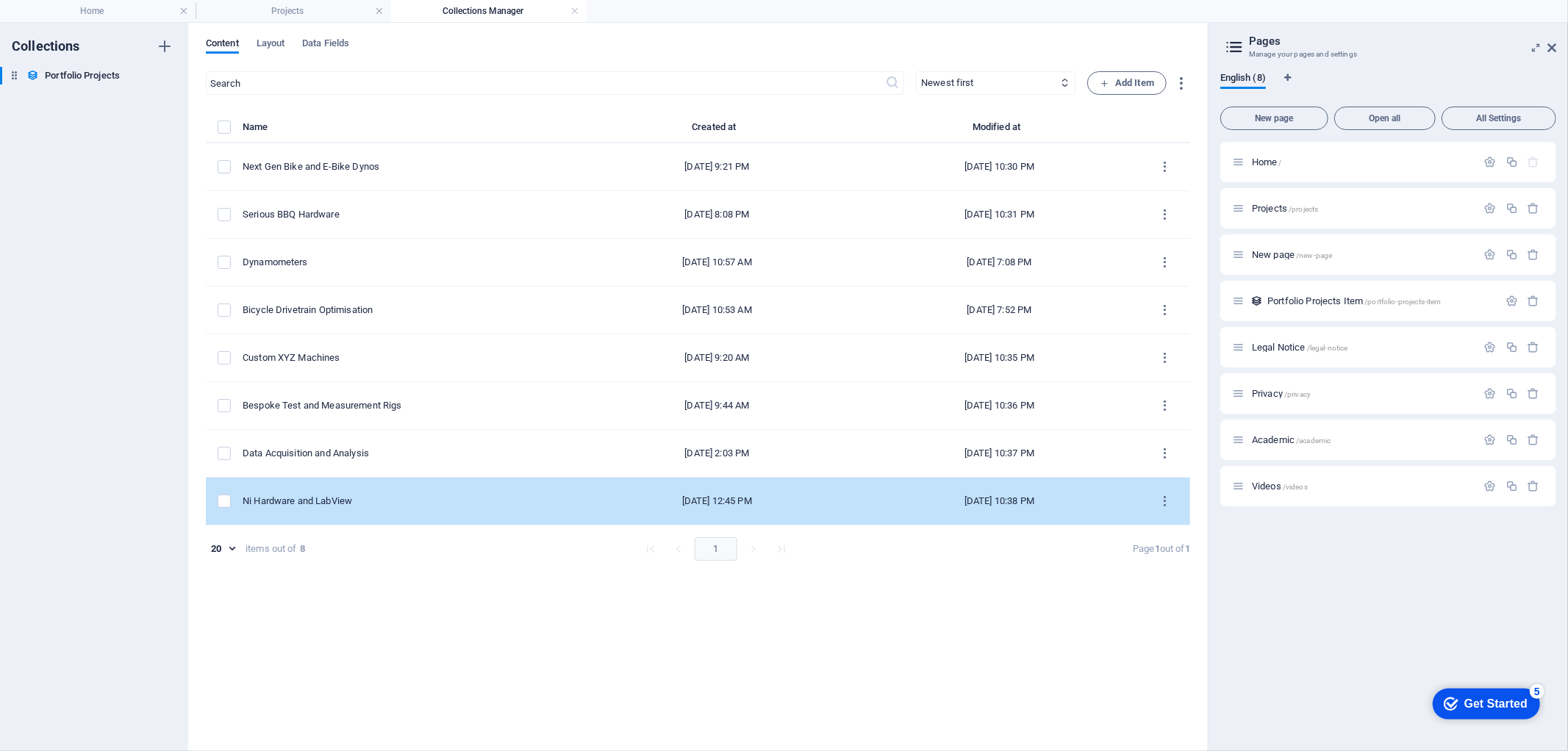
drag, startPoint x: 566, startPoint y: 495, endPoint x: 572, endPoint y: 506, distance: 12.5
click at [588, 506] on div "[DATE] 12:45 PM" at bounding box center [717, 501] width 258 height 14
select select "Design & Manufacture"
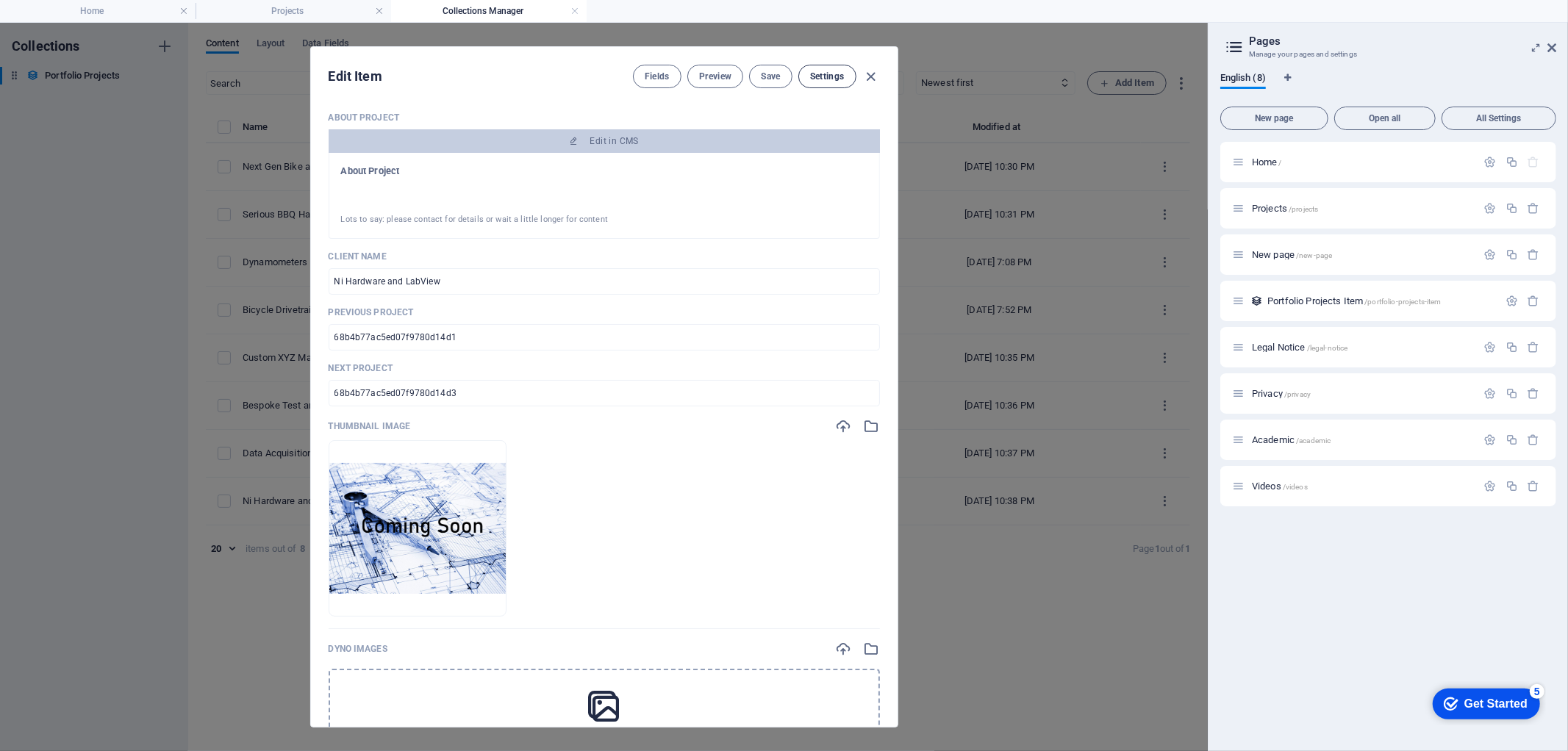
click at [842, 74] on span "Settings" at bounding box center [828, 77] width 35 height 12
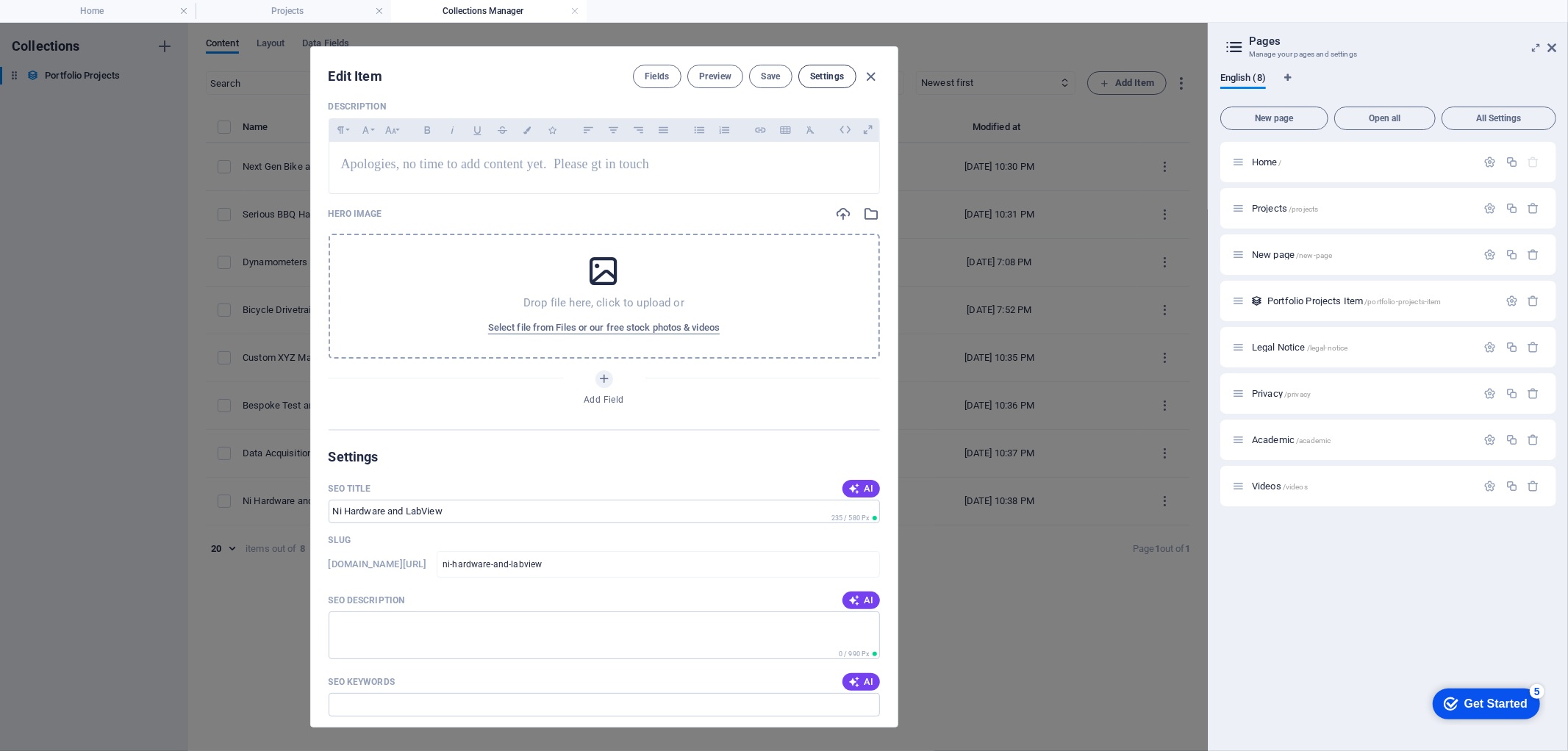
scroll to position [1491, 0]
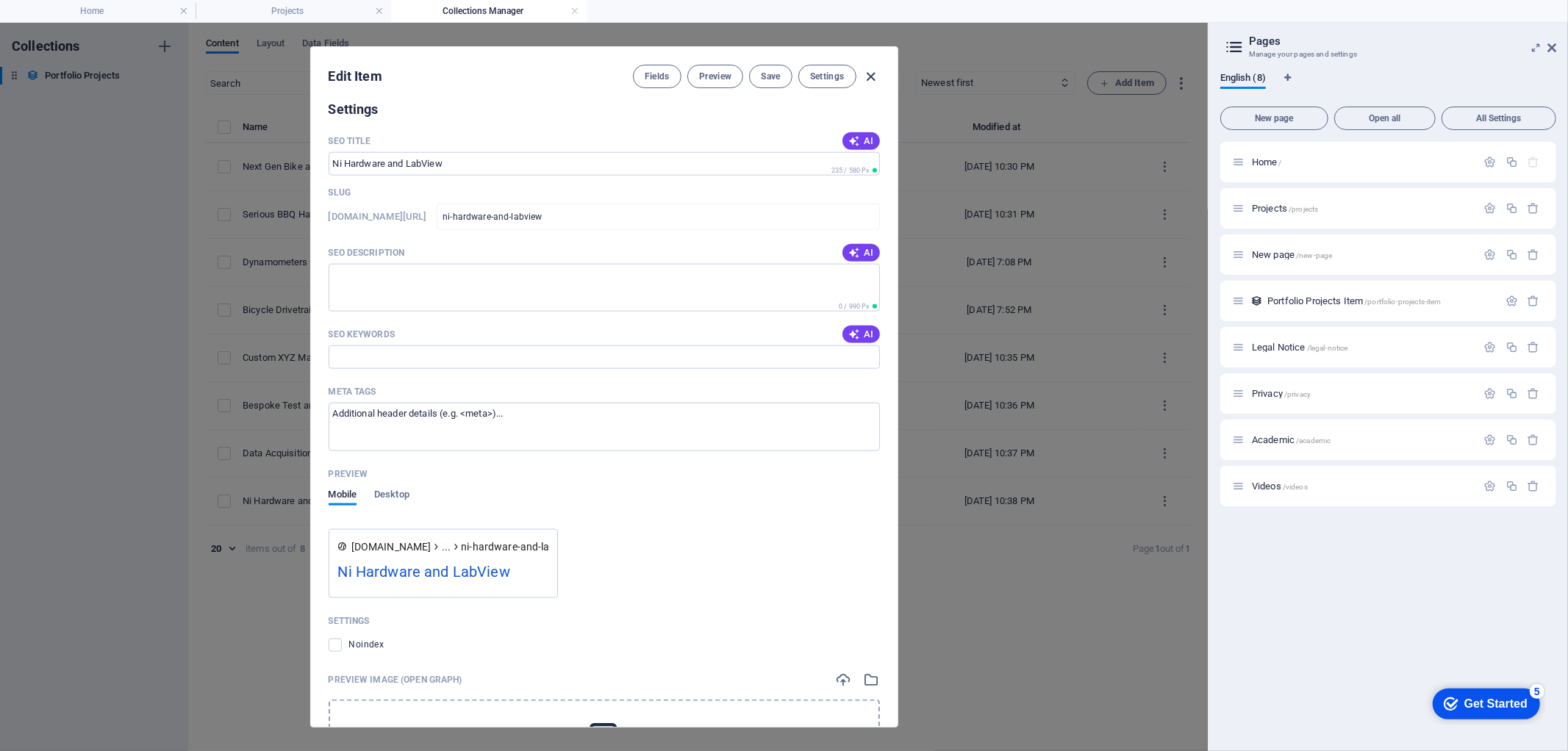
click at [875, 78] on icon "button" at bounding box center [870, 76] width 17 height 17
type input "ni-hardware-and-labview"
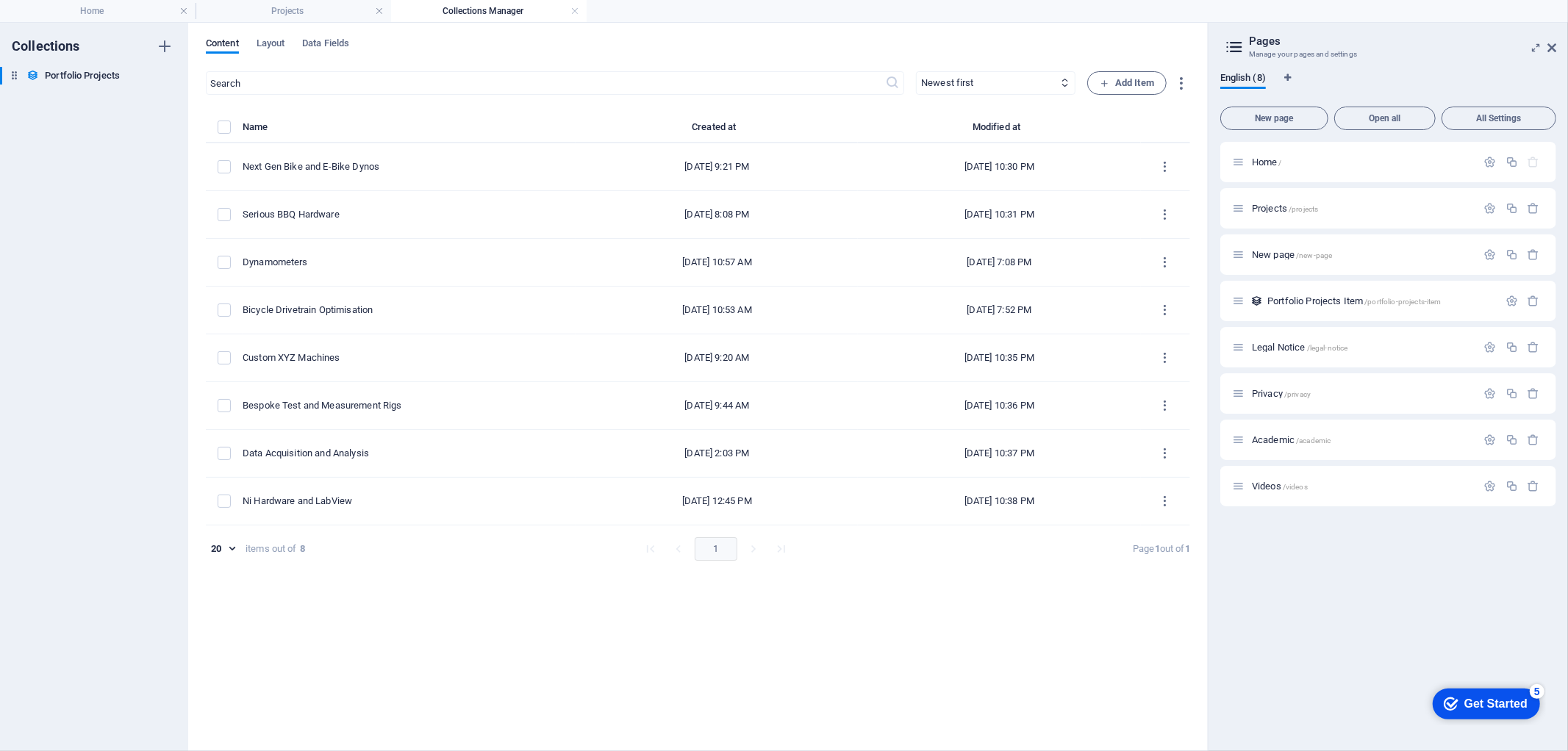
scroll to position [1384, 0]
click at [160, 77] on icon "button" at bounding box center [164, 76] width 11 height 11
click at [758, 604] on div at bounding box center [784, 375] width 1568 height 751
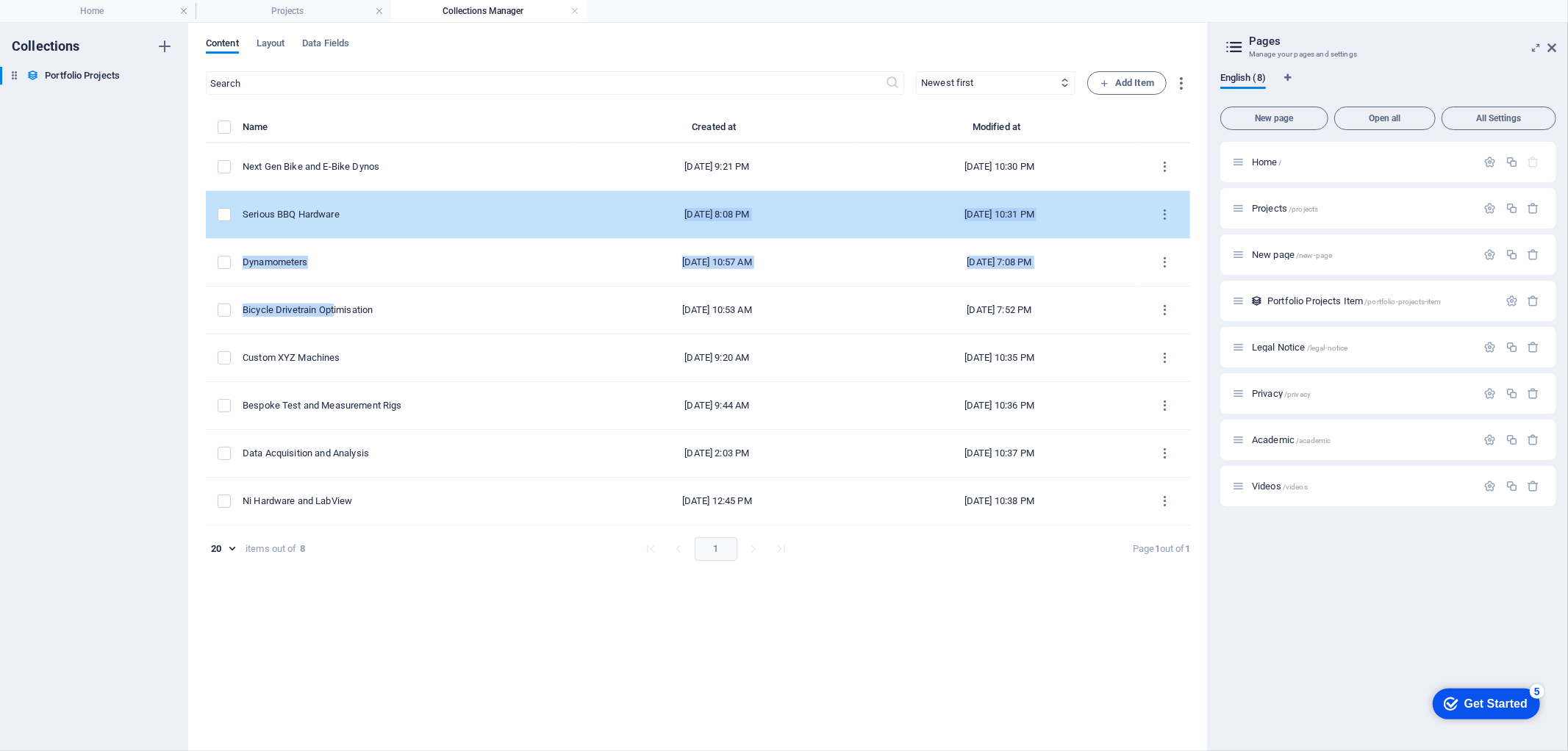
drag, startPoint x: 381, startPoint y: 306, endPoint x: 417, endPoint y: 211, distance: 101.6
click at [417, 211] on tbody "Next Gen Bike and E-Bike Dynos [DATE] 9:21 PM [DATE] 10:30 PM Serious BBQ Hardw…" at bounding box center [698, 335] width 984 height 383
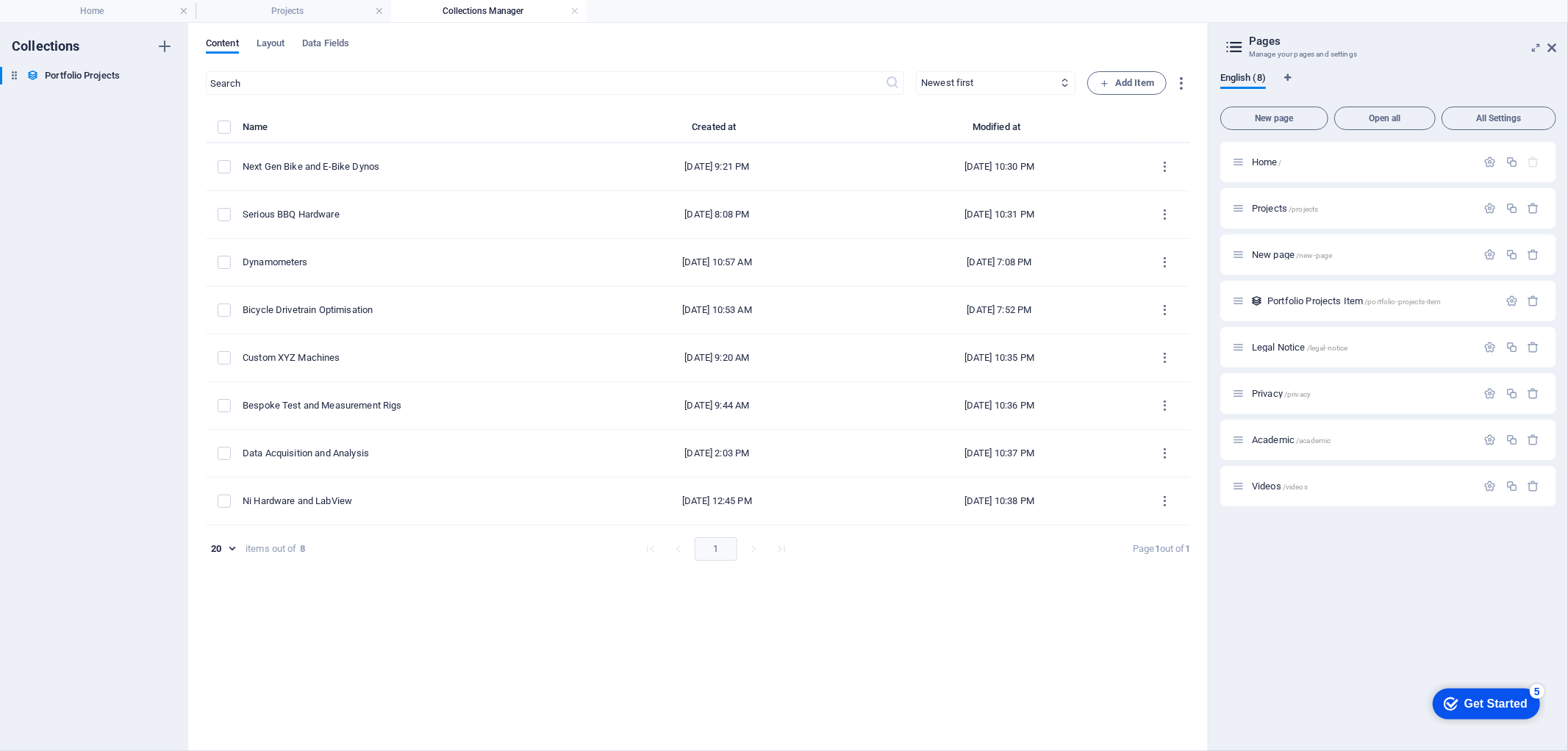
click at [844, 731] on div "​ Newest first Oldest first Last modified Client Name (ascending) Client Name (…" at bounding box center [698, 403] width 984 height 666
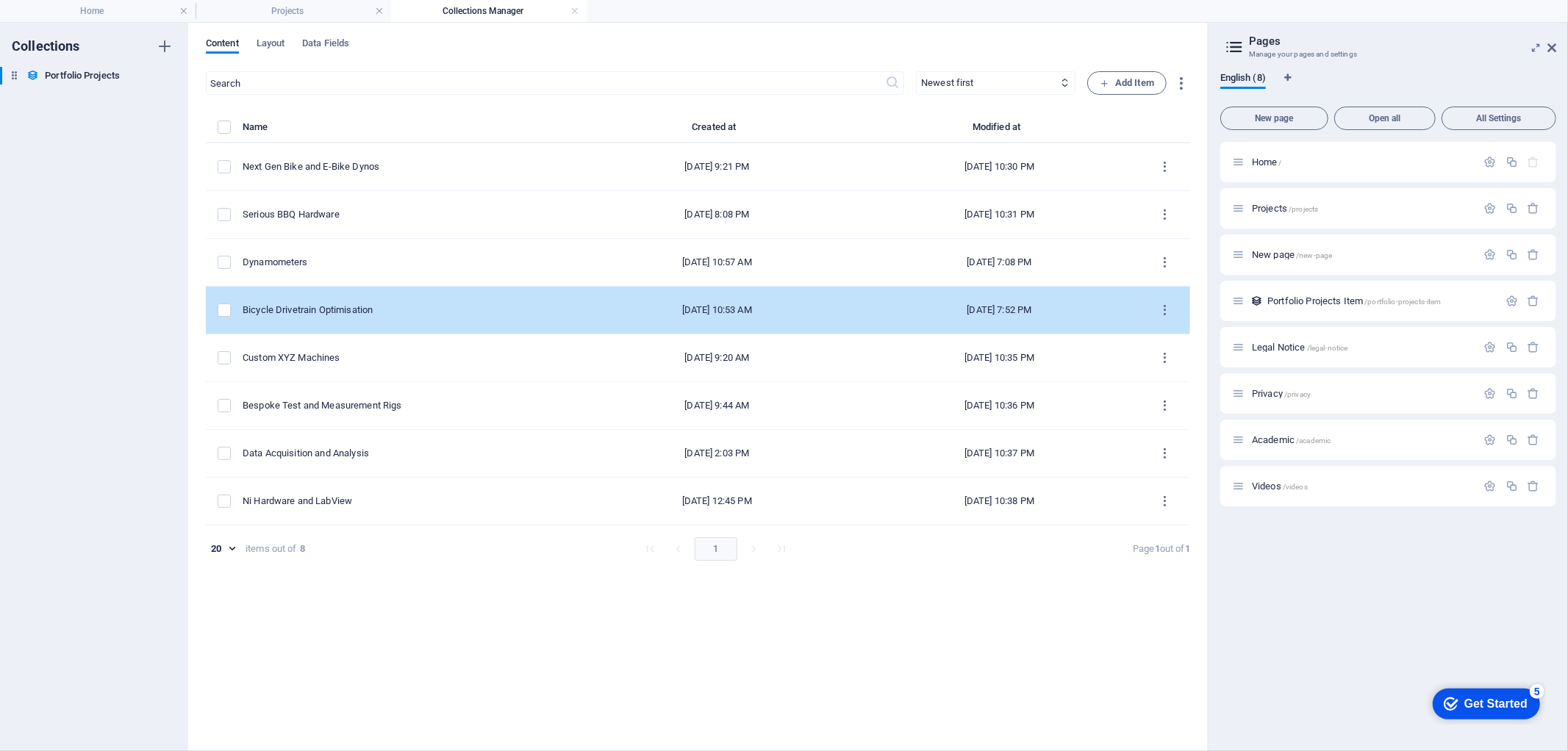
drag, startPoint x: 1167, startPoint y: 213, endPoint x: 1163, endPoint y: 295, distance: 82.1
click at [1163, 296] on tbody "Next Gen Bike and E-Bike Dynos [DATE] 9:21 PM [DATE] 10:30 PM Serious BBQ Hardw…" at bounding box center [698, 335] width 984 height 383
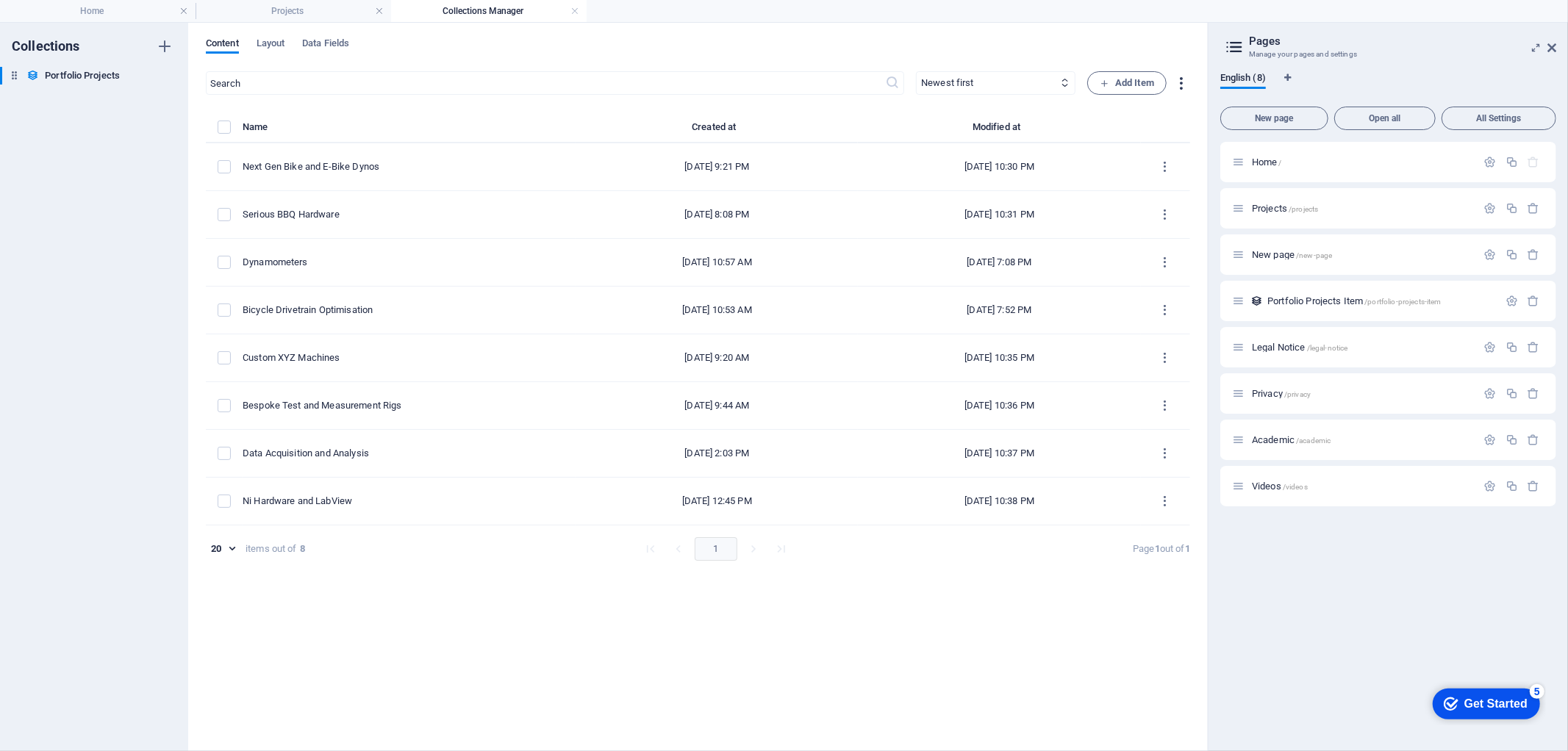
click at [1181, 81] on icon "button" at bounding box center [1181, 83] width 17 height 17
click at [1181, 81] on div at bounding box center [784, 375] width 1568 height 751
drag, startPoint x: 1181, startPoint y: 81, endPoint x: 1181, endPoint y: 92, distance: 11.0
click at [1184, 97] on div "​ Newest first Oldest first Last modified Client Name (ascending) Client Name (…" at bounding box center [698, 403] width 984 height 666
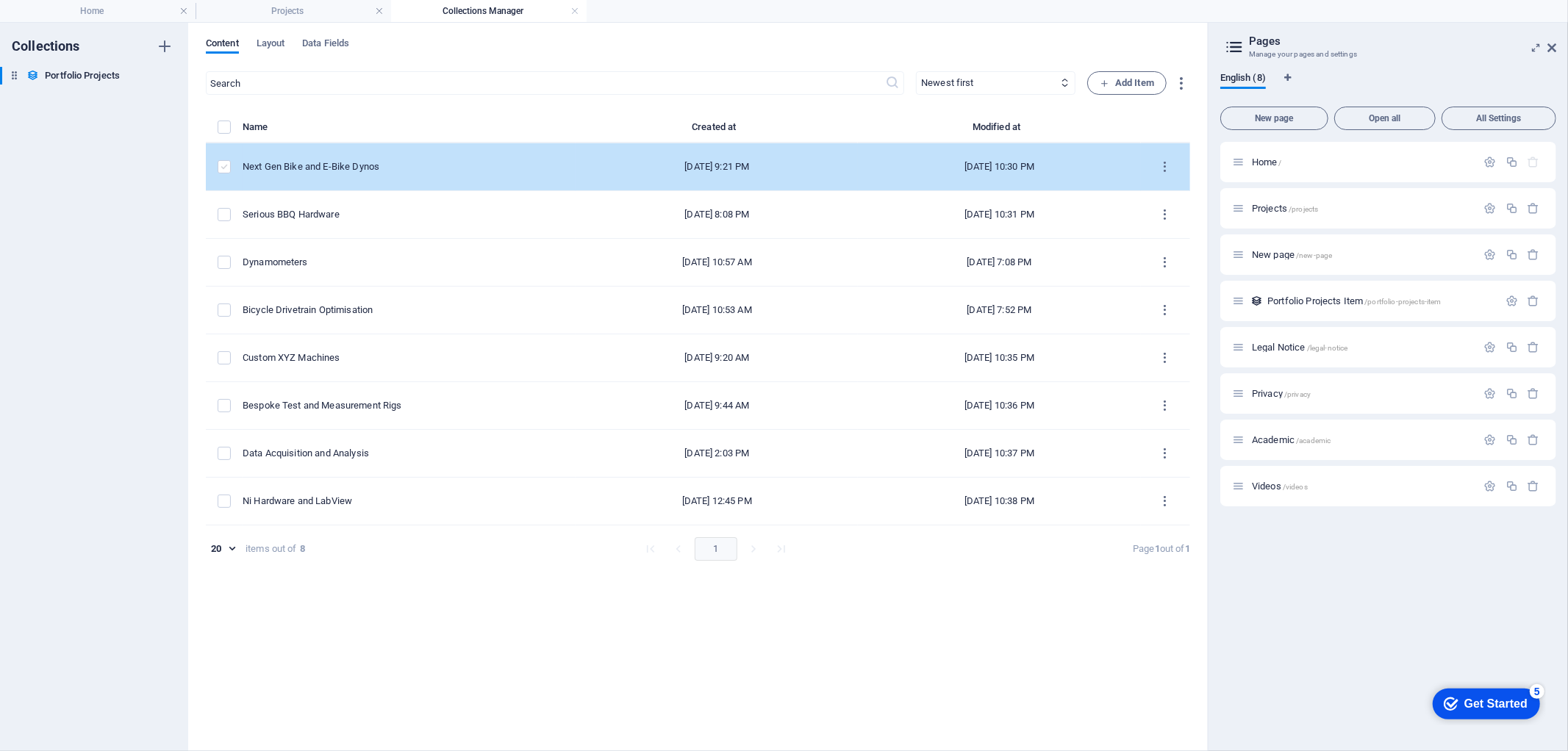
click at [224, 163] on label "items list" at bounding box center [224, 167] width 14 height 14
click at [0, 0] on input "items list" at bounding box center [0, 0] width 0 height 0
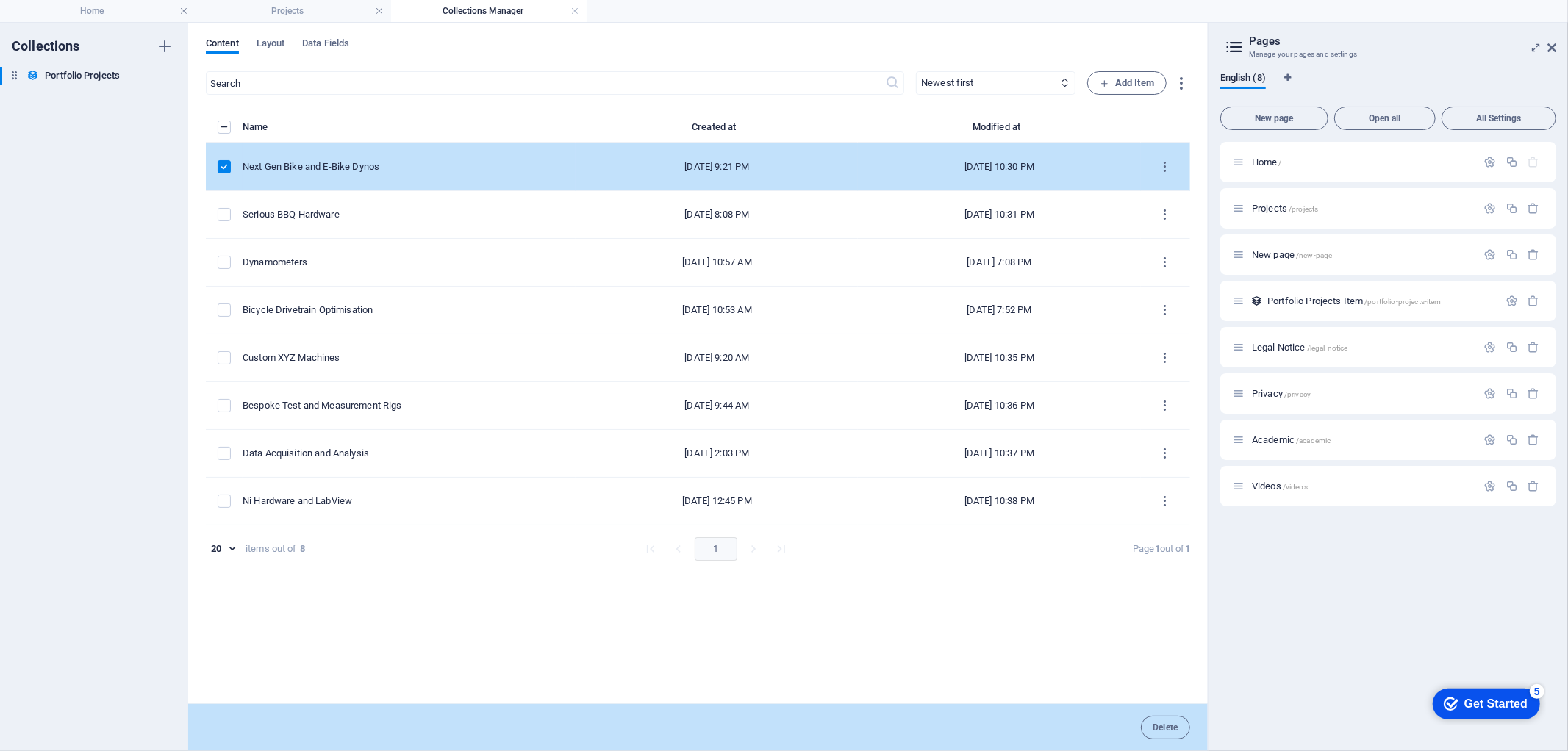
click at [224, 165] on label "items list" at bounding box center [224, 167] width 14 height 14
click at [0, 0] on input "items list" at bounding box center [0, 0] width 0 height 0
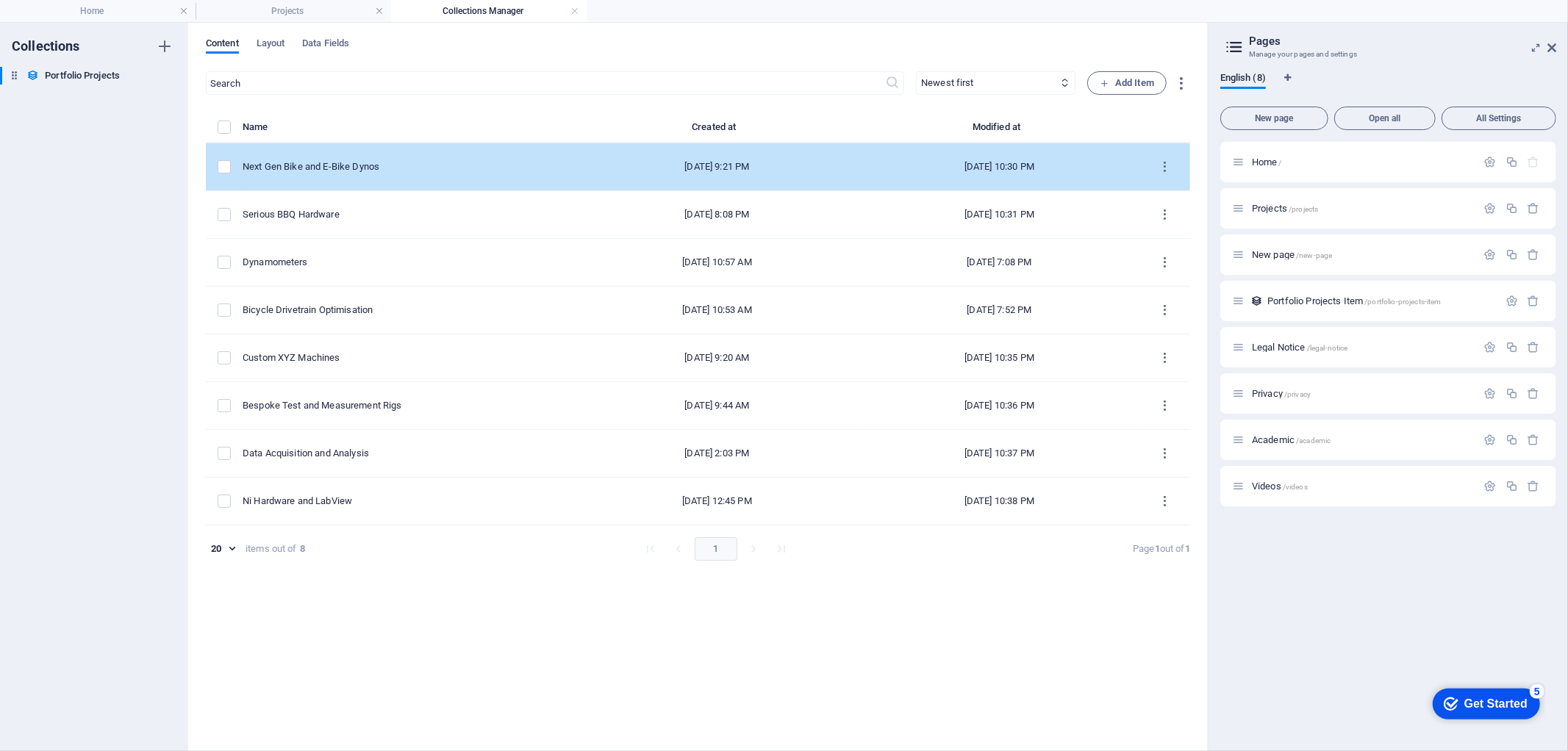
drag, startPoint x: 261, startPoint y: 154, endPoint x: 272, endPoint y: 171, distance: 20.2
click at [243, 175] on td "items list" at bounding box center [224, 167] width 37 height 48
drag, startPoint x: 1166, startPoint y: 166, endPoint x: 1158, endPoint y: 167, distance: 8.1
click at [1159, 167] on icon "items list" at bounding box center [1166, 167] width 14 height 14
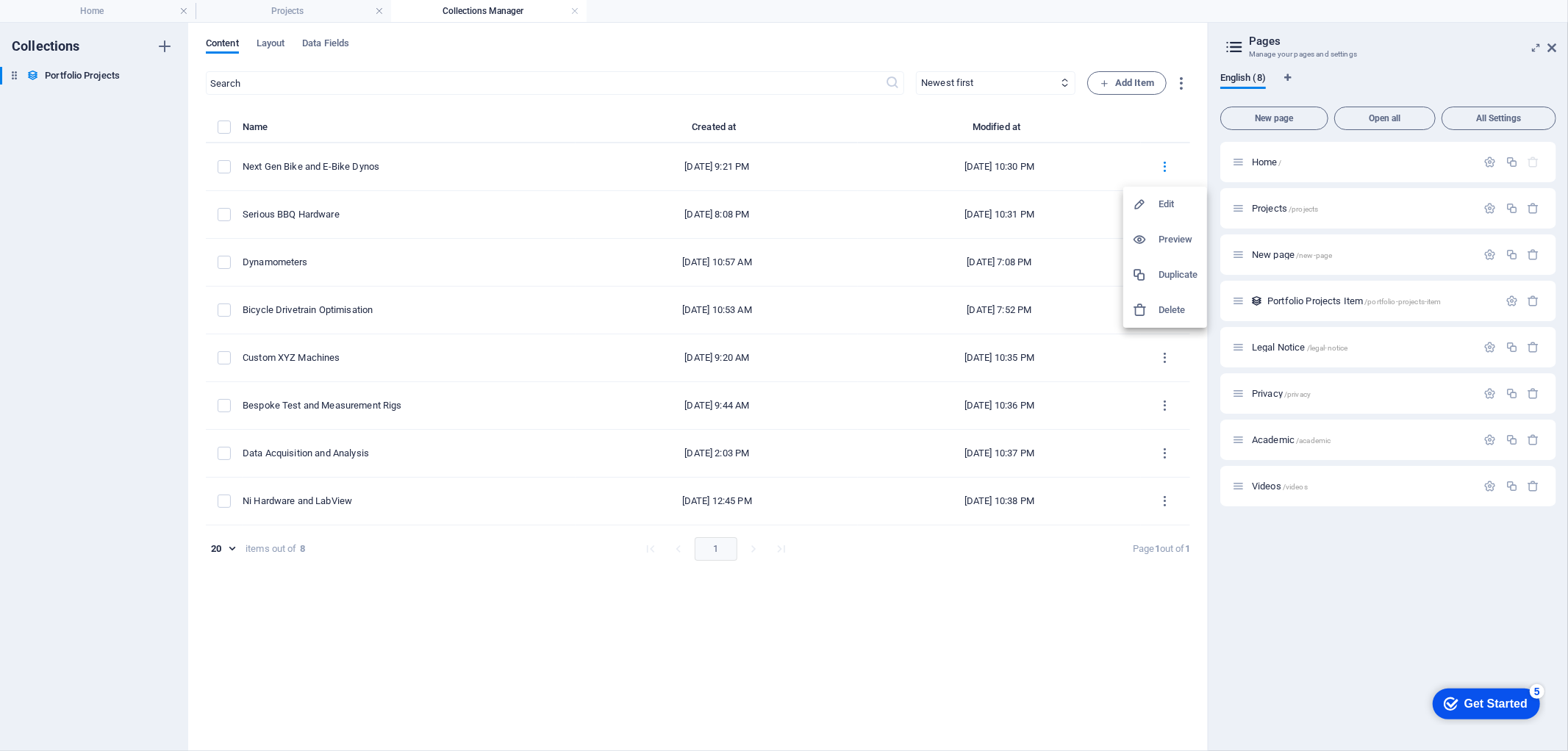
click at [1289, 51] on div at bounding box center [784, 375] width 1568 height 751
click at [1172, 162] on div at bounding box center [784, 375] width 1568 height 751
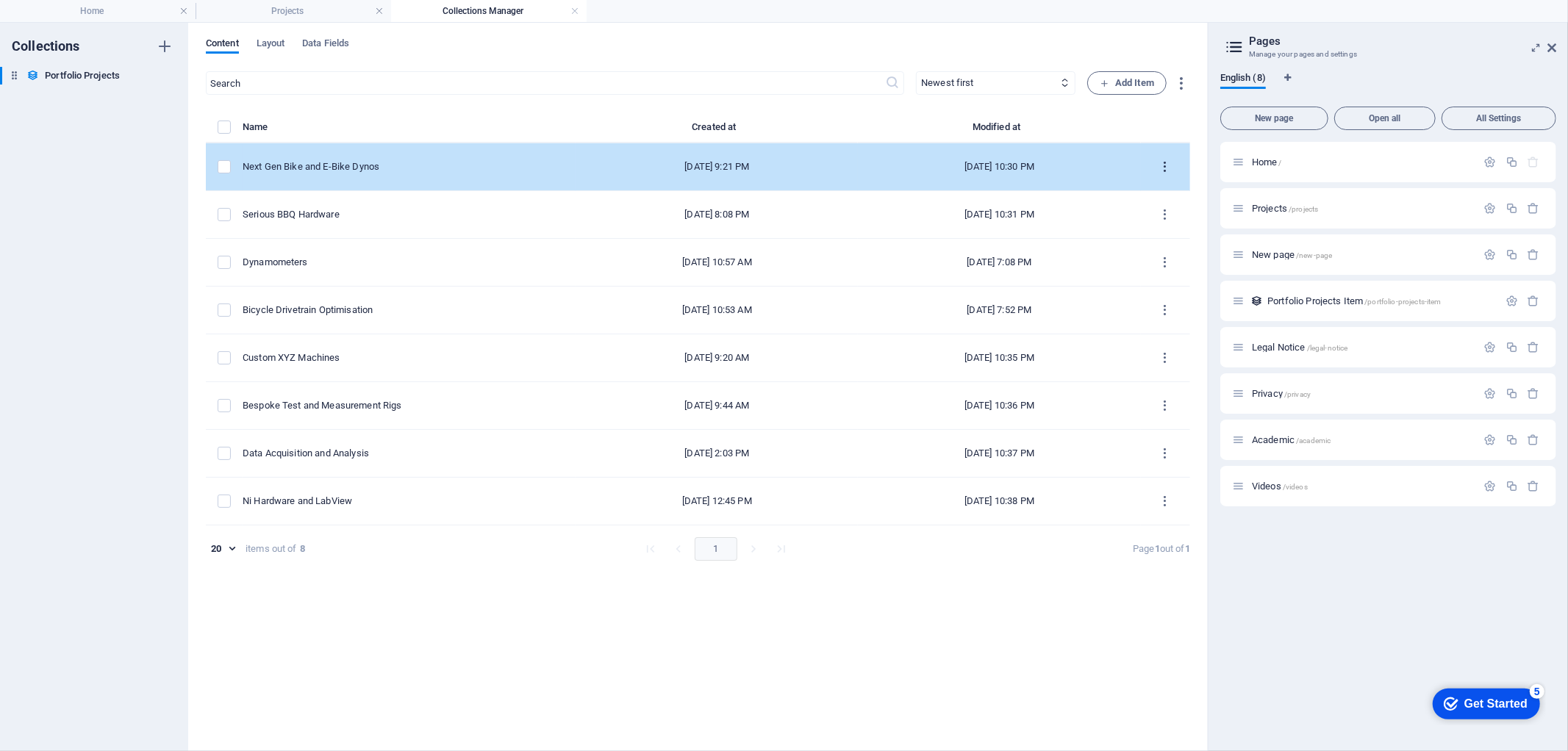
click at [1163, 163] on icon "items list" at bounding box center [1166, 167] width 14 height 14
click at [1163, 163] on div at bounding box center [784, 375] width 1568 height 751
click at [1163, 163] on icon "items list" at bounding box center [1166, 167] width 14 height 14
click at [1163, 163] on div at bounding box center [784, 375] width 1568 height 751
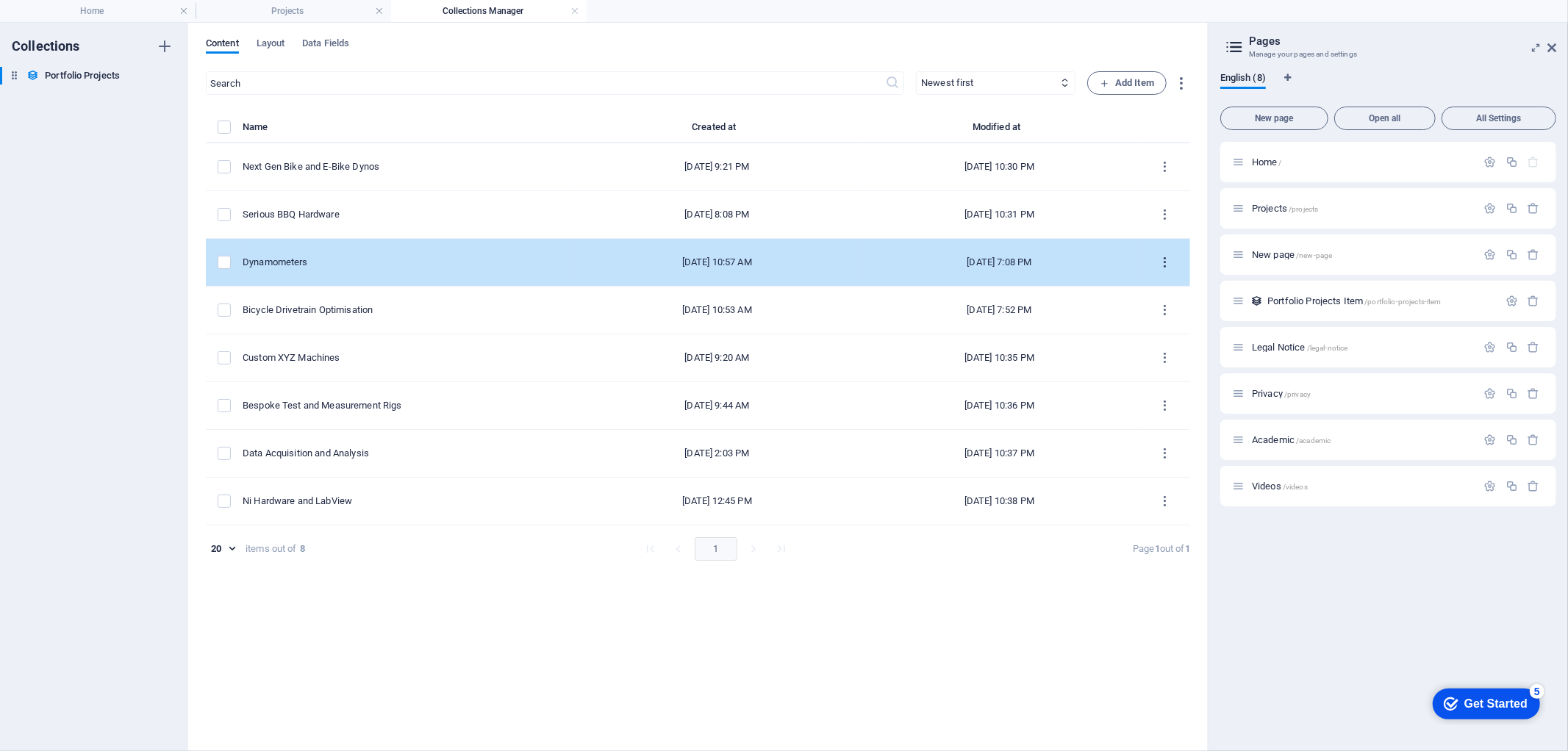
drag, startPoint x: 1163, startPoint y: 163, endPoint x: 1168, endPoint y: 258, distance: 95.1
click at [1168, 258] on tbody "Next Gen Bike and E-Bike Dynos [DATE] 9:21 PM [DATE] 10:30 PM Serious BBQ Hardw…" at bounding box center [698, 335] width 984 height 383
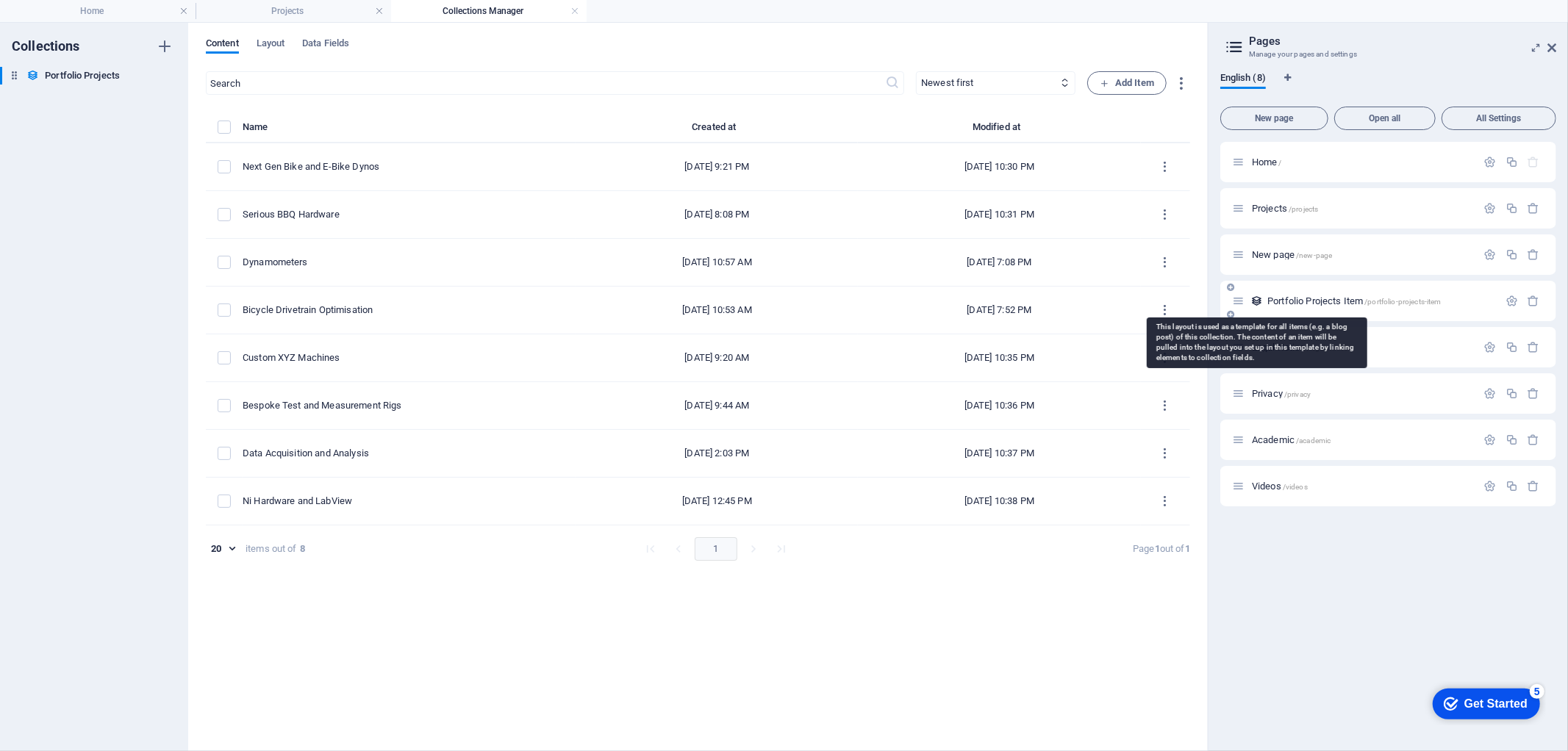
click at [1256, 302] on icon at bounding box center [1256, 300] width 13 height 13
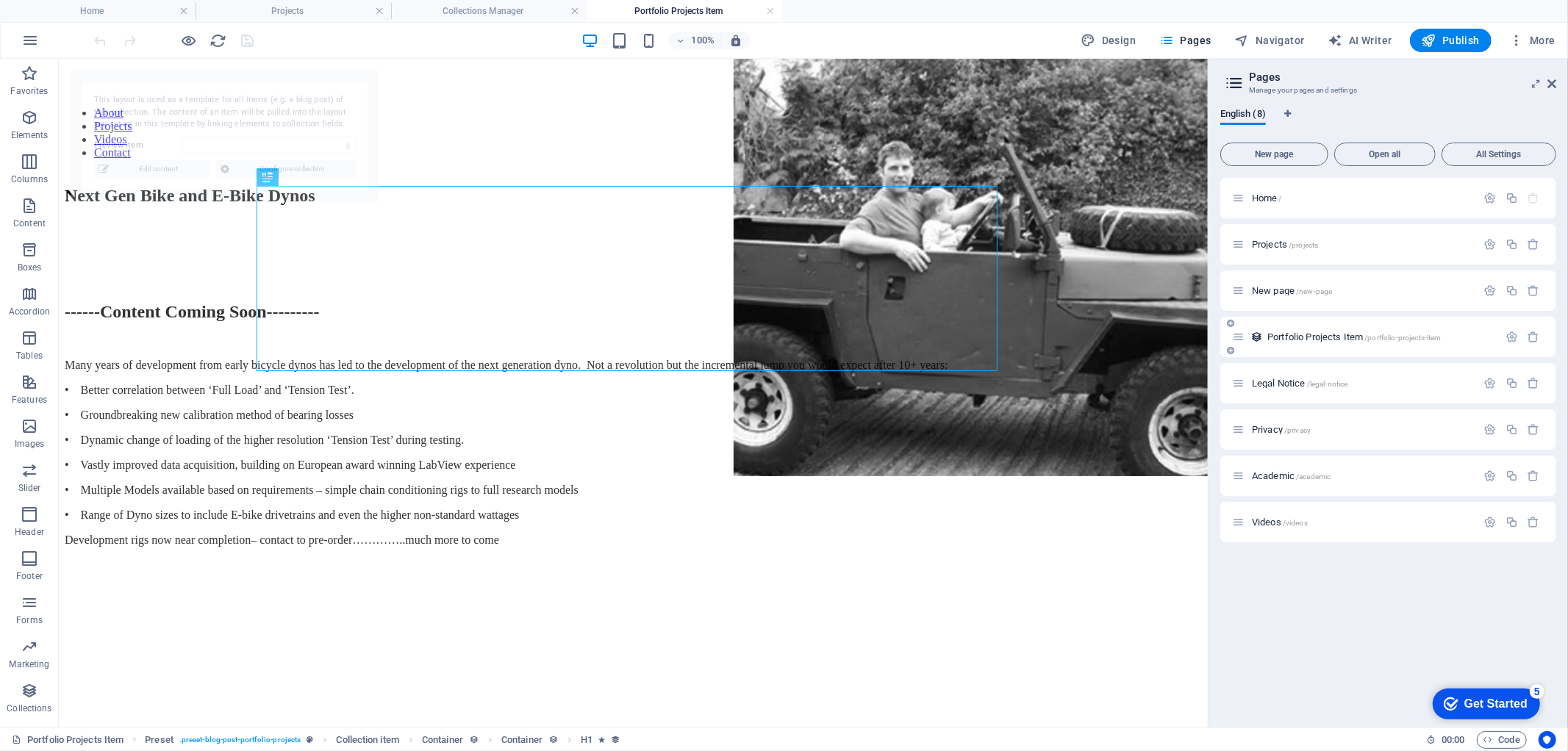
scroll to position [0, 0]
select select "68b4b77ac5ed07f9780d14d3"
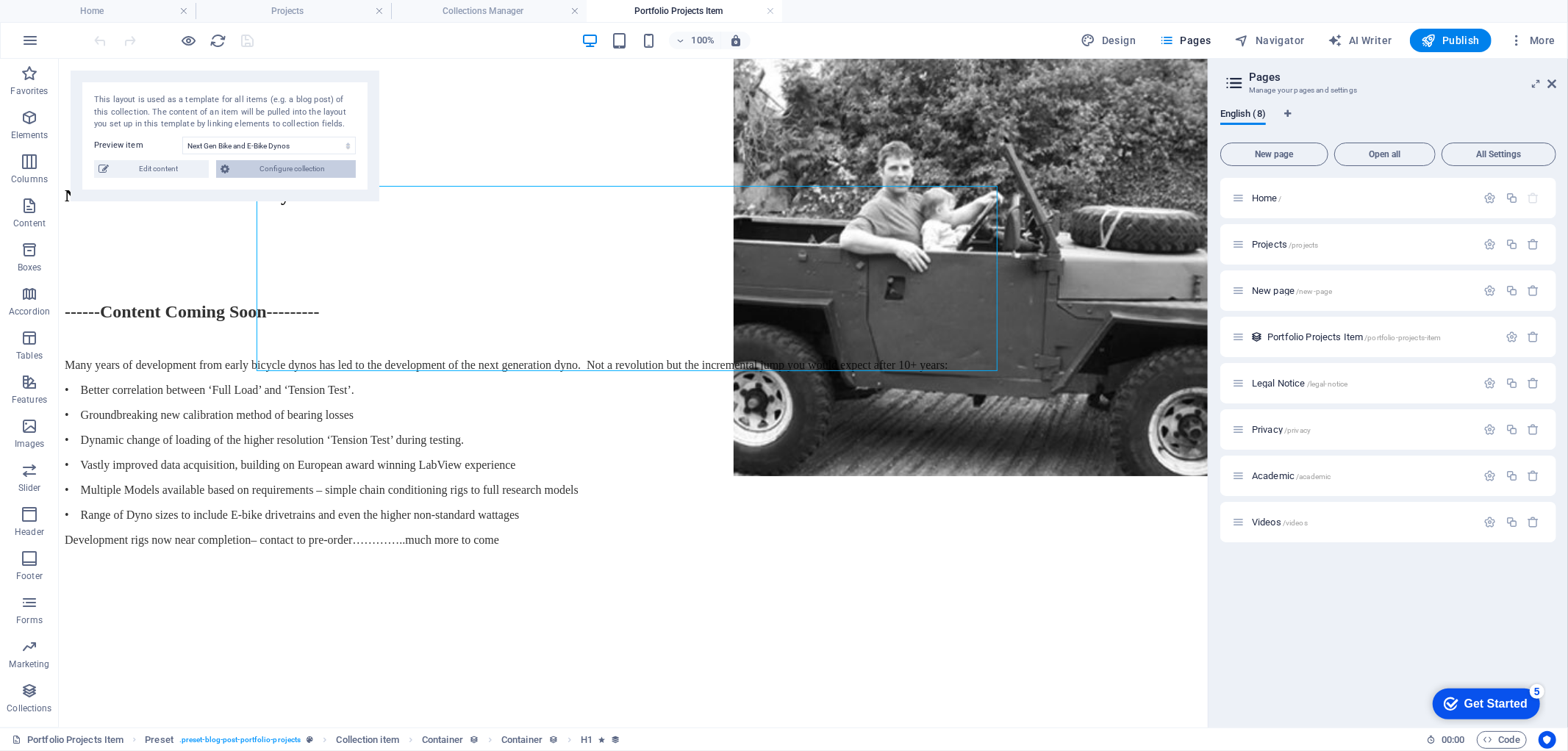
click at [274, 165] on span "Configure collection" at bounding box center [292, 169] width 118 height 17
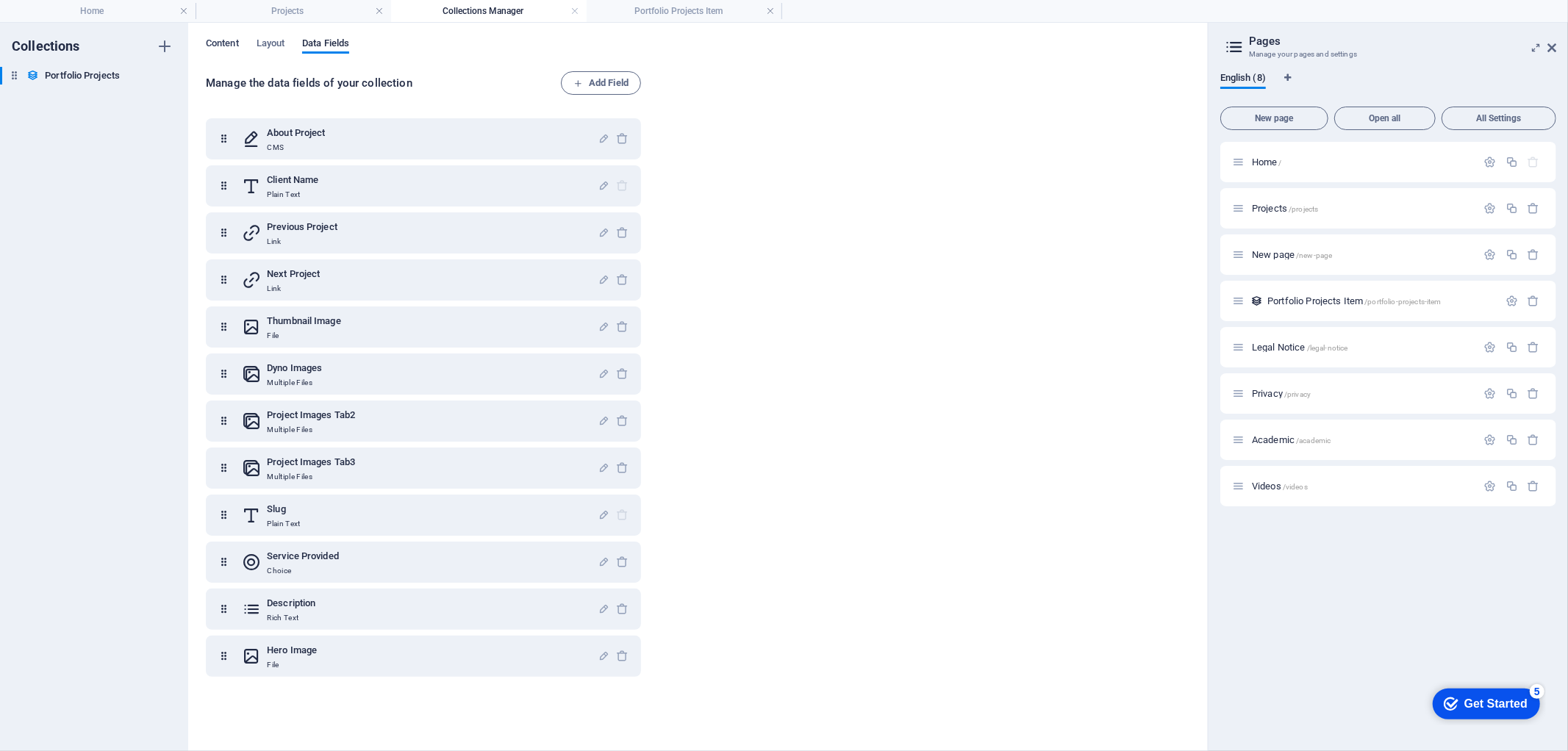
click at [210, 42] on span "Content" at bounding box center [222, 45] width 33 height 20
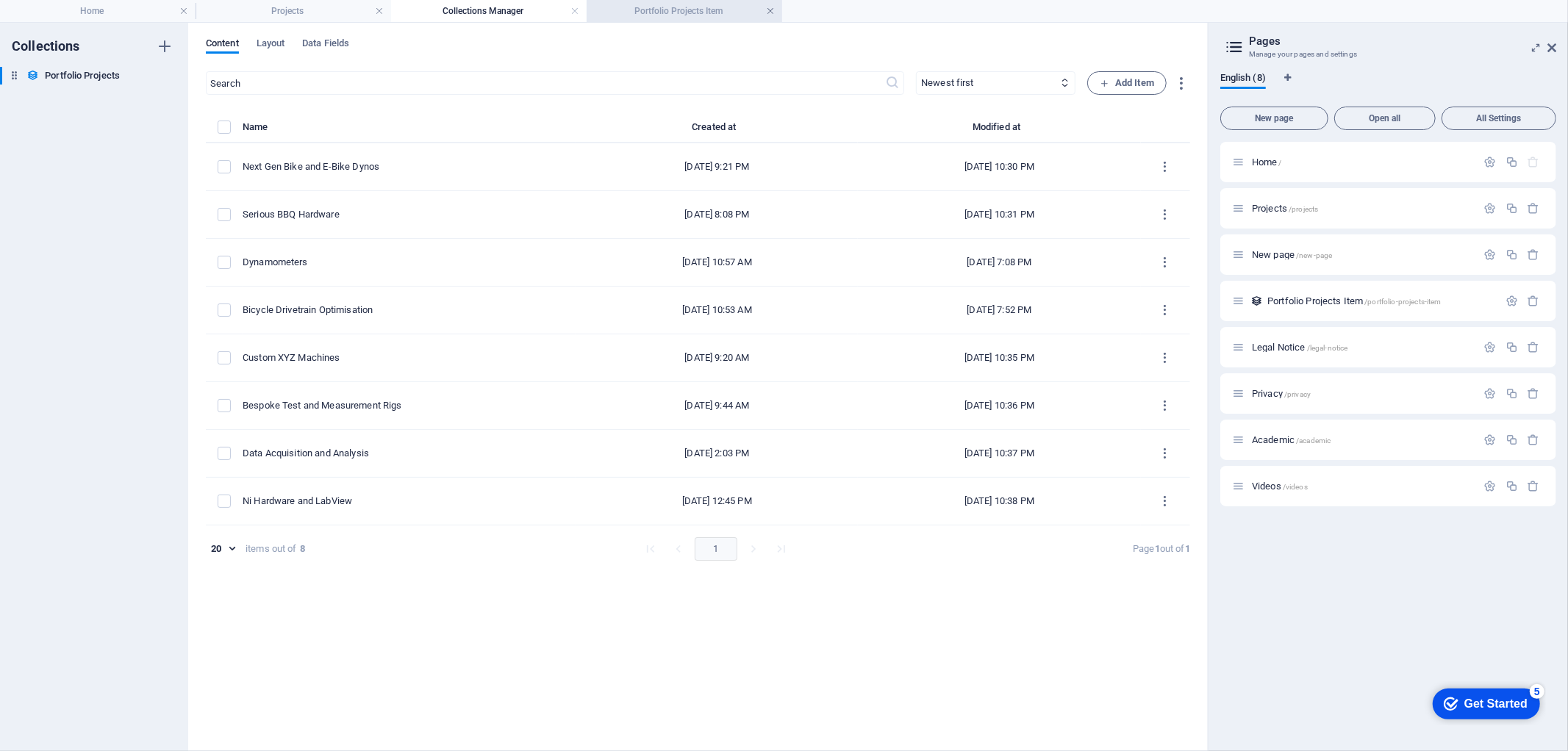
click at [767, 9] on link at bounding box center [770, 12] width 9 height 14
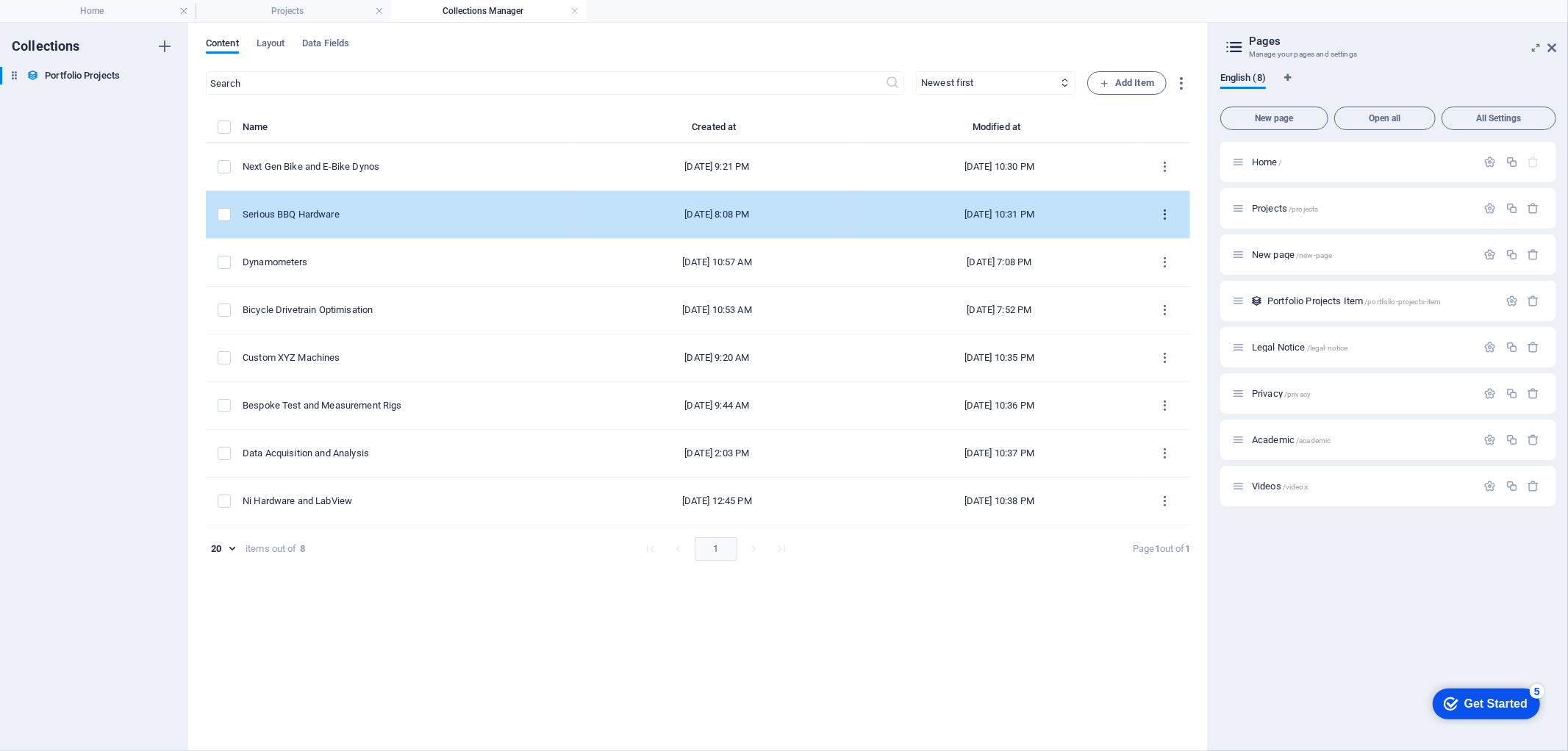
drag, startPoint x: 1166, startPoint y: 214, endPoint x: 1157, endPoint y: 220, distance: 10.8
click at [1157, 220] on button "items list" at bounding box center [1166, 215] width 25 height 23
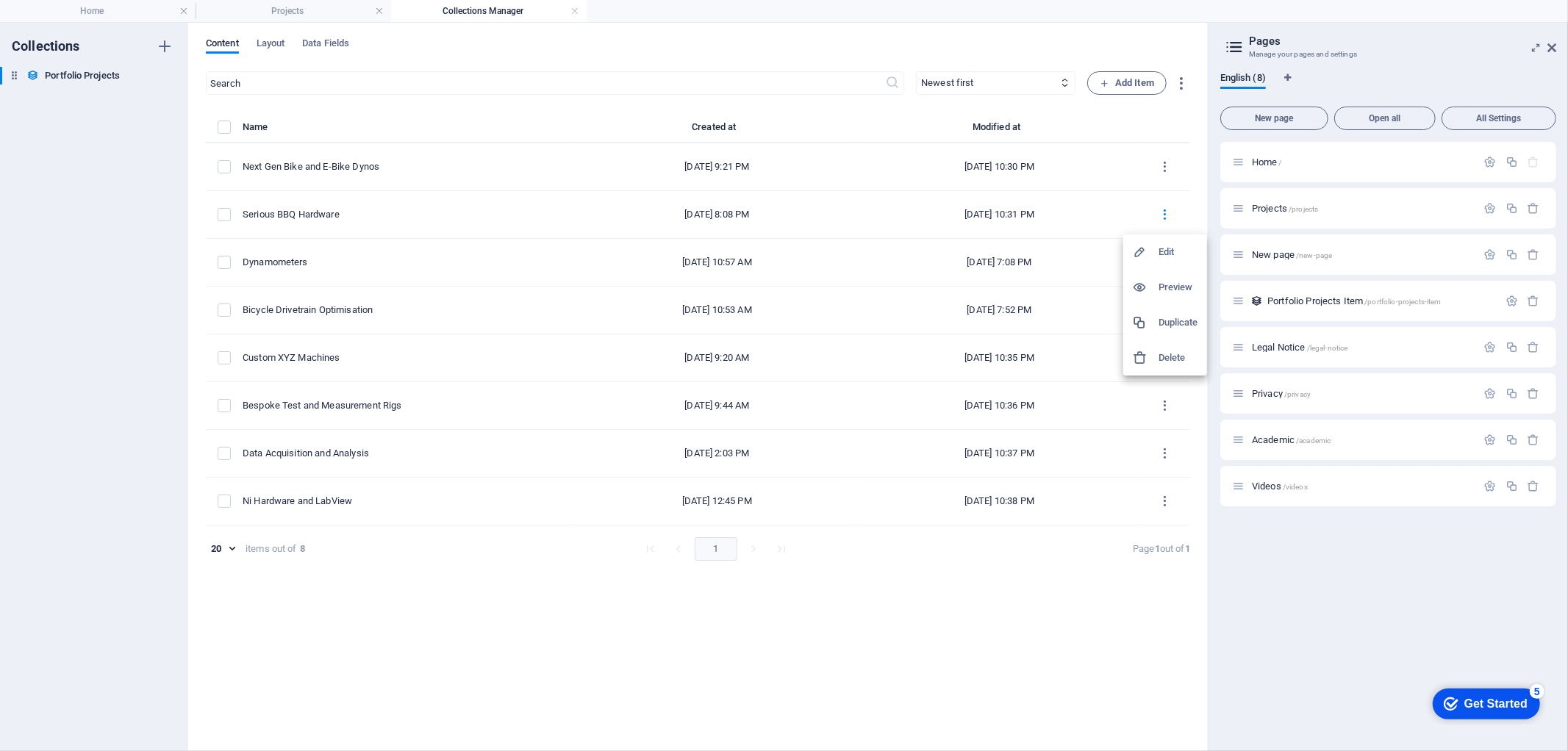
click at [1235, 209] on div at bounding box center [784, 375] width 1568 height 751
click at [1241, 210] on icon at bounding box center [1238, 208] width 13 height 13
click at [1243, 211] on div "Home / Projects /projects New page /new-page Portfolio Projects Item /portfolio…" at bounding box center [1388, 324] width 336 height 364
click at [289, 5] on h4 "Projects" at bounding box center [292, 11] width 195 height 17
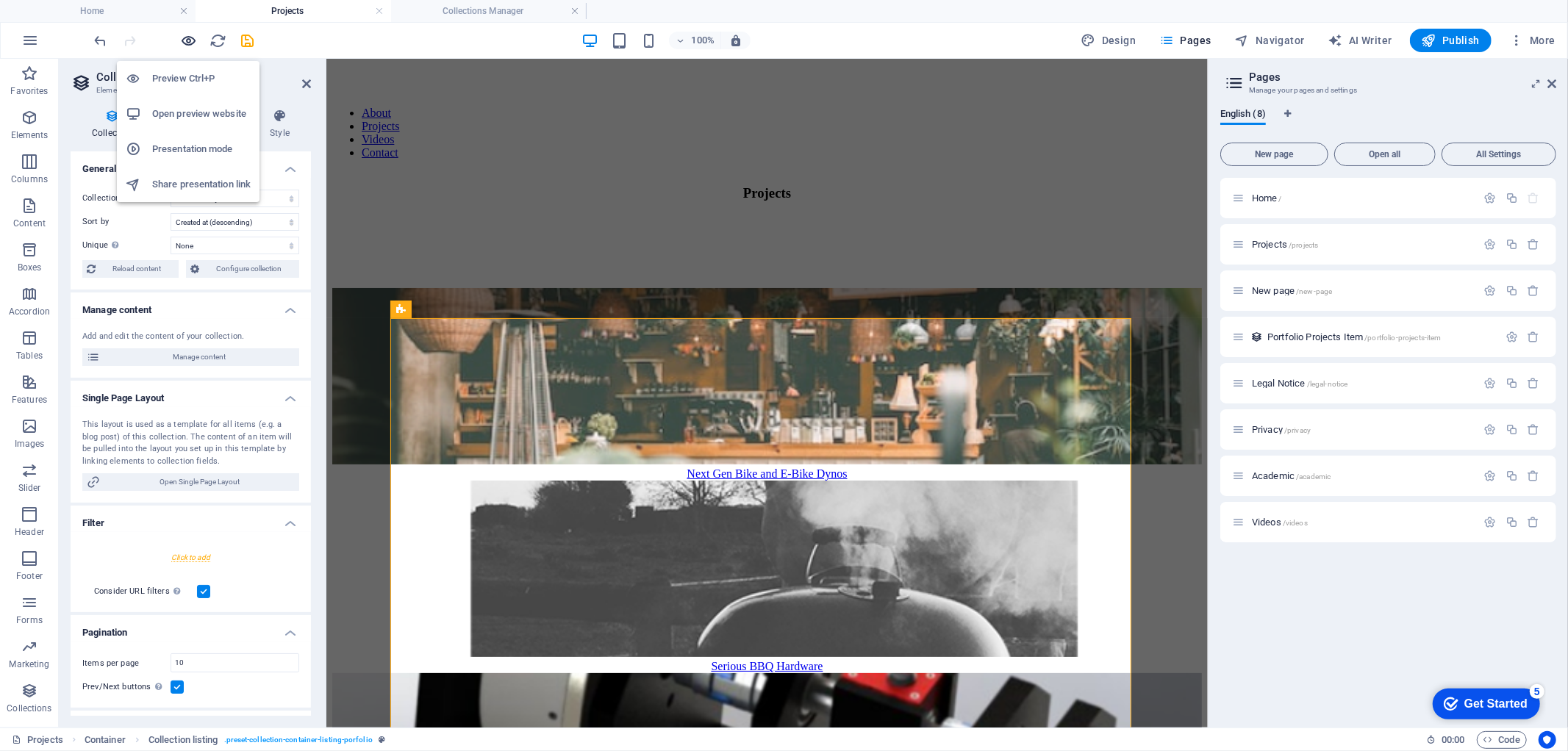
click at [188, 37] on icon "button" at bounding box center [188, 40] width 17 height 17
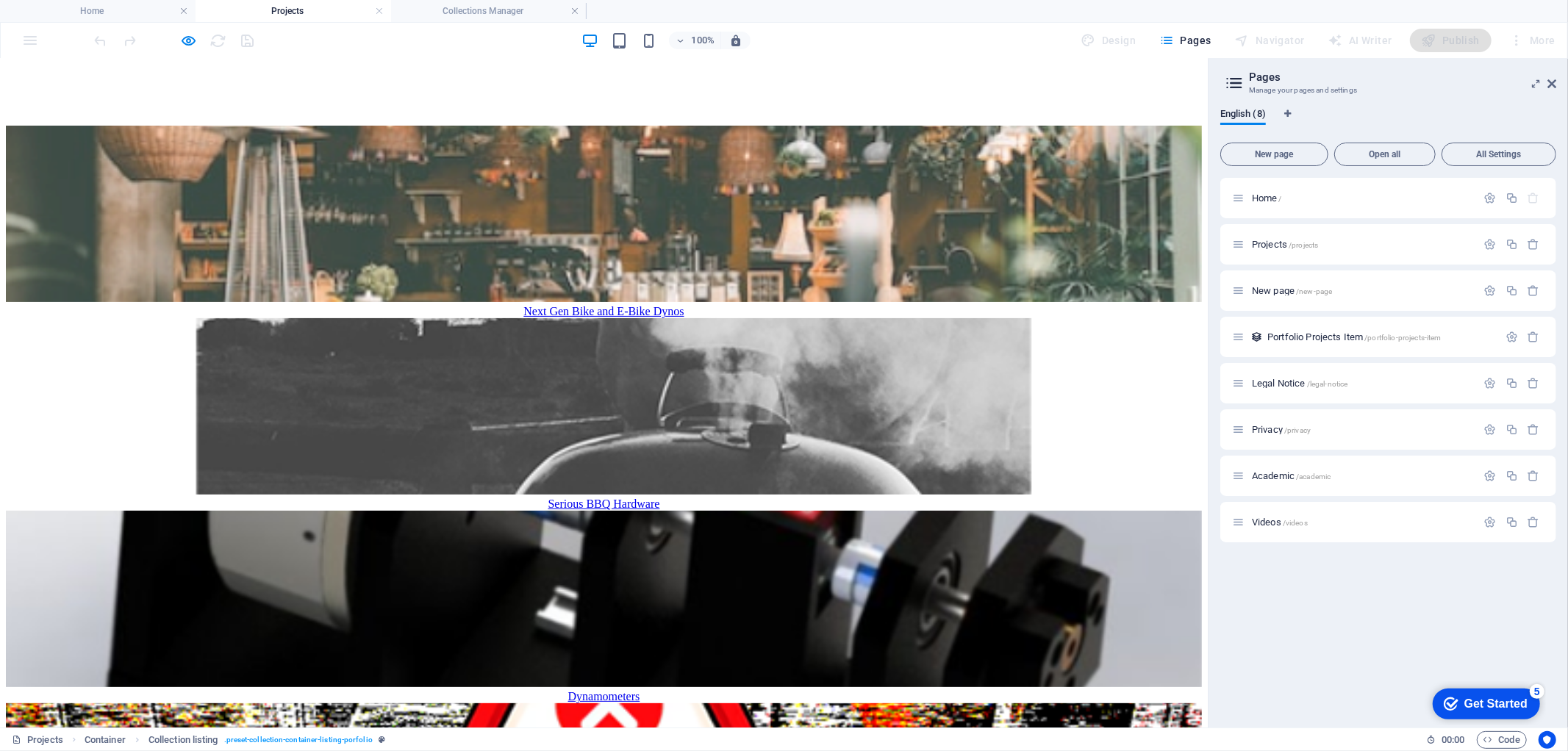
scroll to position [163, 0]
click at [1551, 78] on icon at bounding box center [1551, 84] width 9 height 12
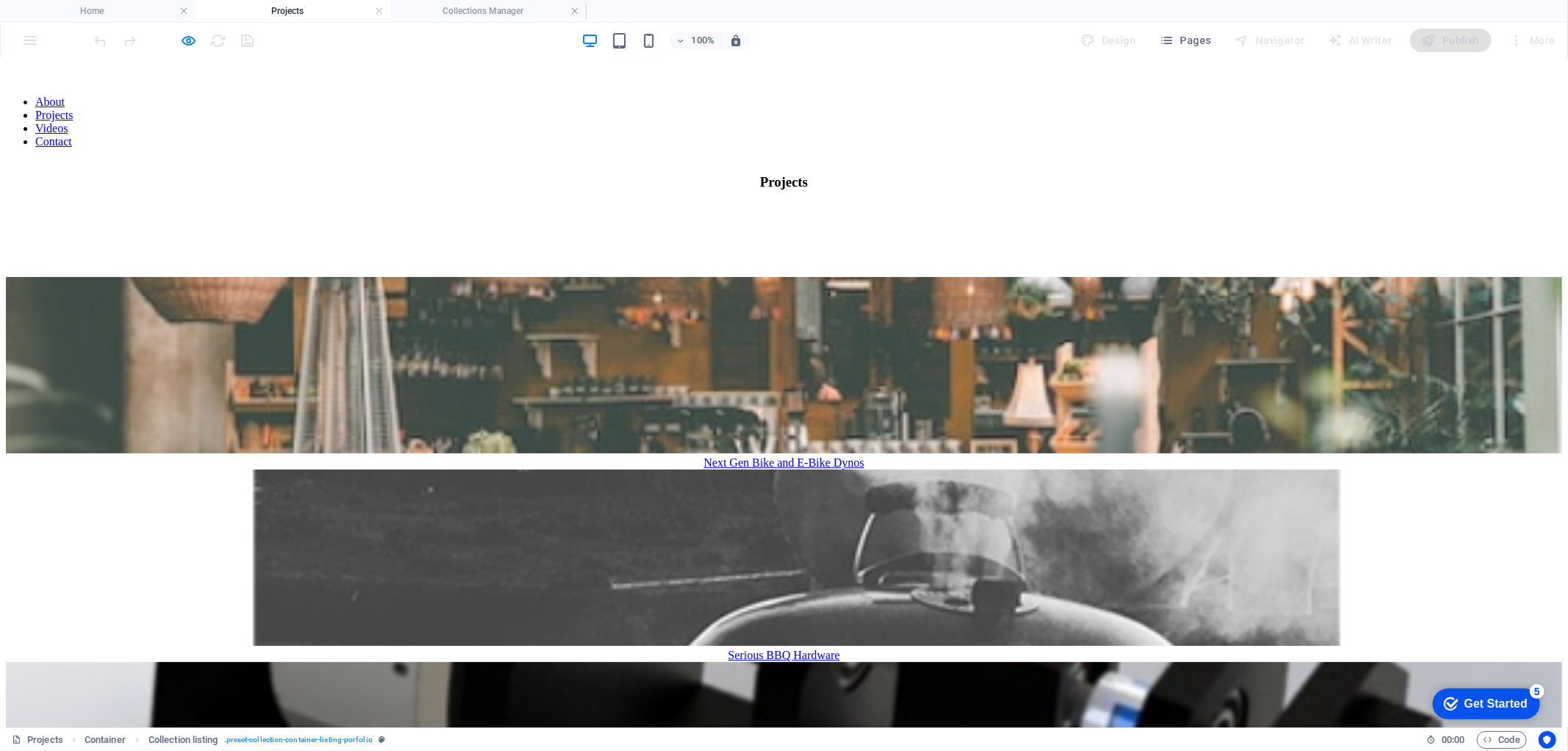
scroll to position [0, 0]
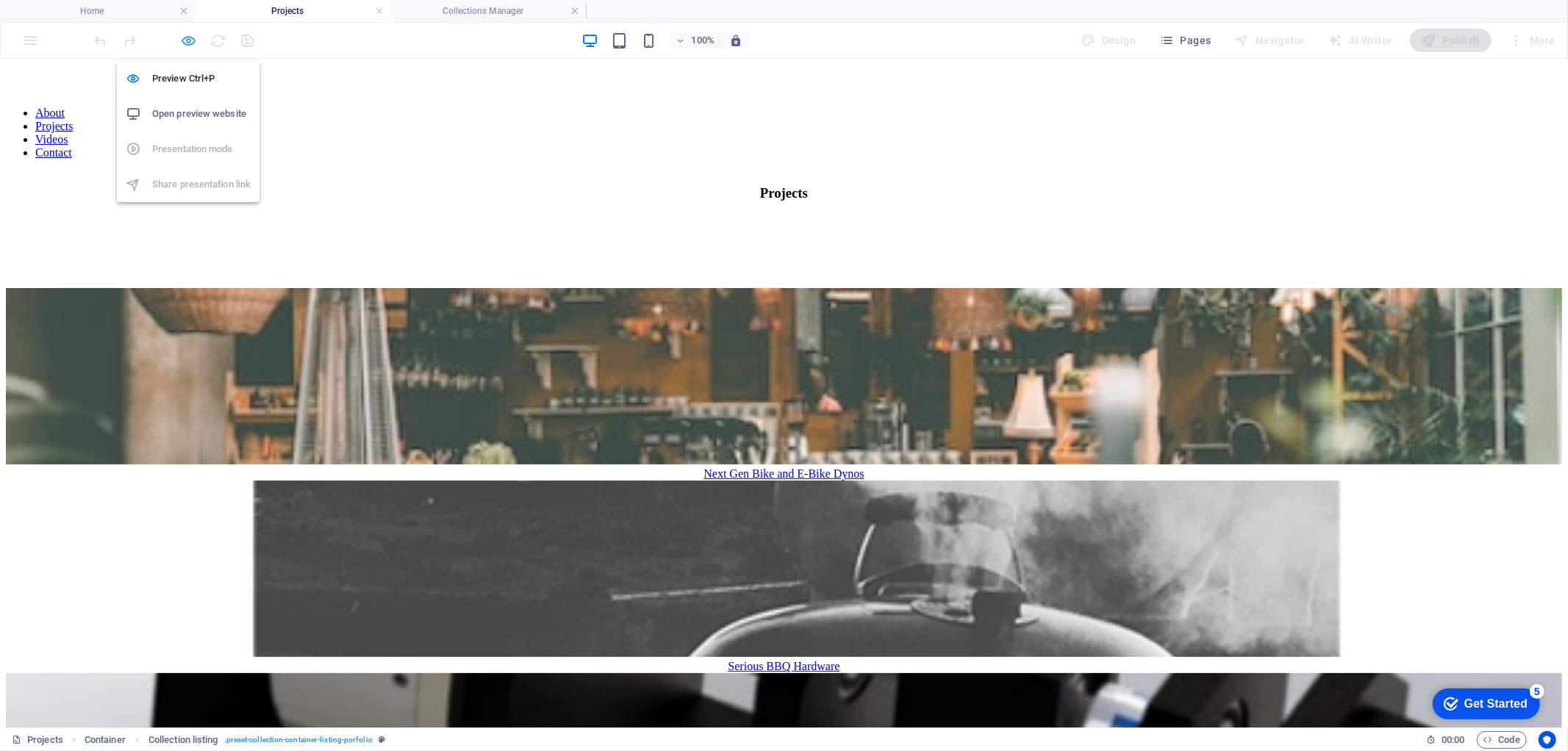
click at [183, 41] on icon "button" at bounding box center [188, 40] width 17 height 17
select select "createdAt_DESC"
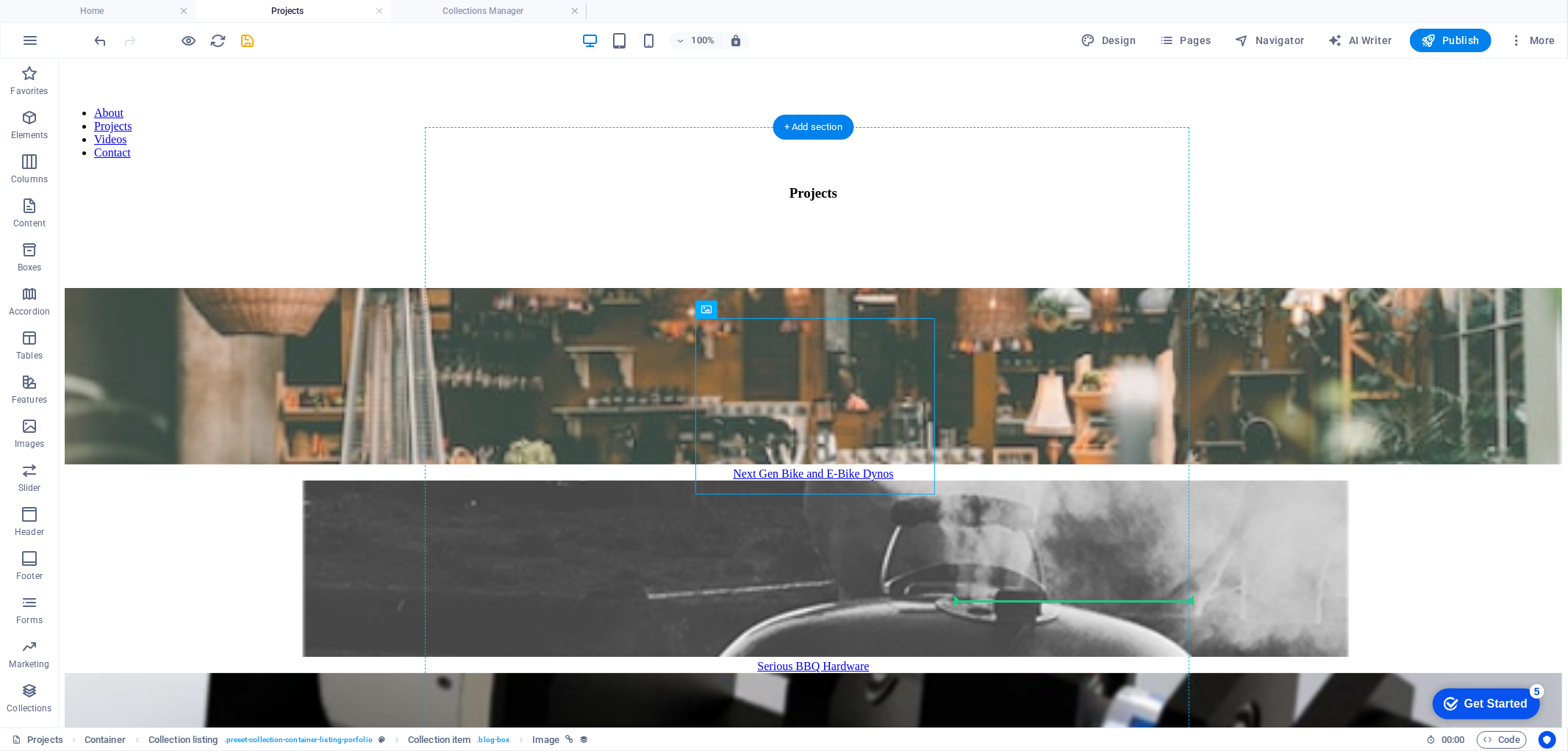
drag, startPoint x: 683, startPoint y: 441, endPoint x: 1017, endPoint y: 614, distance: 376.1
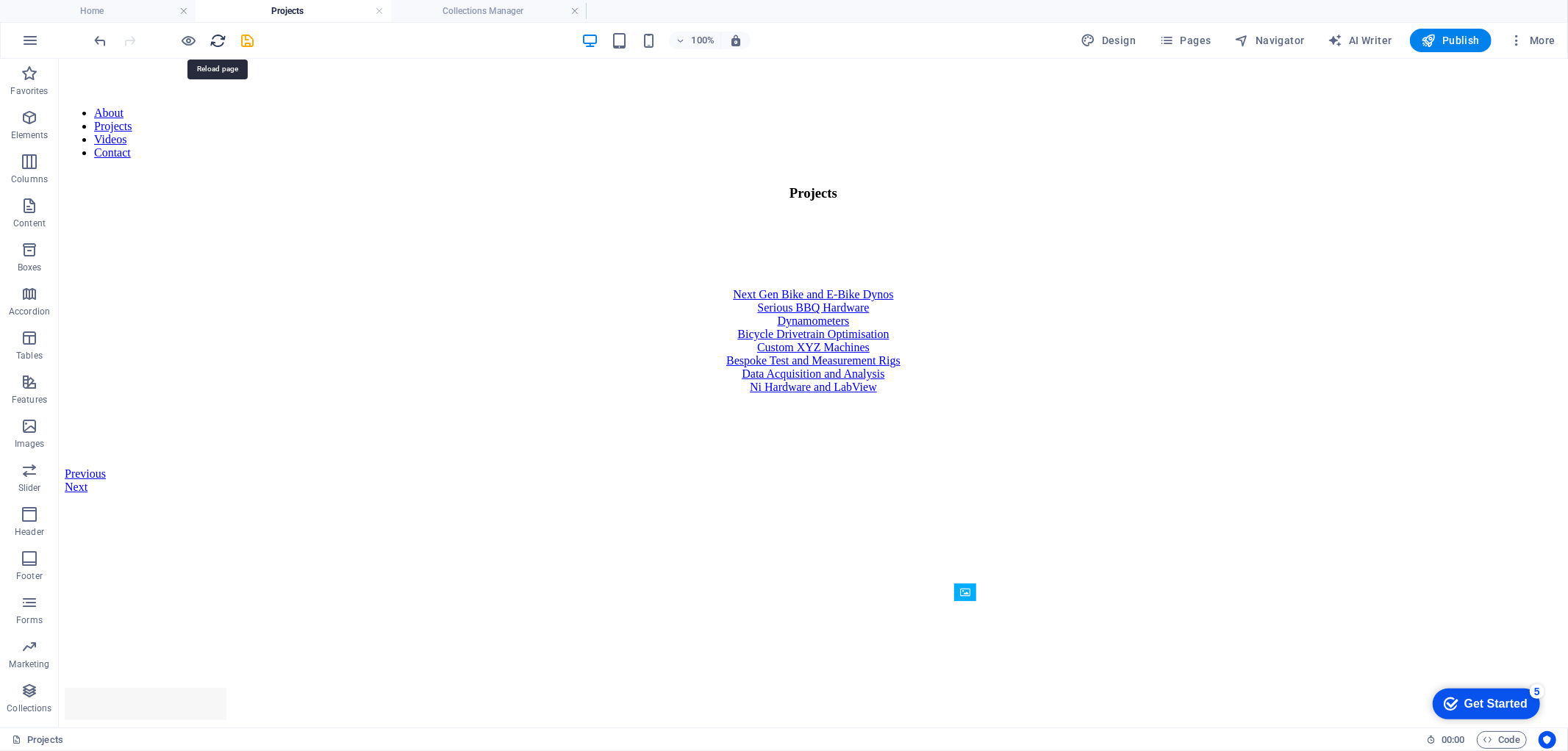
click at [215, 40] on icon "reload" at bounding box center [218, 40] width 17 height 17
click at [195, 38] on icon "button" at bounding box center [188, 40] width 17 height 17
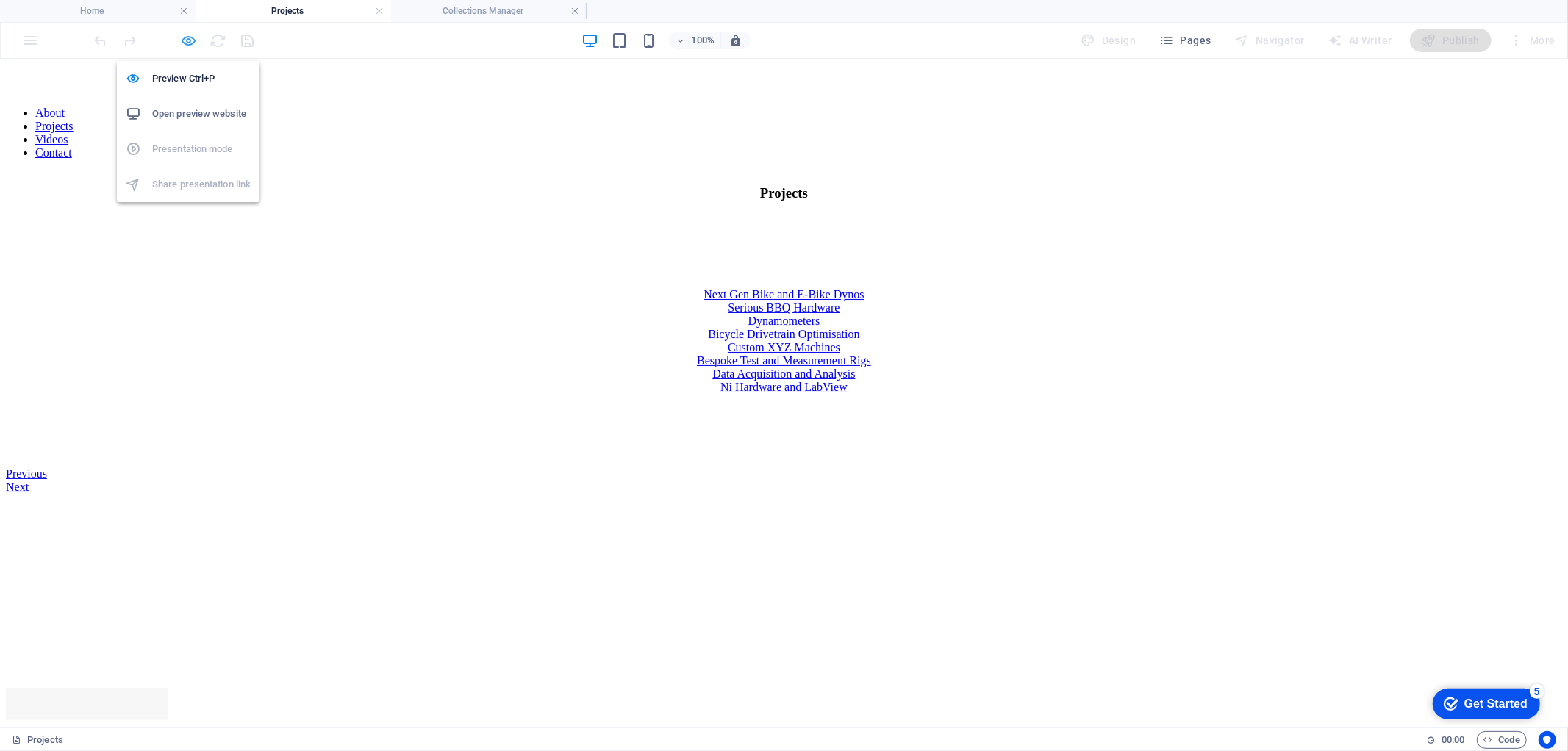
click at [194, 42] on icon "button" at bounding box center [188, 40] width 17 height 17
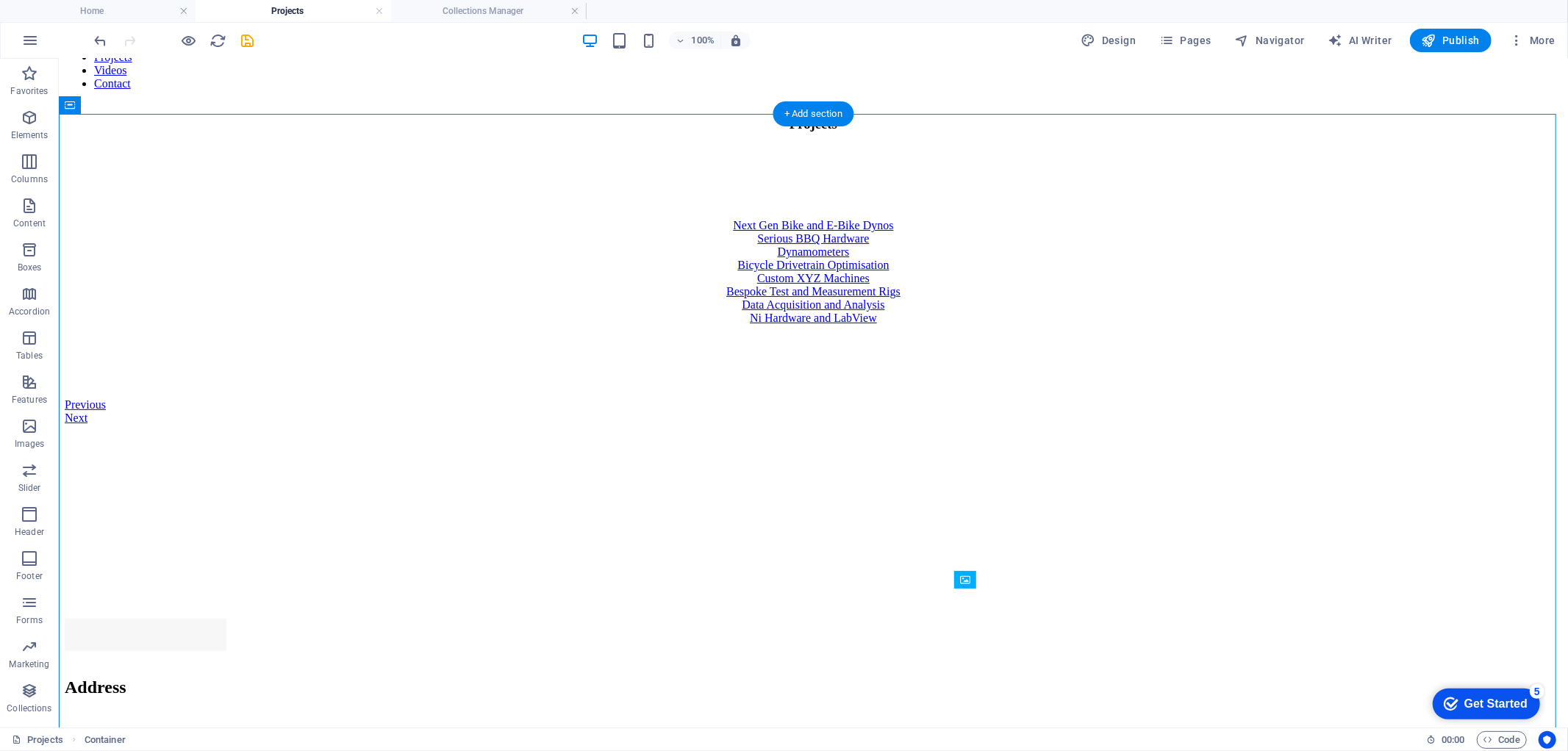
drag, startPoint x: 754, startPoint y: 343, endPoint x: 944, endPoint y: 639, distance: 351.7
click at [945, 441] on div "Next Gen Bike and E-Bike Dynos Serious BBQ Hardware Dynamometers Bicycle Drivet…" at bounding box center [813, 329] width 1498 height 222
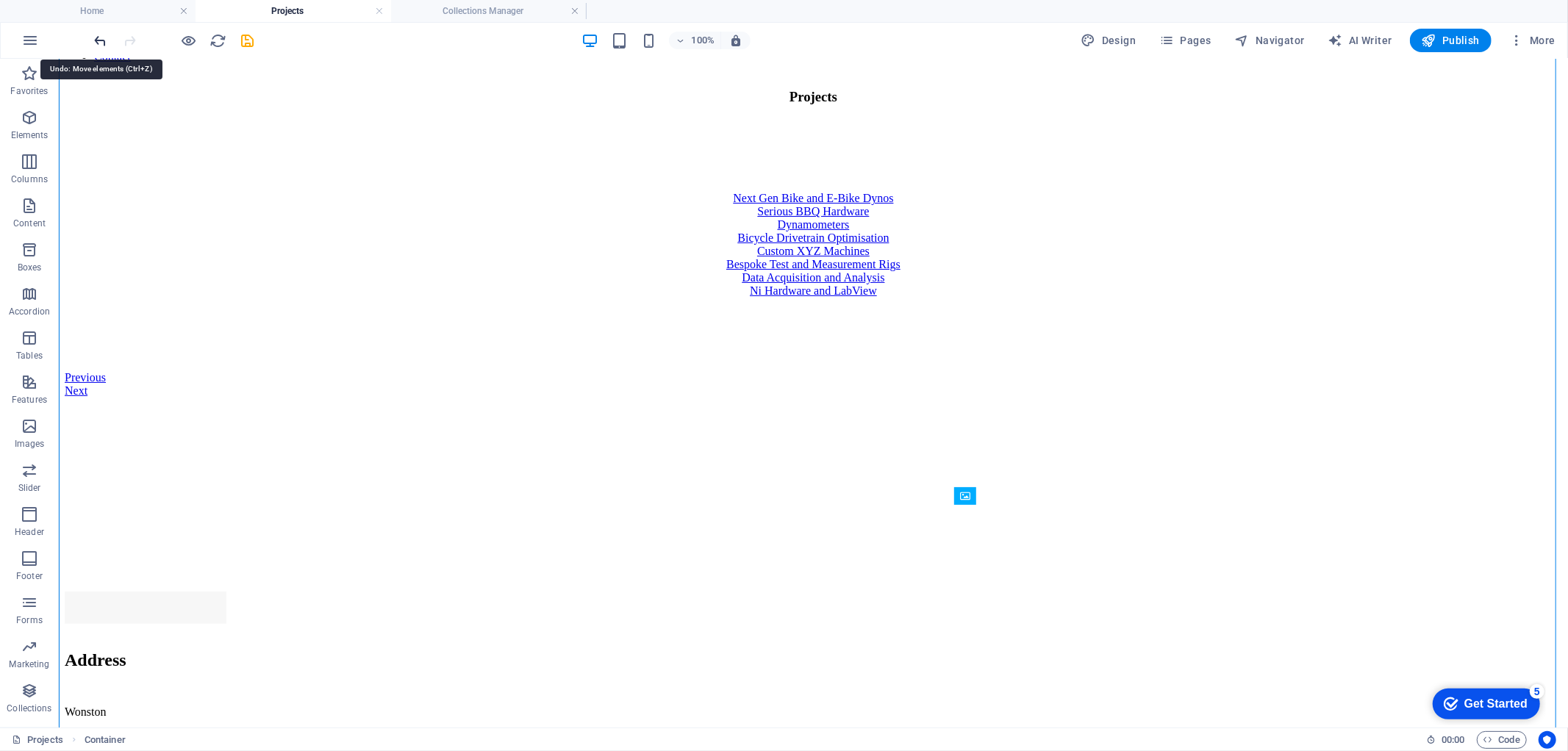
click at [103, 39] on icon "undo" at bounding box center [100, 40] width 17 height 17
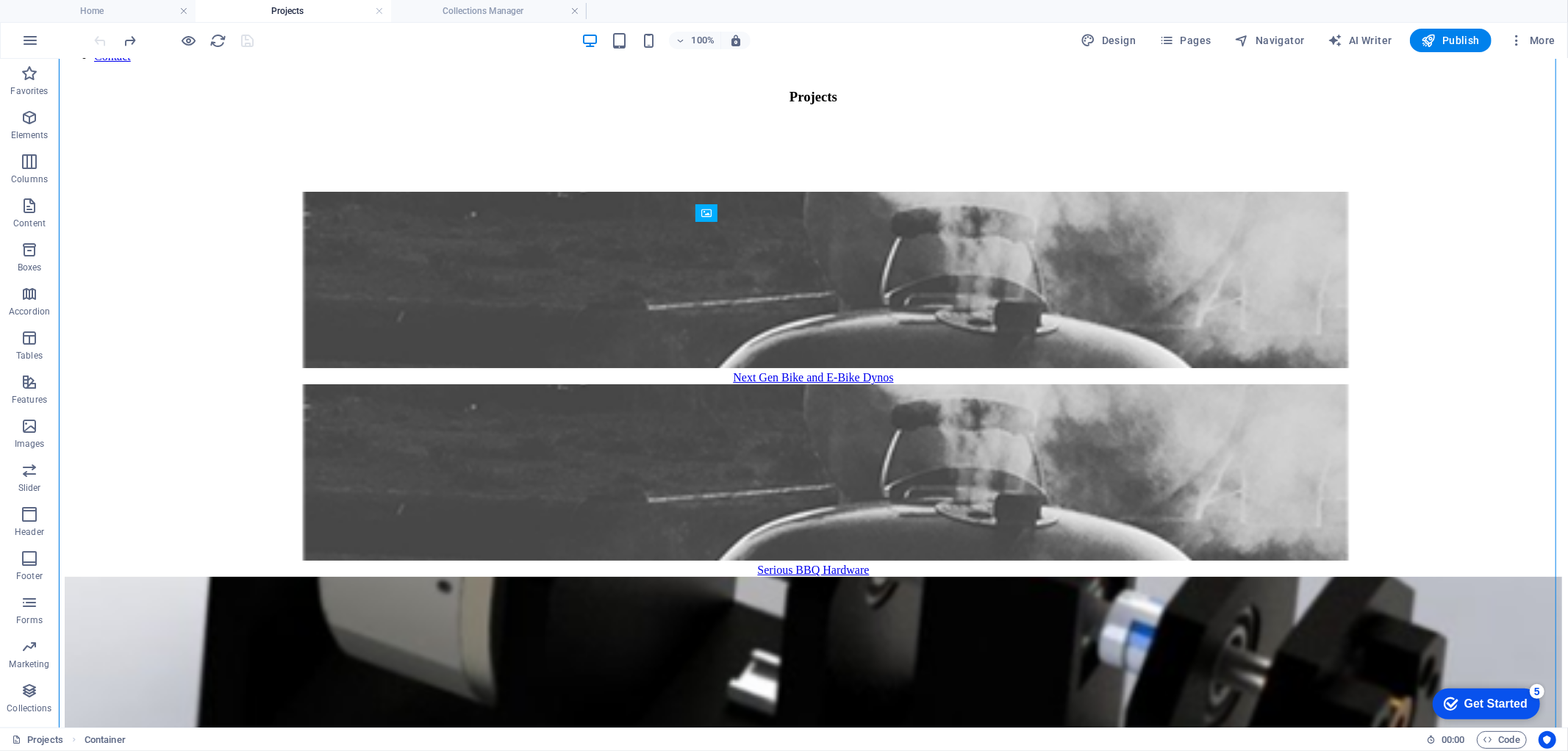
click at [103, 39] on div at bounding box center [175, 41] width 165 height 23
drag, startPoint x: 839, startPoint y: 265, endPoint x: 800, endPoint y: 301, distance: 53.1
click at [187, 41] on icon "button" at bounding box center [188, 40] width 17 height 17
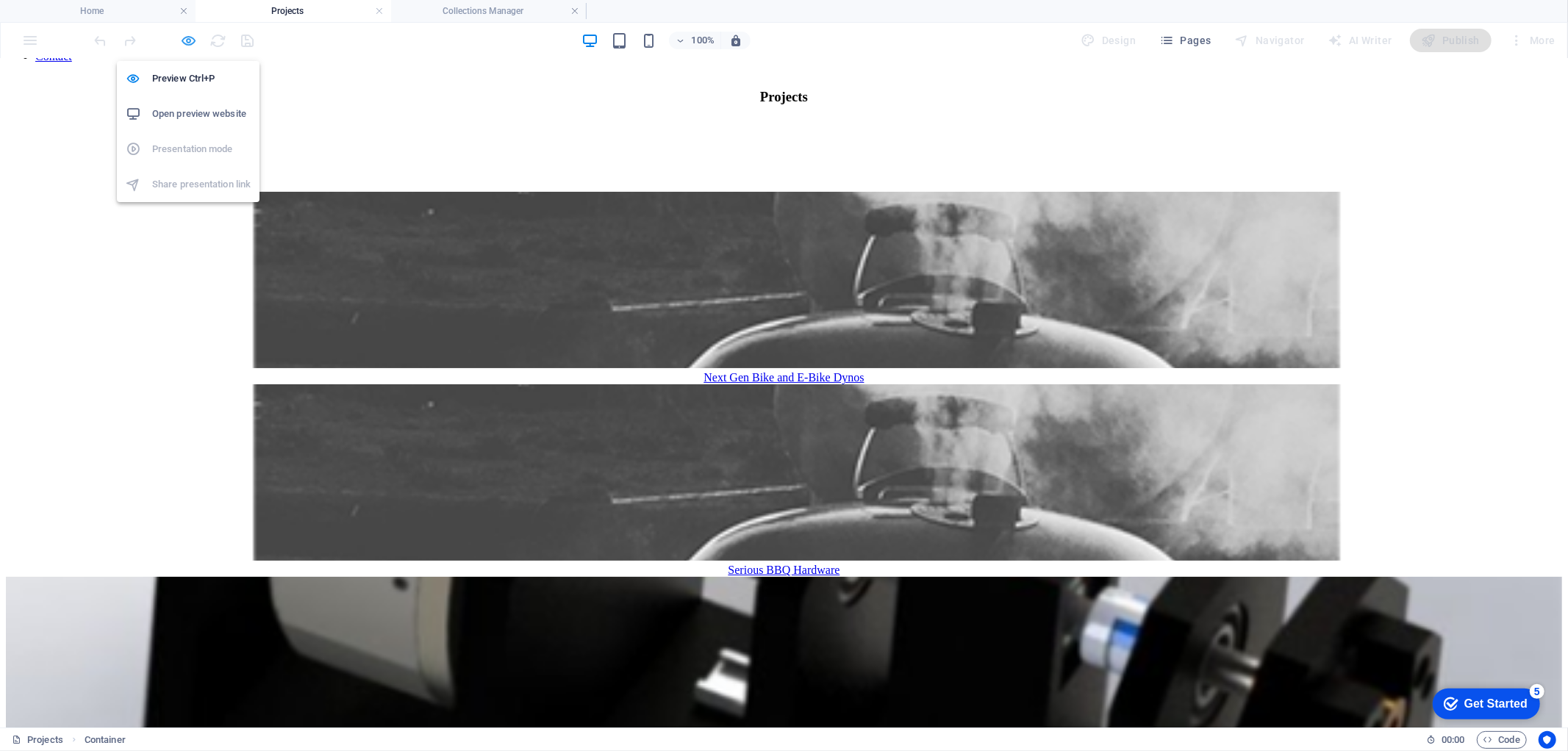
click at [183, 38] on icon "button" at bounding box center [188, 40] width 17 height 17
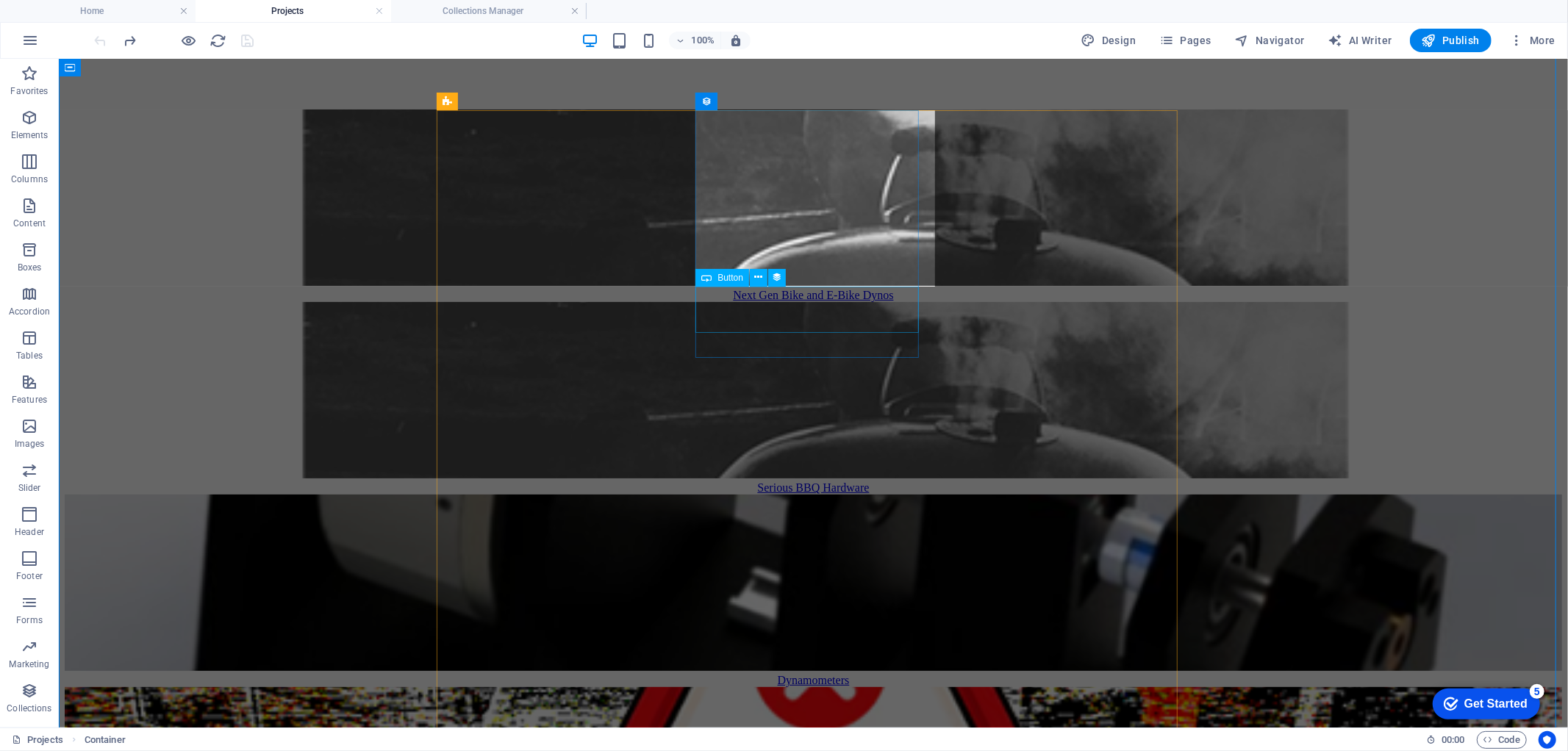
scroll to position [259, 0]
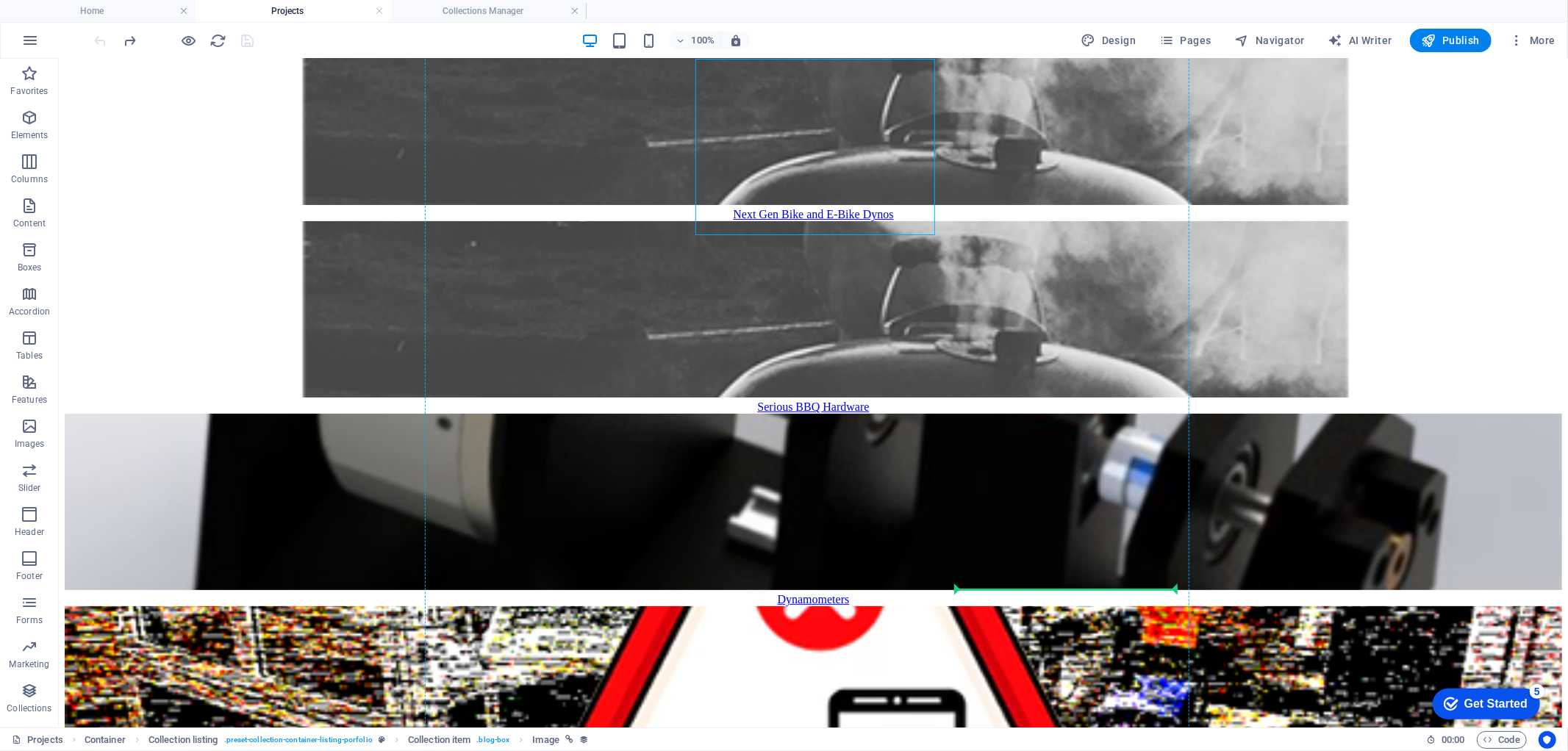
drag, startPoint x: 798, startPoint y: 158, endPoint x: 996, endPoint y: 563, distance: 450.8
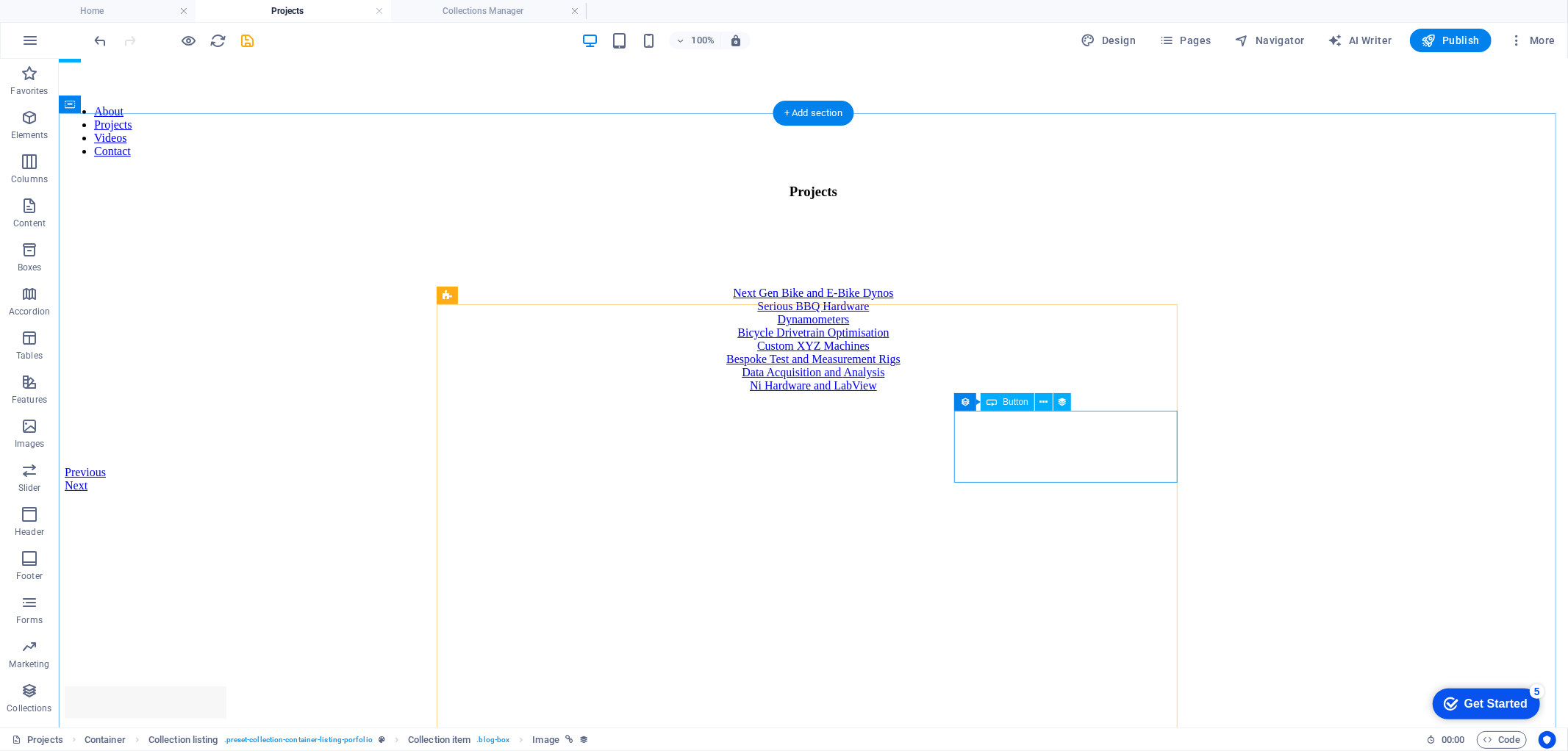
scroll to position [0, 0]
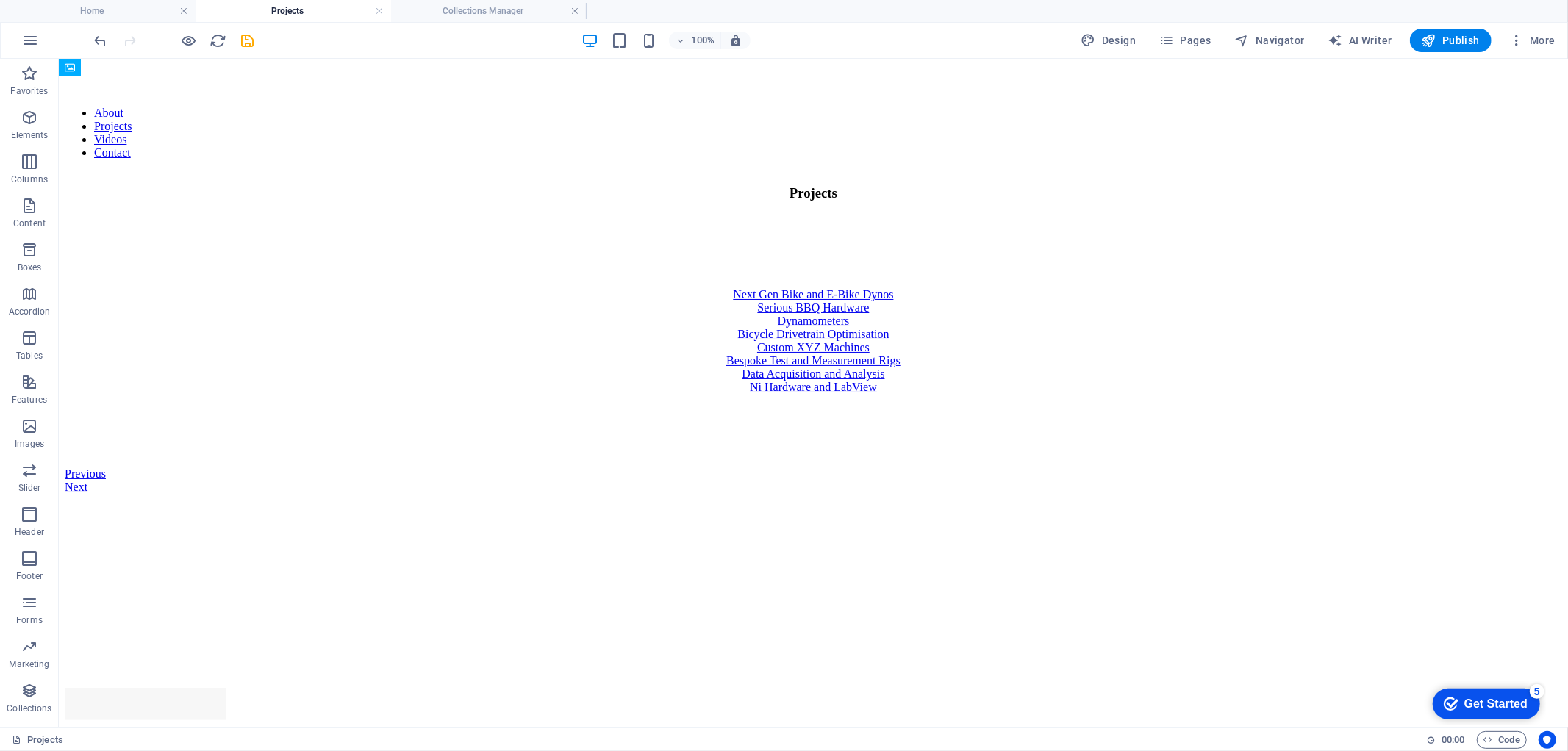
click at [90, 42] on div "100% Design Pages Navigator AI Writer Publish More" at bounding box center [784, 40] width 1567 height 35
click at [103, 38] on icon "undo" at bounding box center [100, 40] width 17 height 17
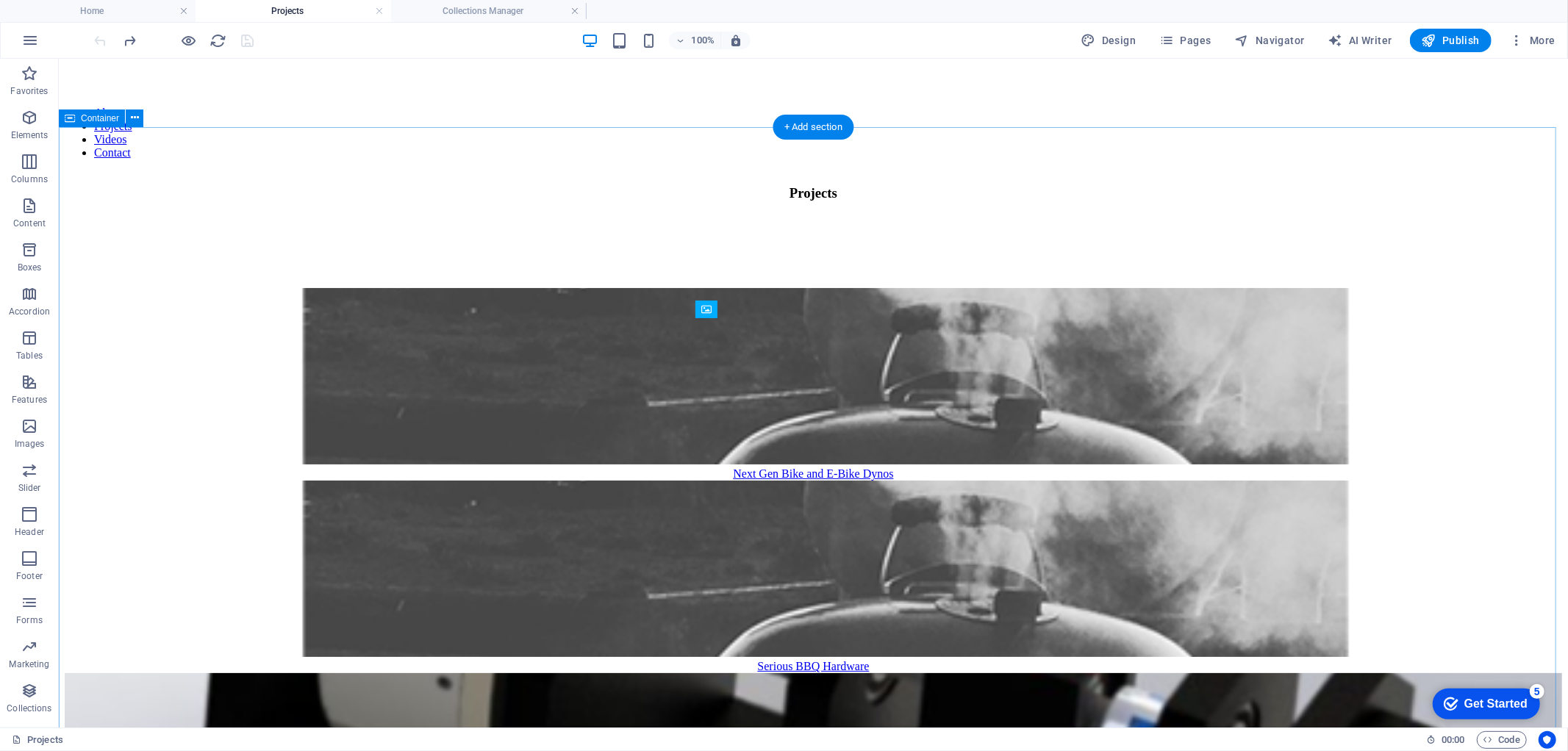
click at [603, 449] on figure at bounding box center [813, 377] width 1498 height 180
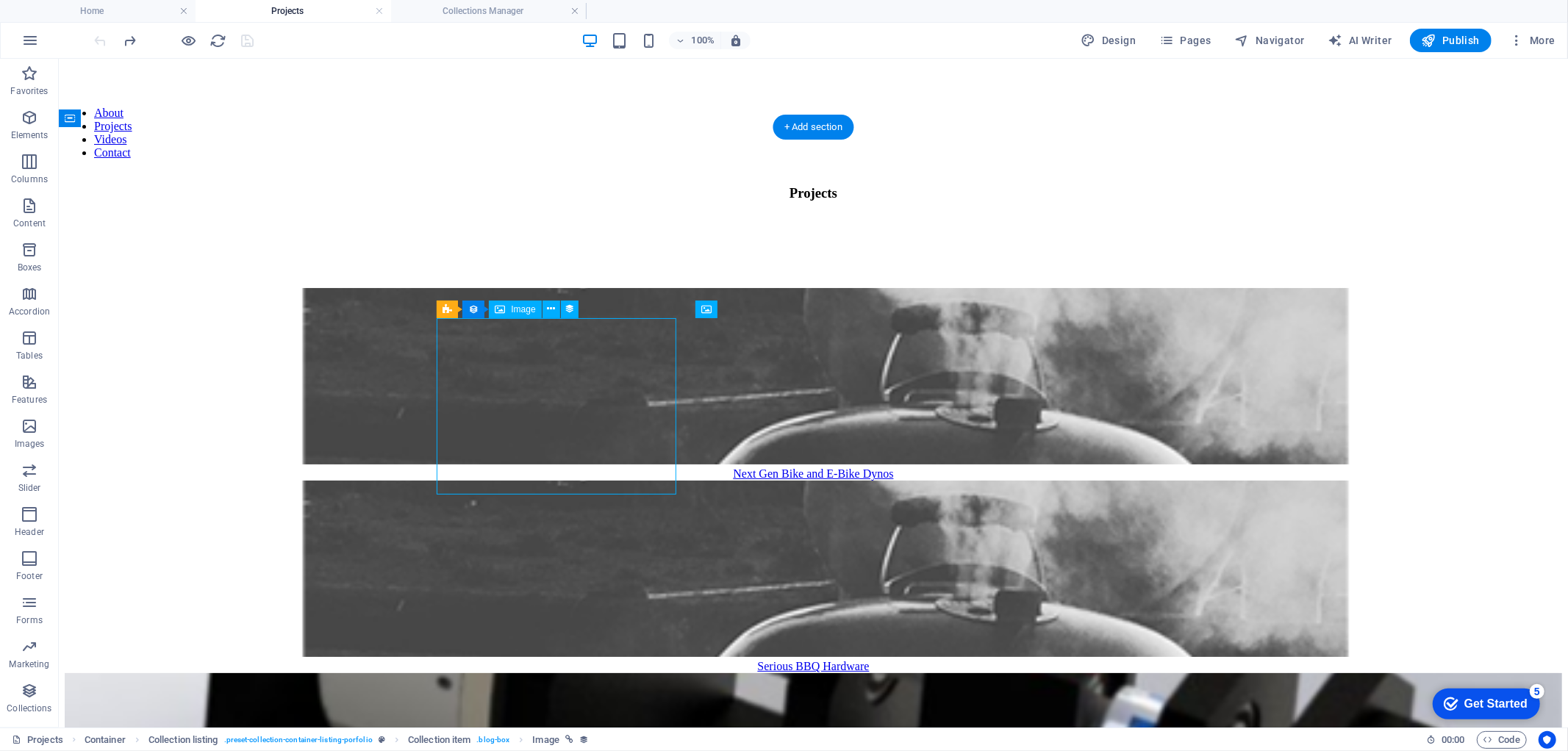
select select "thumbnail-image"
select select "%"
select select "px"
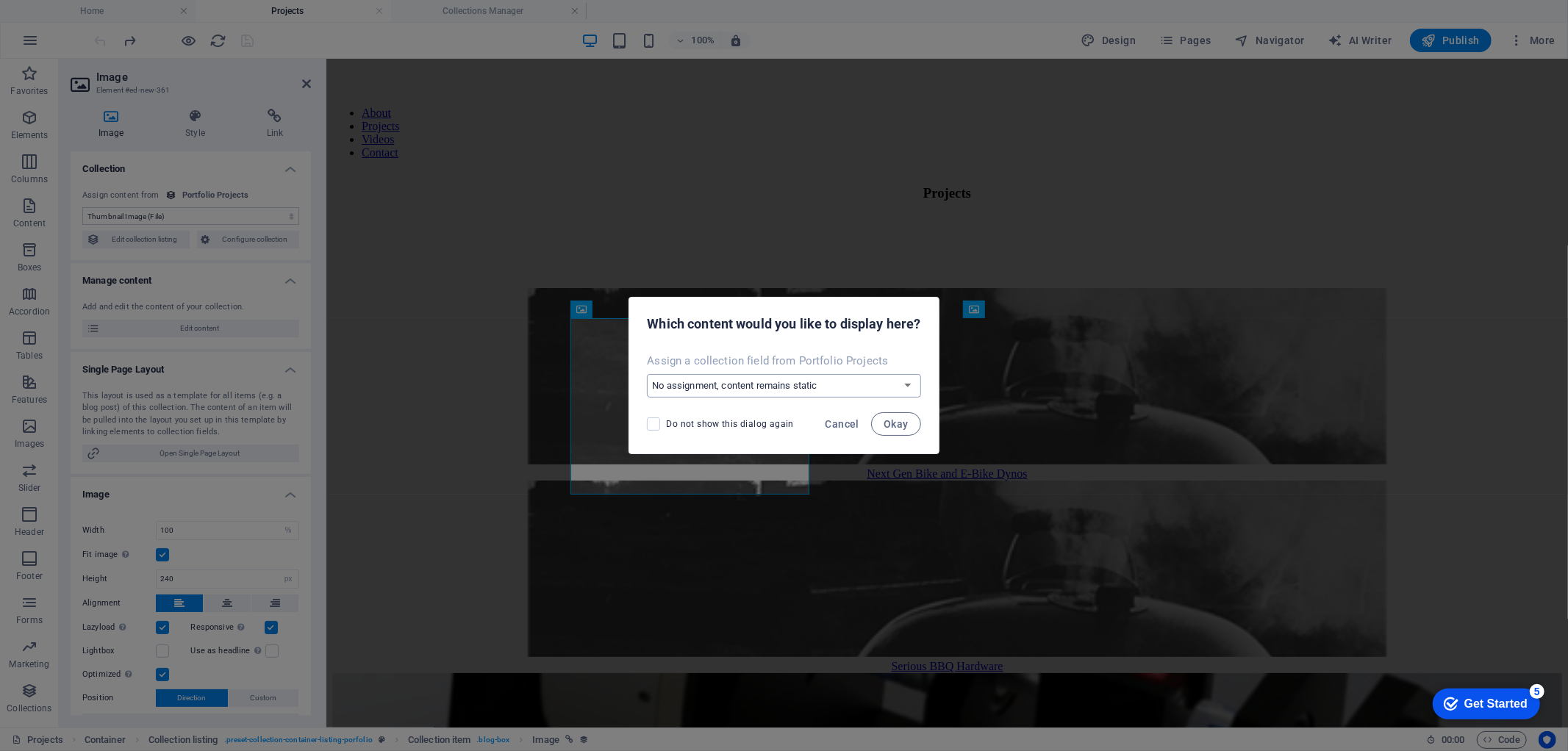
click at [915, 386] on select "No assignment, content remains static Create a new field Created at (Date) Upda…" at bounding box center [784, 386] width 274 height 23
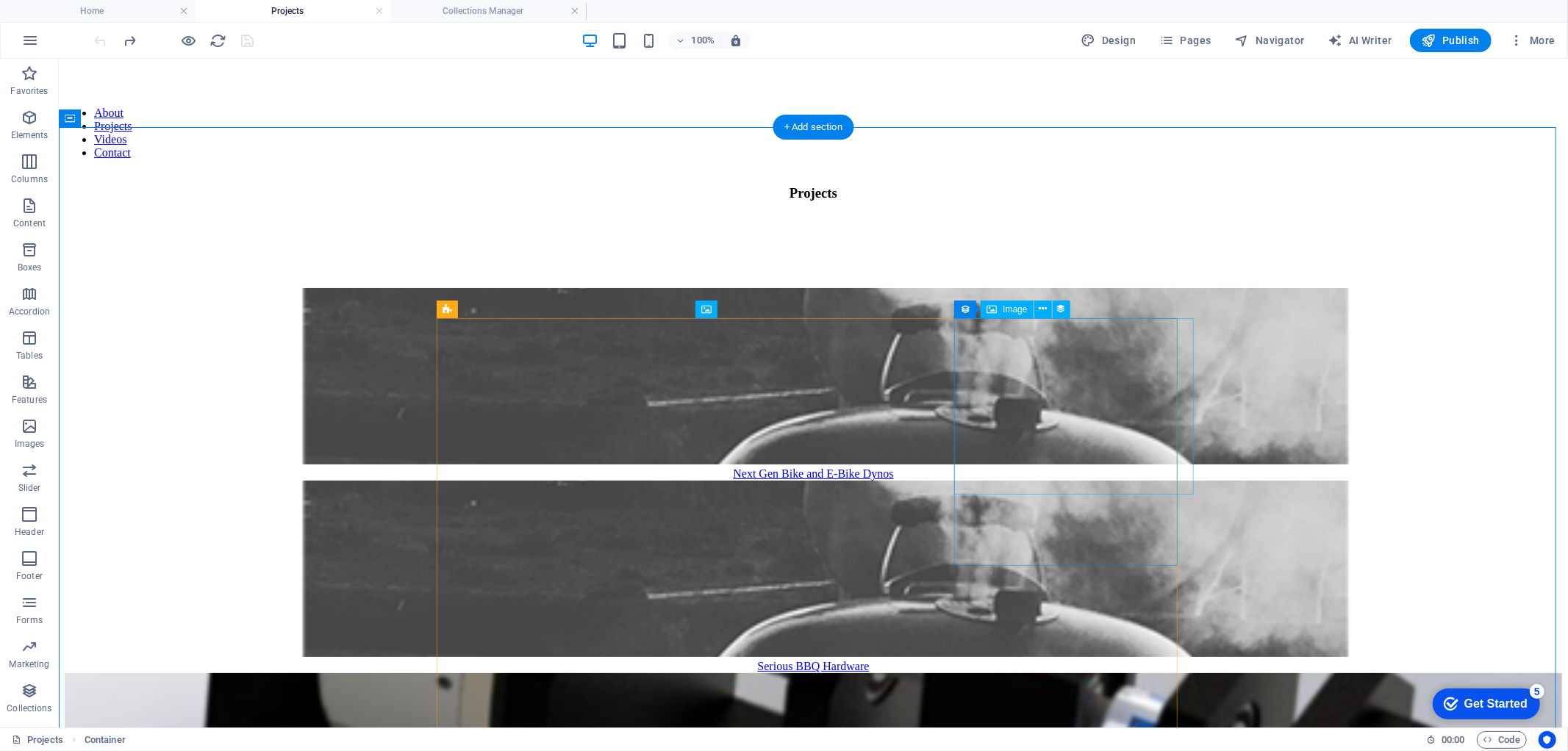
drag, startPoint x: 1059, startPoint y: 401, endPoint x: 1093, endPoint y: 459, distance: 67.2
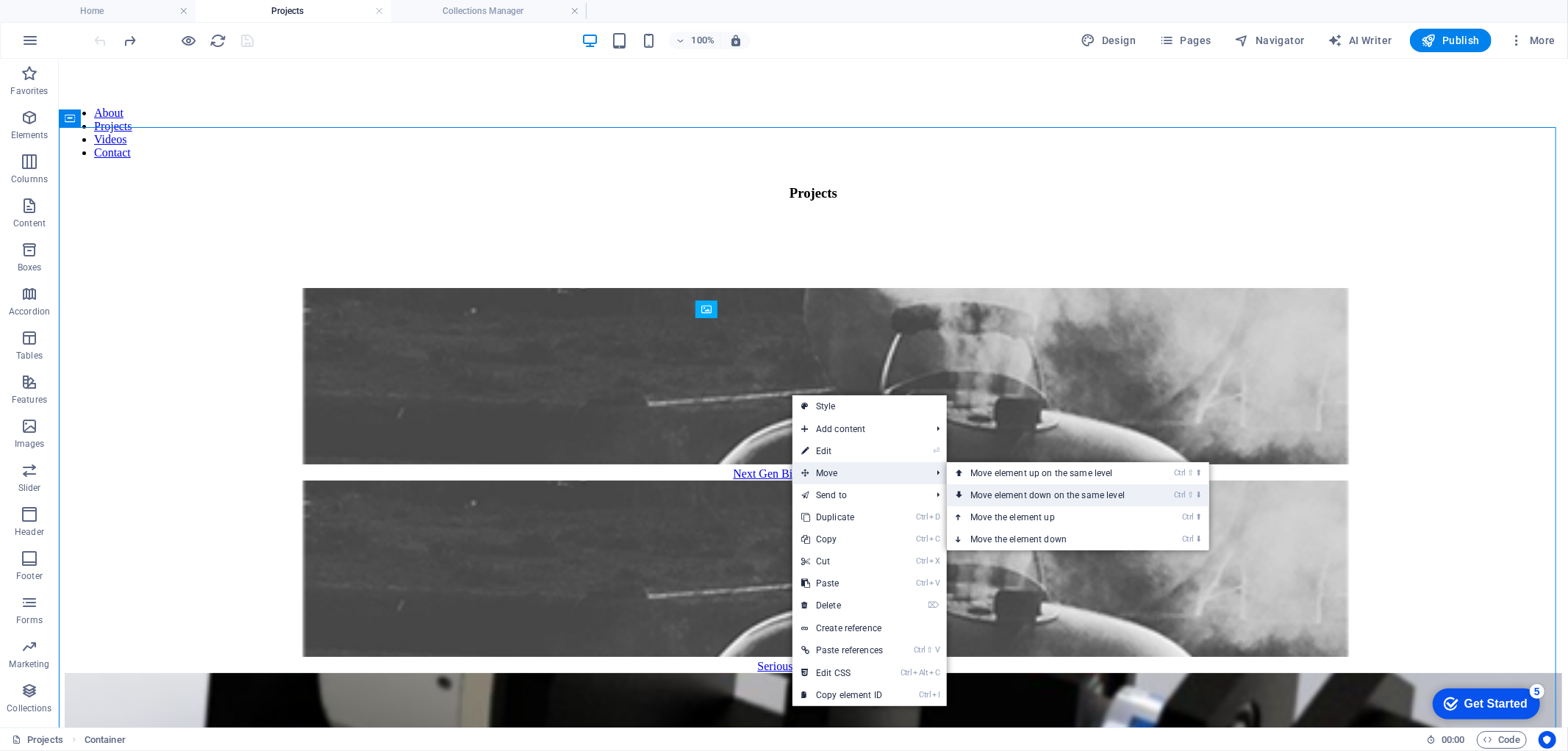
click at [1003, 495] on link "Ctrl ⇧ ⬇ Move element down on the same level" at bounding box center [1050, 495] width 207 height 22
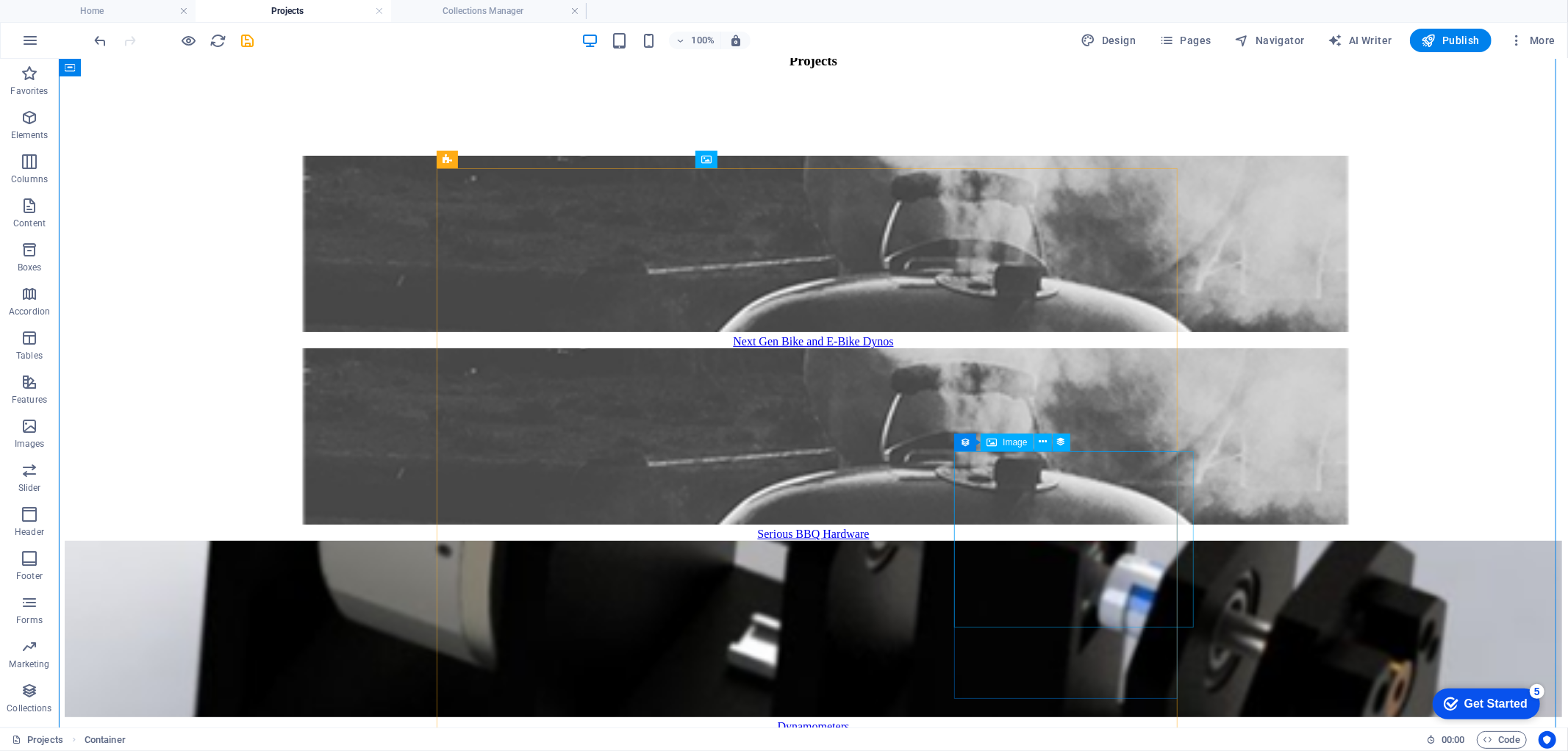
scroll to position [326, 0]
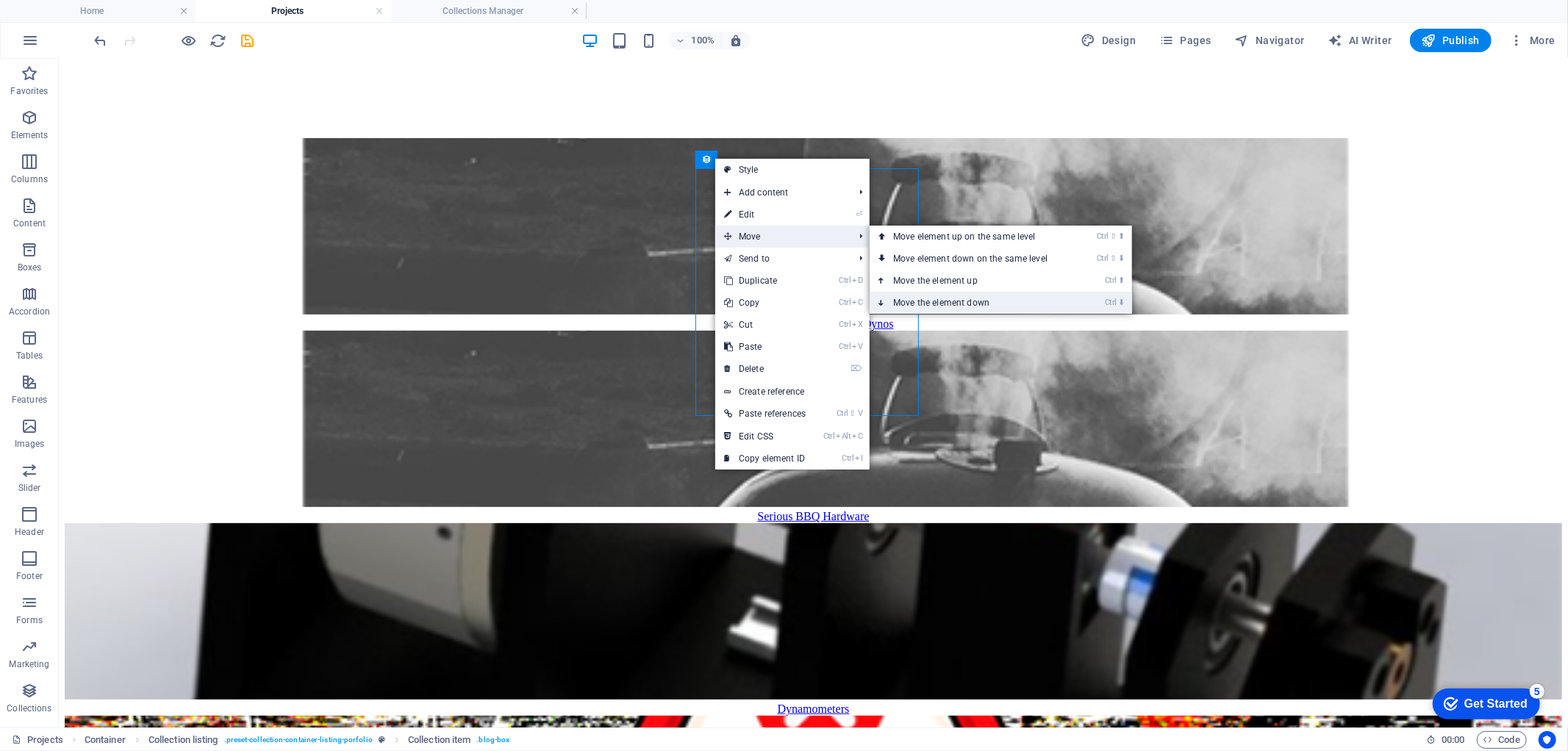
click at [927, 298] on link "Ctrl ⬇ Move the element down" at bounding box center [972, 302] width 207 height 22
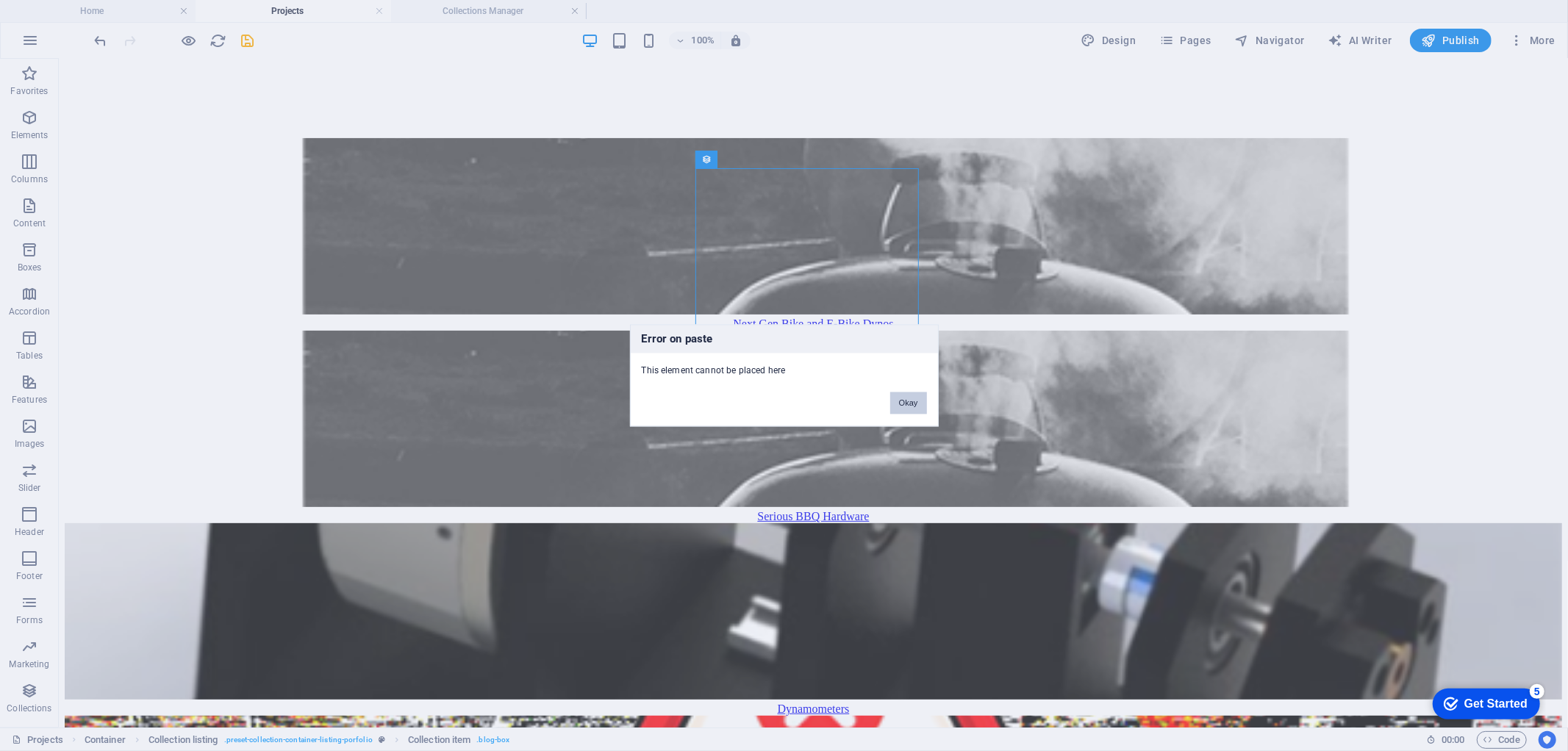
click at [912, 404] on button "Okay" at bounding box center [908, 403] width 37 height 22
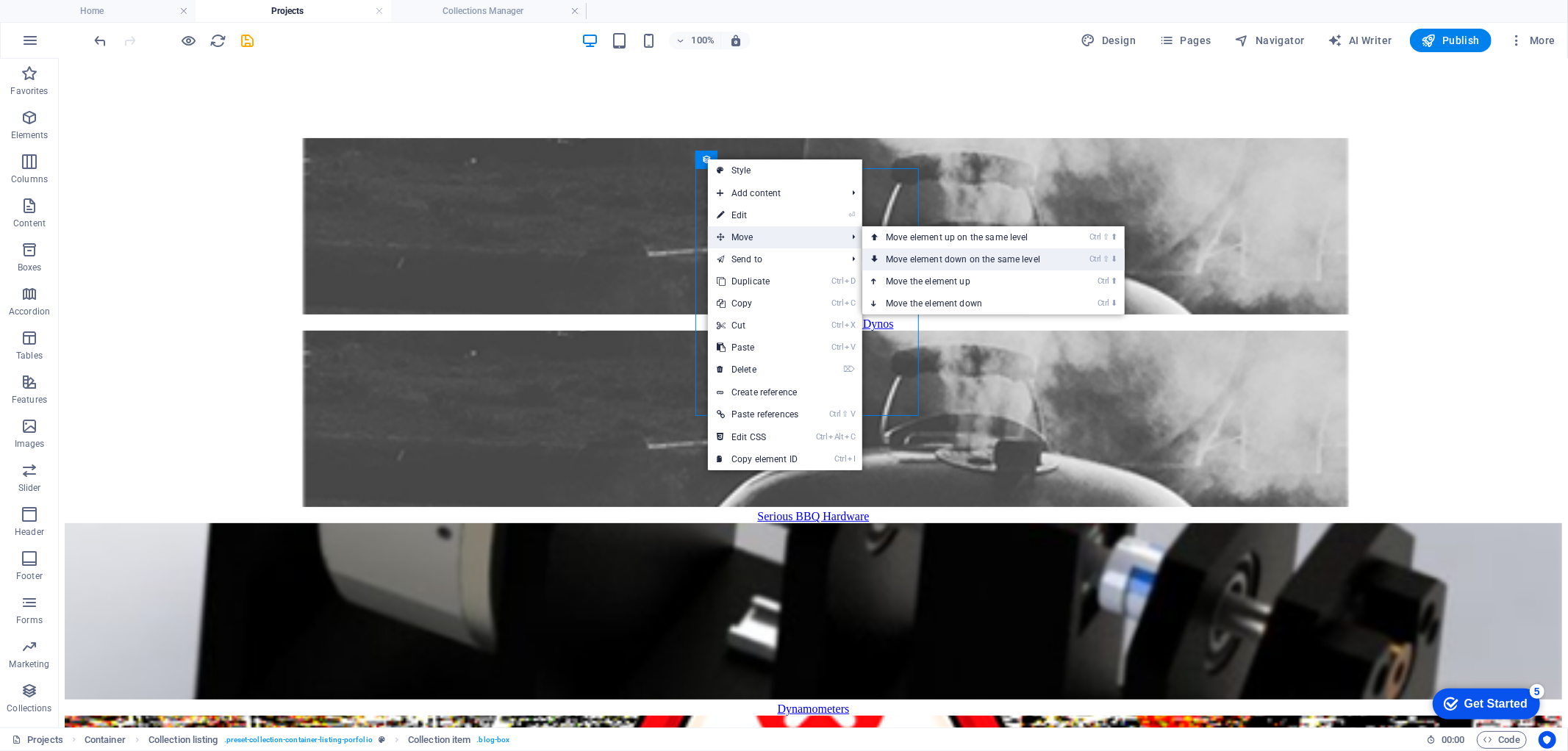
click at [921, 252] on link "Ctrl ⇧ ⬇ Move element down on the same level" at bounding box center [966, 259] width 207 height 22
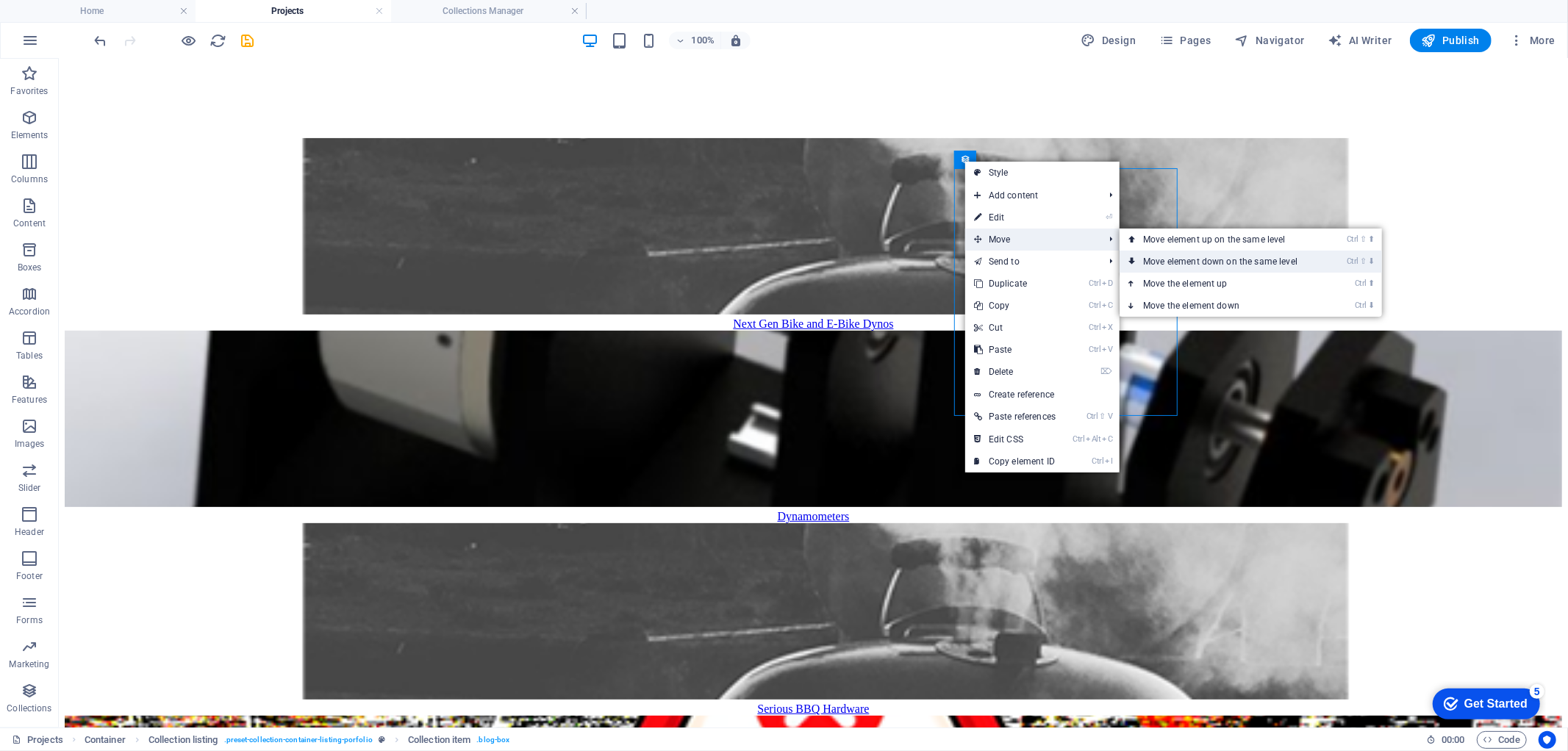
click at [1237, 258] on link "Ctrl ⇧ ⬇ Move element down on the same level" at bounding box center [1223, 261] width 207 height 22
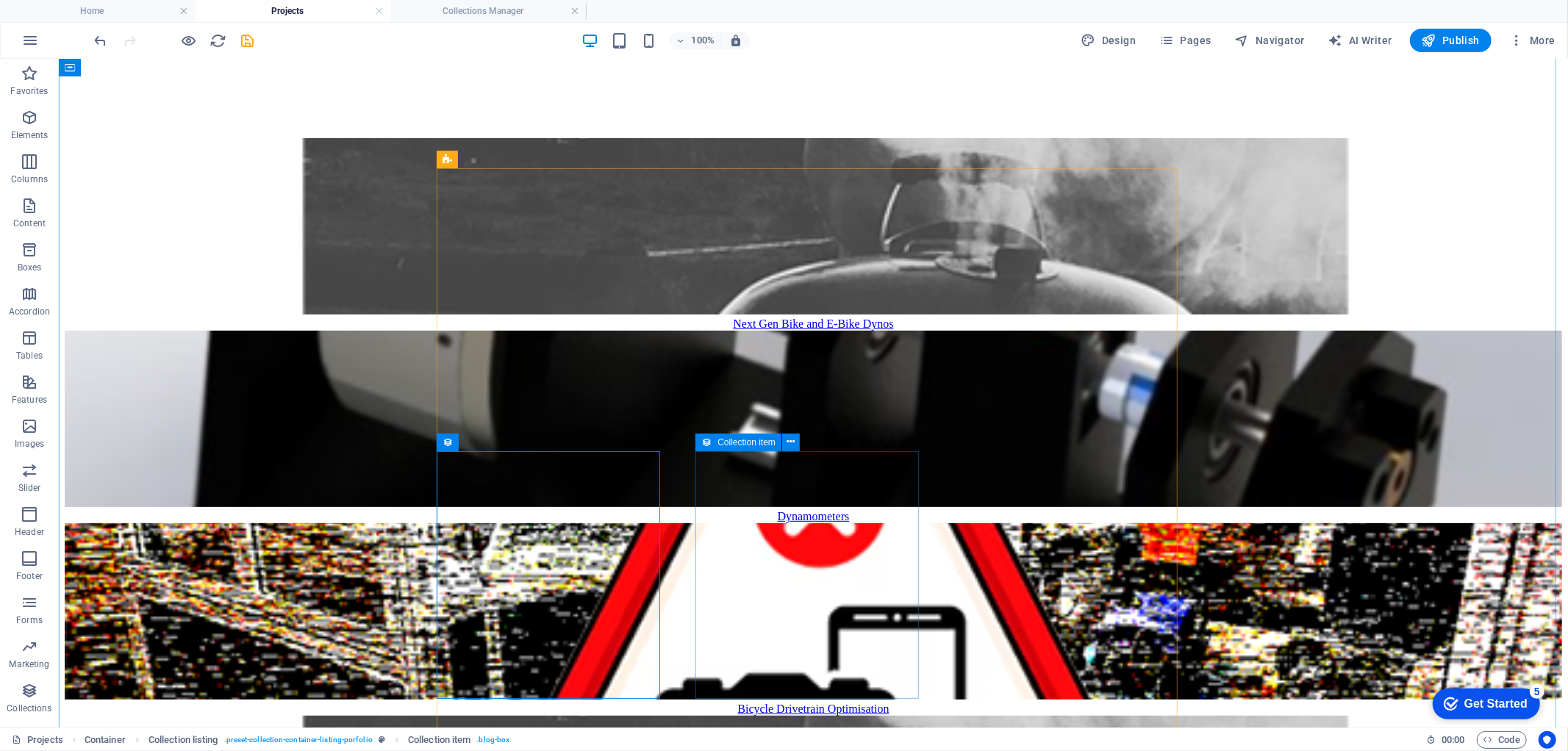
click at [706, 441] on icon at bounding box center [706, 443] width 11 height 17
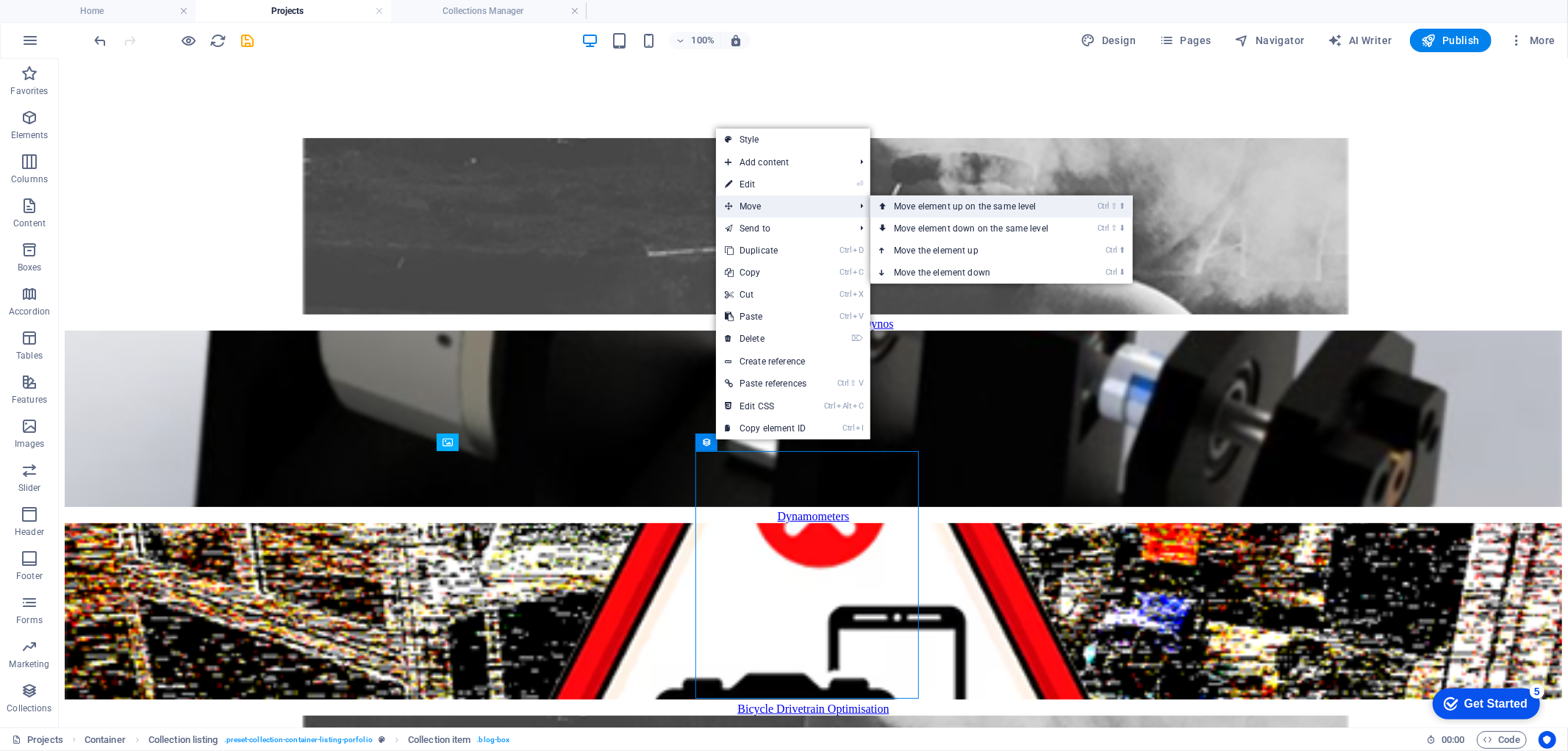
click at [911, 206] on link "Ctrl ⇧ ⬆ Move element up on the same level" at bounding box center [973, 206] width 207 height 22
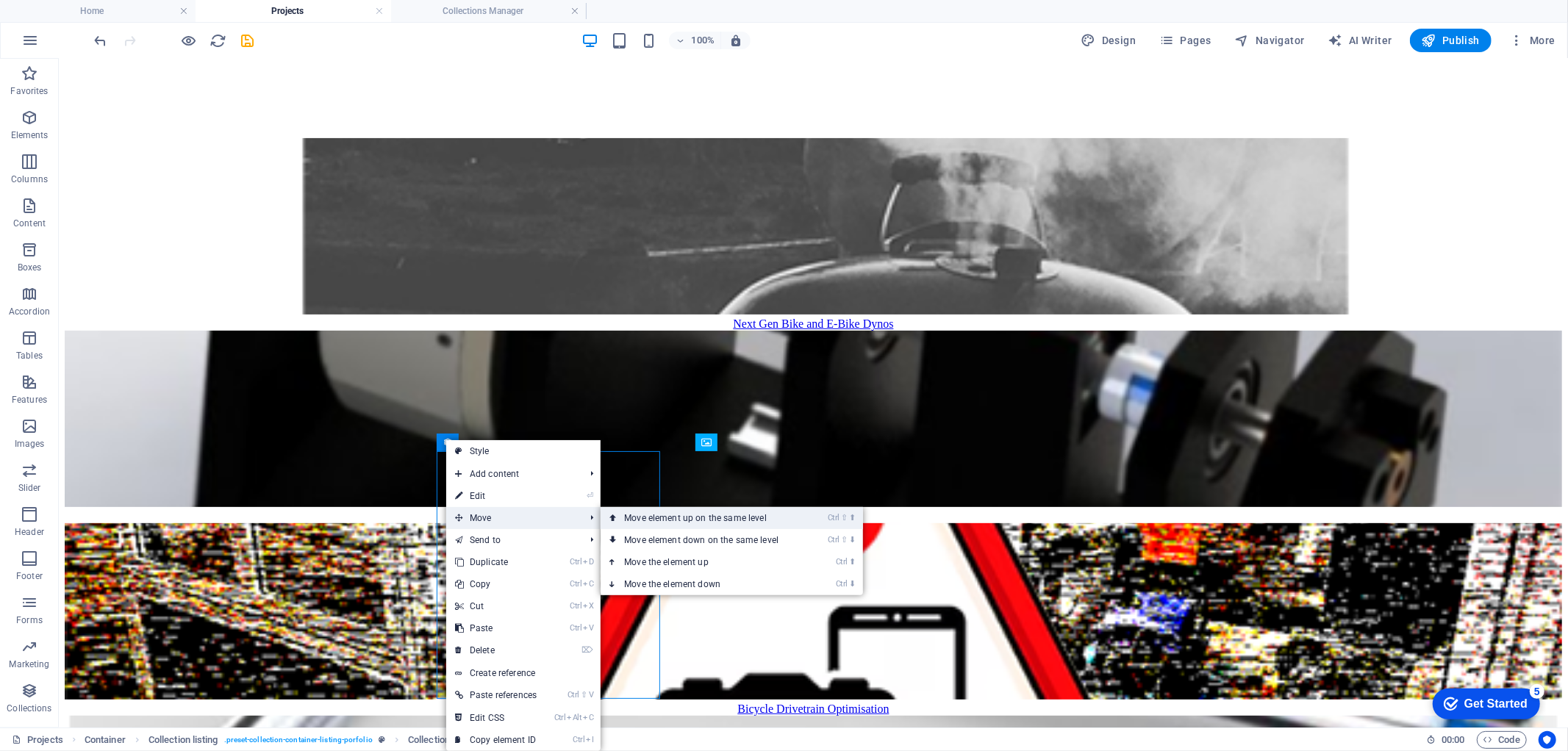
click at [663, 519] on link "Ctrl ⇧ ⬆ Move element up on the same level" at bounding box center [703, 518] width 207 height 22
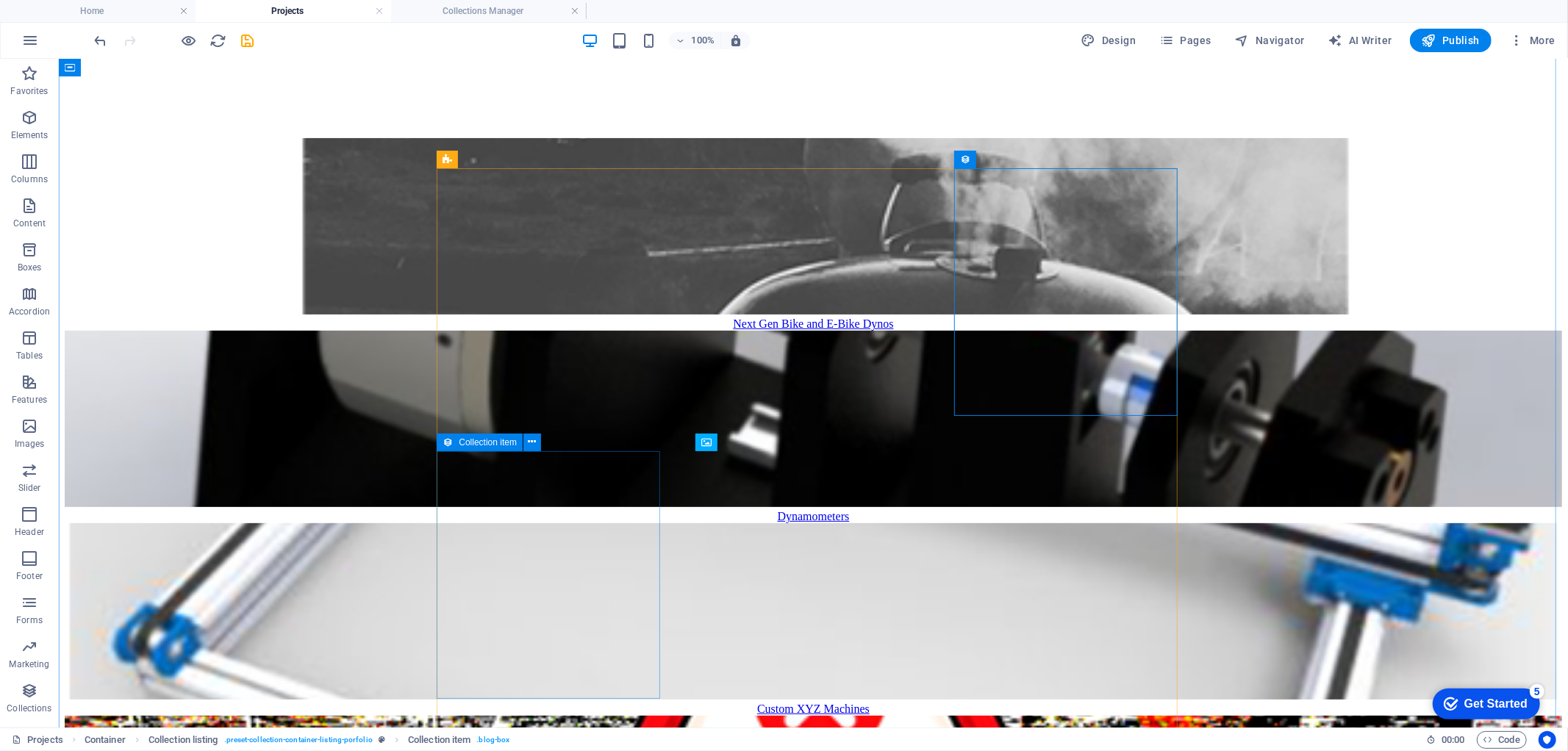
click at [444, 444] on icon at bounding box center [448, 443] width 11 height 17
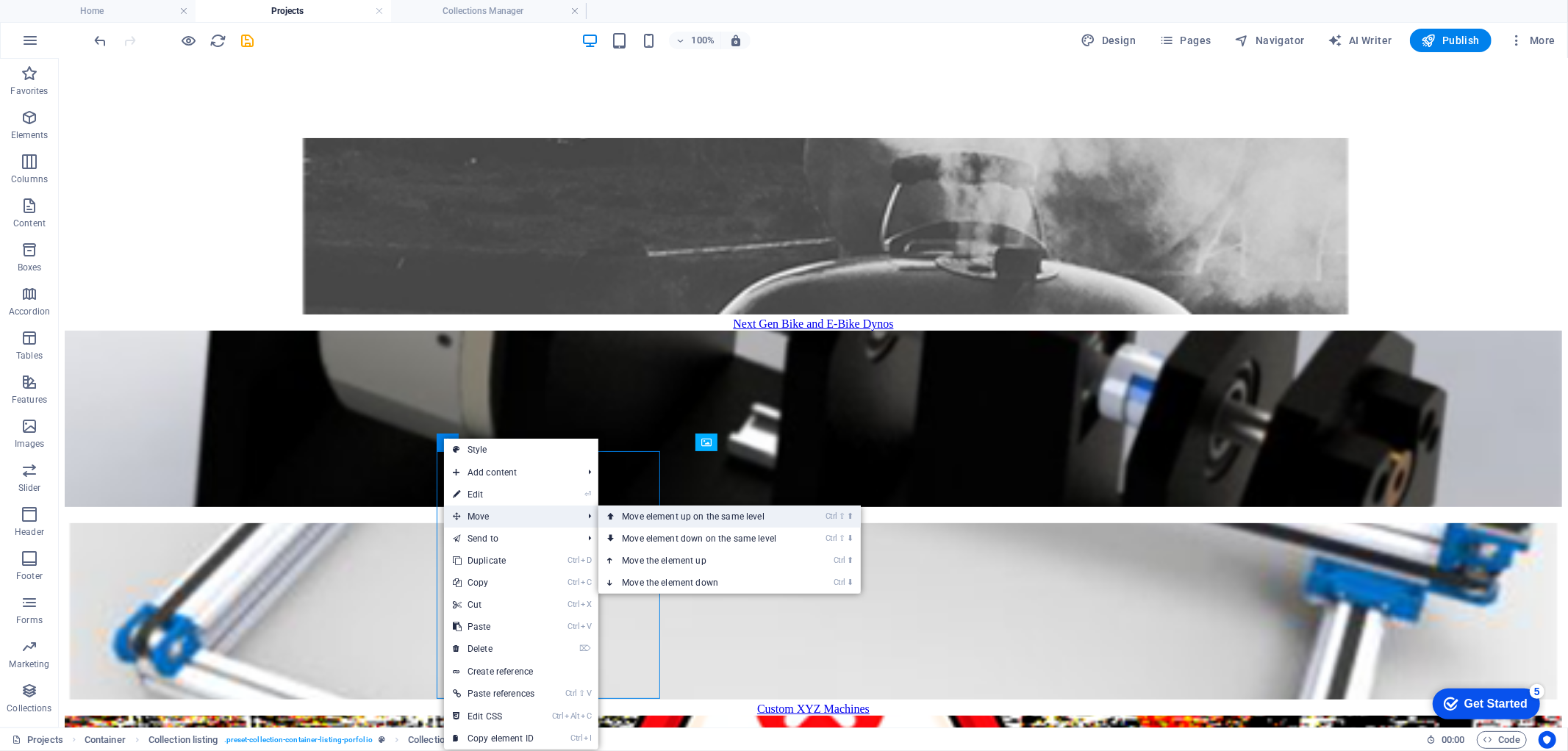
click at [645, 520] on link "Ctrl ⇧ ⬆ Move element up on the same level" at bounding box center [701, 517] width 207 height 22
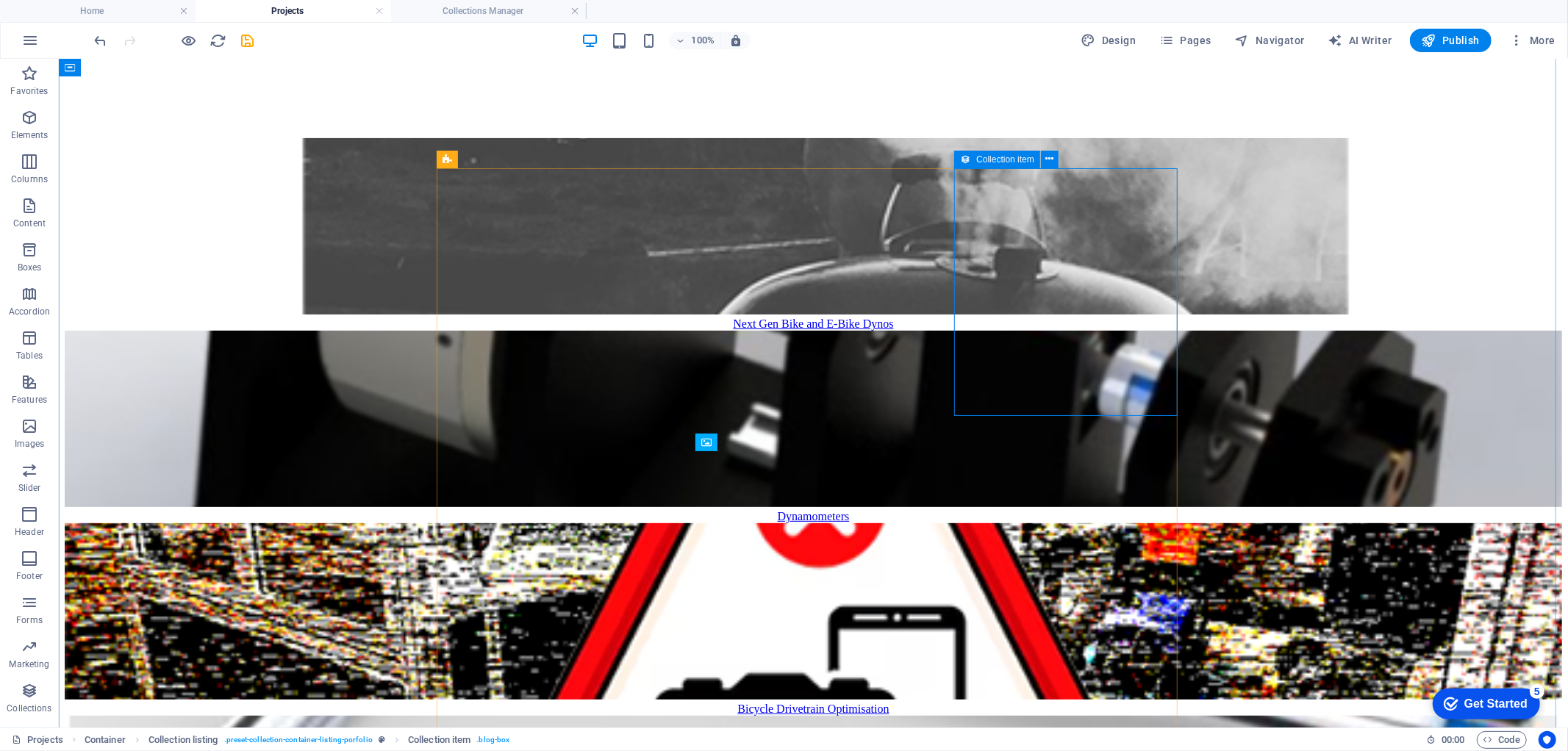
click at [966, 160] on icon at bounding box center [965, 159] width 11 height 17
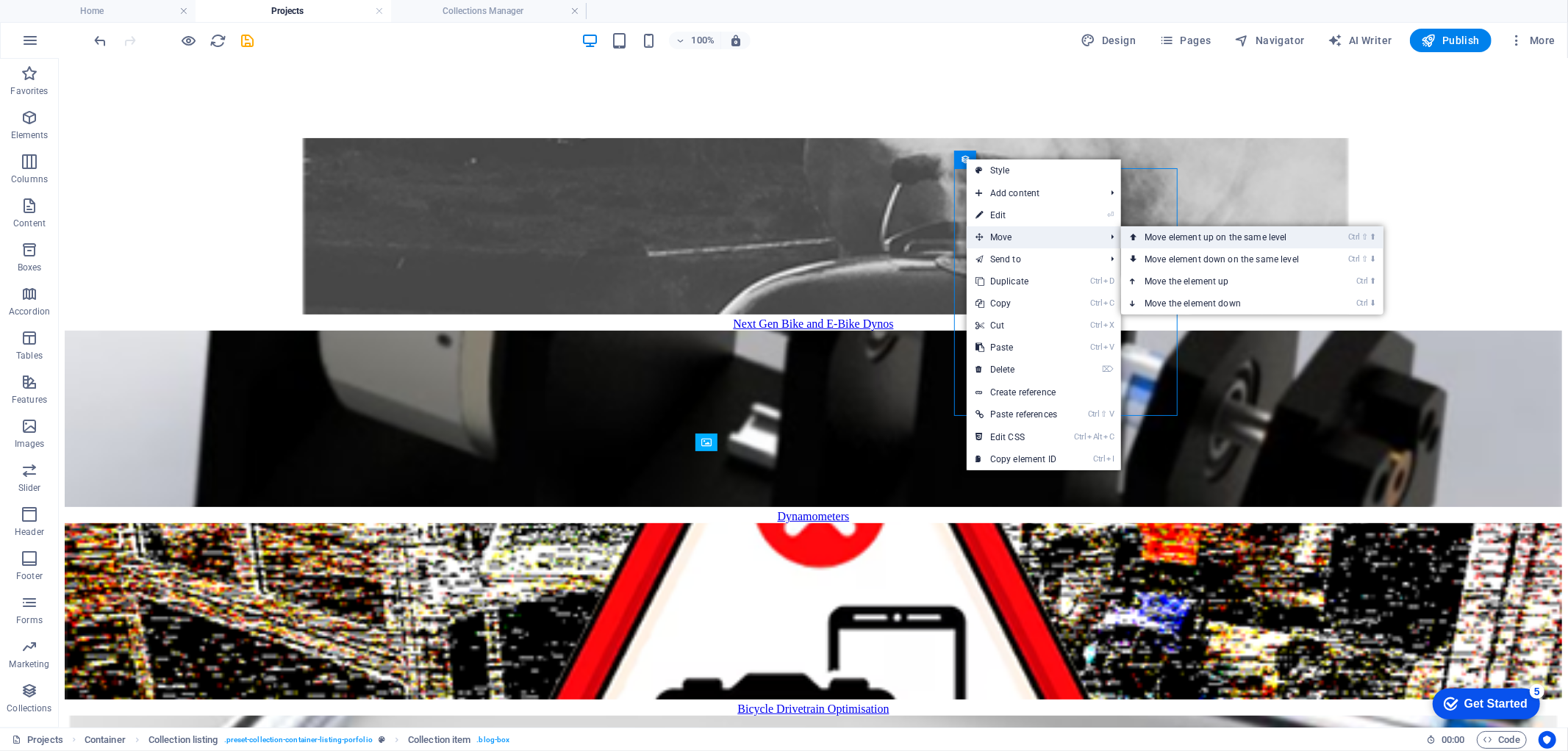
click at [1163, 237] on link "Ctrl ⇧ ⬆ Move element up on the same level" at bounding box center [1224, 237] width 207 height 22
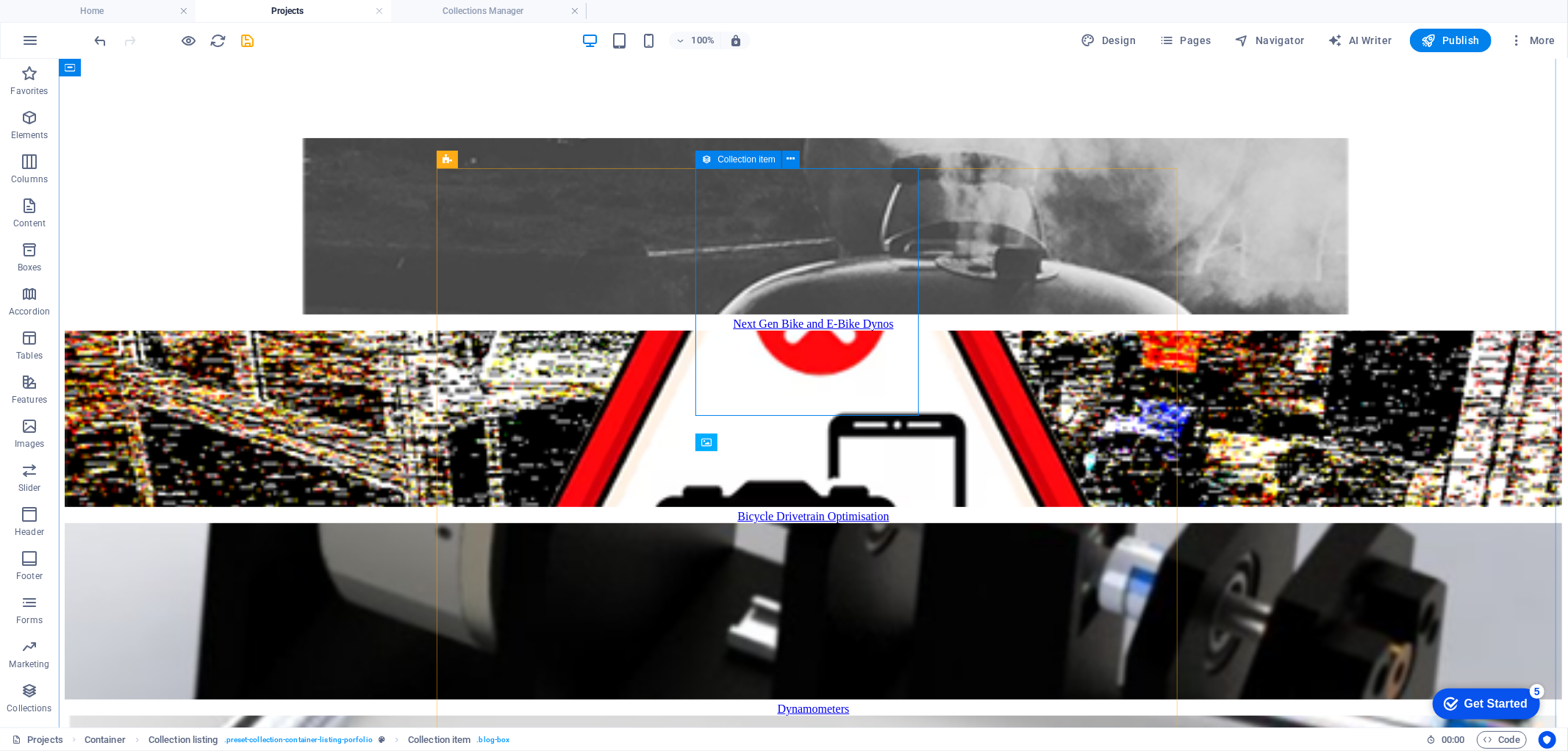
click at [702, 157] on icon at bounding box center [706, 159] width 11 height 17
click at [706, 157] on icon at bounding box center [706, 159] width 11 height 17
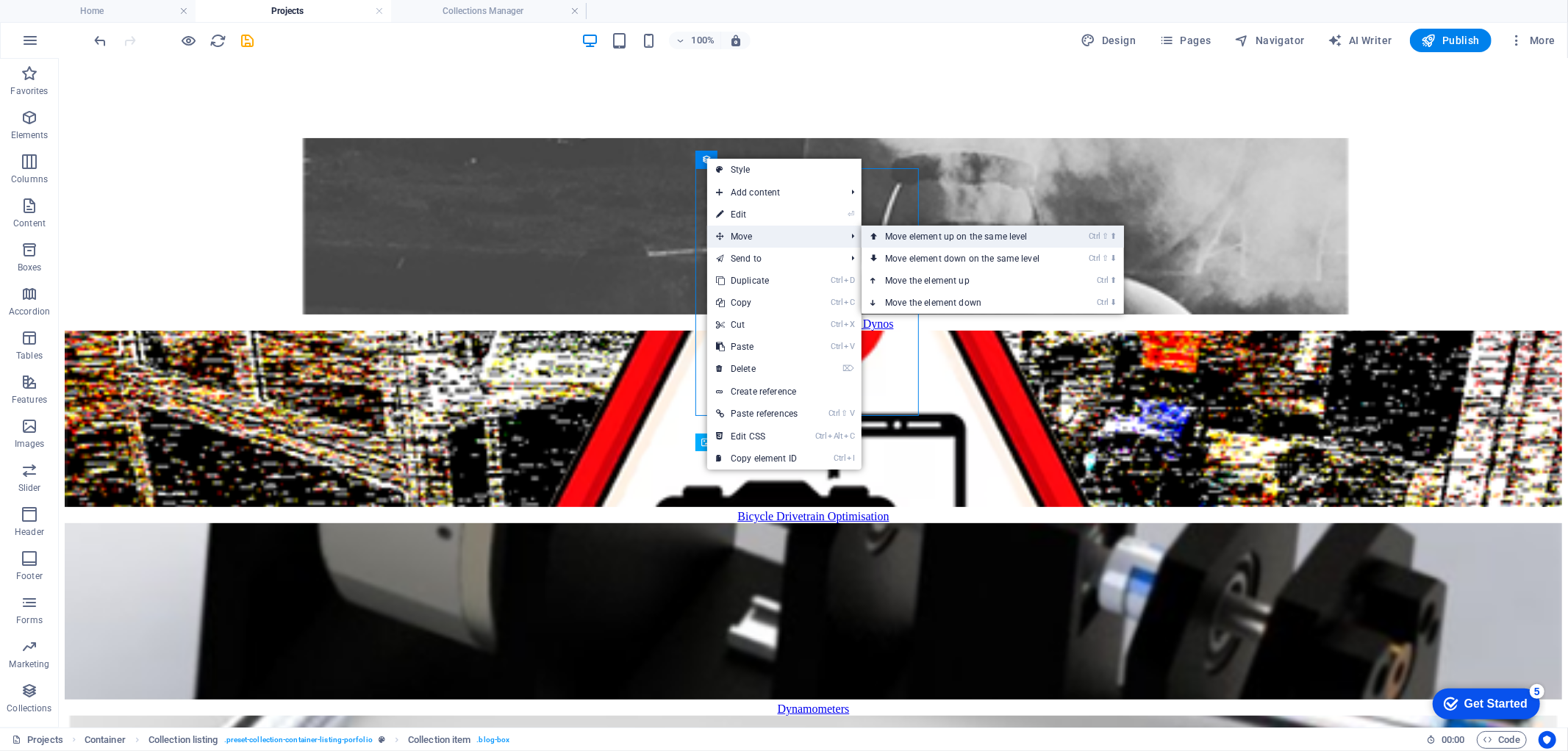
click at [927, 235] on link "Ctrl ⇧ ⬆ Move element up on the same level" at bounding box center [965, 236] width 207 height 22
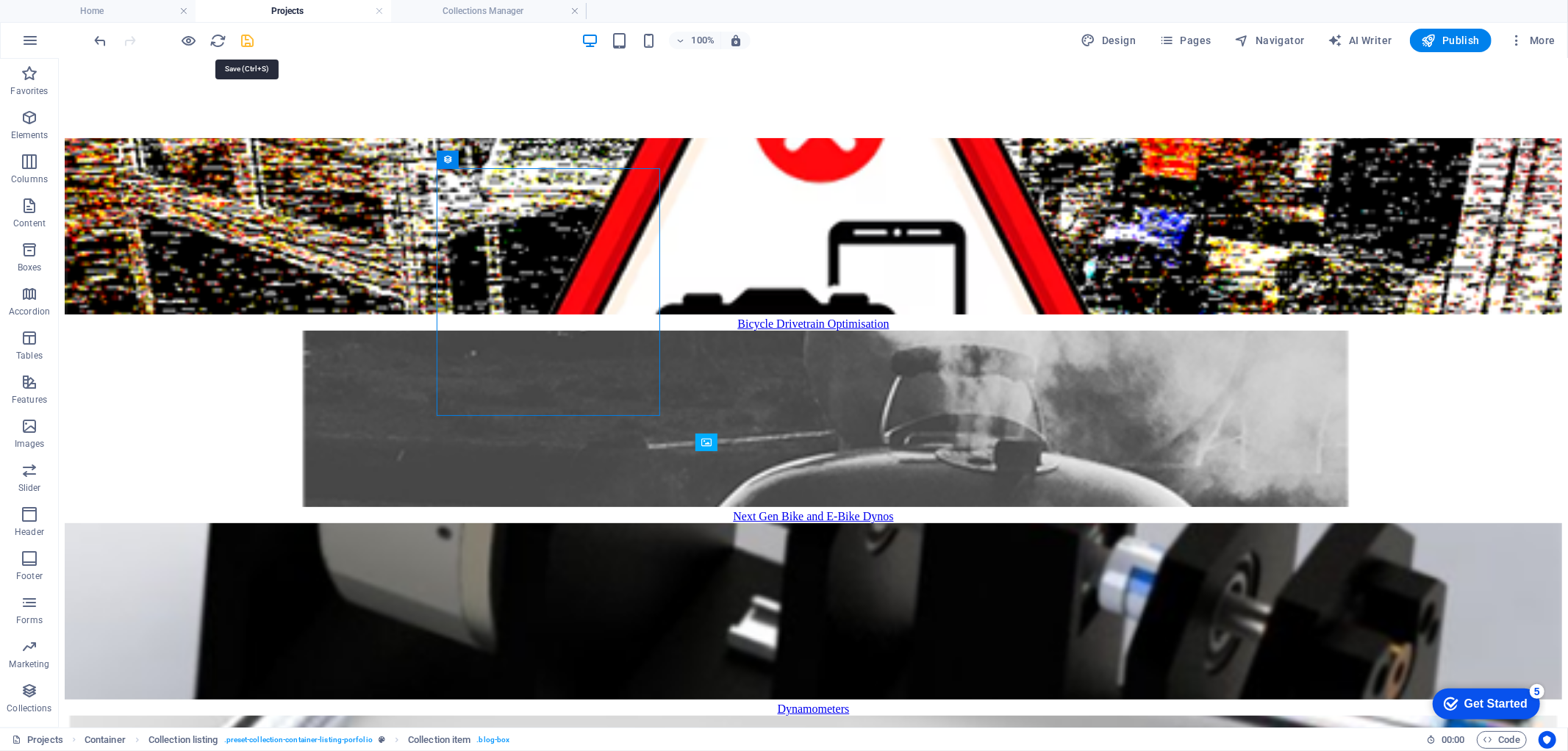
click at [244, 41] on icon "save" at bounding box center [248, 40] width 17 height 17
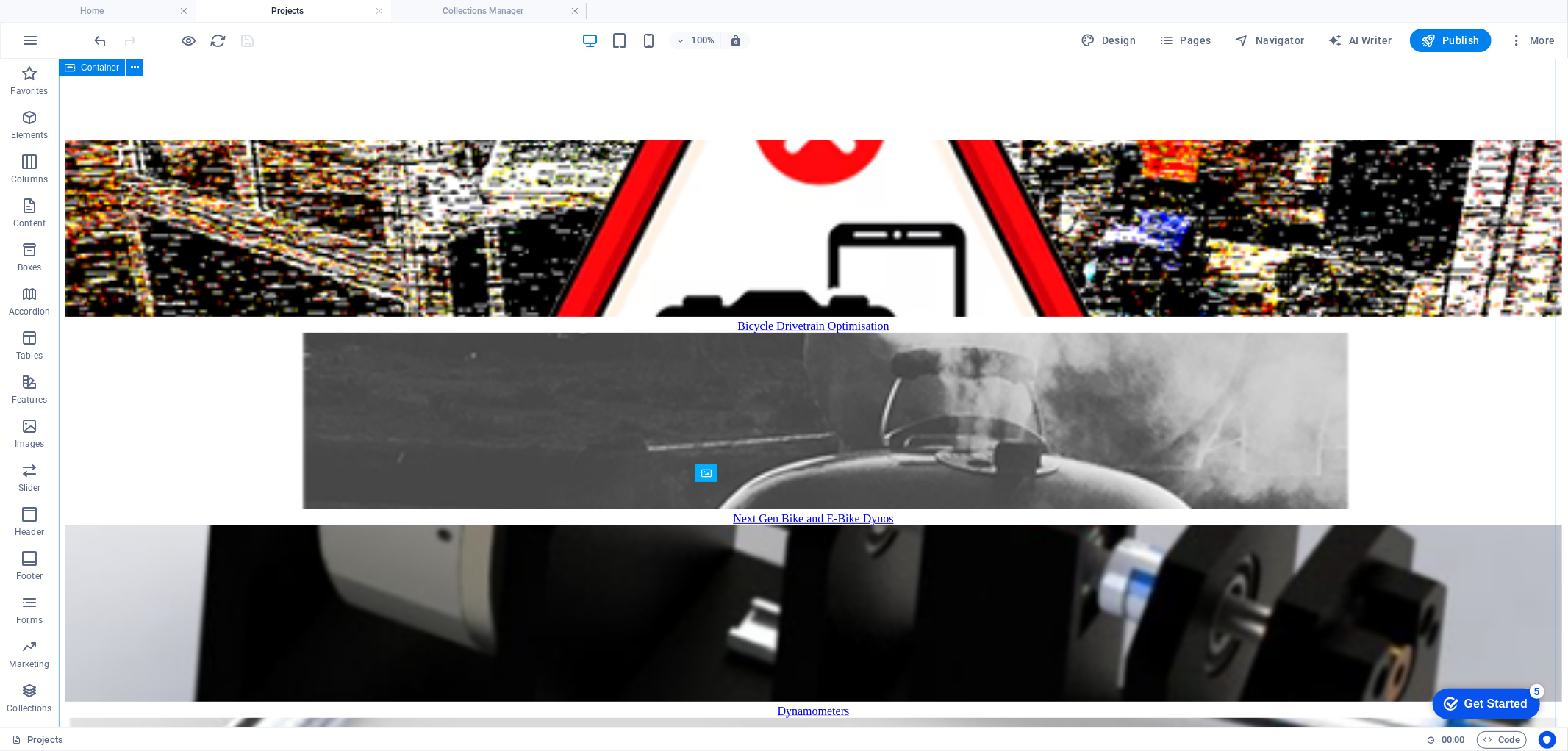
scroll to position [245, 0]
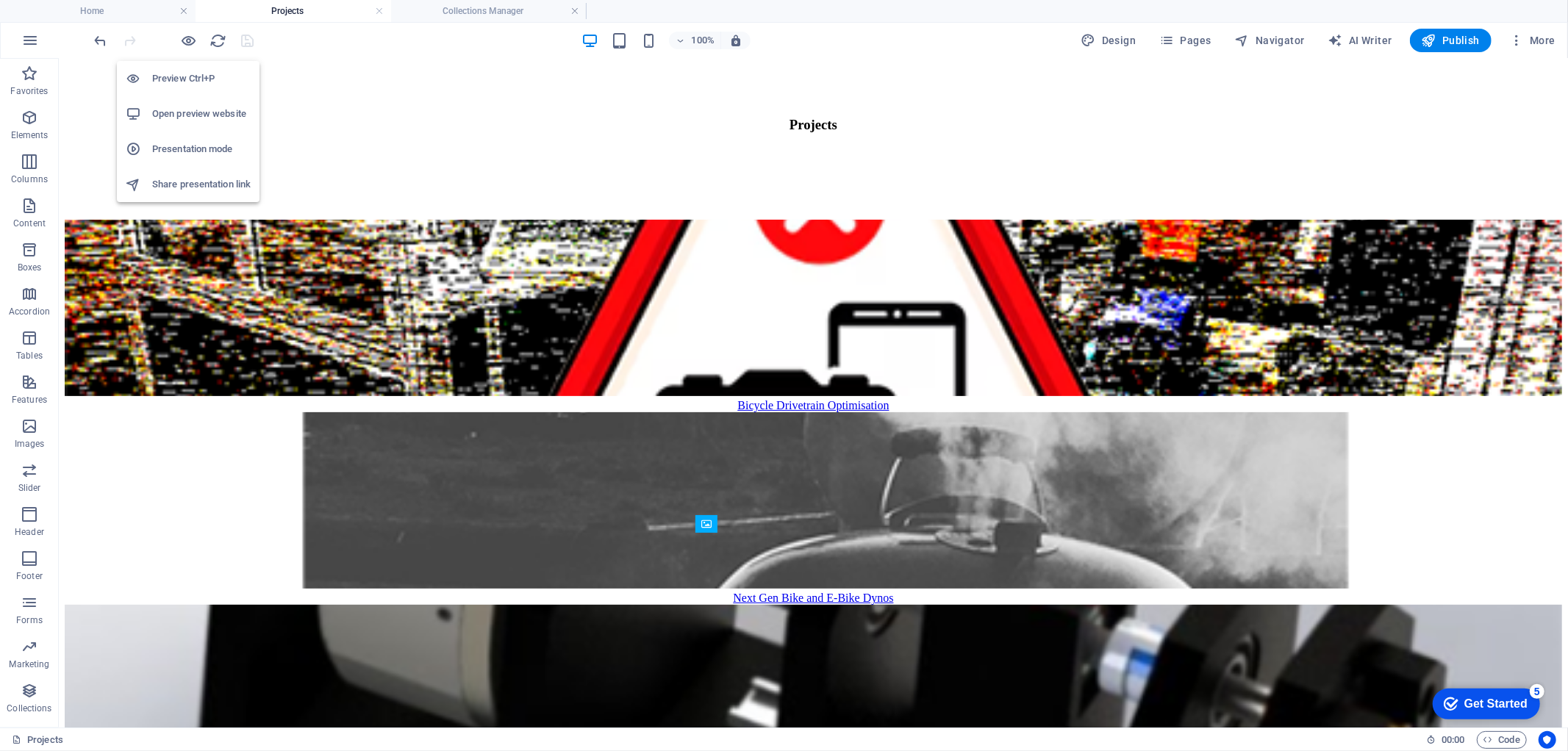
click at [193, 101] on li "Open preview website" at bounding box center [187, 114] width 143 height 35
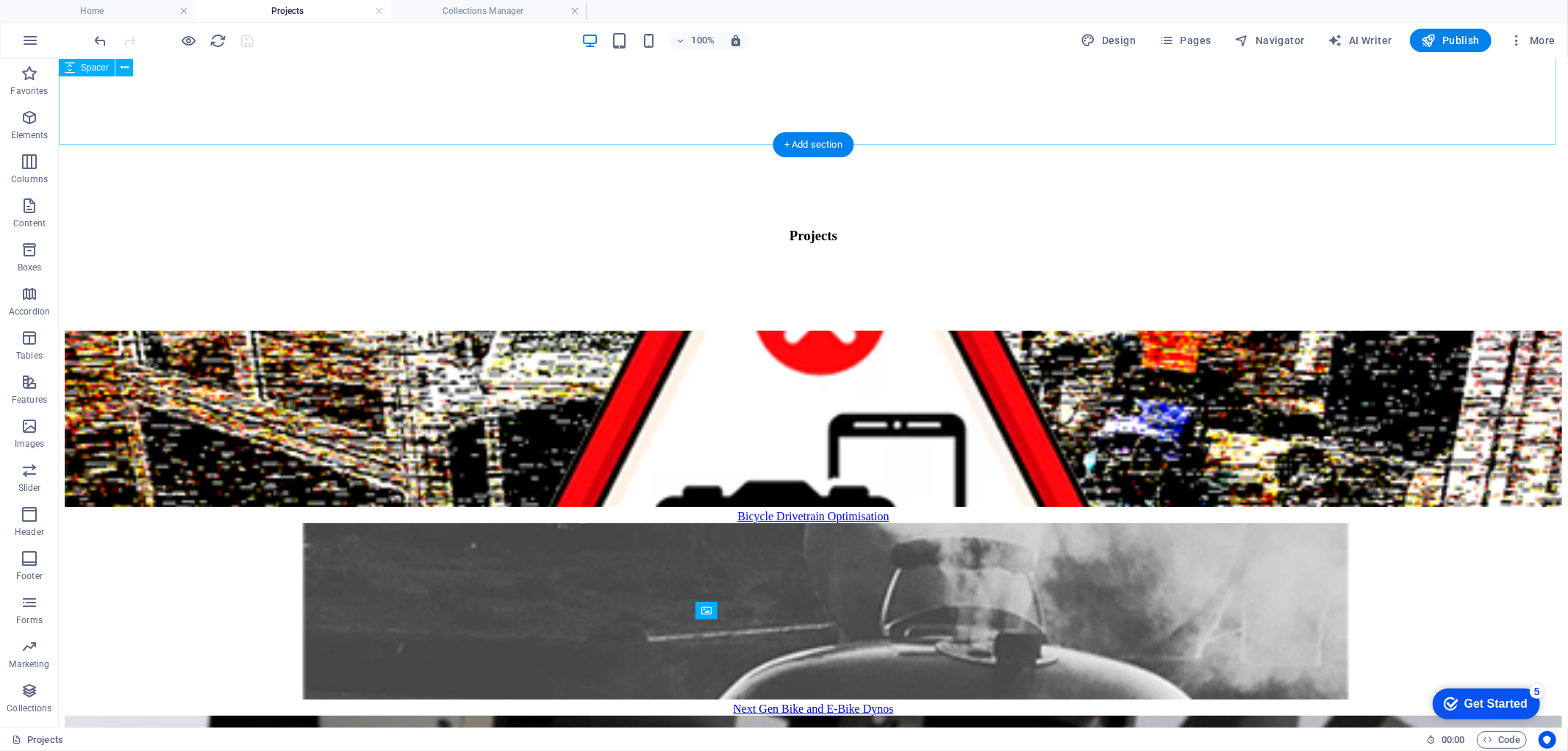
scroll to position [163, 0]
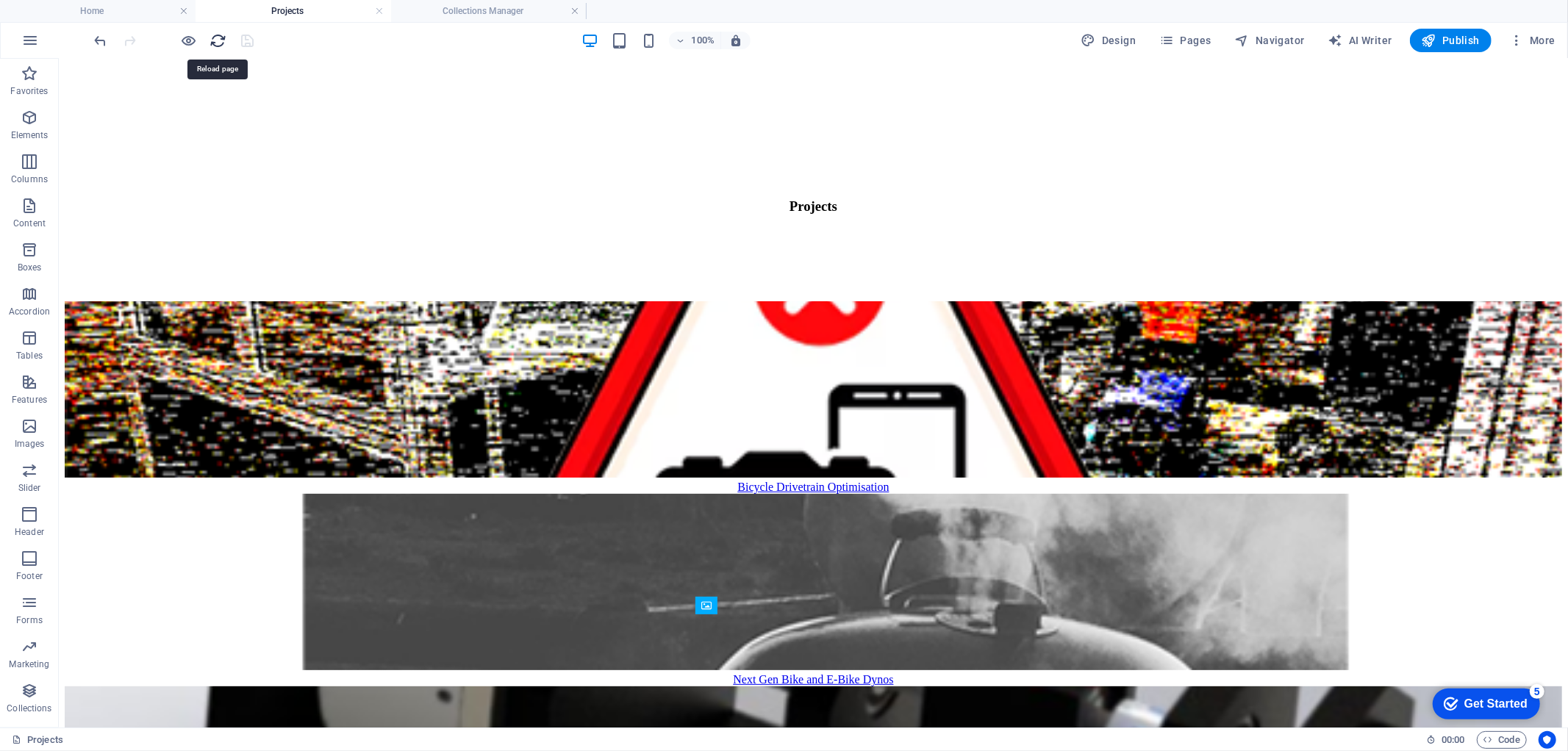
click at [216, 41] on icon "reload" at bounding box center [218, 40] width 17 height 17
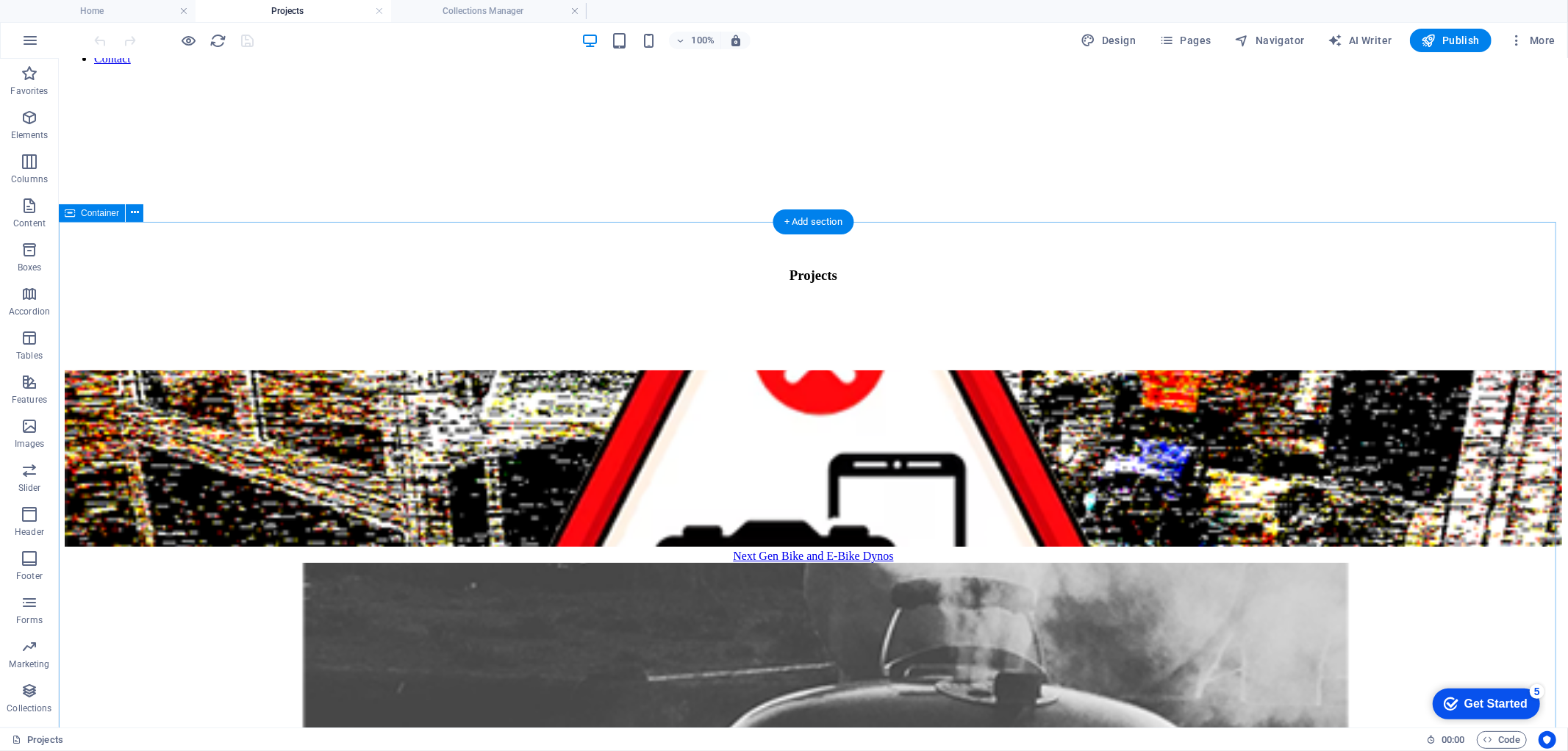
scroll to position [82, 0]
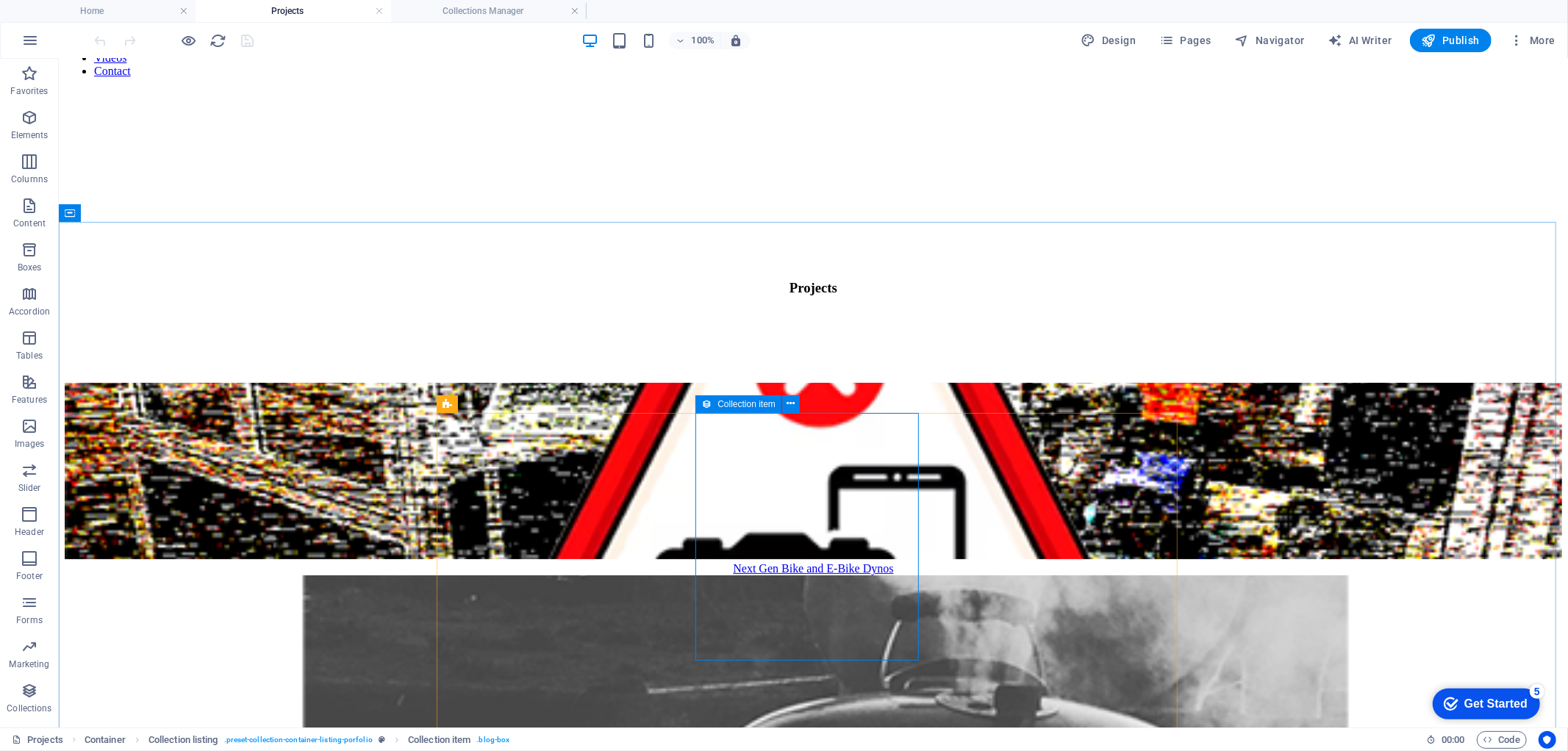
click at [708, 404] on icon at bounding box center [706, 404] width 11 height 17
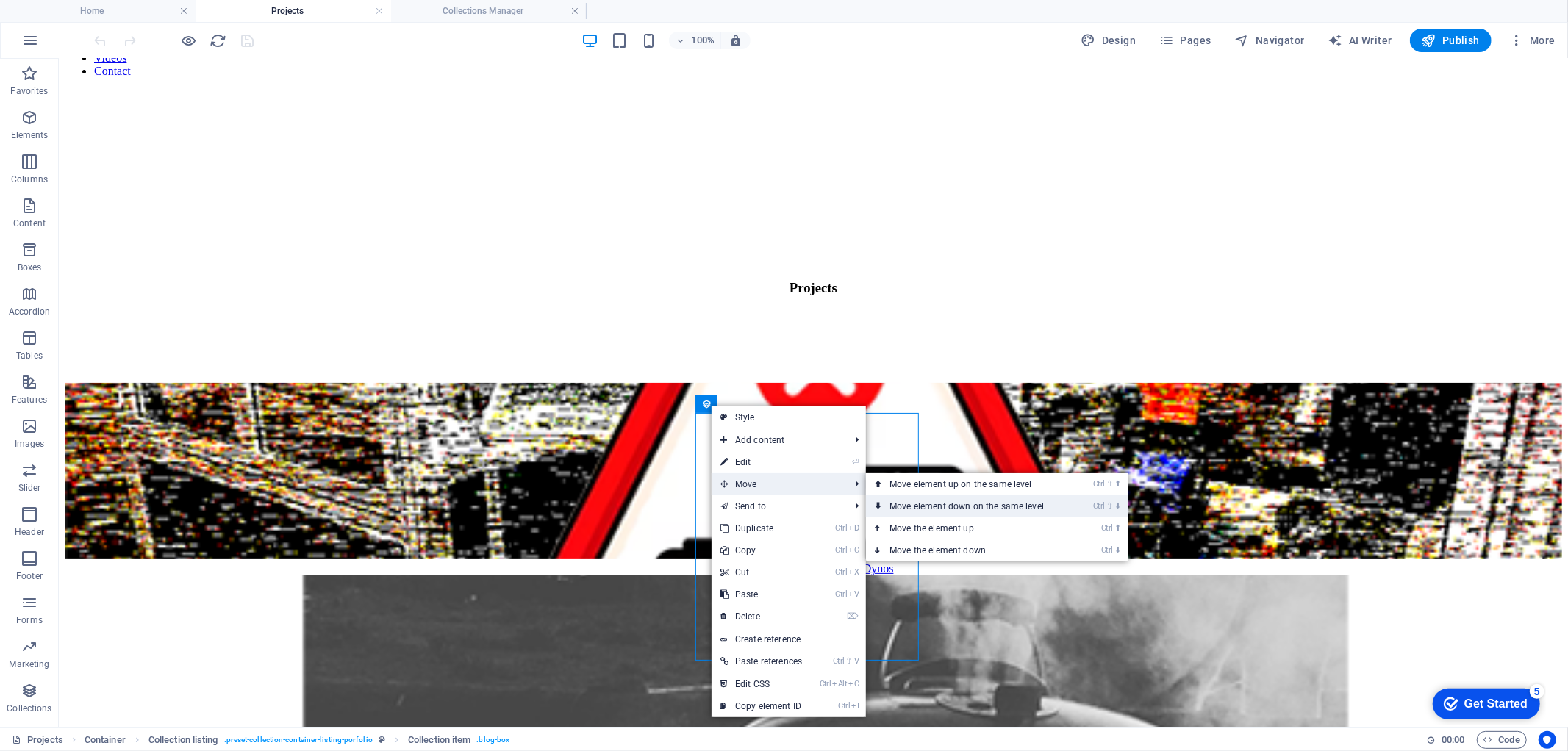
click at [957, 504] on link "Ctrl ⇧ ⬇ Move element down on the same level" at bounding box center [970, 506] width 207 height 22
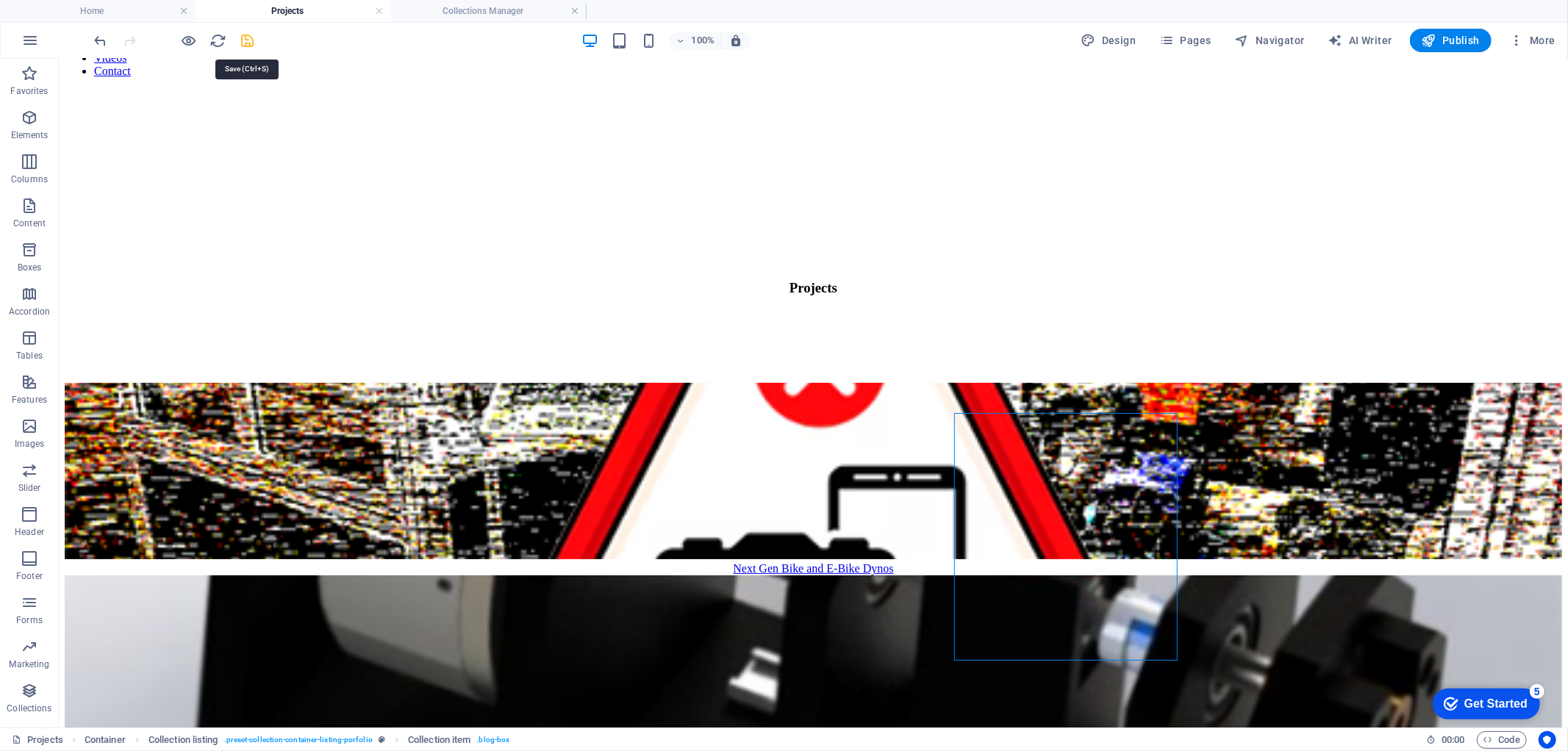
click at [244, 41] on icon "save" at bounding box center [248, 40] width 17 height 17
click at [967, 403] on icon at bounding box center [965, 404] width 11 height 17
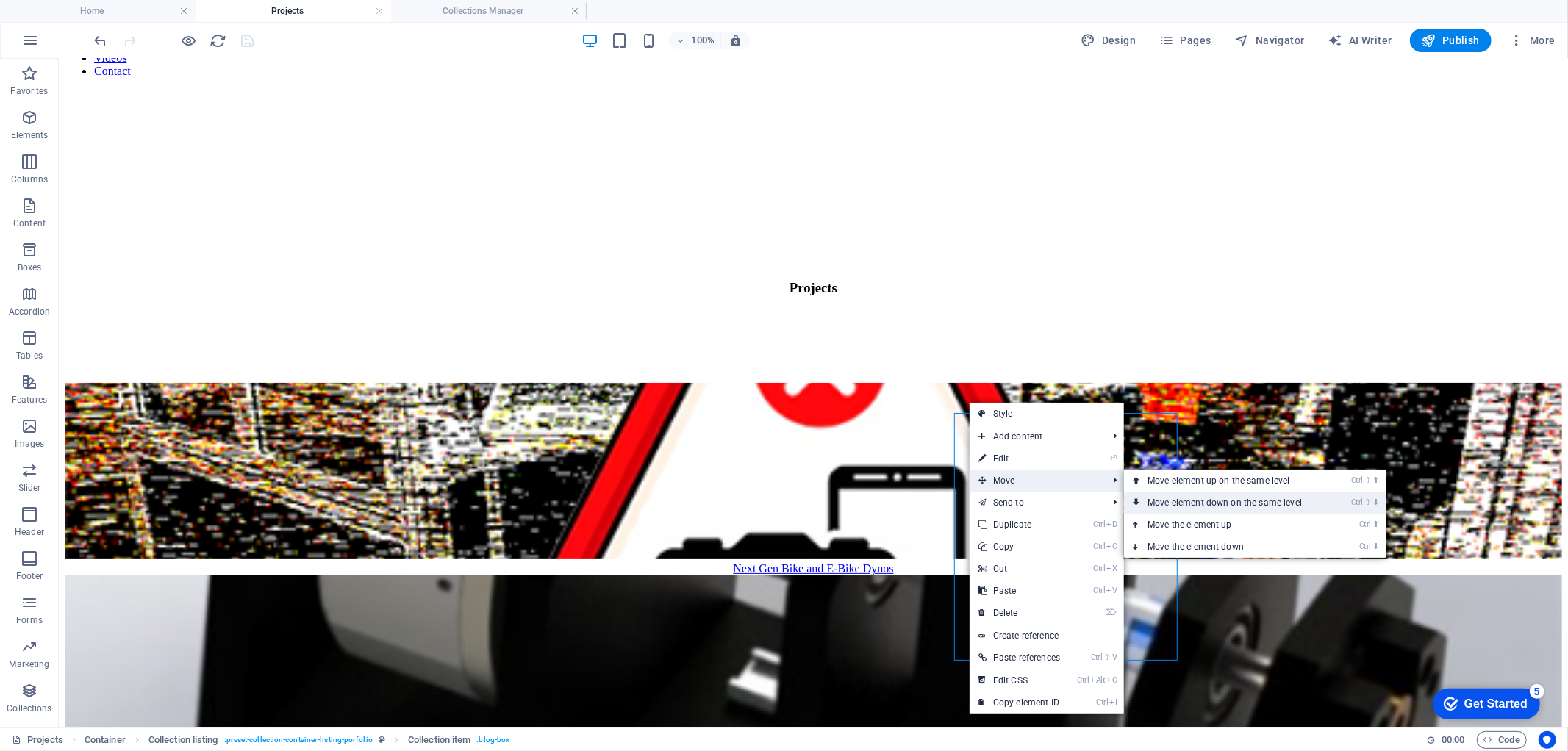
click at [1171, 495] on link "Ctrl ⇧ ⬇ Move element down on the same level" at bounding box center [1227, 502] width 207 height 22
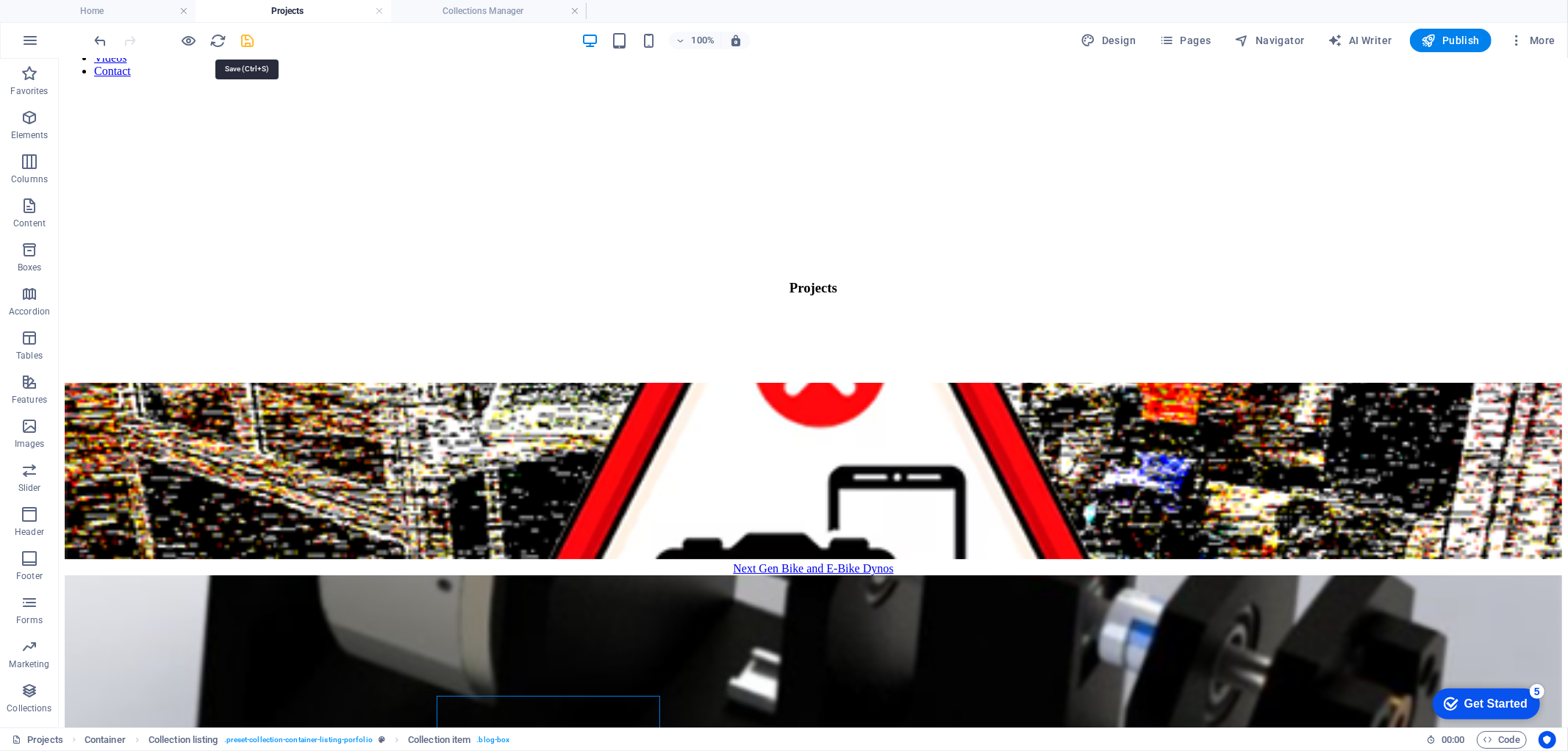
click at [252, 37] on icon "save" at bounding box center [248, 40] width 17 height 17
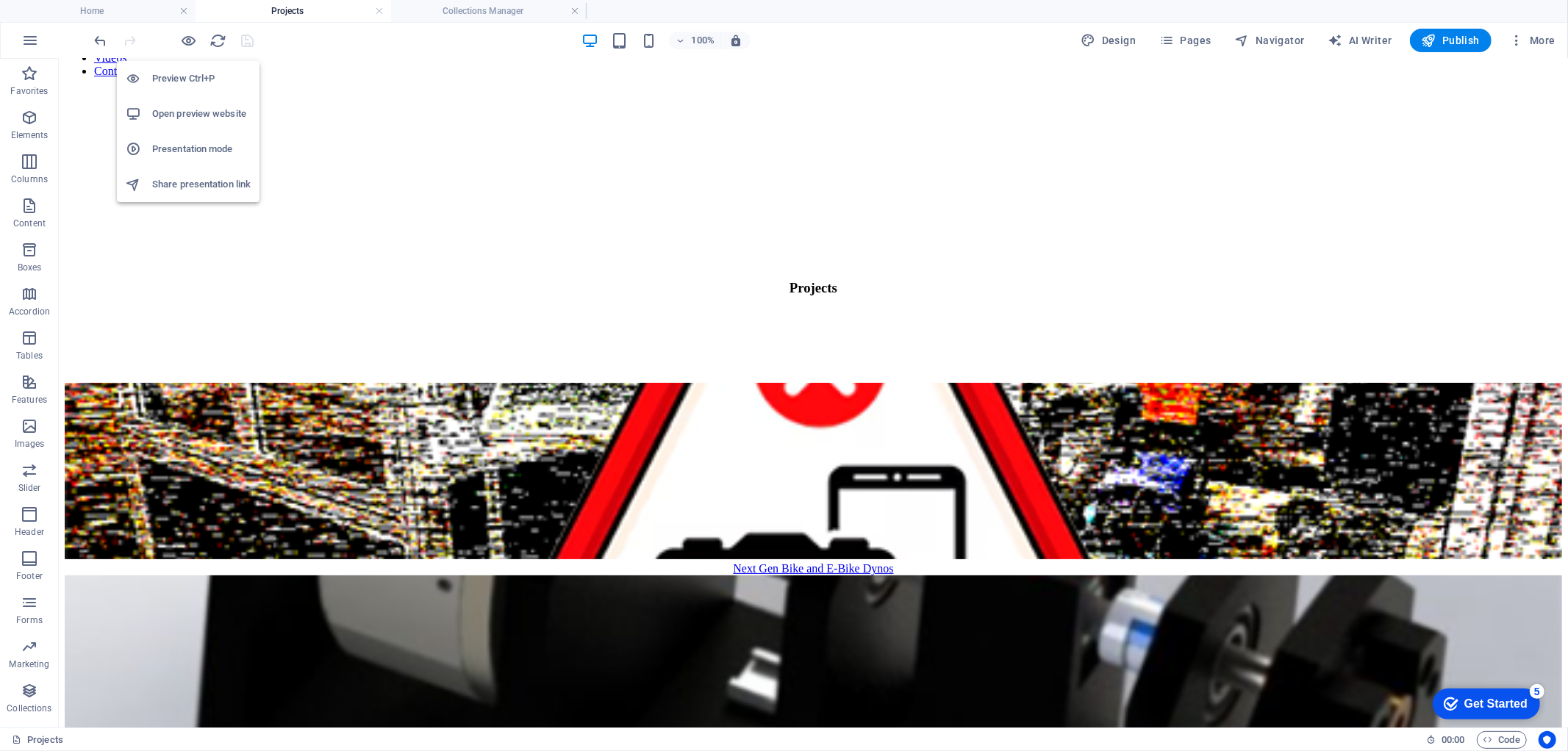
click at [202, 105] on h6 "Open preview website" at bounding box center [201, 114] width 98 height 17
